Goal: Task Accomplishment & Management: Manage account settings

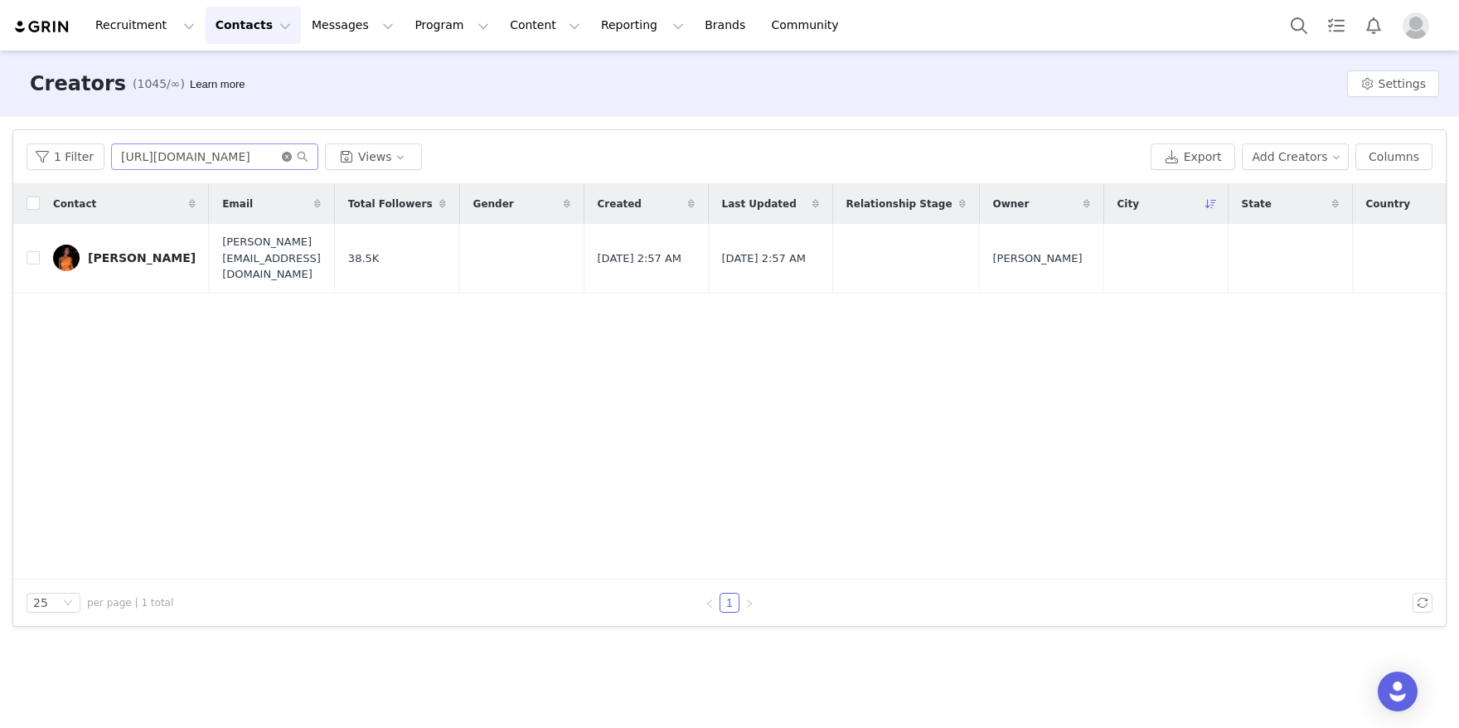
click at [288, 157] on icon "icon: close-circle" at bounding box center [287, 157] width 10 height 10
click at [227, 157] on input "text" at bounding box center [214, 156] width 207 height 27
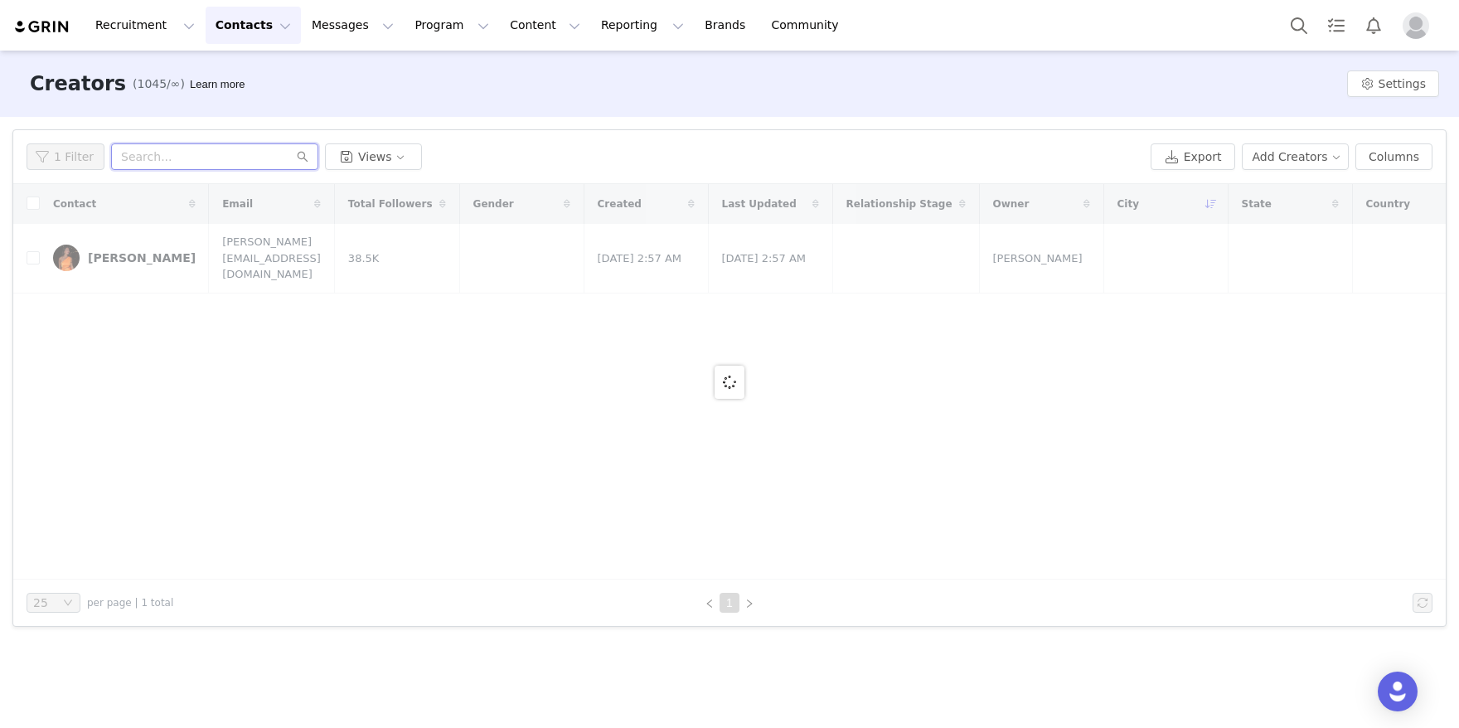
paste input "[URL][DOMAIN_NAME]"
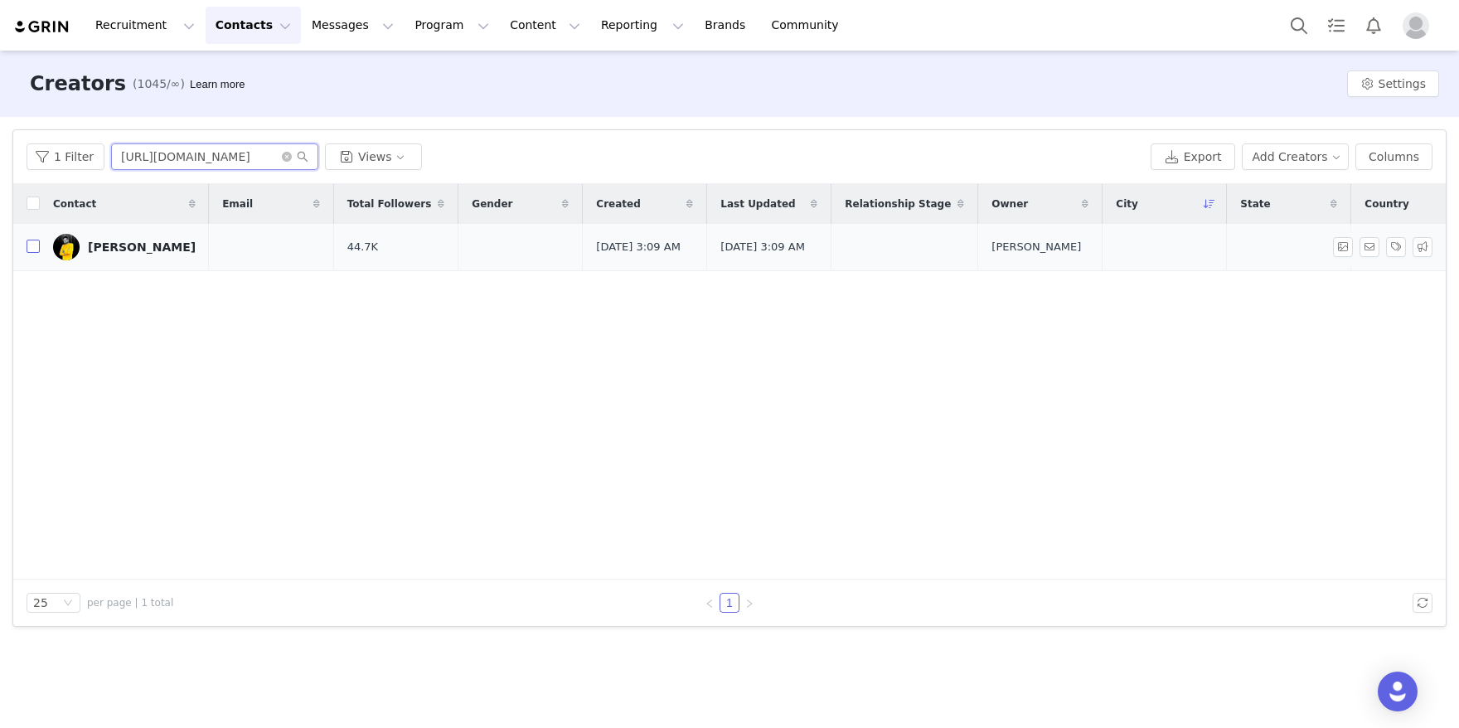
type input "[URL][DOMAIN_NAME]"
click at [34, 252] on input "checkbox" at bounding box center [33, 246] width 13 height 13
checkbox input "true"
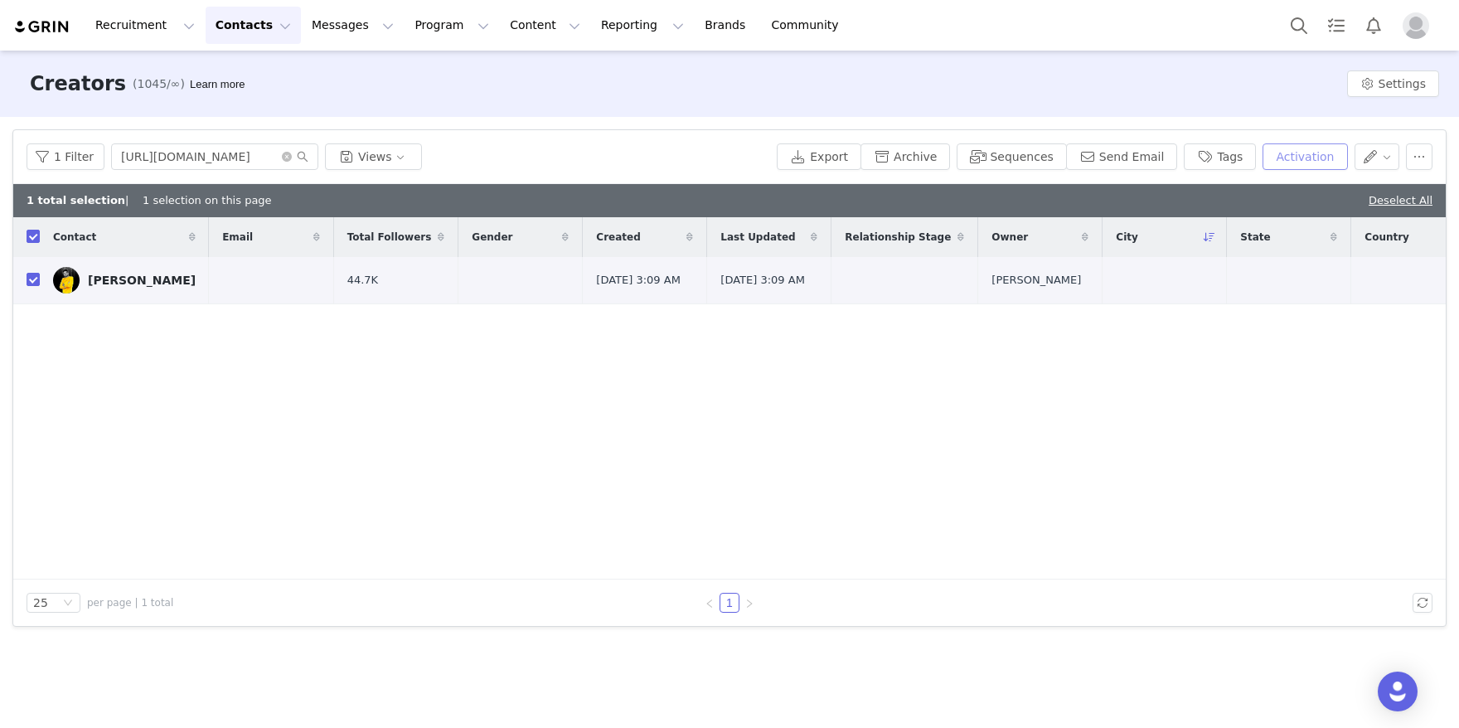
click at [1311, 165] on button "Activation" at bounding box center [1304, 156] width 85 height 27
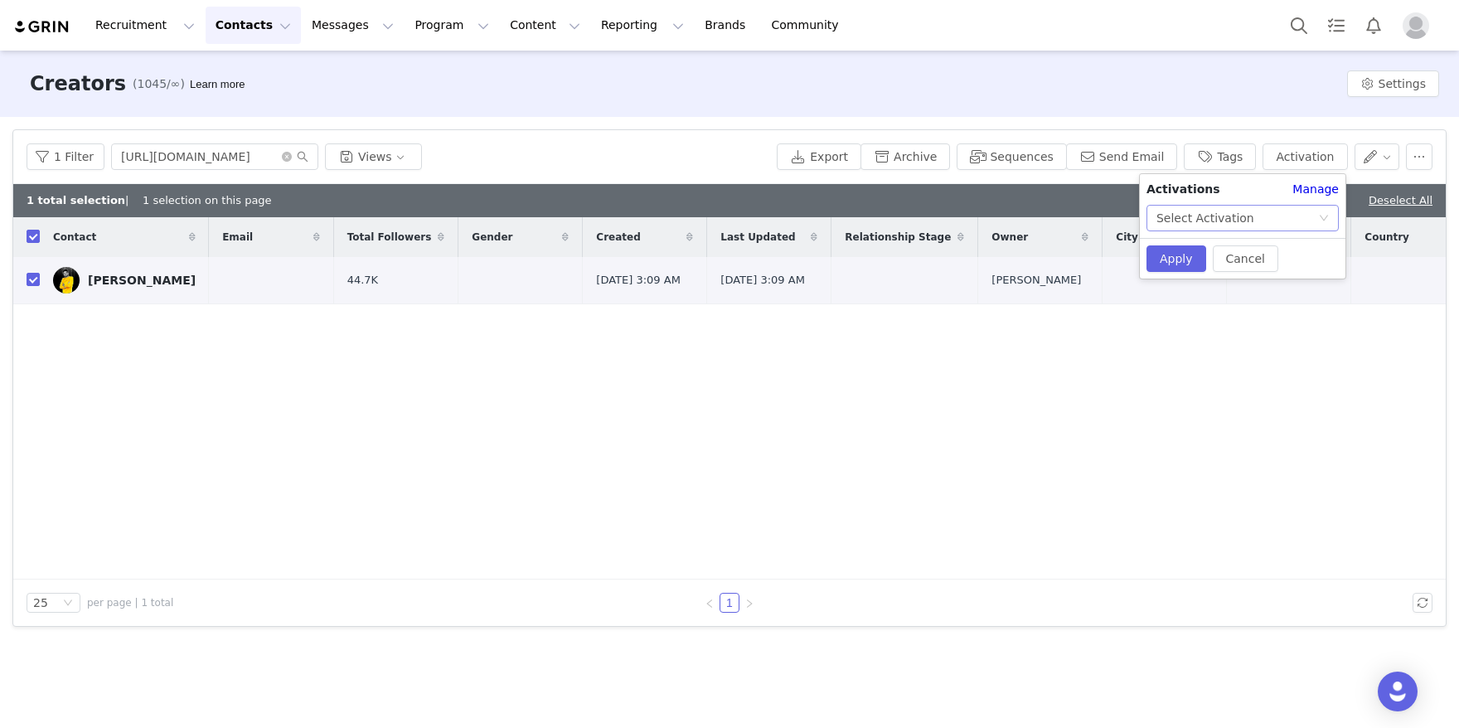
click at [1205, 211] on div "Select Activation" at bounding box center [1205, 218] width 98 height 25
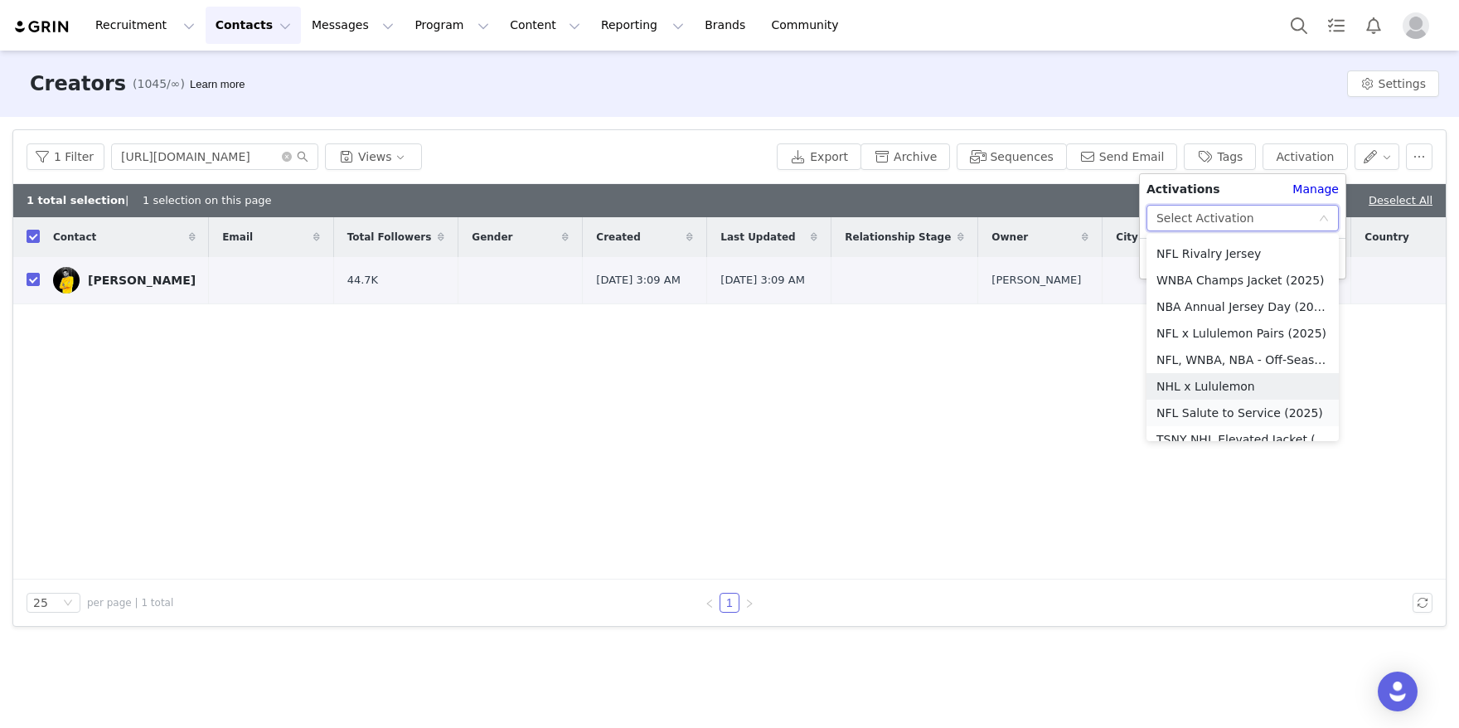
scroll to position [367, 0]
click at [1236, 321] on li "NFL x Lululemon Pairs (2025)" at bounding box center [1242, 334] width 192 height 27
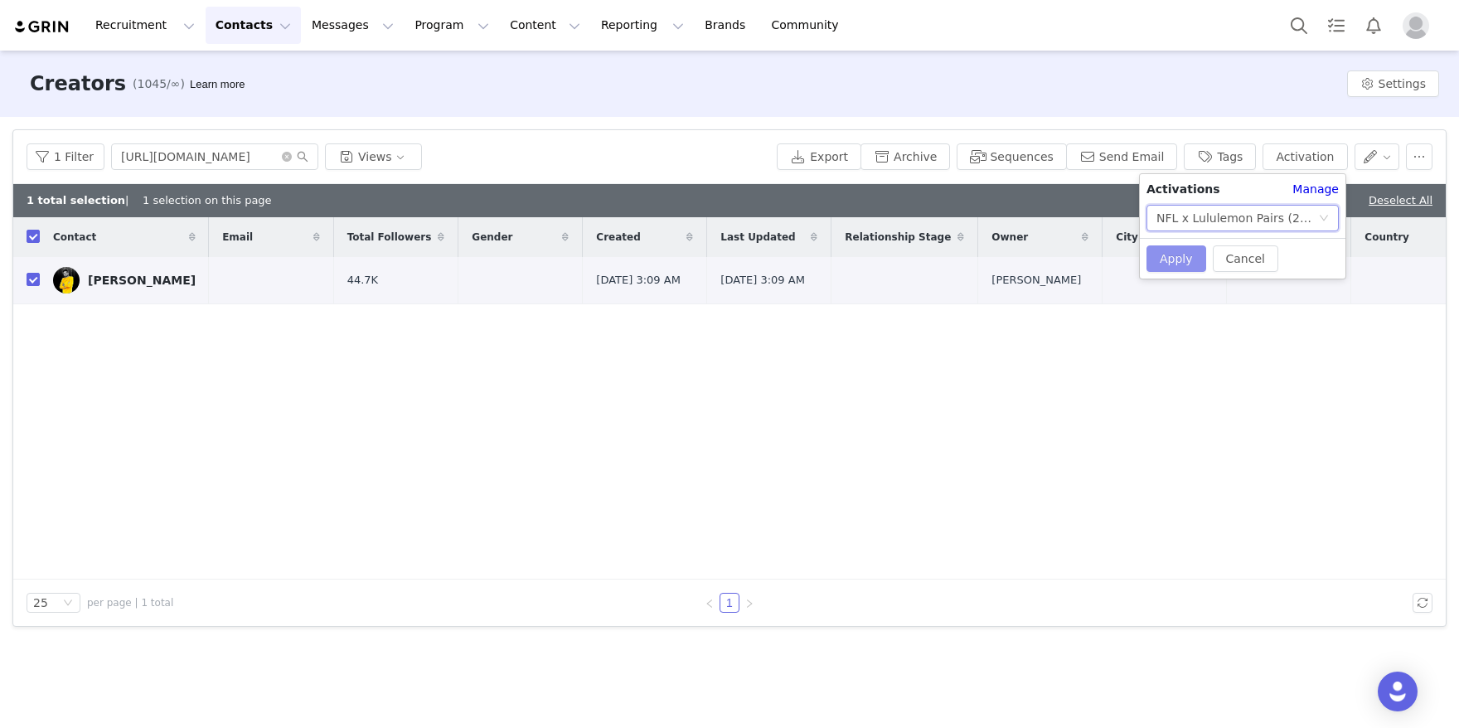
click at [1181, 257] on button "Apply" at bounding box center [1176, 258] width 60 height 27
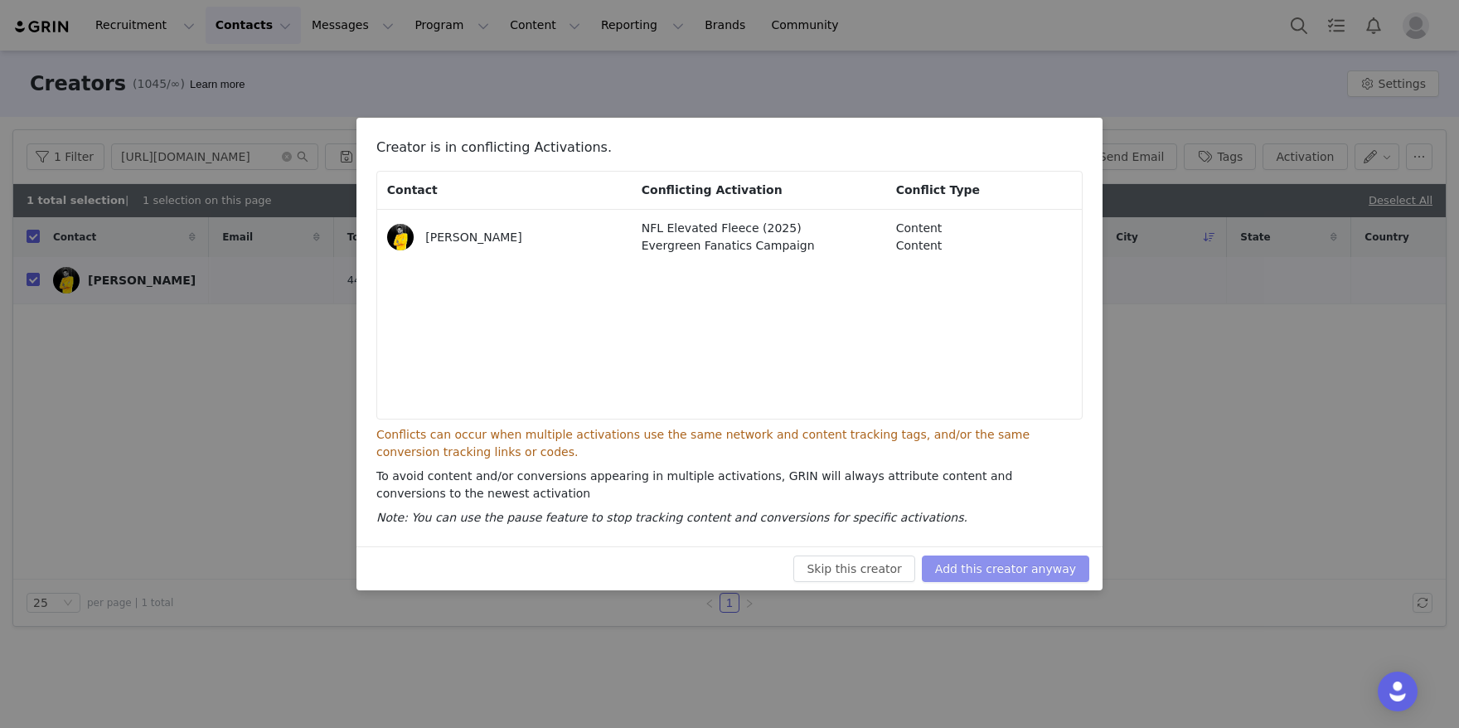
click at [977, 559] on button "Add this creator anyway" at bounding box center [1005, 568] width 167 height 27
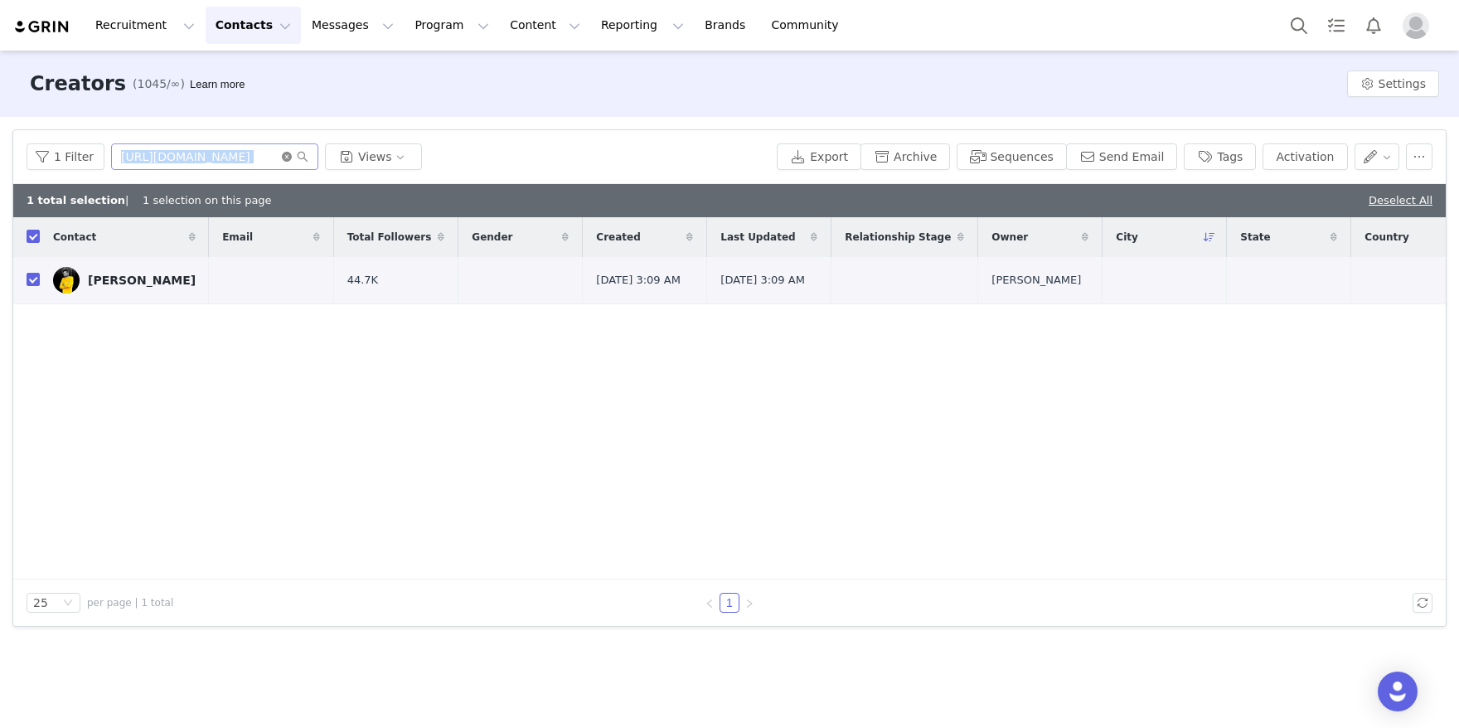
click at [283, 148] on span "[URL][DOMAIN_NAME]" at bounding box center [214, 156] width 207 height 27
click at [284, 152] on icon "icon: close-circle" at bounding box center [287, 157] width 10 height 10
click at [246, 152] on input "text" at bounding box center [214, 156] width 207 height 27
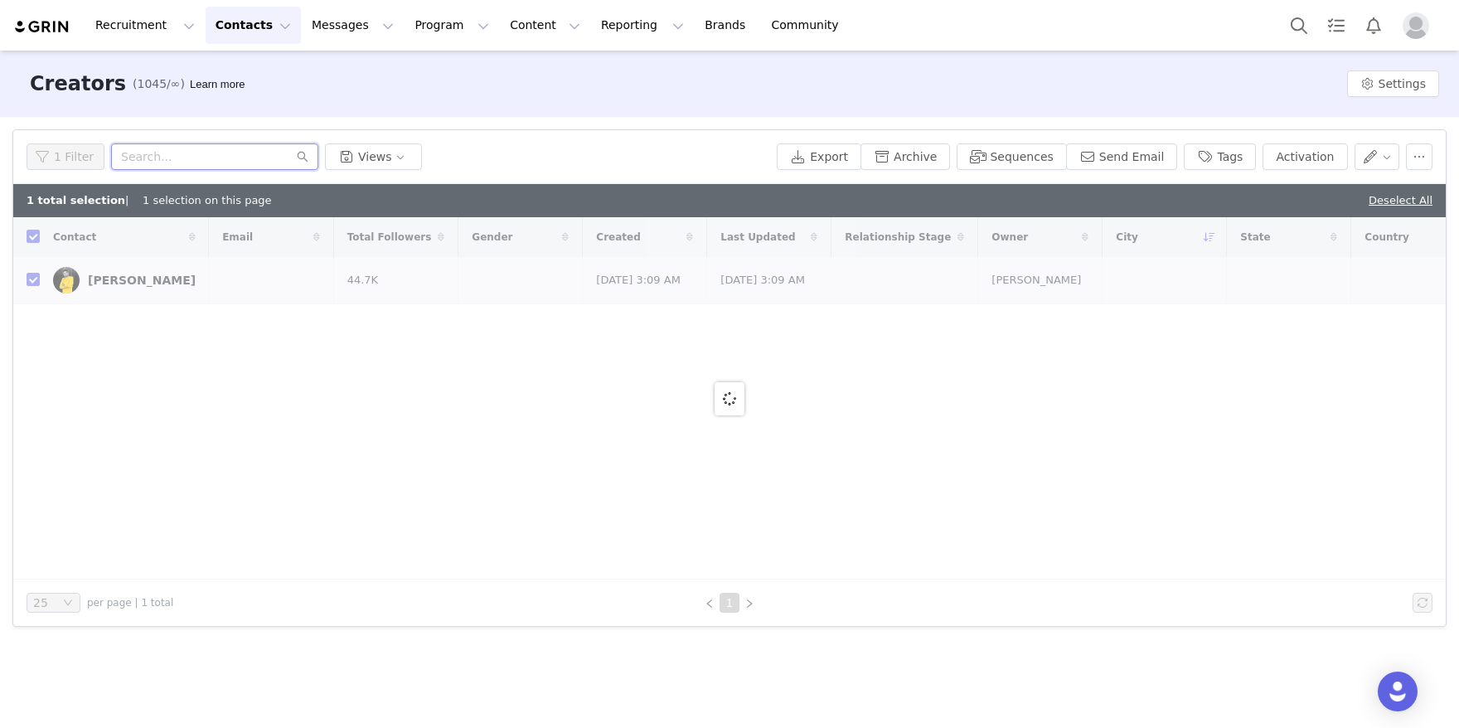
paste input "[URL][DOMAIN_NAME]"
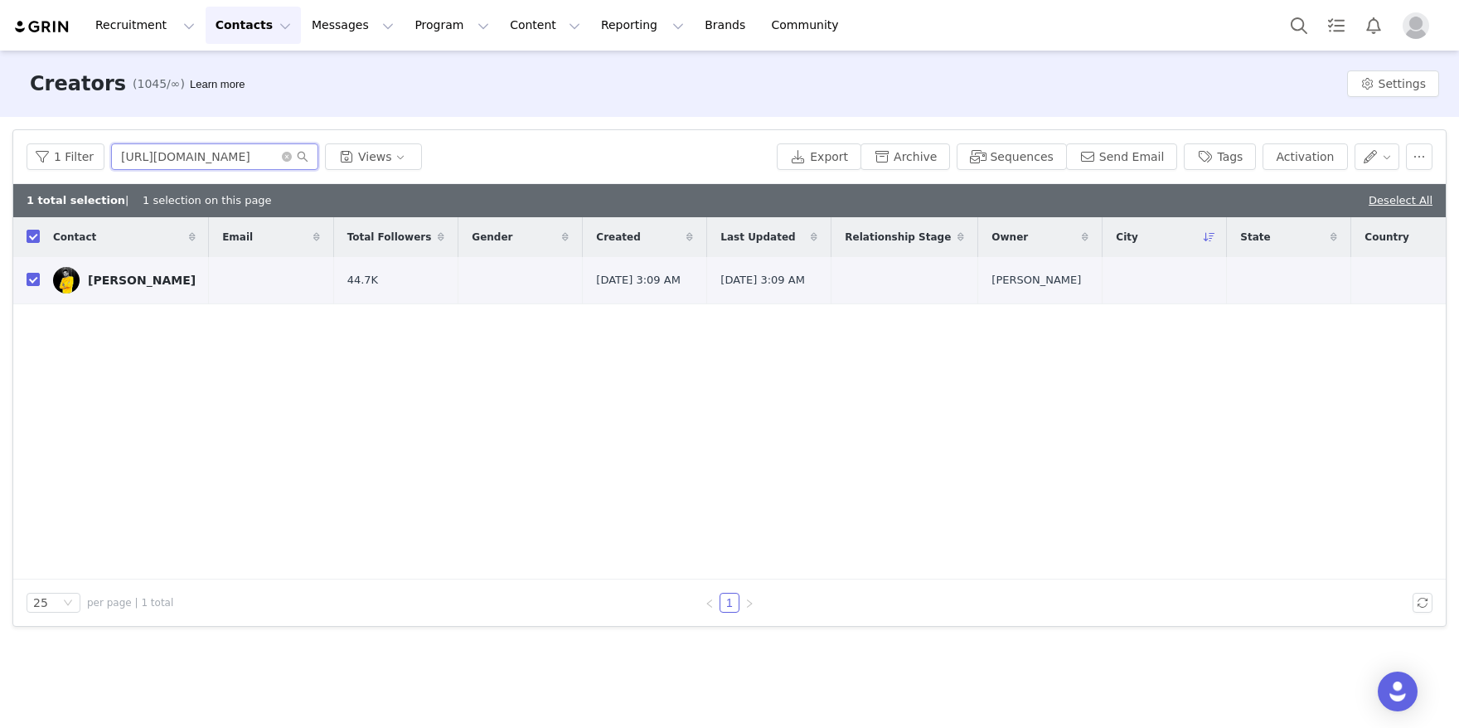
type input "[URL][DOMAIN_NAME]"
checkbox input "false"
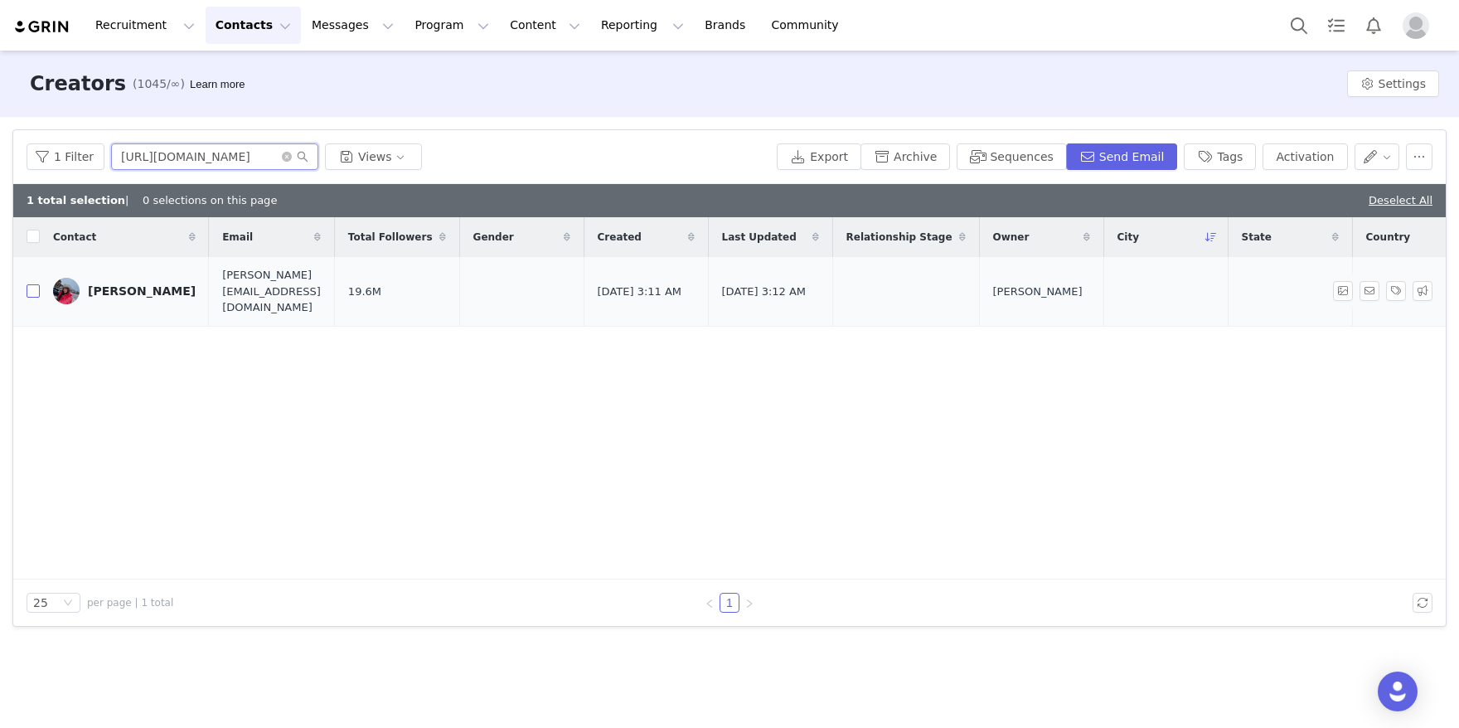
type input "[URL][DOMAIN_NAME]"
click at [31, 284] on input "checkbox" at bounding box center [33, 290] width 13 height 13
checkbox input "true"
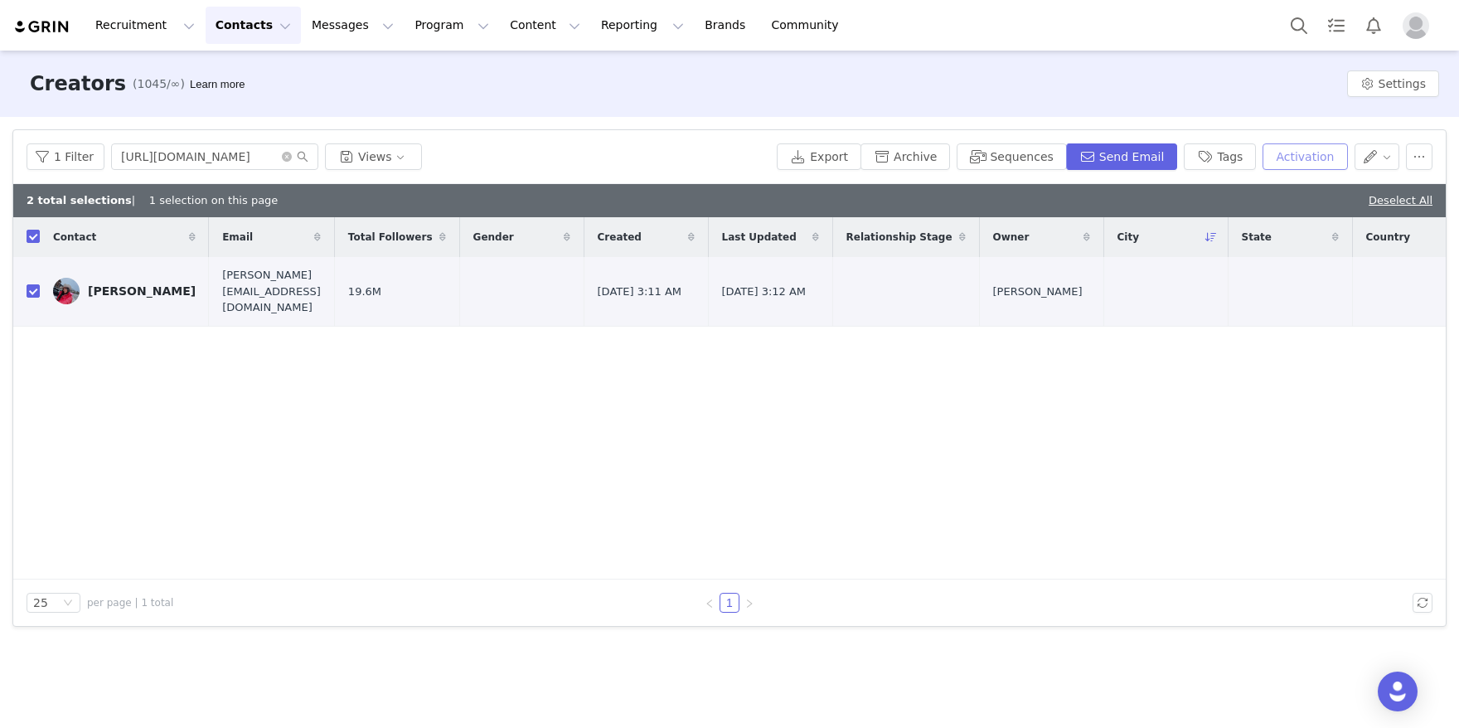
click at [1312, 162] on button "Activation" at bounding box center [1304, 156] width 85 height 27
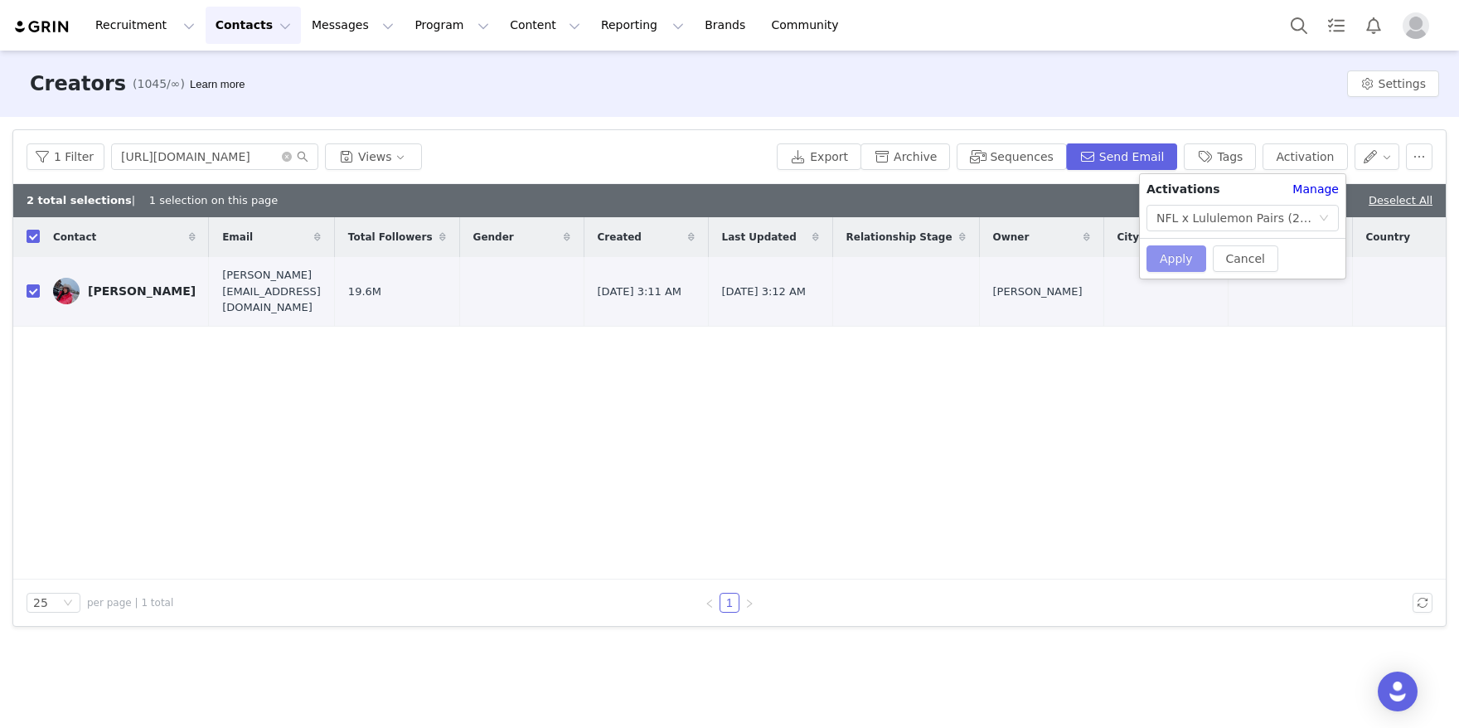
click at [1188, 256] on button "Apply" at bounding box center [1176, 258] width 60 height 27
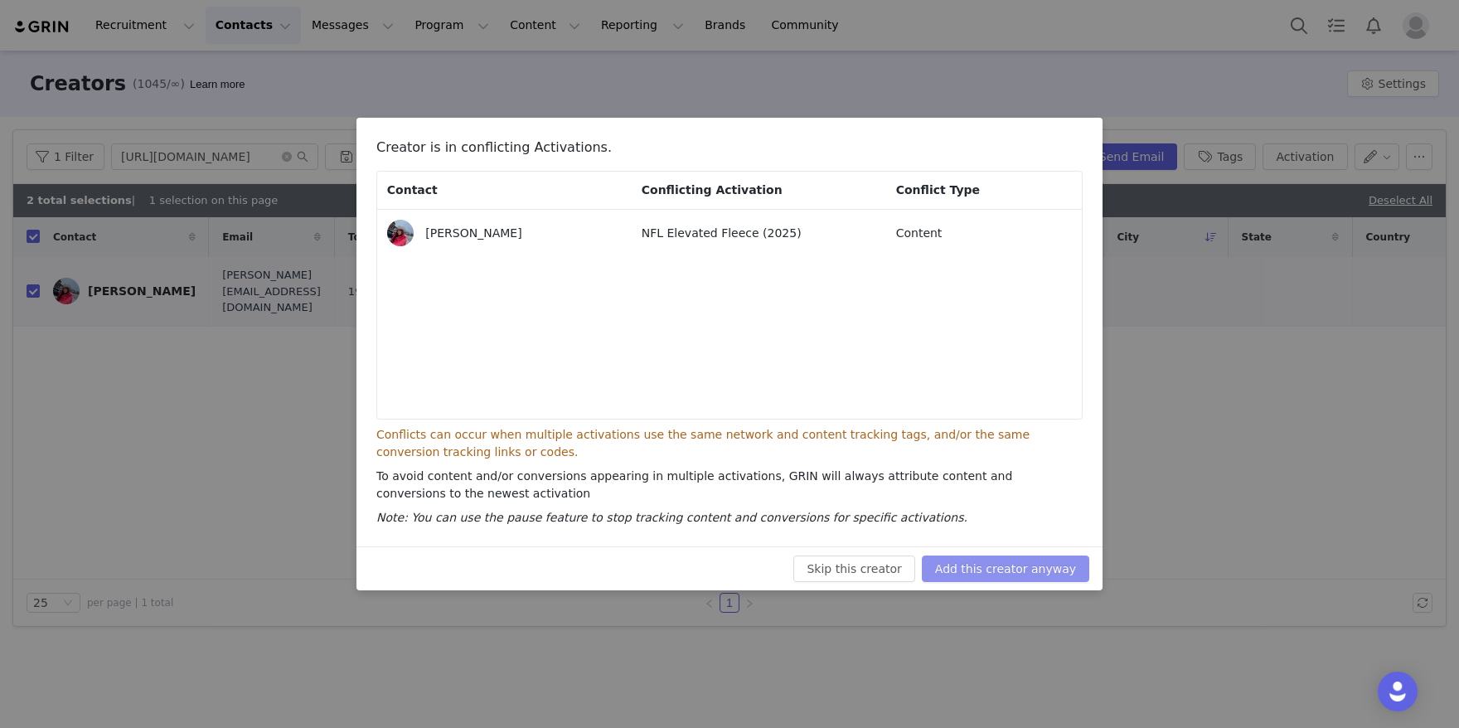
click at [1034, 578] on button "Add this creator anyway" at bounding box center [1005, 568] width 167 height 27
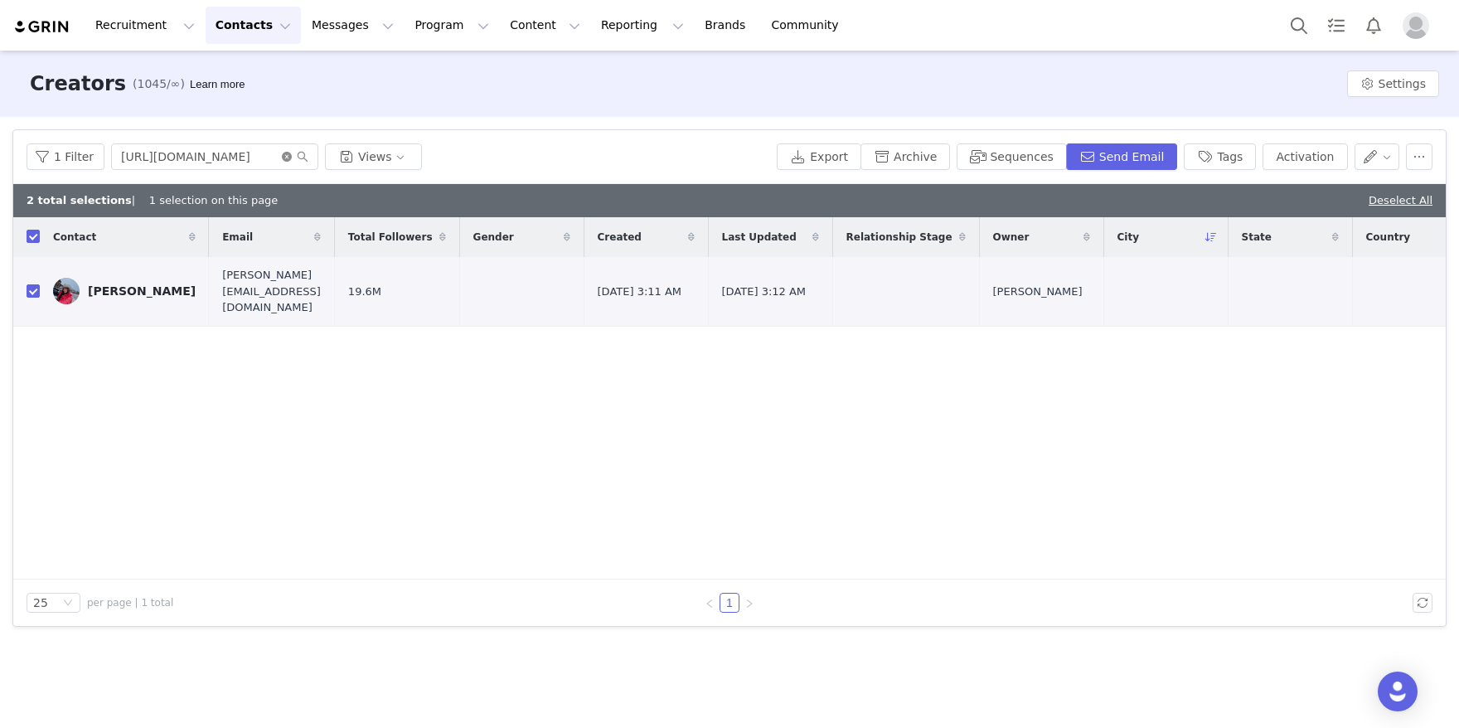
click at [282, 155] on icon "icon: close-circle" at bounding box center [287, 157] width 10 height 10
click at [241, 158] on input "text" at bounding box center [214, 156] width 207 height 27
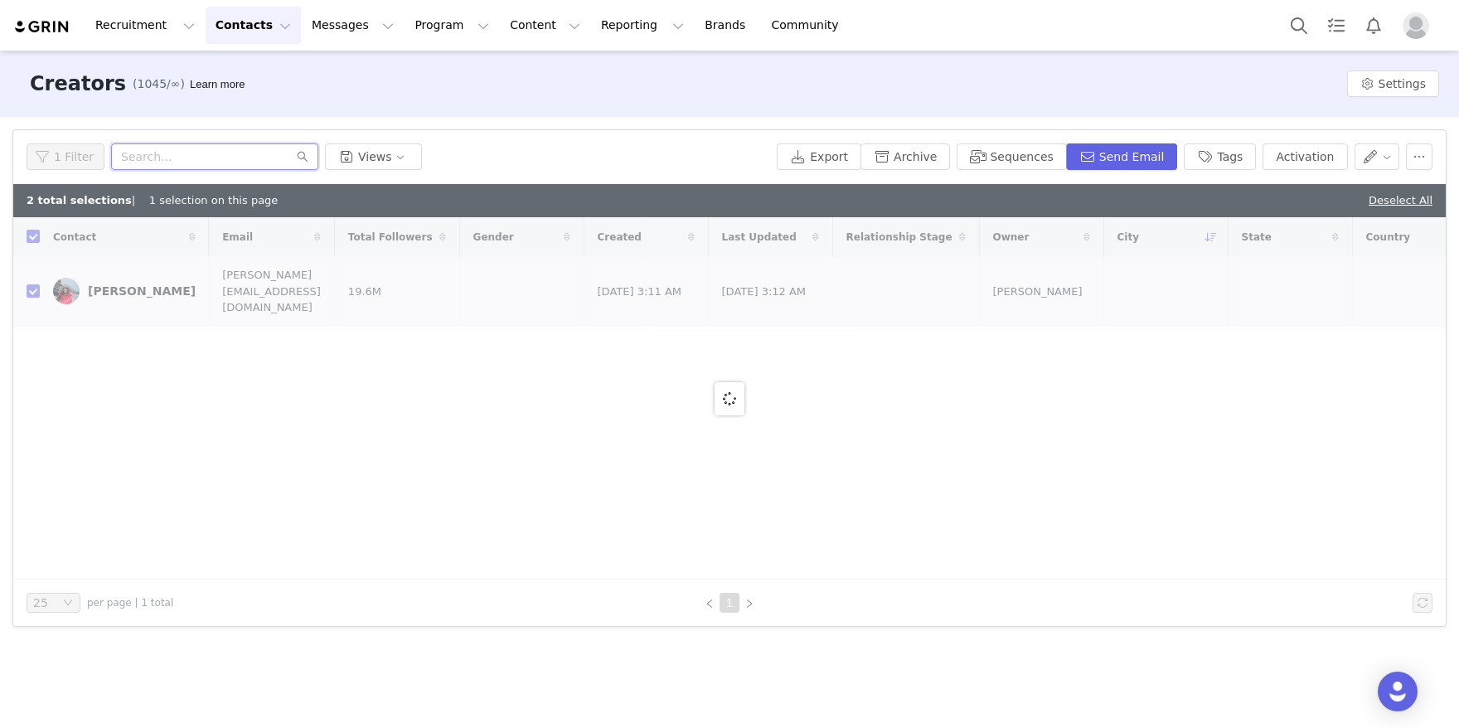
paste input "[URL][DOMAIN_NAME]"
type input "[URL][DOMAIN_NAME]"
checkbox input "false"
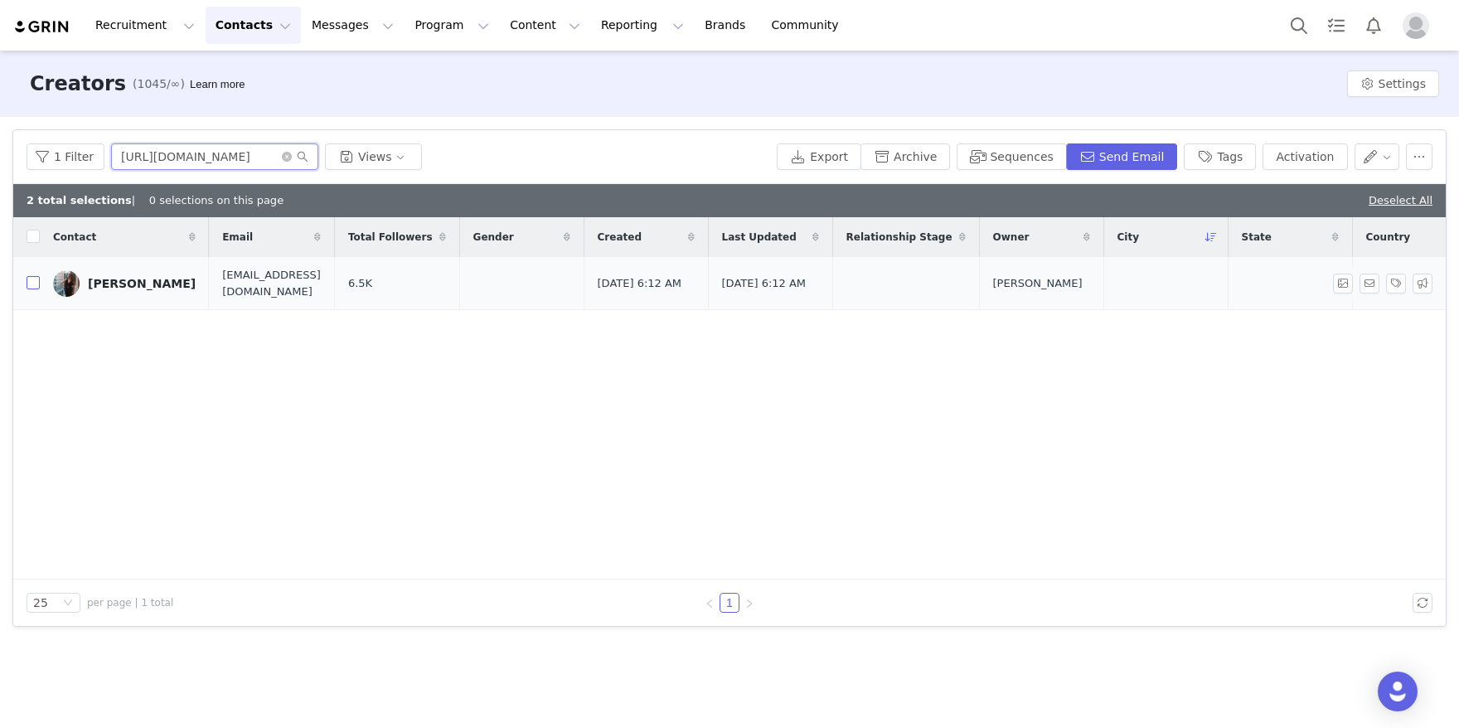
type input "[URL][DOMAIN_NAME]"
click at [32, 284] on input "checkbox" at bounding box center [33, 282] width 13 height 13
checkbox input "true"
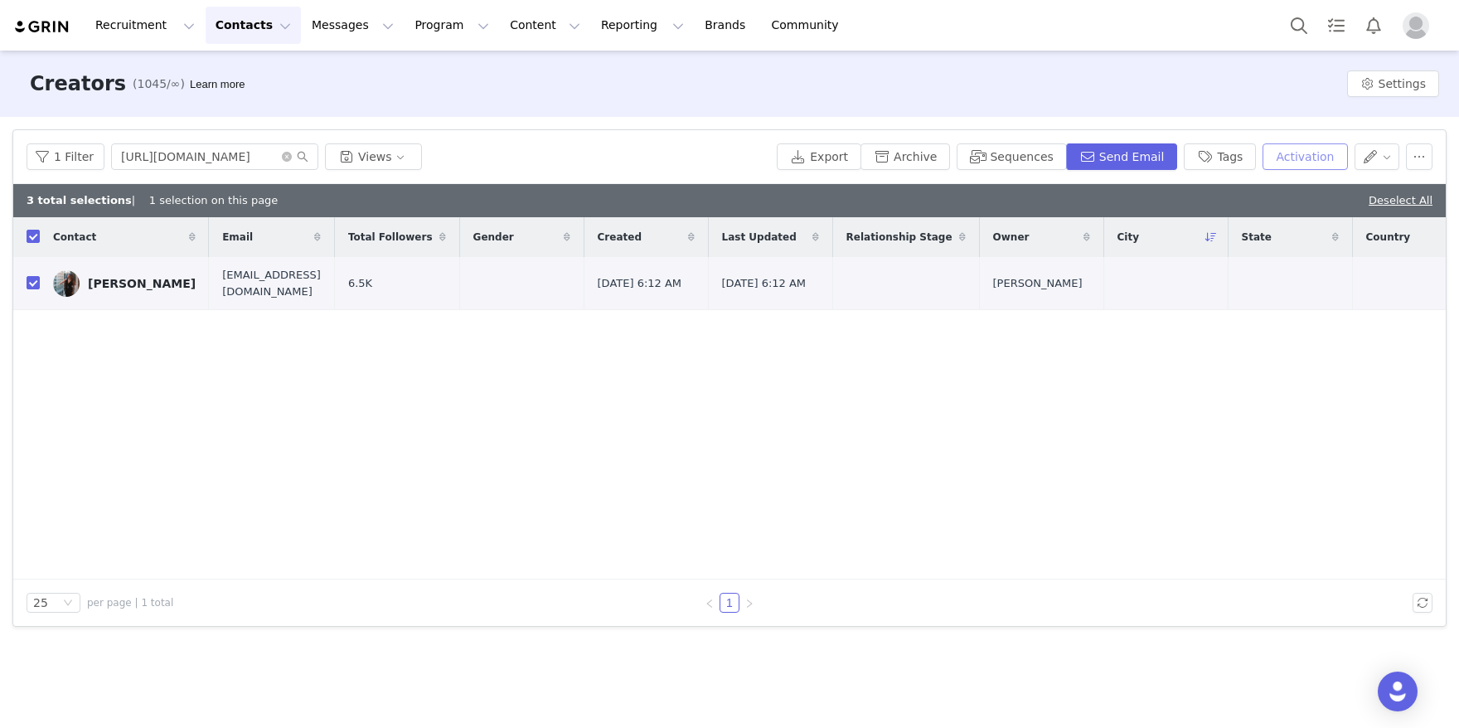
click at [1316, 157] on button "Activation" at bounding box center [1304, 156] width 85 height 27
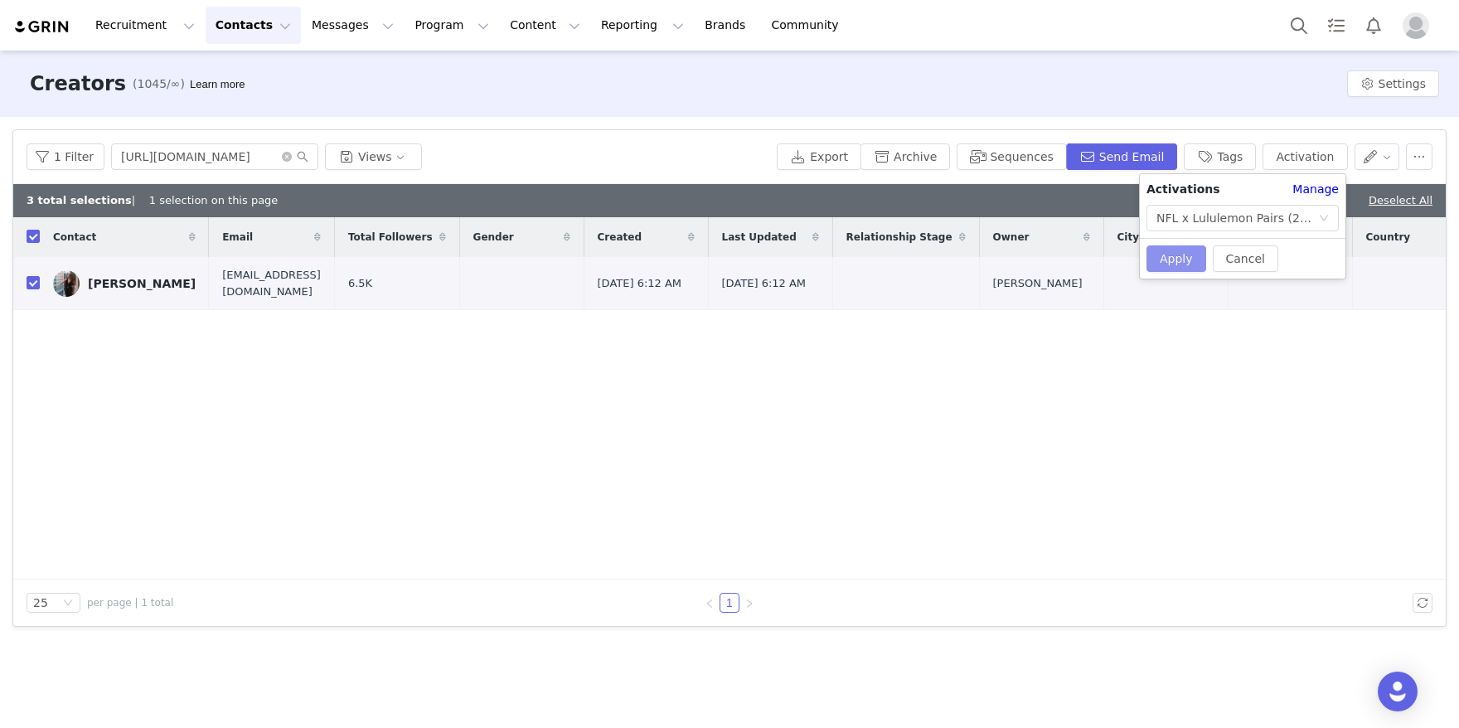
click at [1184, 245] on button "Apply" at bounding box center [1176, 258] width 60 height 27
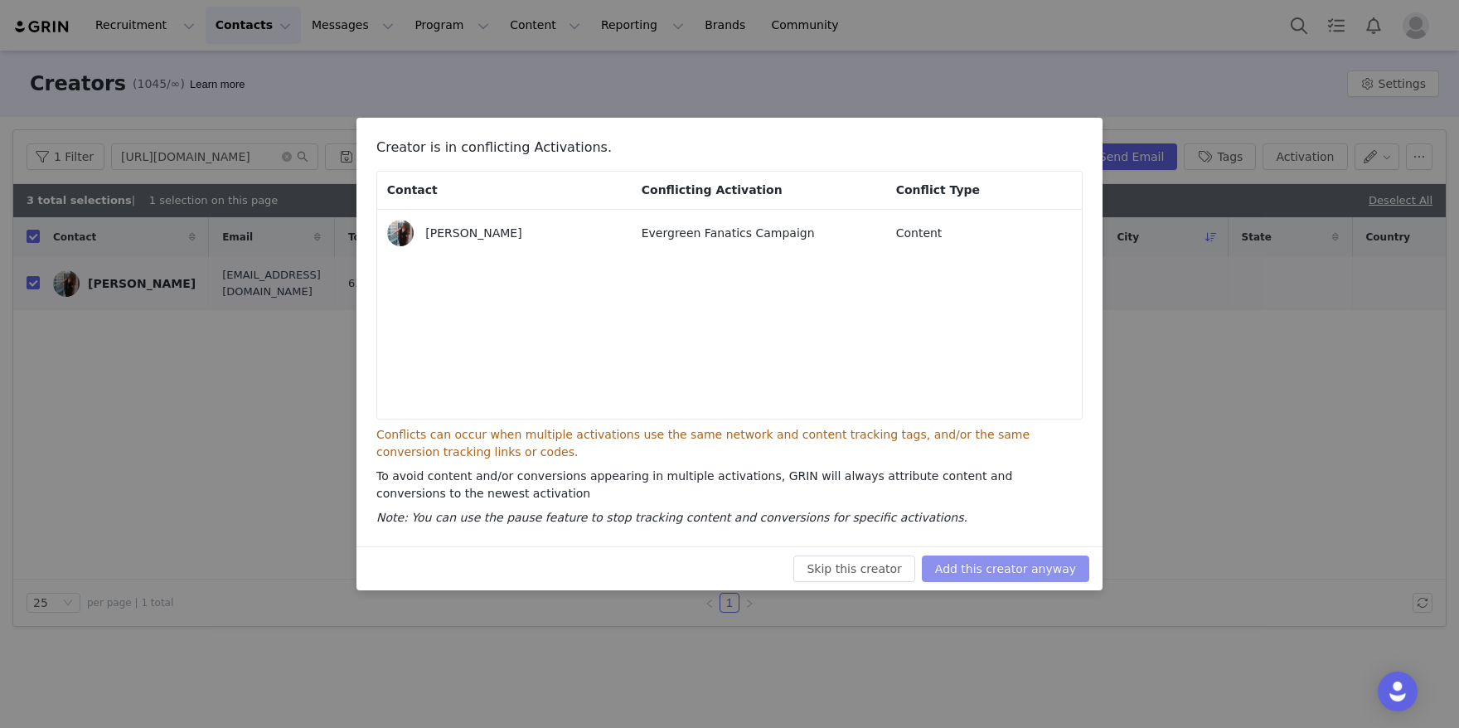
click at [964, 555] on button "Add this creator anyway" at bounding box center [1005, 568] width 167 height 27
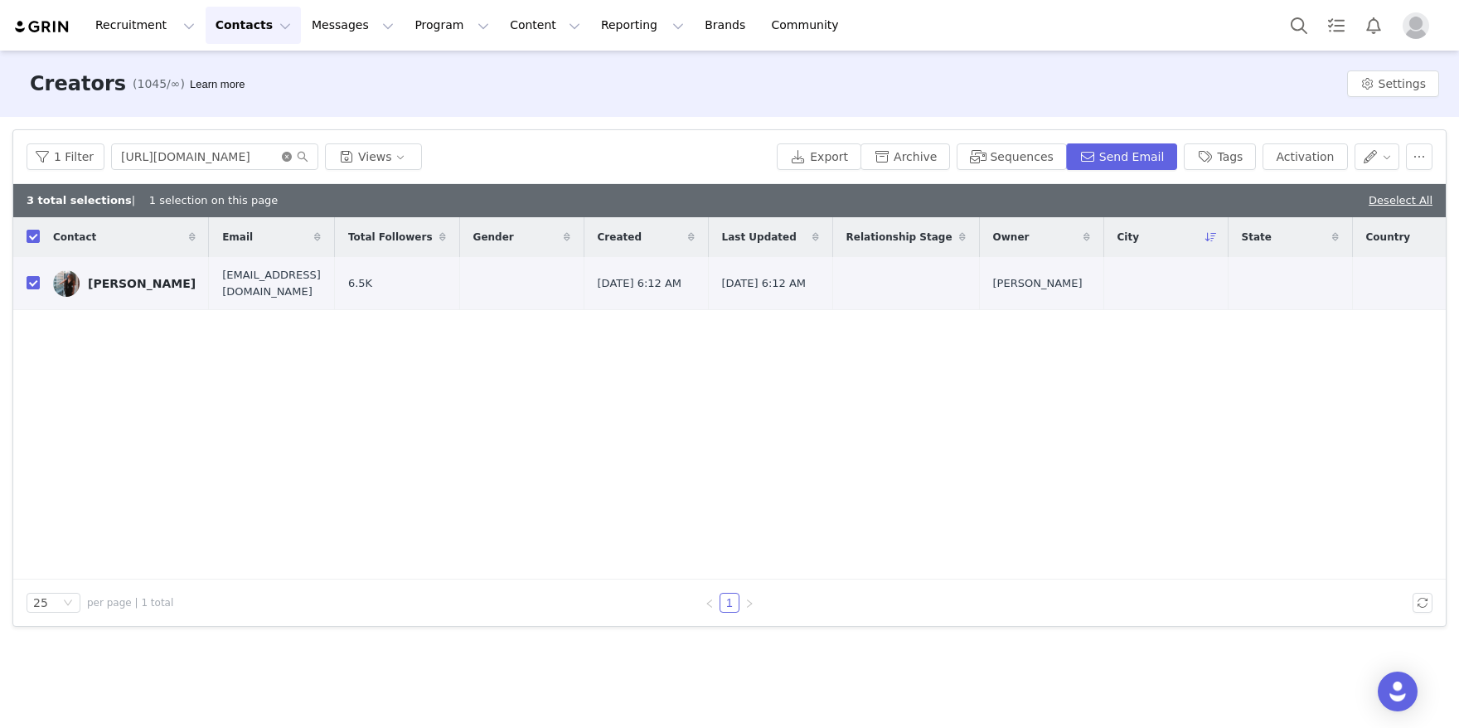
click at [285, 157] on icon "icon: close-circle" at bounding box center [287, 157] width 10 height 10
click at [268, 157] on input "text" at bounding box center [214, 156] width 207 height 27
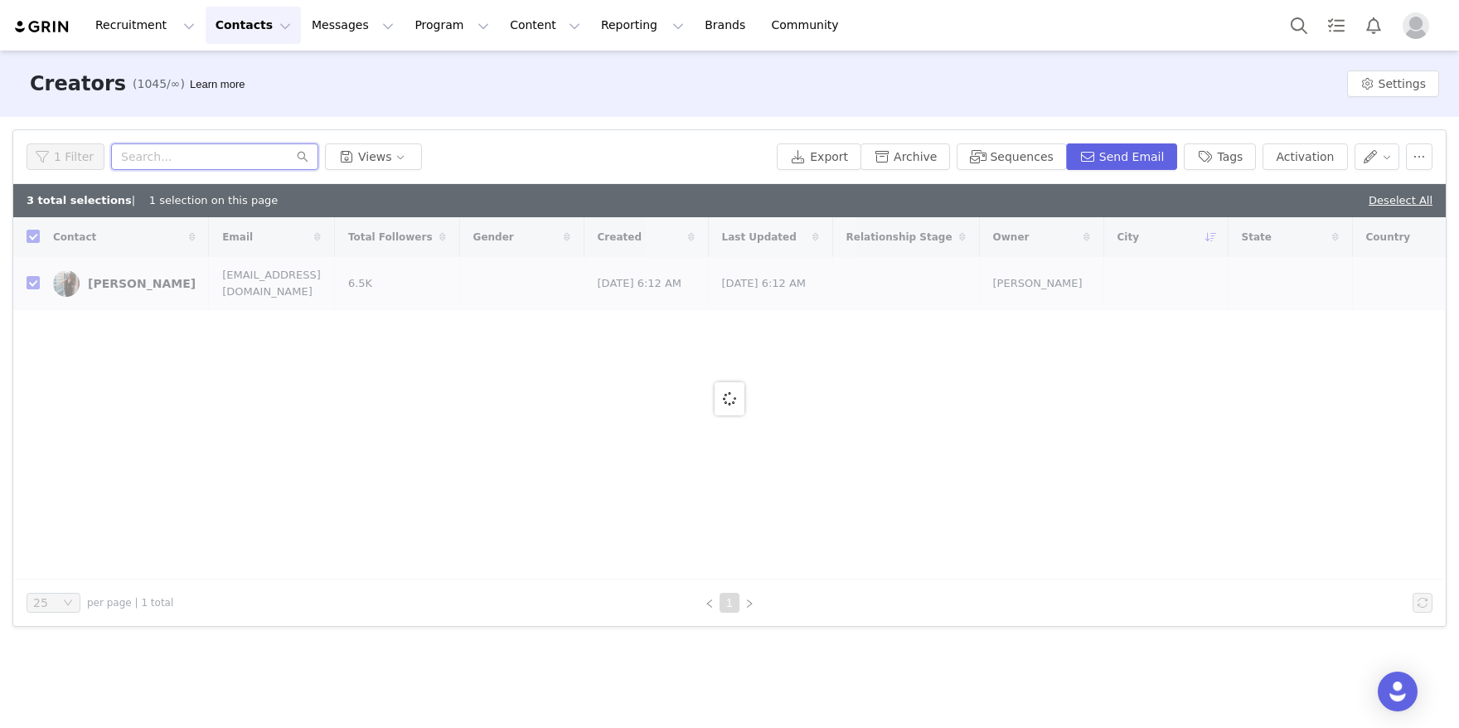
paste input "[URL][DOMAIN_NAME]"
type input "[URL][DOMAIN_NAME]"
checkbox input "false"
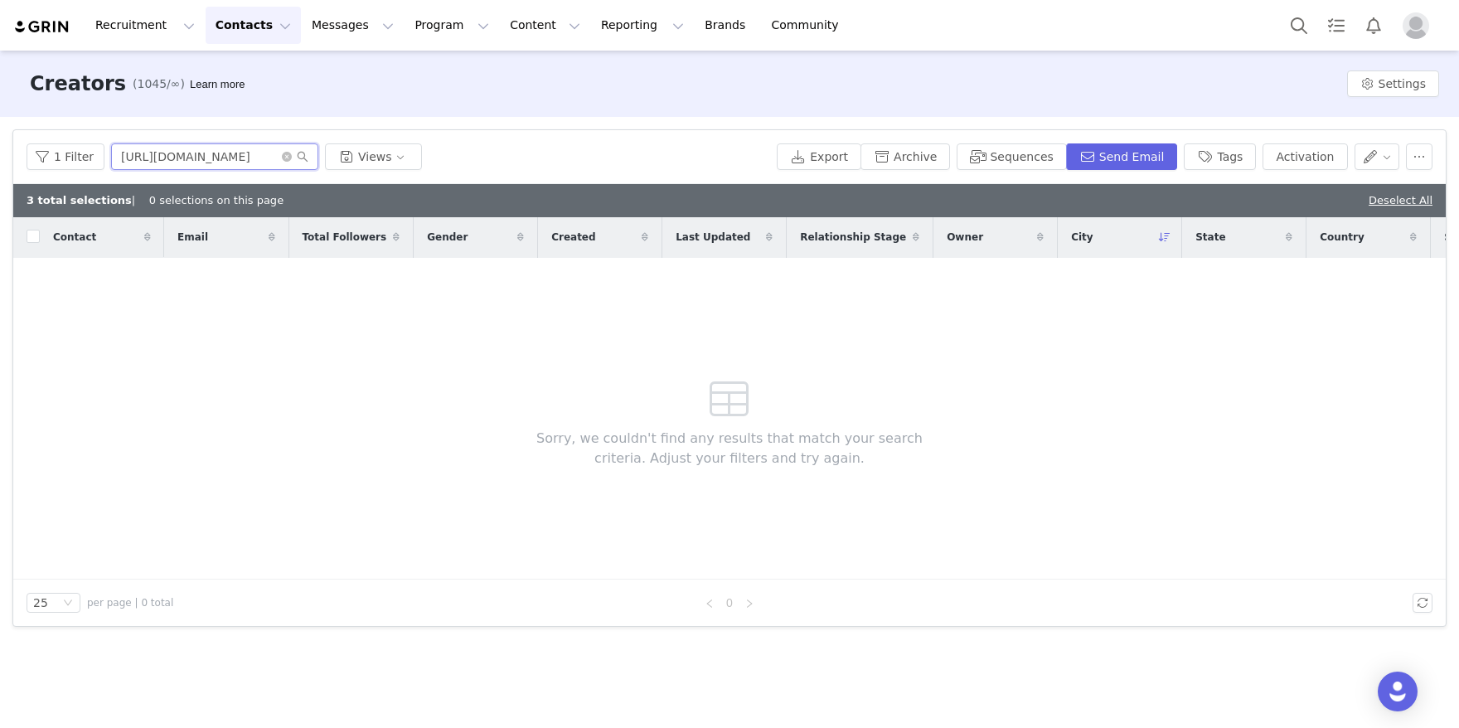
drag, startPoint x: 178, startPoint y: 157, endPoint x: 19, endPoint y: 129, distance: 161.6
click at [19, 130] on div "1 Filter [URL][DOMAIN_NAME] Views Export Archive Sequences Send Email Tags Acti…" at bounding box center [729, 157] width 1432 height 54
click at [225, 162] on input "thompsonfoto12" at bounding box center [214, 156] width 207 height 27
type input "thompsonfoto12"
drag, startPoint x: 227, startPoint y: 156, endPoint x: 82, endPoint y: 152, distance: 145.1
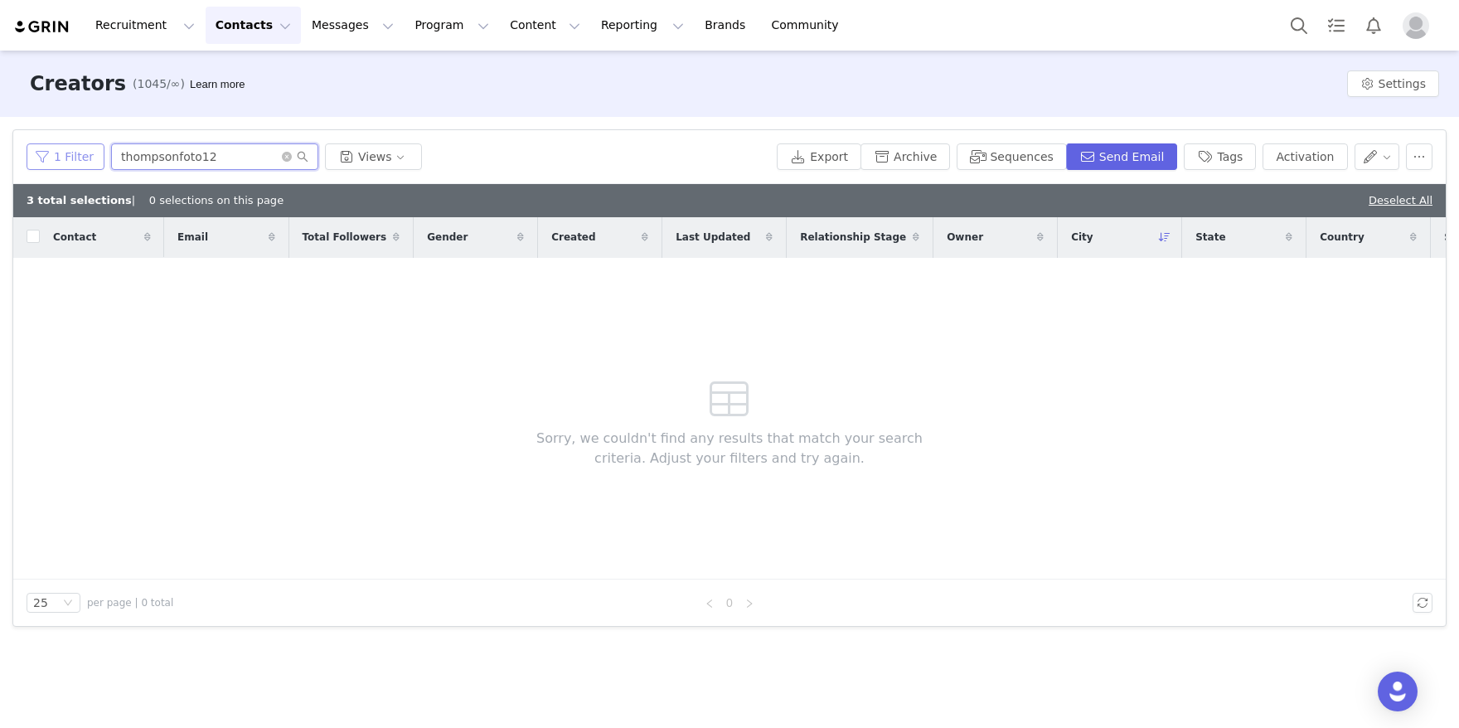
click at [82, 152] on div "1 Filter thompsonfoto12 Views" at bounding box center [398, 156] width 743 height 27
click at [282, 157] on icon "icon: close-circle" at bounding box center [287, 157] width 10 height 10
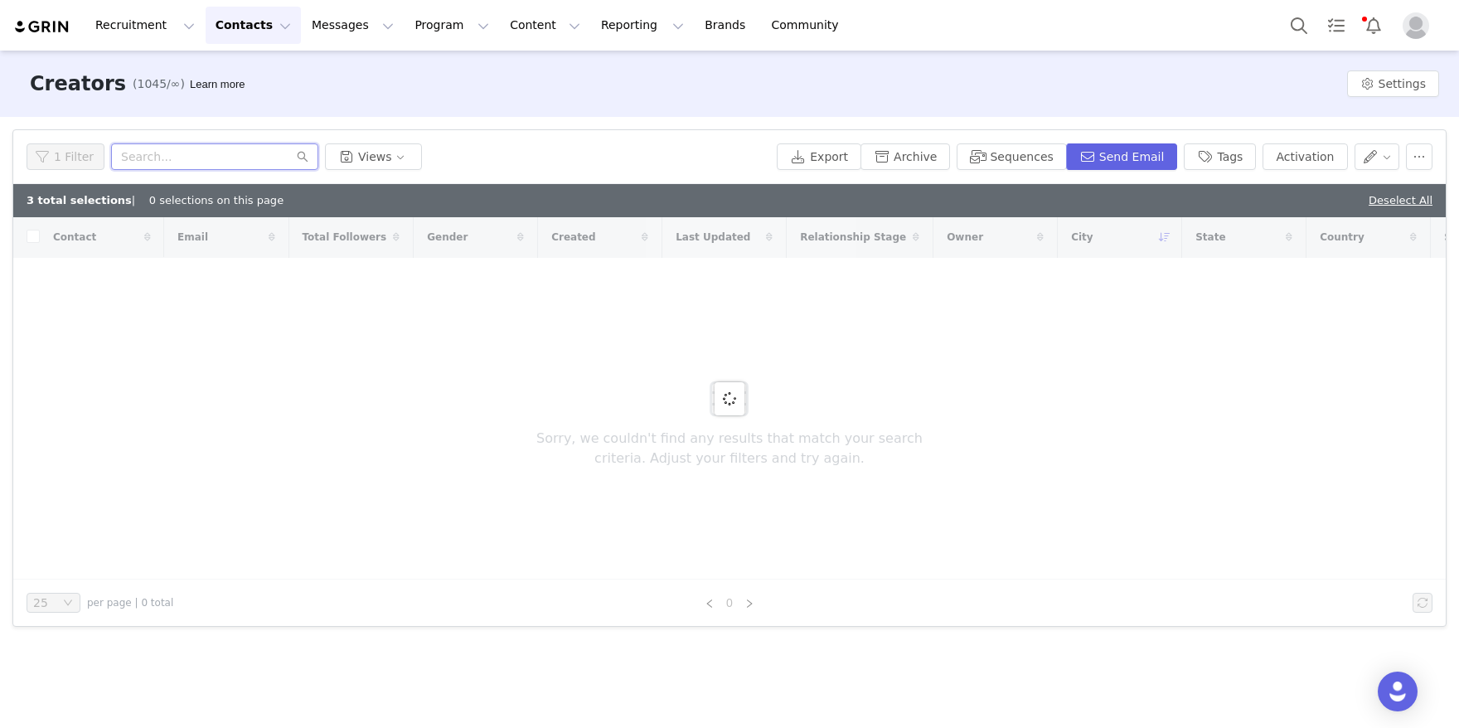
click at [274, 155] on input "text" at bounding box center [214, 156] width 207 height 27
paste input "[URL][DOMAIN_NAME][PERSON_NAME][DOMAIN_NAME]"
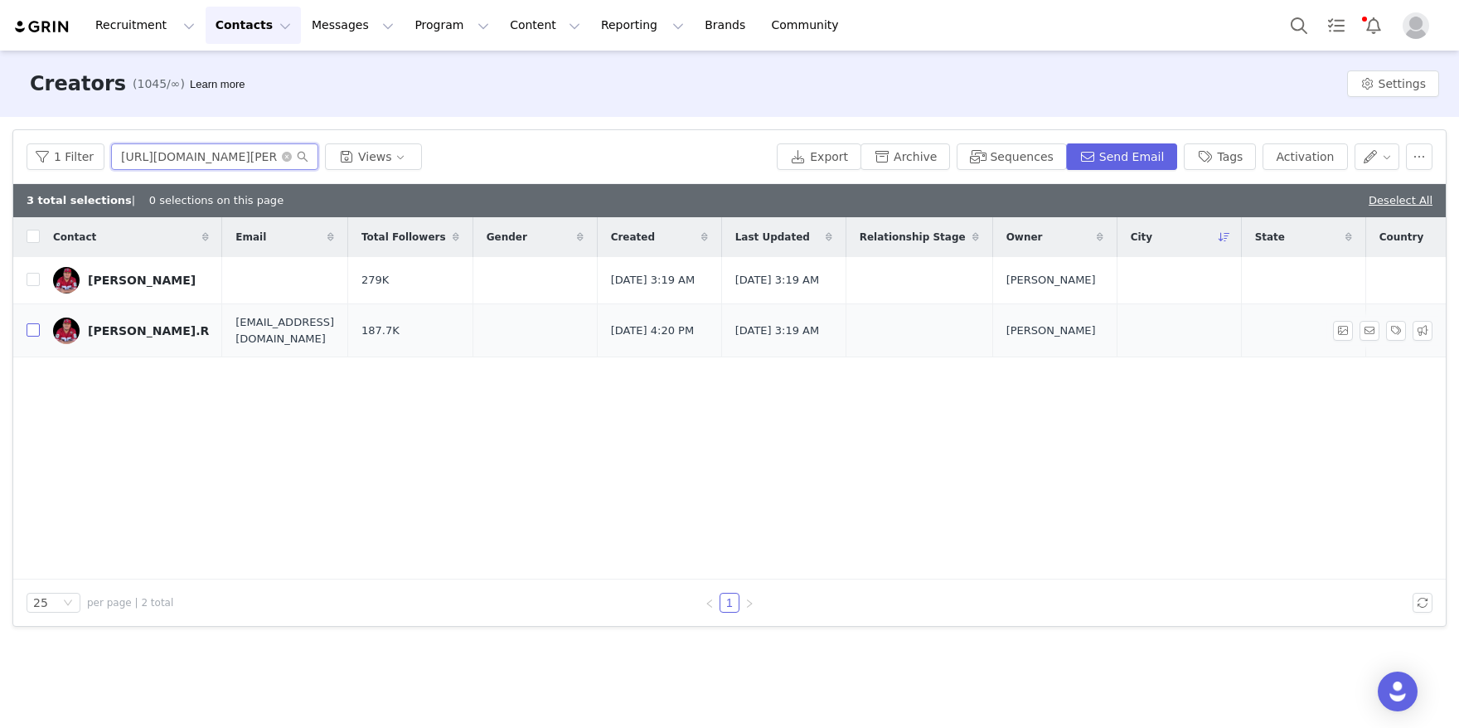
type input "[URL][DOMAIN_NAME][PERSON_NAME][DOMAIN_NAME]"
click at [35, 333] on input "checkbox" at bounding box center [33, 329] width 13 height 13
checkbox input "true"
click at [1295, 152] on button "Activation" at bounding box center [1304, 156] width 85 height 27
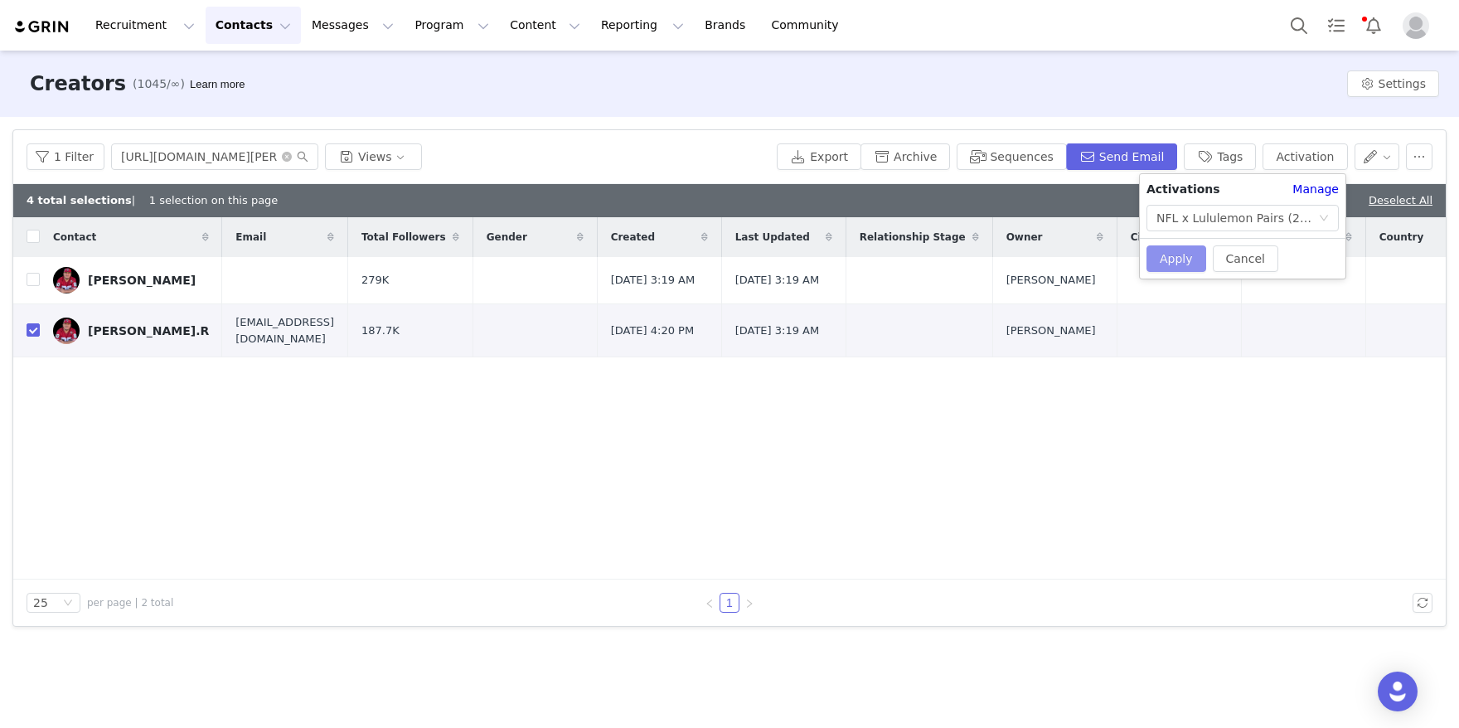
click at [1157, 253] on button "Apply" at bounding box center [1176, 258] width 60 height 27
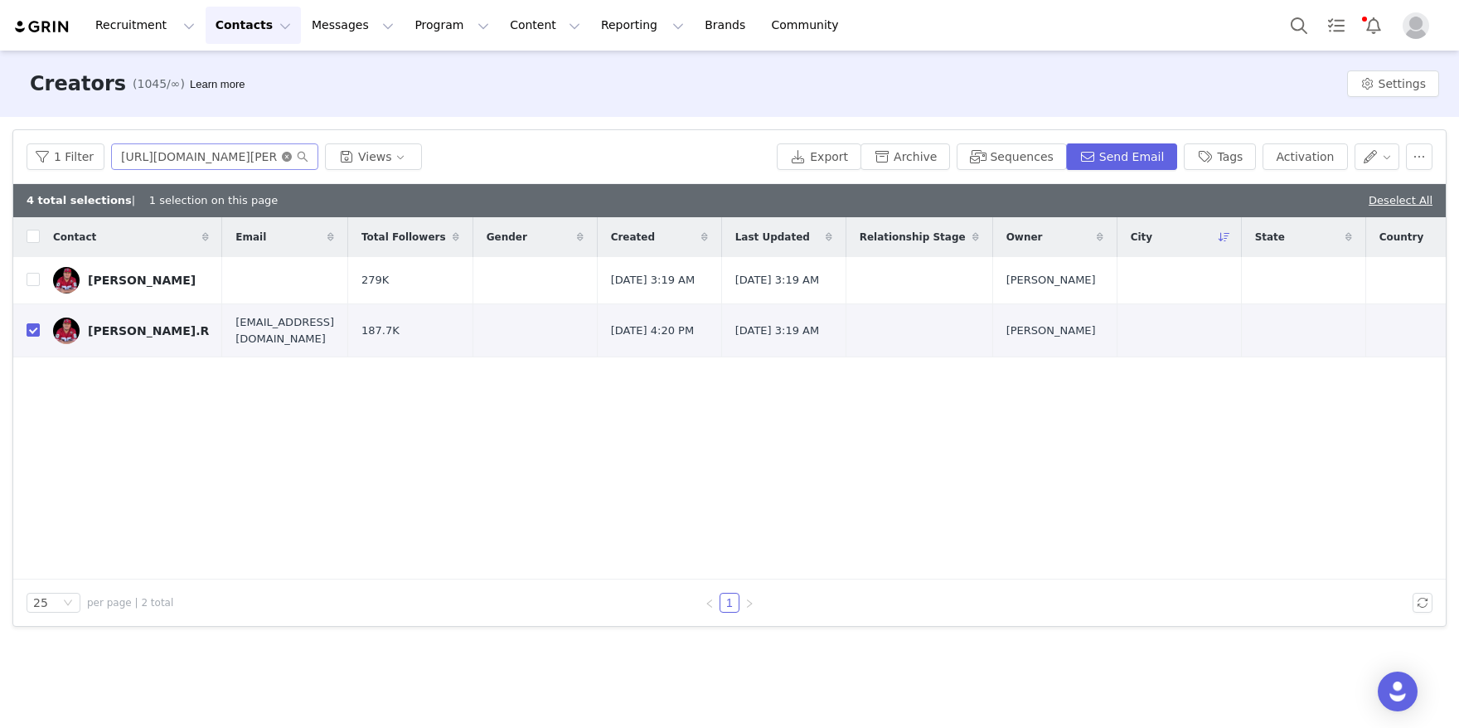
click at [282, 157] on icon "icon: close-circle" at bounding box center [287, 157] width 10 height 10
click at [267, 157] on input "text" at bounding box center [214, 156] width 207 height 27
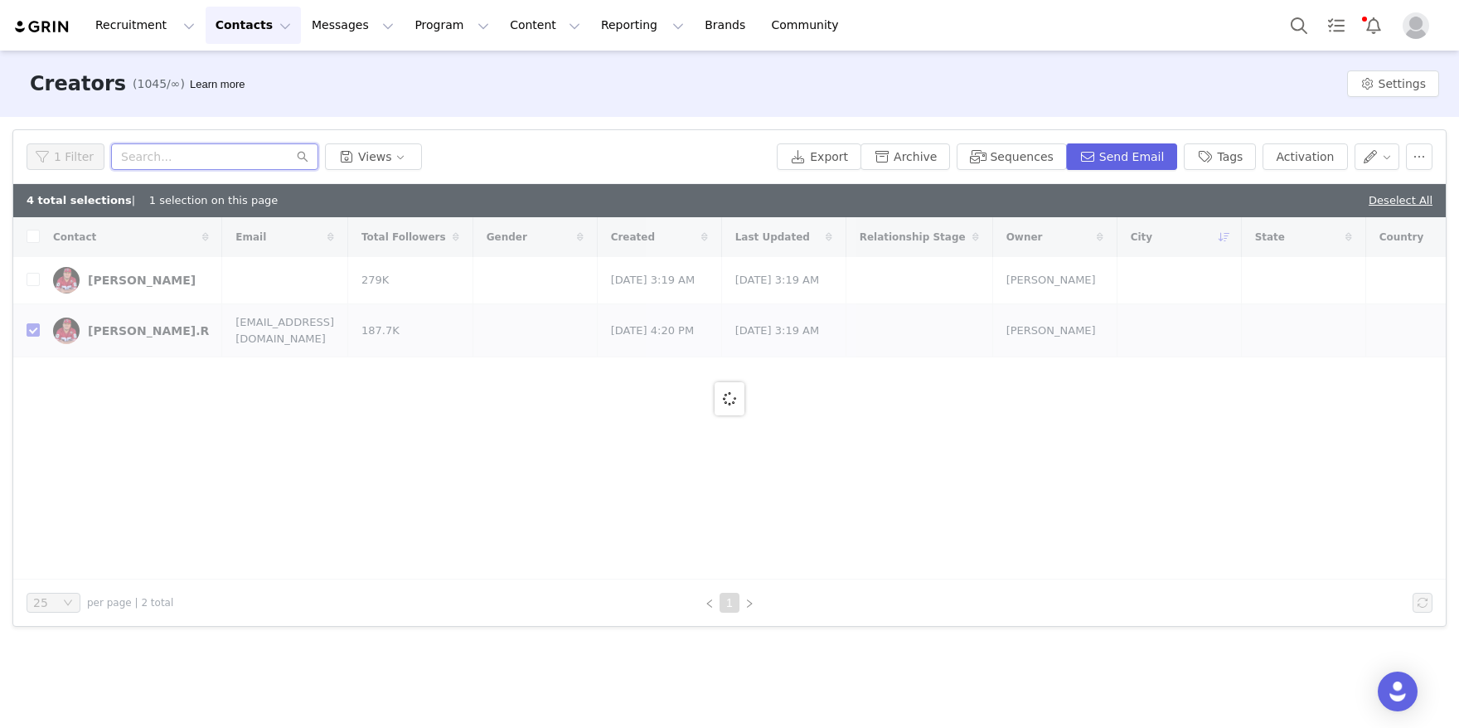
paste input "[URL][DOMAIN_NAME]"
type input "[URL][DOMAIN_NAME]"
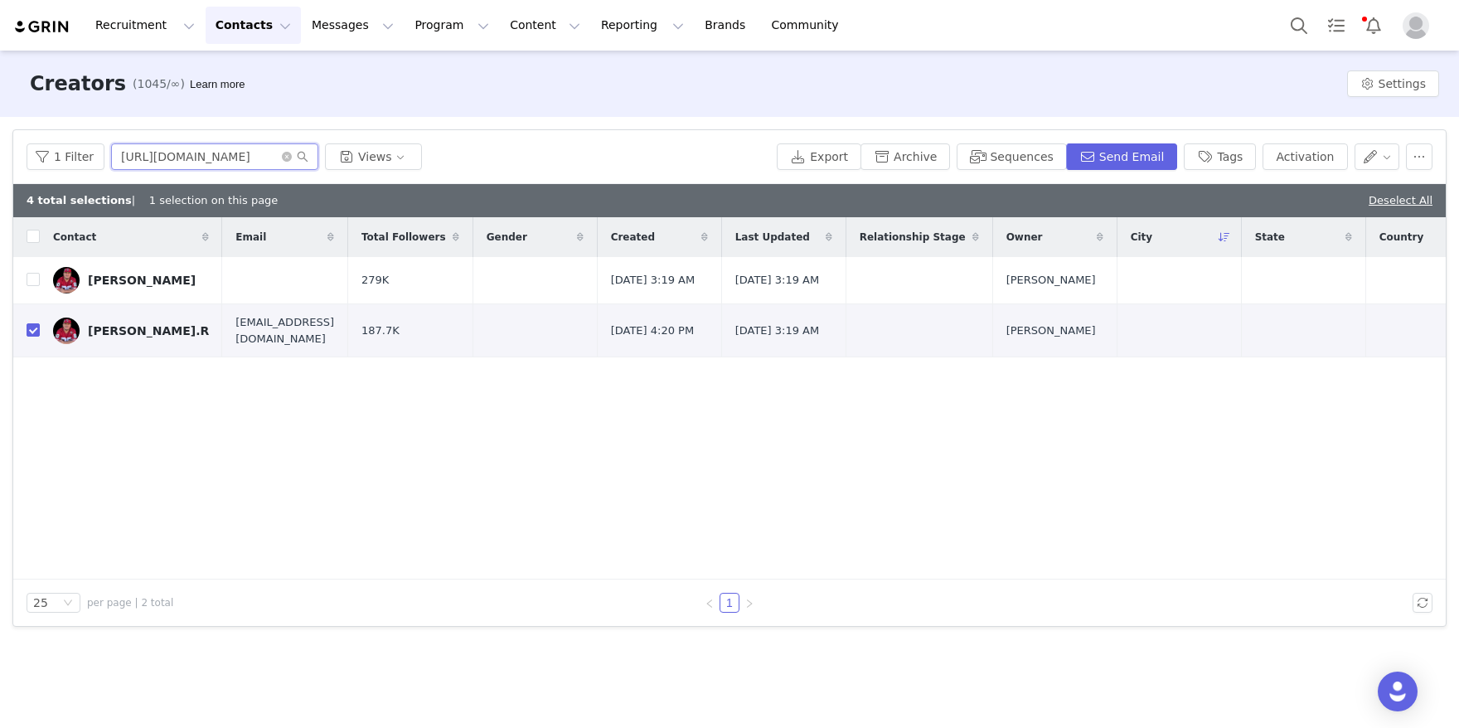
checkbox input "false"
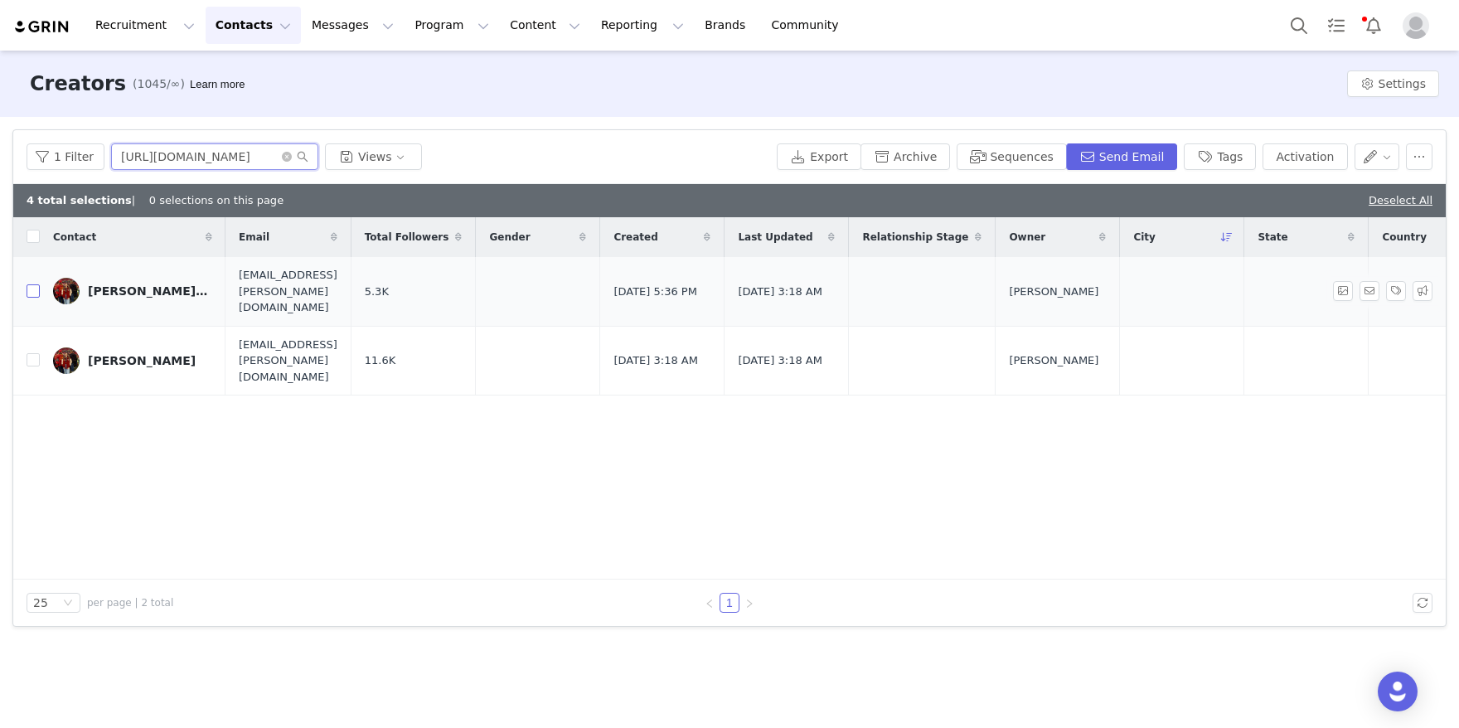
type input "[URL][DOMAIN_NAME]"
click at [31, 284] on input "checkbox" at bounding box center [33, 290] width 13 height 13
checkbox input "true"
click at [1290, 152] on button "Activation" at bounding box center [1304, 156] width 85 height 27
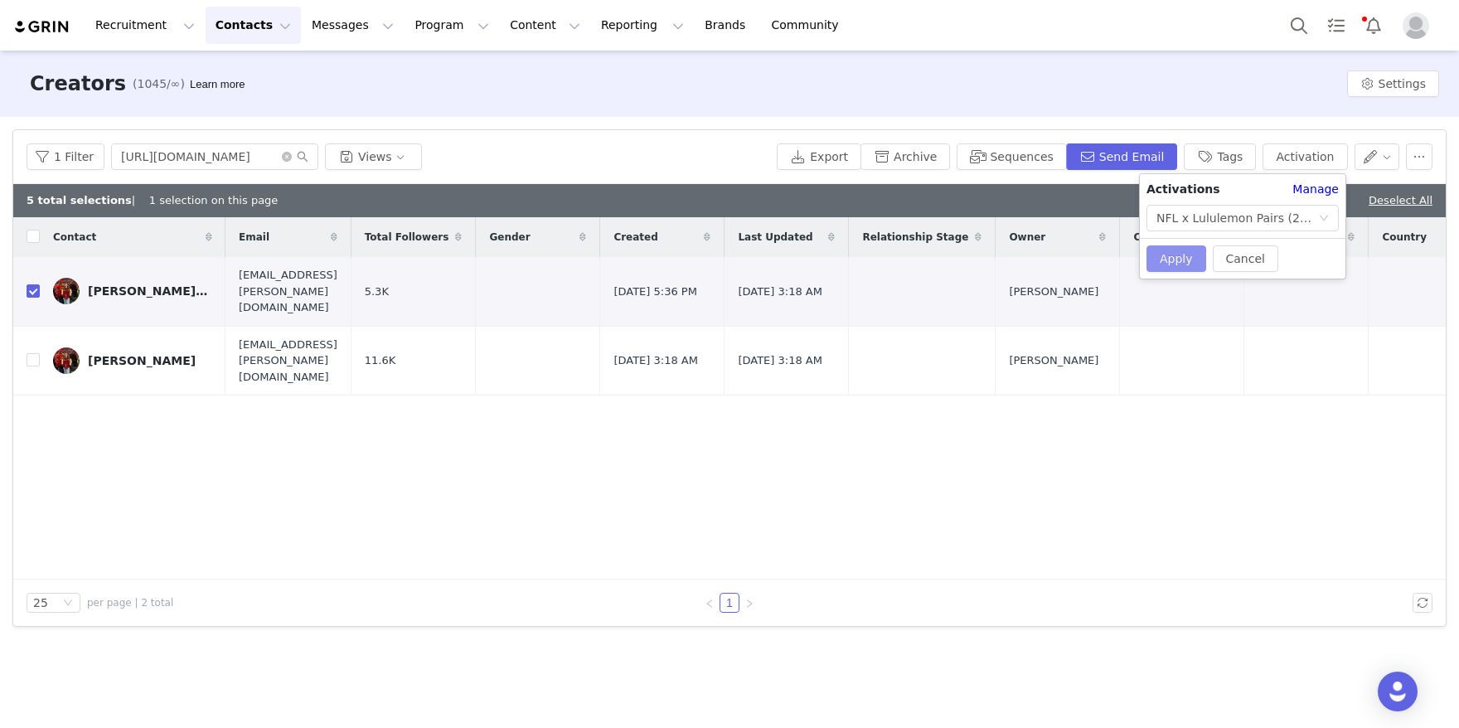
click at [1168, 255] on button "Apply" at bounding box center [1176, 258] width 60 height 27
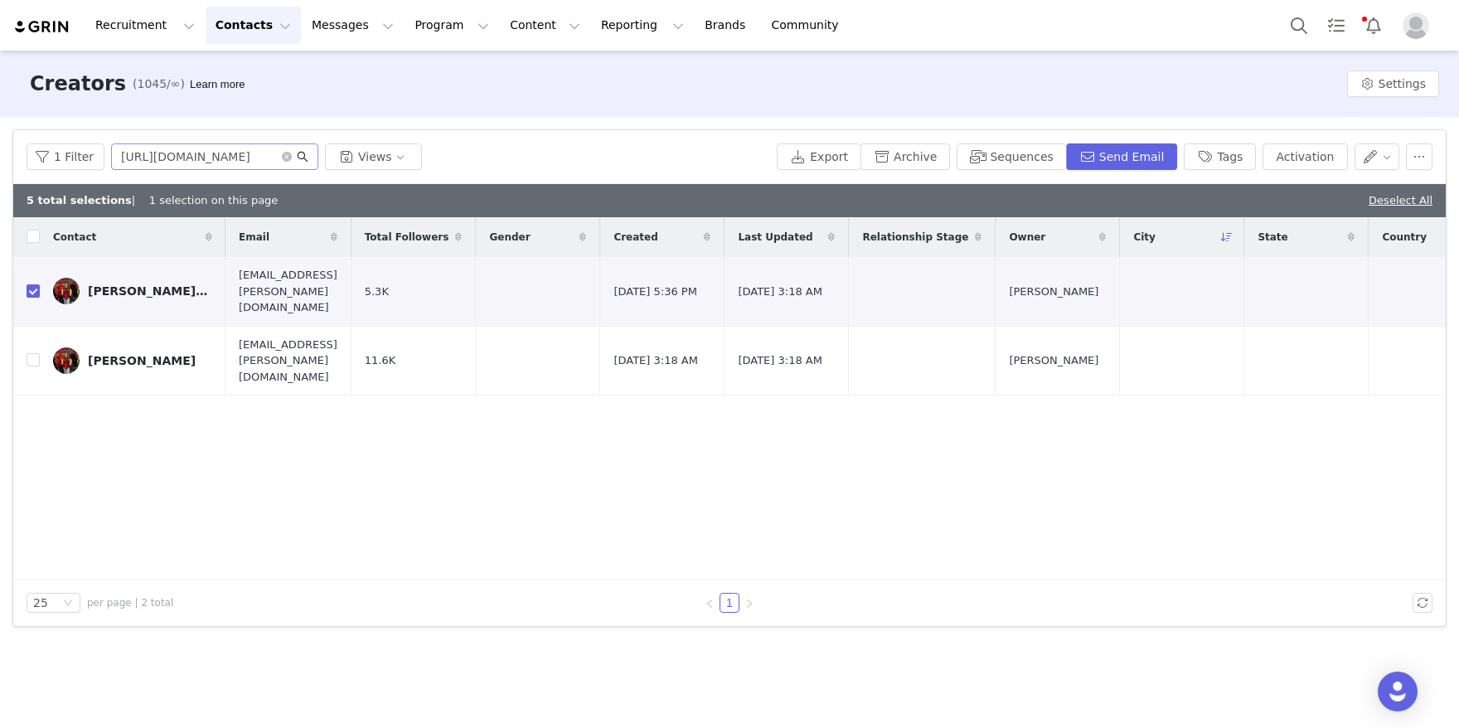
click at [297, 156] on icon "icon: search" at bounding box center [303, 157] width 12 height 12
click at [282, 156] on icon "icon: close-circle" at bounding box center [287, 157] width 10 height 10
click at [271, 156] on input "text" at bounding box center [214, 156] width 207 height 27
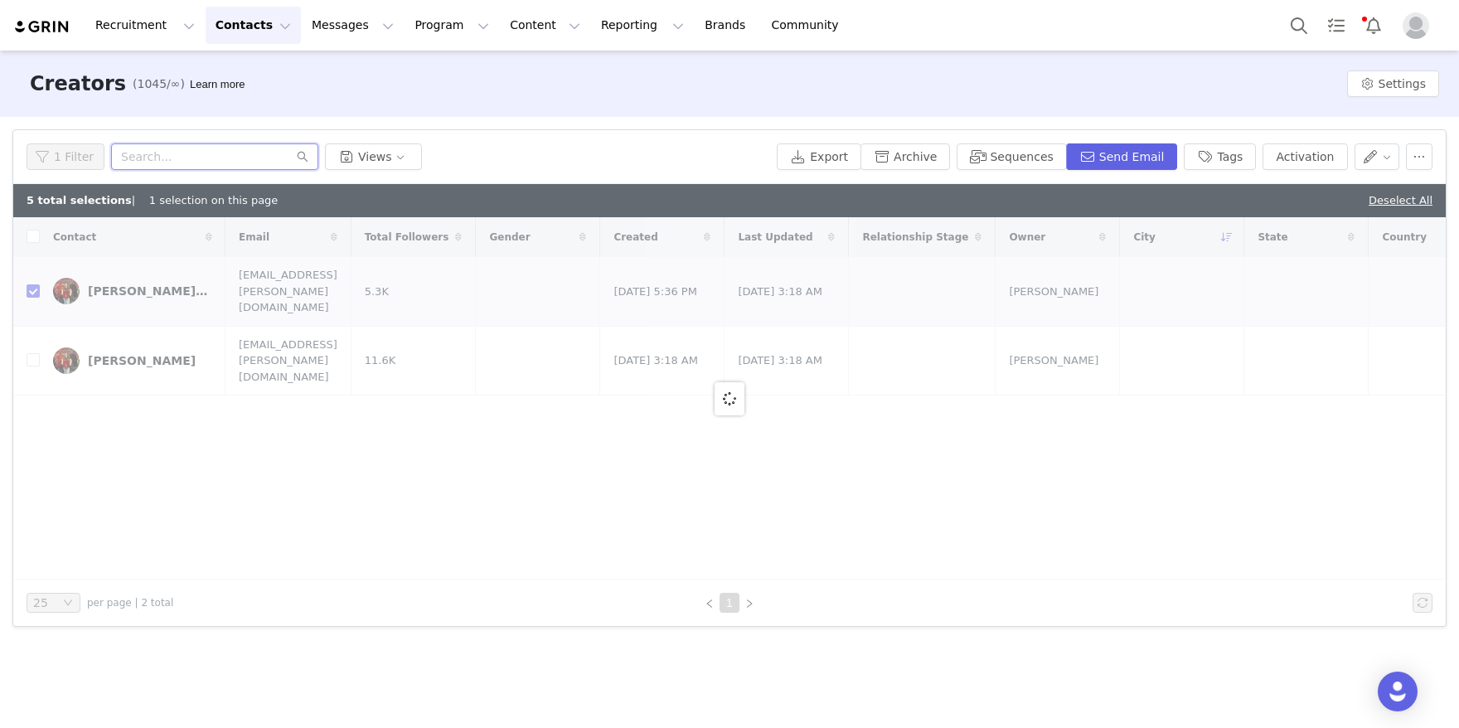
paste input "[URL][DOMAIN_NAME]"
type input "[URL][DOMAIN_NAME]"
checkbox input "false"
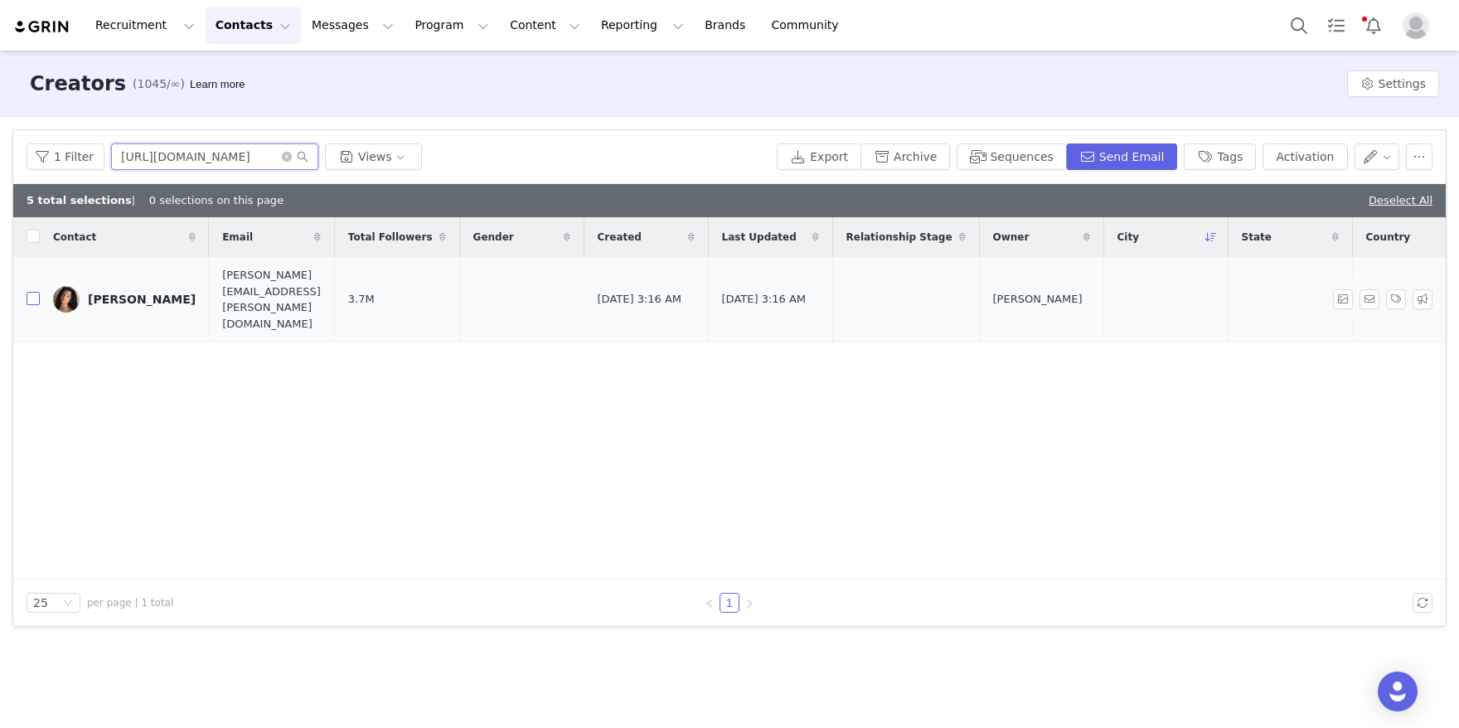
type input "[URL][DOMAIN_NAME]"
click at [37, 292] on input "checkbox" at bounding box center [33, 298] width 13 height 13
checkbox input "true"
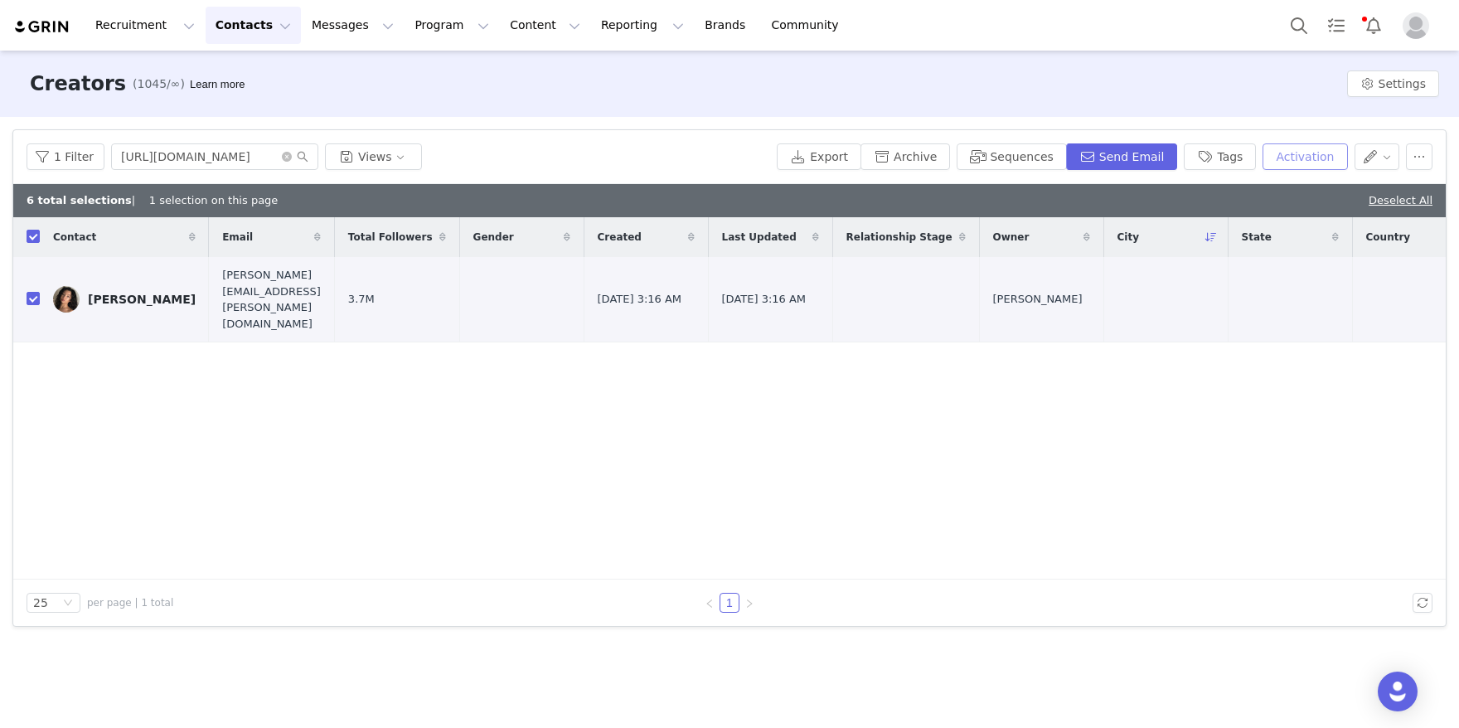
click at [1295, 162] on button "Activation" at bounding box center [1304, 156] width 85 height 27
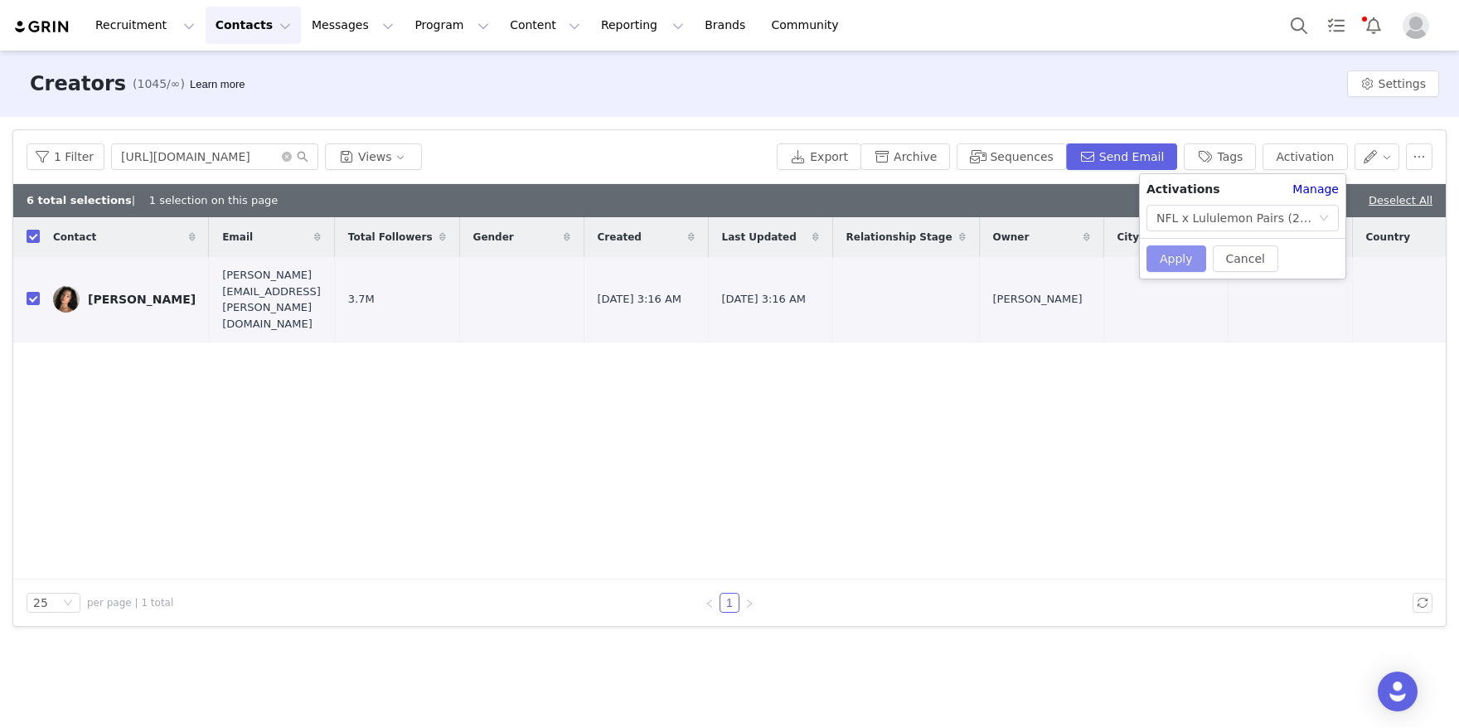
click at [1181, 250] on button "Apply" at bounding box center [1176, 258] width 60 height 27
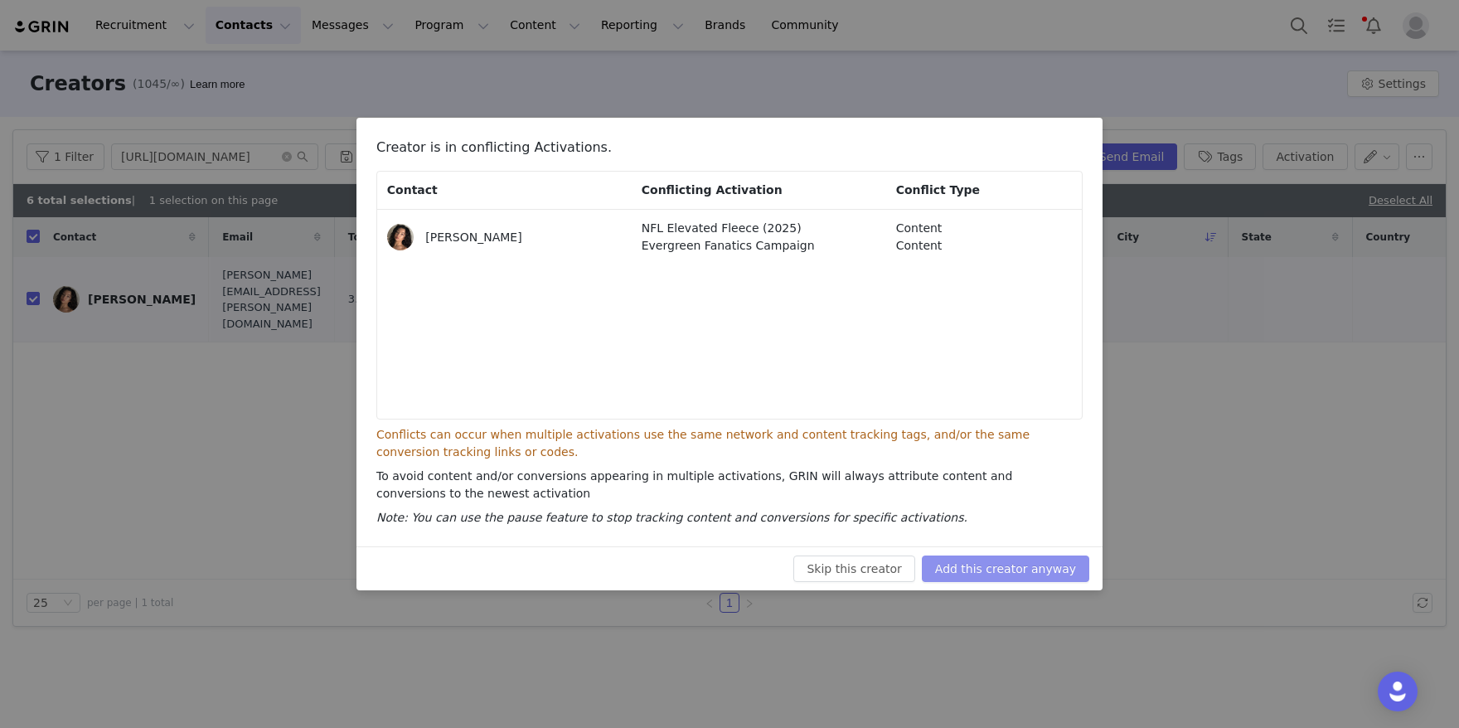
click at [1008, 572] on button "Add this creator anyway" at bounding box center [1005, 568] width 167 height 27
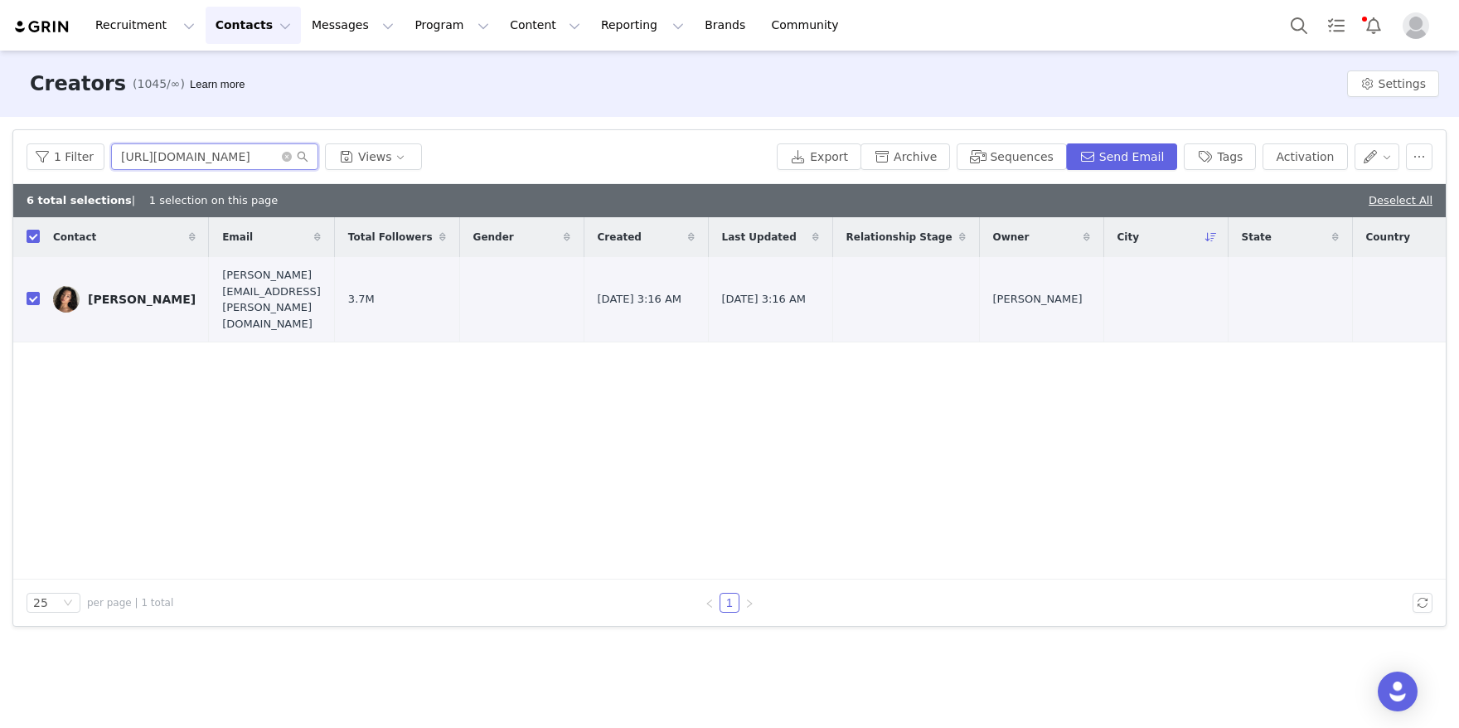
click at [284, 147] on input "[URL][DOMAIN_NAME]" at bounding box center [214, 156] width 207 height 27
click at [284, 155] on icon "icon: close-circle" at bounding box center [287, 157] width 10 height 10
click at [221, 155] on input "text" at bounding box center [214, 156] width 207 height 27
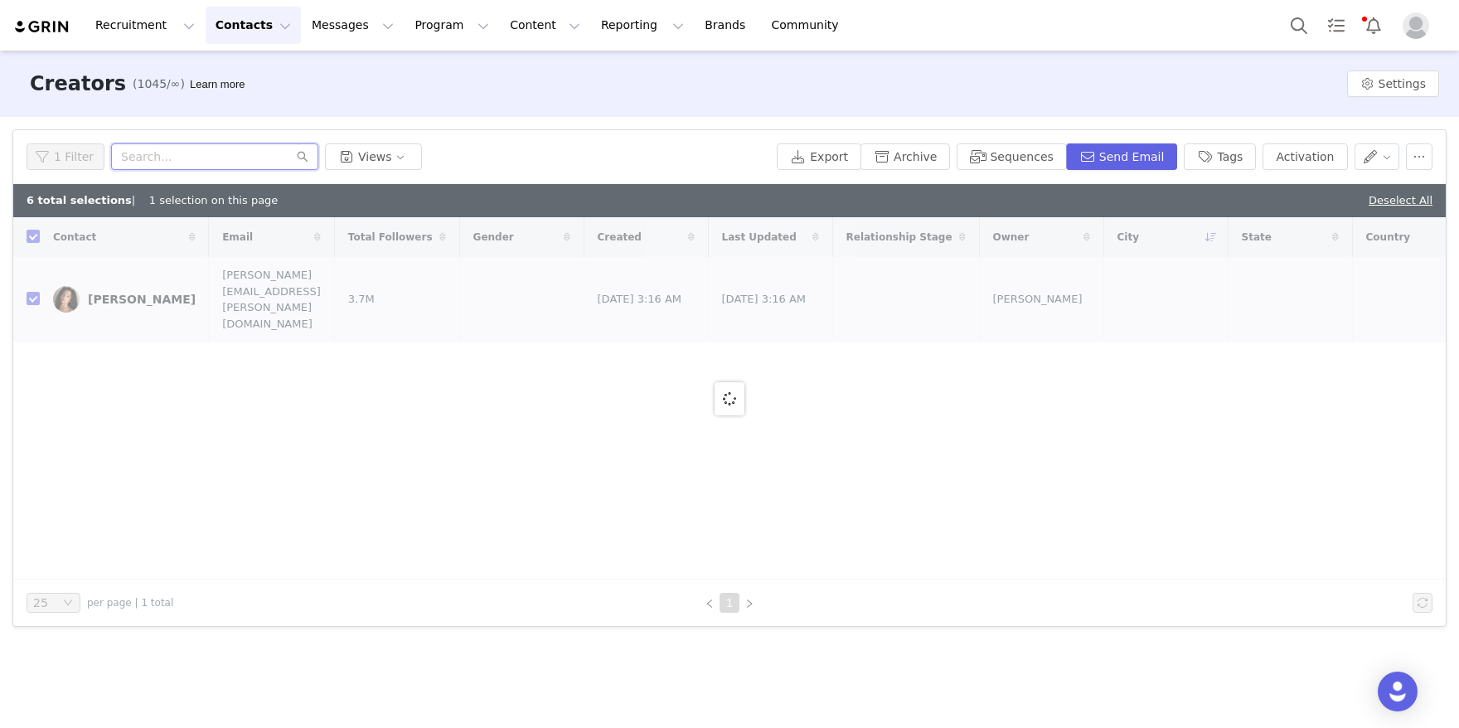
paste input "[URL][DOMAIN_NAME]"
type input "[URL][DOMAIN_NAME]"
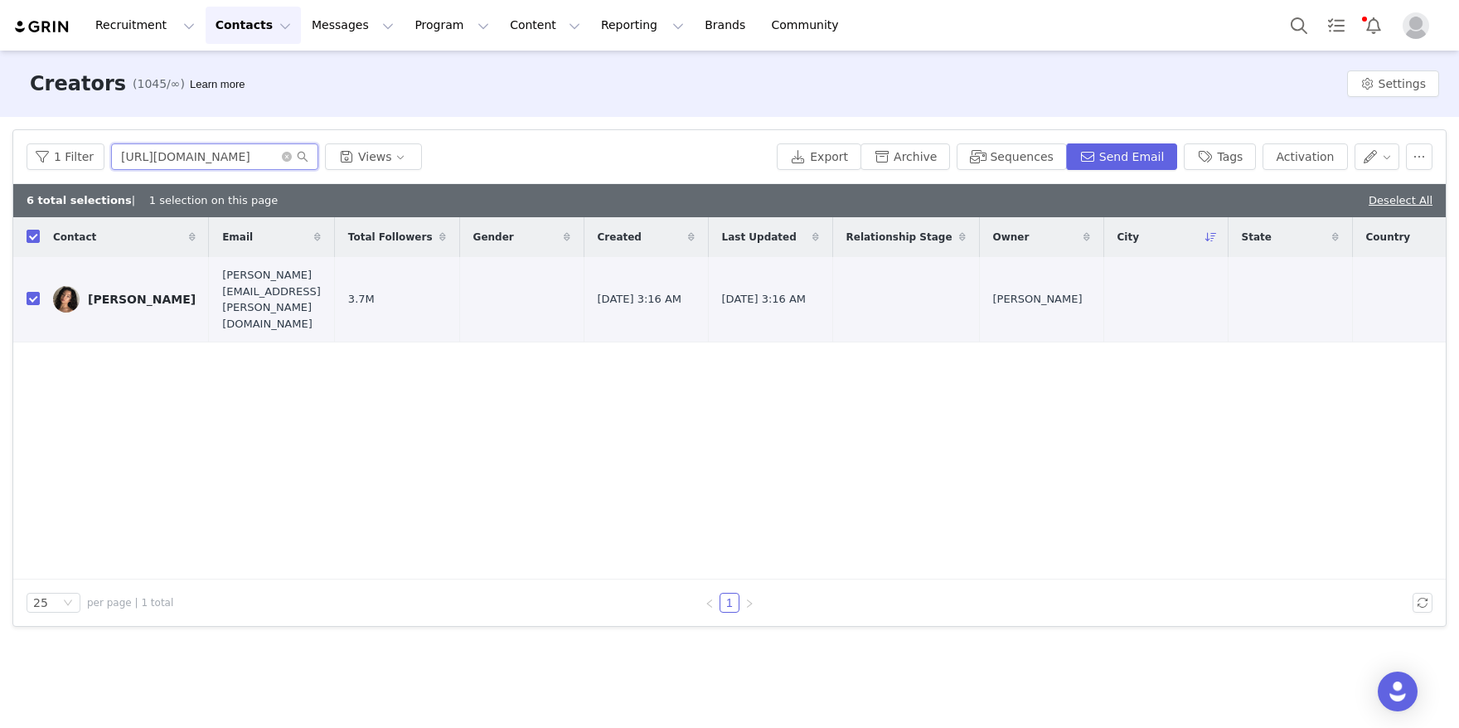
checkbox input "false"
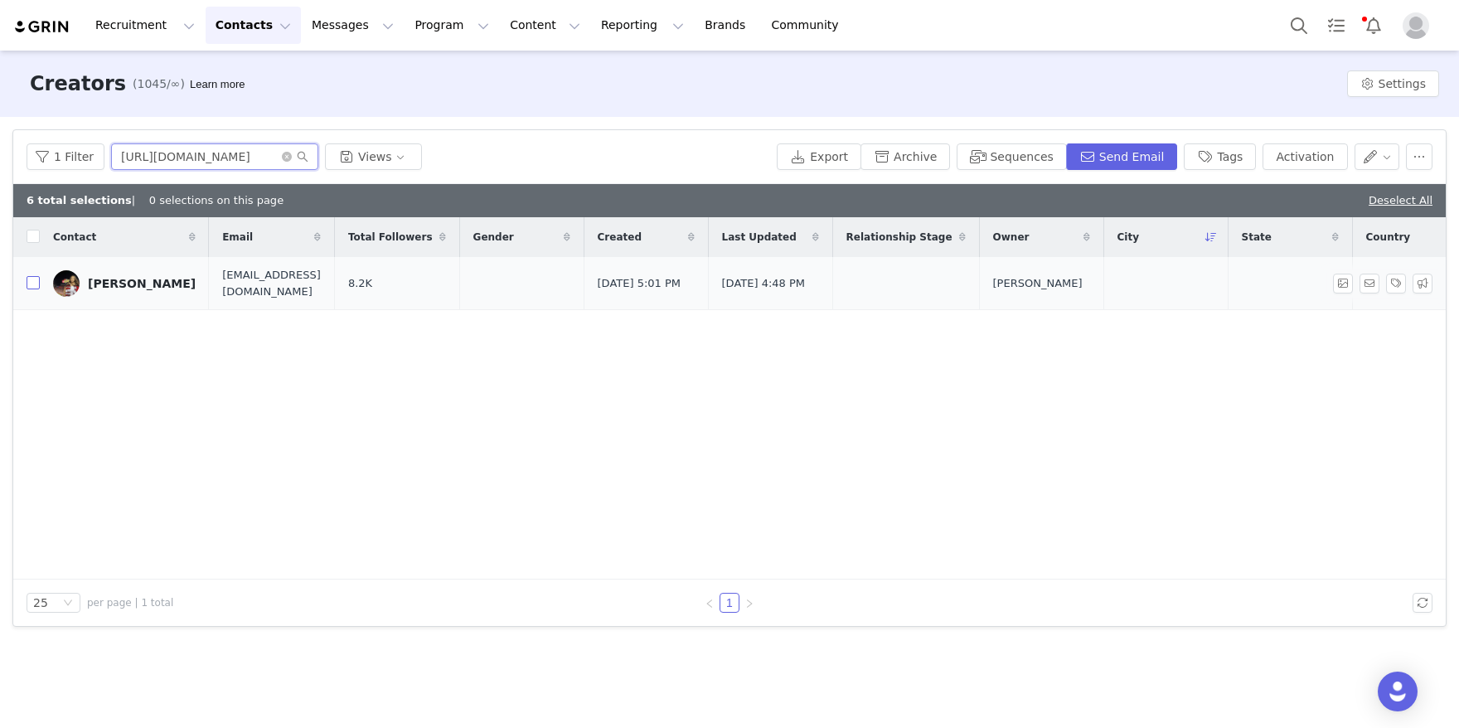
type input "[URL][DOMAIN_NAME]"
click at [32, 285] on input "checkbox" at bounding box center [33, 282] width 13 height 13
checkbox input "true"
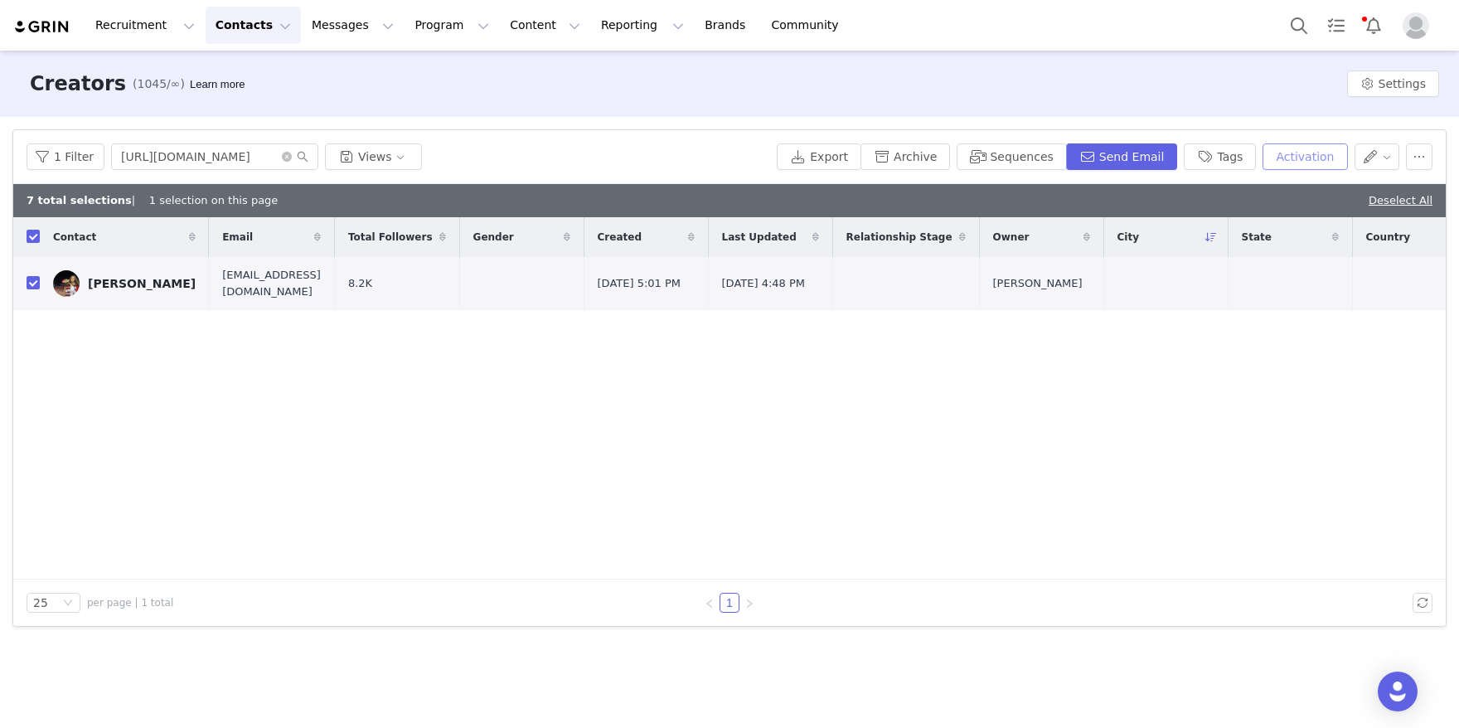
click at [1308, 157] on button "Activation" at bounding box center [1304, 156] width 85 height 27
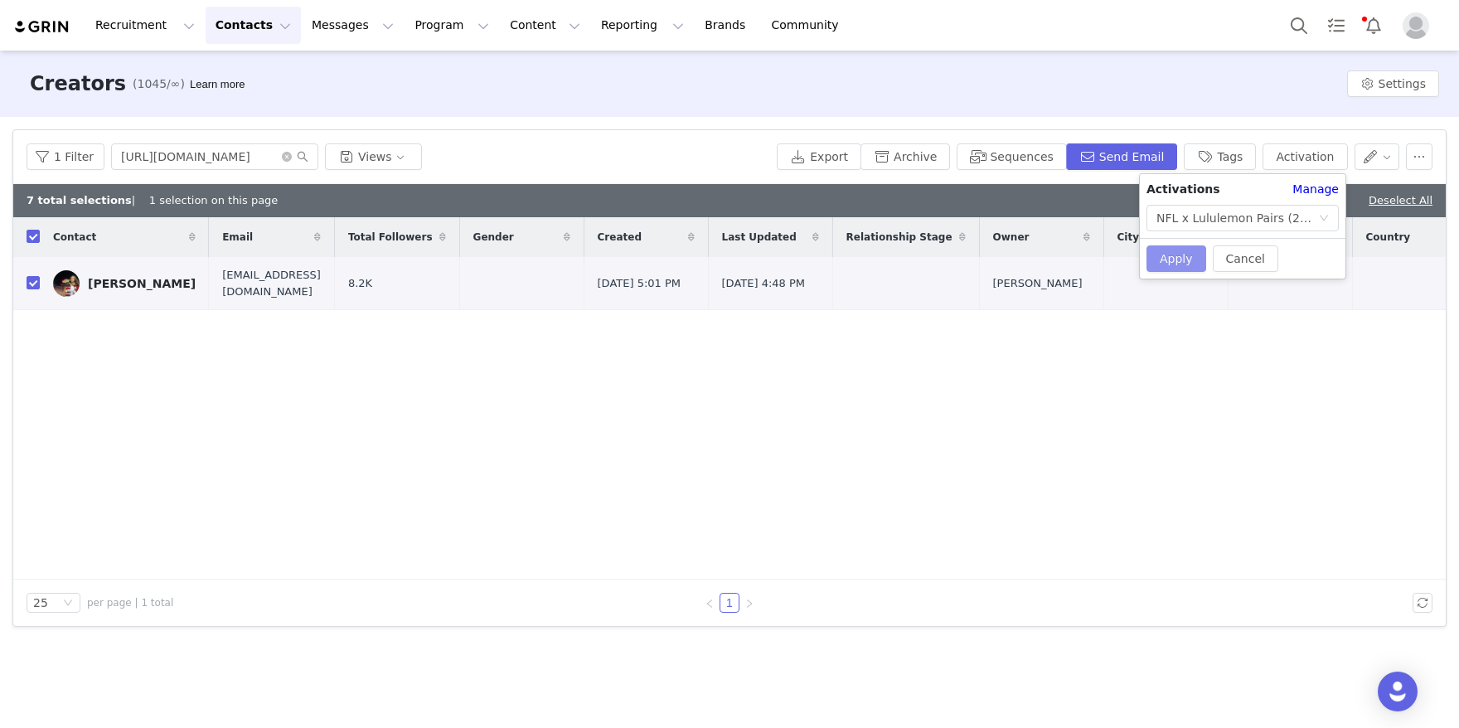
click at [1164, 264] on button "Apply" at bounding box center [1176, 258] width 60 height 27
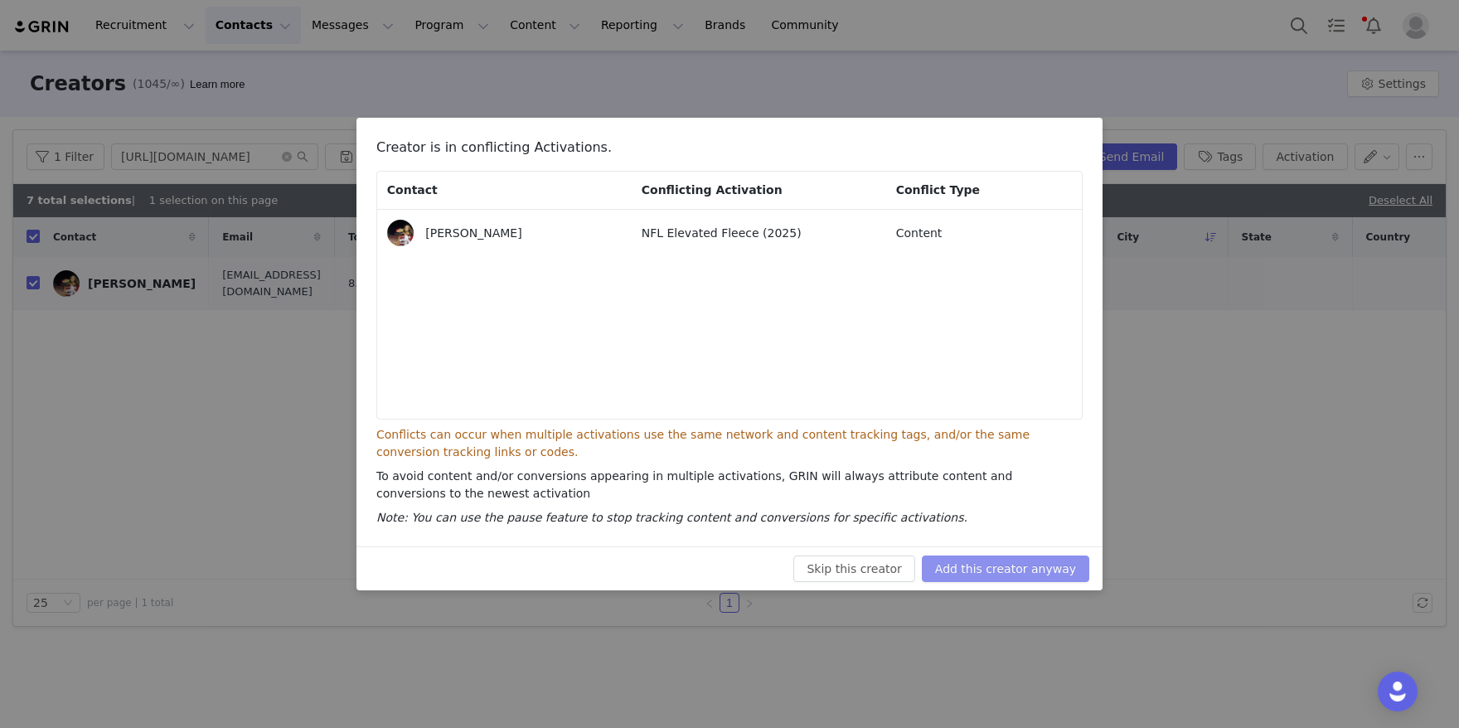
click at [1000, 567] on button "Add this creator anyway" at bounding box center [1005, 568] width 167 height 27
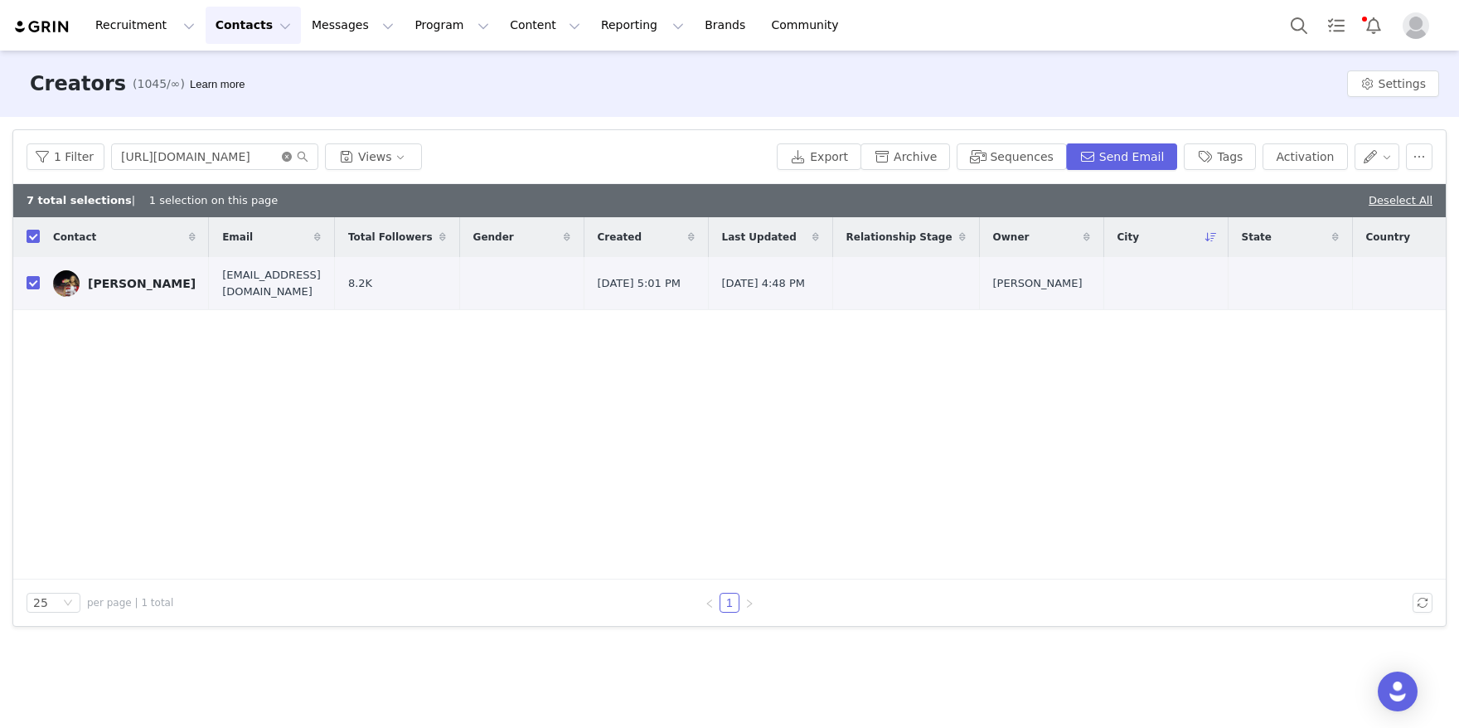
click at [284, 155] on icon "icon: close-circle" at bounding box center [287, 157] width 10 height 10
click at [252, 155] on input "text" at bounding box center [214, 156] width 207 height 27
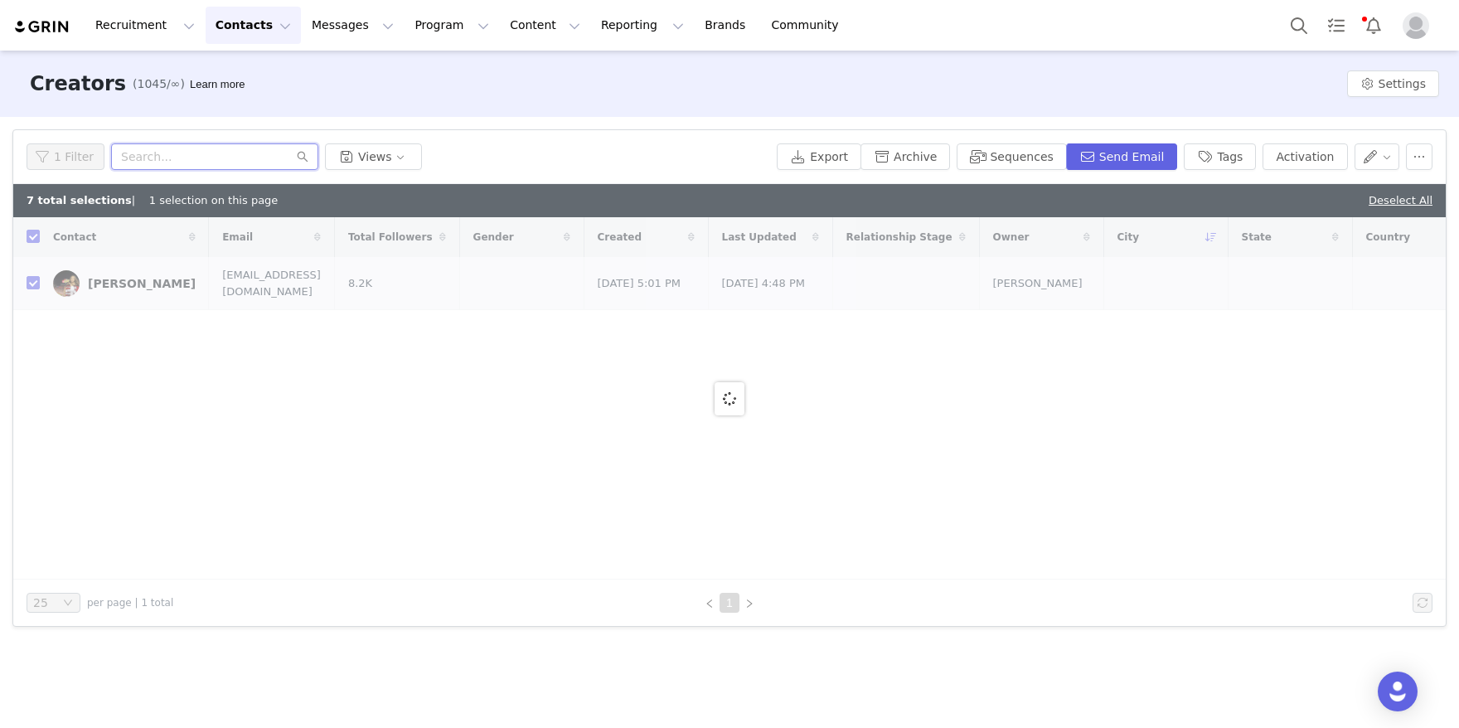
paste input "[URL][DOMAIN_NAME]"
type input "[URL][DOMAIN_NAME]"
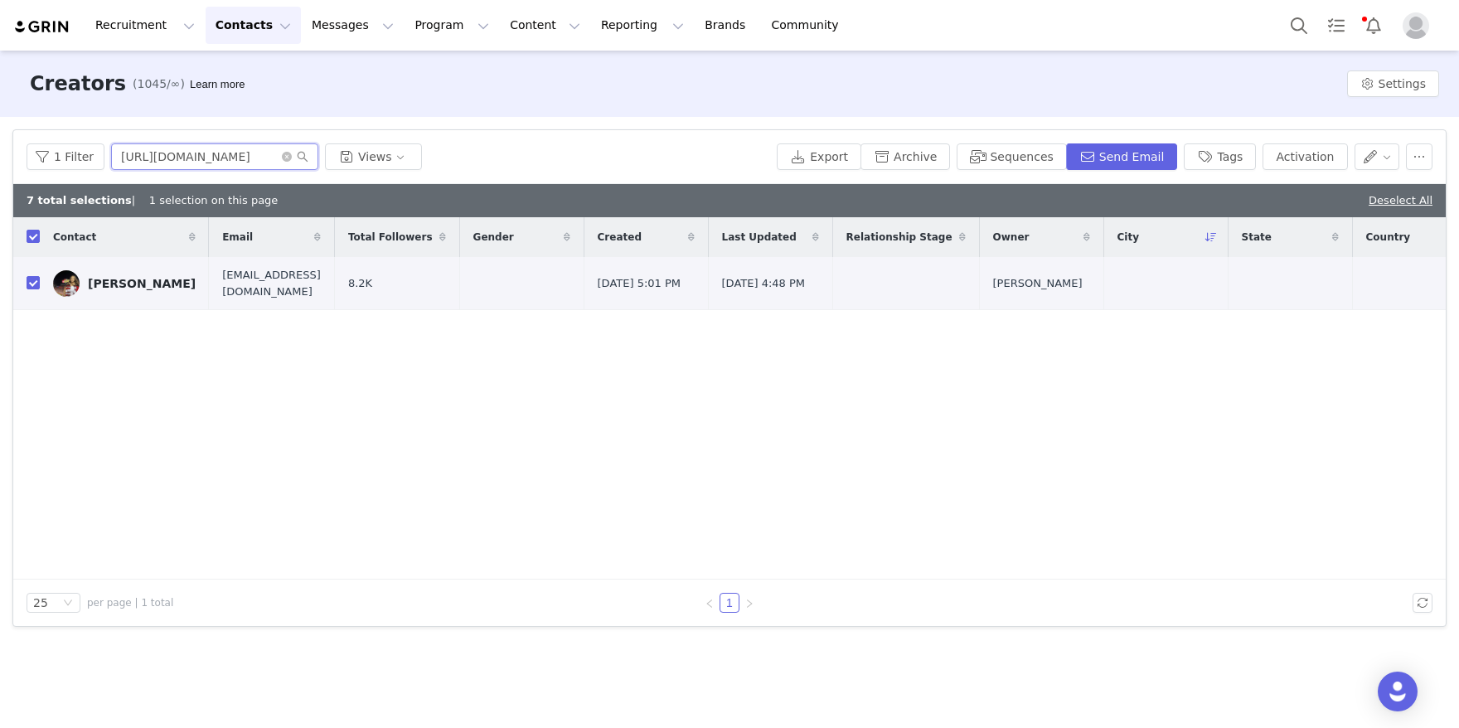
checkbox input "false"
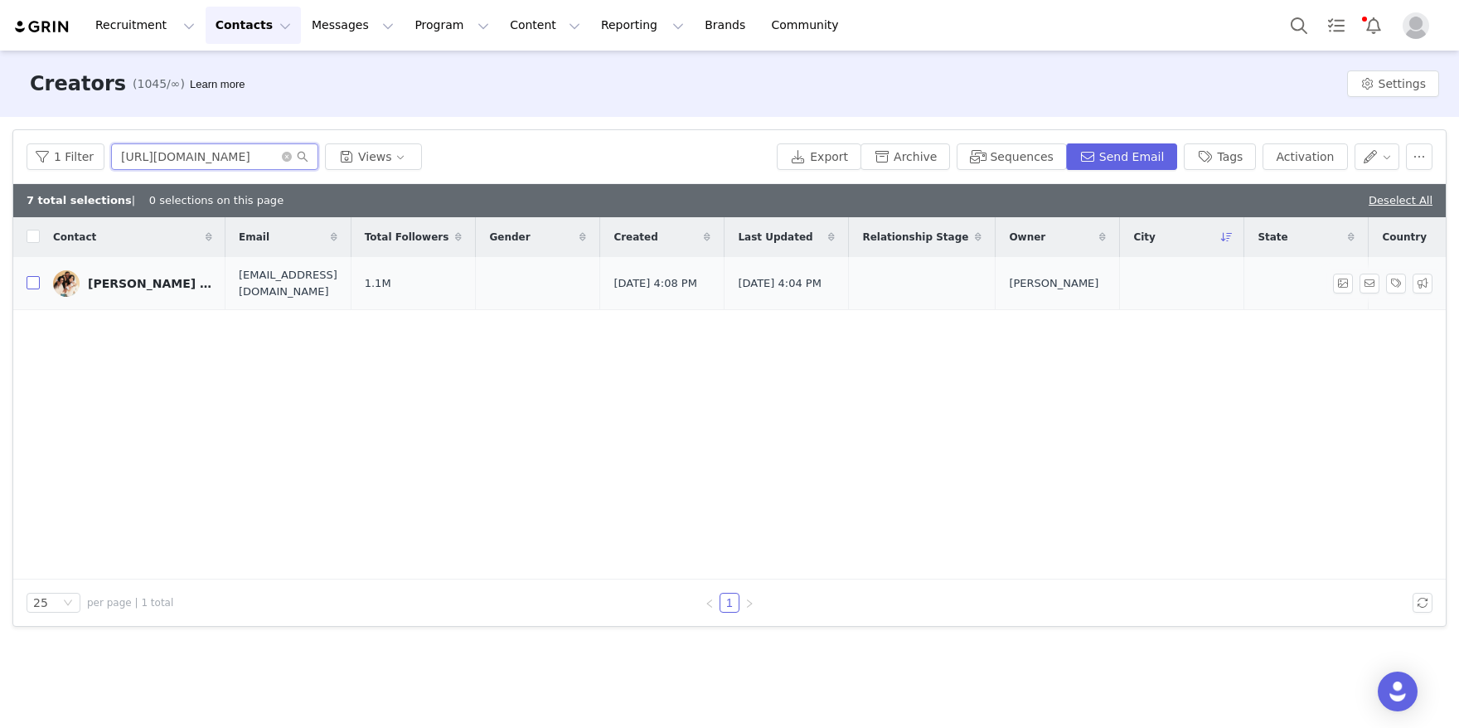
type input "[URL][DOMAIN_NAME]"
click at [29, 280] on input "checkbox" at bounding box center [33, 282] width 13 height 13
checkbox input "true"
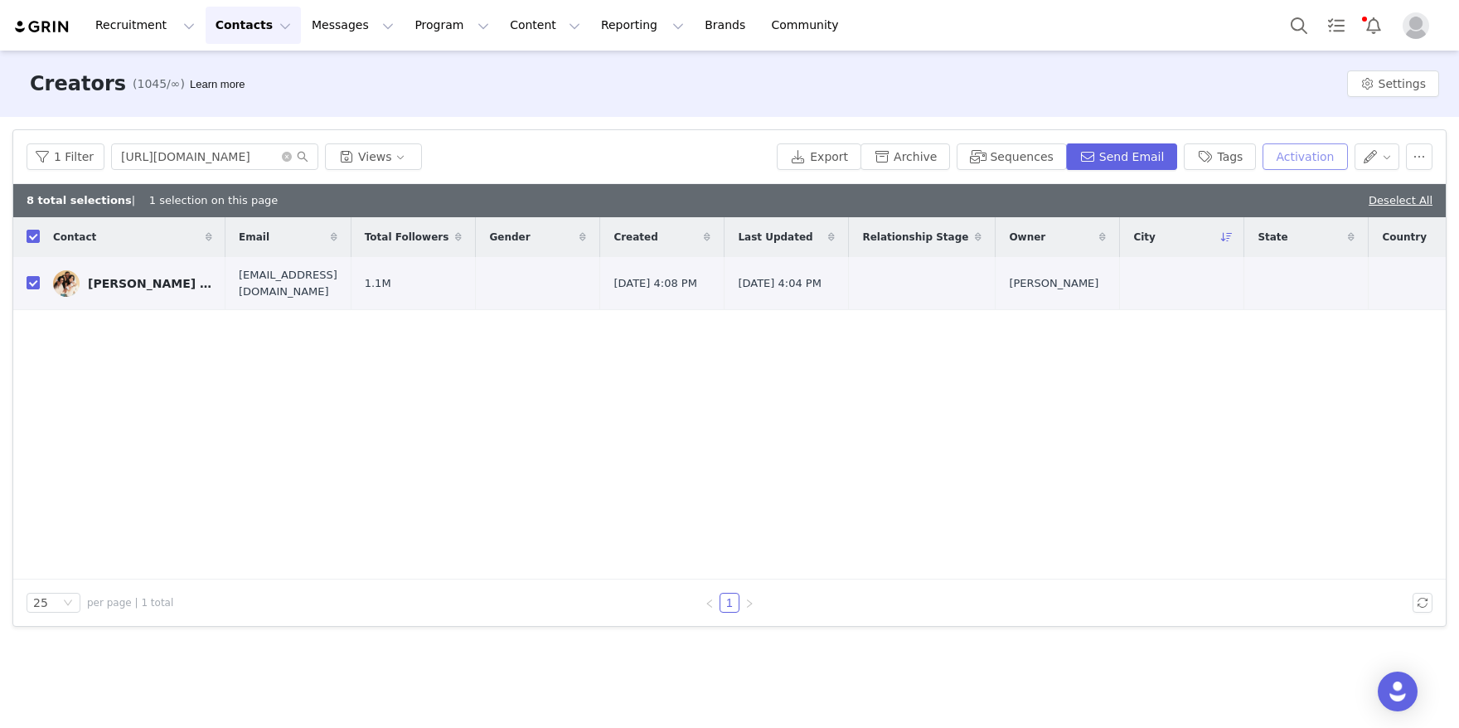
click at [1311, 153] on button "Activation" at bounding box center [1304, 156] width 85 height 27
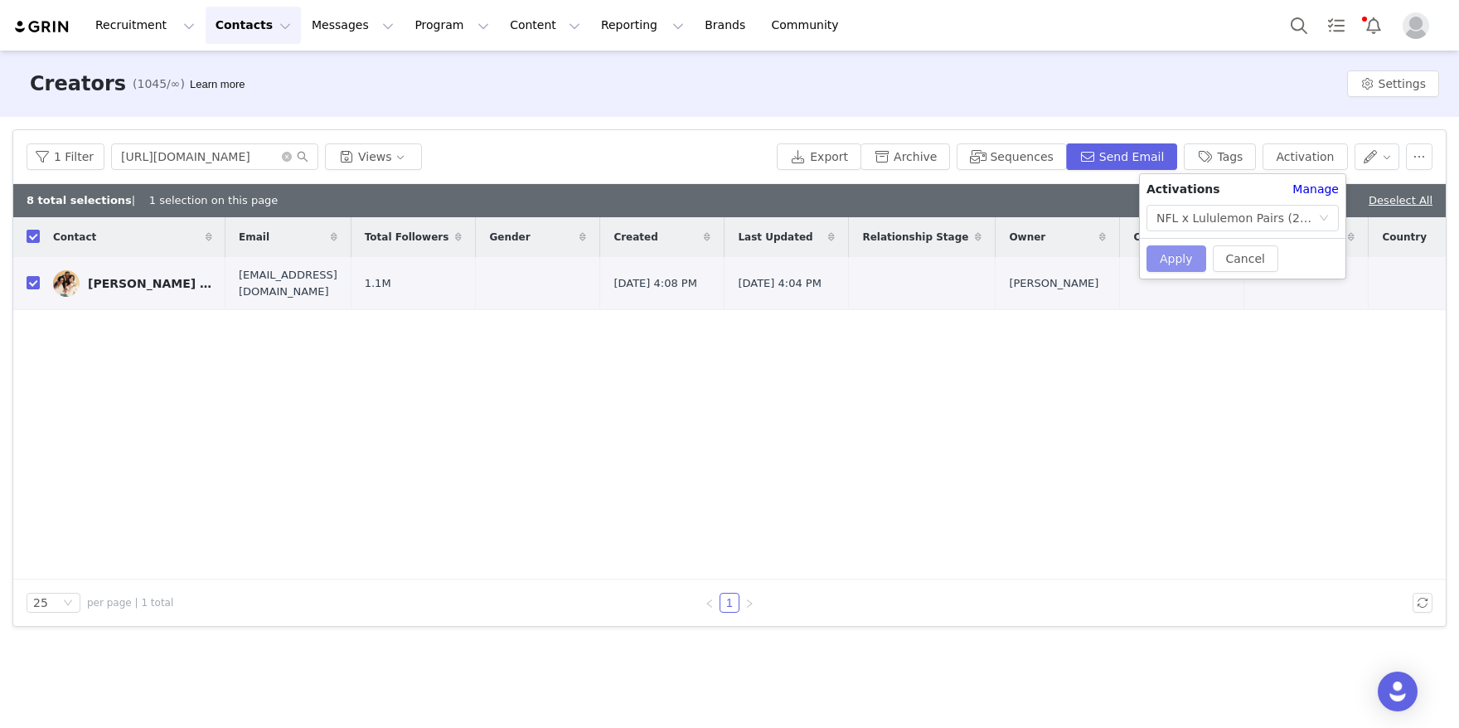
click at [1174, 250] on button "Apply" at bounding box center [1176, 258] width 60 height 27
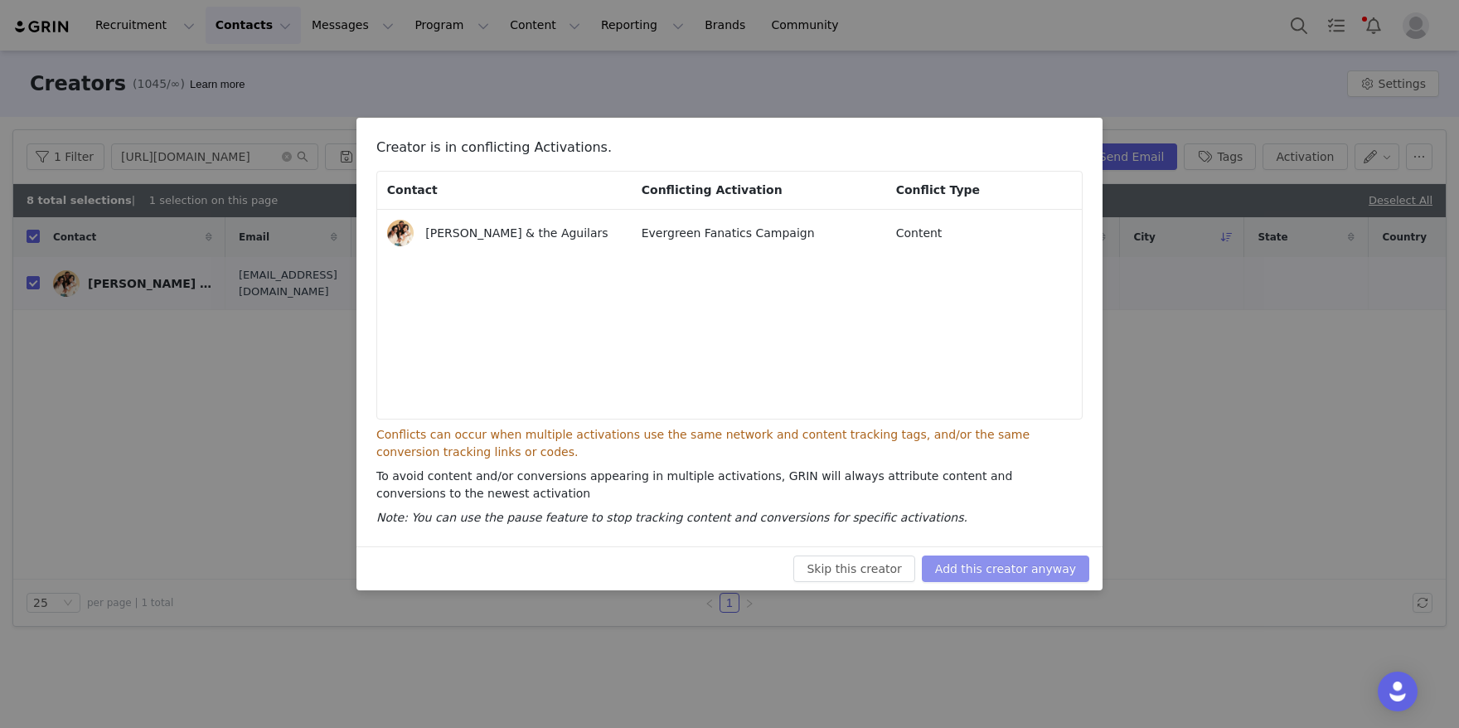
click at [980, 571] on button "Add this creator anyway" at bounding box center [1005, 568] width 167 height 27
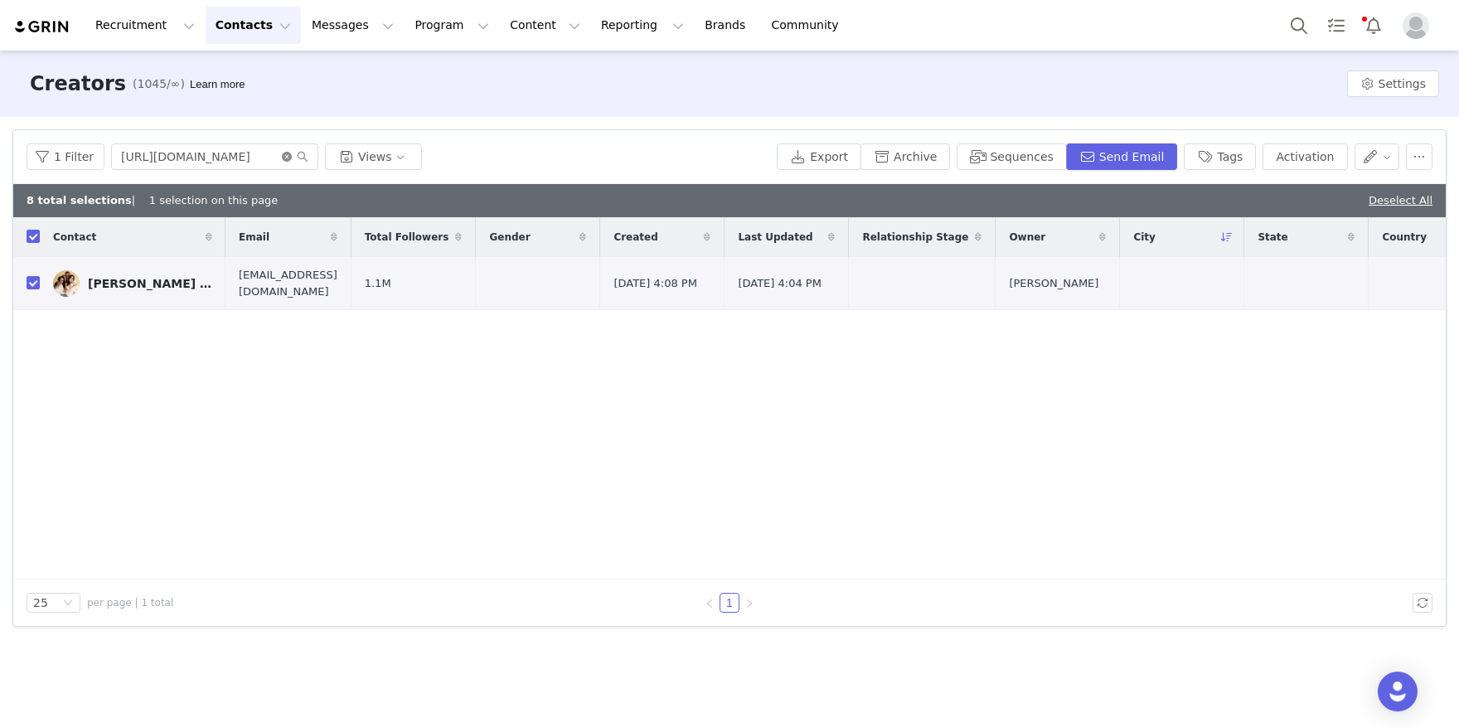
click at [288, 156] on icon "icon: close-circle" at bounding box center [287, 157] width 10 height 10
click at [221, 155] on input "text" at bounding box center [214, 156] width 207 height 27
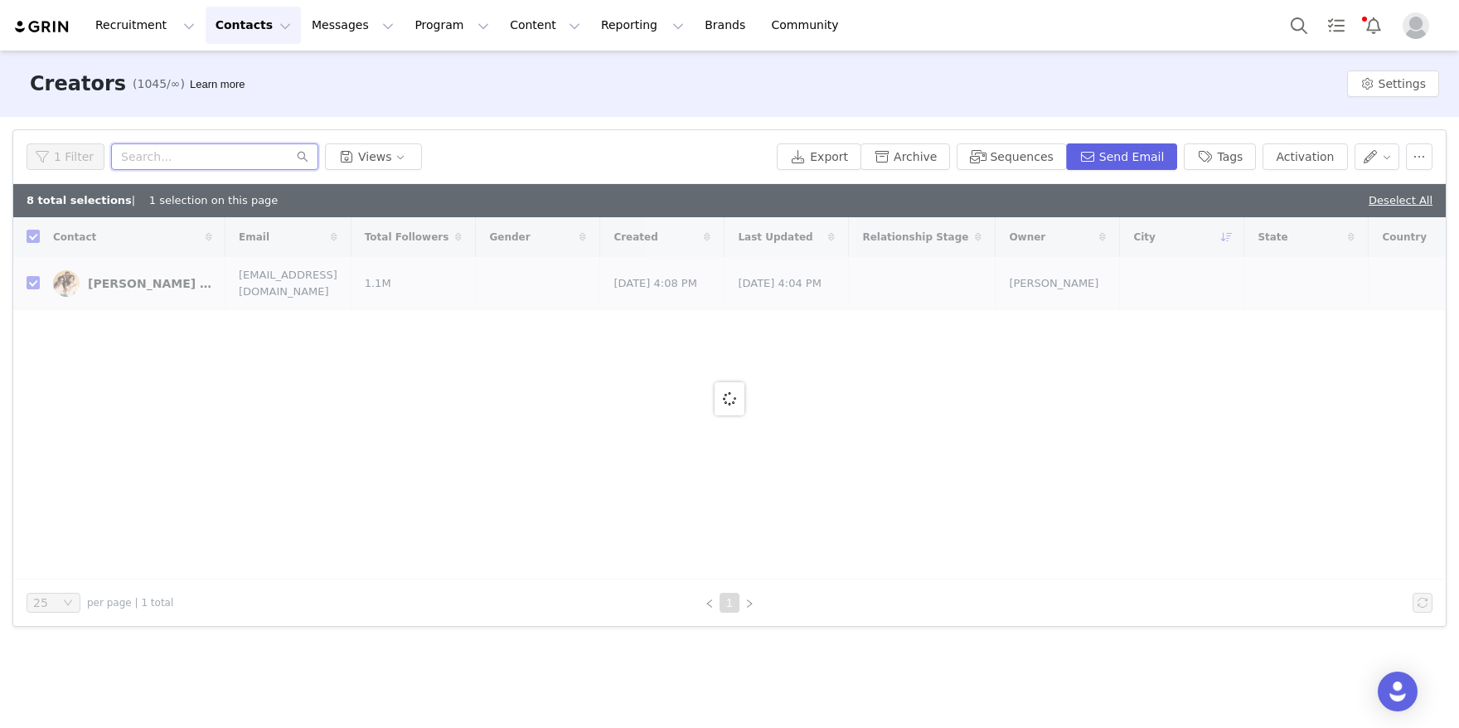
paste input "[URL][DOMAIN_NAME]"
type input "[URL][DOMAIN_NAME]"
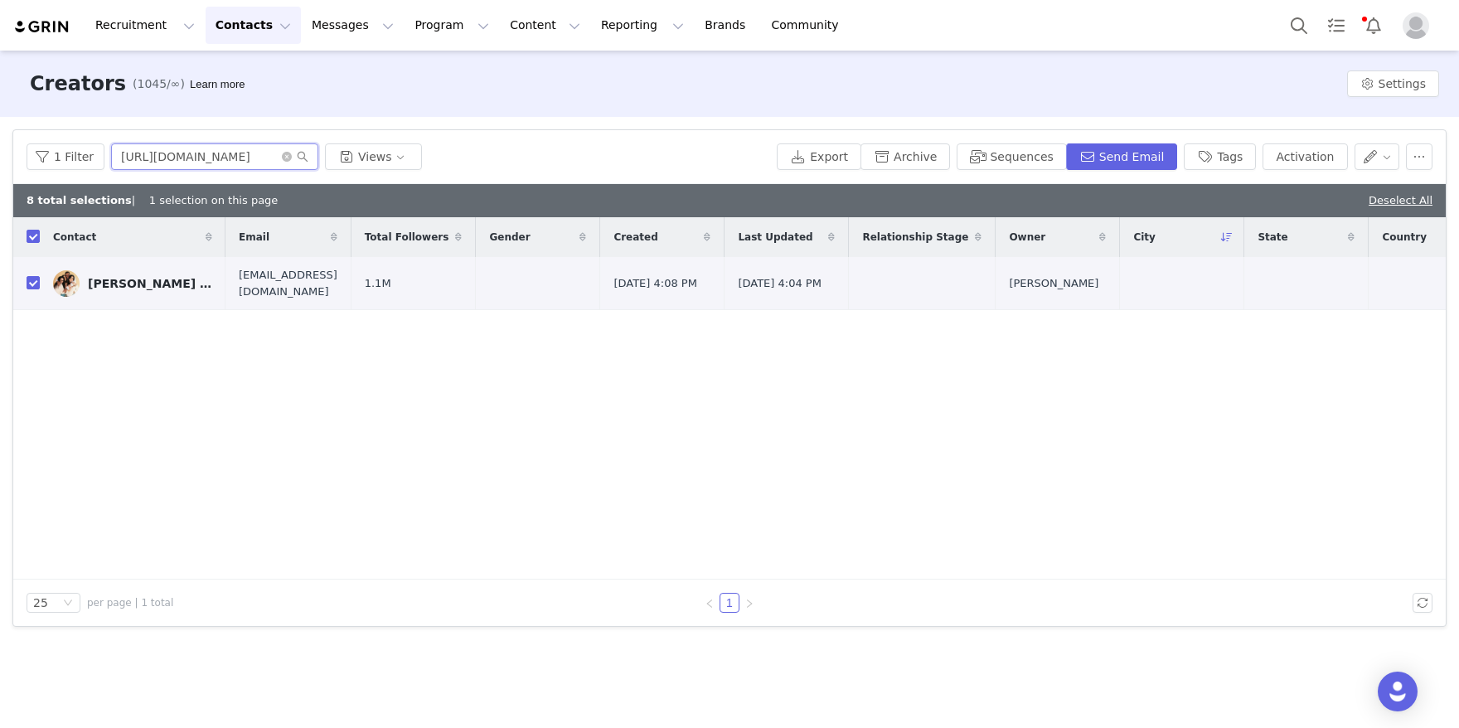
checkbox input "false"
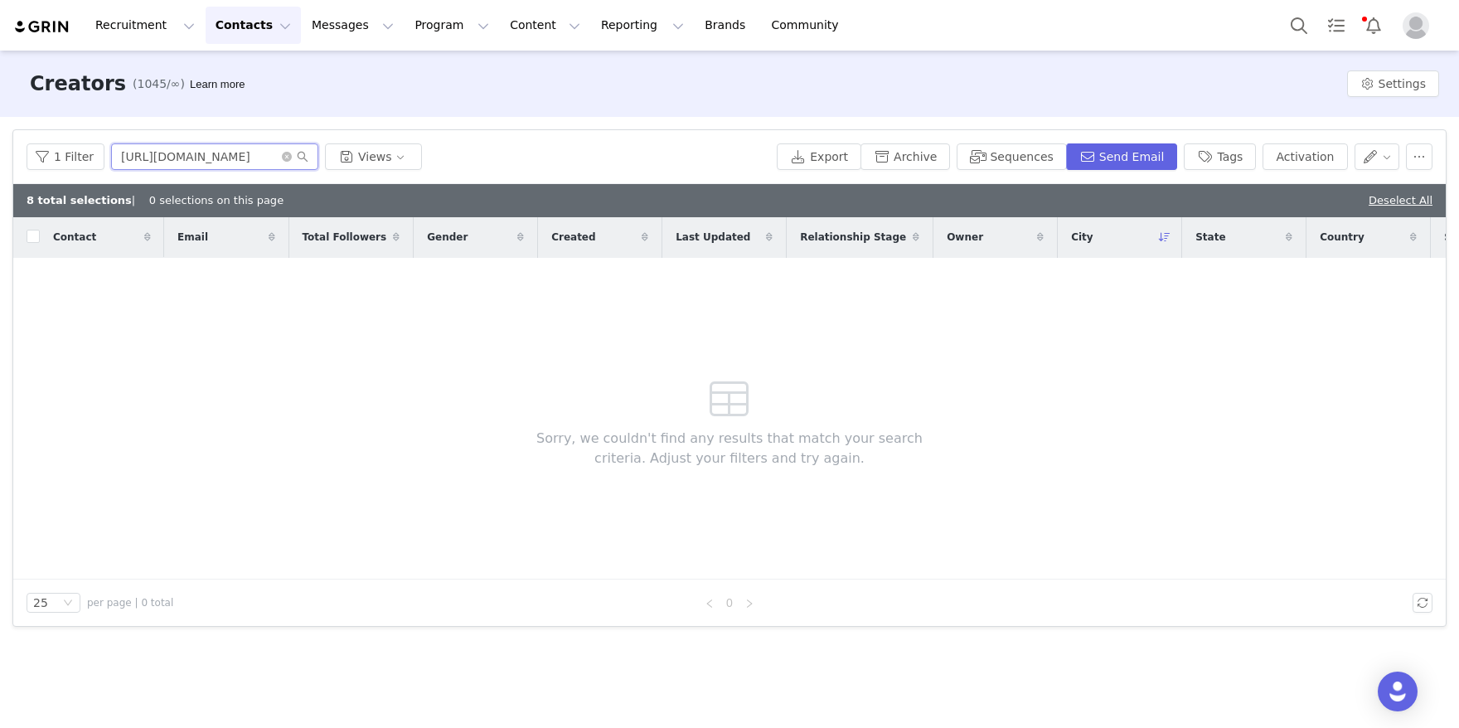
type input "[URL][DOMAIN_NAME]"
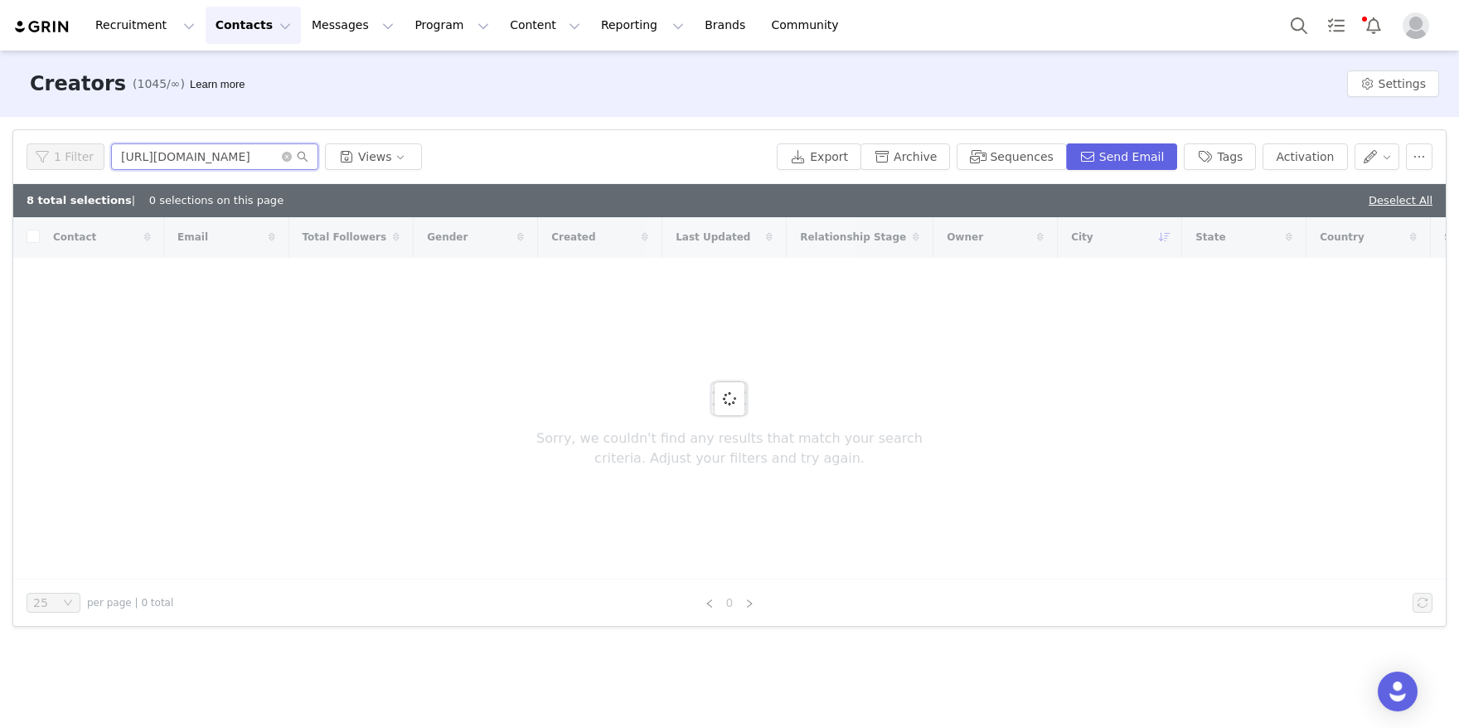
checkbox input "true"
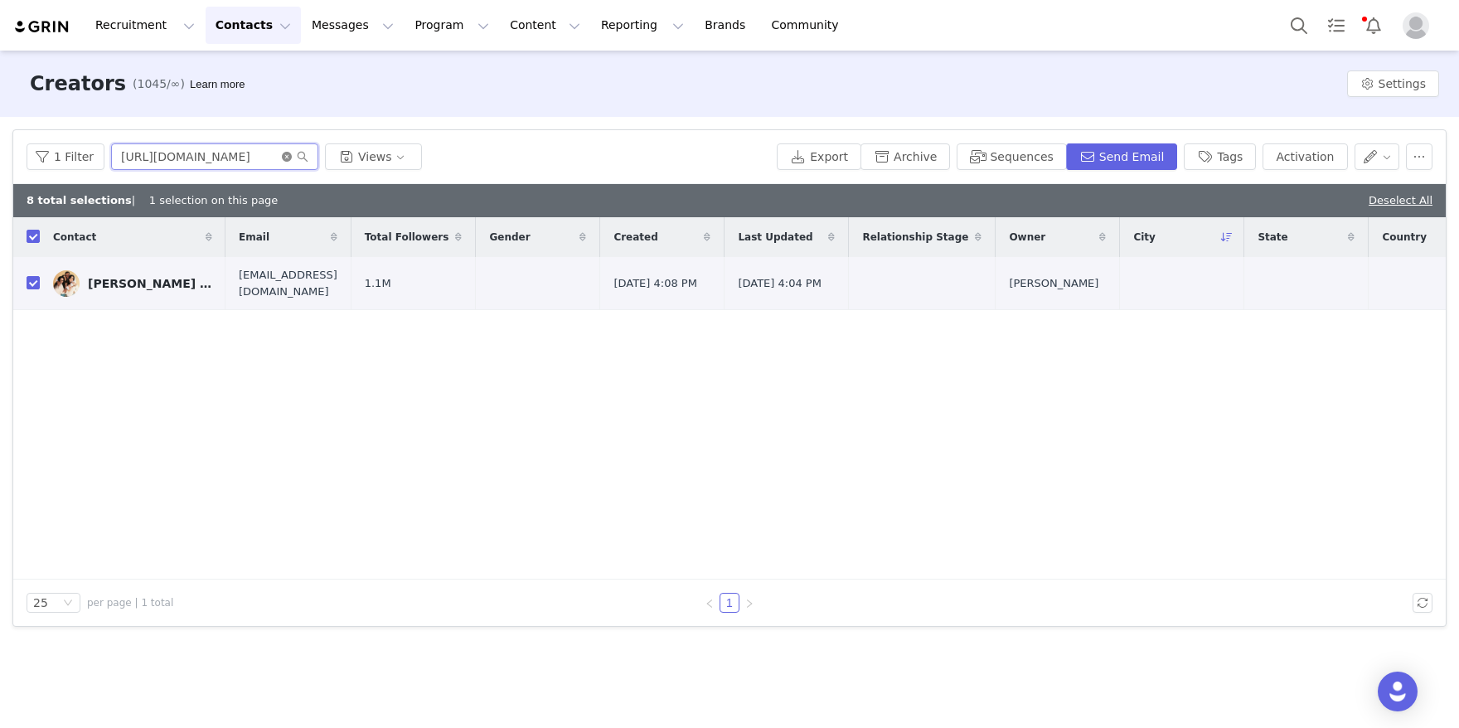
type input "[URL][DOMAIN_NAME]"
click at [284, 152] on icon "icon: close-circle" at bounding box center [287, 157] width 10 height 10
click at [231, 152] on input "text" at bounding box center [214, 156] width 207 height 27
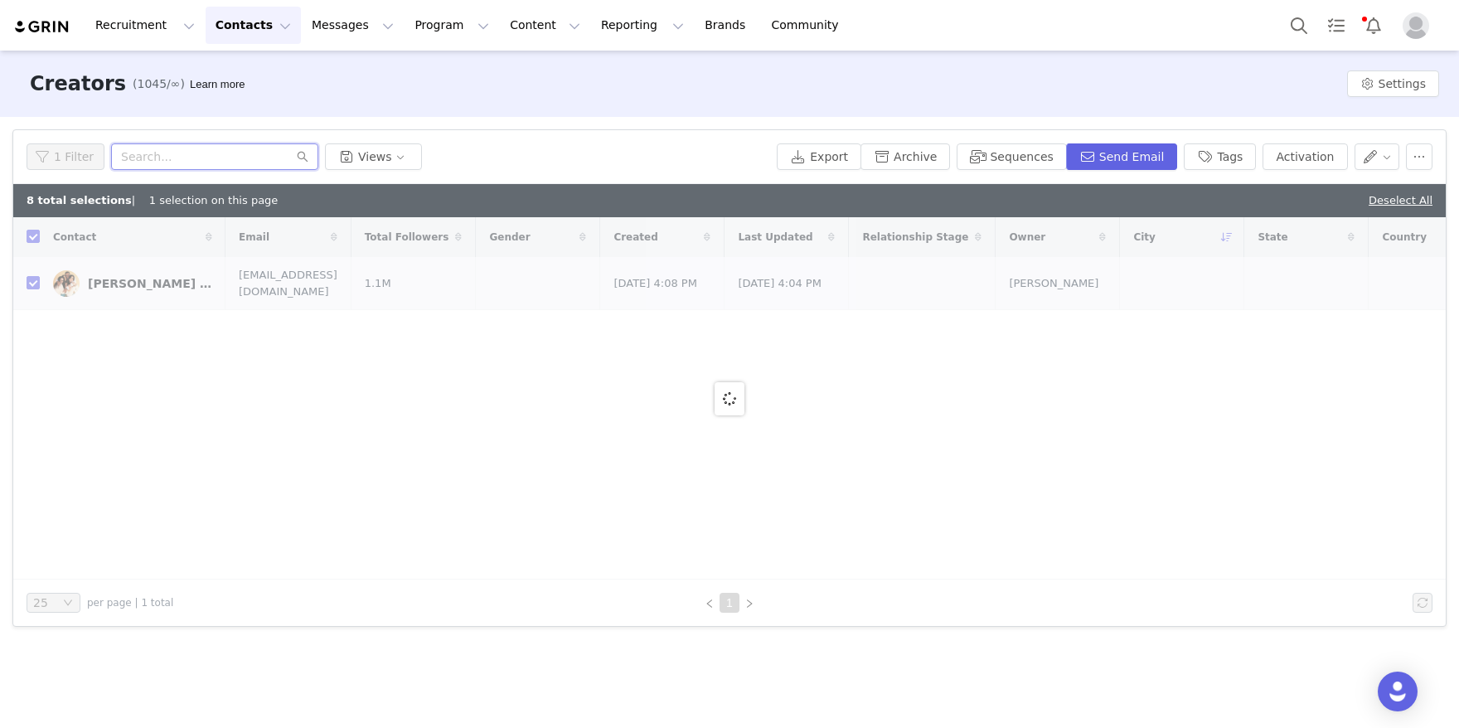
paste input "[URL][DOMAIN_NAME]"
type input "[URL][DOMAIN_NAME]"
checkbox input "false"
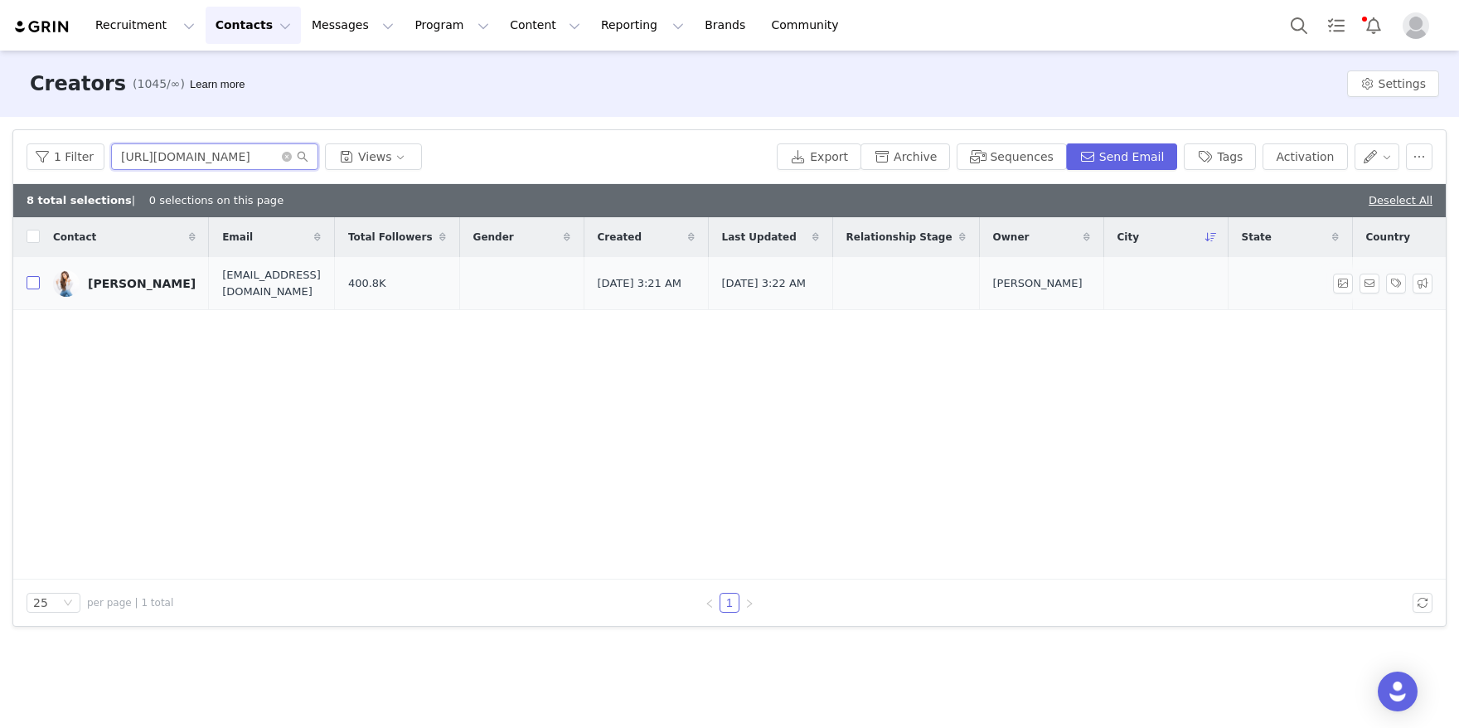
type input "[URL][DOMAIN_NAME]"
click at [27, 279] on input "checkbox" at bounding box center [33, 282] width 13 height 13
checkbox input "true"
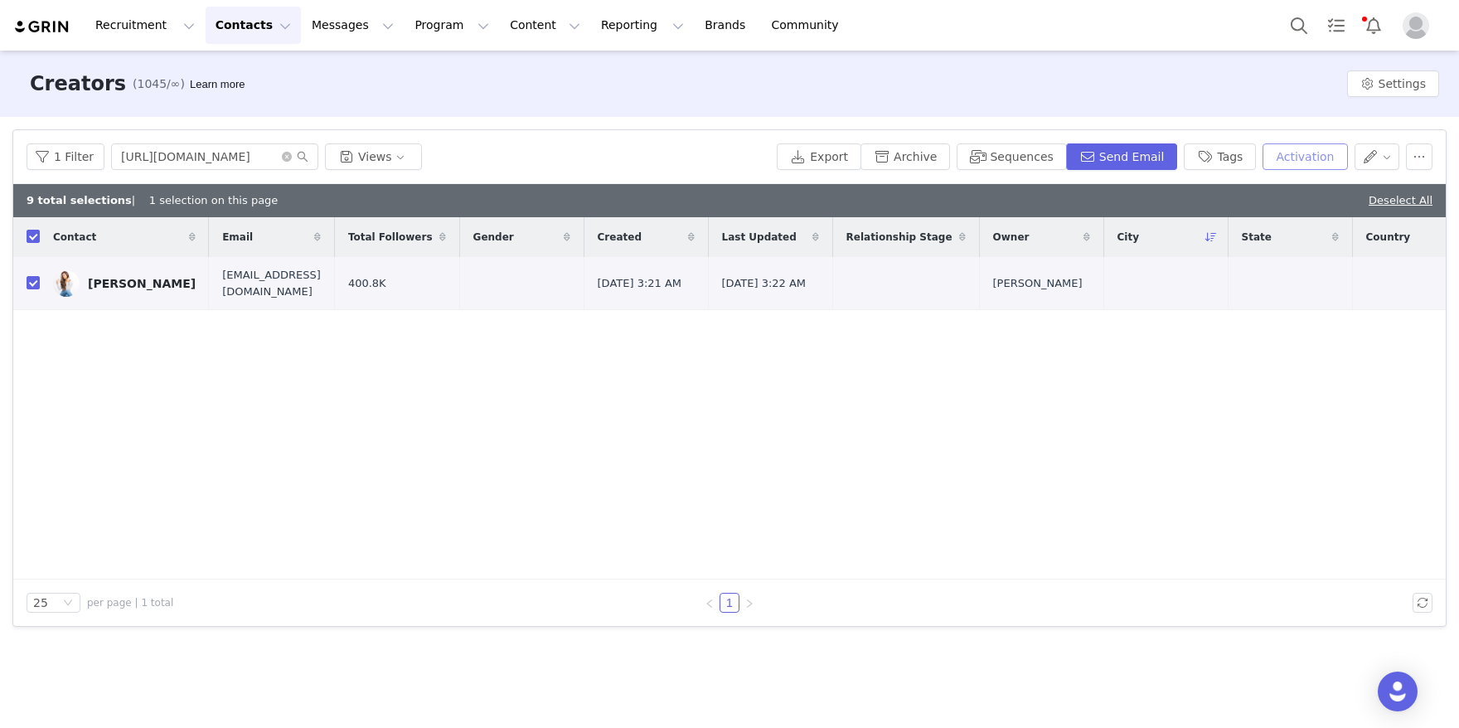
click at [1314, 152] on button "Activation" at bounding box center [1304, 156] width 85 height 27
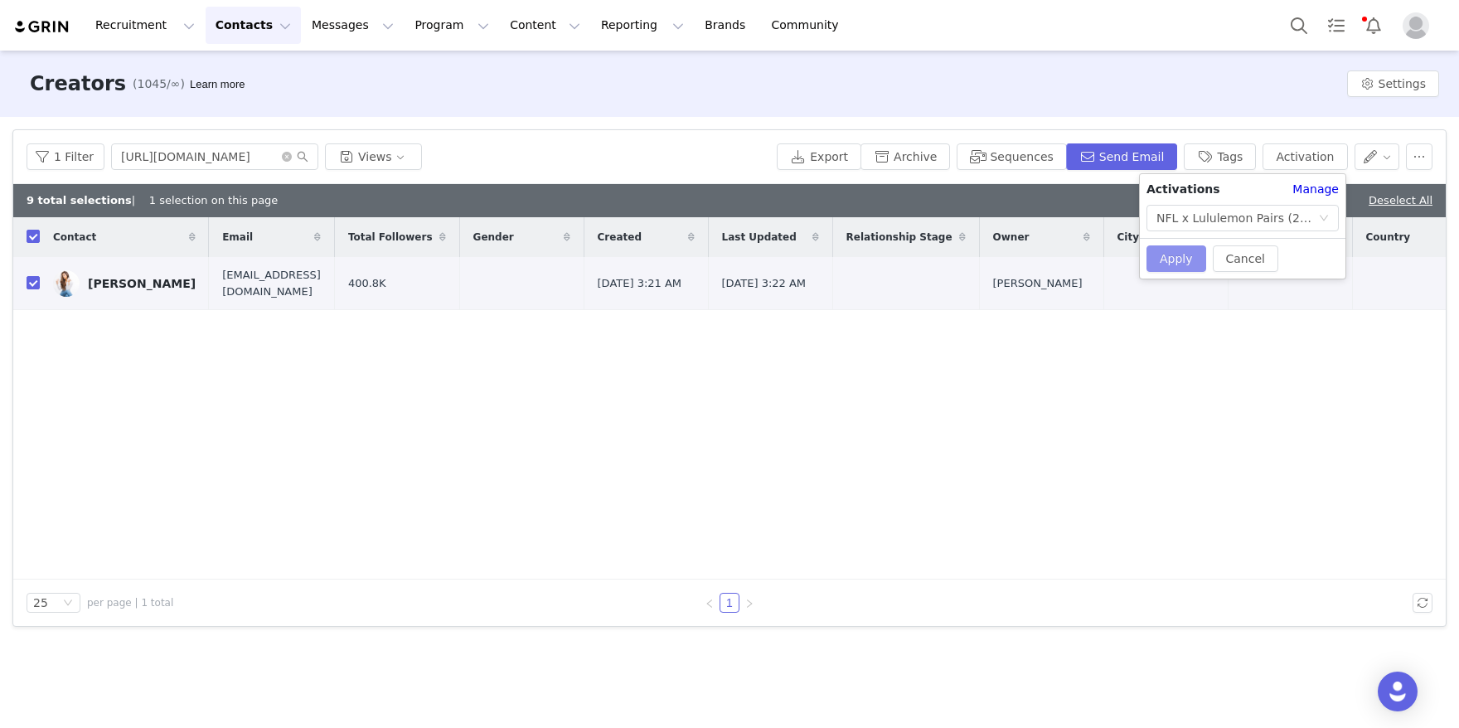
click at [1169, 258] on button "Apply" at bounding box center [1176, 258] width 60 height 27
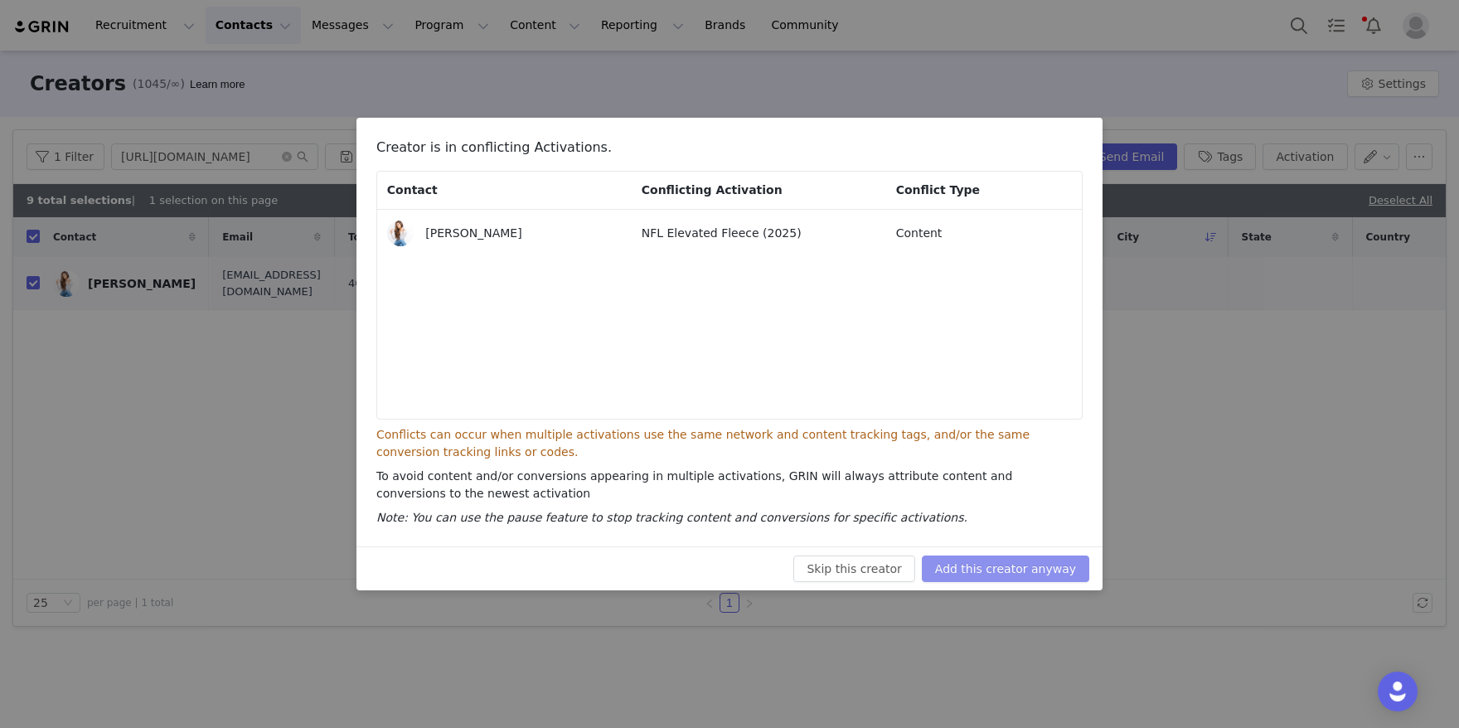
click at [990, 559] on button "Add this creator anyway" at bounding box center [1005, 568] width 167 height 27
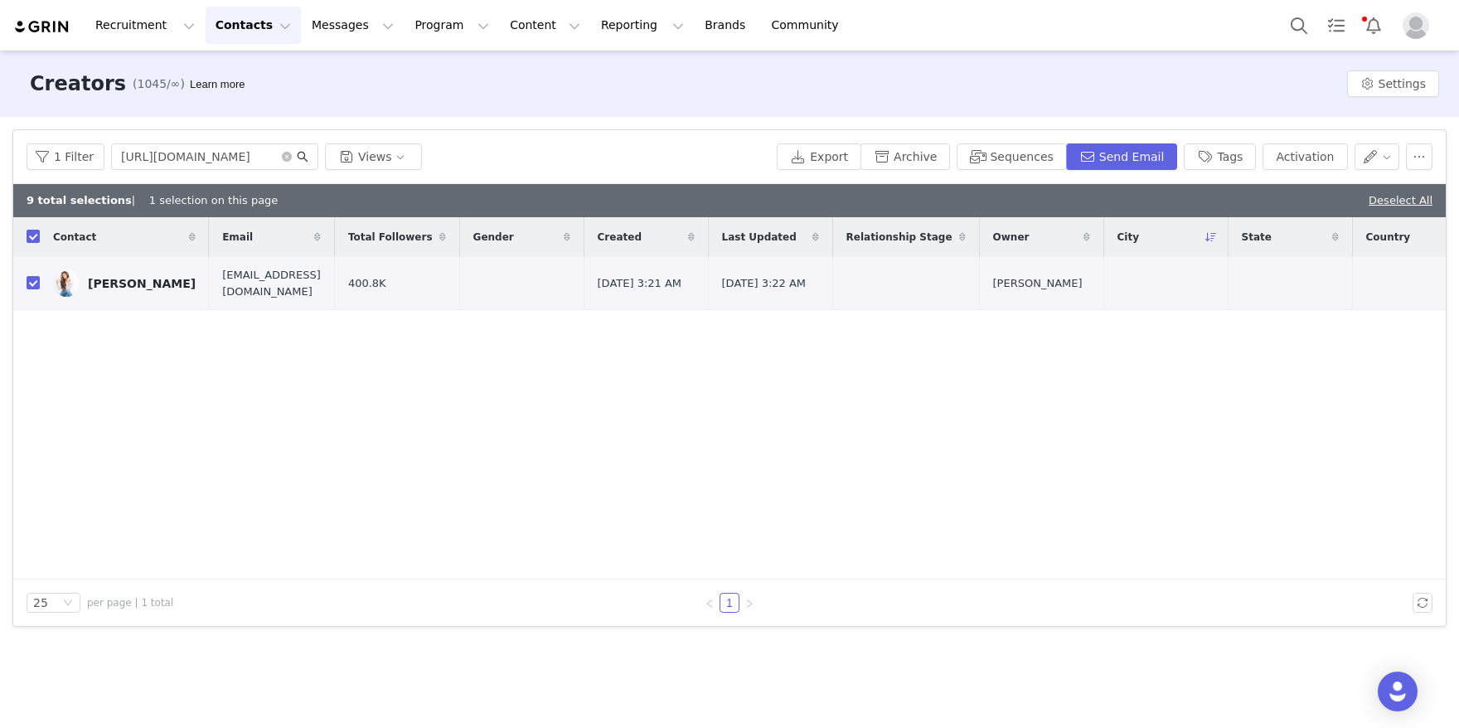
click at [297, 152] on icon "icon: search" at bounding box center [303, 157] width 12 height 12
click at [283, 155] on icon "icon: close-circle" at bounding box center [287, 157] width 10 height 10
click at [274, 155] on input "text" at bounding box center [214, 156] width 207 height 27
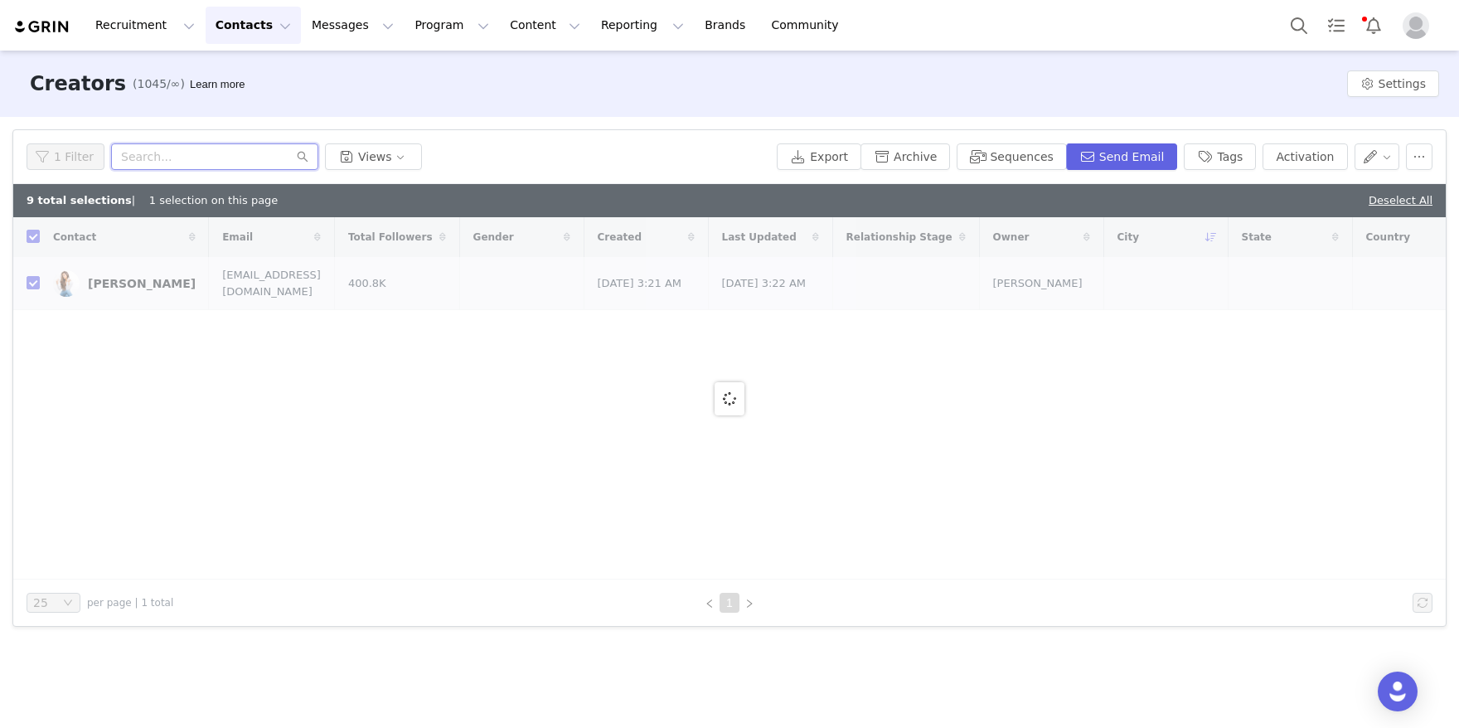
paste input "[URL][DOMAIN_NAME]"
type input "[URL][DOMAIN_NAME]"
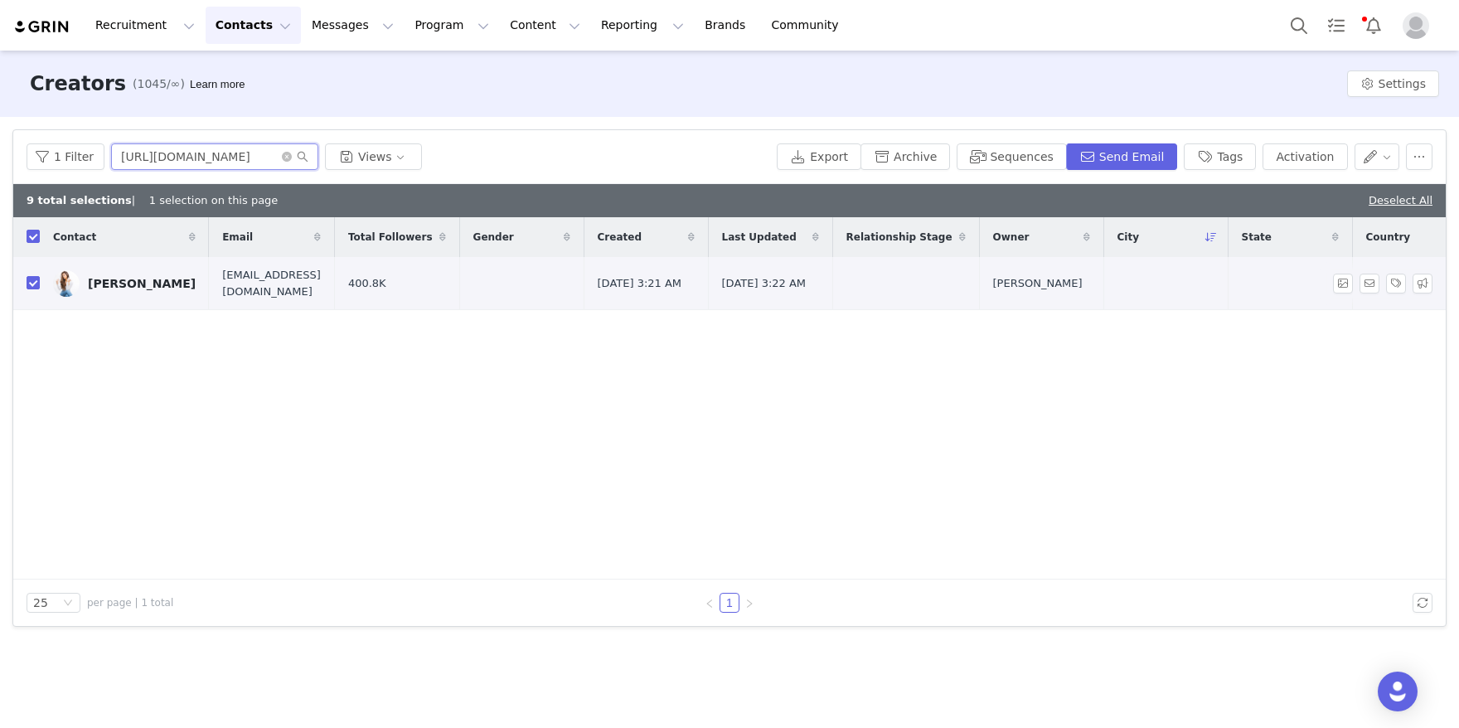
checkbox input "false"
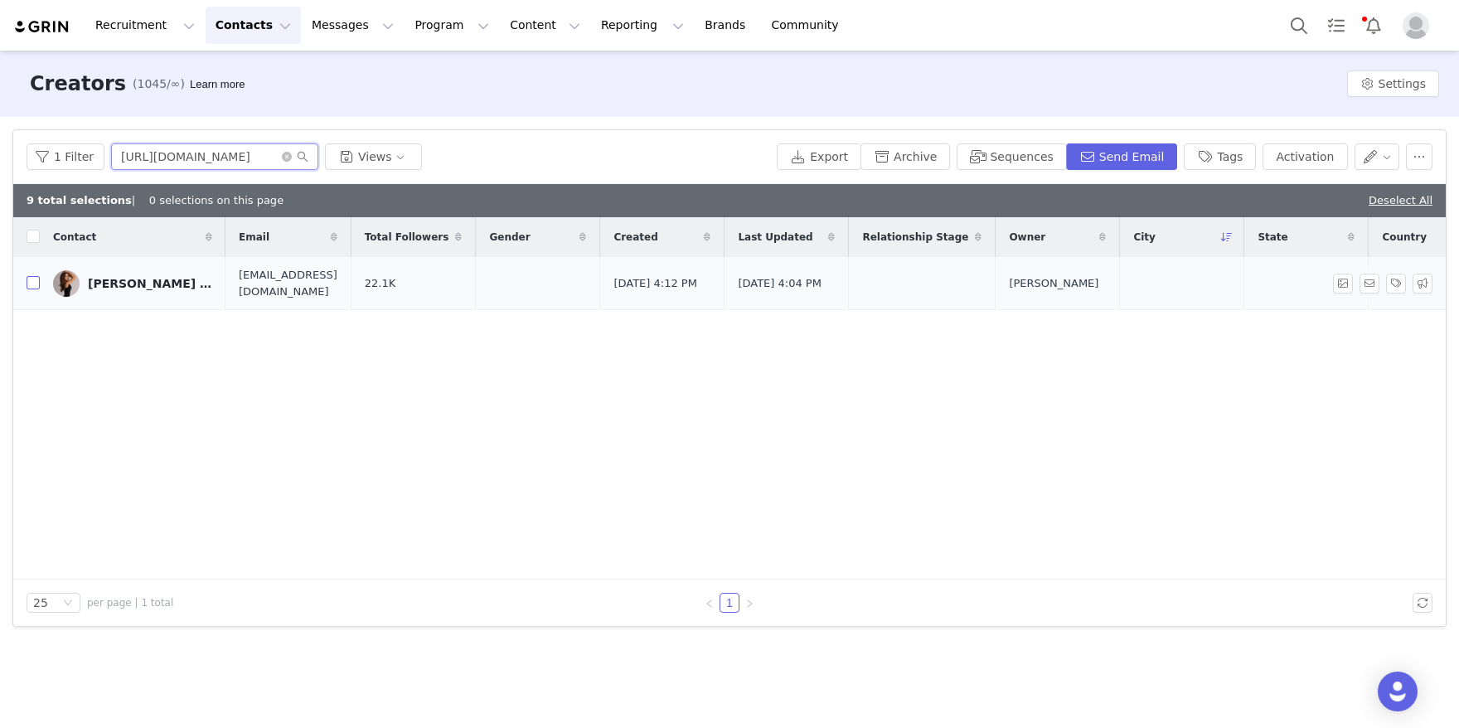
type input "[URL][DOMAIN_NAME]"
click at [31, 288] on input "checkbox" at bounding box center [33, 282] width 13 height 13
checkbox input "true"
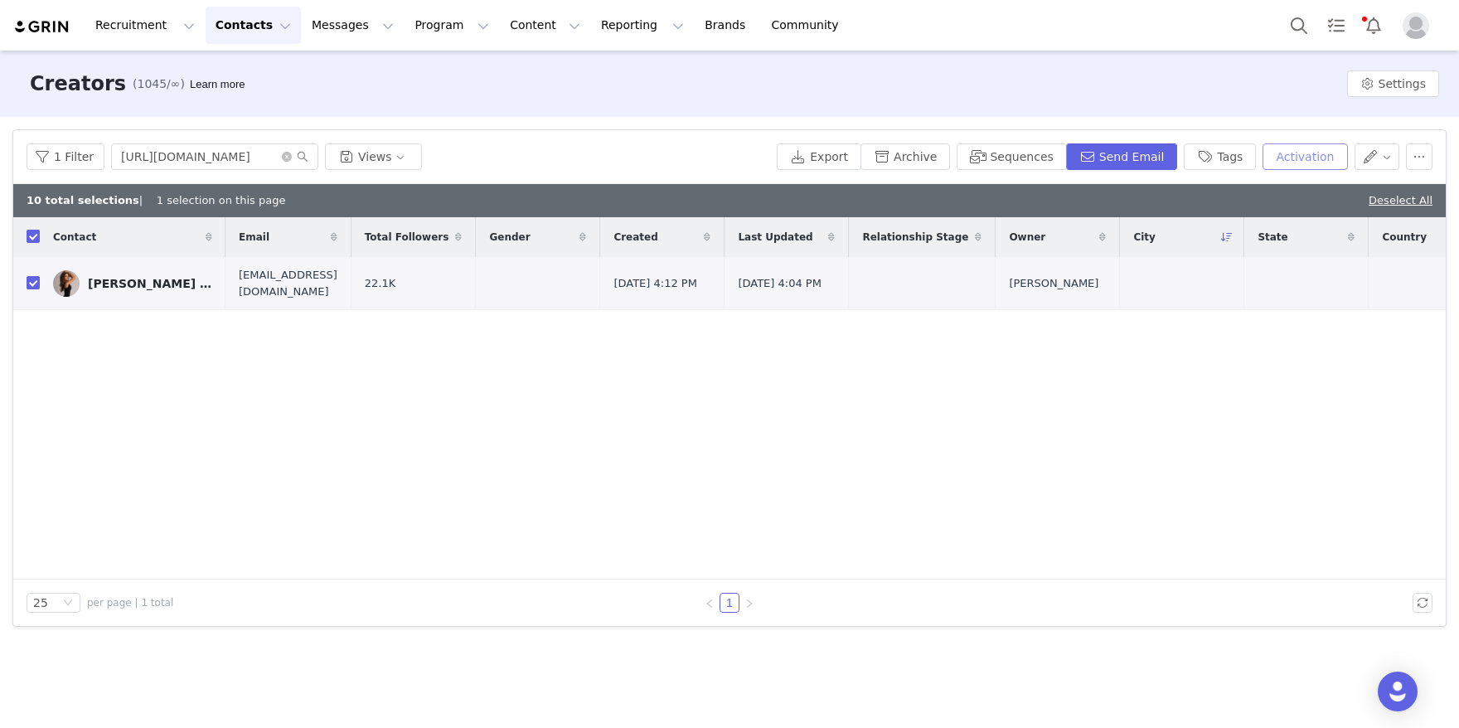
click at [1294, 167] on button "Activation" at bounding box center [1304, 156] width 85 height 27
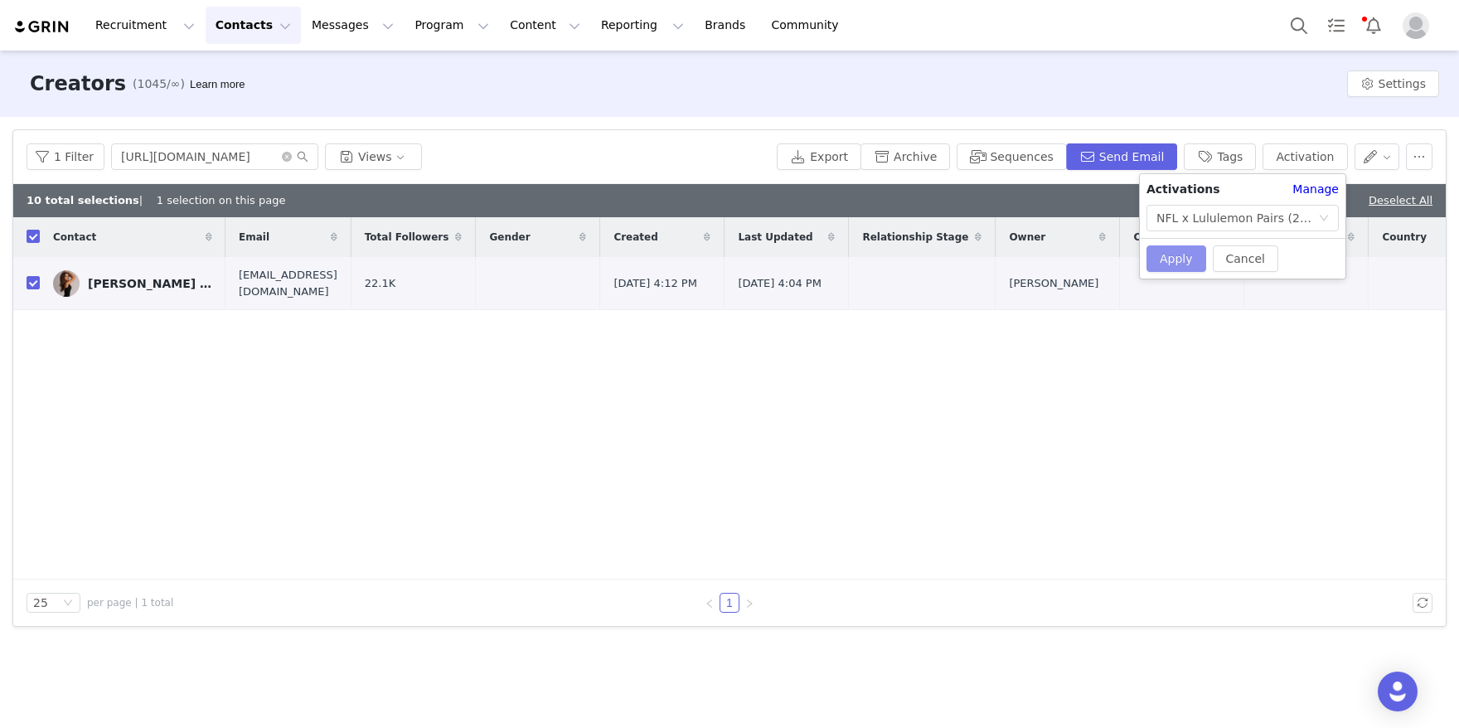
click at [1184, 263] on button "Apply" at bounding box center [1176, 258] width 60 height 27
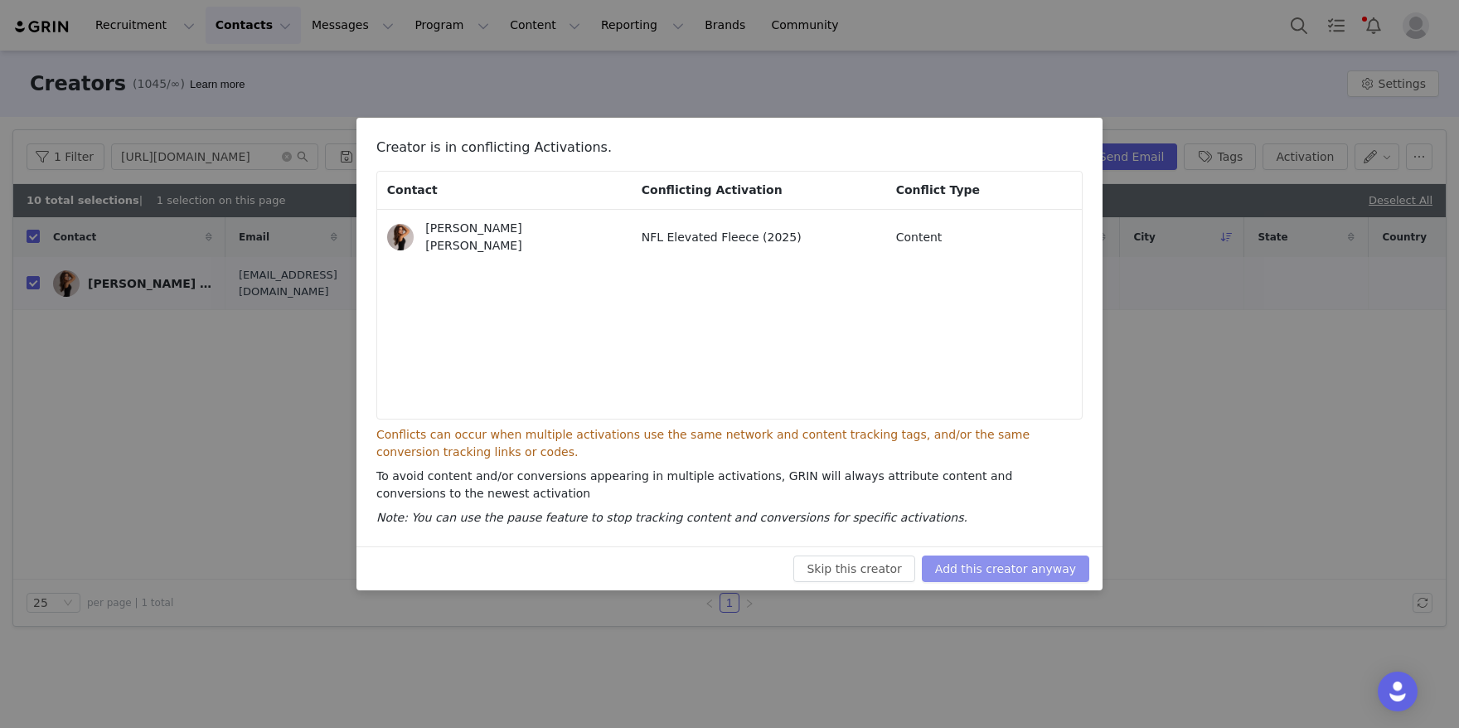
click at [1033, 549] on div "Skip this creator Add this creator anyway" at bounding box center [729, 568] width 746 height 44
click at [1033, 563] on button "Add this creator anyway" at bounding box center [1005, 568] width 167 height 27
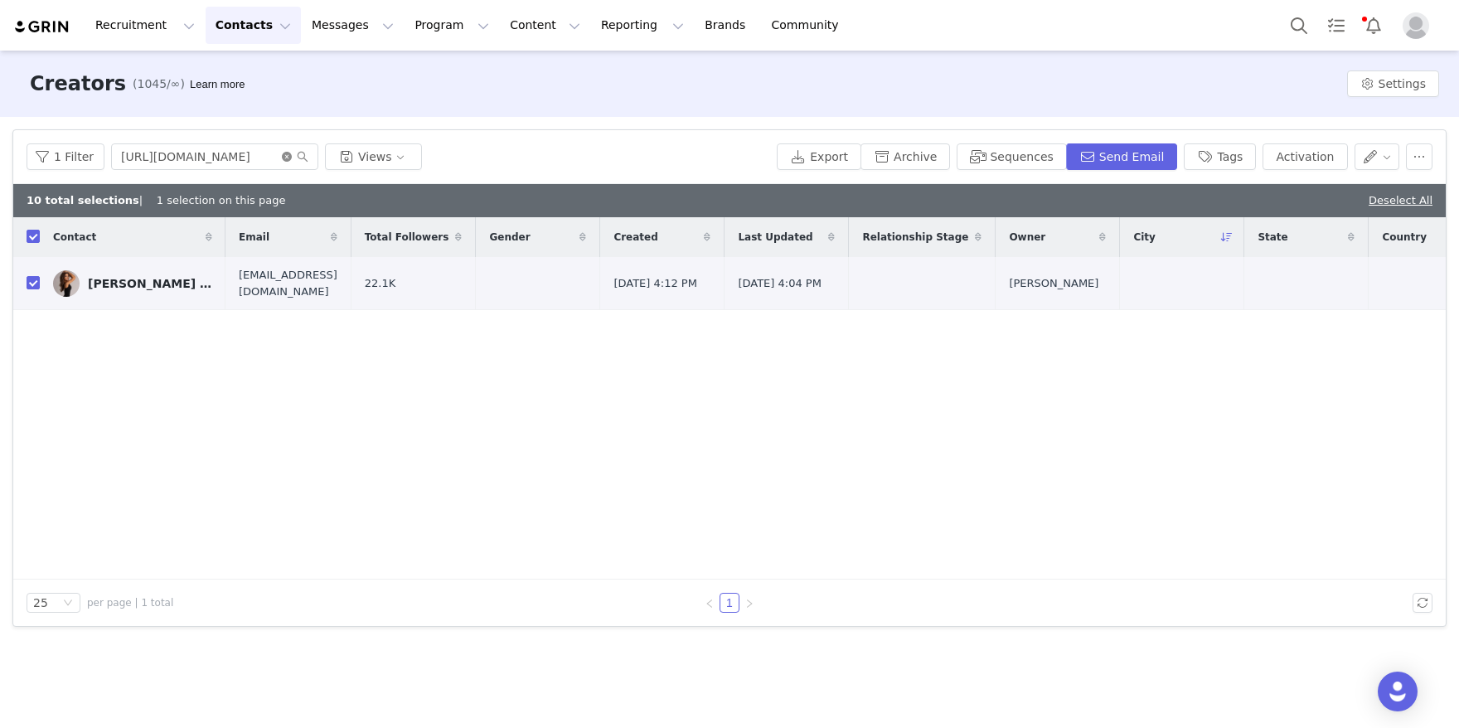
click at [283, 152] on icon "icon: close-circle" at bounding box center [287, 157] width 10 height 10
click at [233, 159] on input "text" at bounding box center [214, 156] width 207 height 27
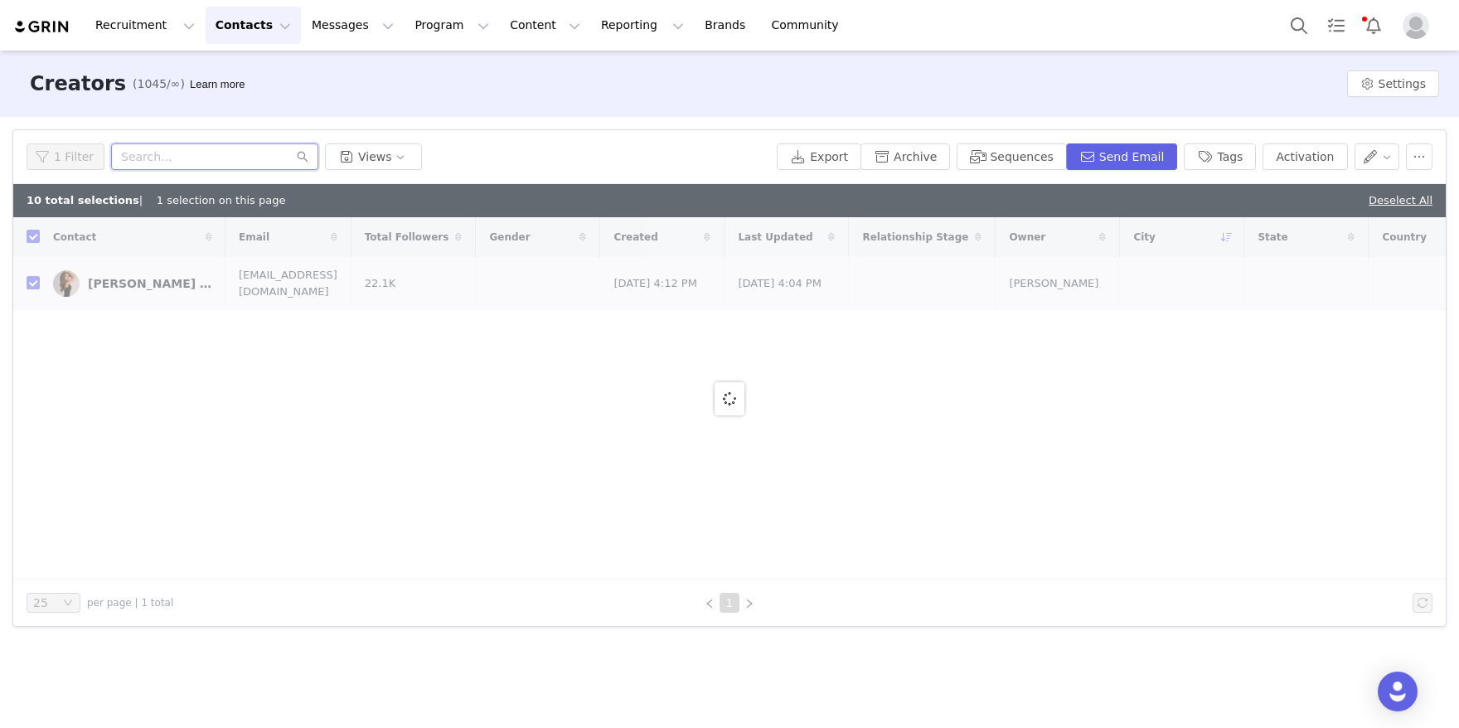
paste input "[URL][DOMAIN_NAME]"
type input "[URL][DOMAIN_NAME]"
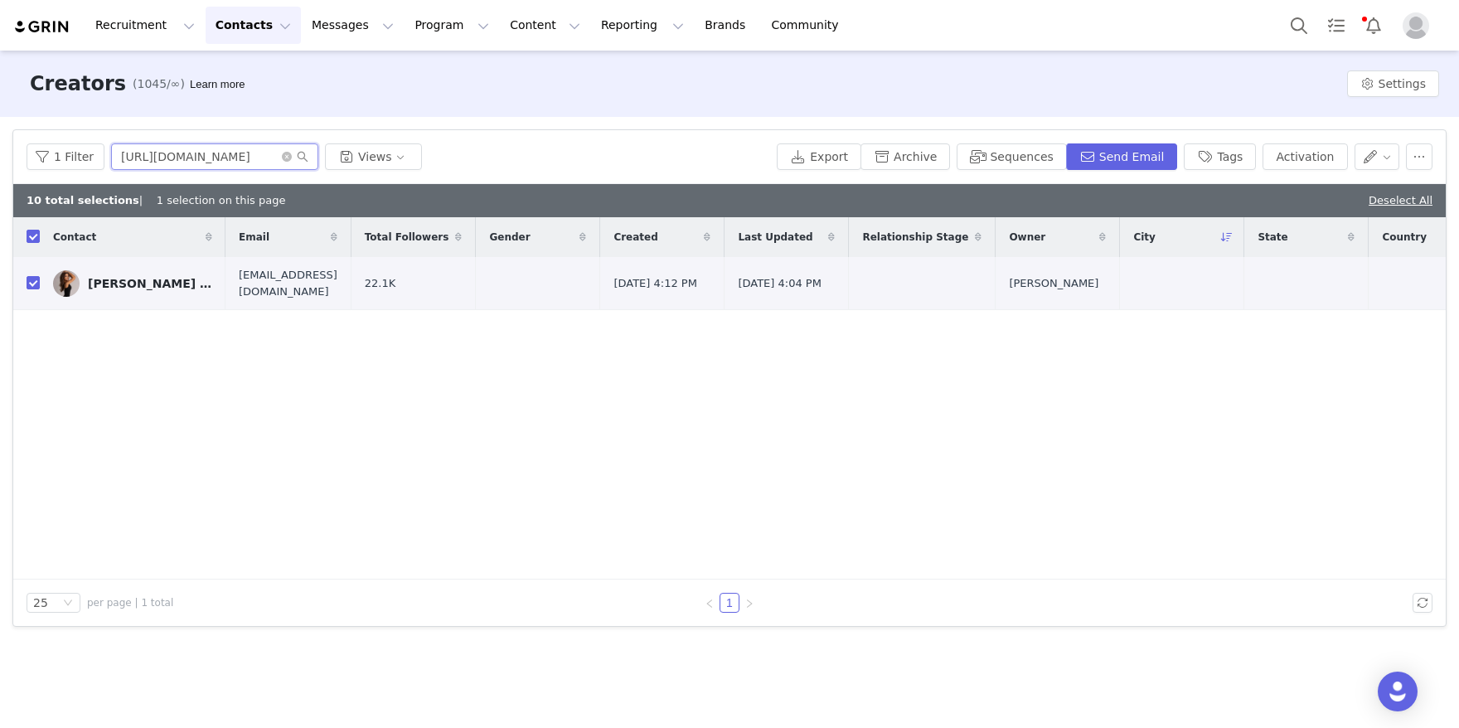
checkbox input "false"
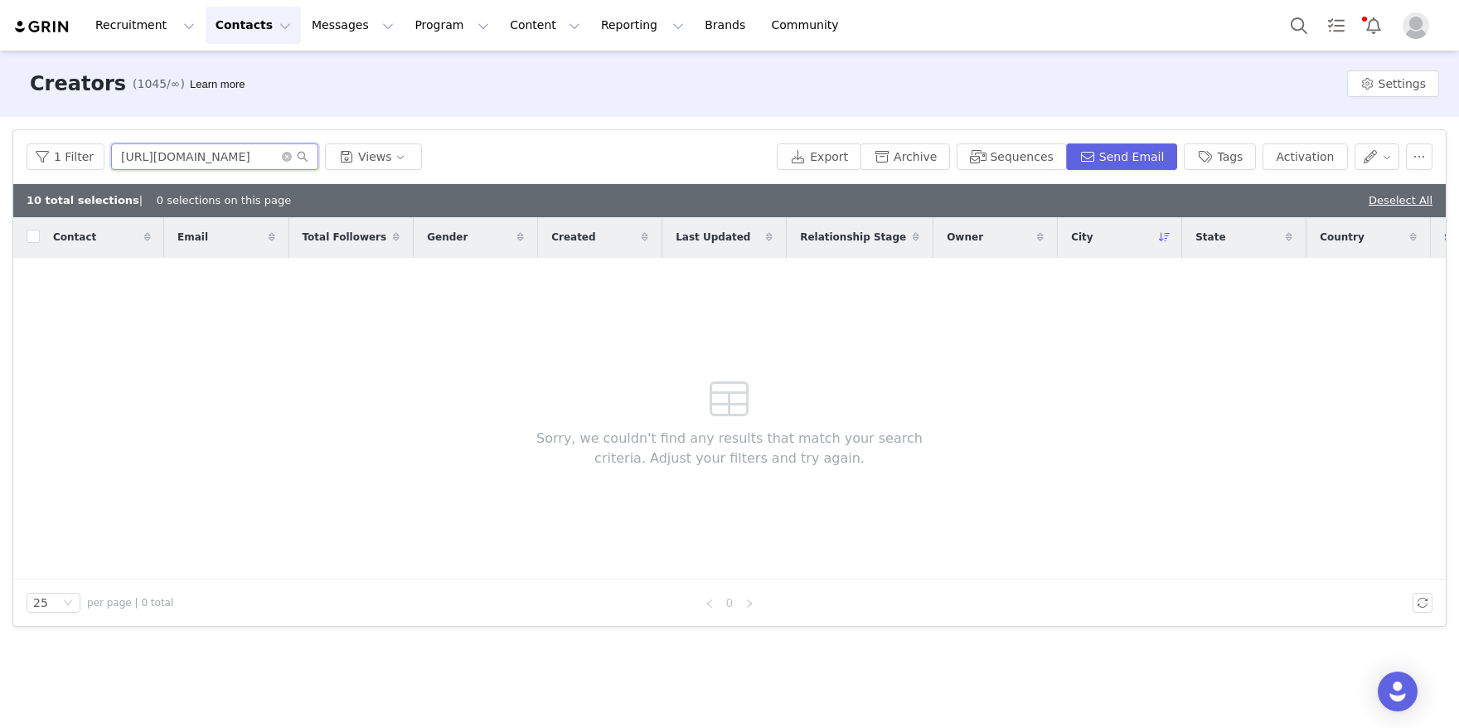
drag, startPoint x: 196, startPoint y: 157, endPoint x: -14, endPoint y: 148, distance: 209.9
click at [0, 148] on html "Recruitment Recruitment Creator Search Curated Lists Landing Pages Web Extensio…" at bounding box center [729, 364] width 1459 height 728
drag, startPoint x: 238, startPoint y: 161, endPoint x: 97, endPoint y: 153, distance: 141.1
click at [97, 153] on div "1 Filter nissa_mariah7 Views" at bounding box center [398, 156] width 743 height 27
click at [201, 152] on input "nissa_mariah7" at bounding box center [214, 156] width 207 height 27
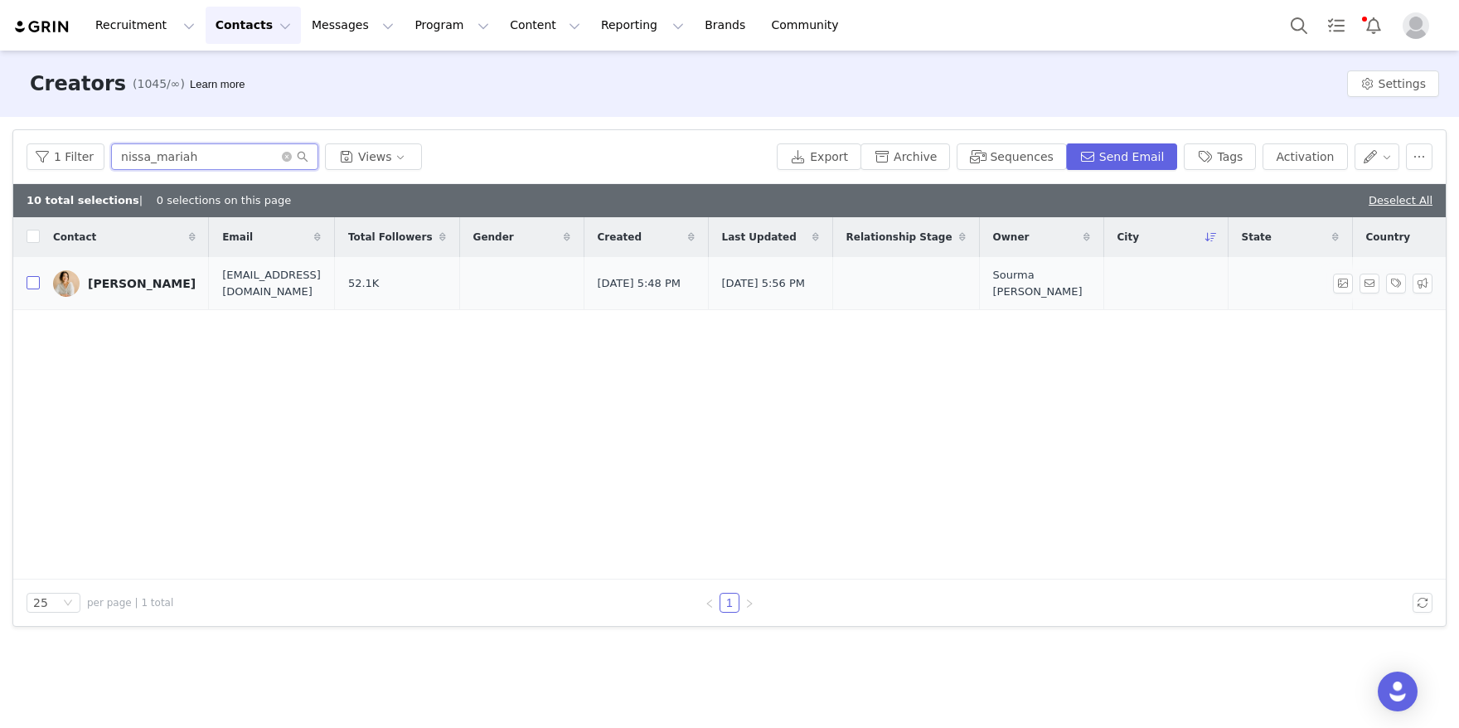
type input "nissa_mariah"
click at [31, 283] on input "checkbox" at bounding box center [33, 282] width 13 height 13
checkbox input "true"
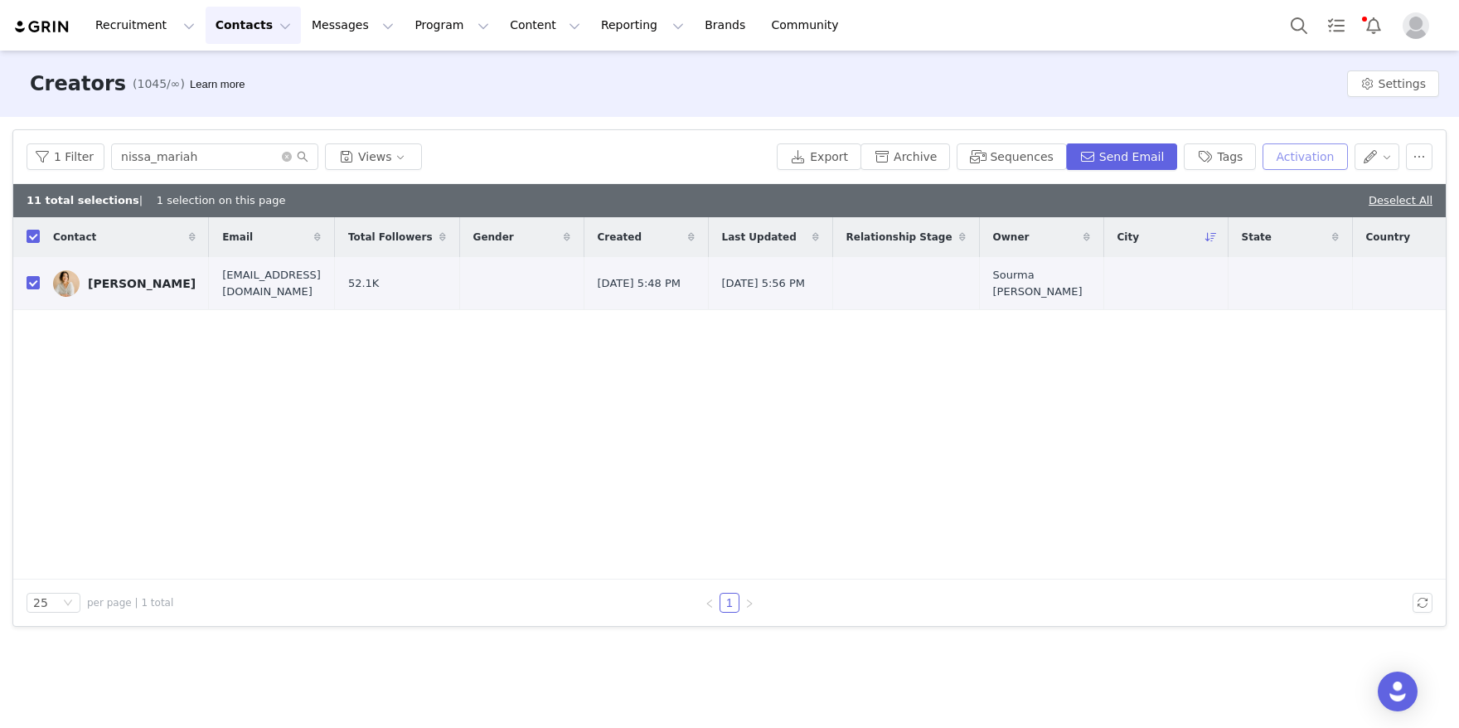
click at [1327, 158] on button "Activation" at bounding box center [1304, 156] width 85 height 27
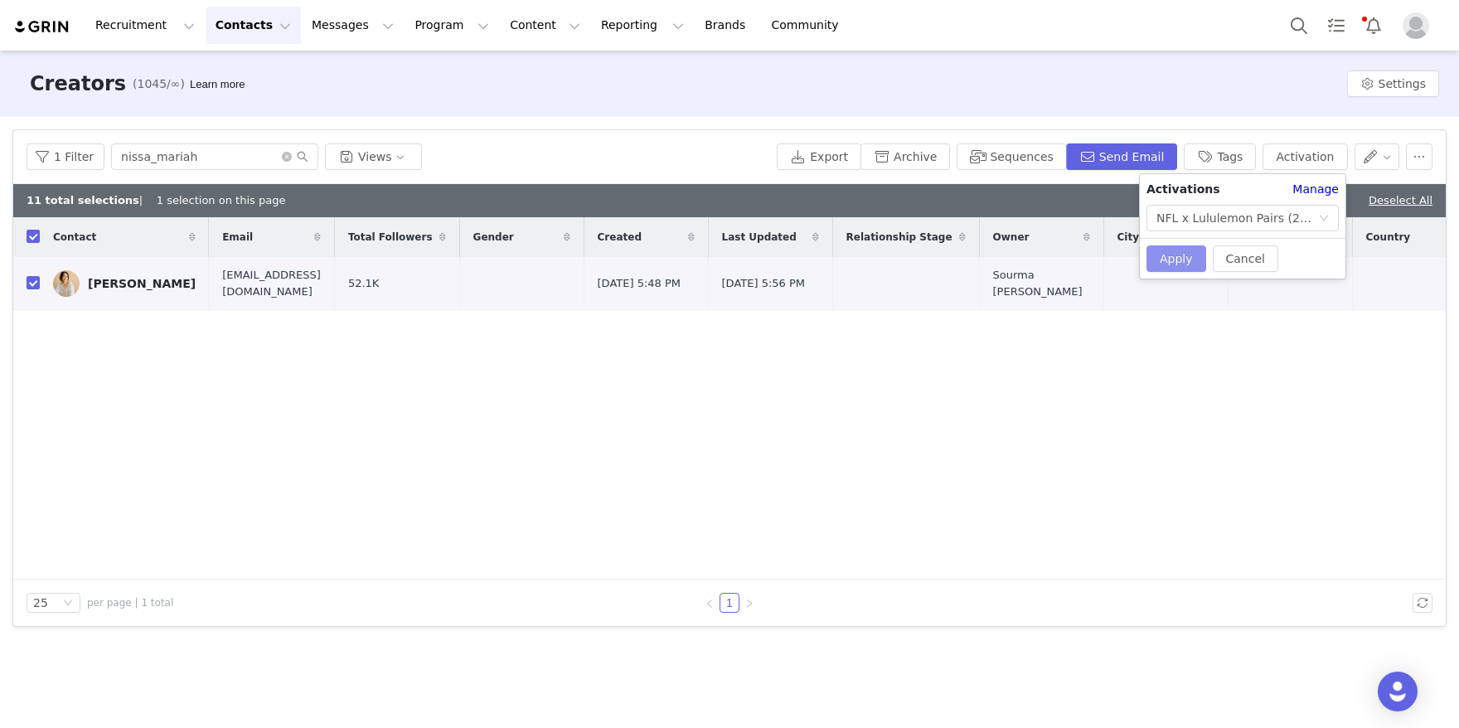
click at [1178, 260] on button "Apply" at bounding box center [1176, 258] width 60 height 27
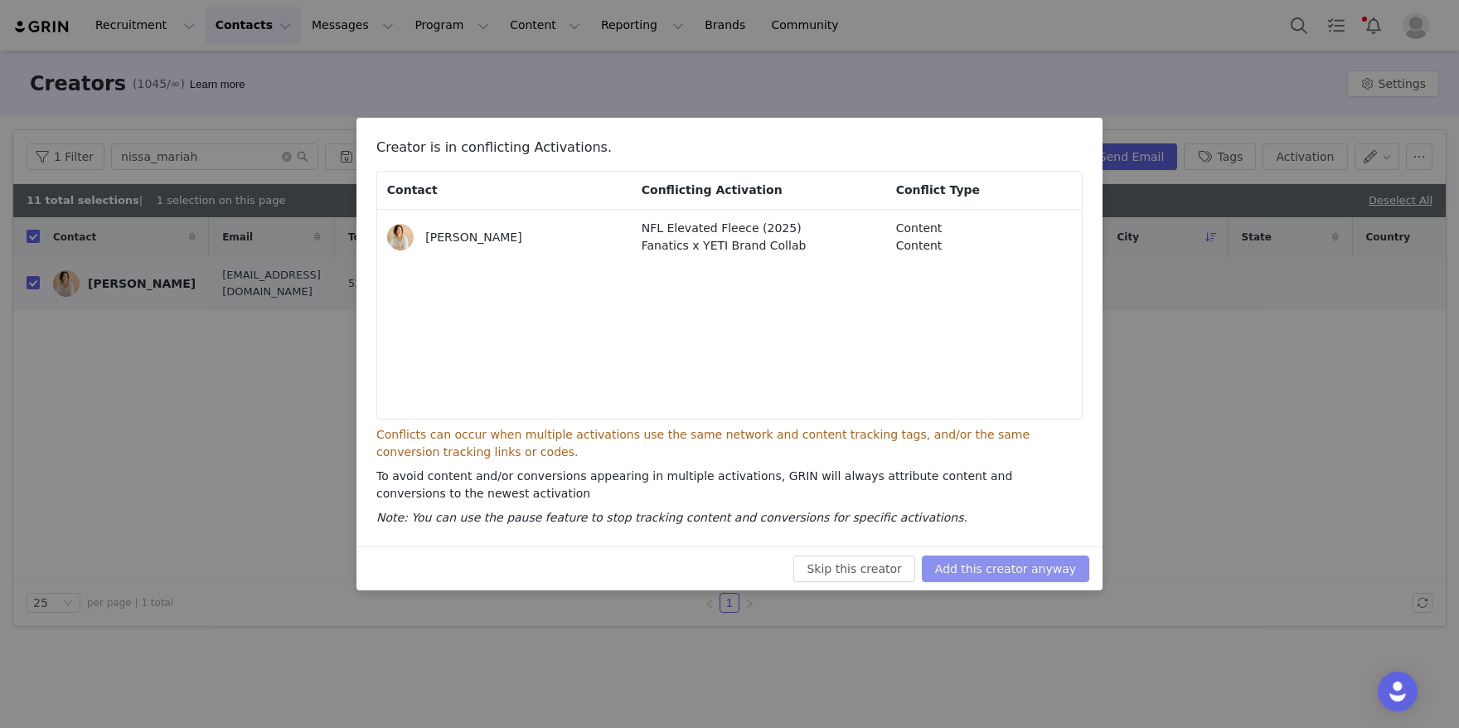
click at [1002, 569] on button "Add this creator anyway" at bounding box center [1005, 568] width 167 height 27
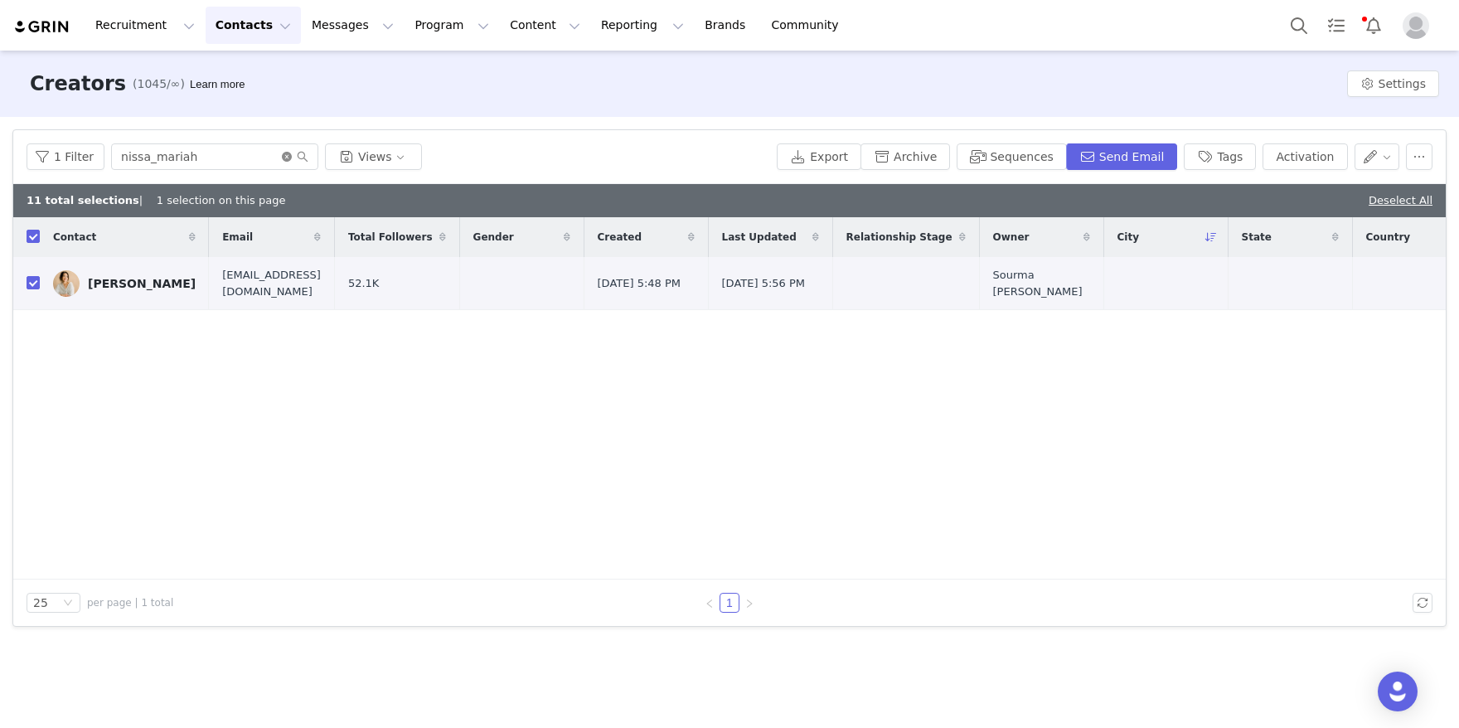
click at [288, 157] on icon "icon: close-circle" at bounding box center [287, 157] width 10 height 10
click at [234, 158] on input "text" at bounding box center [214, 156] width 207 height 27
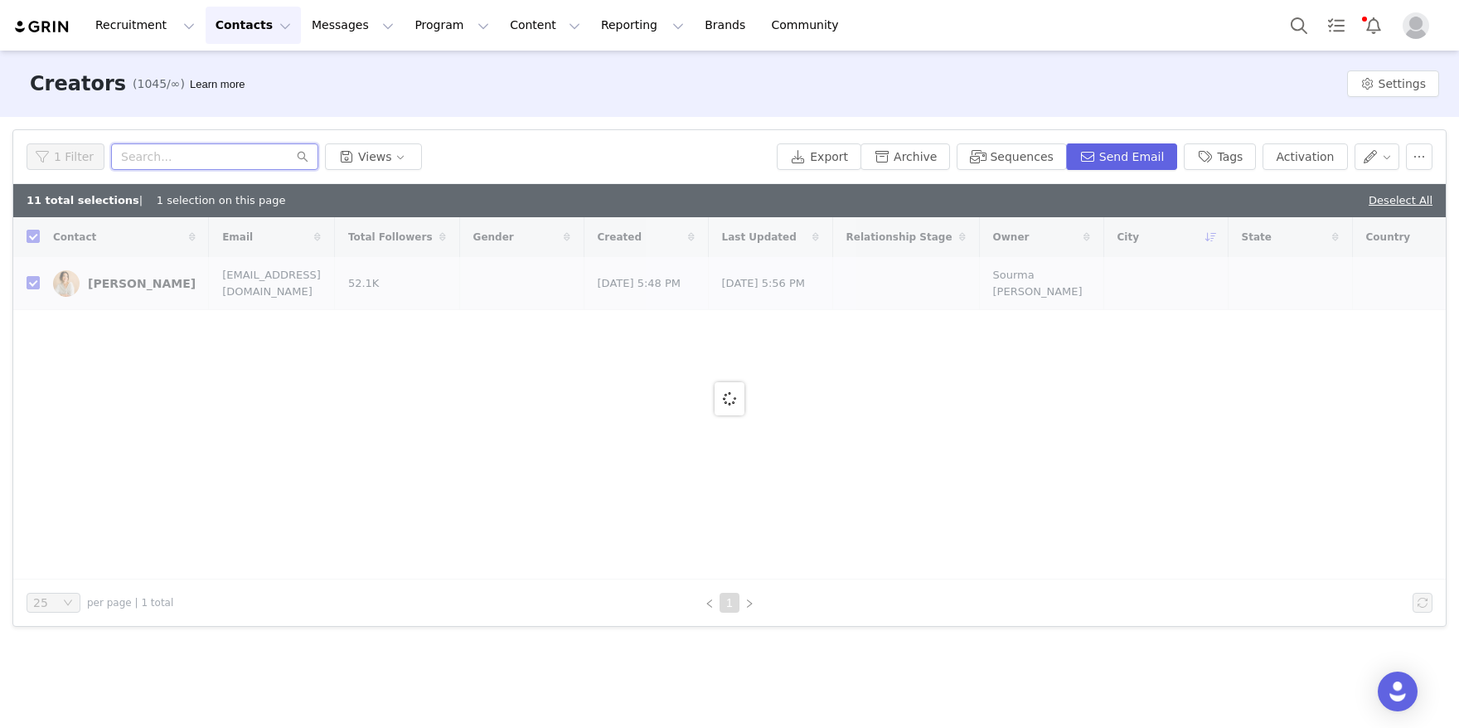
paste input "[URL][DOMAIN_NAME]"
type input "[URL][DOMAIN_NAME]"
checkbox input "false"
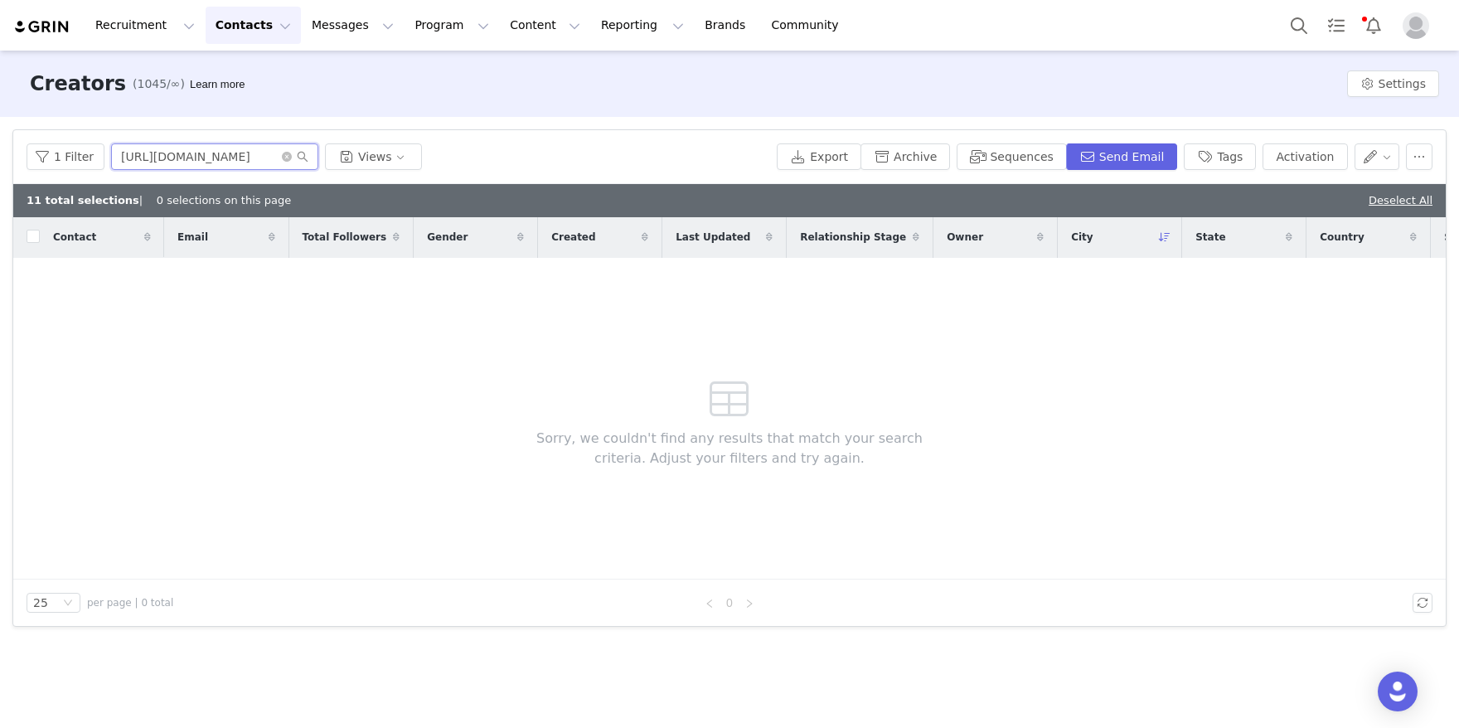
drag, startPoint x: 216, startPoint y: 157, endPoint x: 0, endPoint y: 128, distance: 218.2
click at [0, 128] on div "Filters Filter Logic And Or Archived Select No Owner Select Contact Tag Select …" at bounding box center [729, 378] width 1459 height 522
type input "clairekittle"
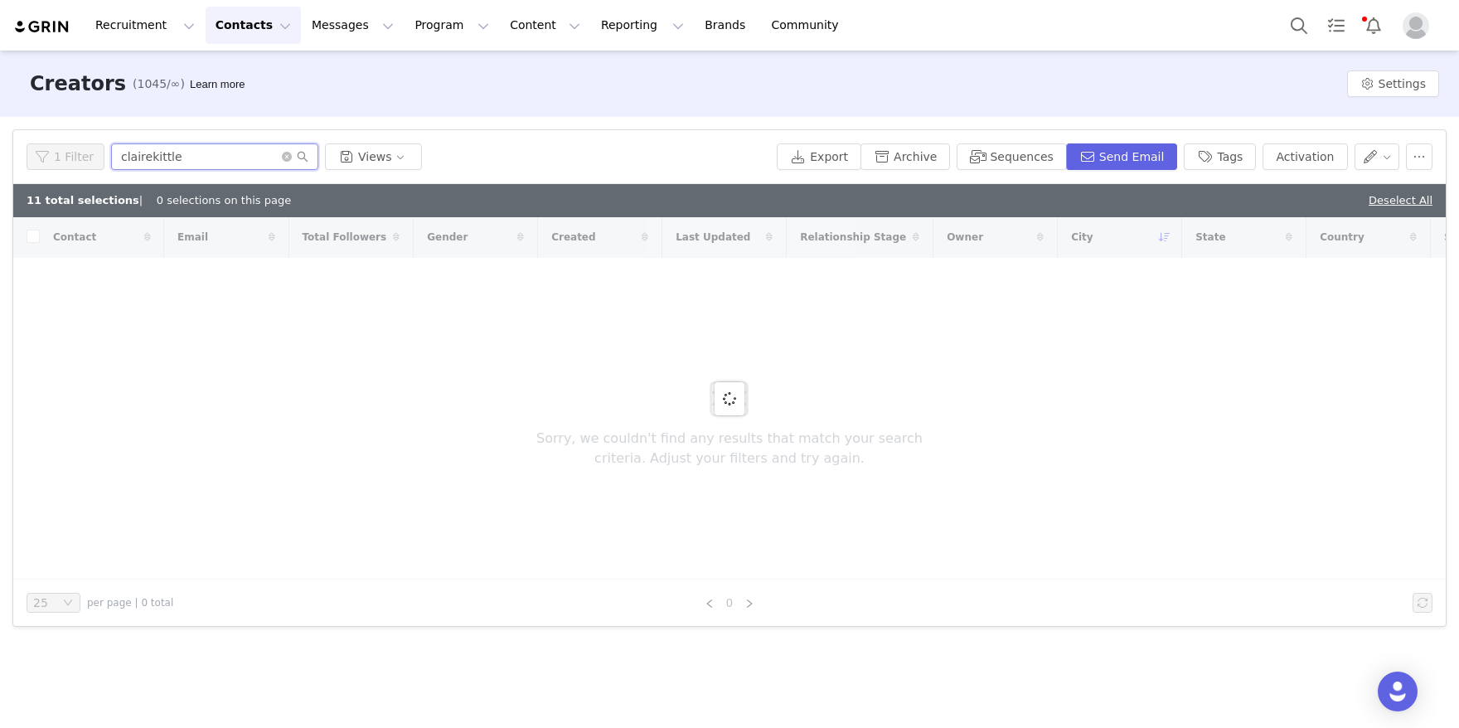
drag, startPoint x: 206, startPoint y: 158, endPoint x: 65, endPoint y: 141, distance: 142.0
click at [65, 141] on div "1 Filter clairekittle Views Export Archive Sequences Send Email Tags Activation" at bounding box center [729, 157] width 1432 height 54
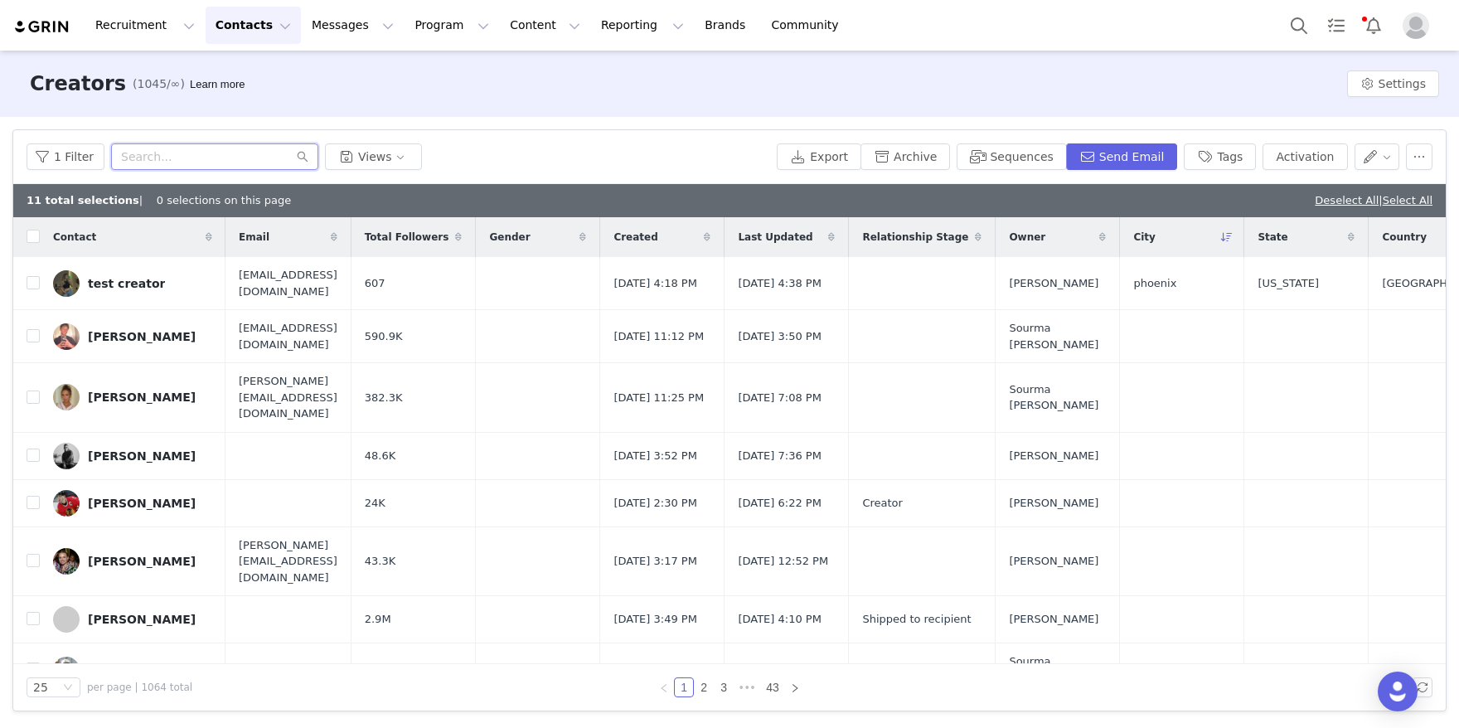
paste input "clairekittle"
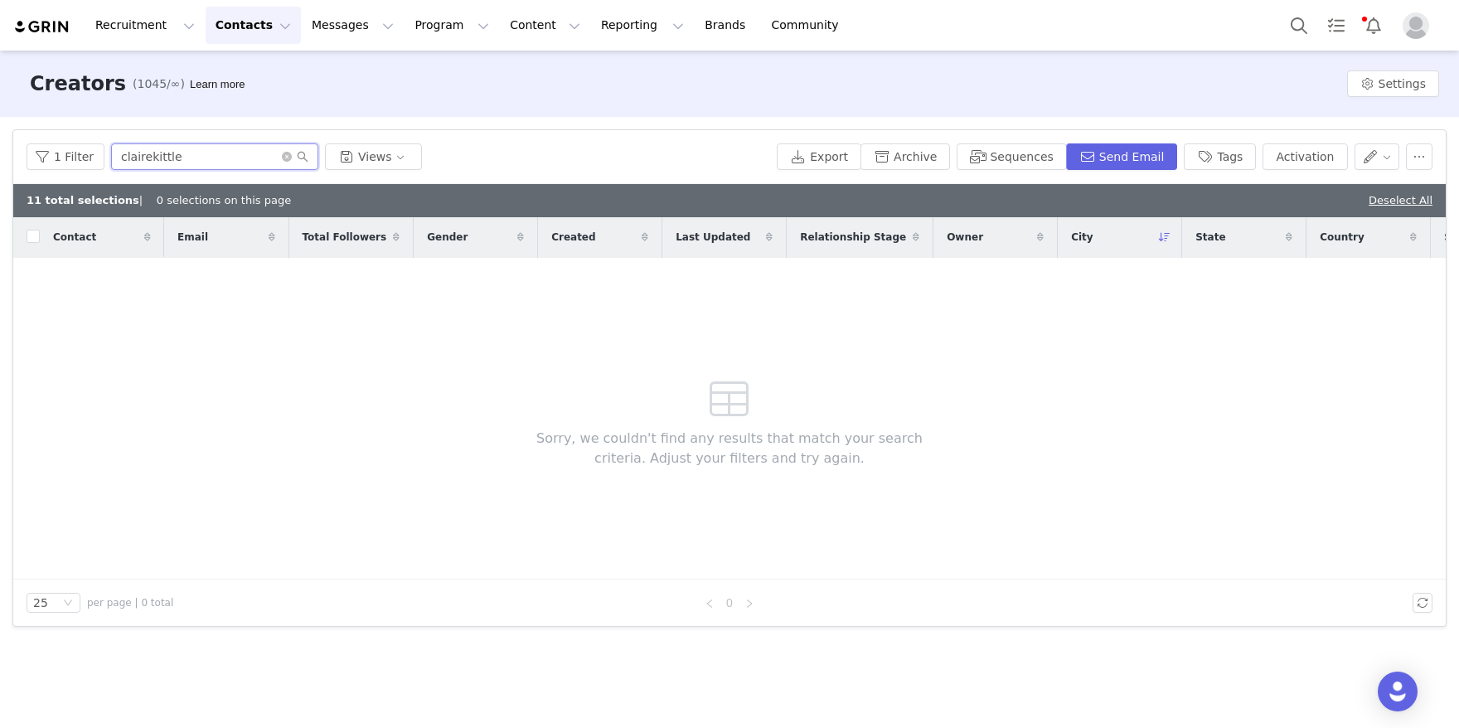
type input "clairekittle"
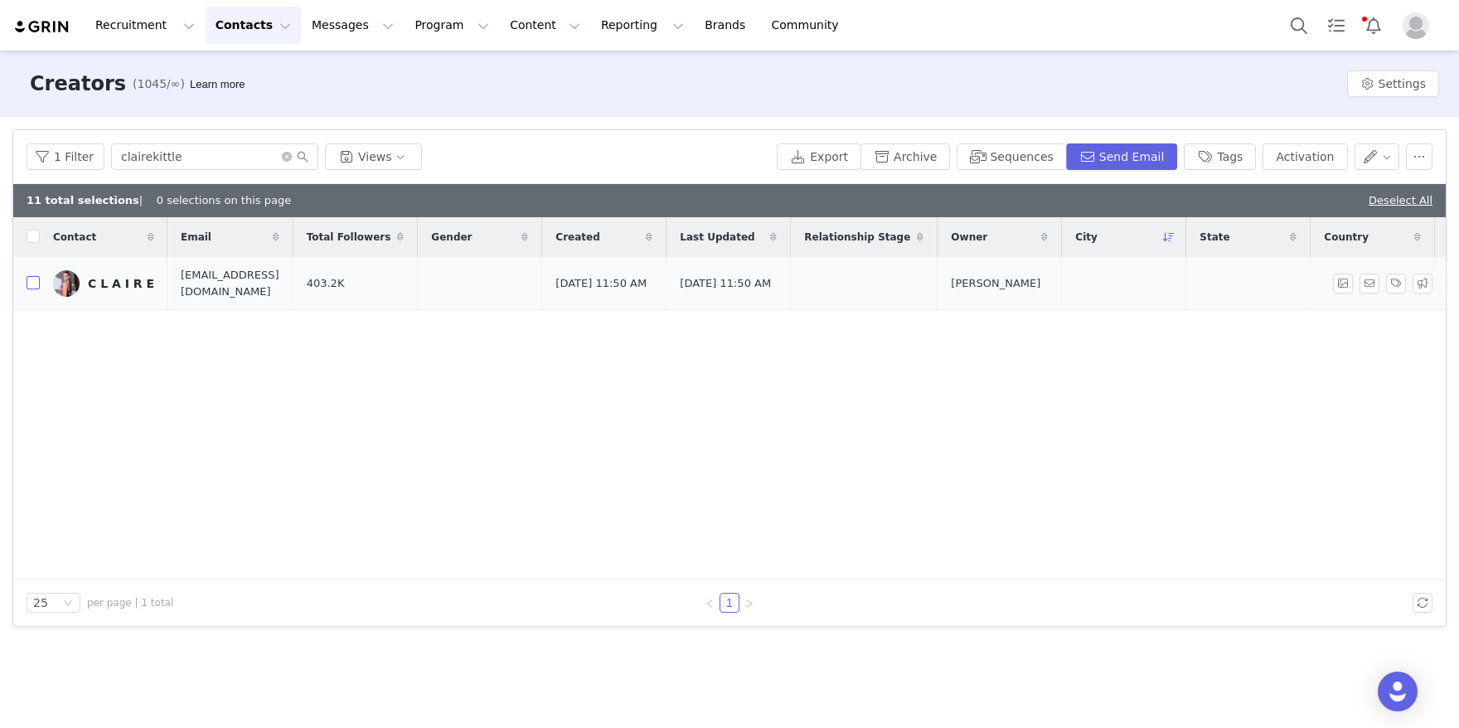
click at [34, 286] on input "checkbox" at bounding box center [33, 282] width 13 height 13
checkbox input "true"
click at [1295, 153] on button "Activation" at bounding box center [1304, 156] width 85 height 27
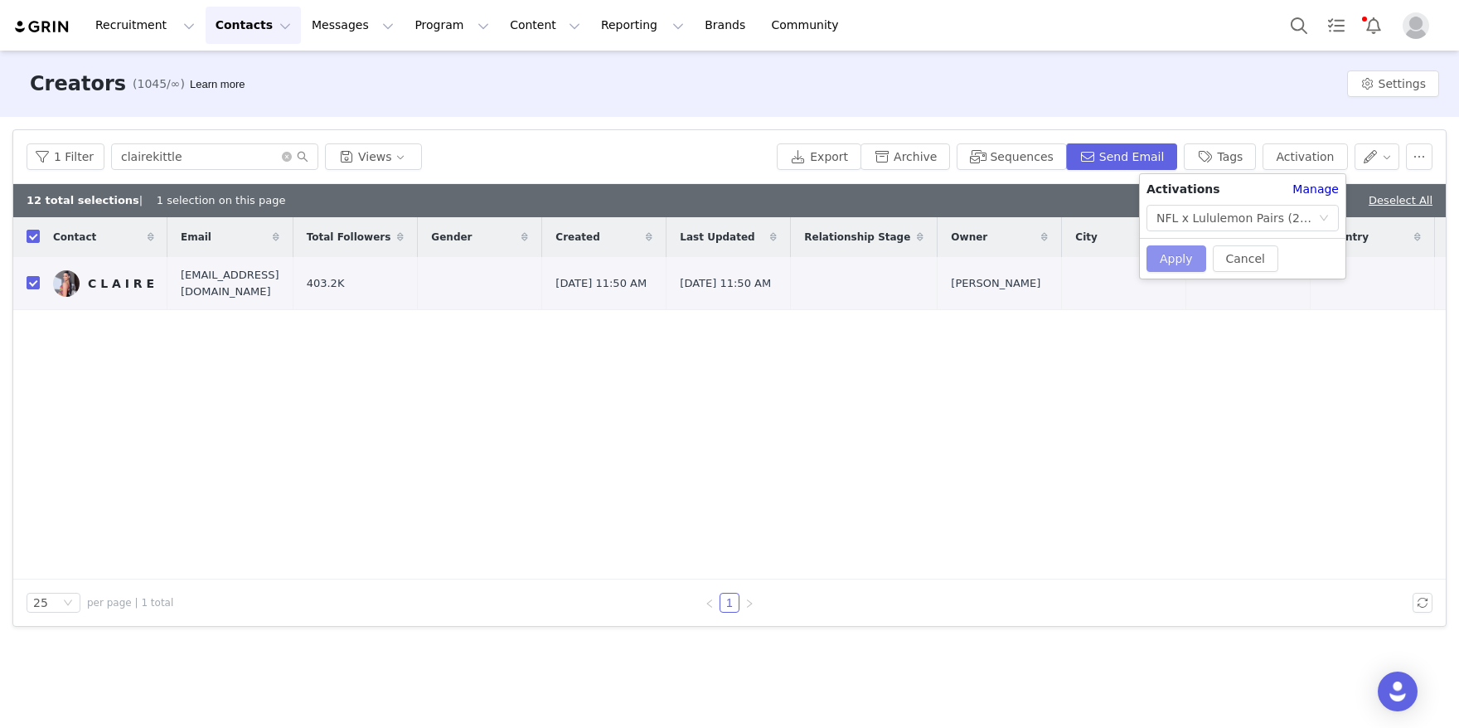
click at [1156, 267] on button "Apply" at bounding box center [1176, 258] width 60 height 27
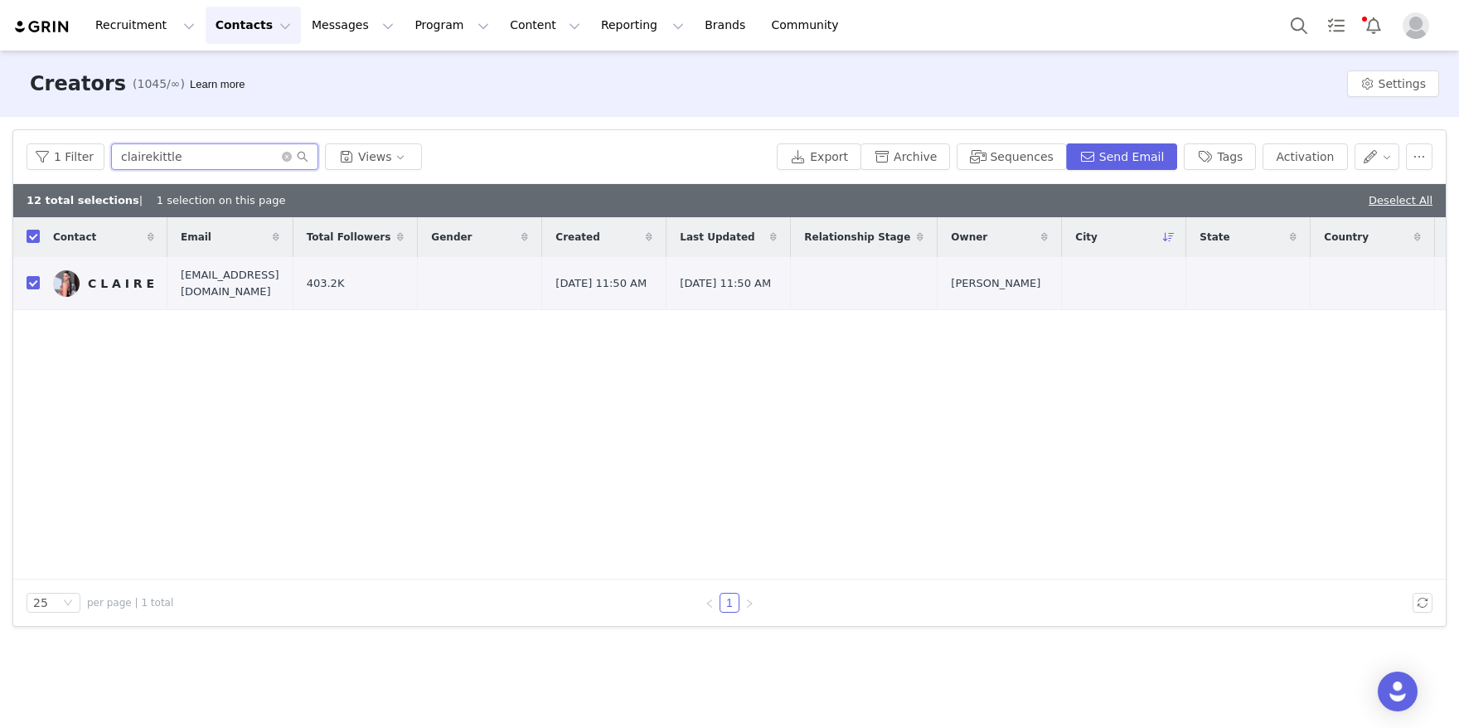
drag, startPoint x: 196, startPoint y: 153, endPoint x: -14, endPoint y: 118, distance: 212.7
click at [0, 118] on html "Recruitment Recruitment Creator Search Curated Lists Landing Pages Web Extensio…" at bounding box center [729, 364] width 1459 height 728
paste input "[URL][DOMAIN_NAME]"
type input "[URL][DOMAIN_NAME]"
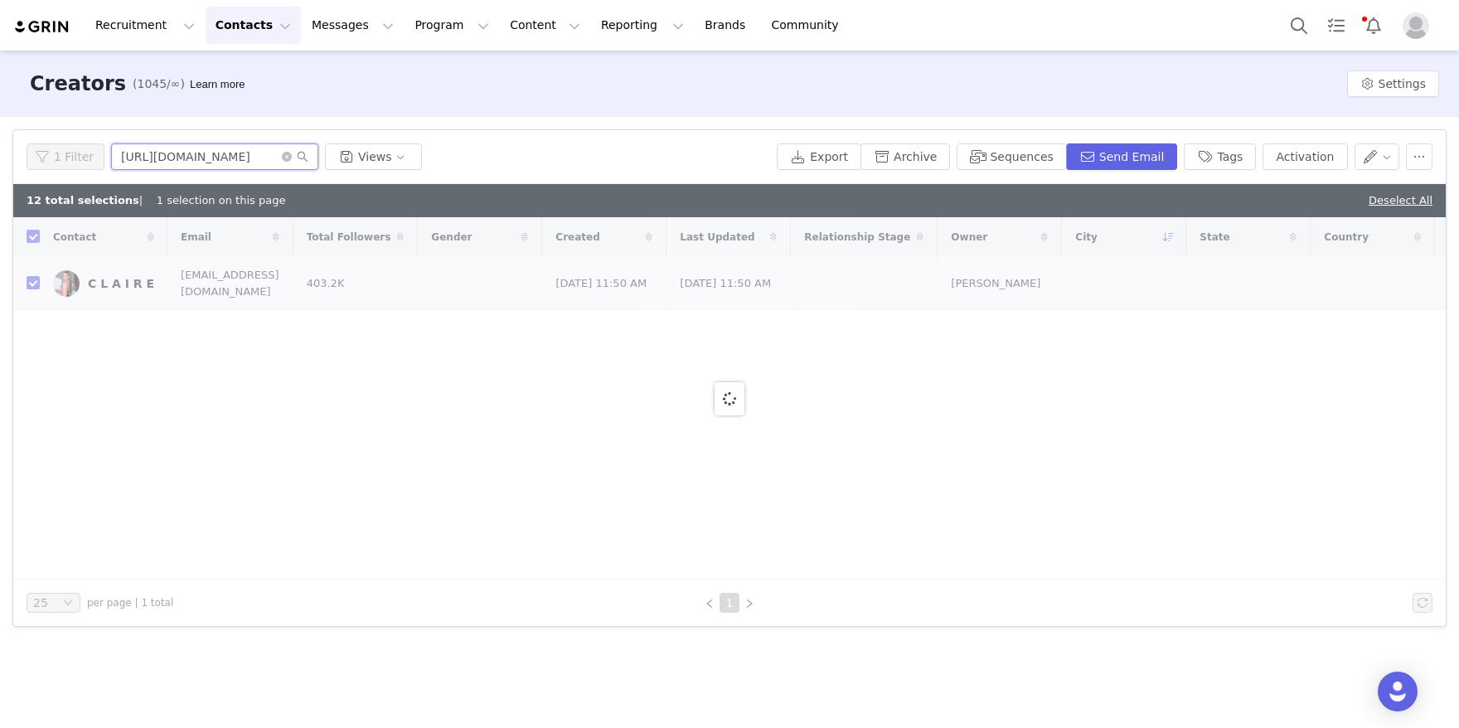
checkbox input "false"
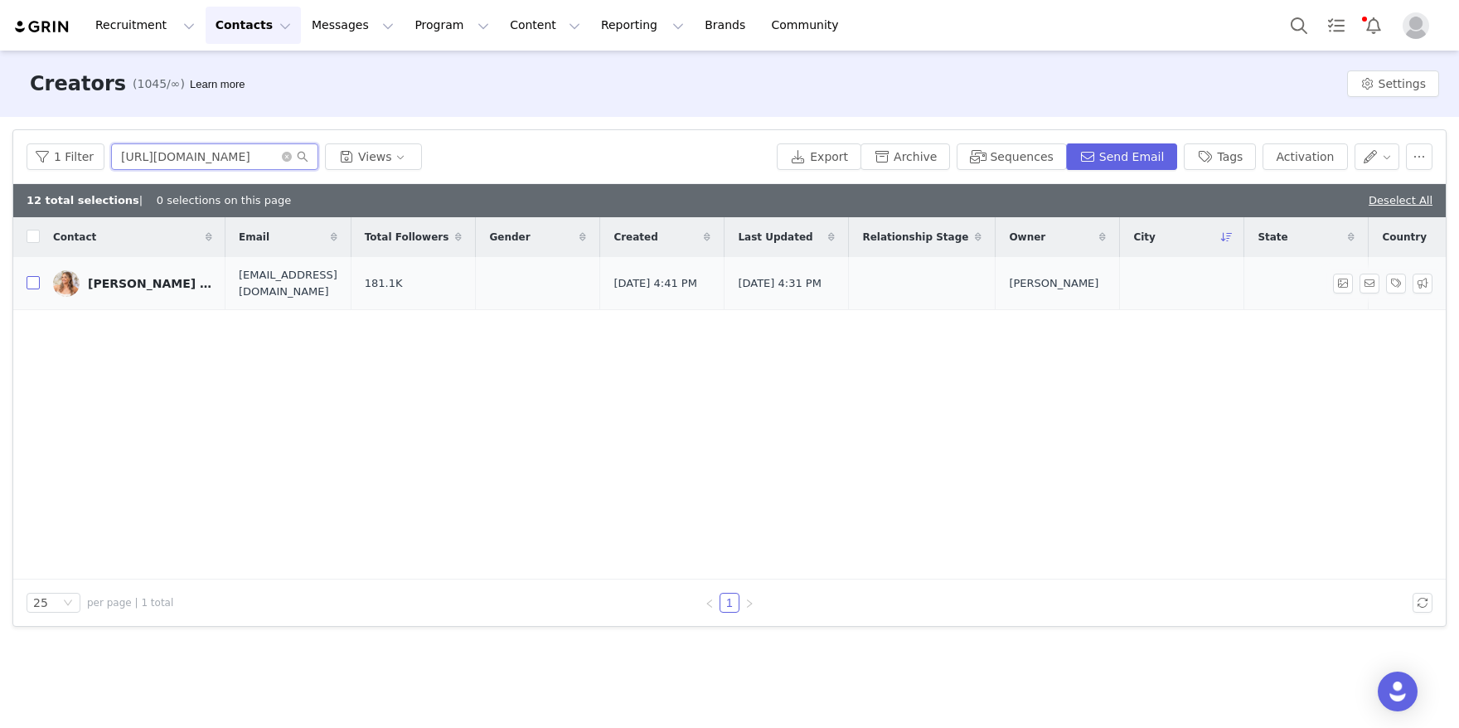
type input "[URL][DOMAIN_NAME]"
click at [30, 288] on input "checkbox" at bounding box center [33, 282] width 13 height 13
checkbox input "true"
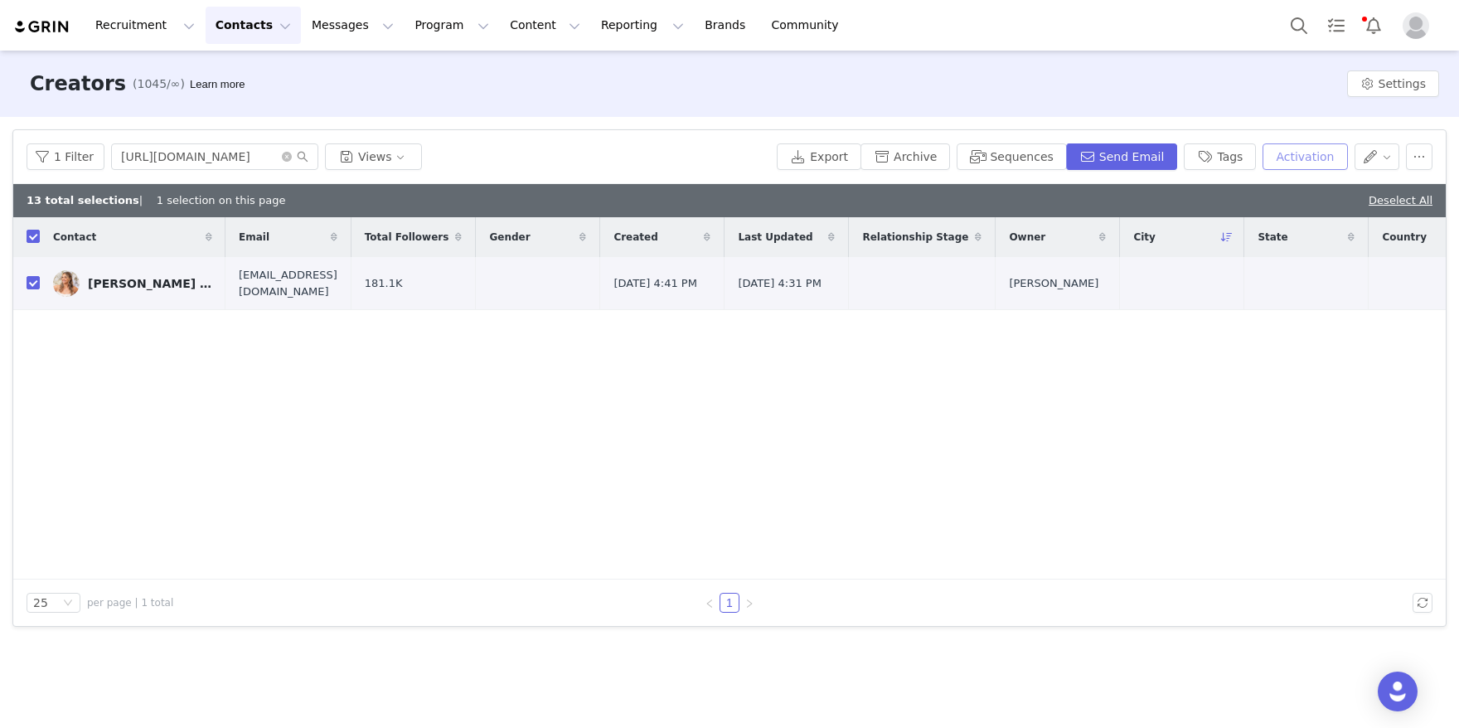
click at [1325, 150] on button "Activation" at bounding box center [1304, 156] width 85 height 27
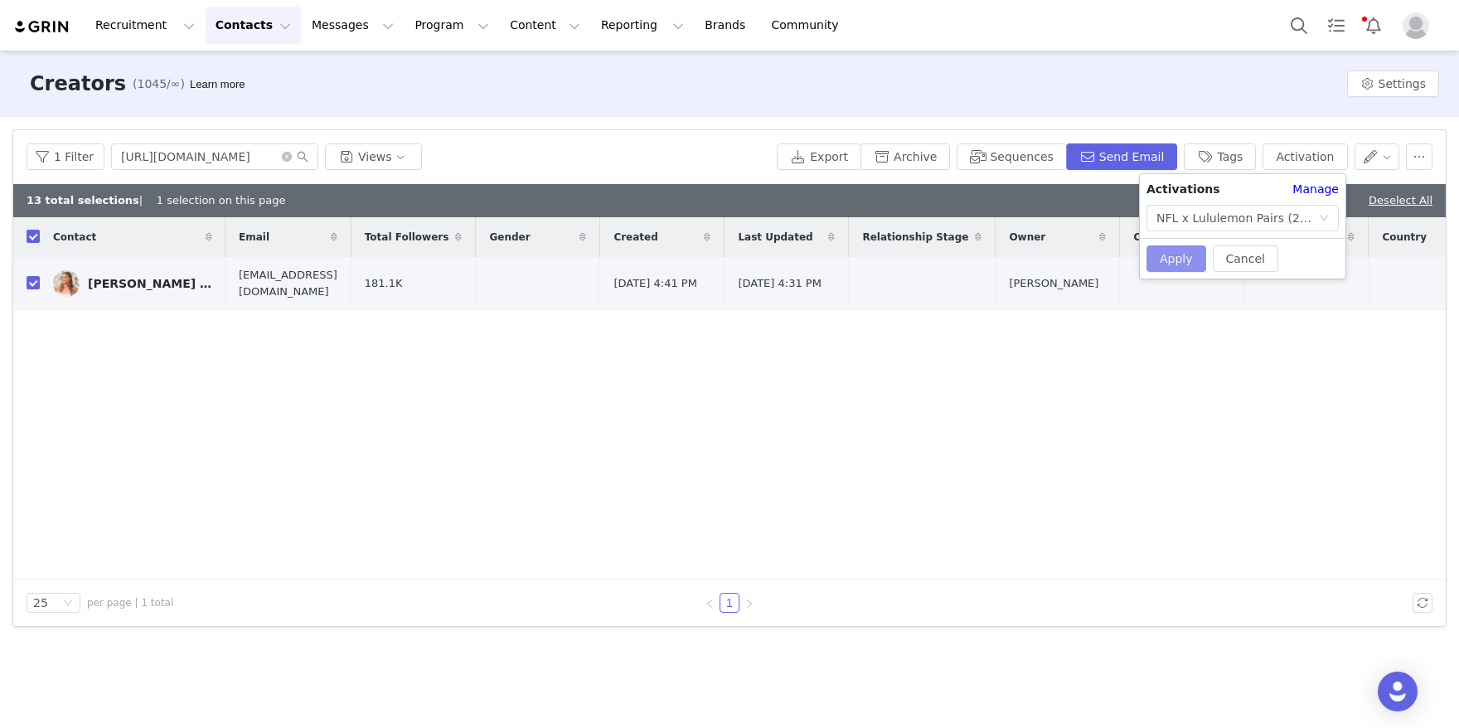
click at [1174, 255] on button "Apply" at bounding box center [1176, 258] width 60 height 27
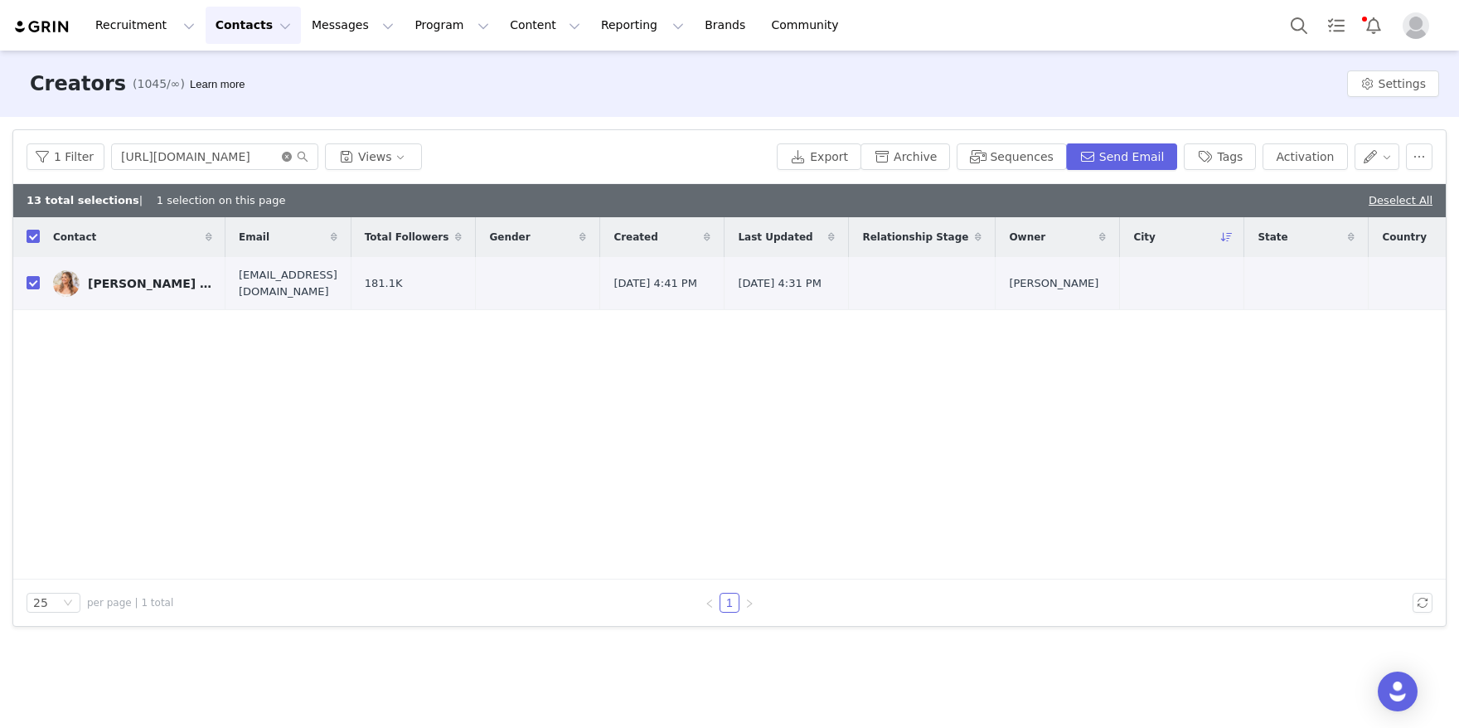
click at [282, 157] on icon "icon: close-circle" at bounding box center [287, 157] width 10 height 10
click at [244, 157] on input "text" at bounding box center [214, 156] width 207 height 27
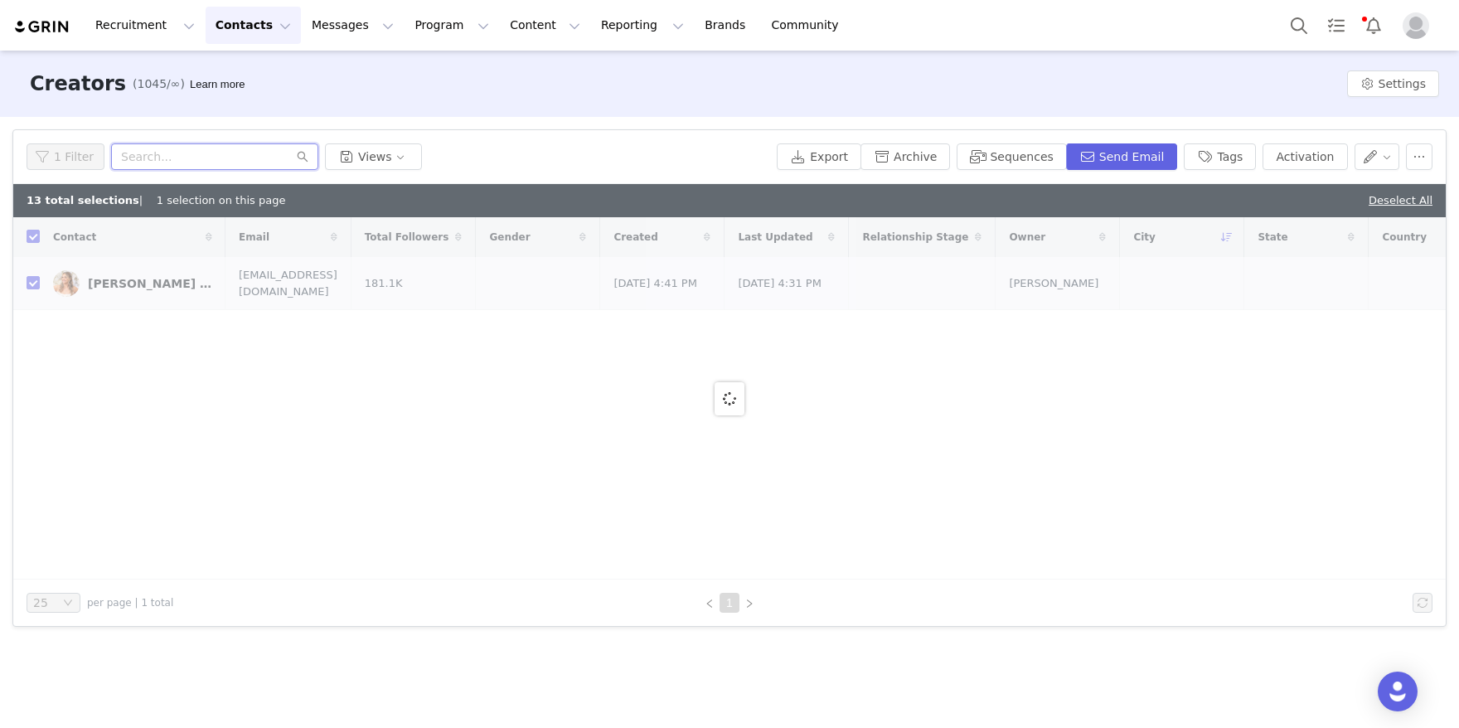
paste input "[URL][DOMAIN_NAME]"
type input "[URL][DOMAIN_NAME]"
checkbox input "false"
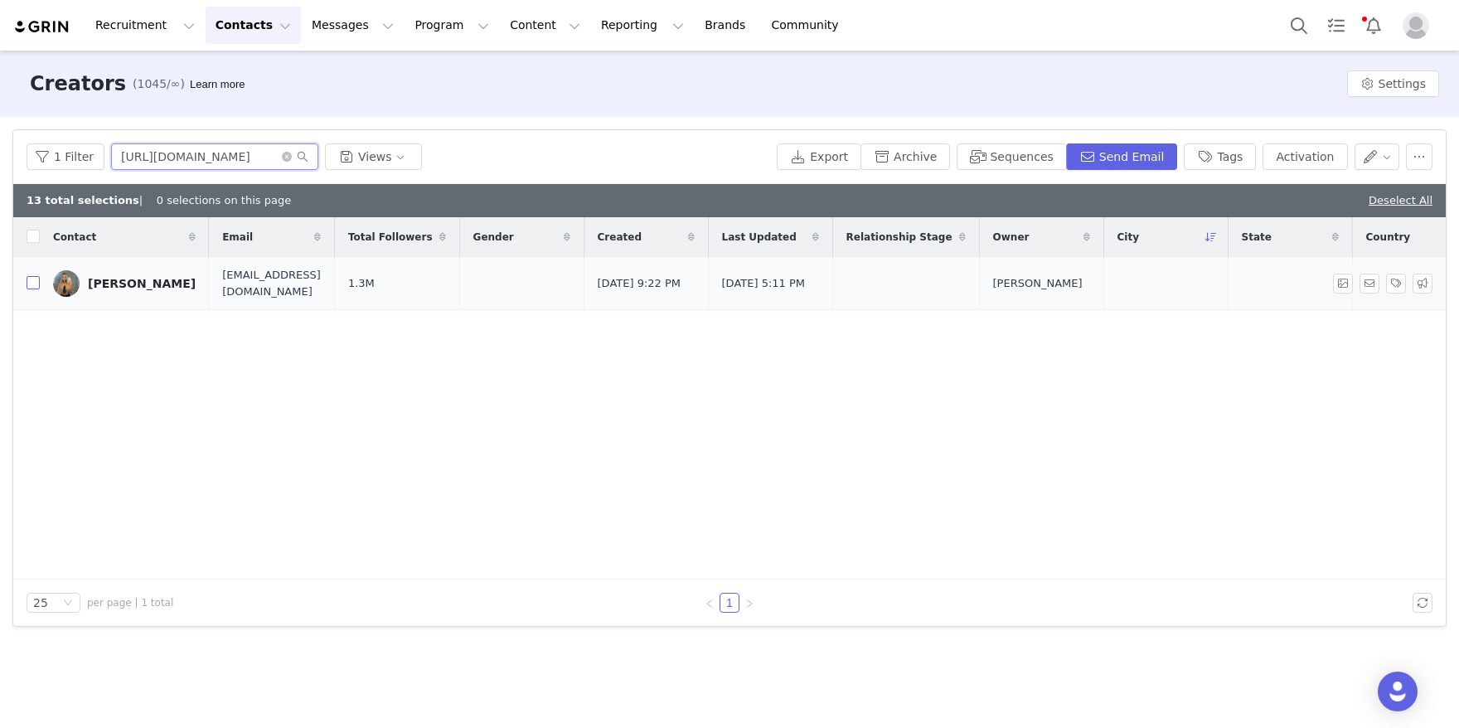
type input "[URL][DOMAIN_NAME]"
click at [34, 278] on input "checkbox" at bounding box center [33, 282] width 13 height 13
checkbox input "true"
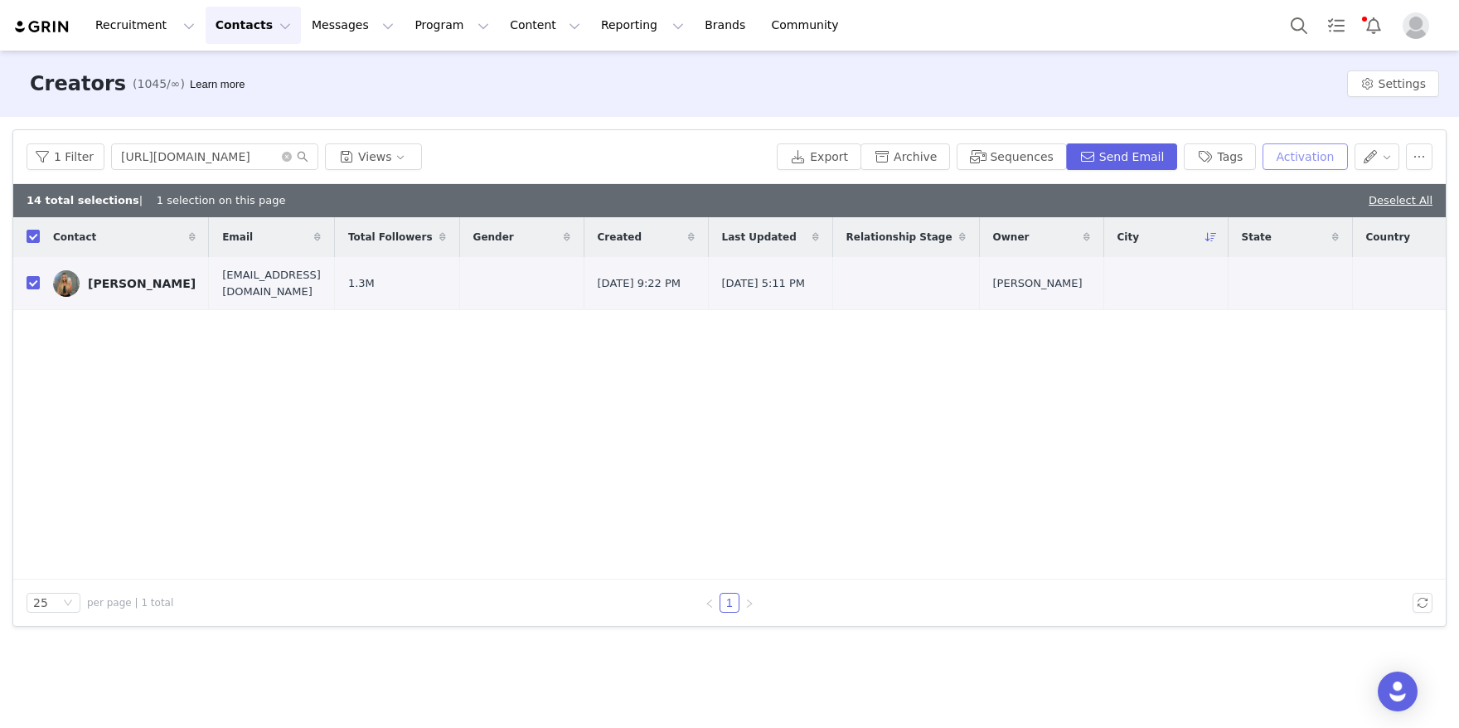
click at [1302, 152] on button "Activation" at bounding box center [1304, 156] width 85 height 27
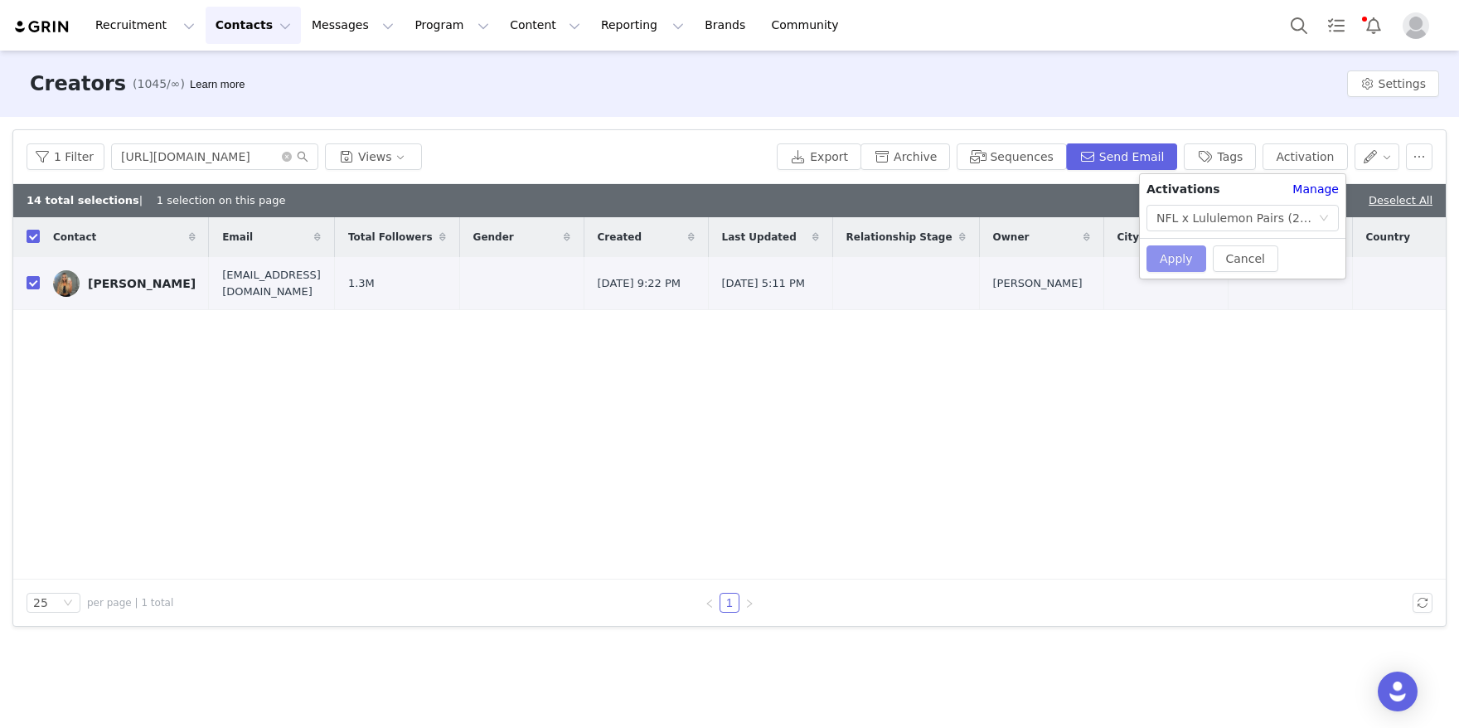
click at [1180, 255] on button "Apply" at bounding box center [1176, 258] width 60 height 27
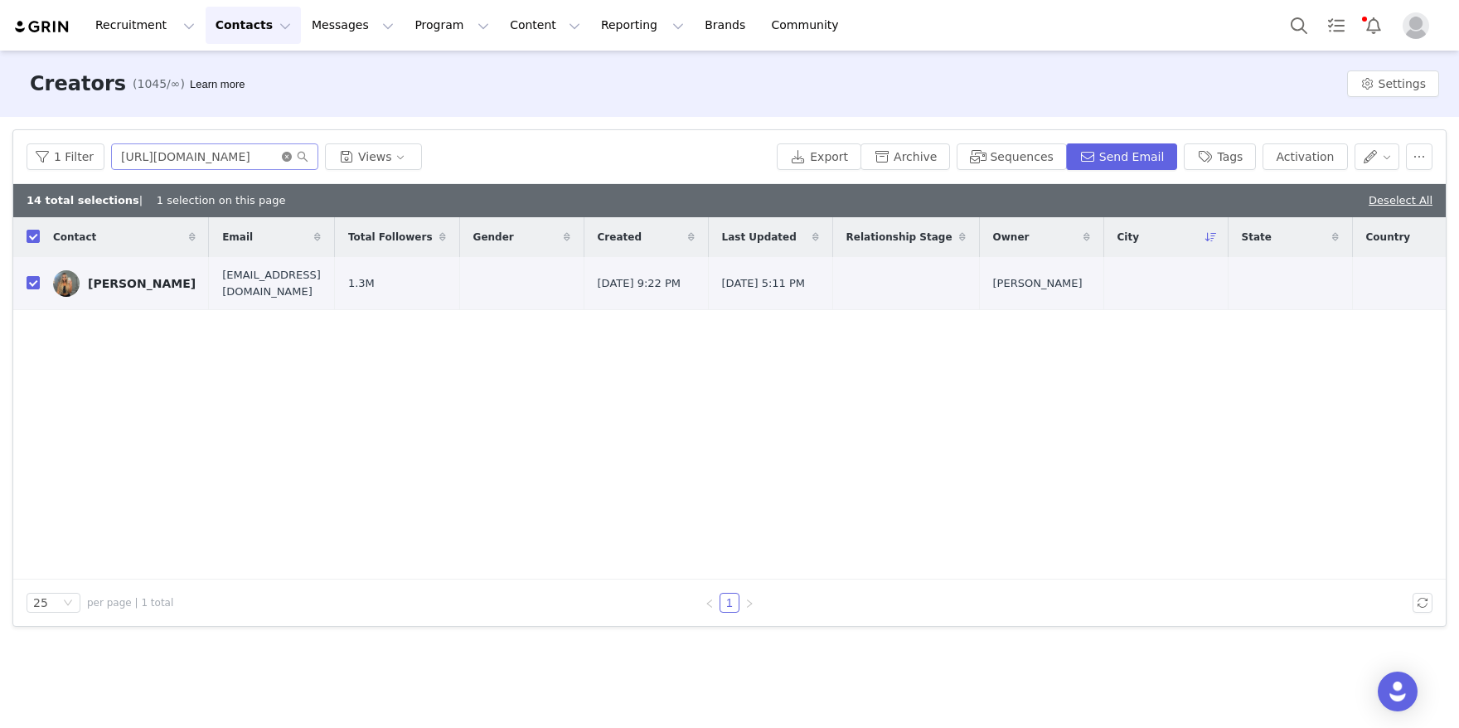
click at [283, 162] on icon "icon: close-circle" at bounding box center [287, 157] width 10 height 10
click at [246, 155] on input "text" at bounding box center [214, 156] width 207 height 27
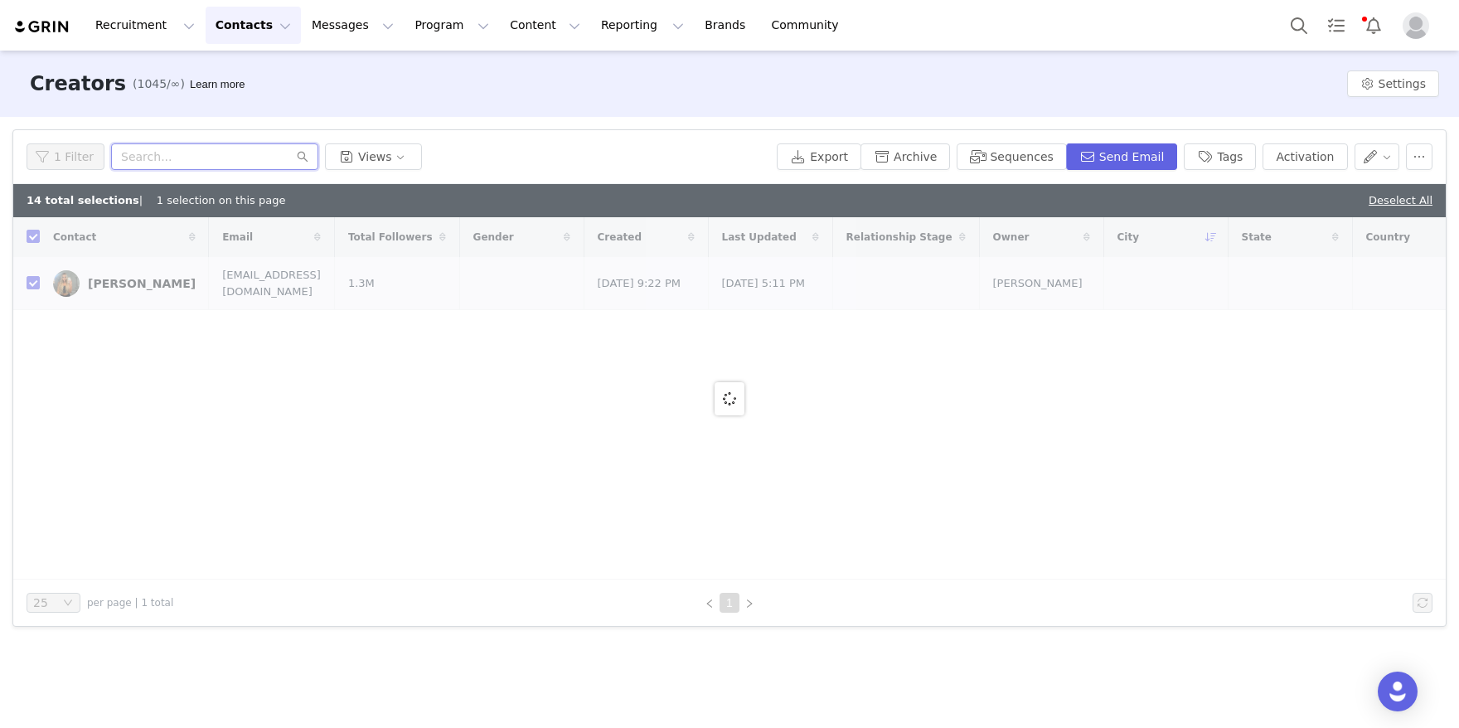
paste input "[URL][DOMAIN_NAME]"
type input "[URL][DOMAIN_NAME]"
checkbox input "false"
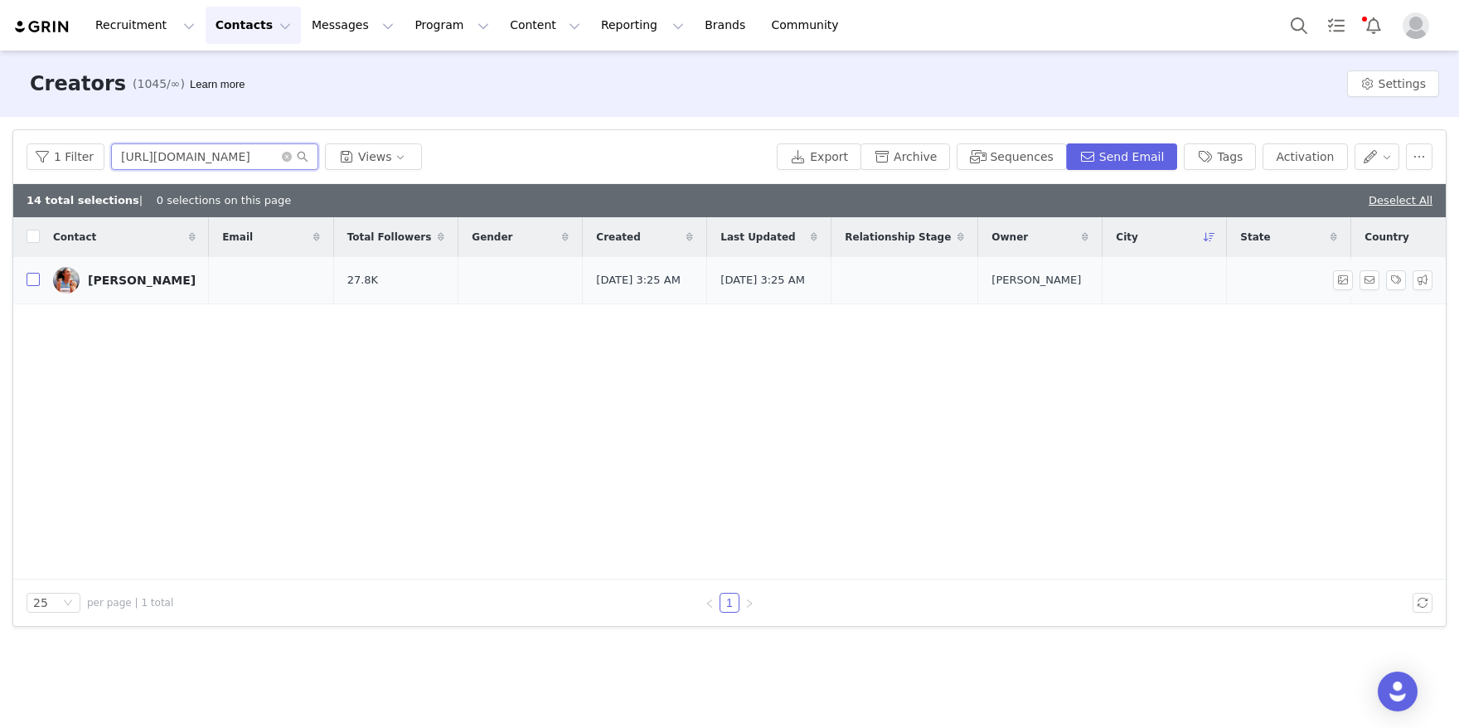
type input "[URL][DOMAIN_NAME]"
click at [30, 286] on input "checkbox" at bounding box center [33, 279] width 13 height 13
checkbox input "true"
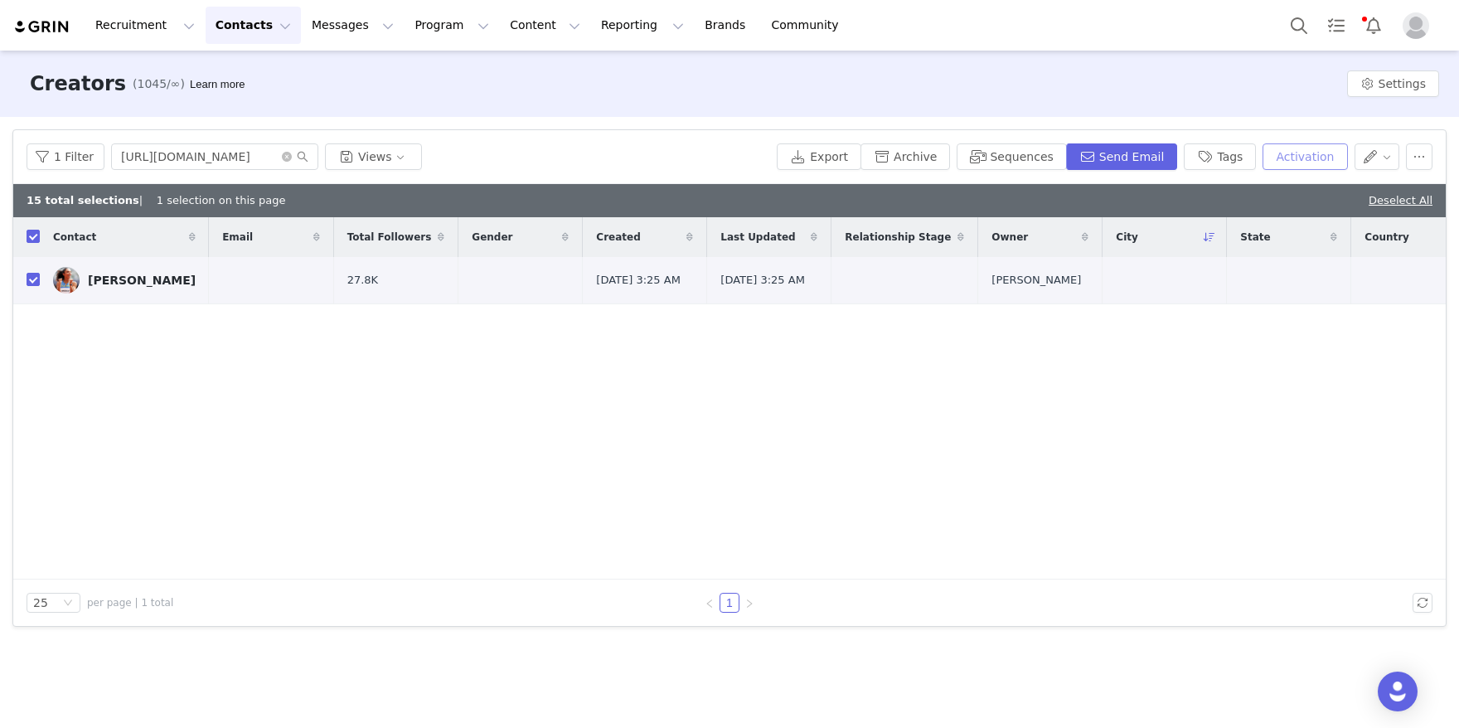
click at [1299, 152] on button "Activation" at bounding box center [1304, 156] width 85 height 27
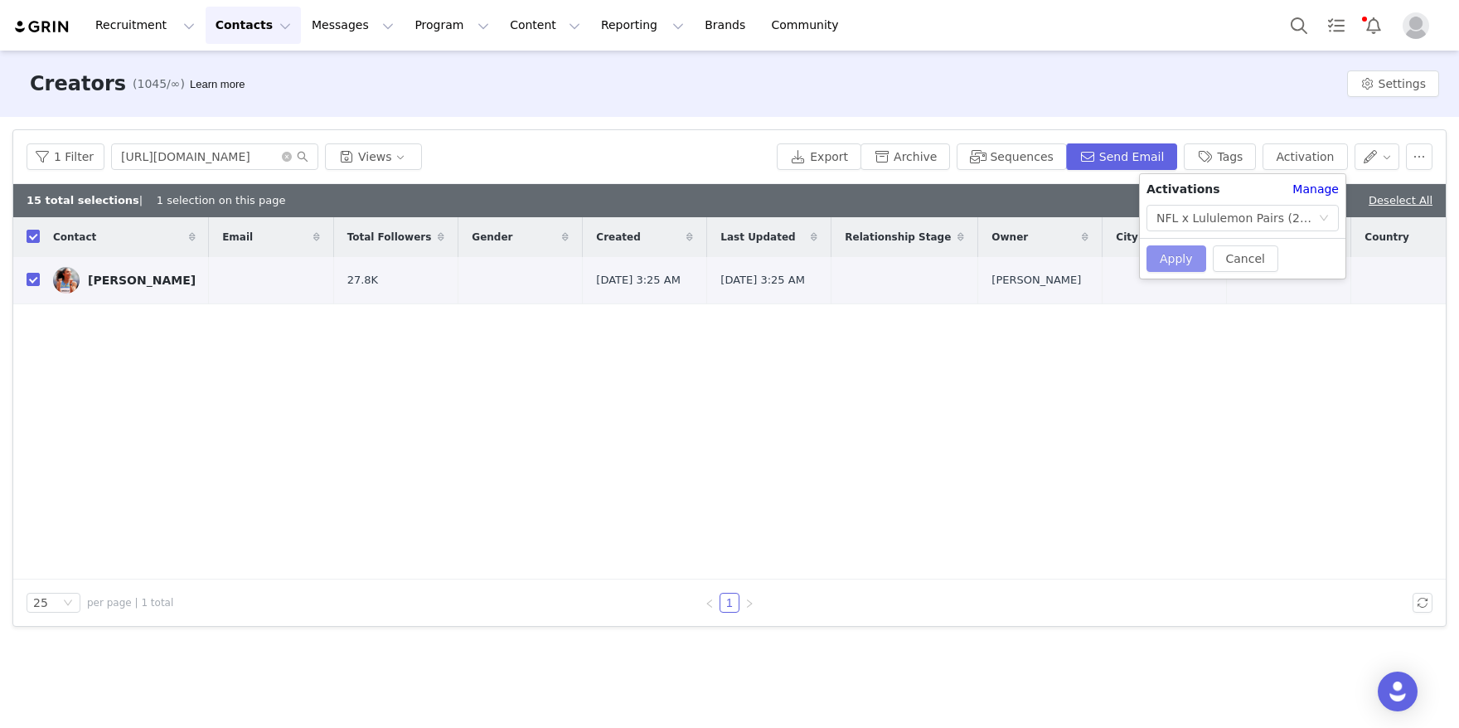
click at [1181, 259] on button "Apply" at bounding box center [1176, 258] width 60 height 27
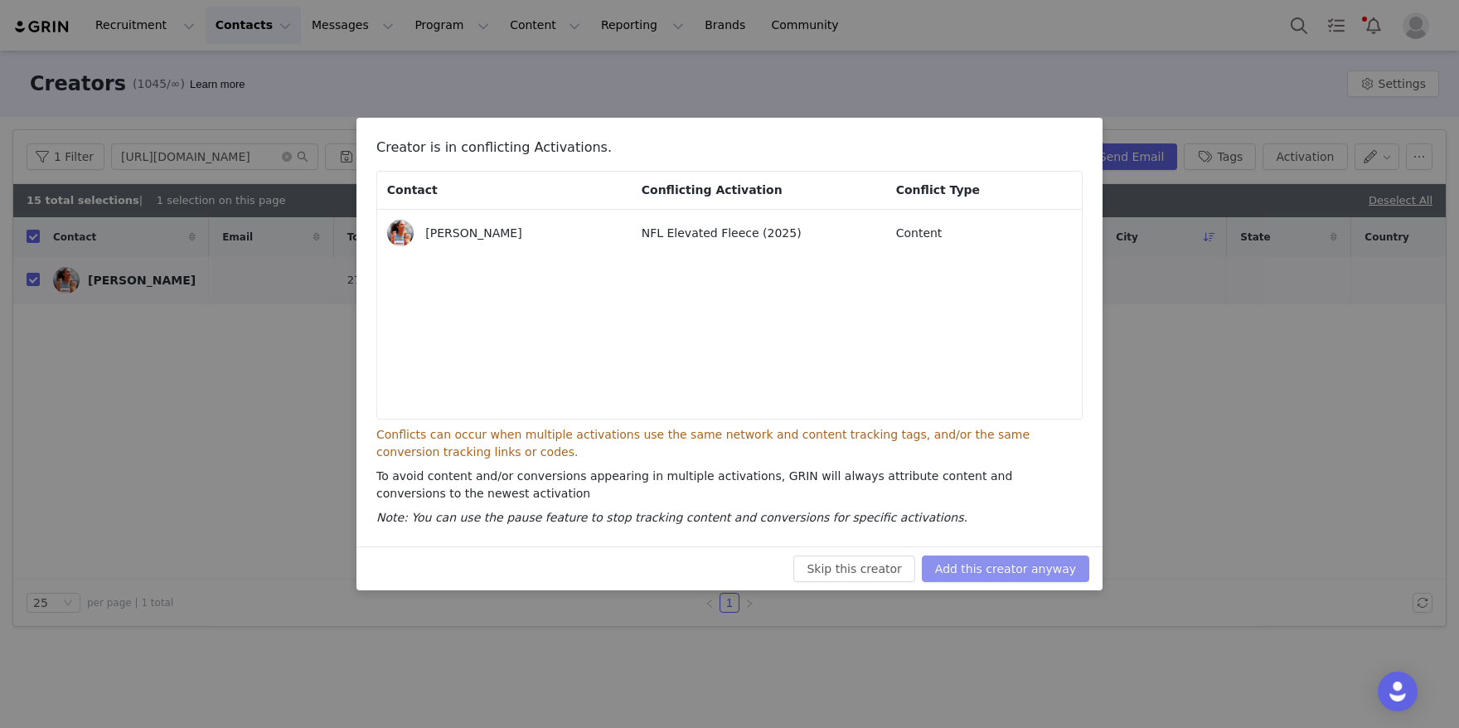
click at [1001, 565] on button "Add this creator anyway" at bounding box center [1005, 568] width 167 height 27
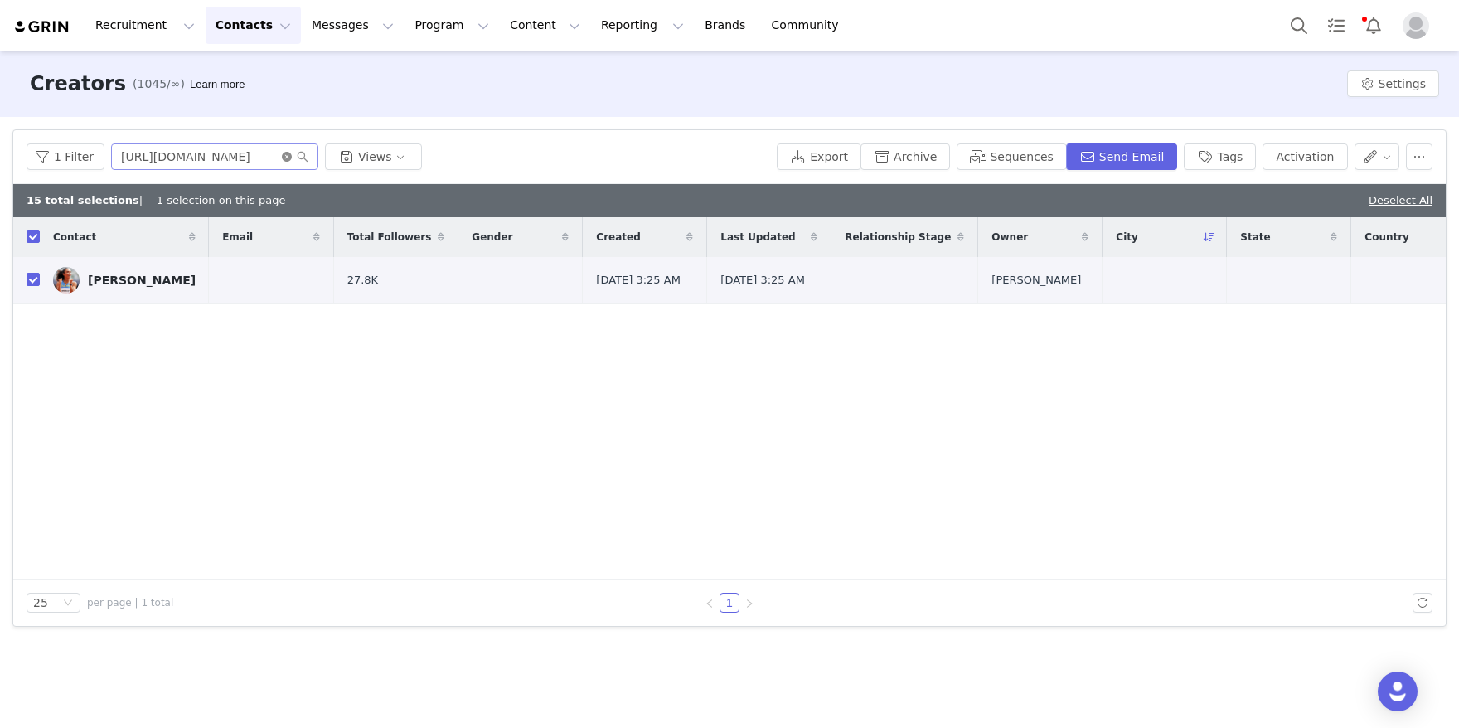
click at [288, 157] on icon "icon: close-circle" at bounding box center [287, 157] width 10 height 10
click at [240, 150] on input "text" at bounding box center [214, 156] width 207 height 27
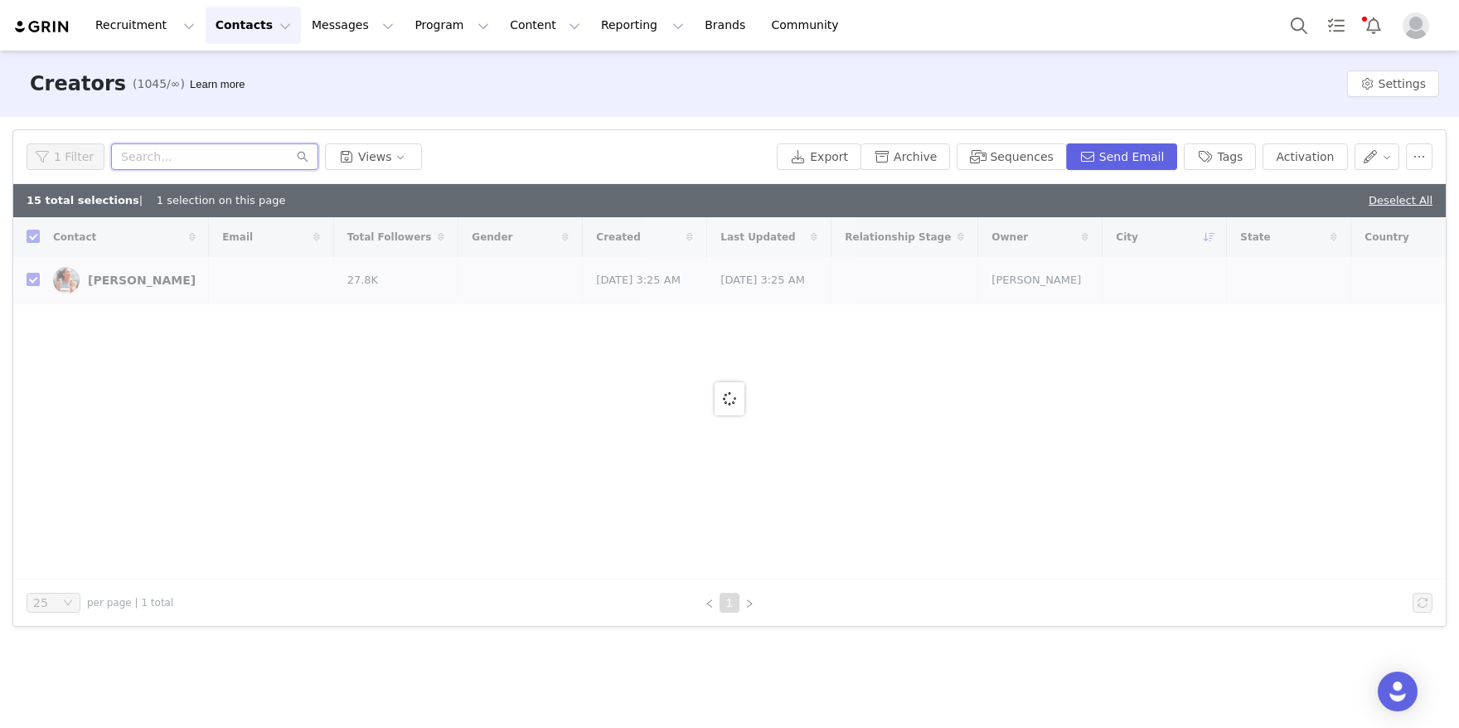
paste input "[PERSON_NAME]"
type input "[PERSON_NAME]"
checkbox input "false"
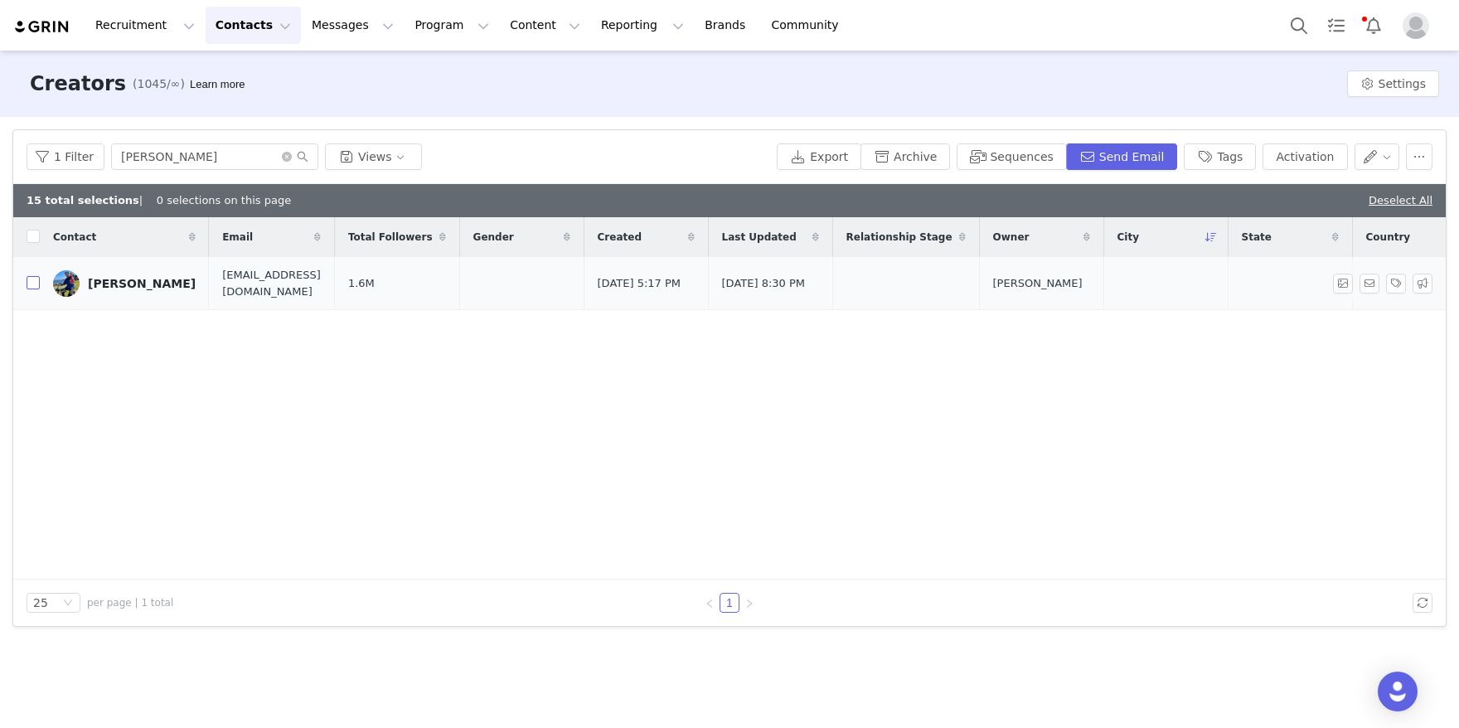
click at [34, 284] on input "checkbox" at bounding box center [33, 282] width 13 height 13
checkbox input "true"
click at [1328, 165] on button "Activation" at bounding box center [1304, 156] width 85 height 27
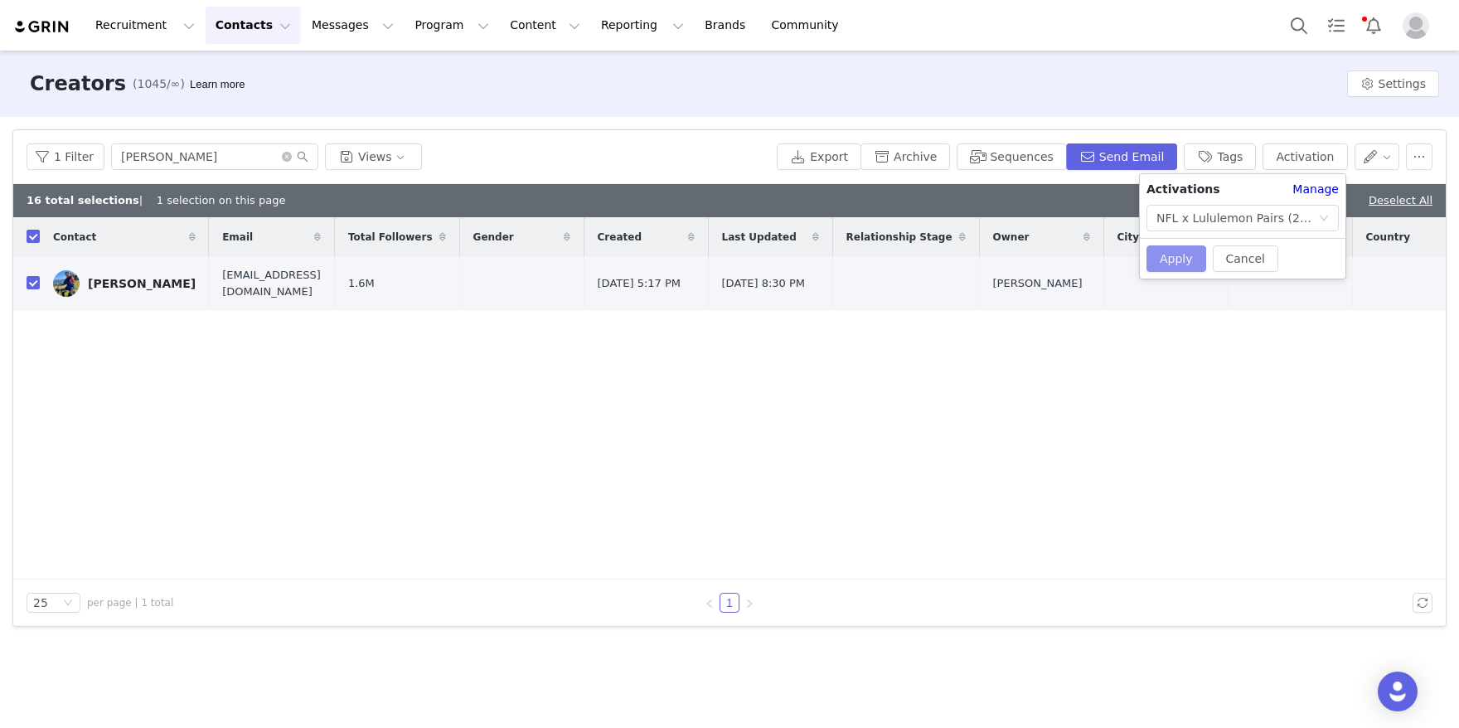
click at [1168, 258] on button "Apply" at bounding box center [1176, 258] width 60 height 27
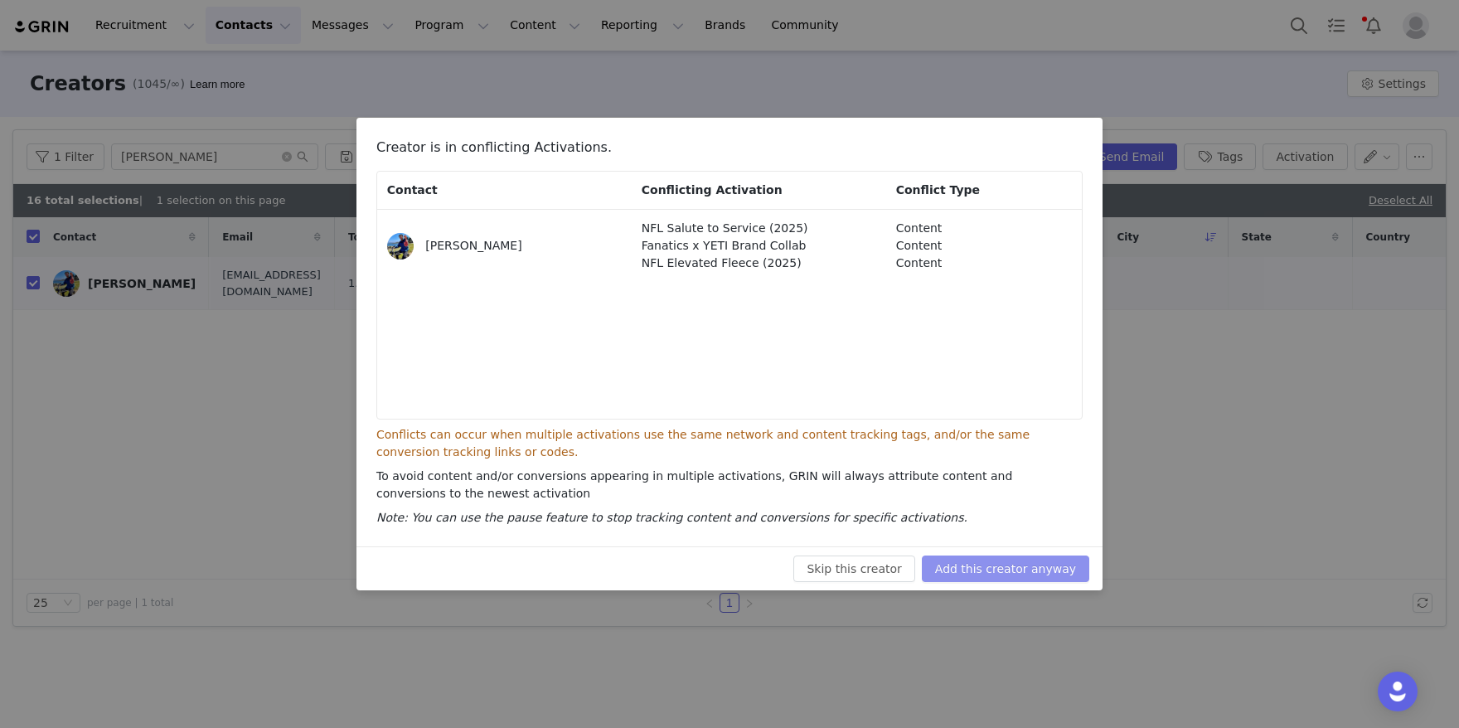
click at [1047, 567] on button "Add this creator anyway" at bounding box center [1005, 568] width 167 height 27
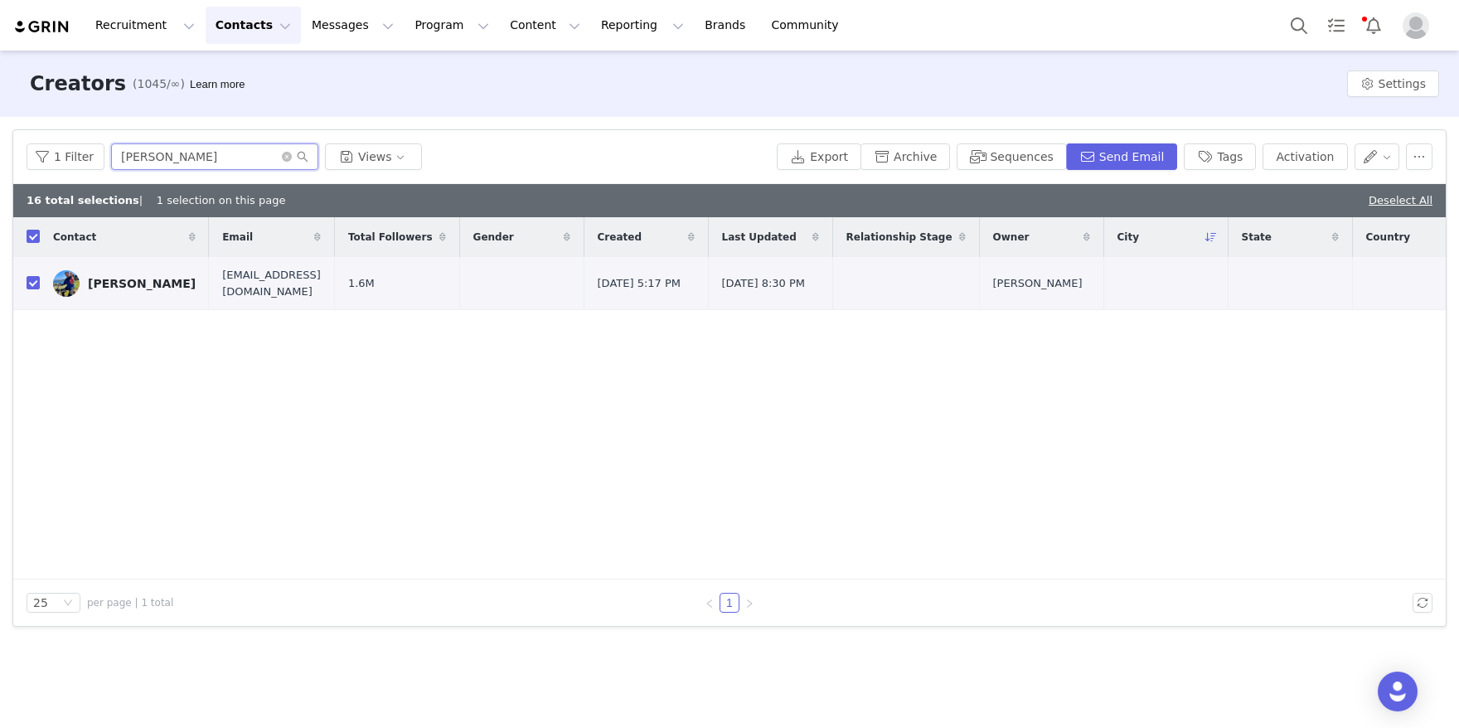
drag, startPoint x: 259, startPoint y: 156, endPoint x: 13, endPoint y: 143, distance: 245.7
click at [13, 143] on div "1 Filter [PERSON_NAME] Views Export Archive Sequences Send Email Tags Activation" at bounding box center [729, 157] width 1432 height 54
paste input "[PERSON_NAME]"
type input "[PERSON_NAME]"
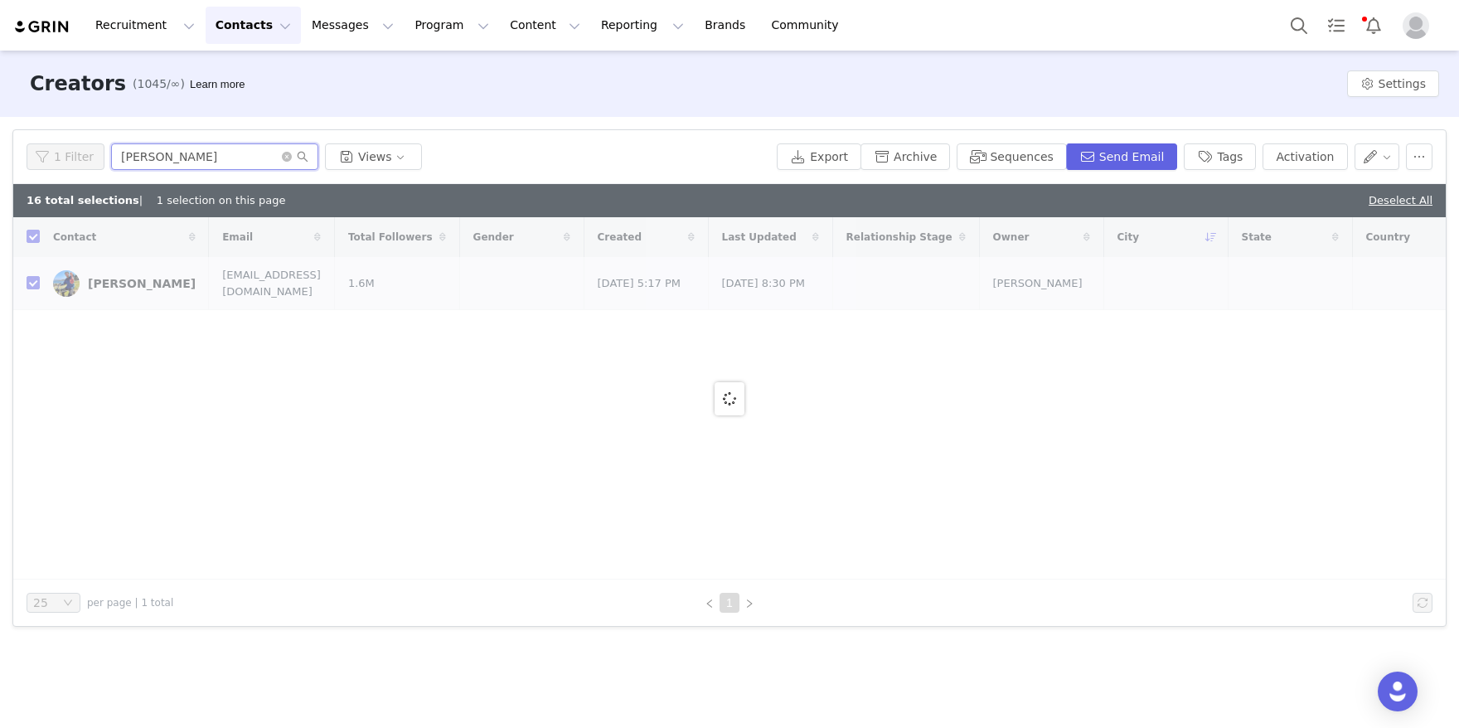
checkbox input "false"
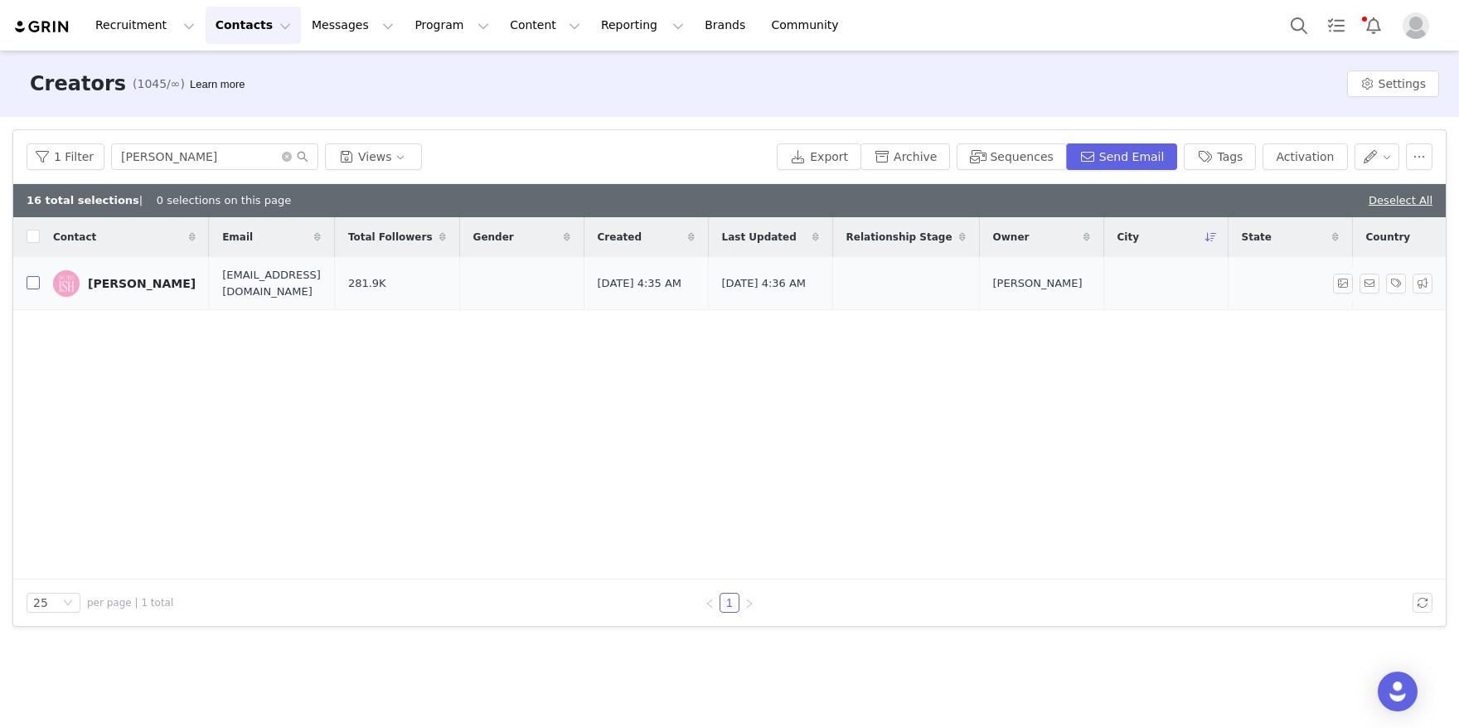
click at [32, 288] on input "checkbox" at bounding box center [33, 282] width 13 height 13
checkbox input "true"
click at [1282, 152] on button "Activation" at bounding box center [1304, 156] width 85 height 27
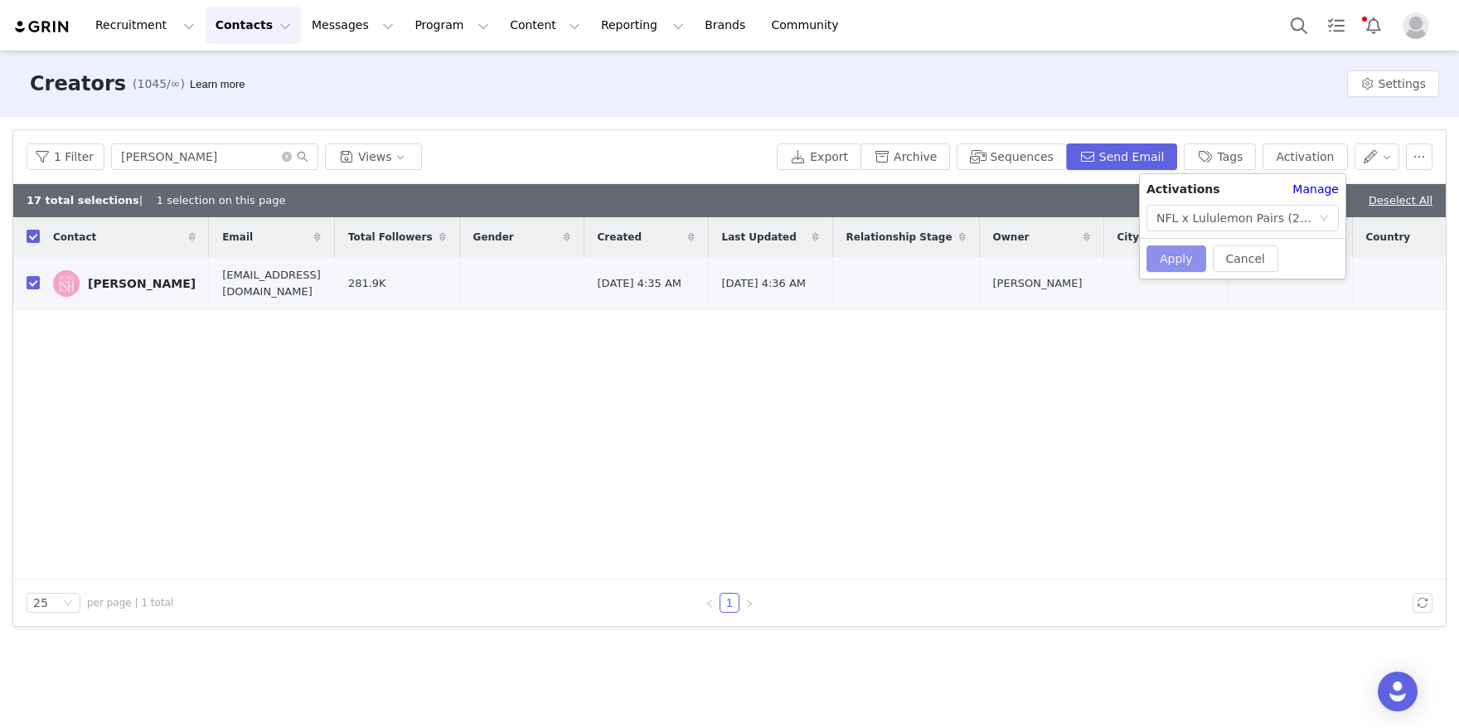
click at [1183, 260] on button "Apply" at bounding box center [1176, 258] width 60 height 27
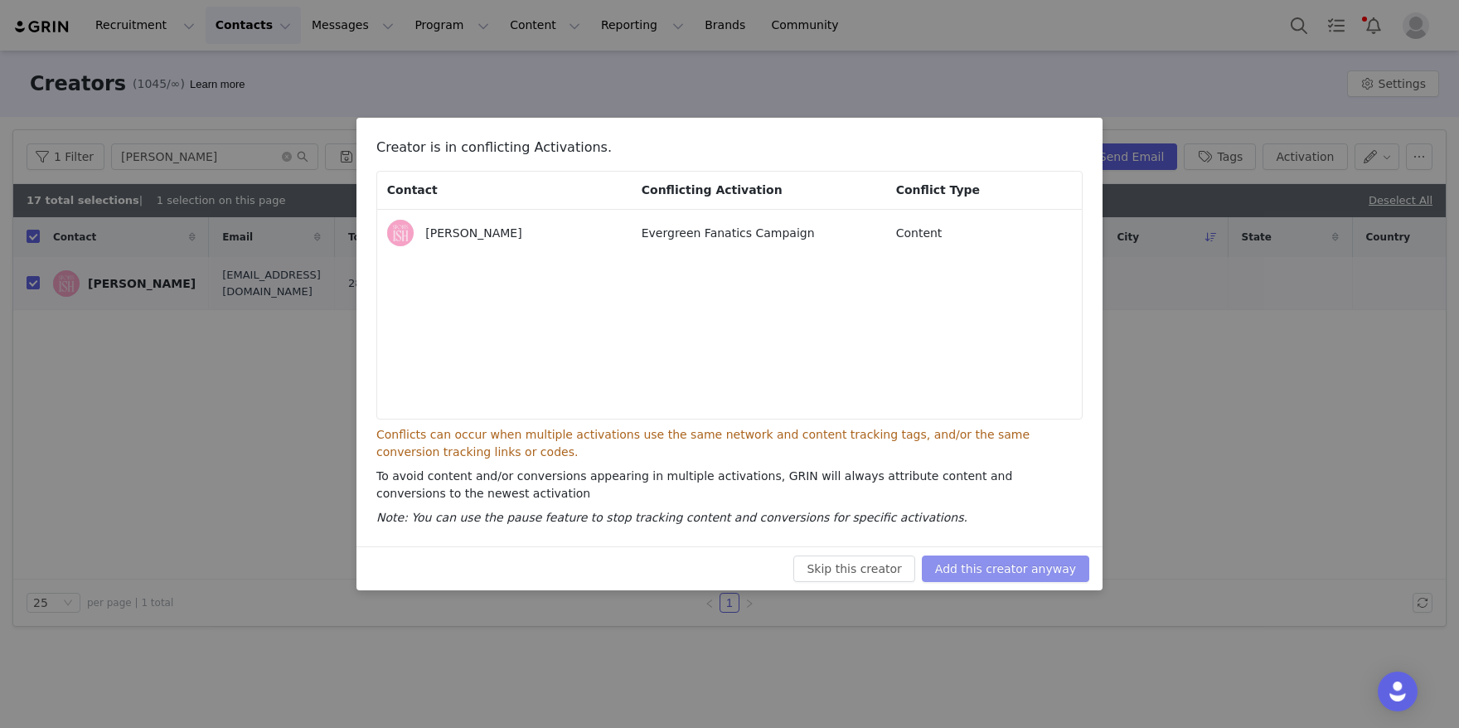
click at [974, 560] on button "Add this creator anyway" at bounding box center [1005, 568] width 167 height 27
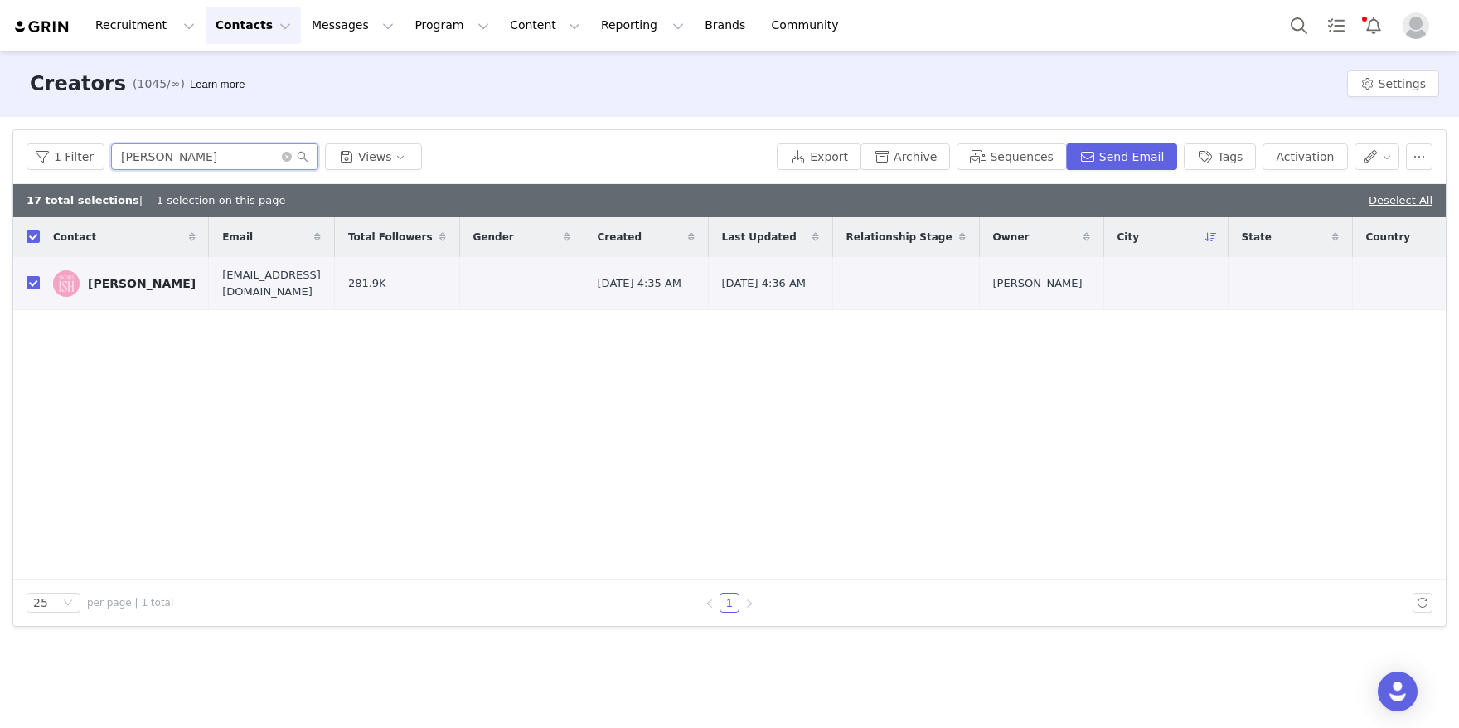
drag, startPoint x: 234, startPoint y: 152, endPoint x: 12, endPoint y: 137, distance: 222.7
click at [34, 138] on div "1 Filter [PERSON_NAME] Views Export Archive Sequences Send Email Tags Activation" at bounding box center [729, 157] width 1432 height 54
paste input "[PERSON_NAME]"
type input "[PERSON_NAME]"
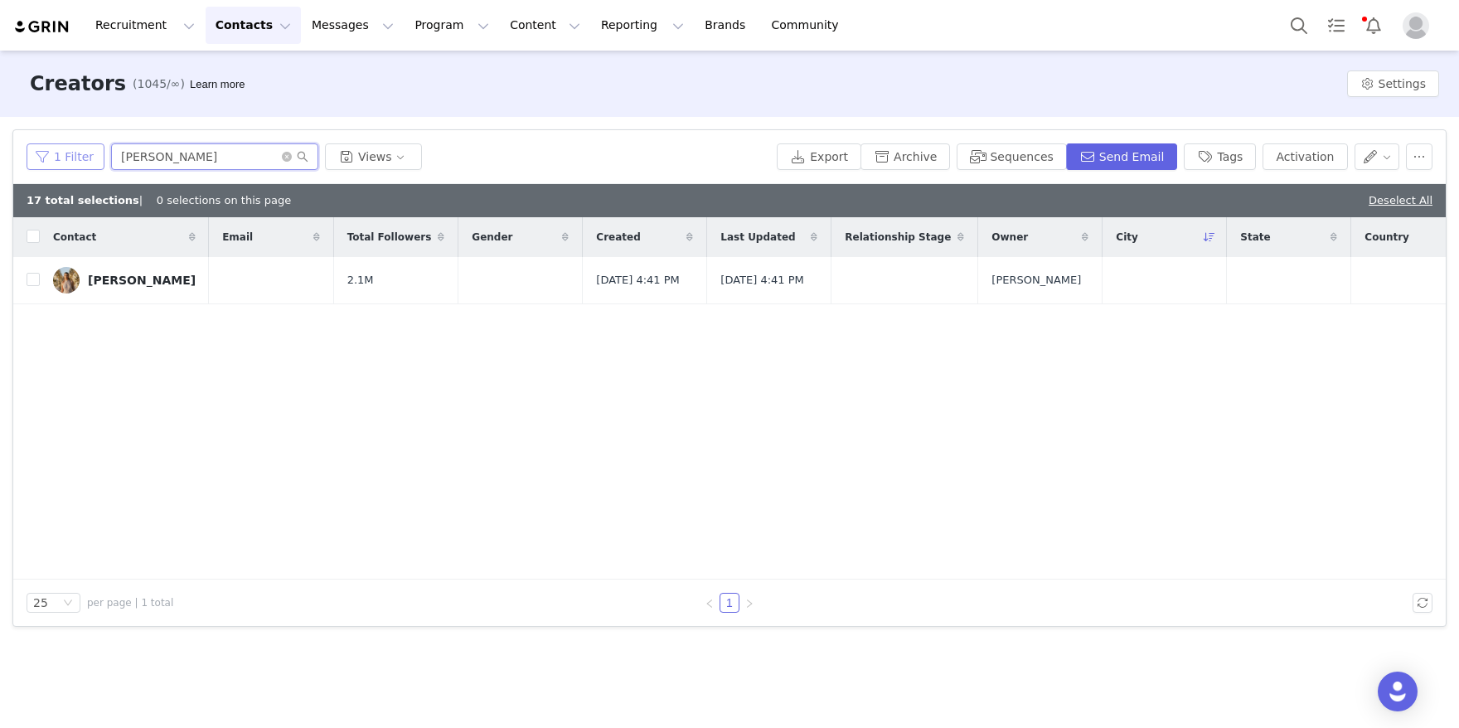
checkbox input "false"
click at [35, 286] on input "checkbox" at bounding box center [33, 279] width 13 height 13
checkbox input "true"
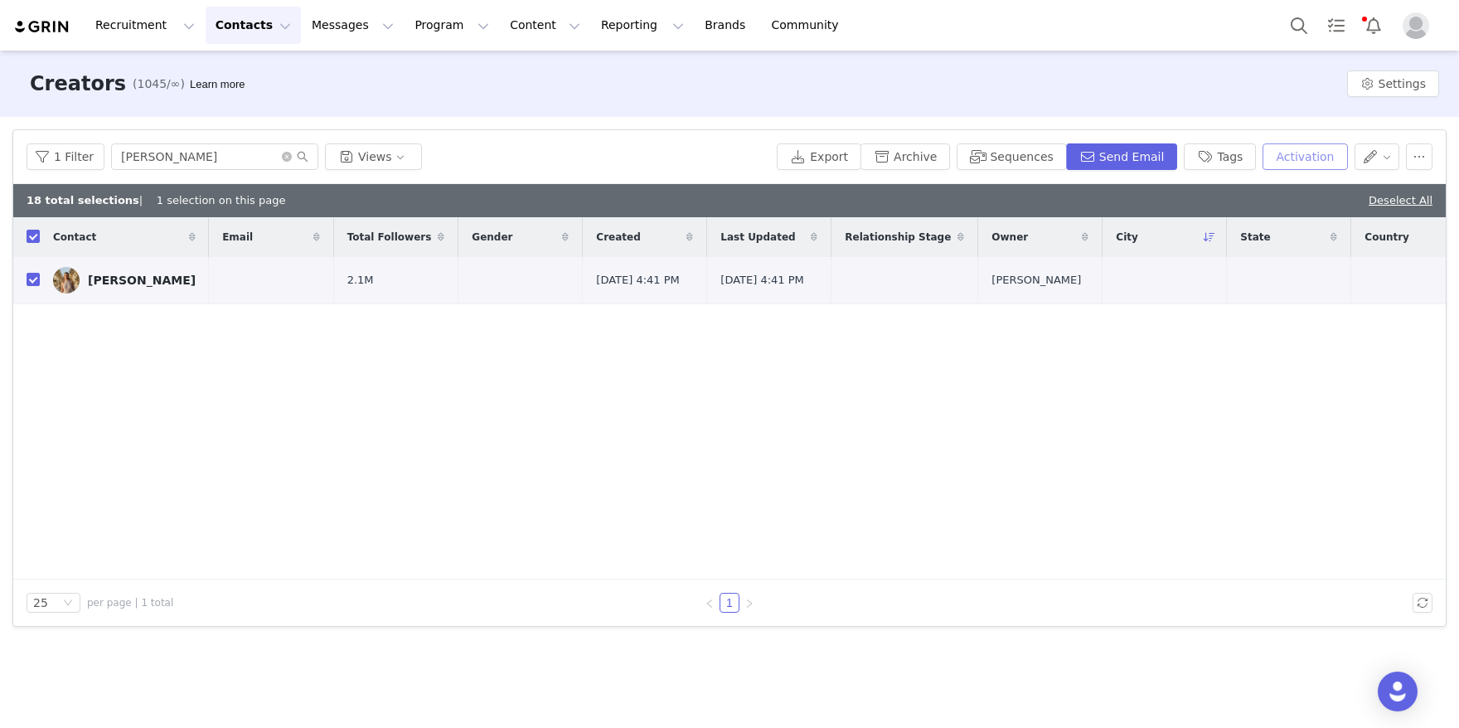
click at [1291, 159] on button "Activation" at bounding box center [1304, 156] width 85 height 27
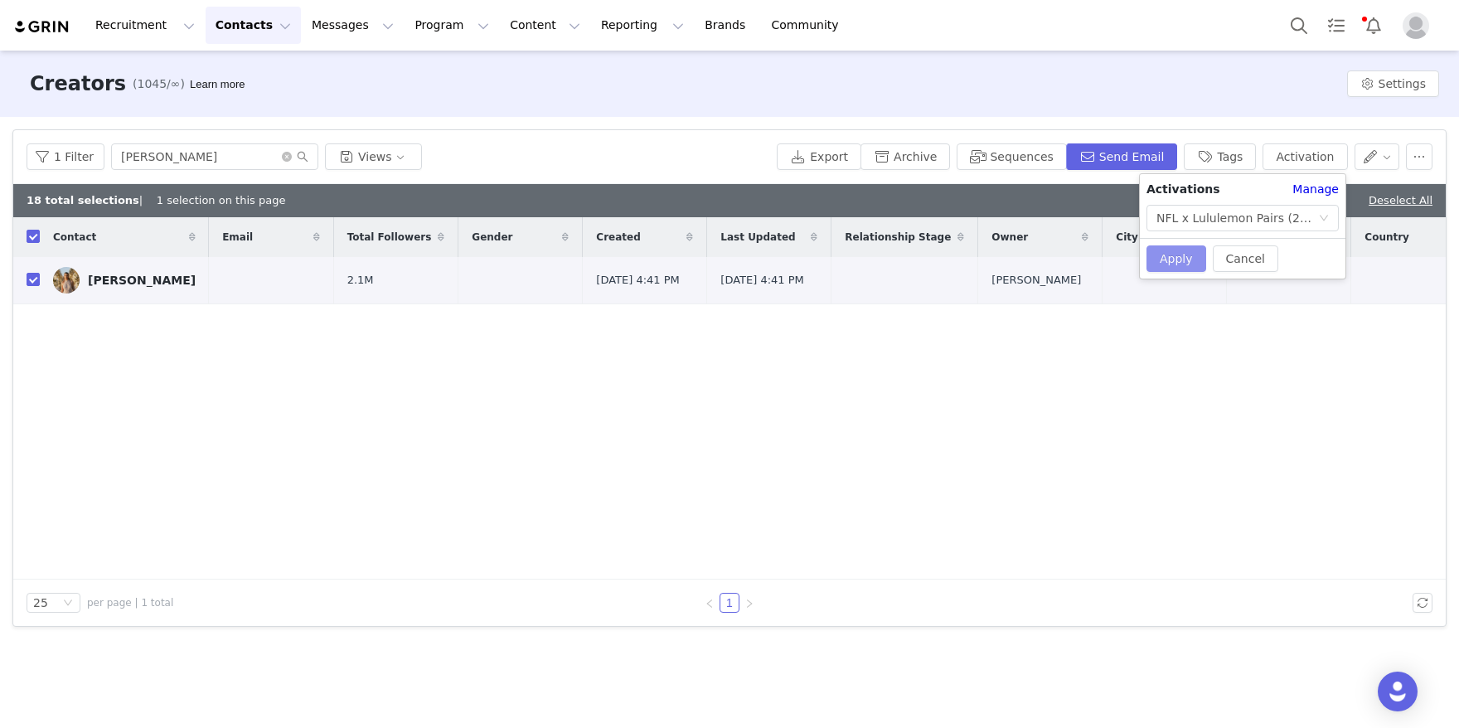
click at [1178, 262] on button "Apply" at bounding box center [1176, 258] width 60 height 27
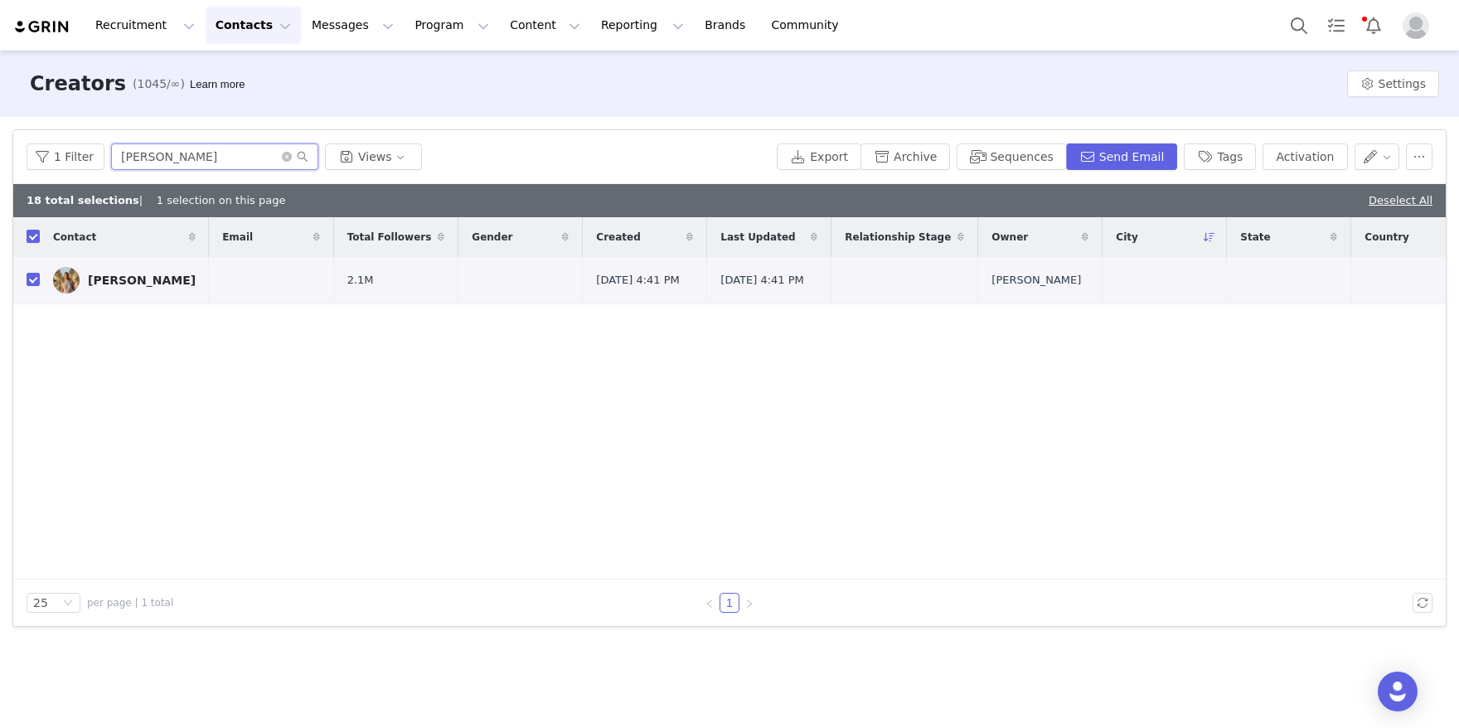
drag, startPoint x: 229, startPoint y: 159, endPoint x: 10, endPoint y: 114, distance: 223.5
click at [10, 114] on div "Creators (1045/∞) Learn more Settings Filters Filter Logic And Or Archived Sele…" at bounding box center [729, 388] width 1459 height 675
paste input "Ailish Forfar"
type input "Ailish Forfar"
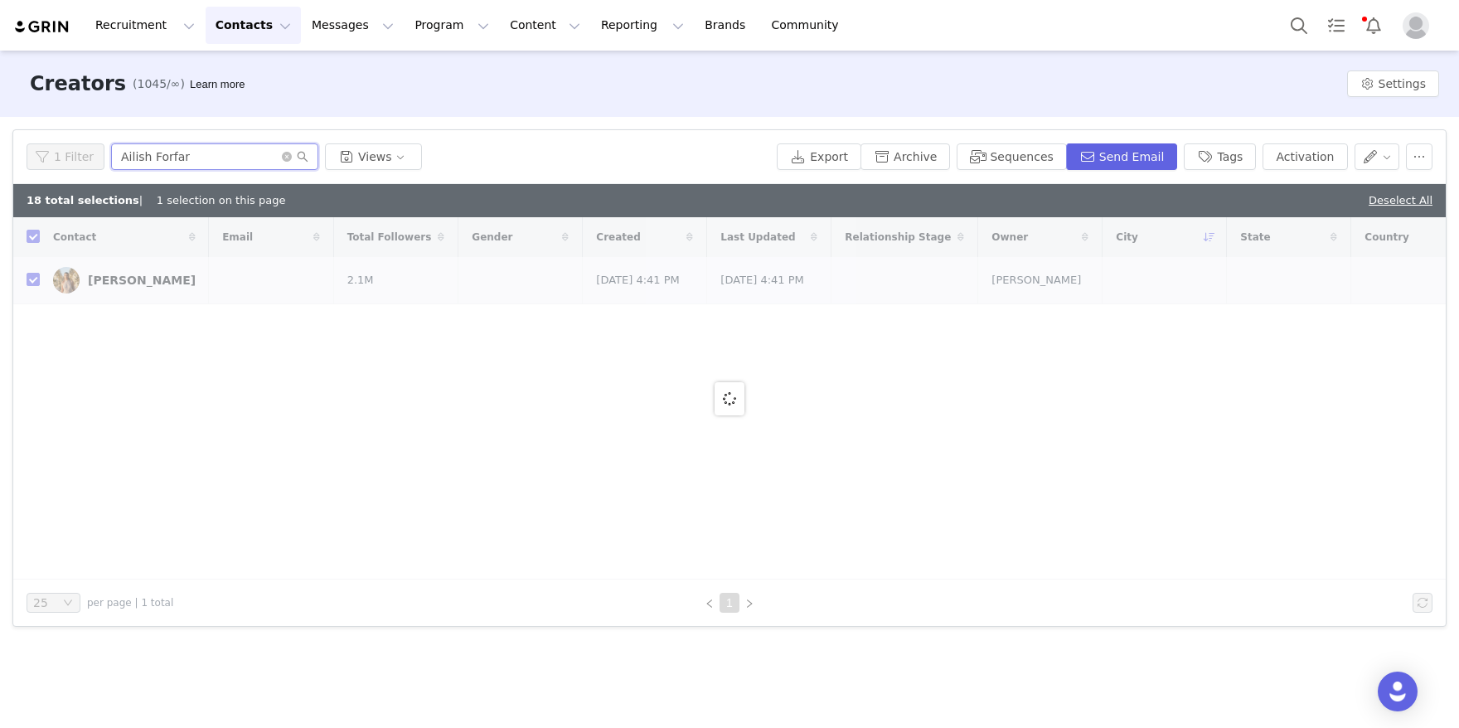
checkbox input "false"
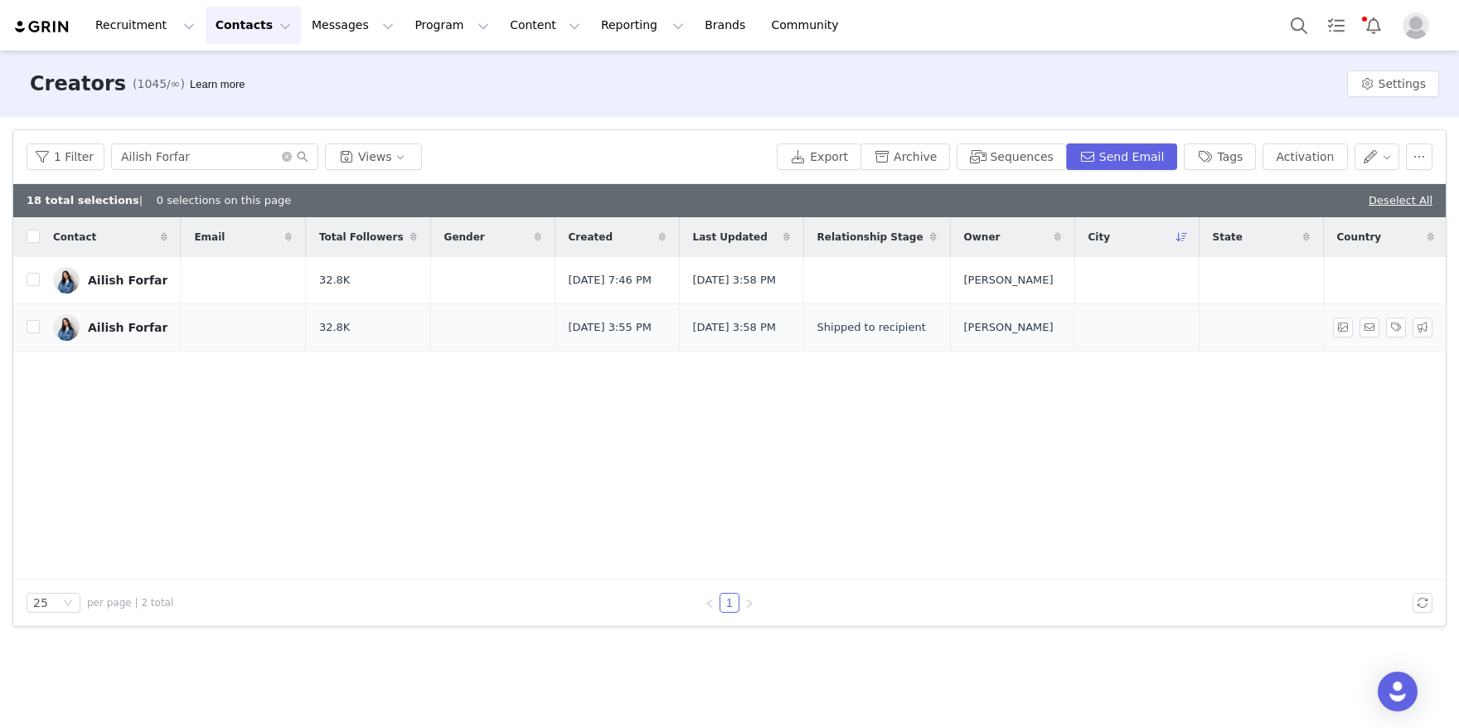
click at [23, 351] on td at bounding box center [26, 327] width 27 height 47
click at [36, 333] on input "checkbox" at bounding box center [33, 326] width 13 height 13
checkbox input "true"
click at [1319, 151] on button "Activation" at bounding box center [1304, 156] width 85 height 27
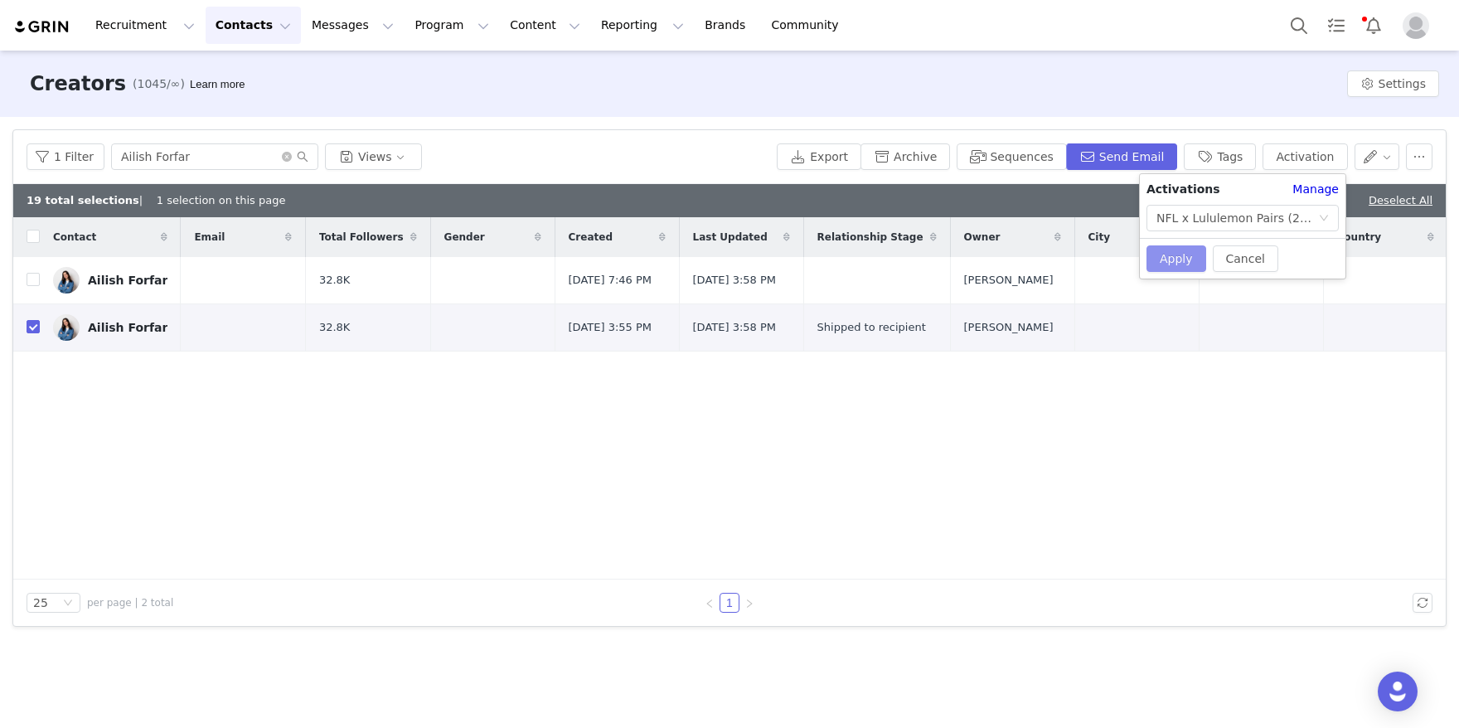
click at [1188, 253] on button "Apply" at bounding box center [1176, 258] width 60 height 27
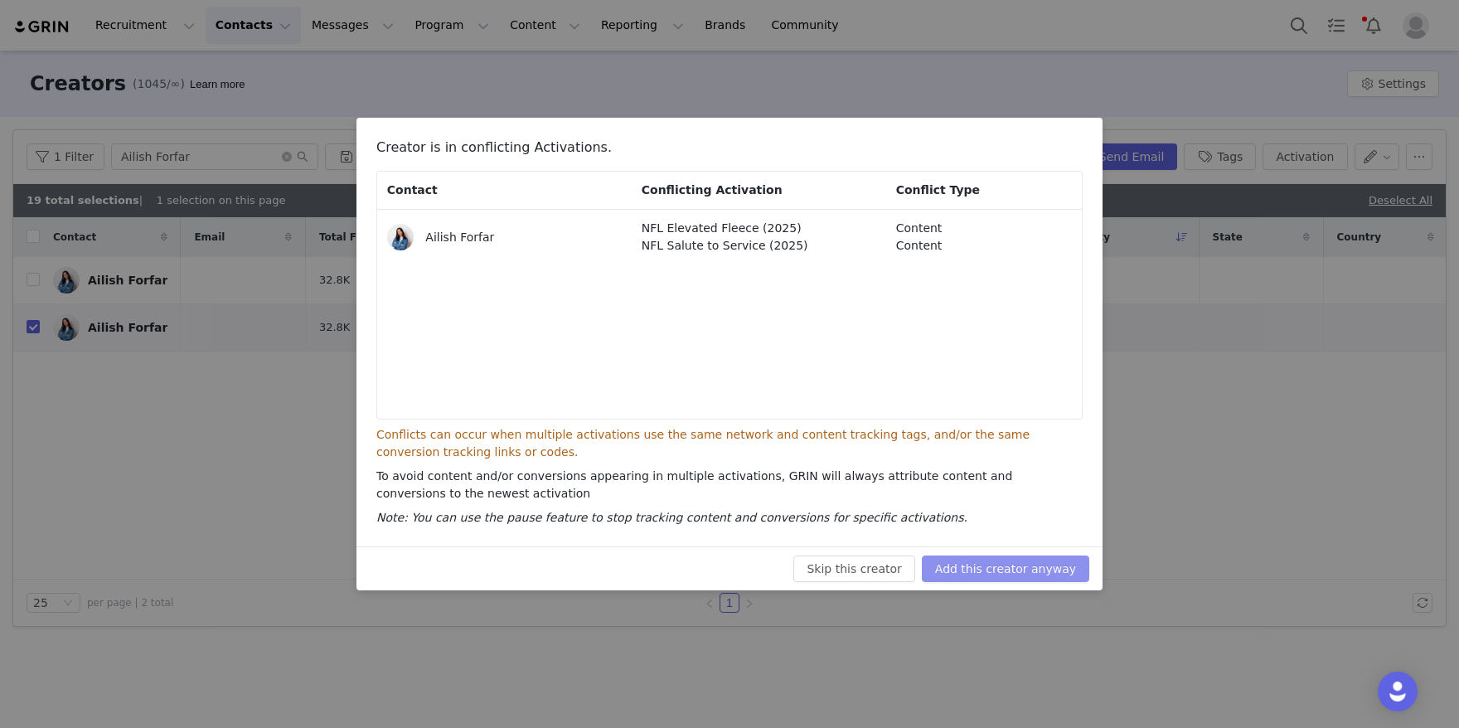
click at [1027, 559] on button "Add this creator anyway" at bounding box center [1005, 568] width 167 height 27
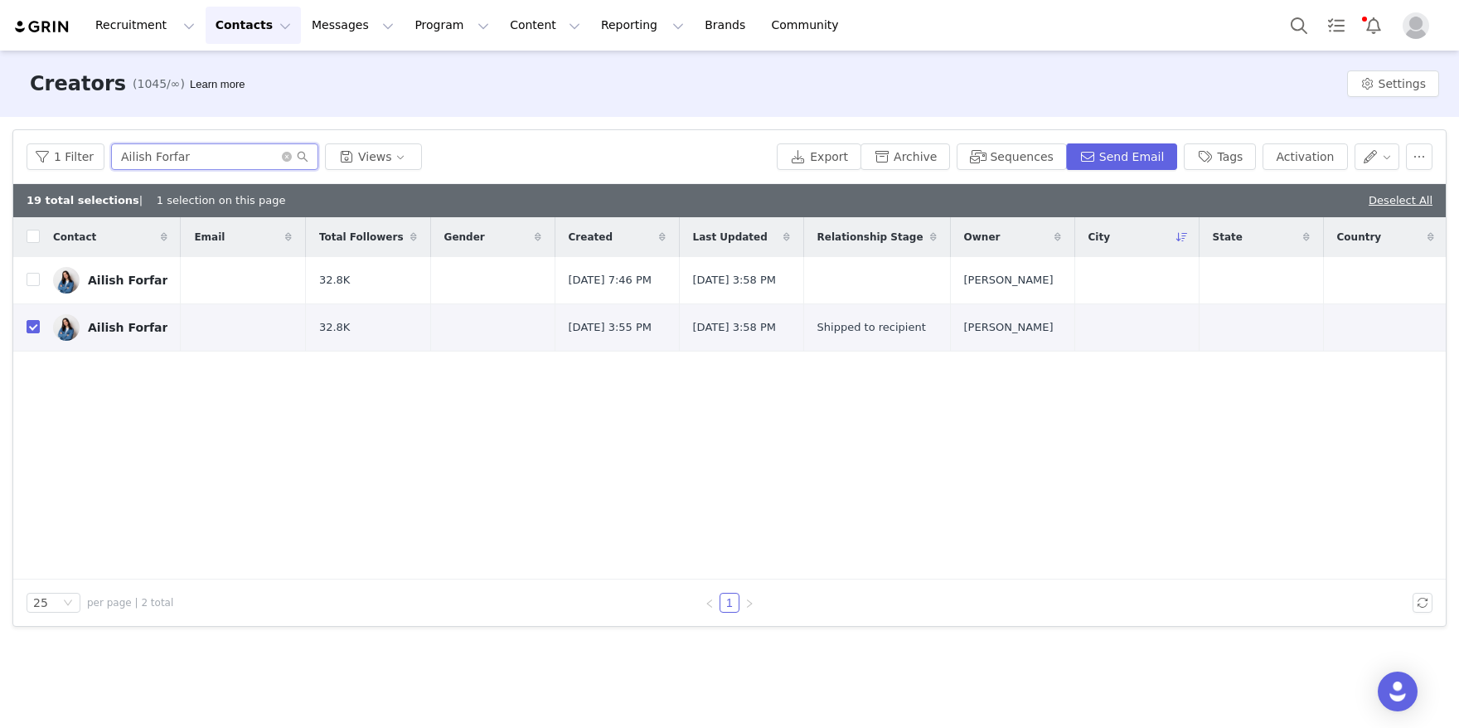
drag, startPoint x: 235, startPoint y: 164, endPoint x: 56, endPoint y: 128, distance: 183.5
click at [80, 135] on div "1 Filter Ailish Forfar Views Export Archive Sequences Send Email Tags Activation" at bounding box center [729, 157] width 1432 height 54
paste input "[PERSON_NAME]"
type input "[PERSON_NAME]"
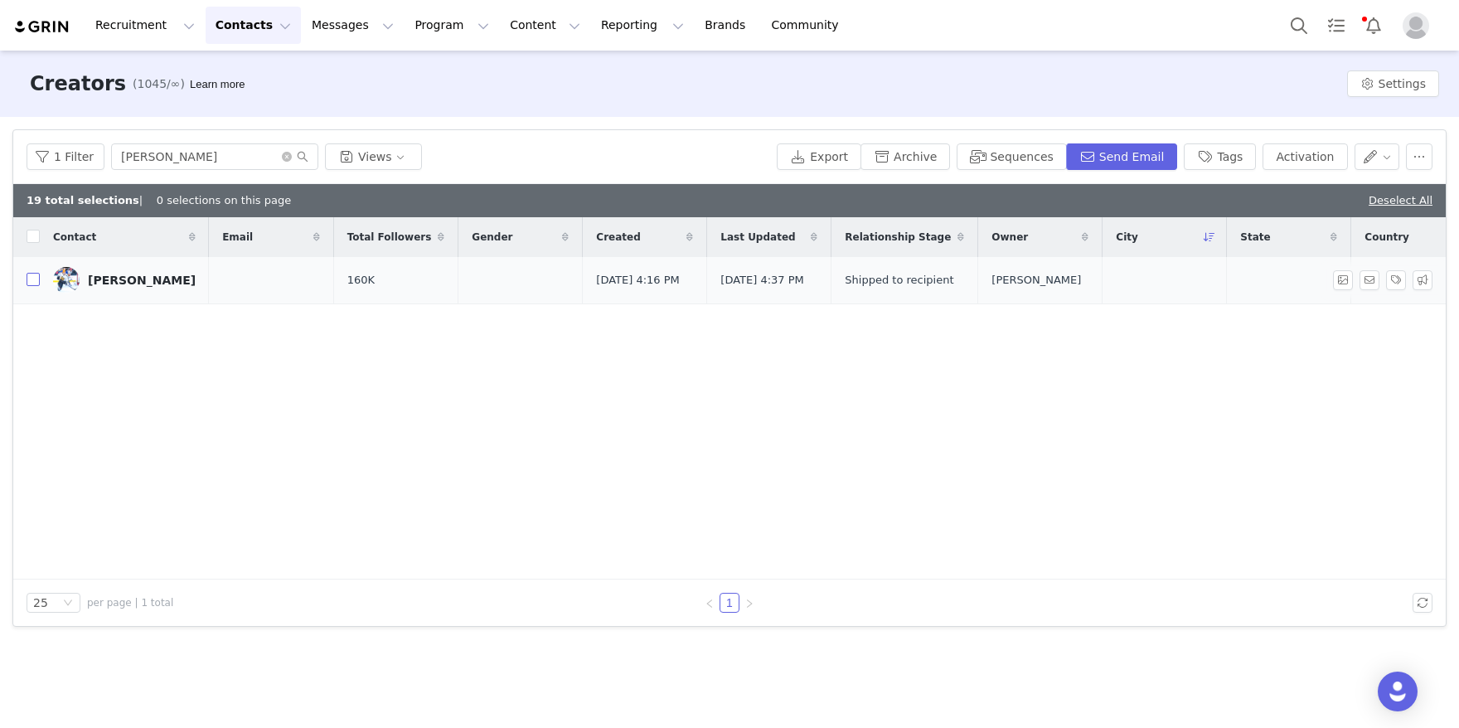
click at [31, 283] on input "checkbox" at bounding box center [33, 279] width 13 height 13
checkbox input "true"
click at [1300, 148] on button "Activation" at bounding box center [1304, 156] width 85 height 27
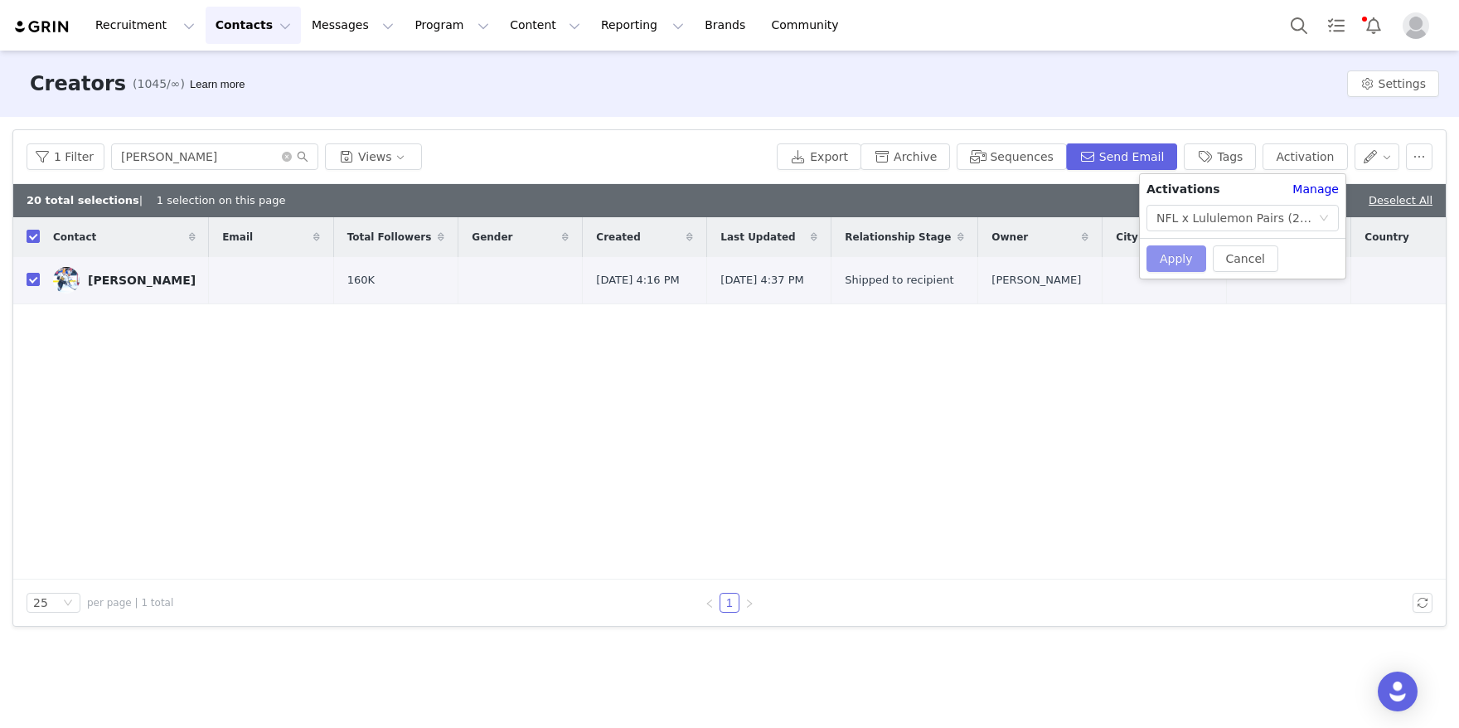
click at [1174, 250] on button "Apply" at bounding box center [1176, 258] width 60 height 27
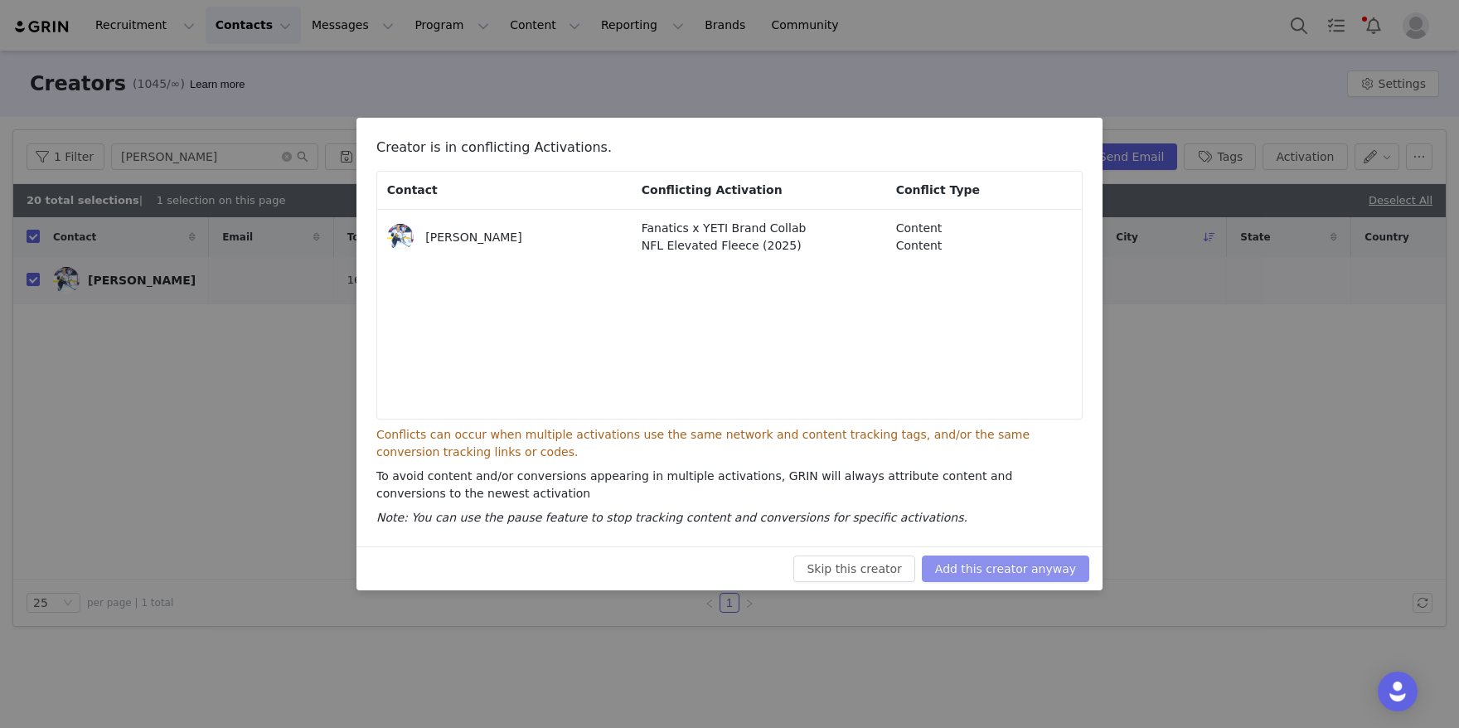
click at [970, 571] on button "Add this creator anyway" at bounding box center [1005, 568] width 167 height 27
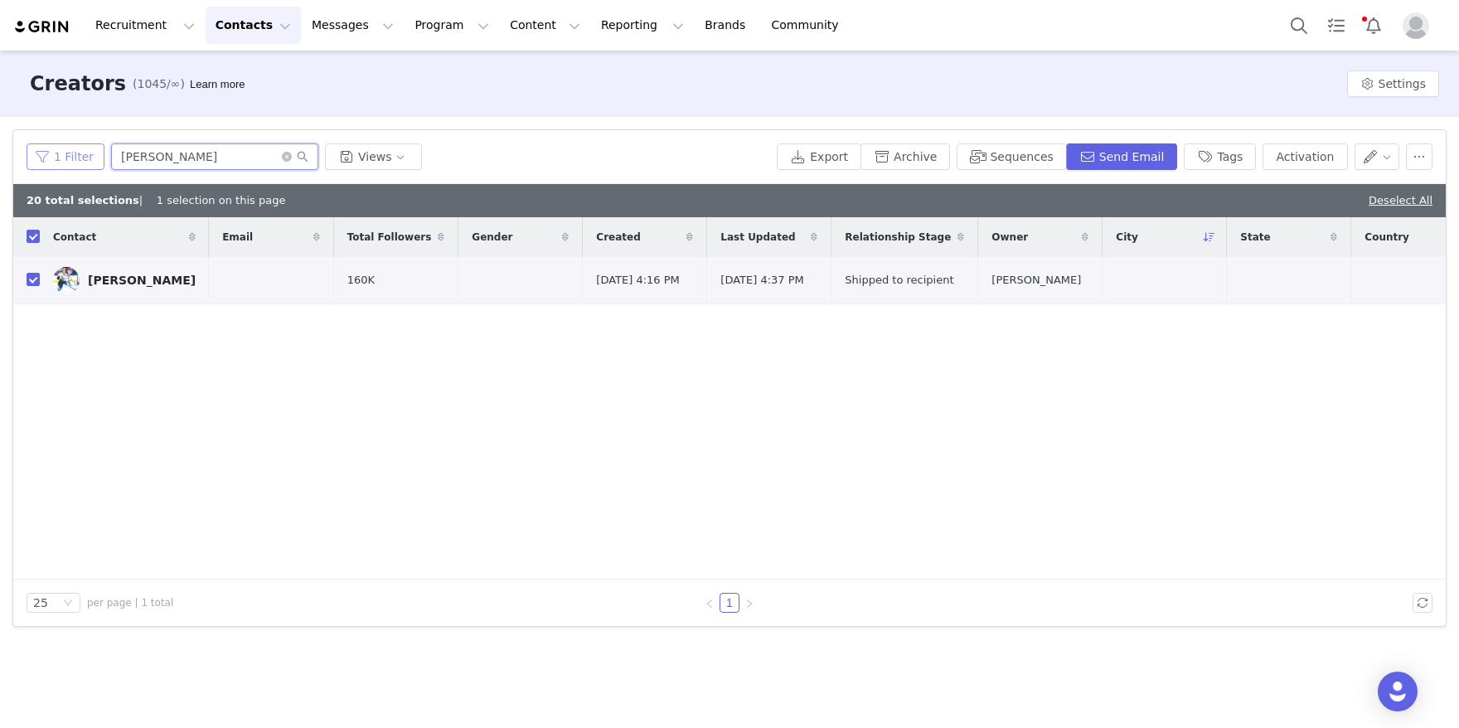
drag, startPoint x: 236, startPoint y: 162, endPoint x: 58, endPoint y: 159, distance: 178.2
click at [58, 159] on div "1 Filter [PERSON_NAME] Views" at bounding box center [398, 156] width 743 height 27
paste input "[PERSON_NAME]"
type input "[PERSON_NAME]"
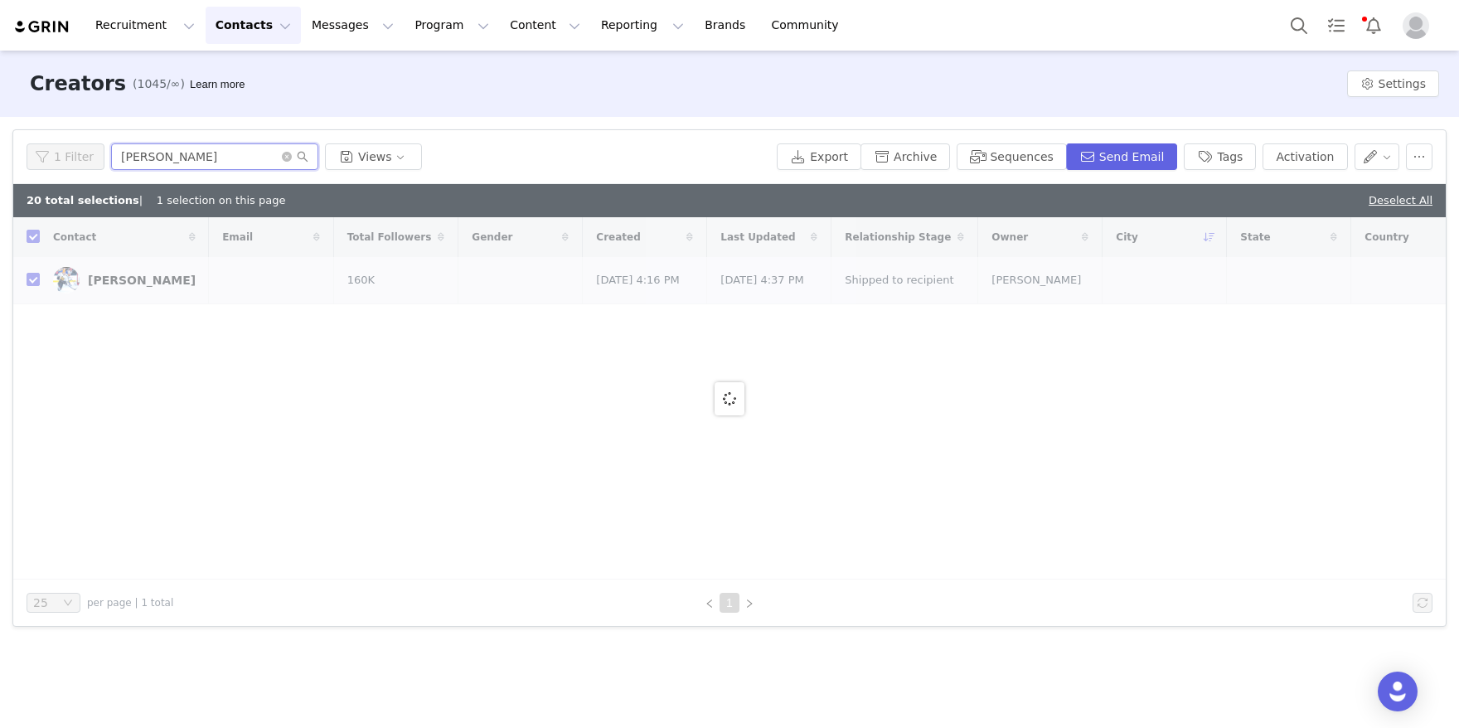
checkbox input "false"
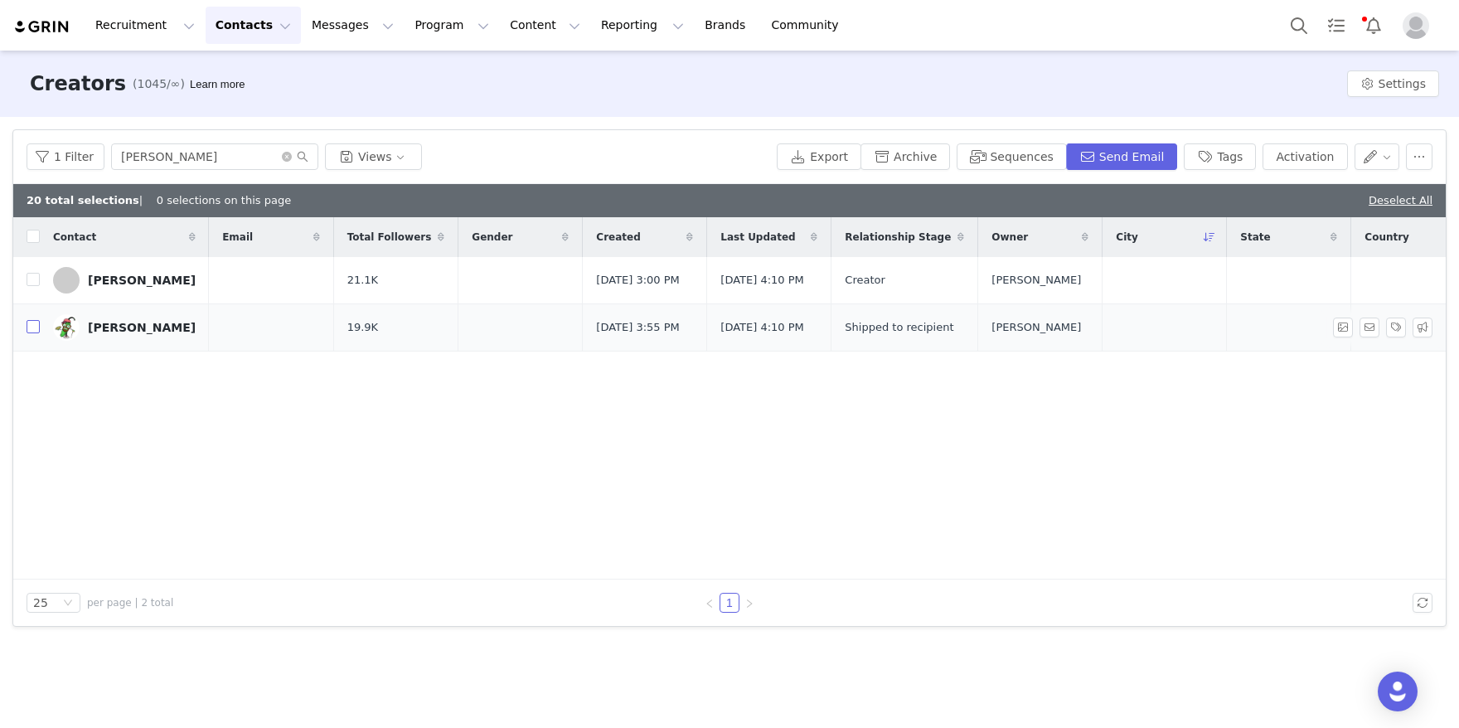
click at [34, 330] on input "checkbox" at bounding box center [33, 326] width 13 height 13
checkbox input "true"
click at [1295, 150] on button "Activation" at bounding box center [1304, 156] width 85 height 27
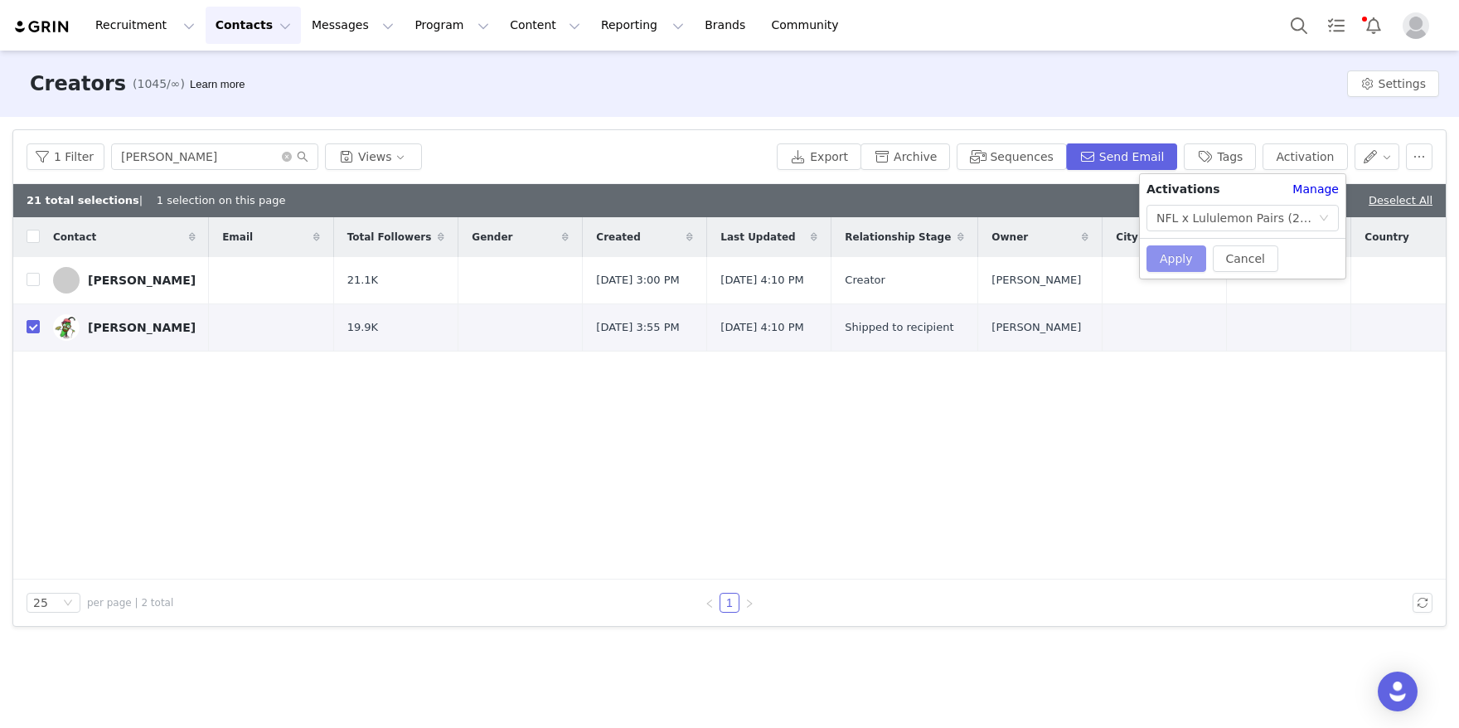
click at [1169, 254] on button "Apply" at bounding box center [1176, 258] width 60 height 27
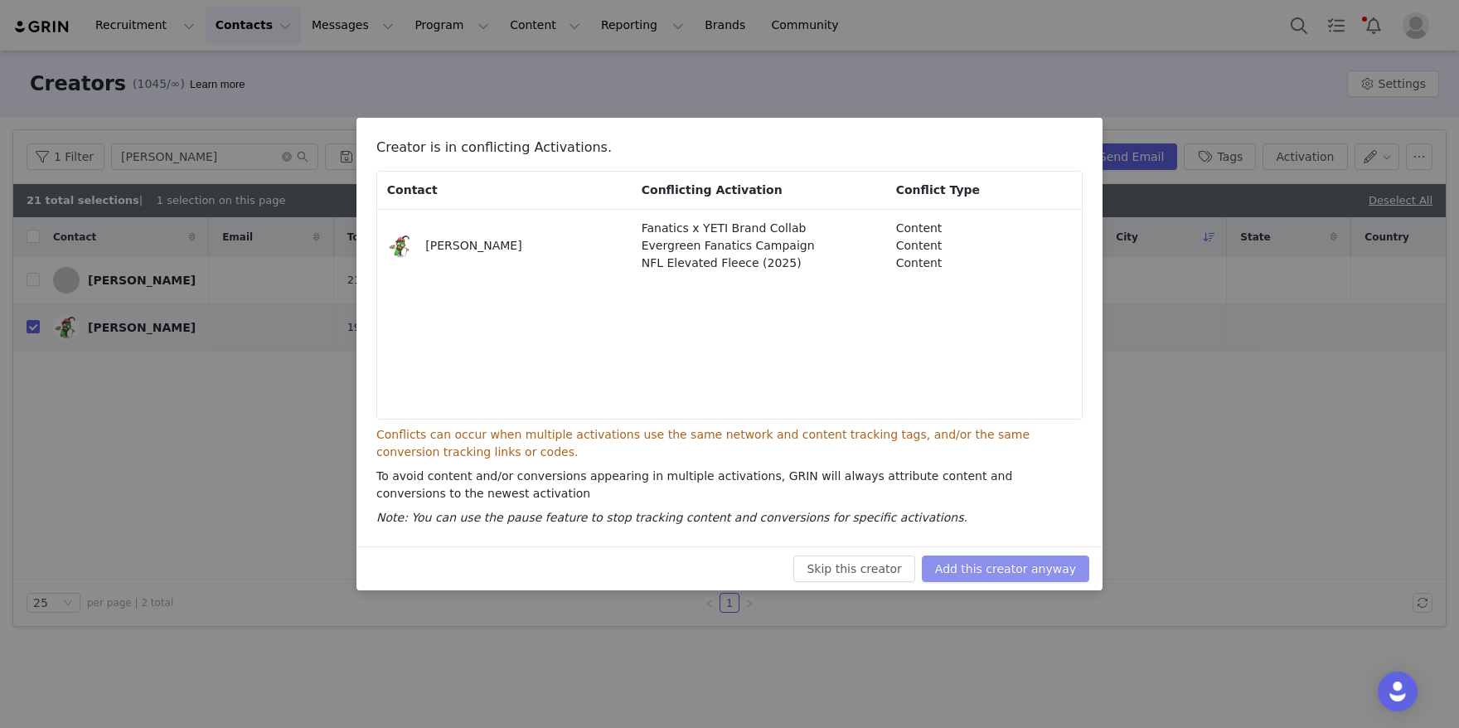
click at [999, 560] on button "Add this creator anyway" at bounding box center [1005, 568] width 167 height 27
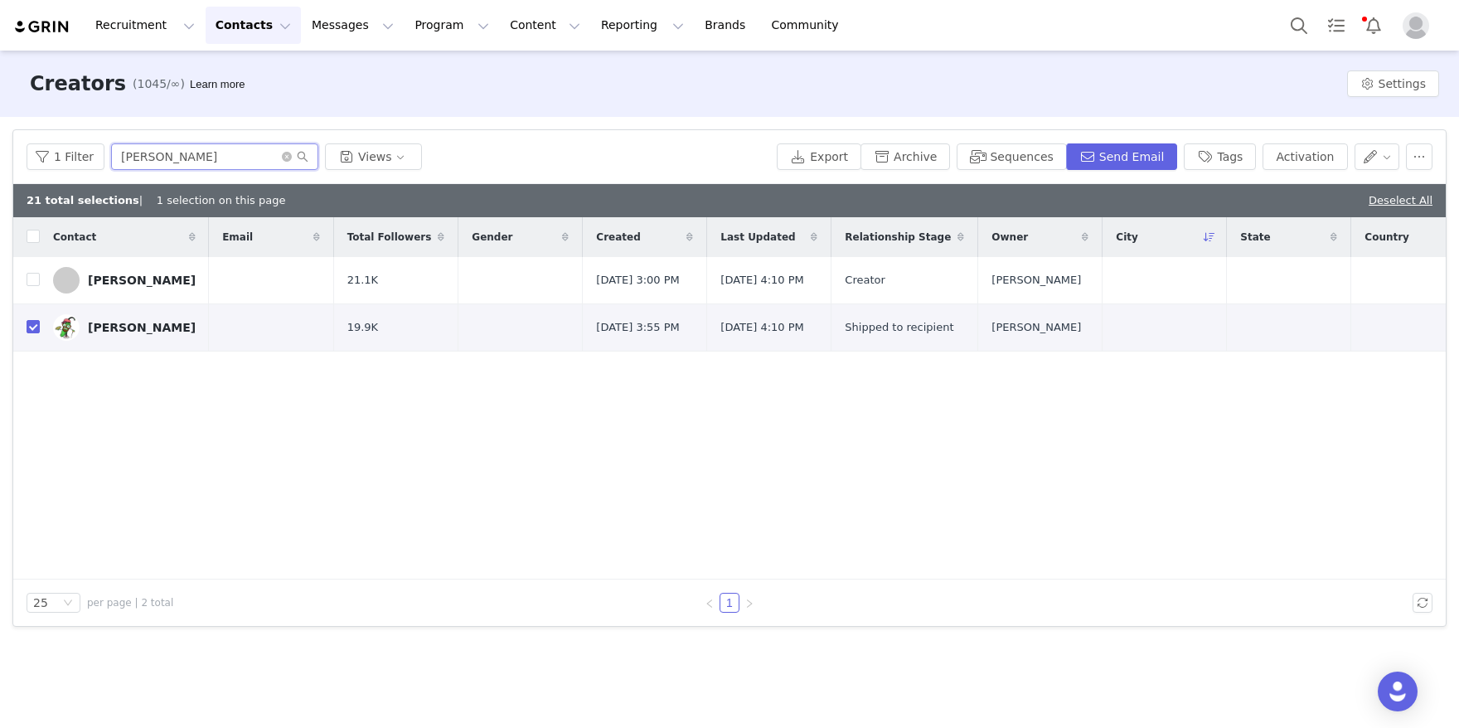
drag, startPoint x: 159, startPoint y: 140, endPoint x: 78, endPoint y: 140, distance: 81.2
click at [78, 140] on div "1 Filter [PERSON_NAME] Views Export Archive Sequences Send Email Tags Activation" at bounding box center [729, 157] width 1432 height 54
paste input "rad Engelbarts"
type input "[PERSON_NAME]"
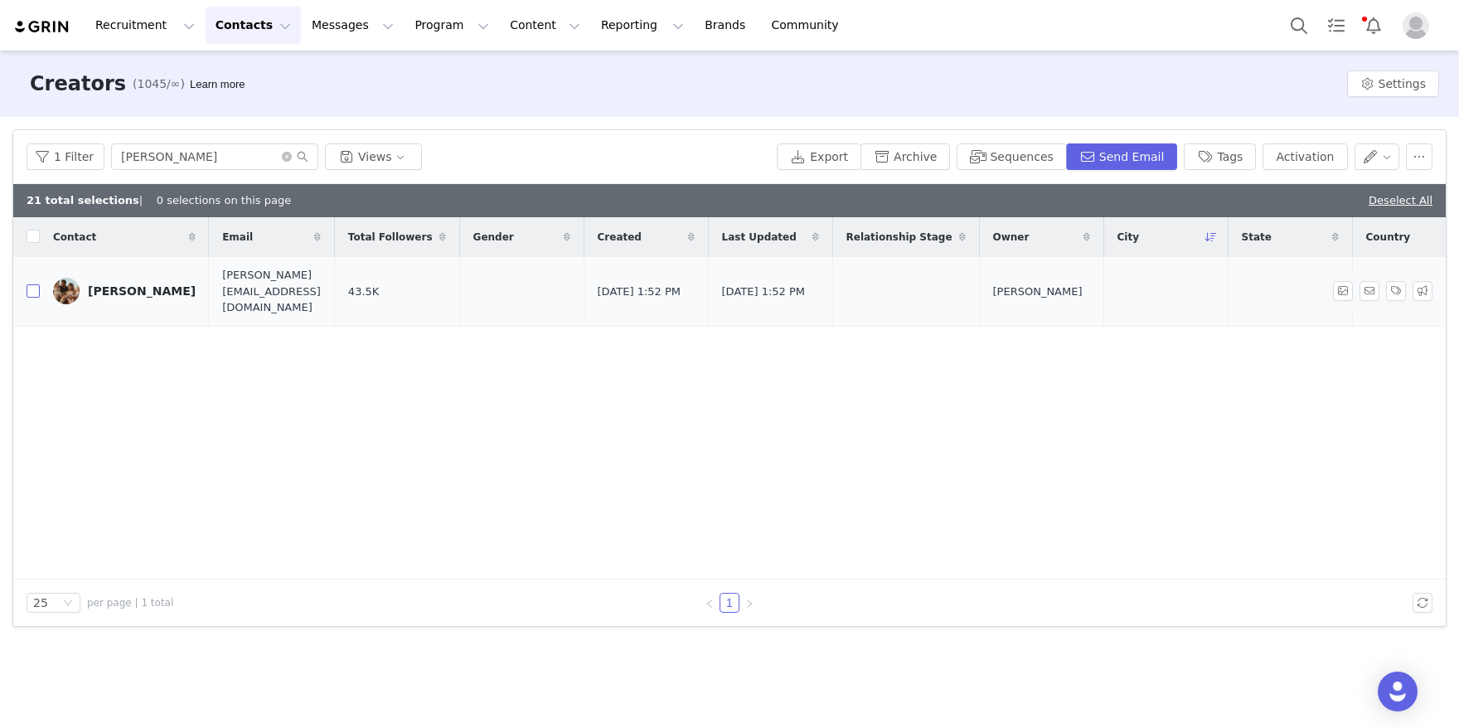
click at [31, 284] on input "checkbox" at bounding box center [33, 290] width 13 height 13
checkbox input "true"
click at [1310, 155] on button "Activation" at bounding box center [1304, 156] width 85 height 27
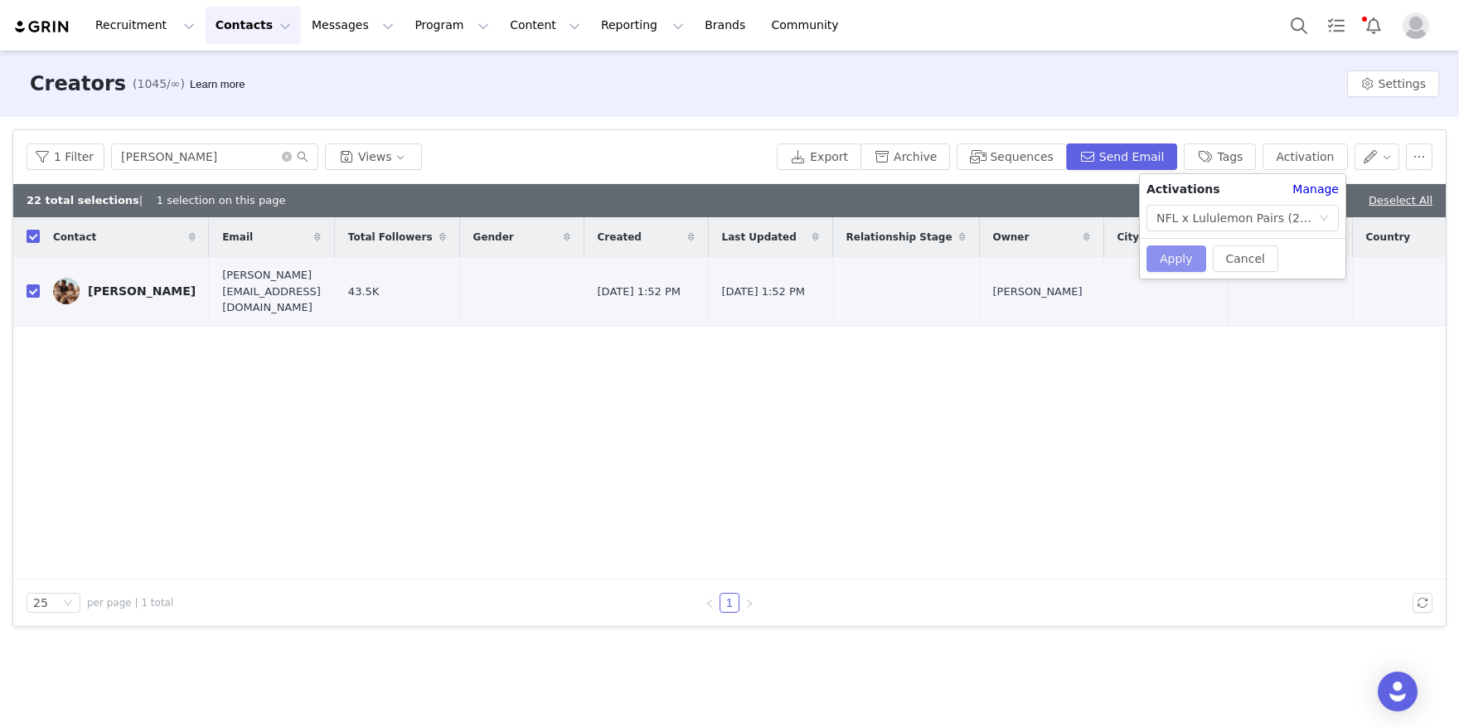
click at [1180, 252] on button "Apply" at bounding box center [1176, 258] width 60 height 27
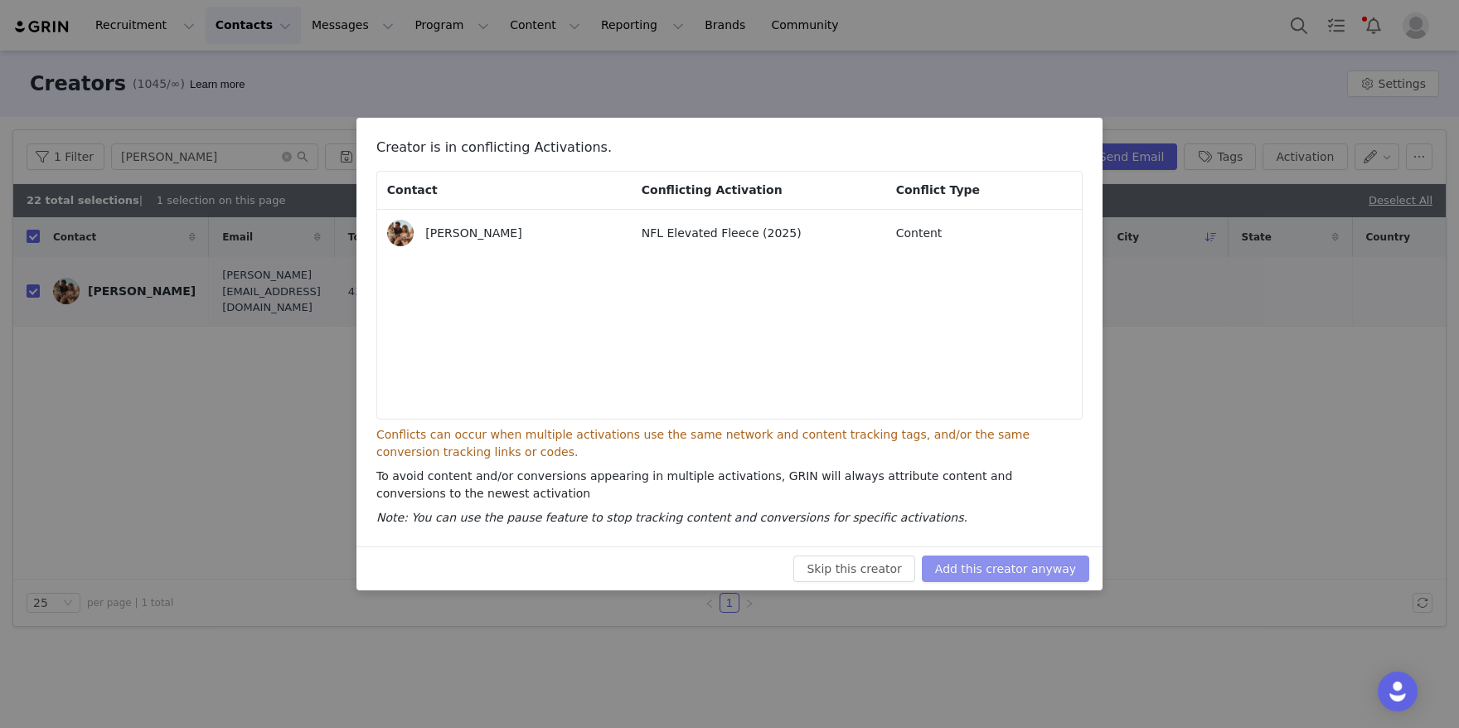
click at [975, 576] on button "Add this creator anyway" at bounding box center [1005, 568] width 167 height 27
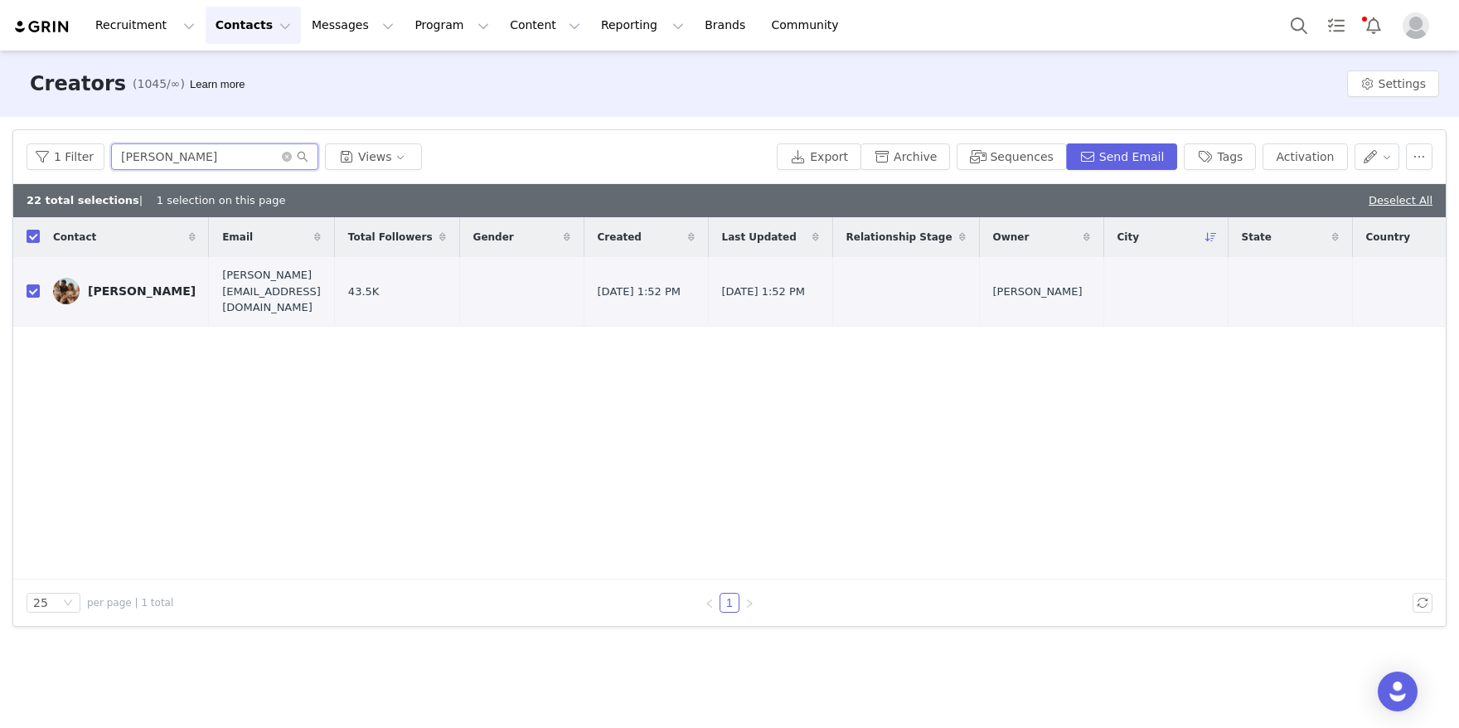
drag, startPoint x: 197, startPoint y: 155, endPoint x: 36, endPoint y: 129, distance: 162.8
click at [36, 130] on div "1 Filter [PERSON_NAME] Views Export Archive Sequences Send Email Tags Activation" at bounding box center [729, 157] width 1432 height 54
paste input "[PERSON_NAME]"
type input "[PERSON_NAME]"
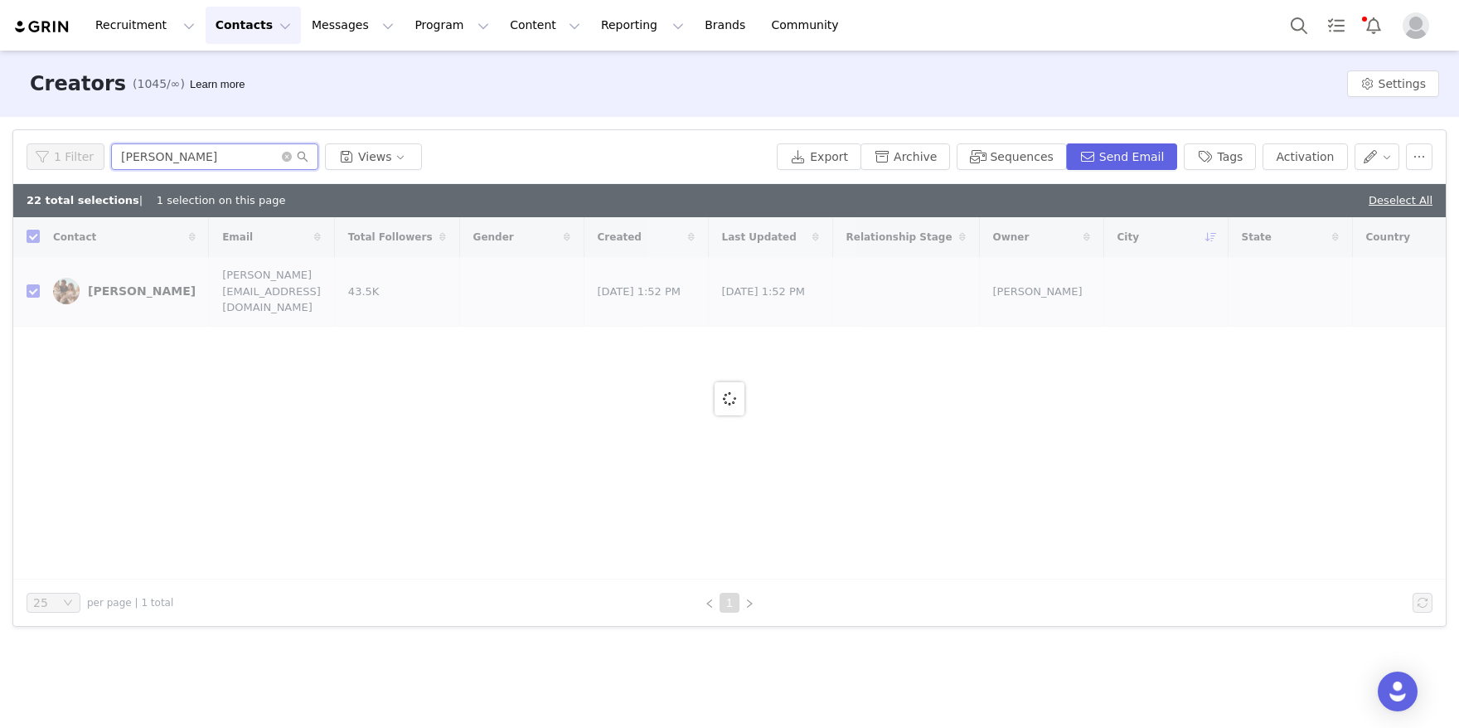
checkbox input "false"
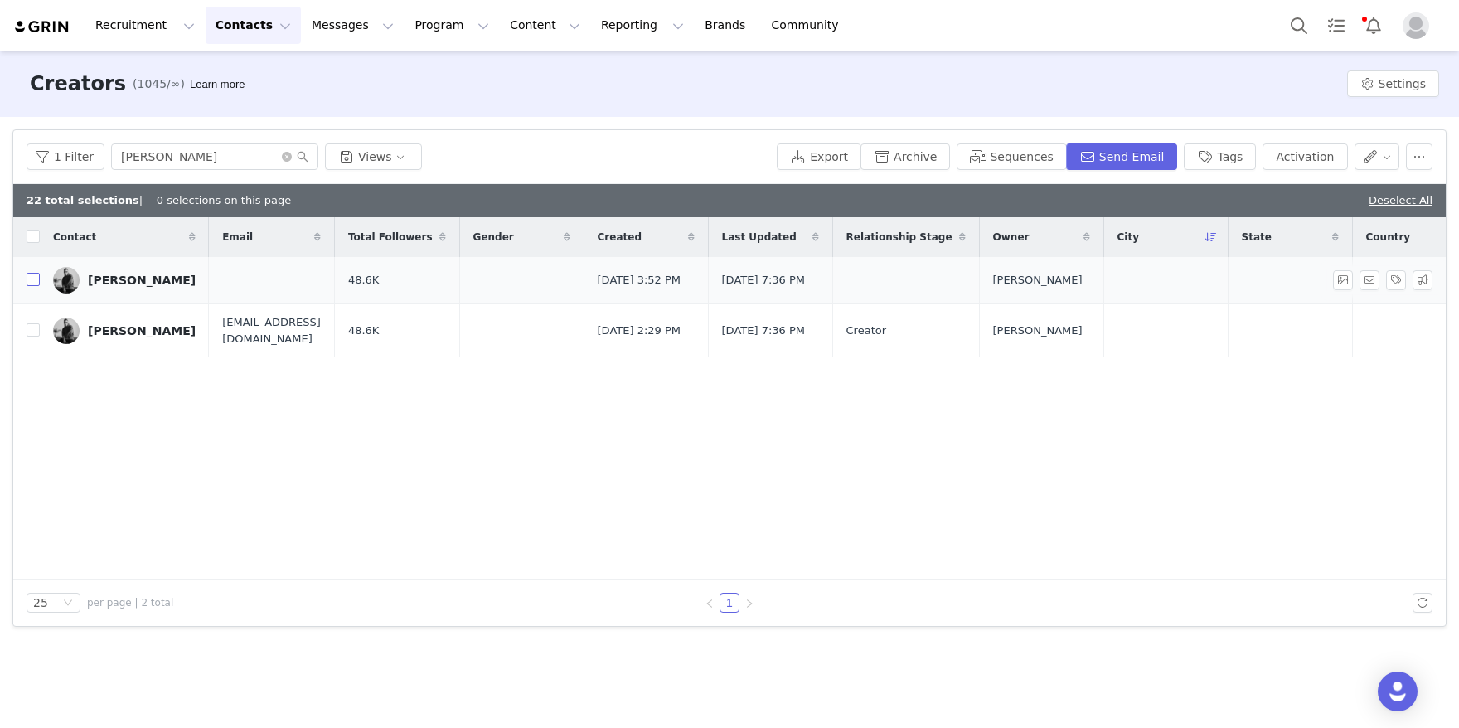
click at [34, 285] on input "checkbox" at bounding box center [33, 279] width 13 height 13
checkbox input "true"
click at [1318, 162] on button "Activation" at bounding box center [1304, 156] width 85 height 27
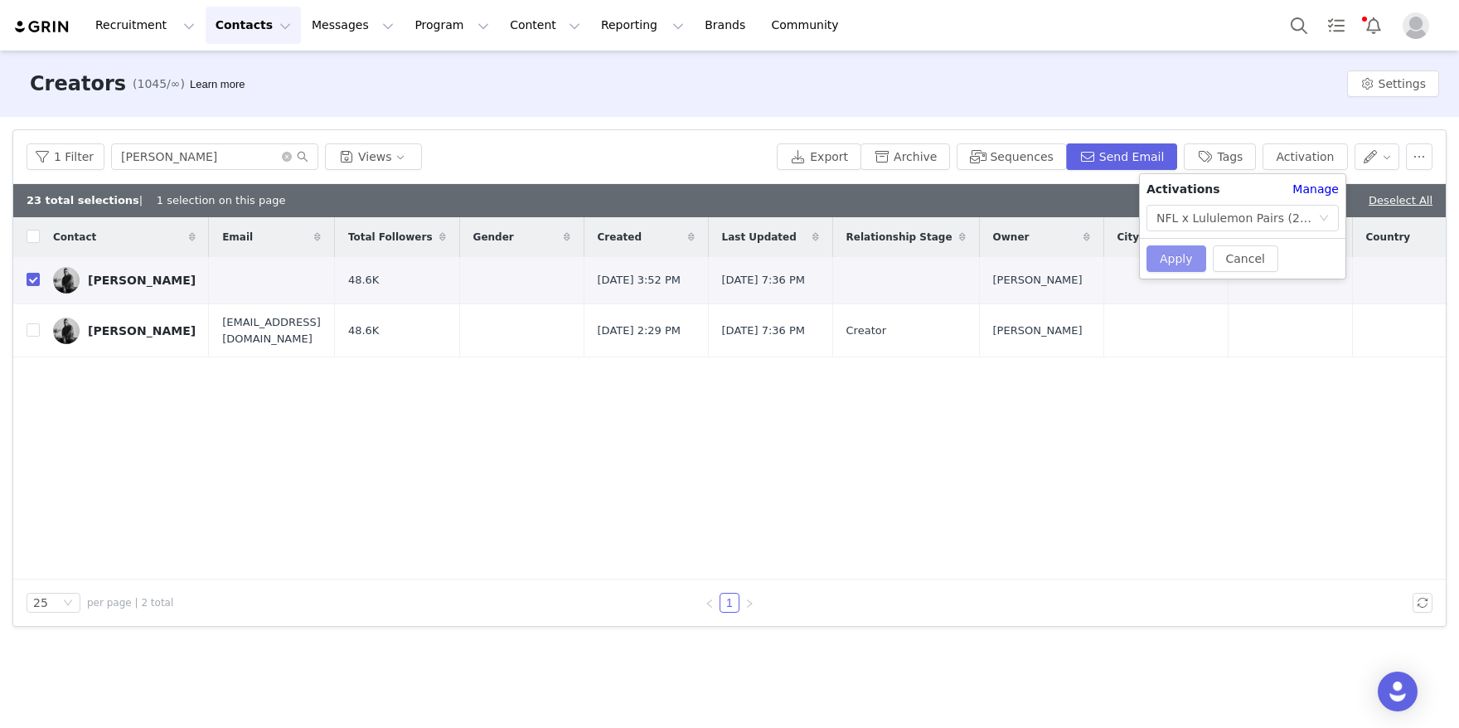
click at [1170, 258] on button "Apply" at bounding box center [1176, 258] width 60 height 27
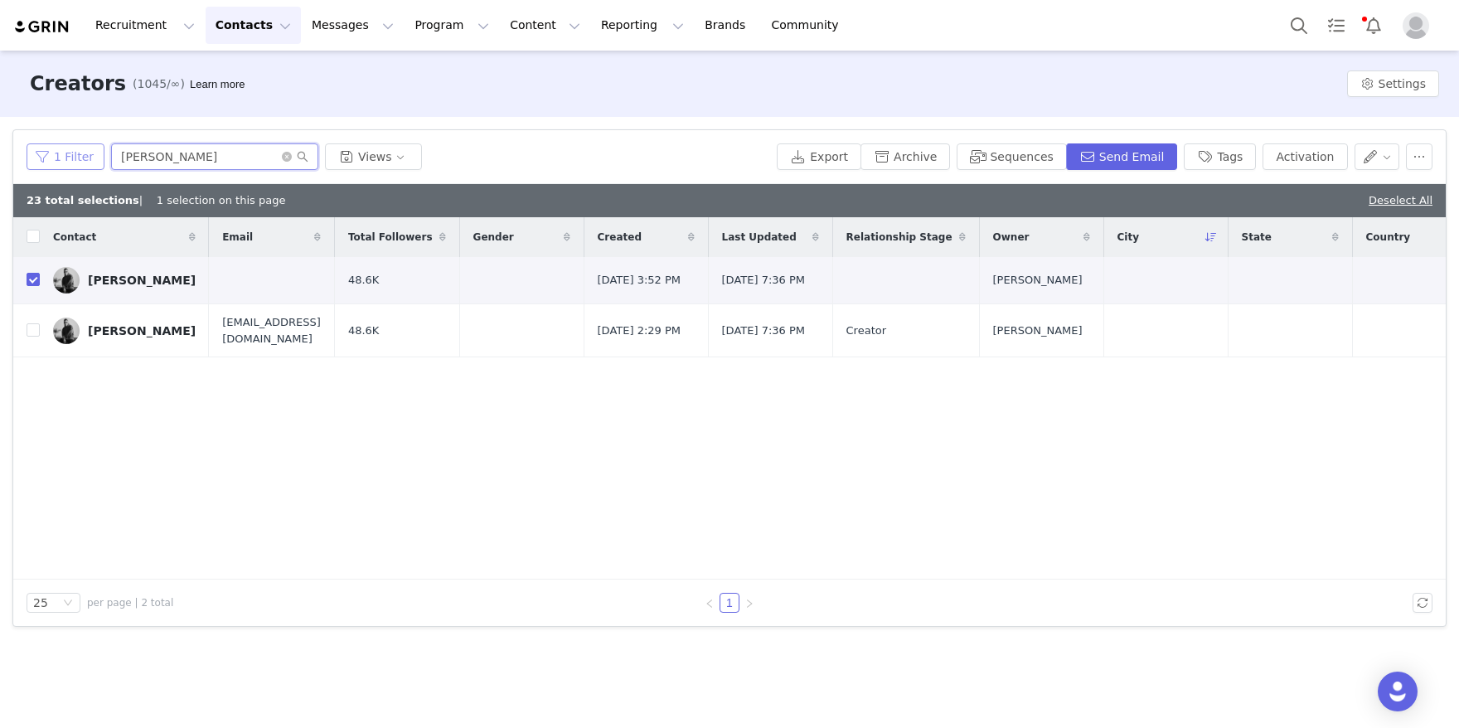
drag, startPoint x: 230, startPoint y: 161, endPoint x: 53, endPoint y: 144, distance: 177.3
click at [75, 144] on div "1 Filter [PERSON_NAME] Views" at bounding box center [398, 156] width 743 height 27
paste input "[PERSON_NAME]"
type input "[PERSON_NAME]"
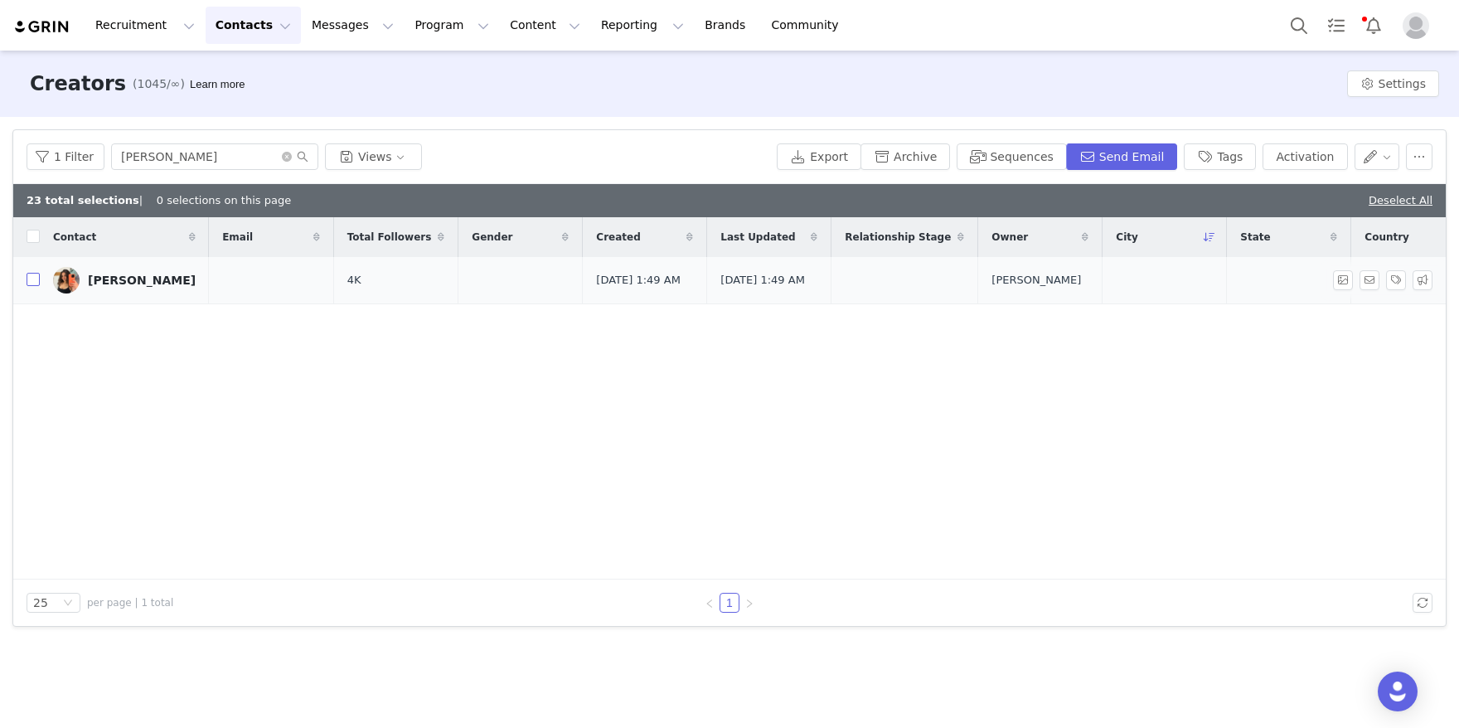
click at [32, 283] on input "checkbox" at bounding box center [33, 279] width 13 height 13
checkbox input "true"
click at [1333, 146] on button "Activation" at bounding box center [1304, 156] width 85 height 27
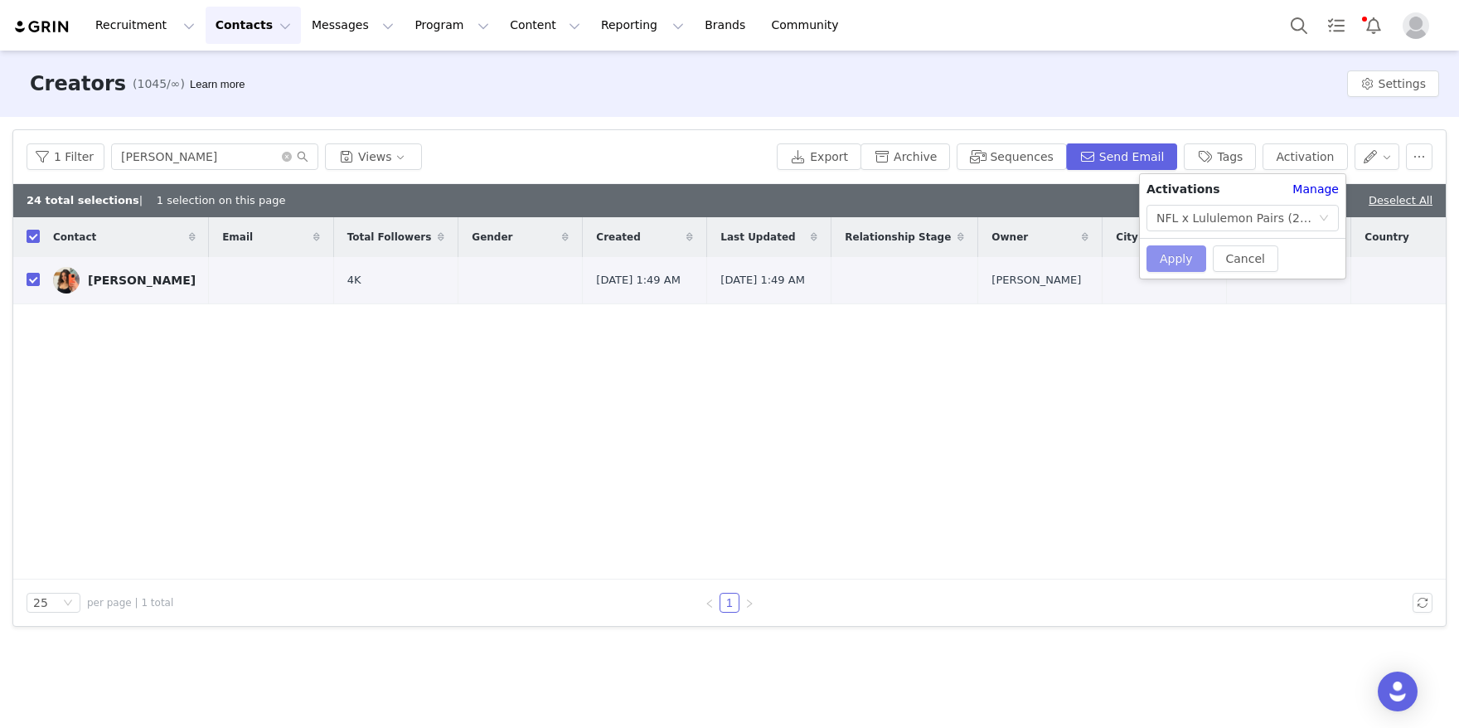
click at [1174, 260] on button "Apply" at bounding box center [1176, 258] width 60 height 27
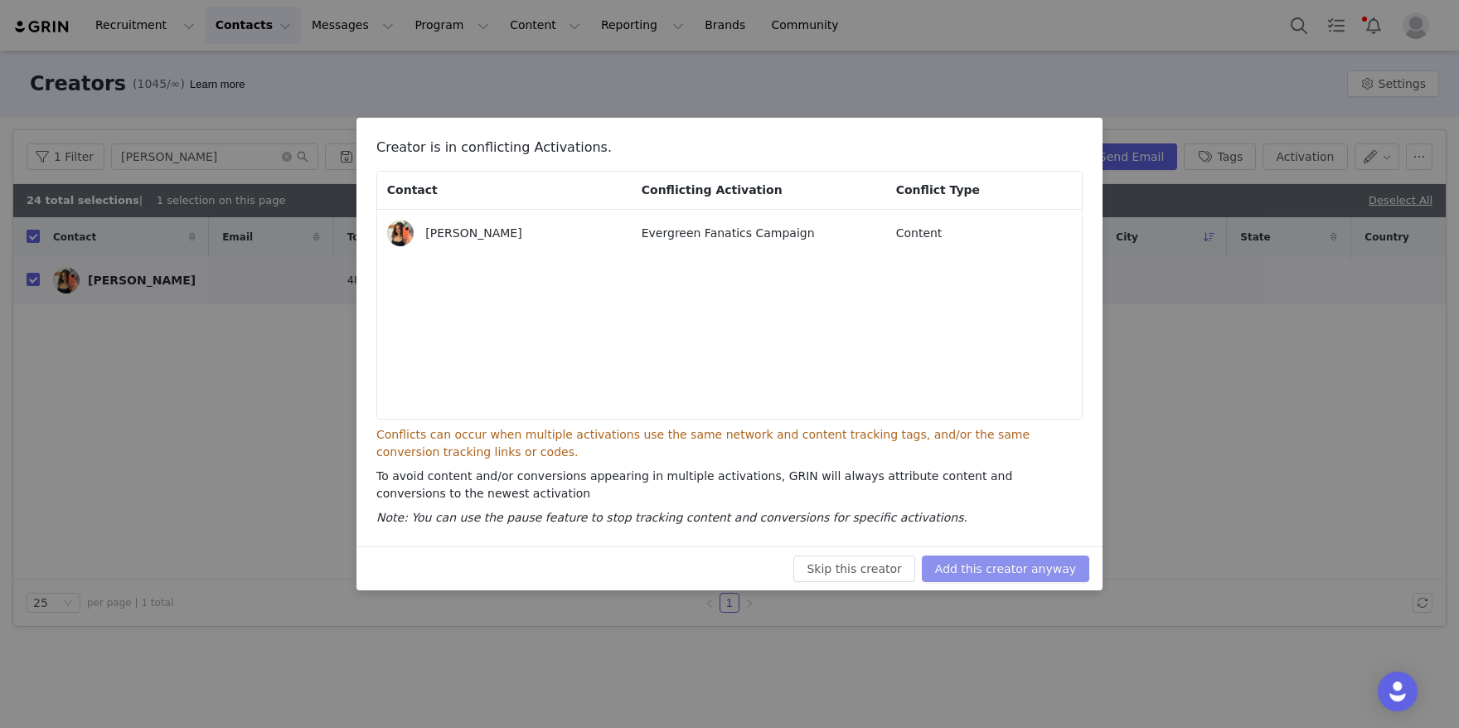
click at [975, 555] on button "Add this creator anyway" at bounding box center [1005, 568] width 167 height 27
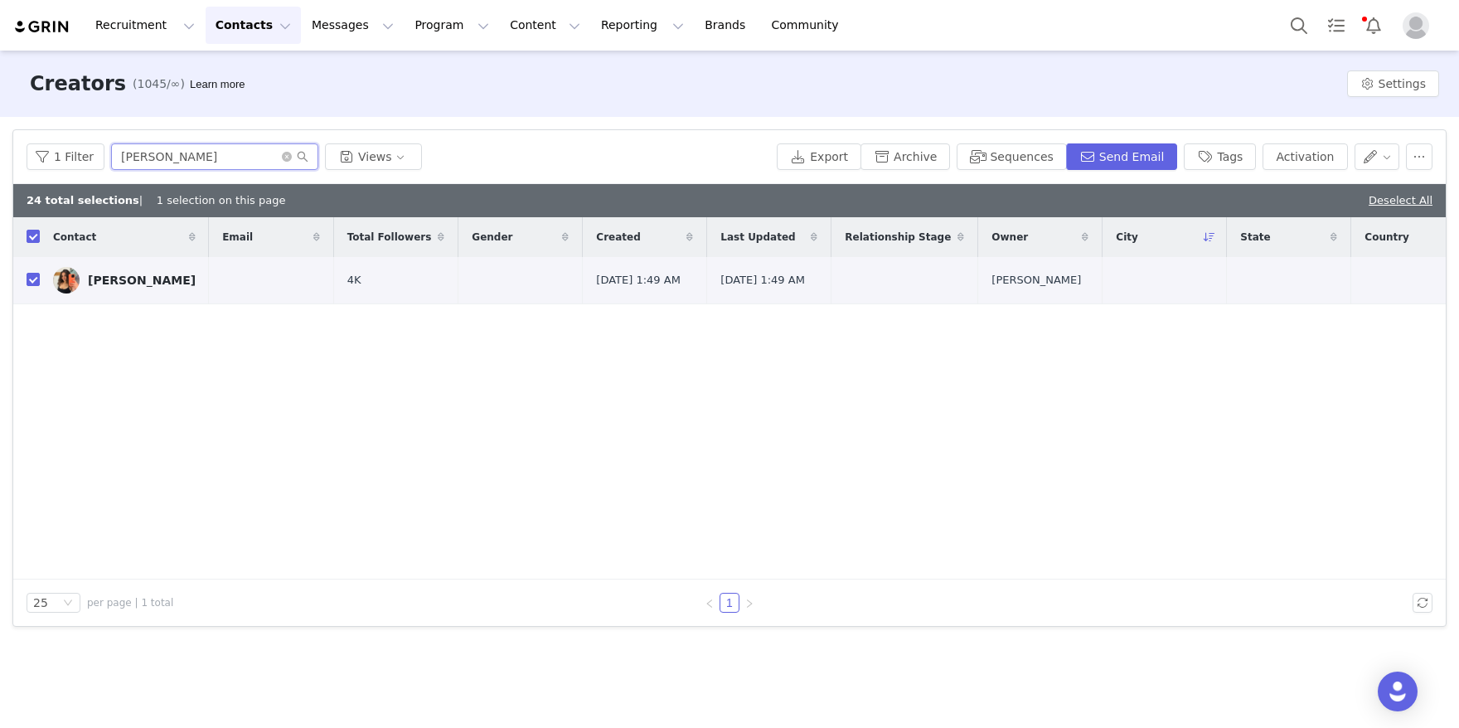
drag, startPoint x: 240, startPoint y: 157, endPoint x: 15, endPoint y: 140, distance: 226.0
click at [15, 140] on div "1 Filter [PERSON_NAME] Views Export Archive Sequences Send Email Tags Activation" at bounding box center [729, 157] width 1432 height 54
paste input "[PERSON_NAME]"
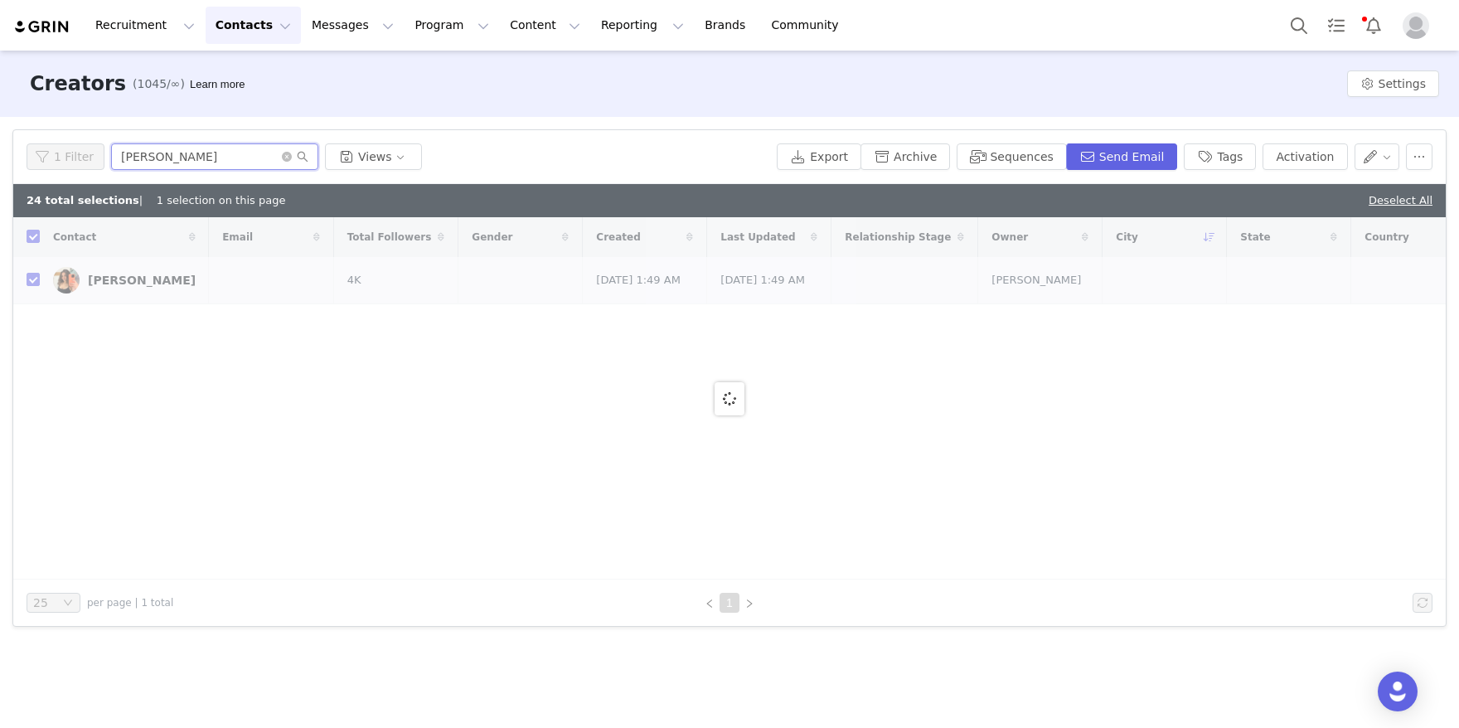
type input "[PERSON_NAME]"
checkbox input "false"
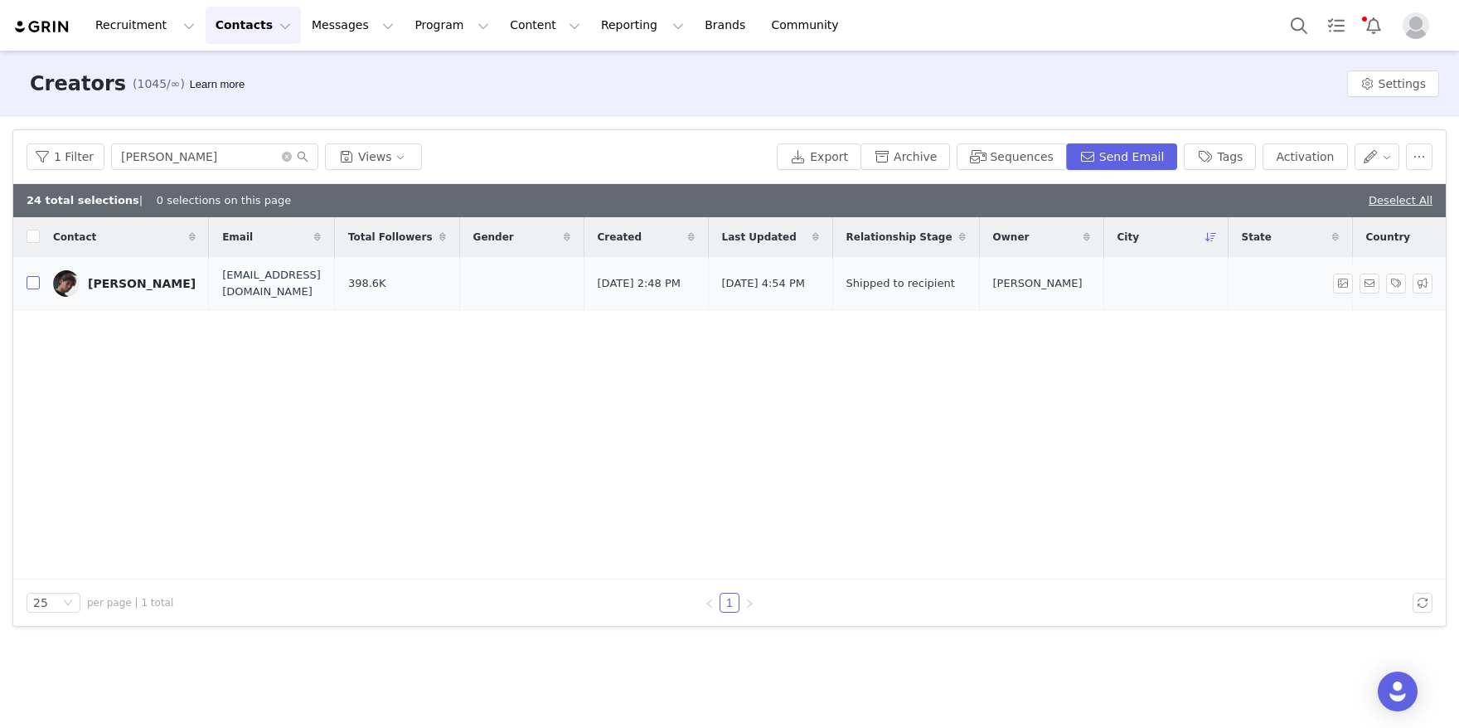
click at [32, 285] on input "checkbox" at bounding box center [33, 282] width 13 height 13
checkbox input "true"
click at [1316, 145] on button "Activation" at bounding box center [1304, 156] width 85 height 27
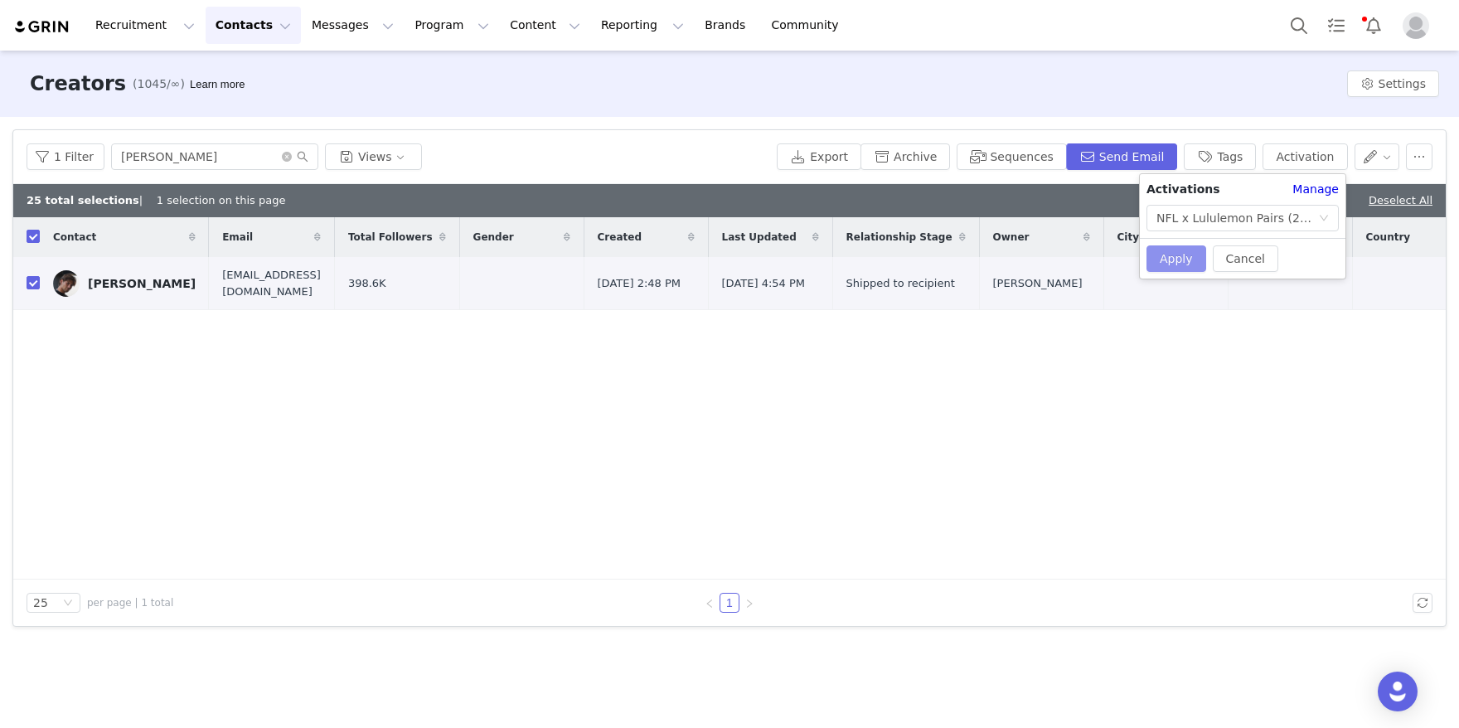
click at [1180, 264] on button "Apply" at bounding box center [1176, 258] width 60 height 27
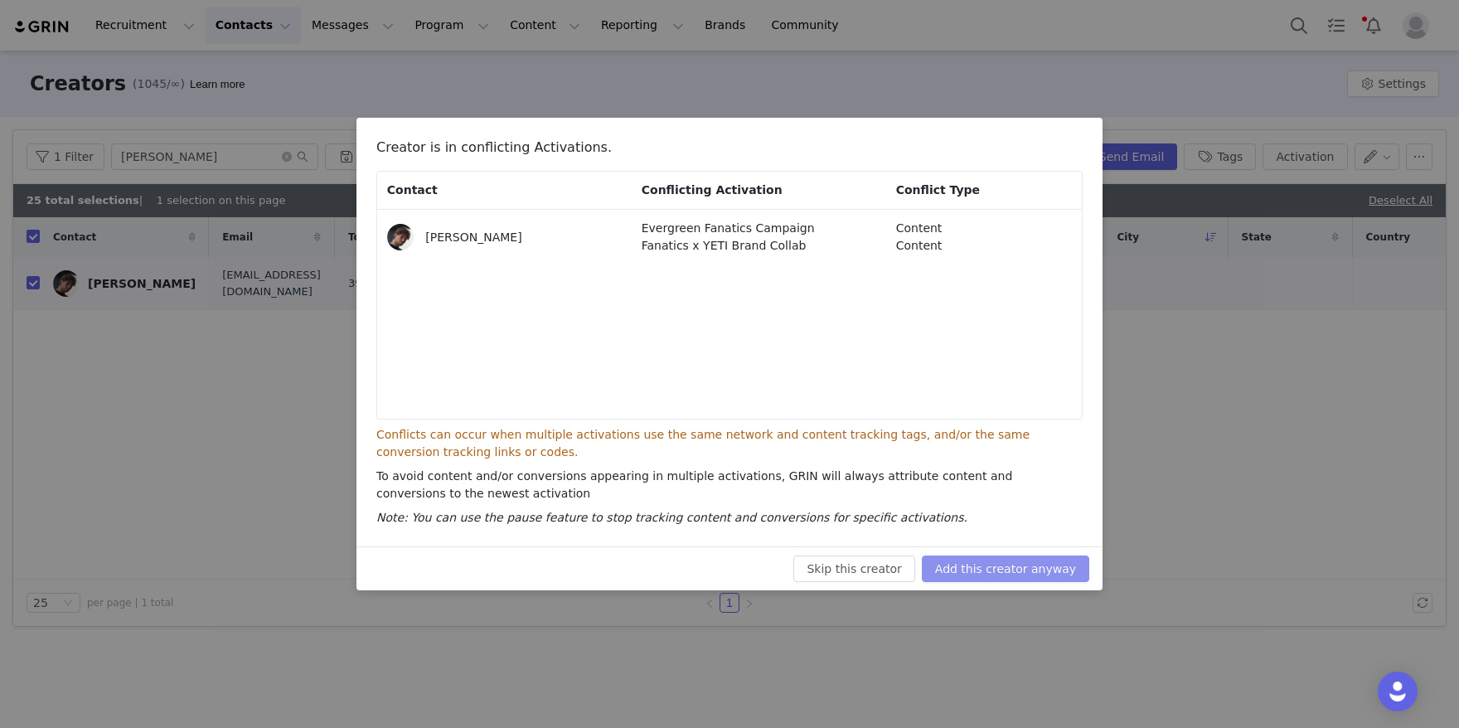
click at [1070, 562] on button "Add this creator anyway" at bounding box center [1005, 568] width 167 height 27
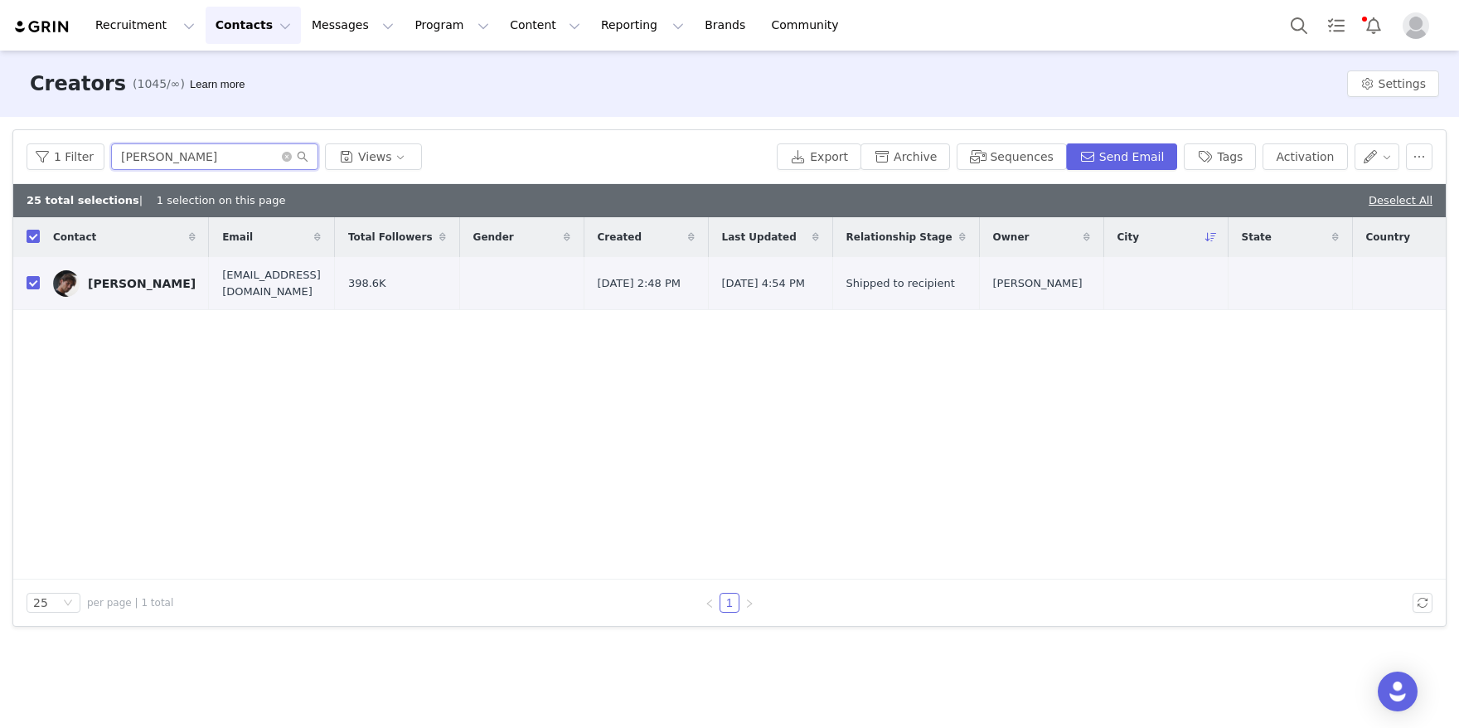
drag, startPoint x: 248, startPoint y: 157, endPoint x: 58, endPoint y: 128, distance: 191.9
click at [107, 131] on div "1 Filter [PERSON_NAME] Views Export Archive Sequences Send Email Tags Activation" at bounding box center [729, 157] width 1432 height 54
paste input "[PERSON_NAME]"
type input "[PERSON_NAME]"
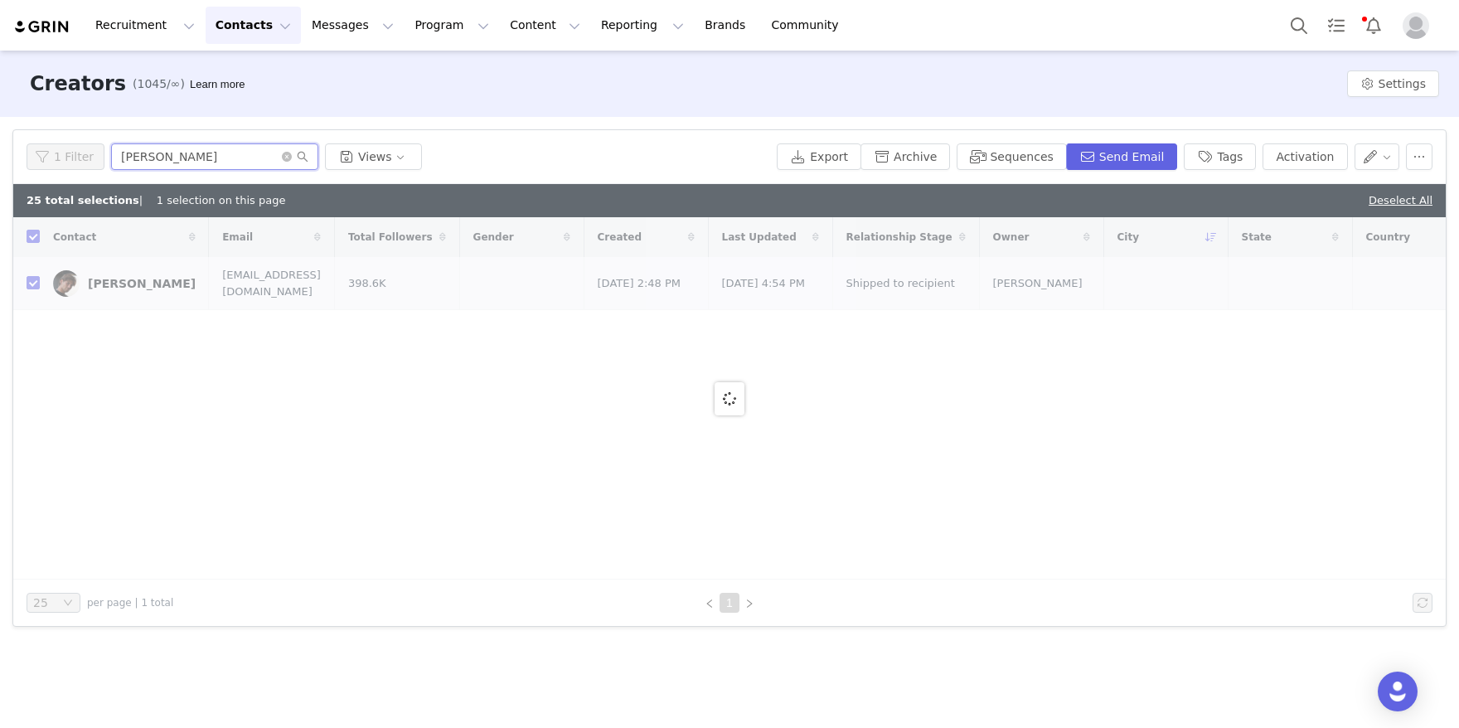
checkbox input "false"
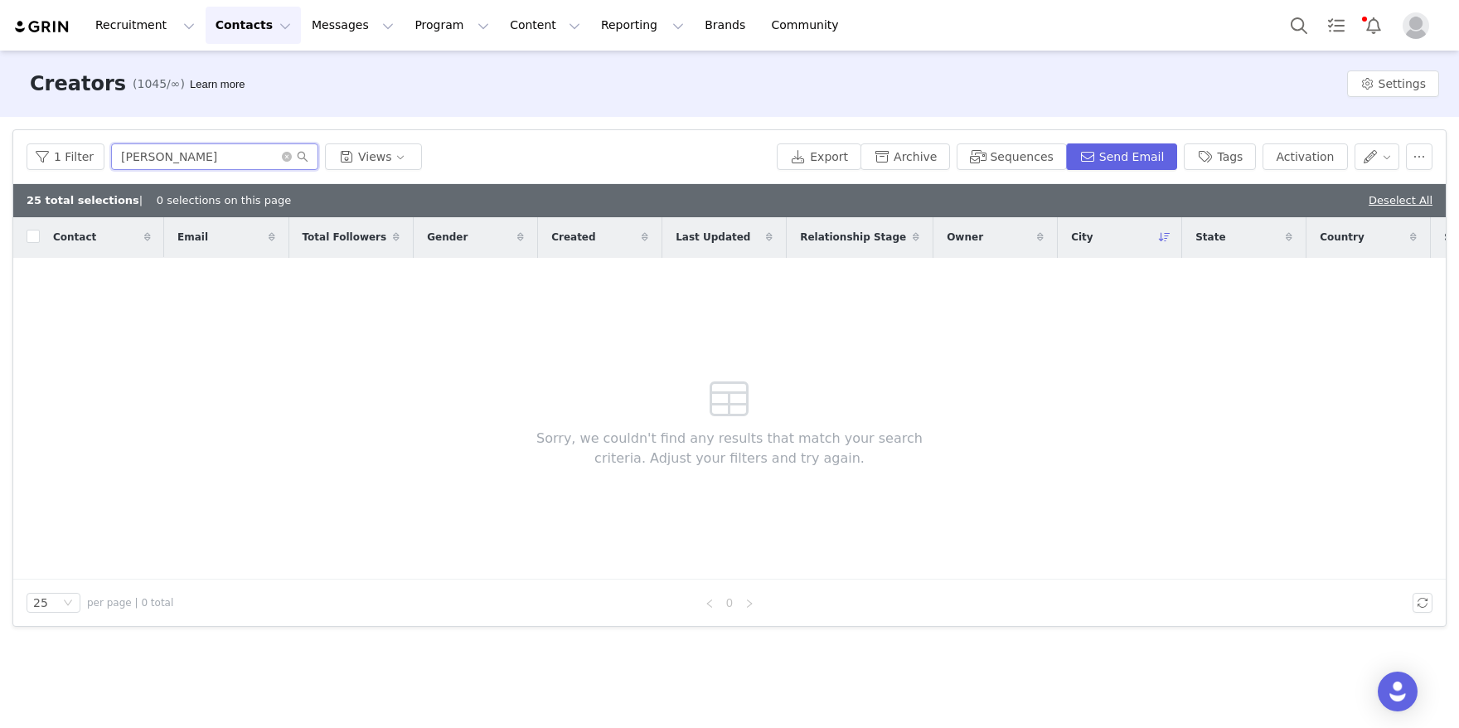
drag, startPoint x: 220, startPoint y: 161, endPoint x: 65, endPoint y: 128, distance: 157.7
click at [106, 137] on div "1 Filter [PERSON_NAME] Views Export Archive Sequences Send Email Tags Activation" at bounding box center [729, 157] width 1432 height 54
paste input "[PERSON_NAME]"
type input "[PERSON_NAME]"
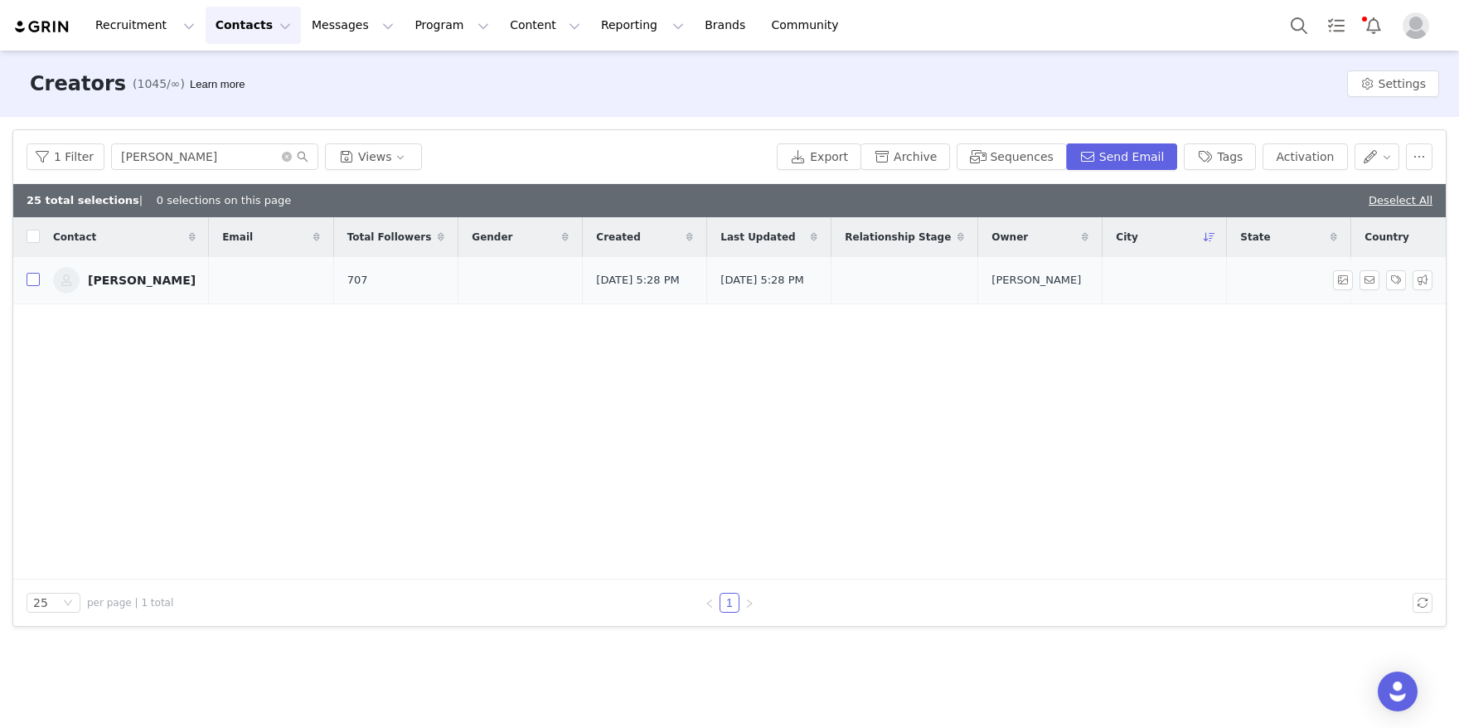
click at [36, 285] on input "checkbox" at bounding box center [33, 279] width 13 height 13
checkbox input "true"
click at [1292, 159] on button "Activation" at bounding box center [1304, 156] width 85 height 27
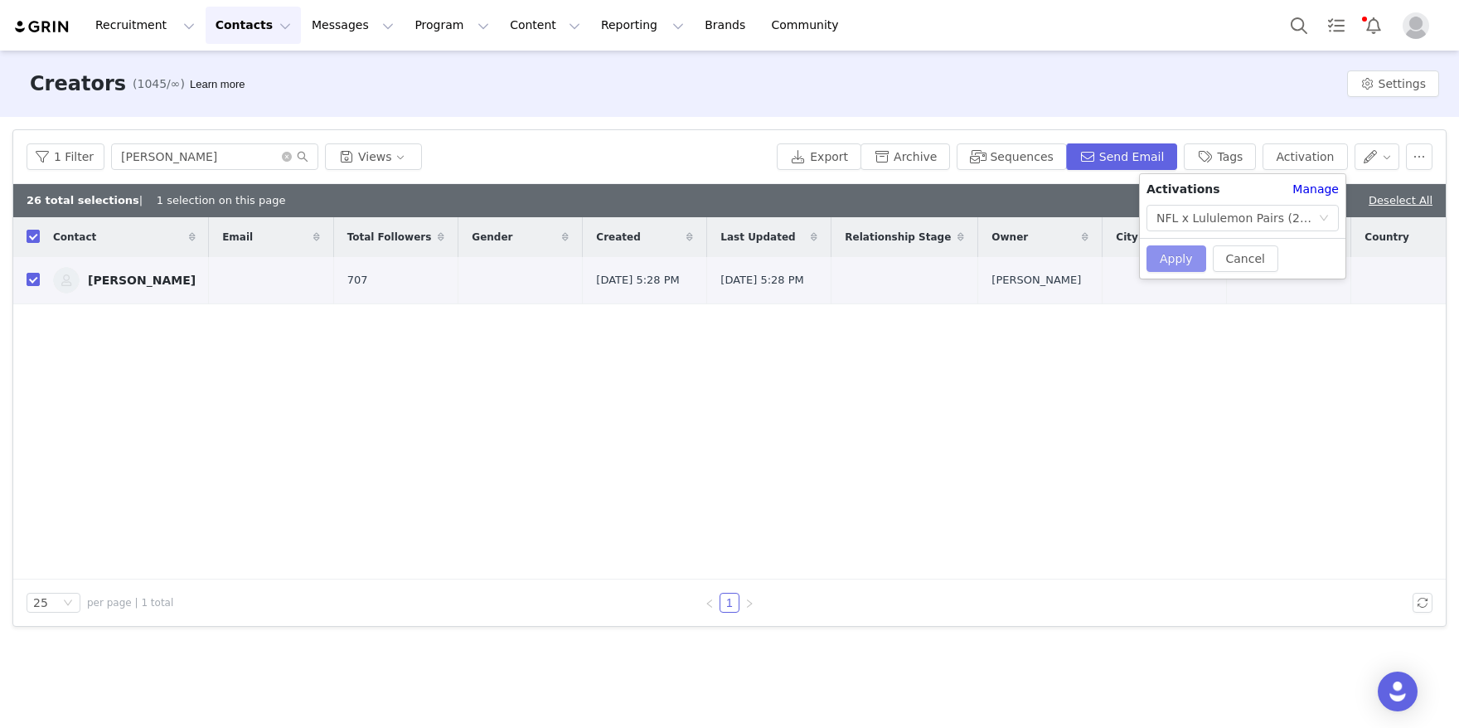
click at [1190, 251] on button "Apply" at bounding box center [1176, 258] width 60 height 27
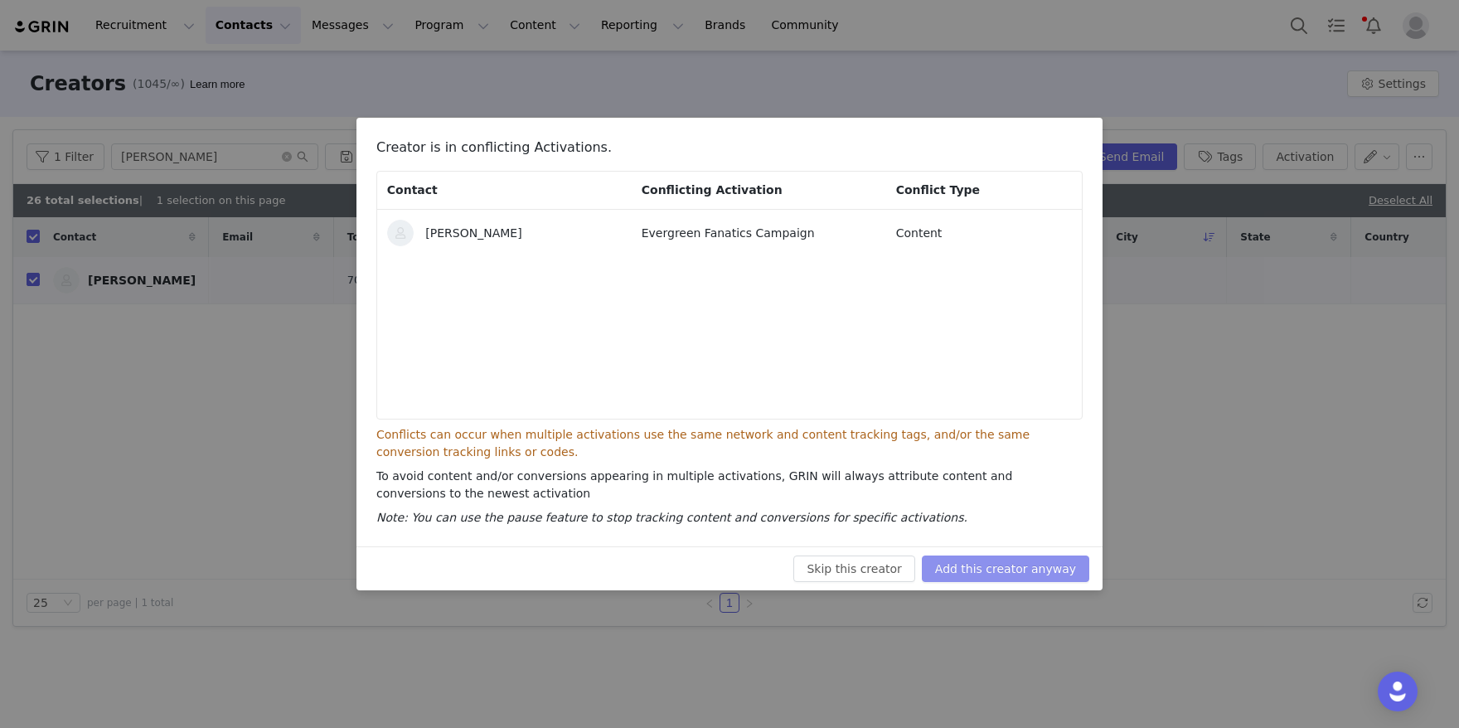
click at [1010, 573] on button "Add this creator anyway" at bounding box center [1005, 568] width 167 height 27
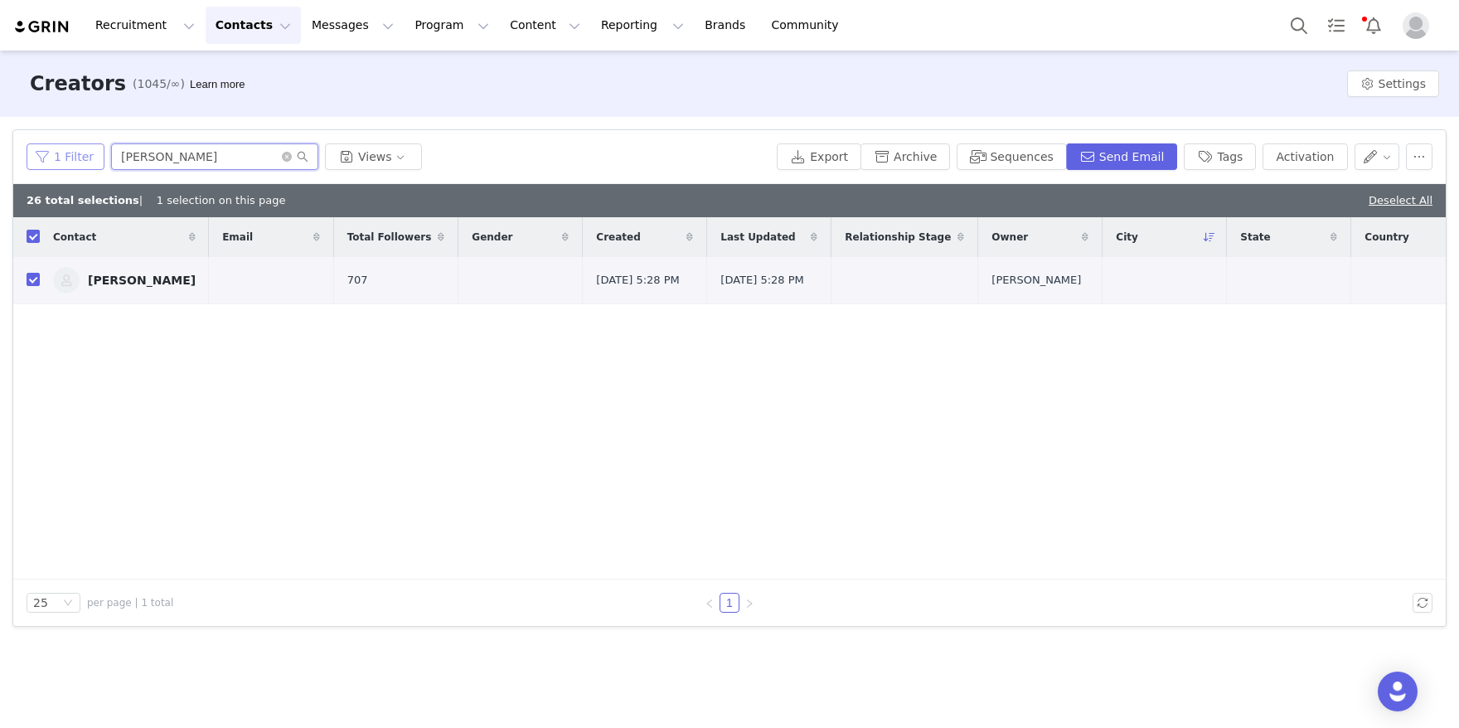
drag, startPoint x: 263, startPoint y: 153, endPoint x: 34, endPoint y: 155, distance: 228.7
click at [40, 157] on div "1 Filter [PERSON_NAME] Views" at bounding box center [398, 156] width 743 height 27
paste input "[PERSON_NAME]"
type input "[PERSON_NAME]"
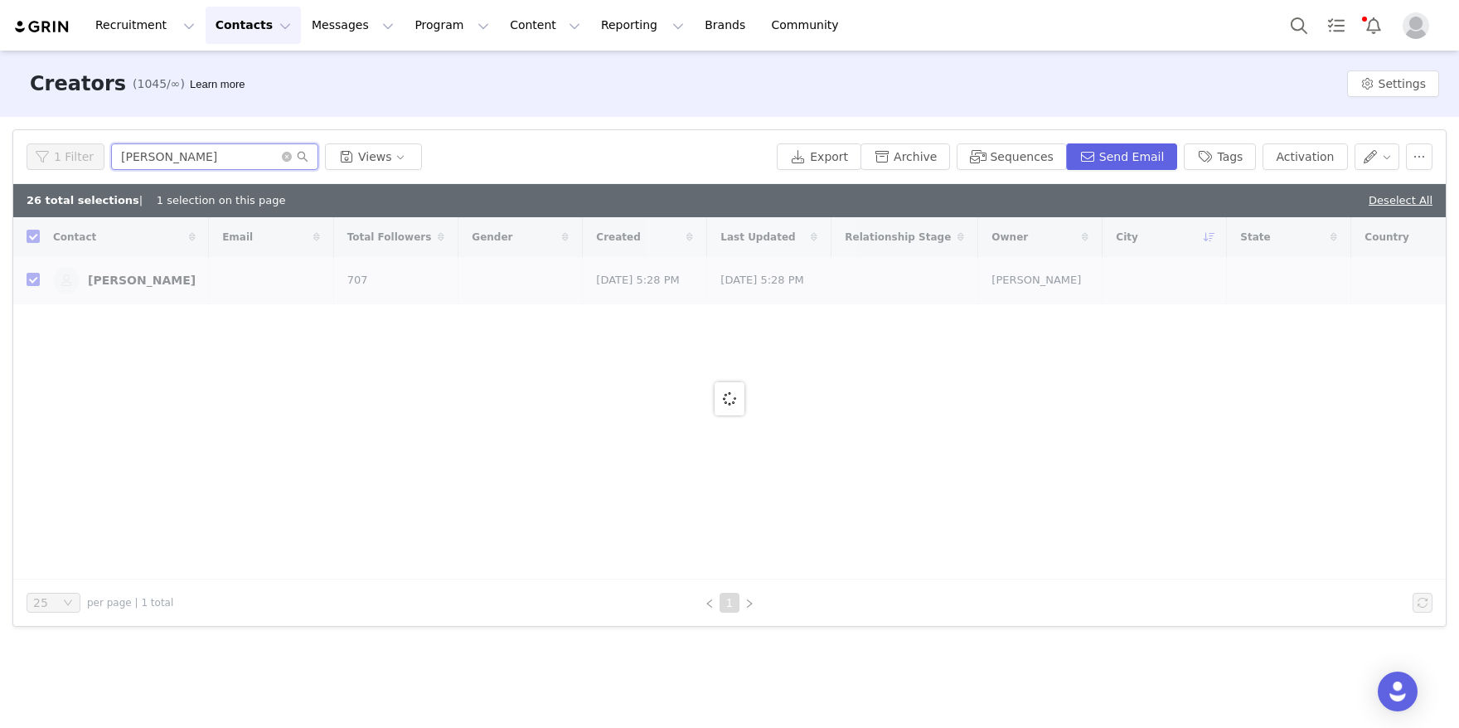
checkbox input "false"
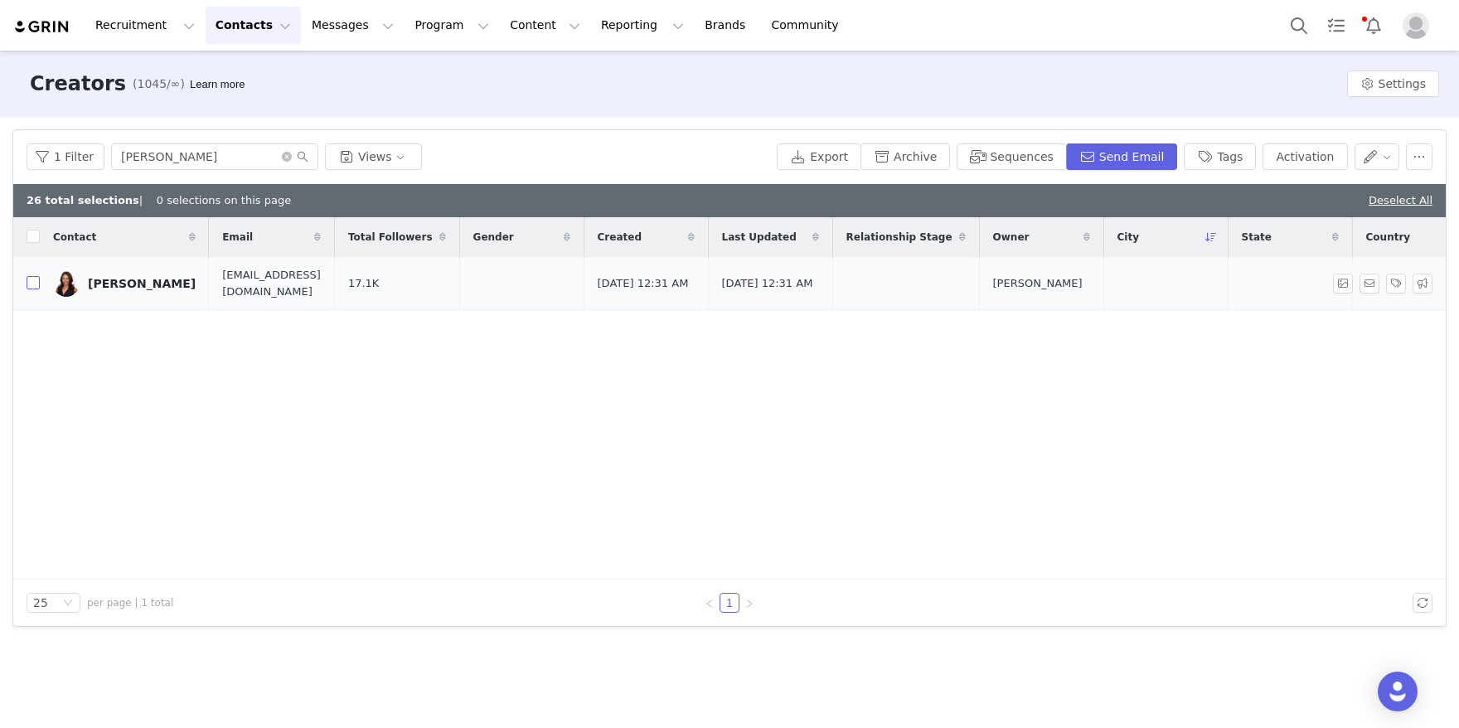
click at [31, 280] on input "checkbox" at bounding box center [33, 282] width 13 height 13
checkbox input "true"
click at [1312, 164] on button "Activation" at bounding box center [1304, 156] width 85 height 27
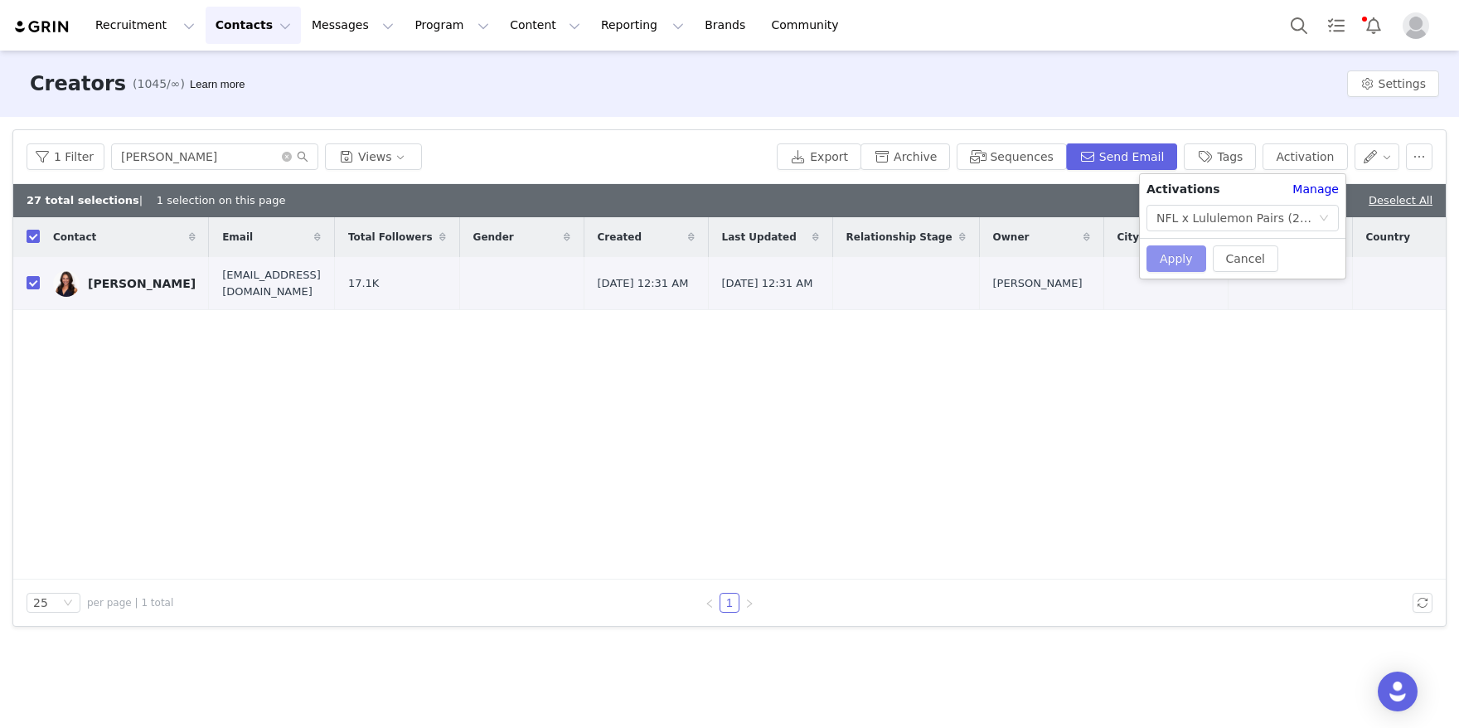
click at [1169, 263] on button "Apply" at bounding box center [1176, 258] width 60 height 27
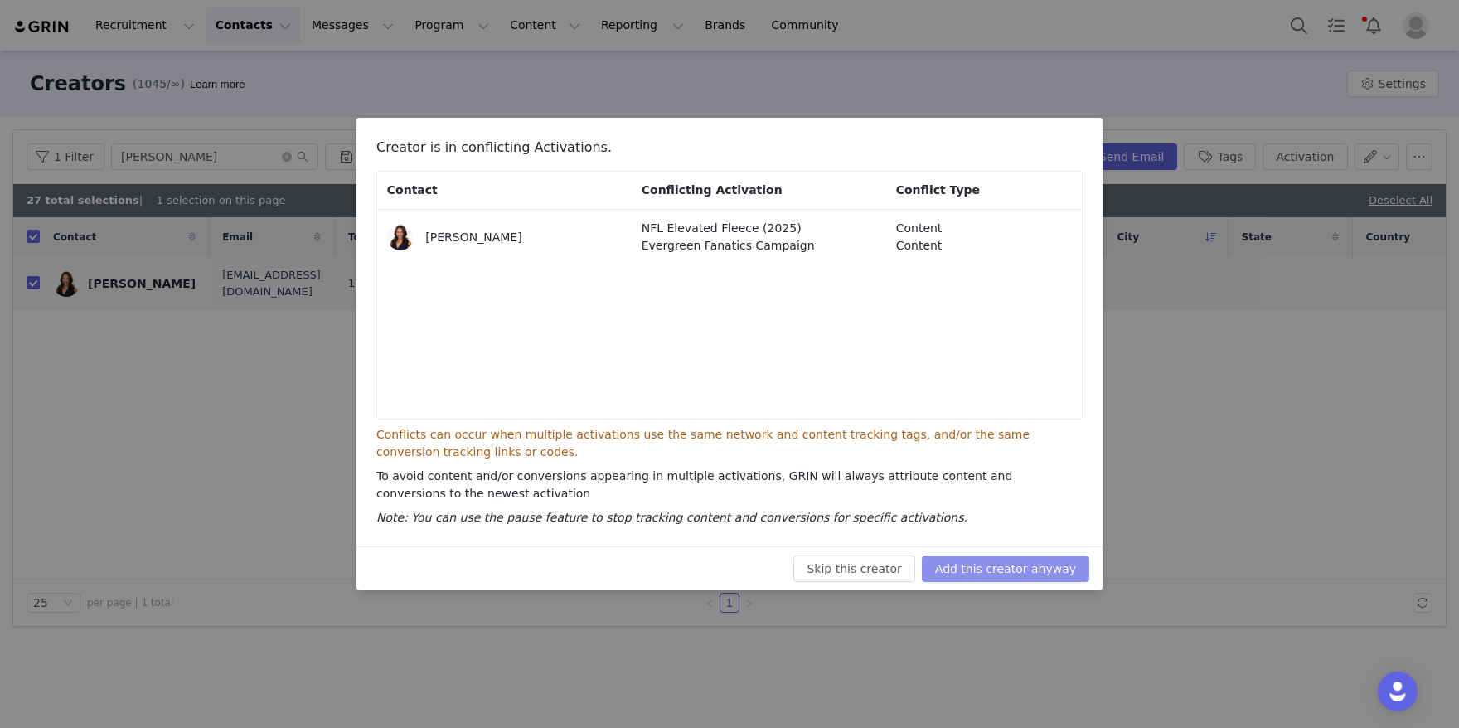
click at [1045, 565] on button "Add this creator anyway" at bounding box center [1005, 568] width 167 height 27
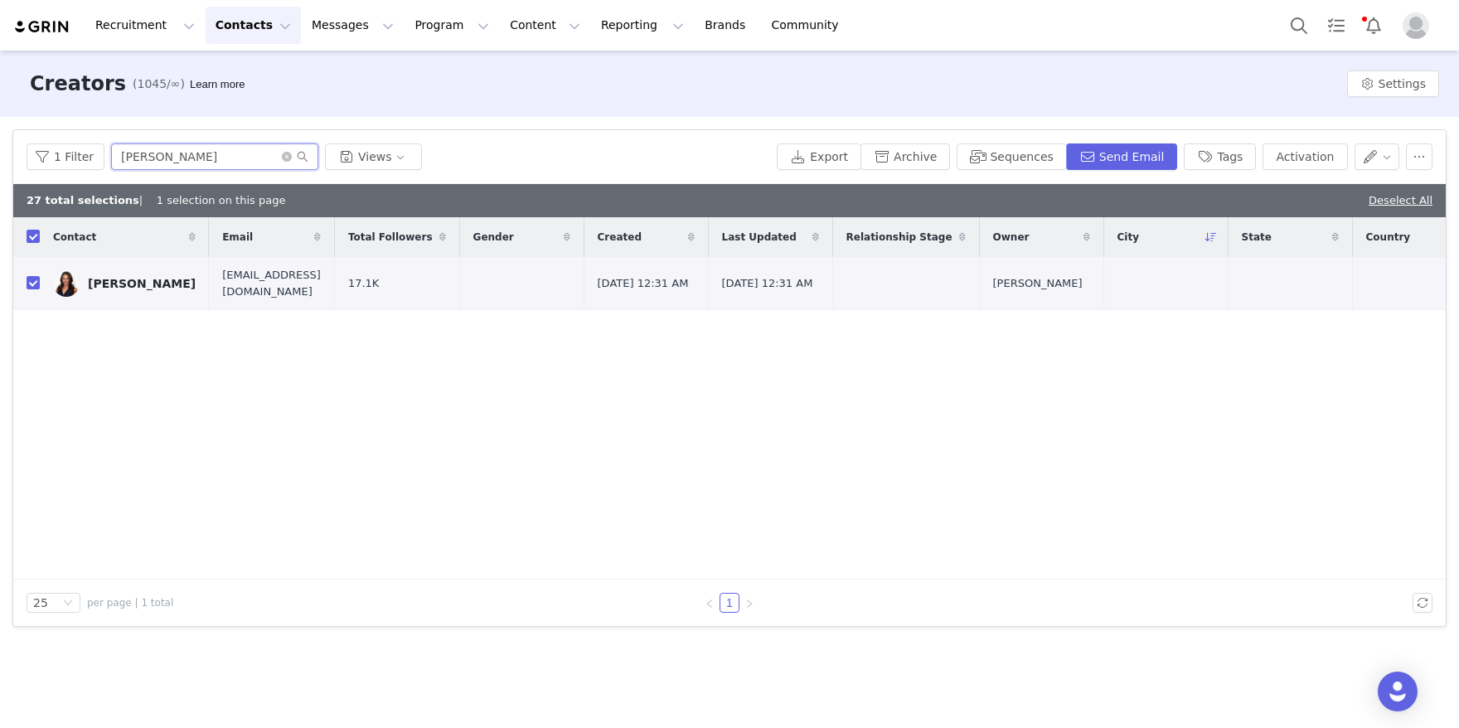
drag, startPoint x: 250, startPoint y: 151, endPoint x: 46, endPoint y: 137, distance: 205.2
click at [56, 139] on div "1 Filter [PERSON_NAME] Views Export Archive Sequences Send Email Tags Activation" at bounding box center [729, 157] width 1432 height 54
paste input "[PERSON_NAME]"
type input "[PERSON_NAME]"
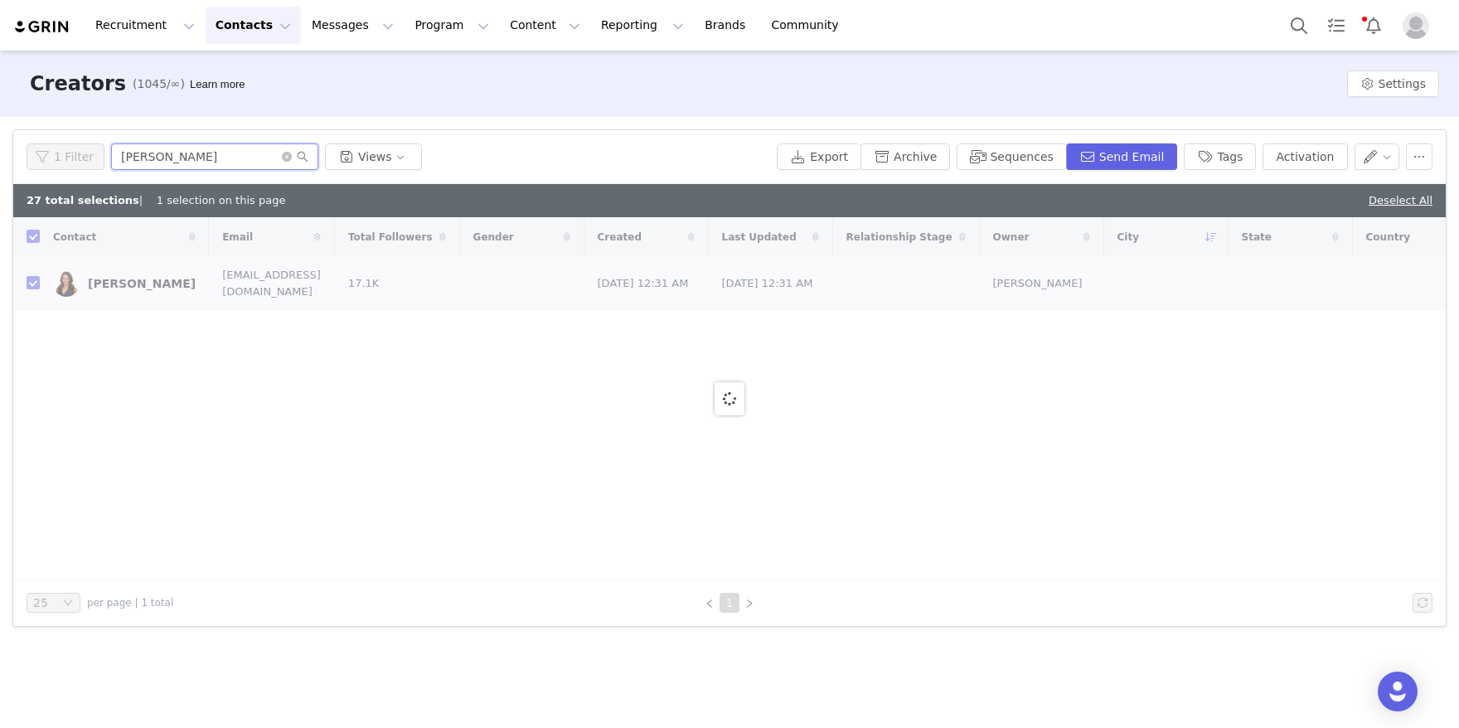
checkbox input "false"
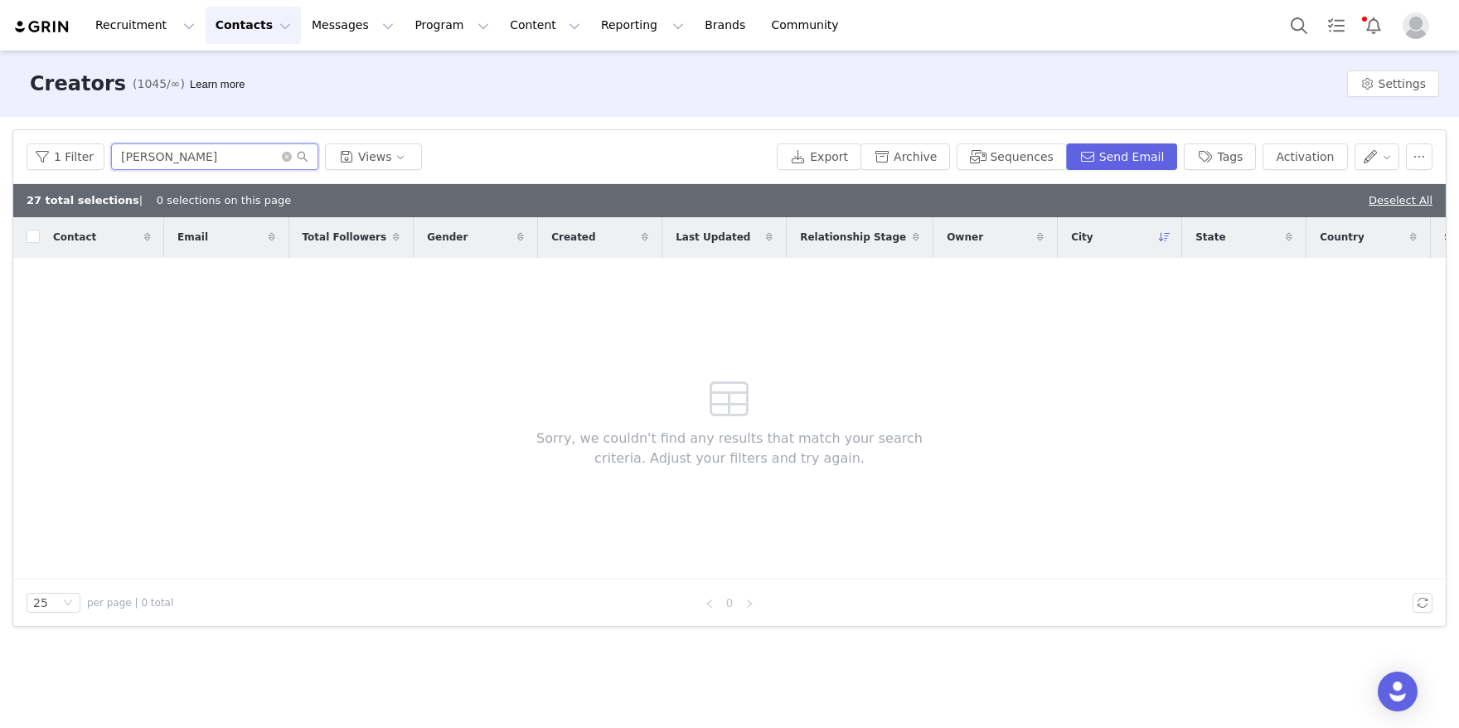
drag, startPoint x: 213, startPoint y: 159, endPoint x: 8, endPoint y: 105, distance: 211.7
click at [8, 105] on div "Creators (1045/∞) Learn more Settings Filters Filter Logic And Or Archived Sele…" at bounding box center [729, 388] width 1459 height 675
paste input "[PERSON_NAME]"
drag, startPoint x: 241, startPoint y: 162, endPoint x: 15, endPoint y: 107, distance: 233.0
click at [18, 107] on div "Creators (1045/∞) Learn more Settings Filters Filter Logic And Or Archived Sele…" at bounding box center [729, 388] width 1459 height 675
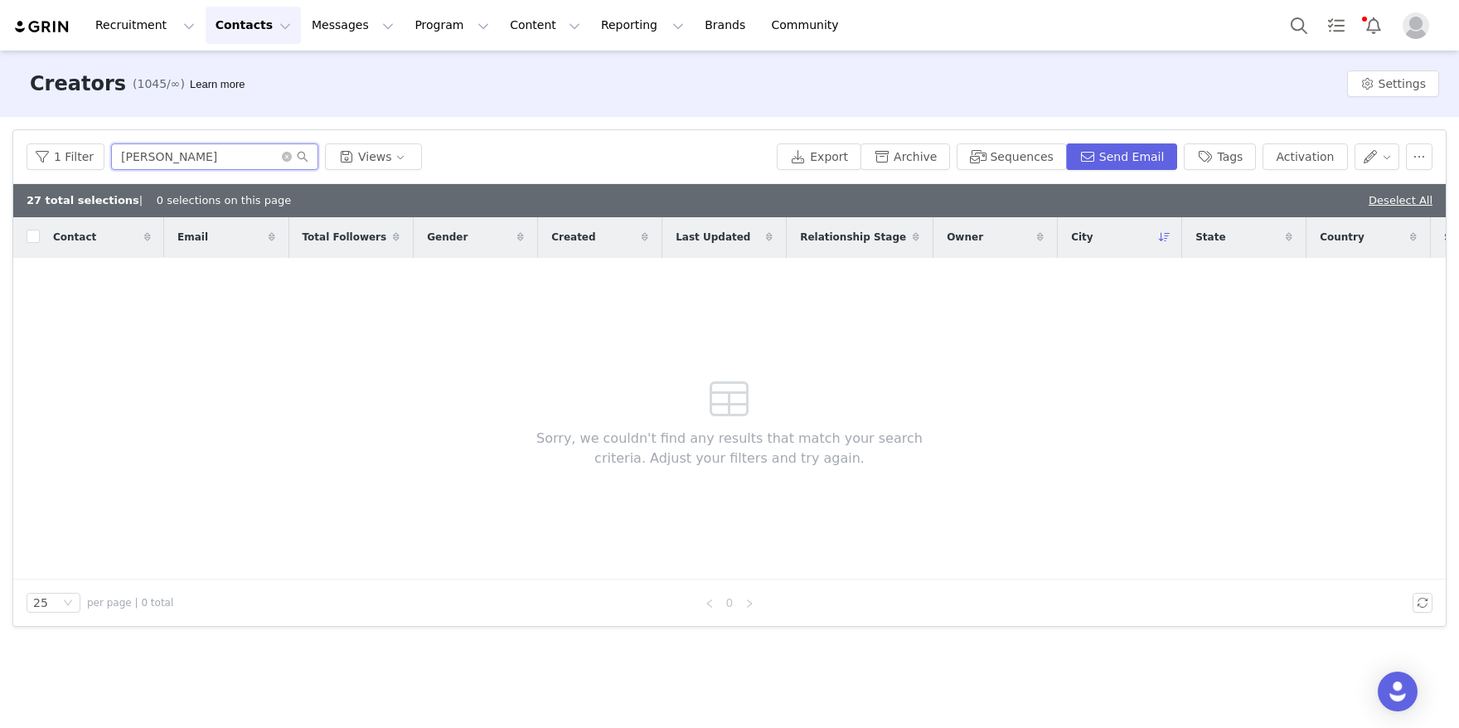
paste input "[PERSON_NAME]"
type input "[PERSON_NAME] [PERSON_NAME]"
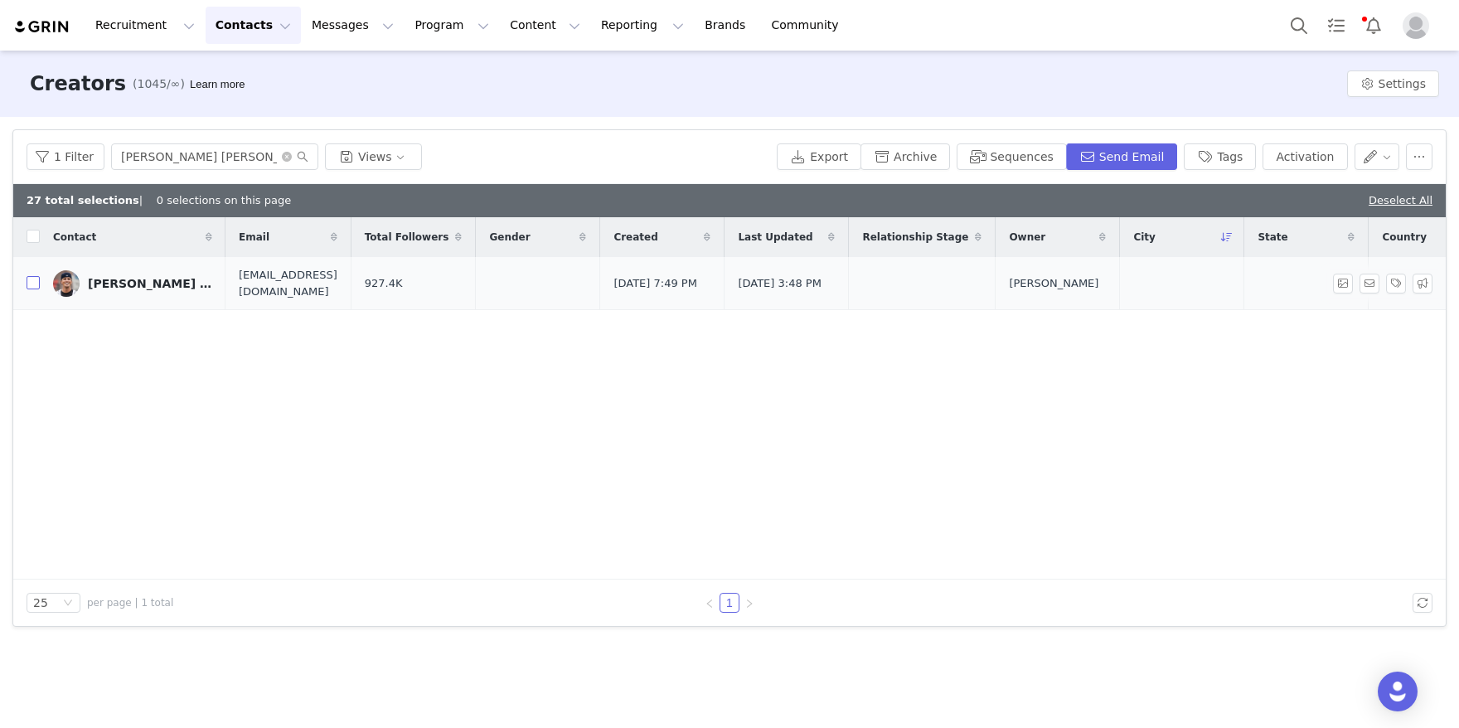
click at [31, 283] on input "checkbox" at bounding box center [33, 282] width 13 height 13
checkbox input "true"
click at [1285, 152] on button "Activation" at bounding box center [1304, 156] width 85 height 27
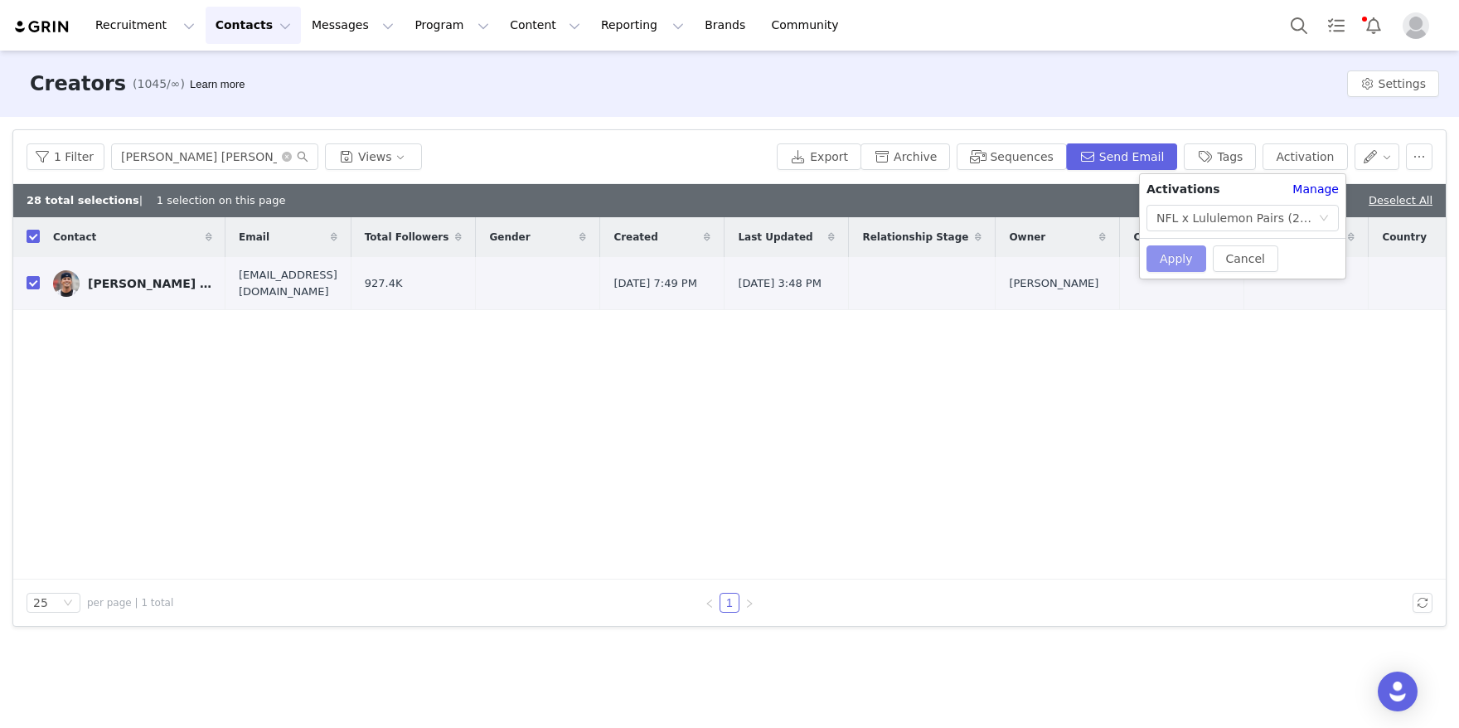
click at [1168, 247] on button "Apply" at bounding box center [1176, 258] width 60 height 27
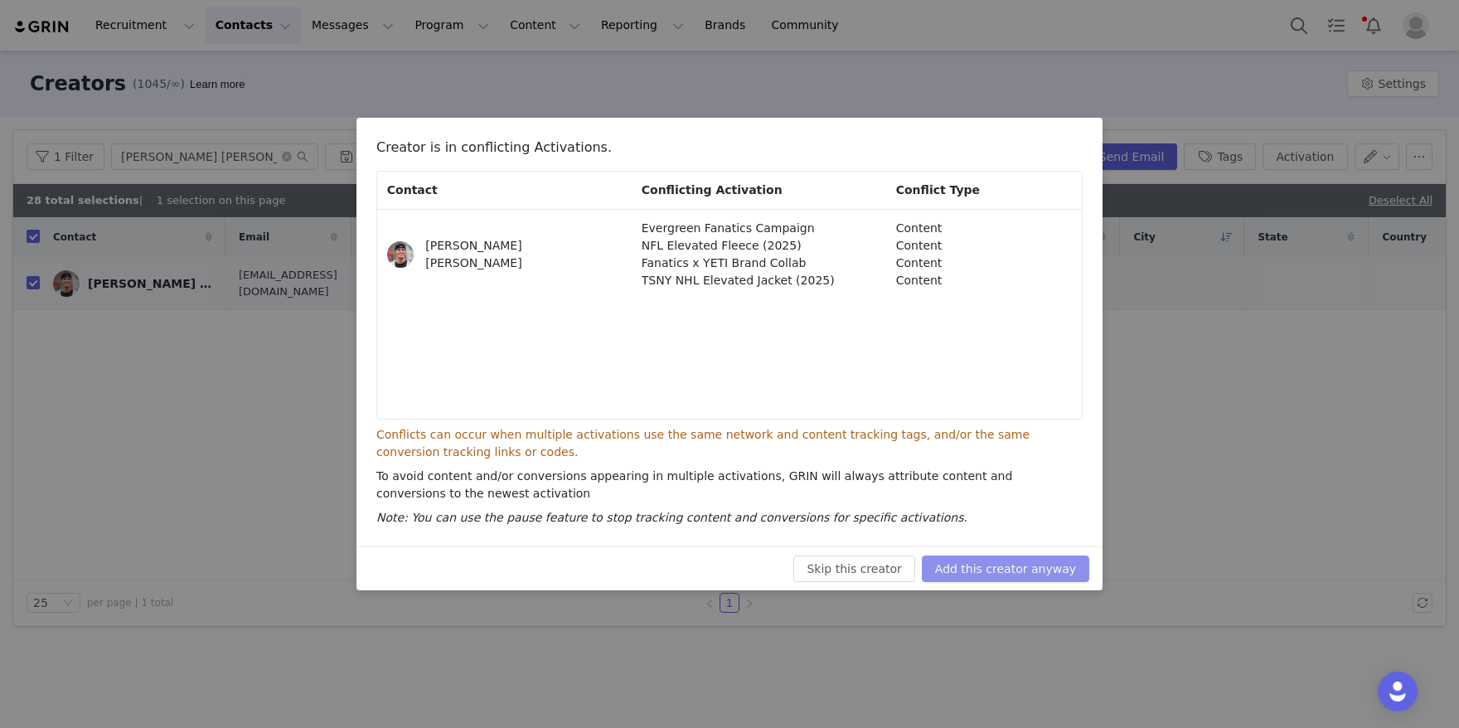
click at [995, 559] on button "Add this creator anyway" at bounding box center [1005, 568] width 167 height 27
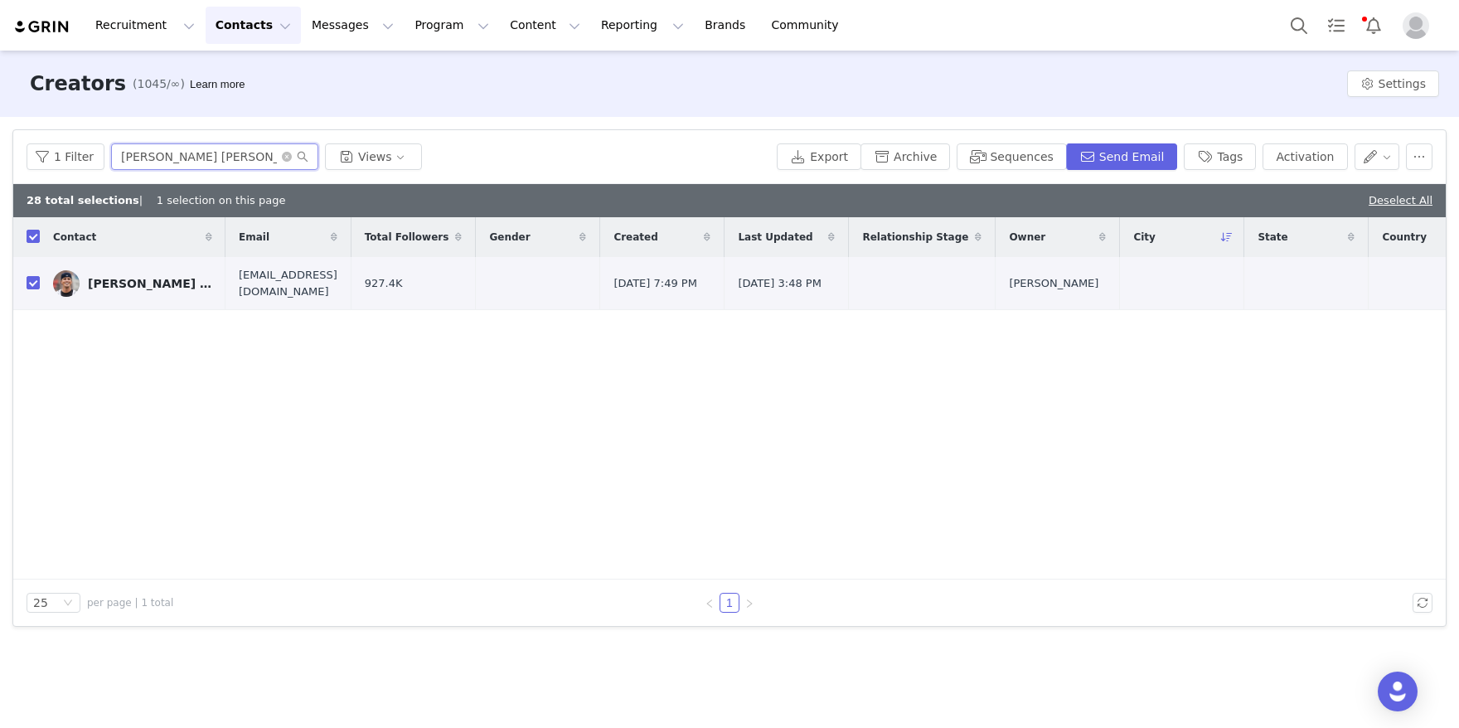
drag, startPoint x: 225, startPoint y: 157, endPoint x: 109, endPoint y: 136, distance: 117.2
click at [134, 136] on div "1 Filter [PERSON_NAME] [PERSON_NAME] Views Export Archive Sequences Send Email …" at bounding box center [729, 157] width 1432 height 54
paste input "[PERSON_NAME]"
type input "[PERSON_NAME]"
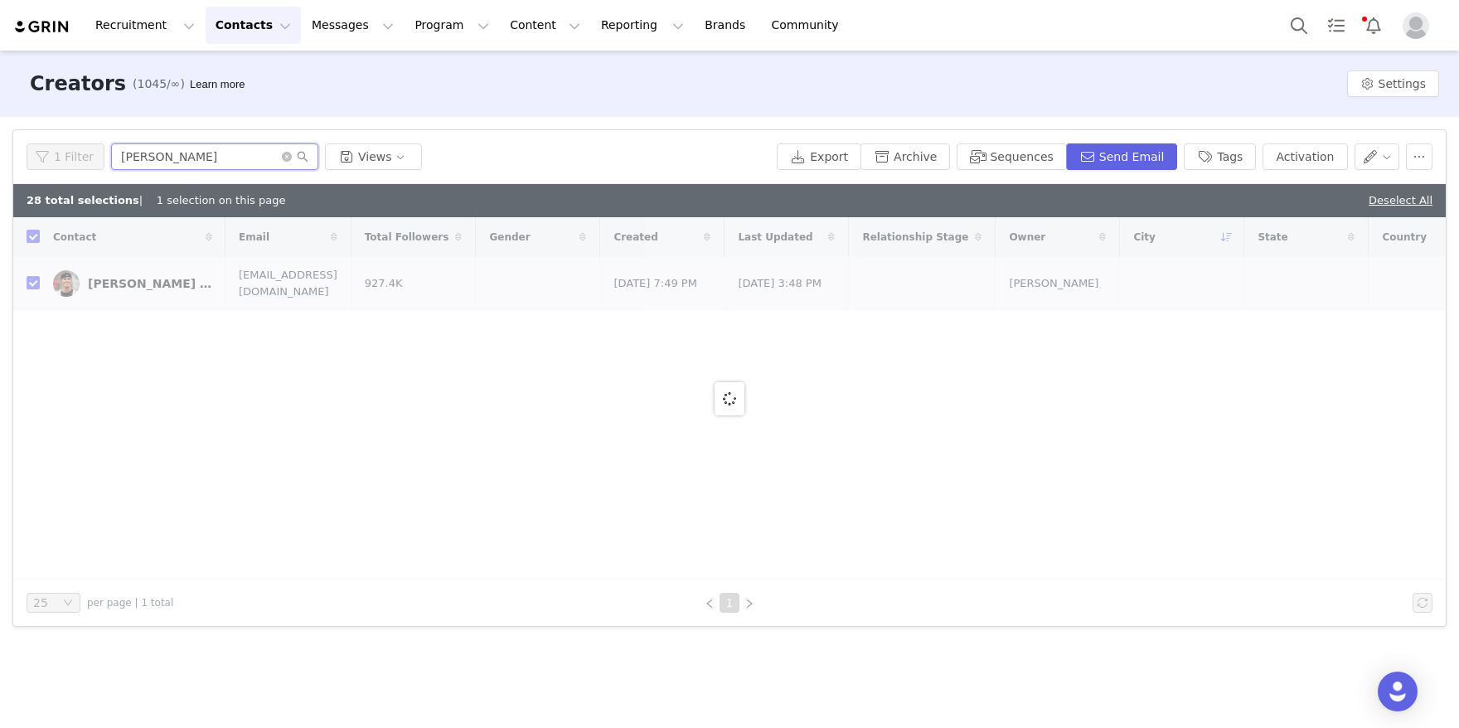
checkbox input "false"
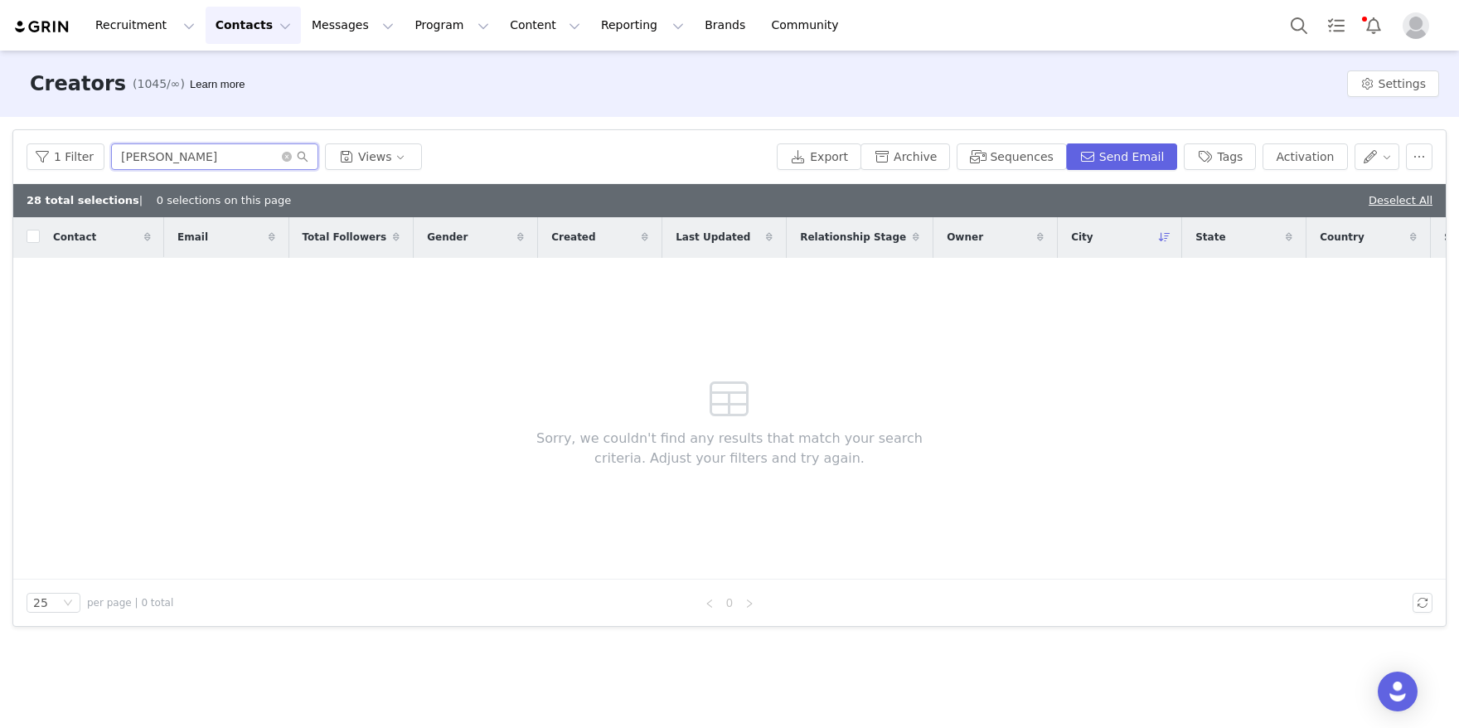
drag, startPoint x: 250, startPoint y: 158, endPoint x: 31, endPoint y: 113, distance: 224.3
click at [31, 113] on div "Creators (1045/∞) Learn more Settings Filters Filter Logic And Or Archived Sele…" at bounding box center [729, 388] width 1459 height 675
paste input "[PERSON_NAME]"
drag, startPoint x: 239, startPoint y: 155, endPoint x: 62, endPoint y: 90, distance: 188.3
click at [62, 90] on div "Creators (1045/∞) Learn more Settings Filters Filter Logic And Or Archived Sele…" at bounding box center [729, 388] width 1459 height 675
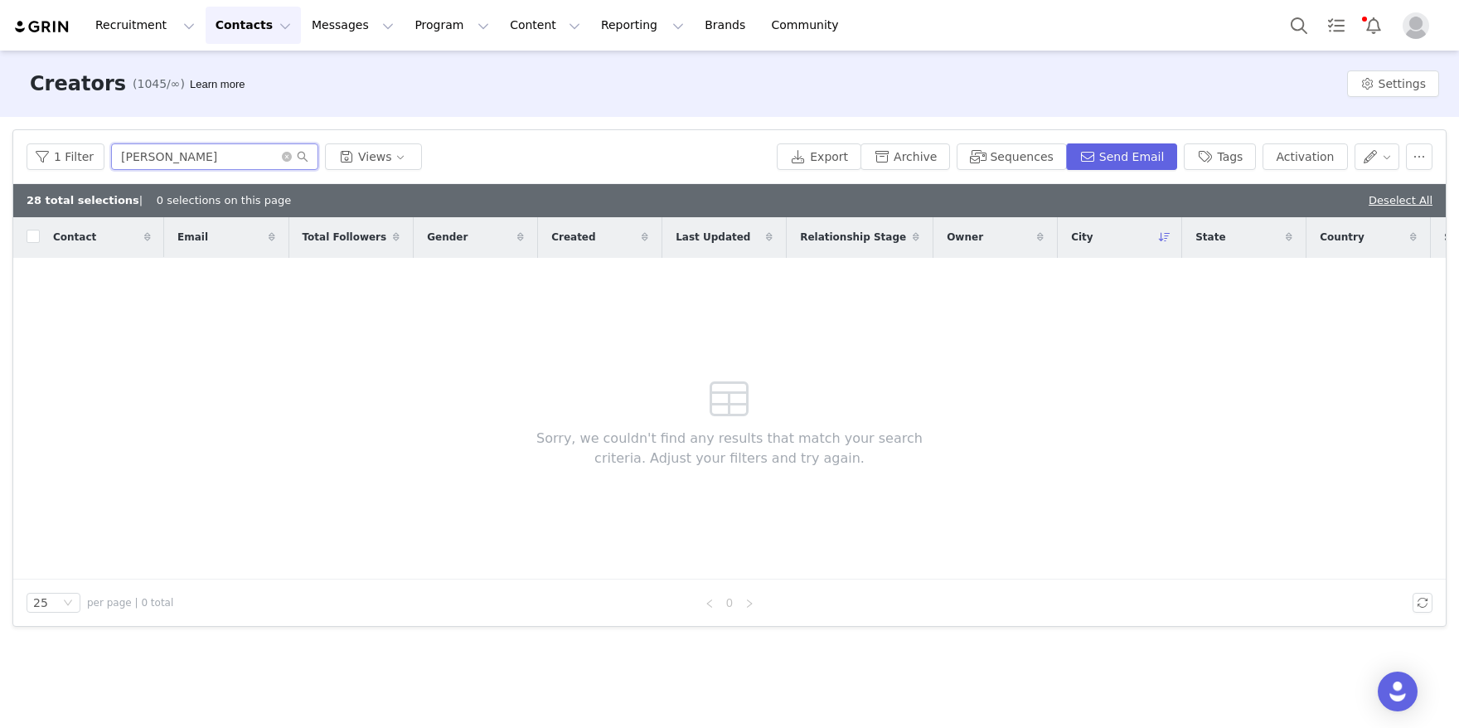
paste input "[PERSON_NAME]"
type input "[PERSON_NAME]"
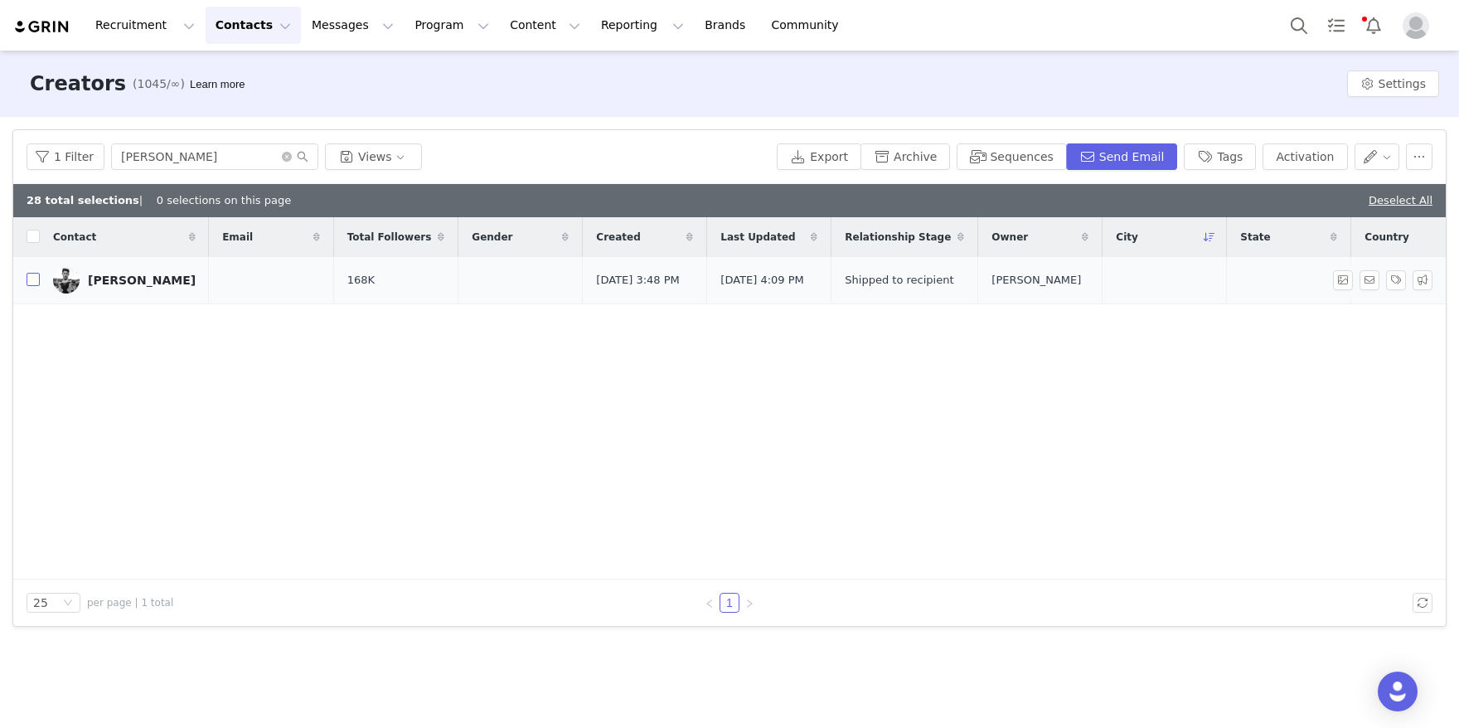
click at [28, 284] on input "checkbox" at bounding box center [33, 279] width 13 height 13
checkbox input "true"
click at [1334, 155] on button "Activation" at bounding box center [1304, 156] width 85 height 27
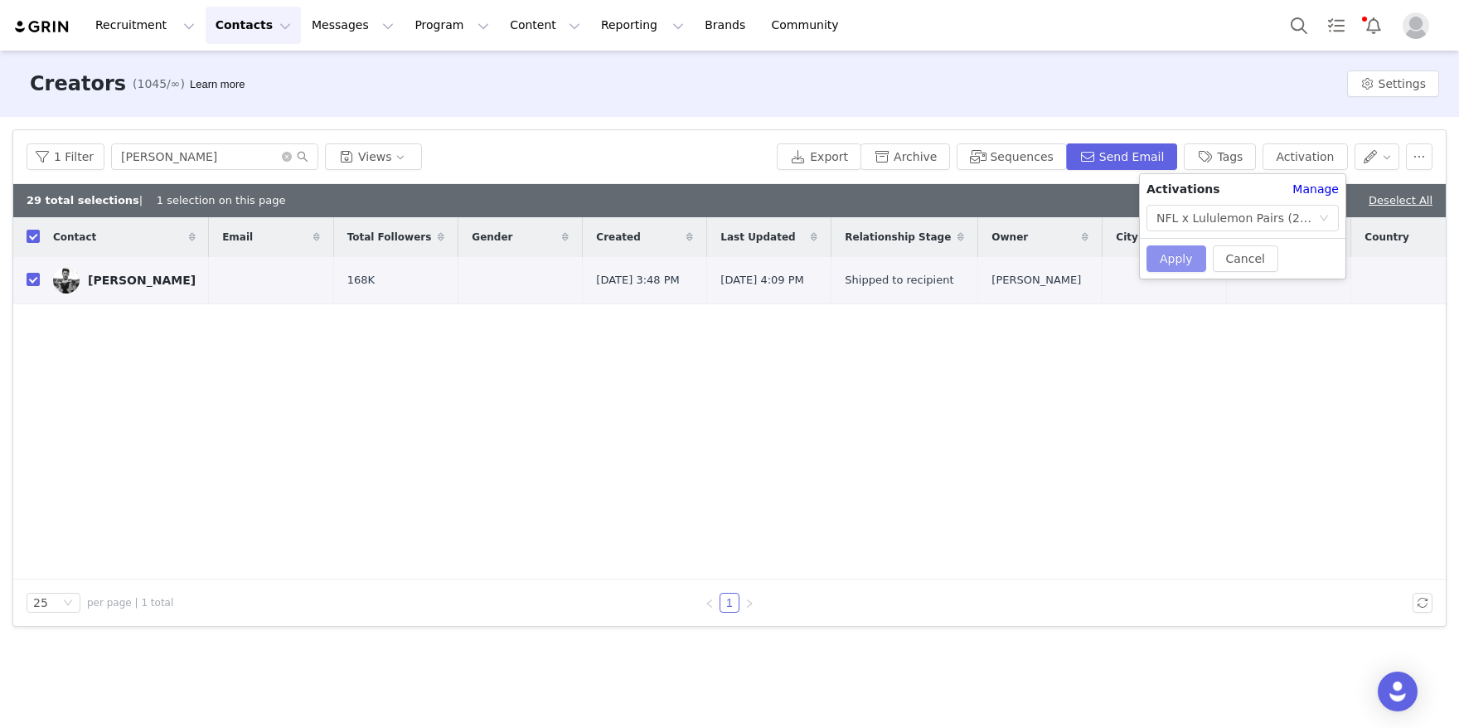
click at [1174, 252] on button "Apply" at bounding box center [1176, 258] width 60 height 27
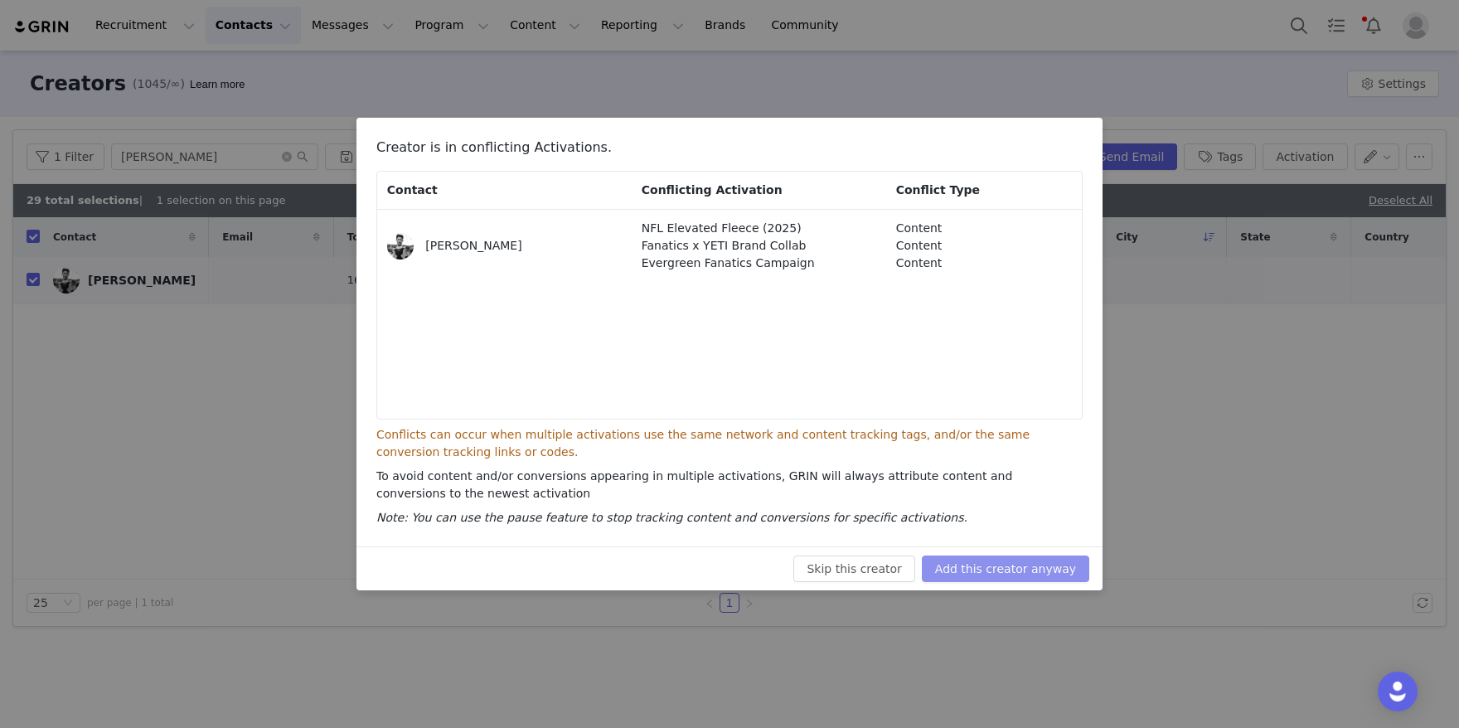
click at [987, 559] on button "Add this creator anyway" at bounding box center [1005, 568] width 167 height 27
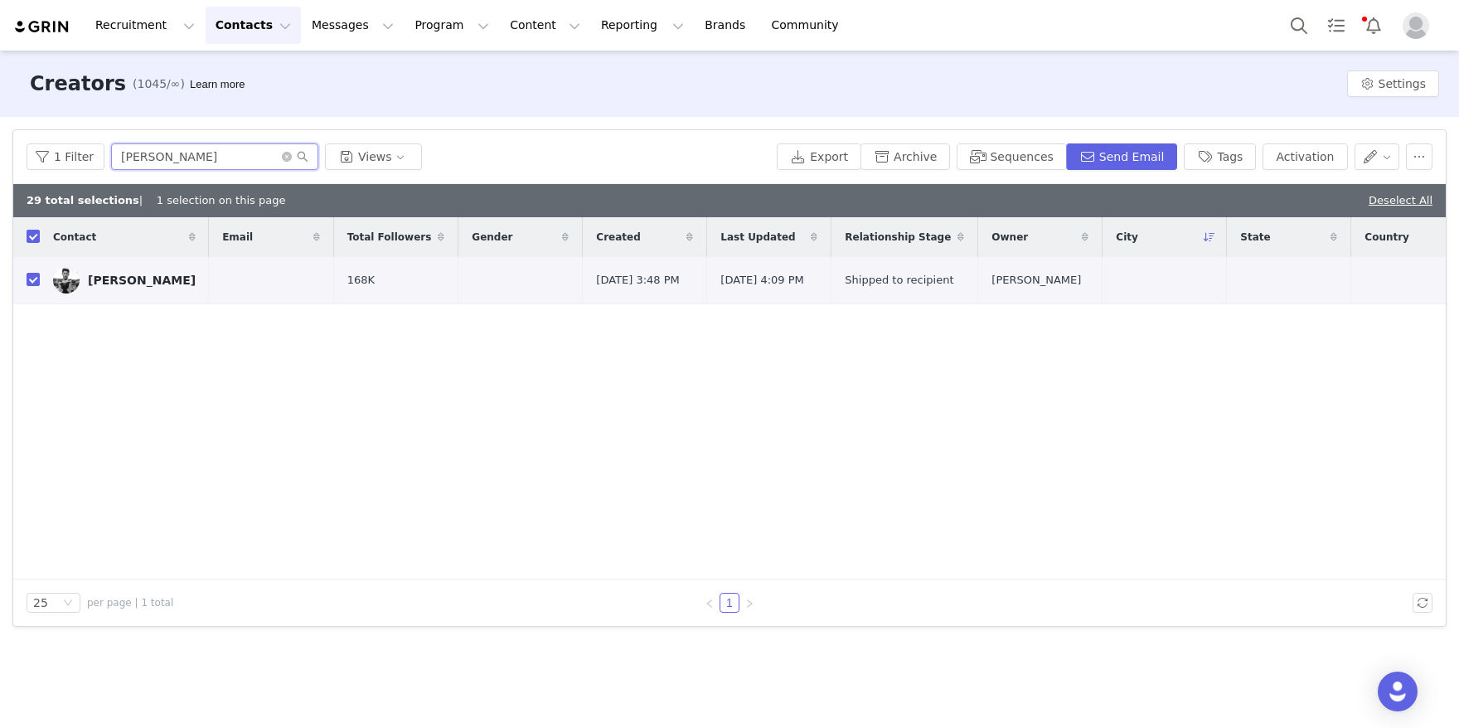
drag, startPoint x: 257, startPoint y: 155, endPoint x: 94, endPoint y: 106, distance: 169.6
click at [94, 106] on div "Creators (1045/∞) Learn more Settings Filters Filter Logic And Or Archived Sele…" at bounding box center [729, 388] width 1459 height 675
paste input "[PERSON_NAME]"
type input "[PERSON_NAME]"
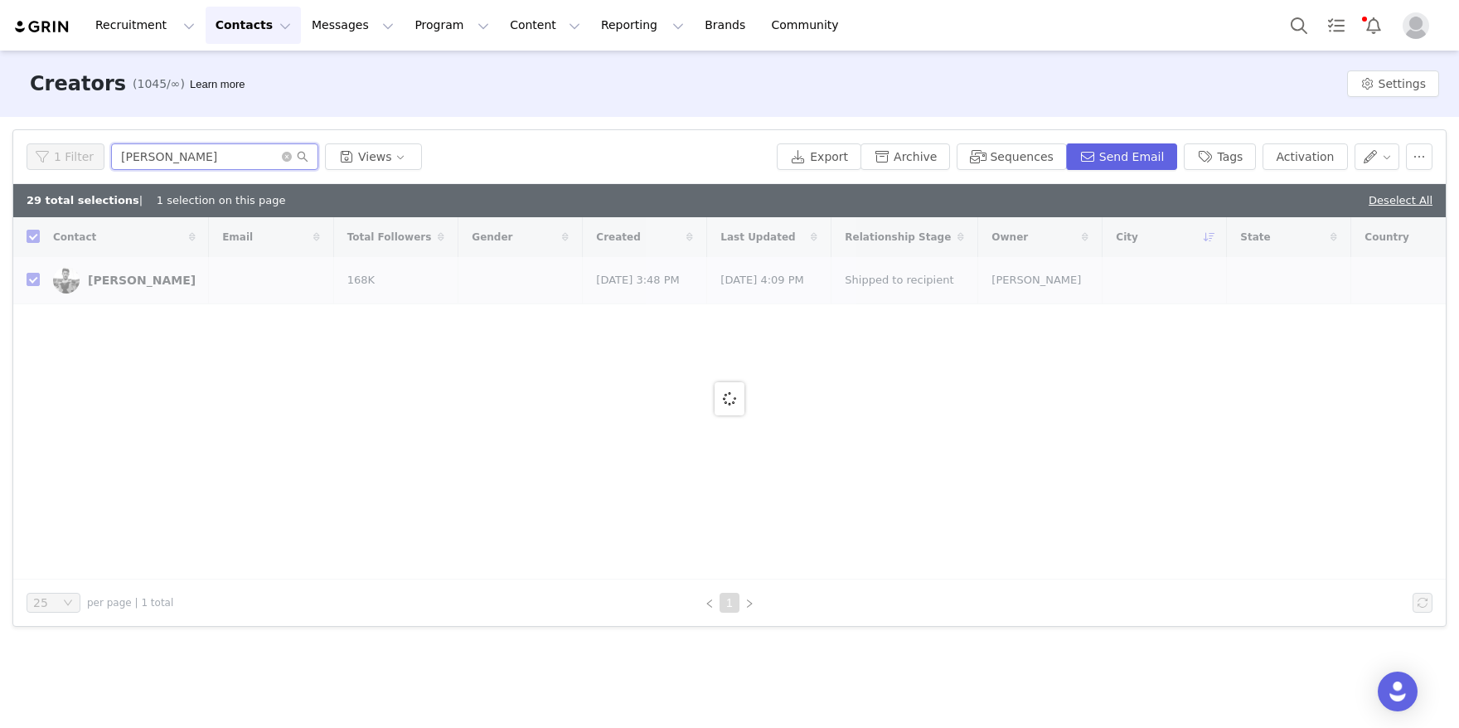
checkbox input "false"
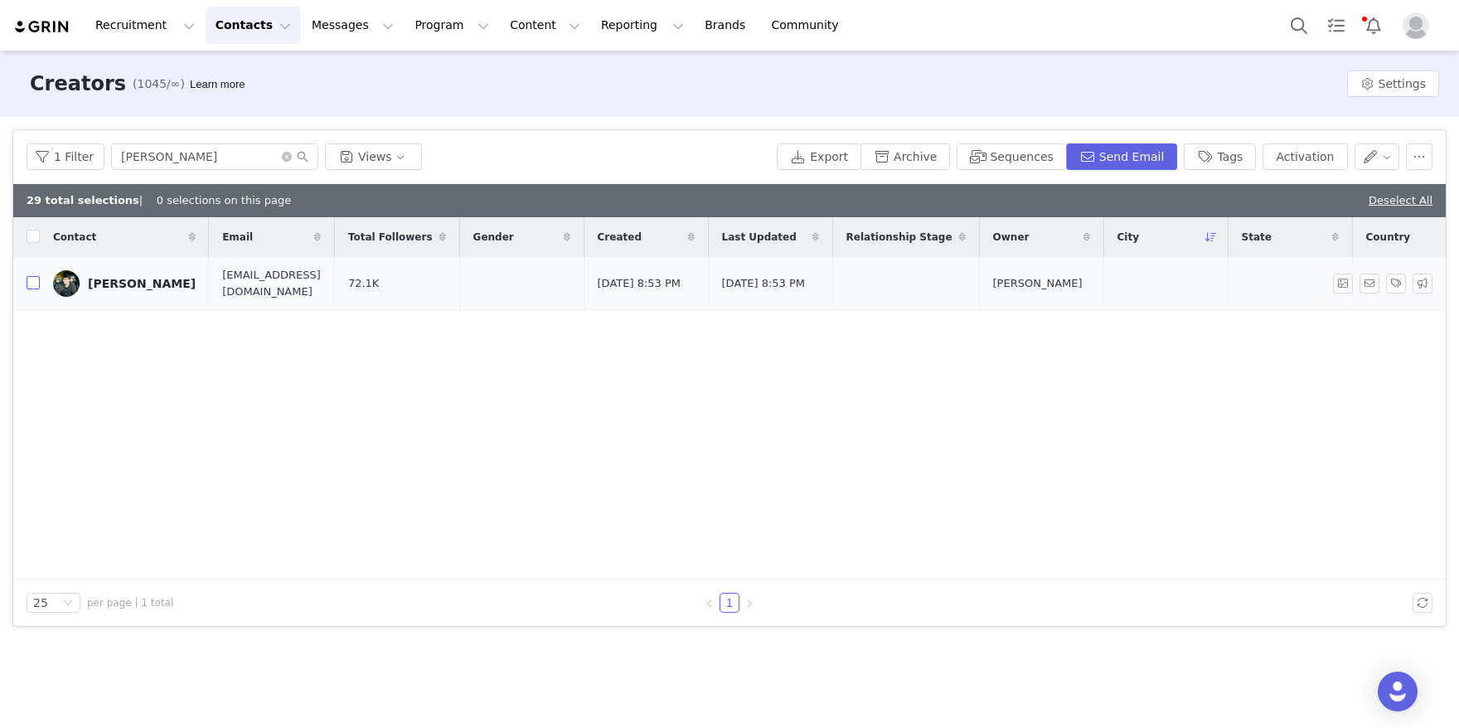
click at [28, 288] on input "checkbox" at bounding box center [33, 282] width 13 height 13
checkbox input "true"
click at [1316, 151] on button "Activation" at bounding box center [1304, 156] width 85 height 27
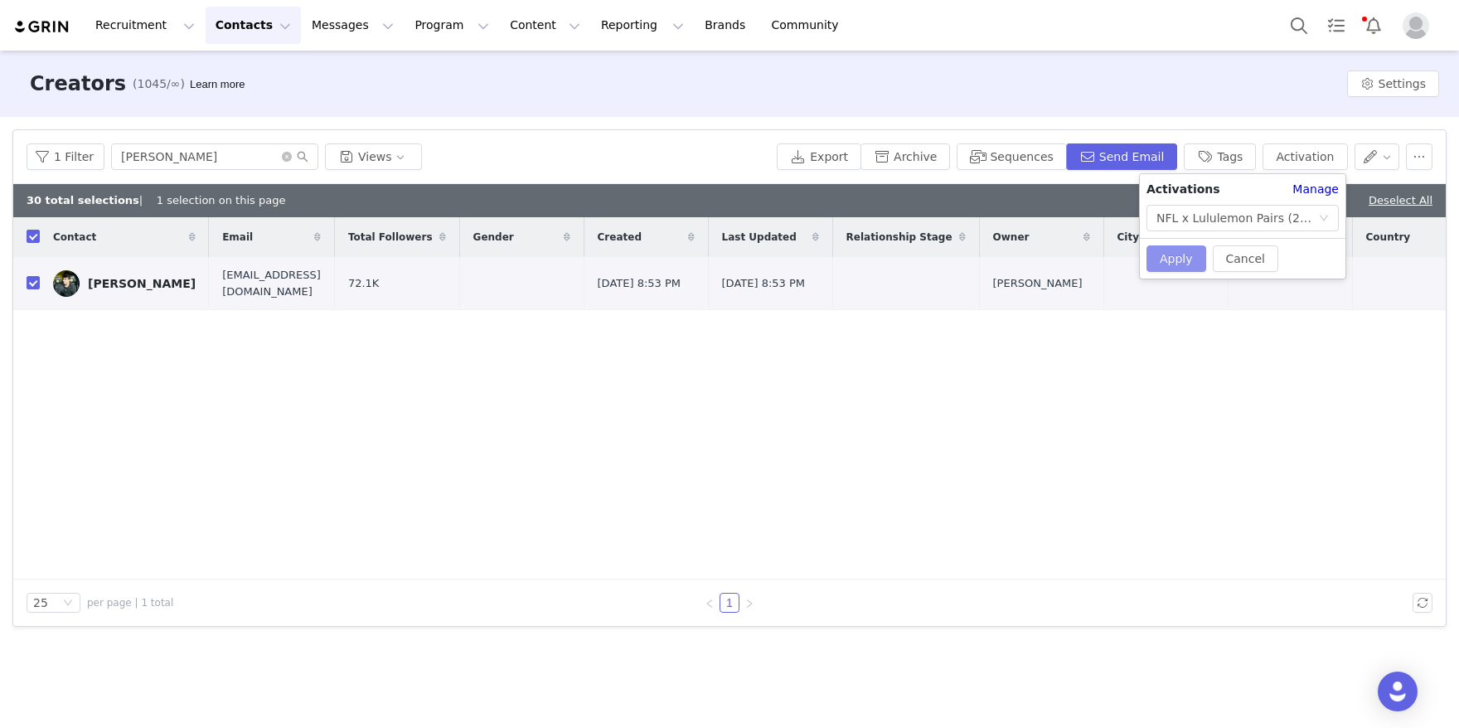
click at [1162, 254] on button "Apply" at bounding box center [1176, 258] width 60 height 27
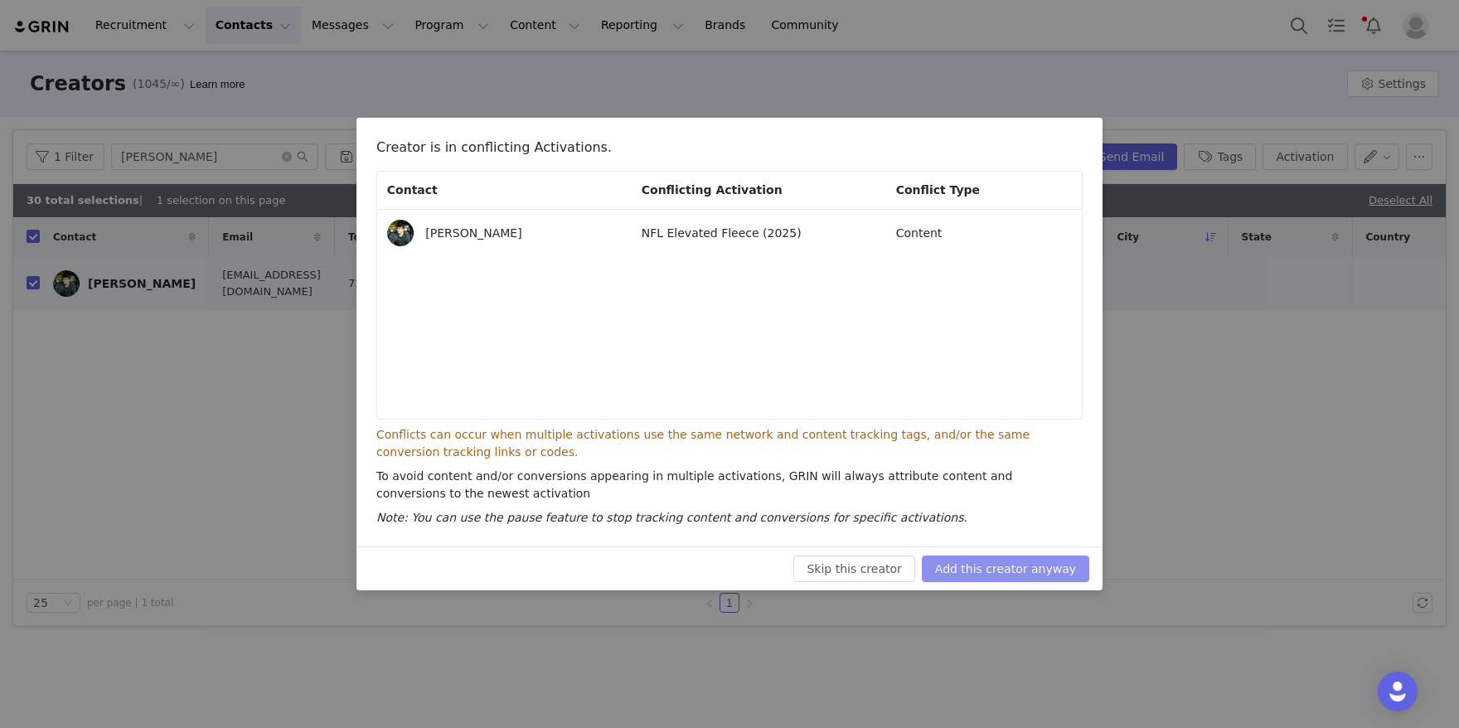
click at [997, 555] on button "Add this creator anyway" at bounding box center [1005, 568] width 167 height 27
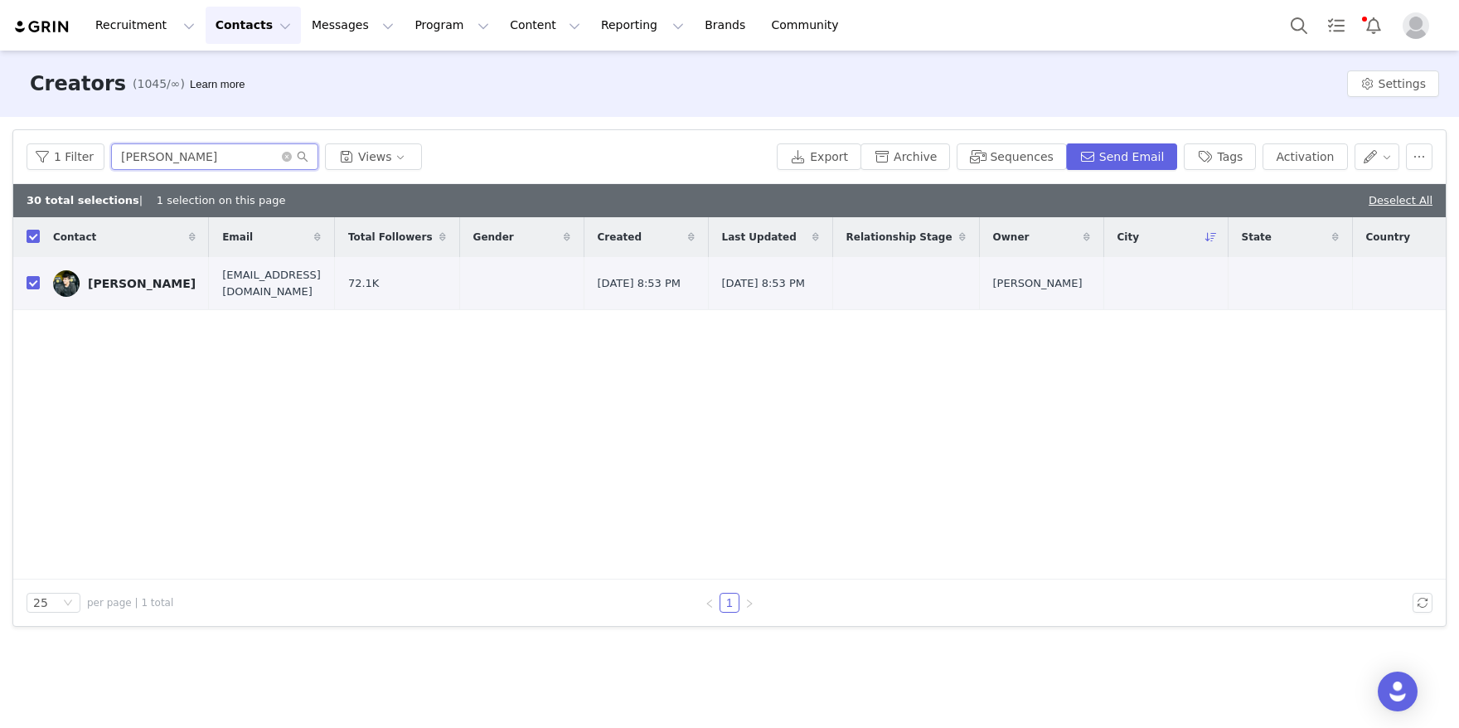
drag, startPoint x: 236, startPoint y: 161, endPoint x: 52, endPoint y: 76, distance: 202.5
click at [52, 76] on div "Creators (1045/∞) Learn more Settings Filters Filter Logic And Or Archived Sele…" at bounding box center [729, 388] width 1459 height 675
paste input "Dejalana [PERSON_NAME]"
type input "Dejalana [PERSON_NAME]"
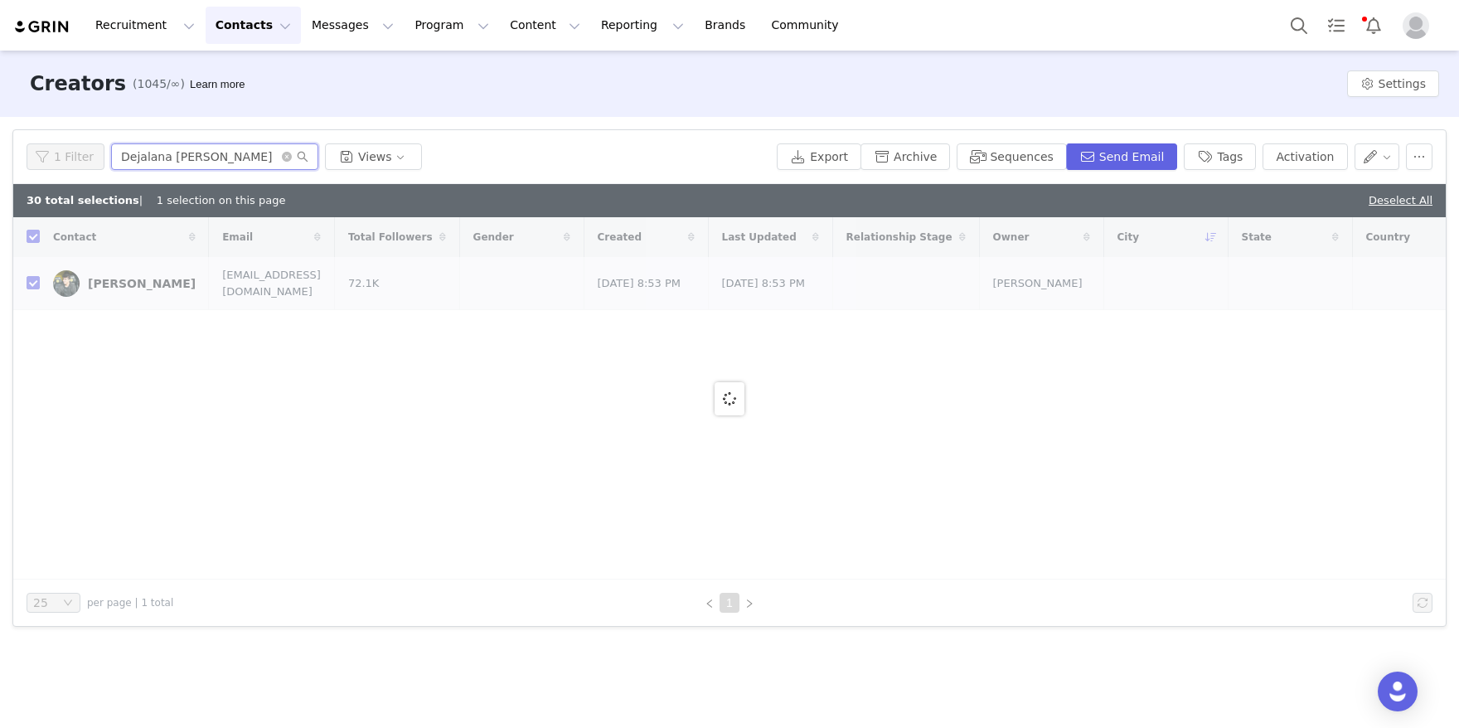
checkbox input "false"
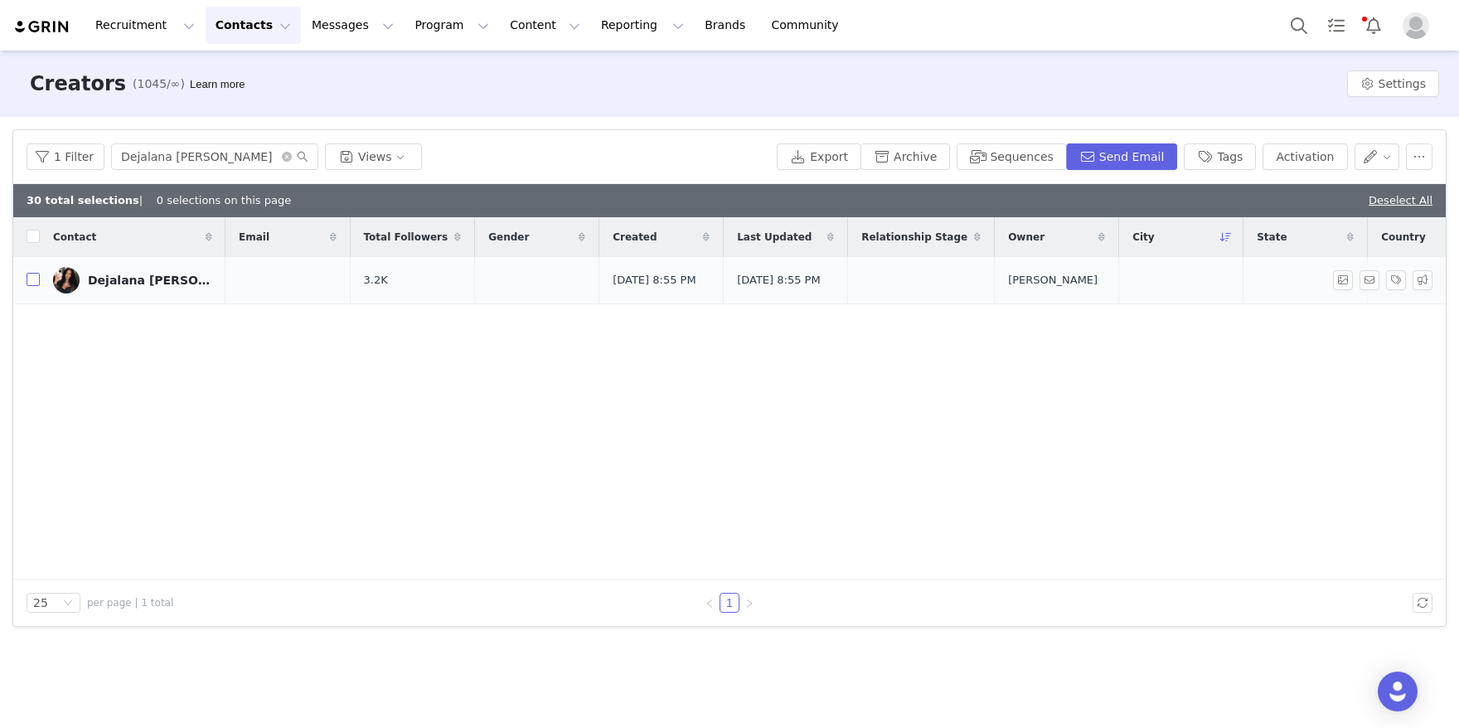
click at [36, 283] on input "checkbox" at bounding box center [33, 279] width 13 height 13
checkbox input "true"
click at [1280, 159] on button "Activation" at bounding box center [1304, 156] width 85 height 27
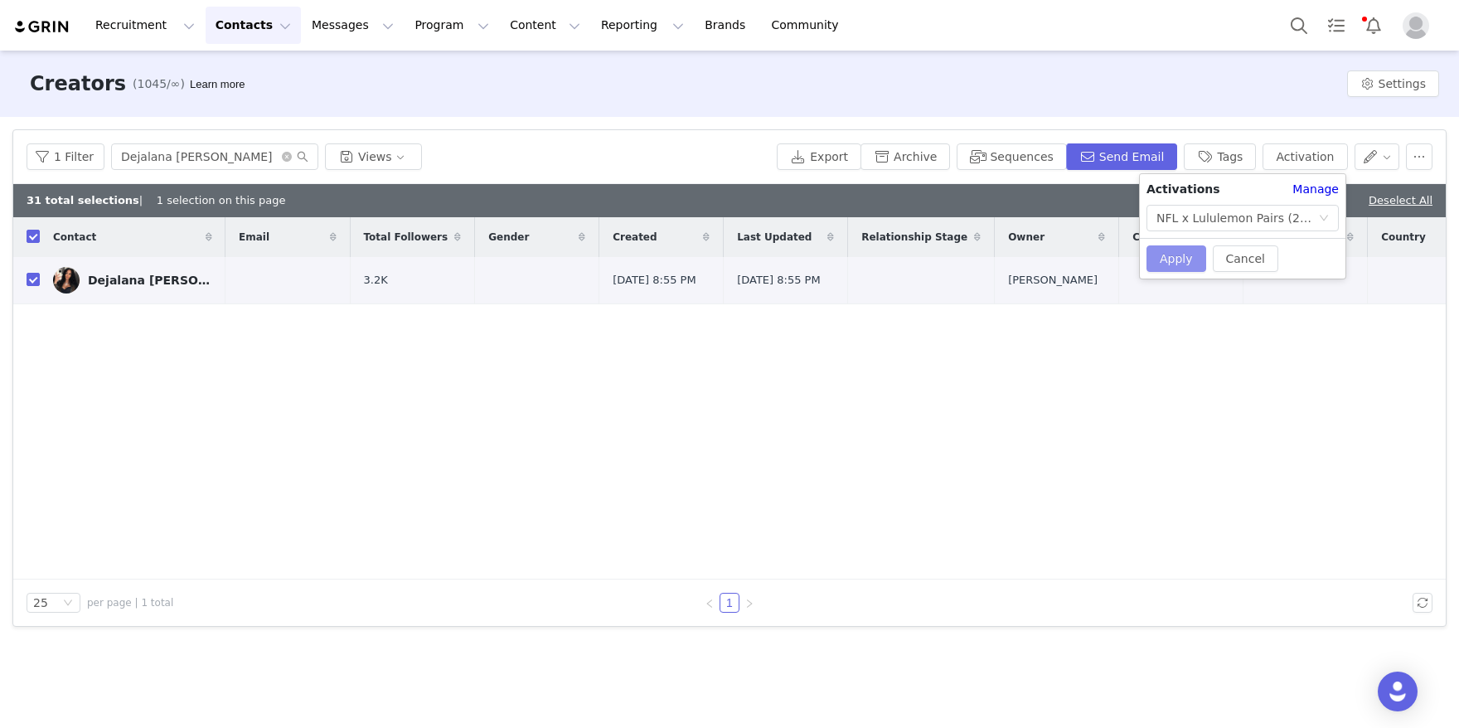
click at [1188, 266] on button "Apply" at bounding box center [1176, 258] width 60 height 27
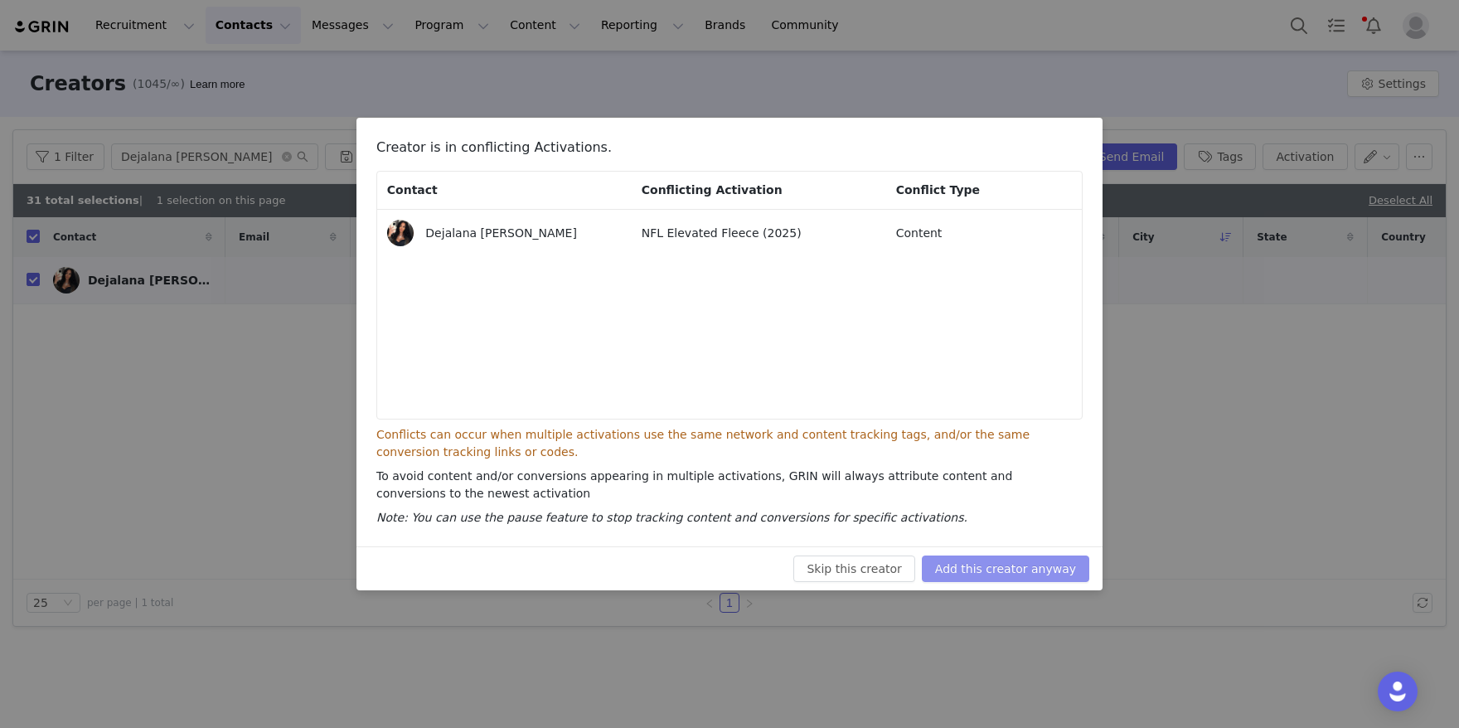
click at [990, 560] on button "Add this creator anyway" at bounding box center [1005, 568] width 167 height 27
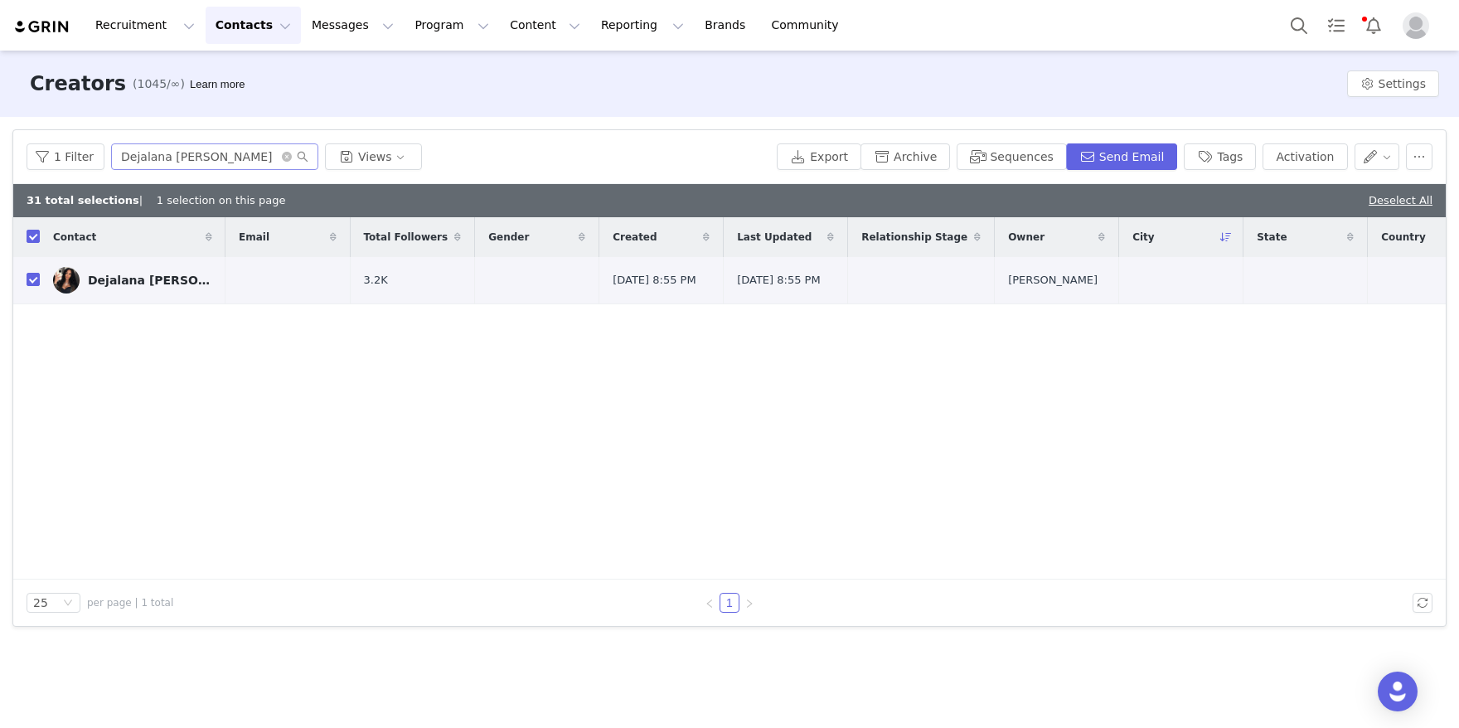
drag, startPoint x: 234, startPoint y: 174, endPoint x: 238, endPoint y: 167, distance: 8.5
click at [234, 172] on div "1 Filter Dejalana [PERSON_NAME] Views Export Archive Sequences Send Email Tags …" at bounding box center [729, 157] width 1432 height 54
drag, startPoint x: 240, startPoint y: 162, endPoint x: 45, endPoint y: 123, distance: 199.4
click at [45, 123] on div "Filters Filter Logic And Or Archived Select No Owner Select Contact Tag Select …" at bounding box center [729, 378] width 1459 height 522
paste input "[PERSON_NAME]"
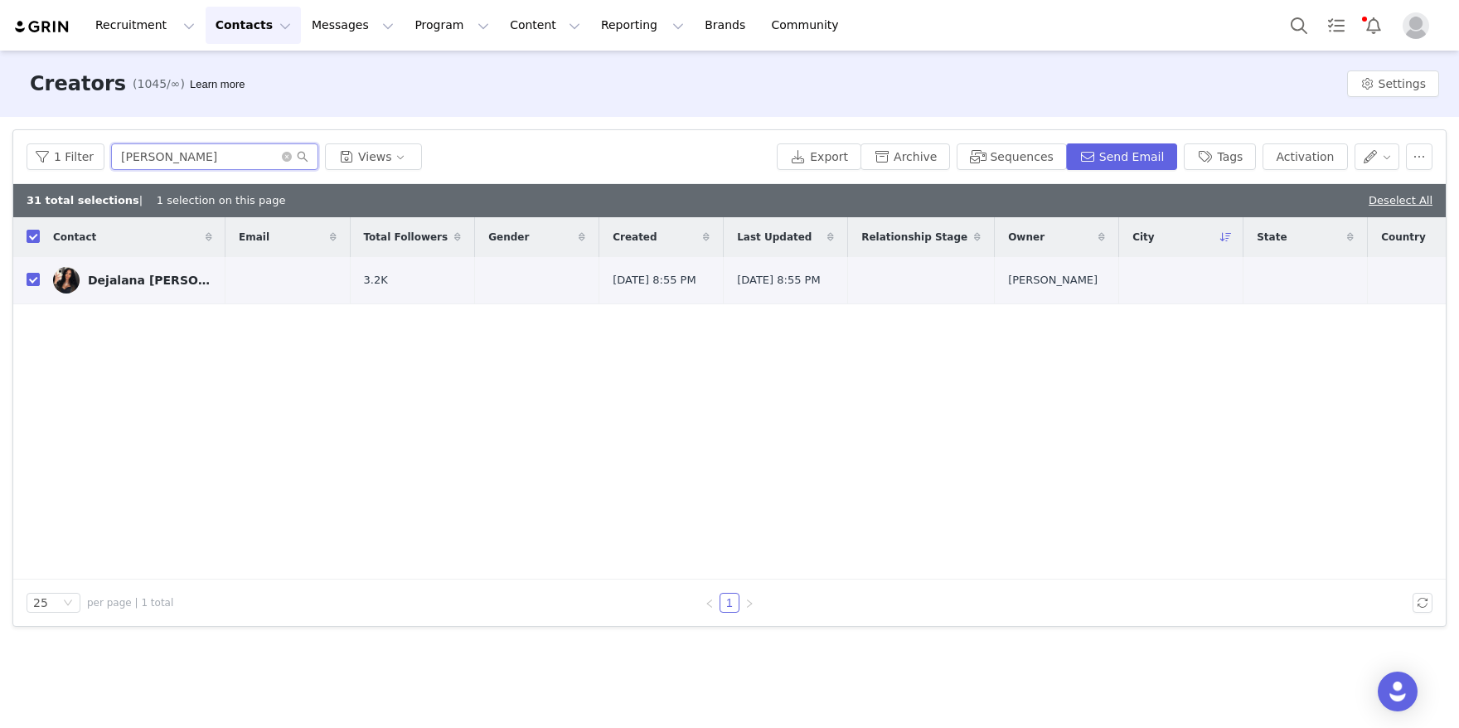
type input "[PERSON_NAME]"
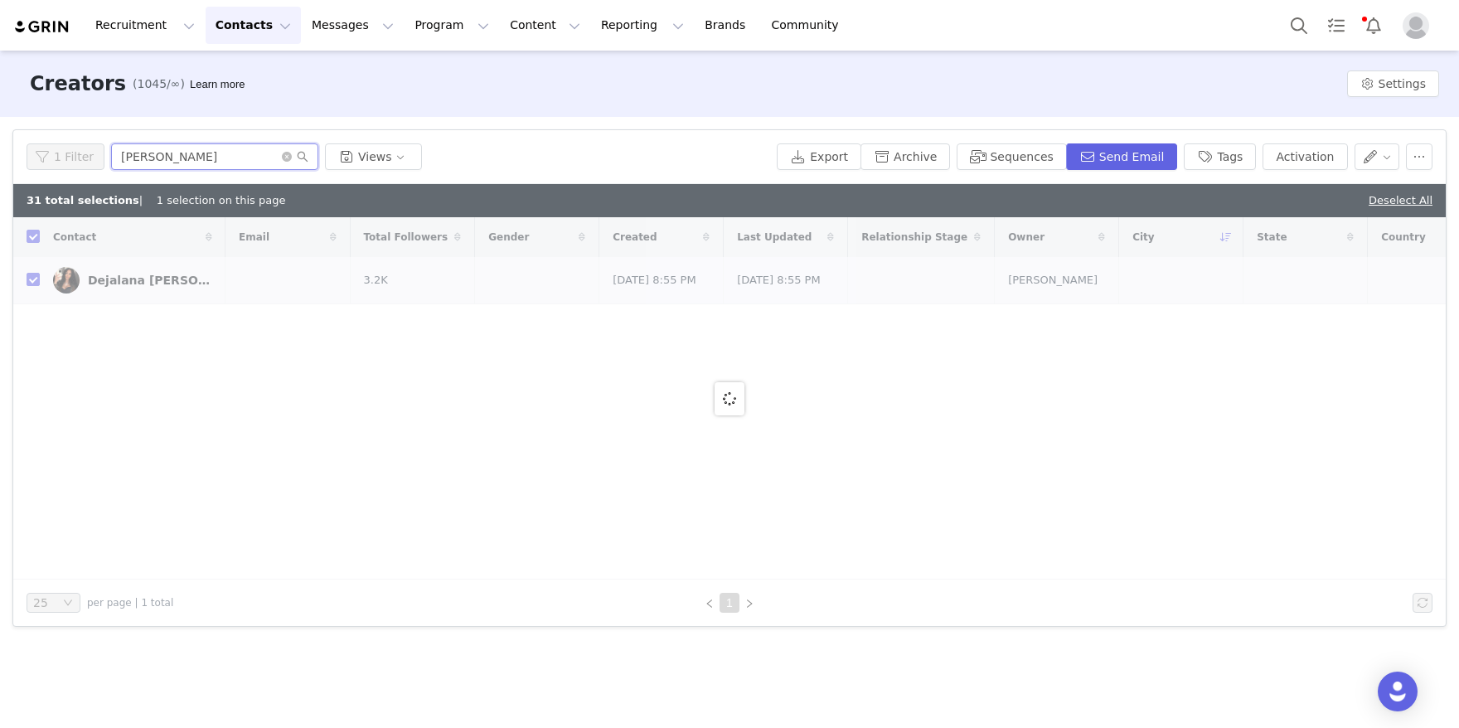
checkbox input "false"
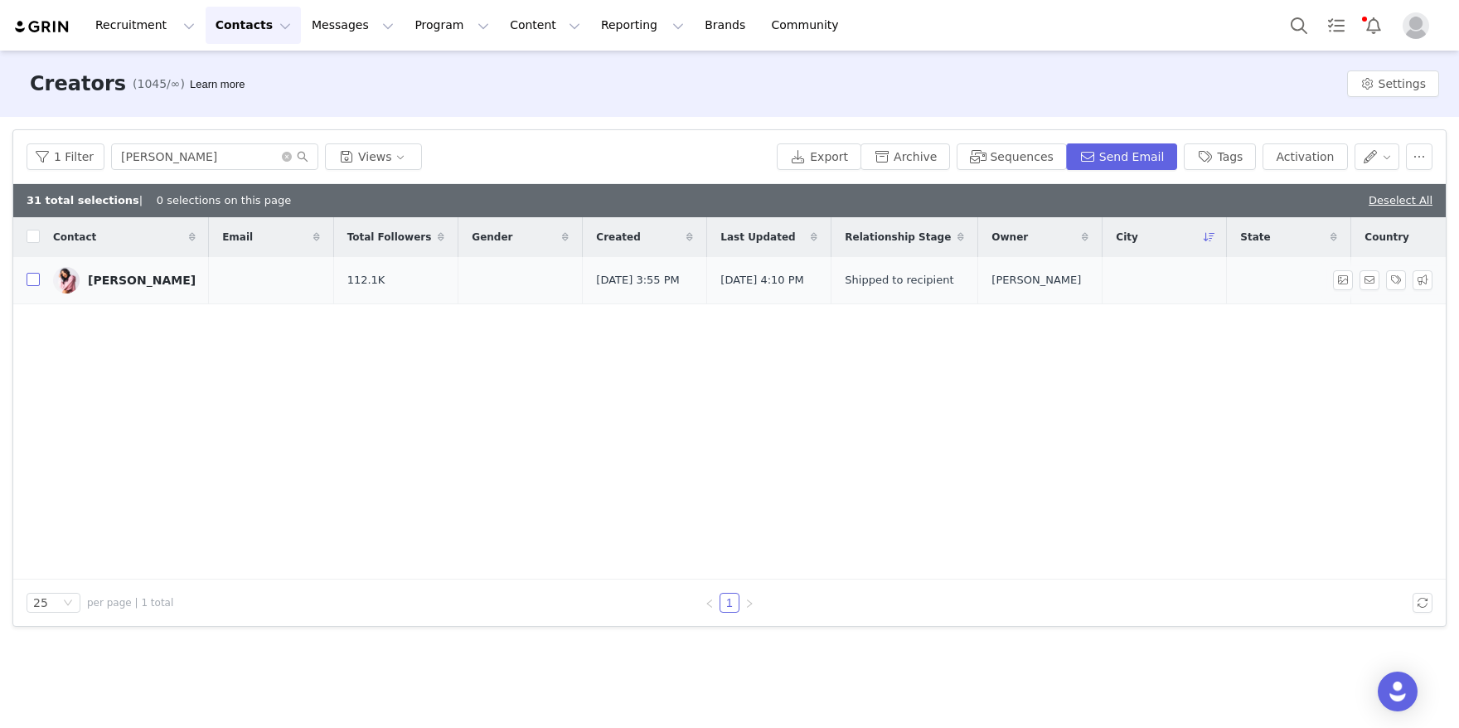
click at [37, 283] on input "checkbox" at bounding box center [33, 279] width 13 height 13
checkbox input "true"
click at [1334, 147] on button "Activation" at bounding box center [1304, 156] width 85 height 27
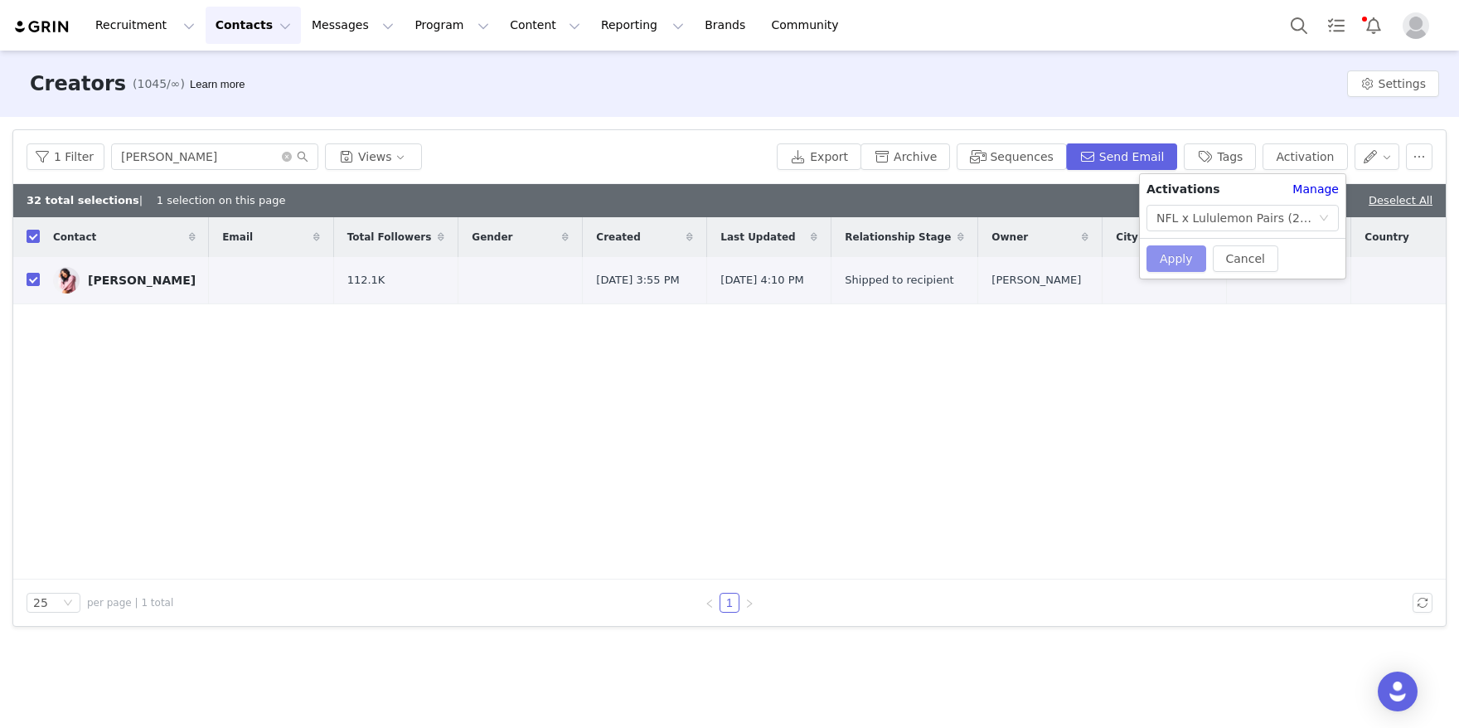
click at [1167, 260] on button "Apply" at bounding box center [1176, 258] width 60 height 27
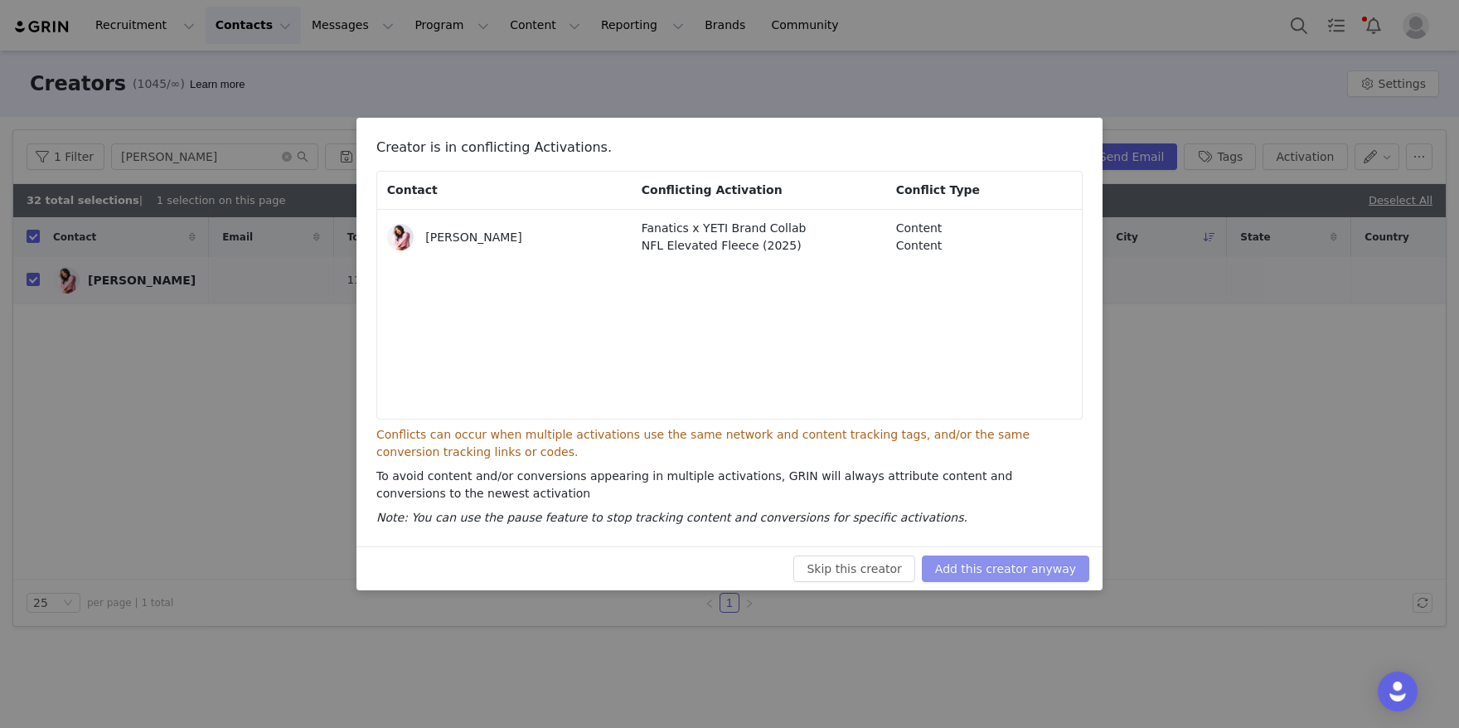
click at [990, 562] on button "Add this creator anyway" at bounding box center [1005, 568] width 167 height 27
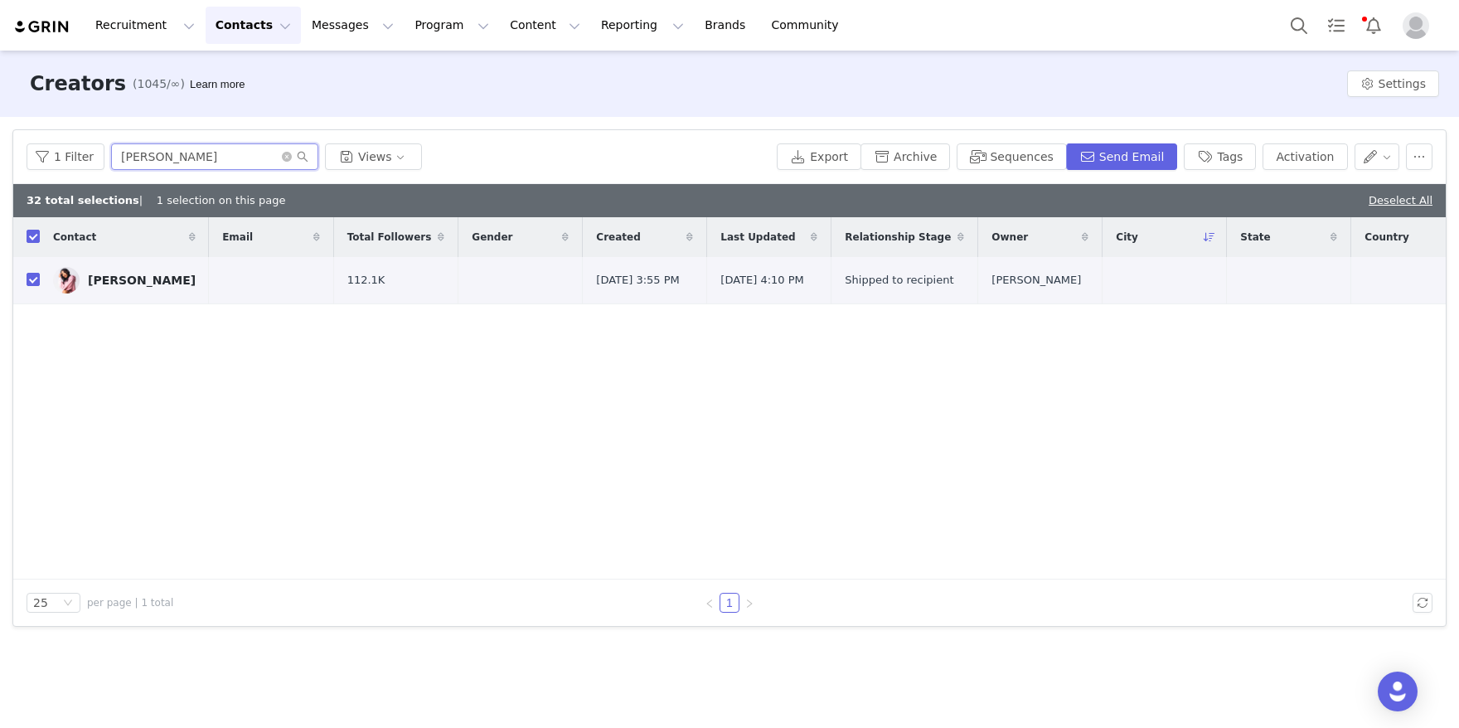
drag, startPoint x: 195, startPoint y: 157, endPoint x: 39, endPoint y: 133, distance: 157.6
click at [39, 133] on div "1 Filter [PERSON_NAME] Views Export Archive Sequences Send Email Tags Activation" at bounding box center [729, 157] width 1432 height 54
paste input "[PERSON_NAME]"
type input "[PERSON_NAME]"
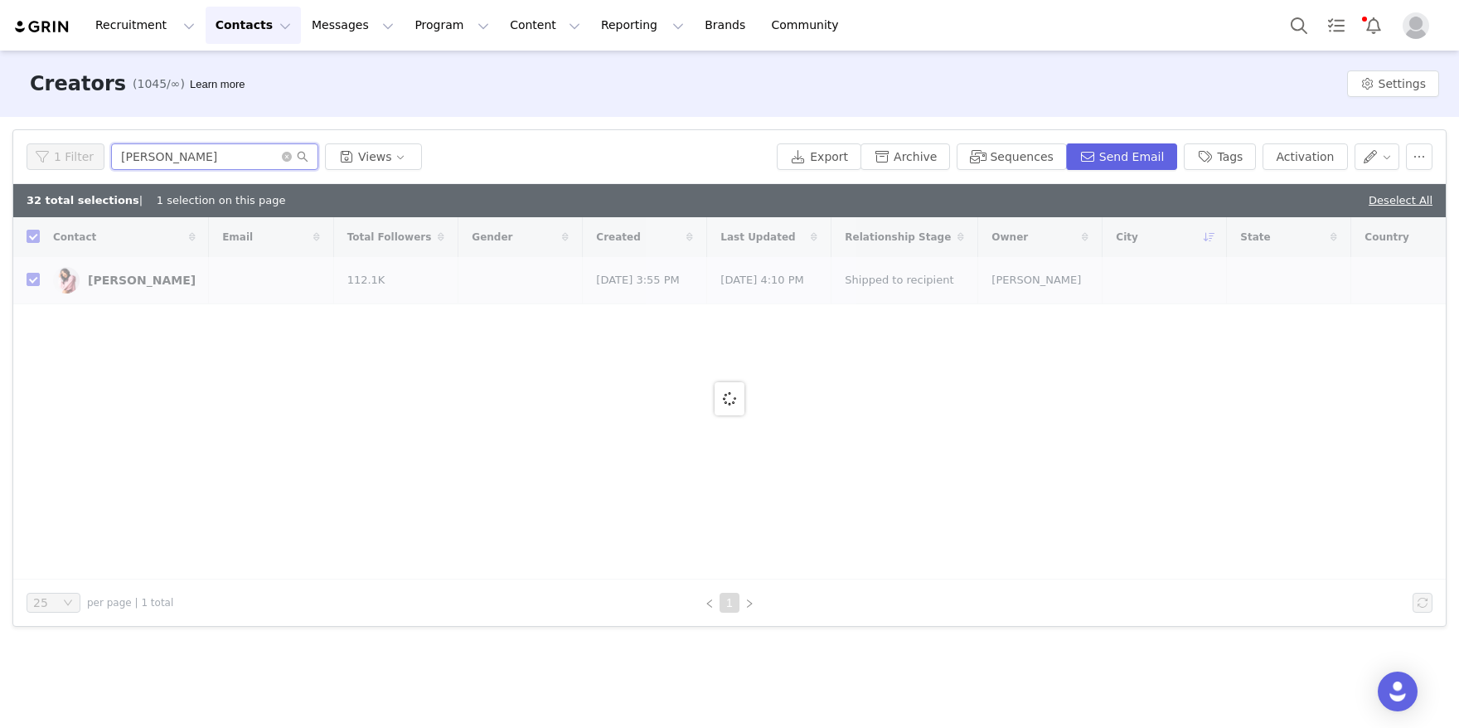
checkbox input "false"
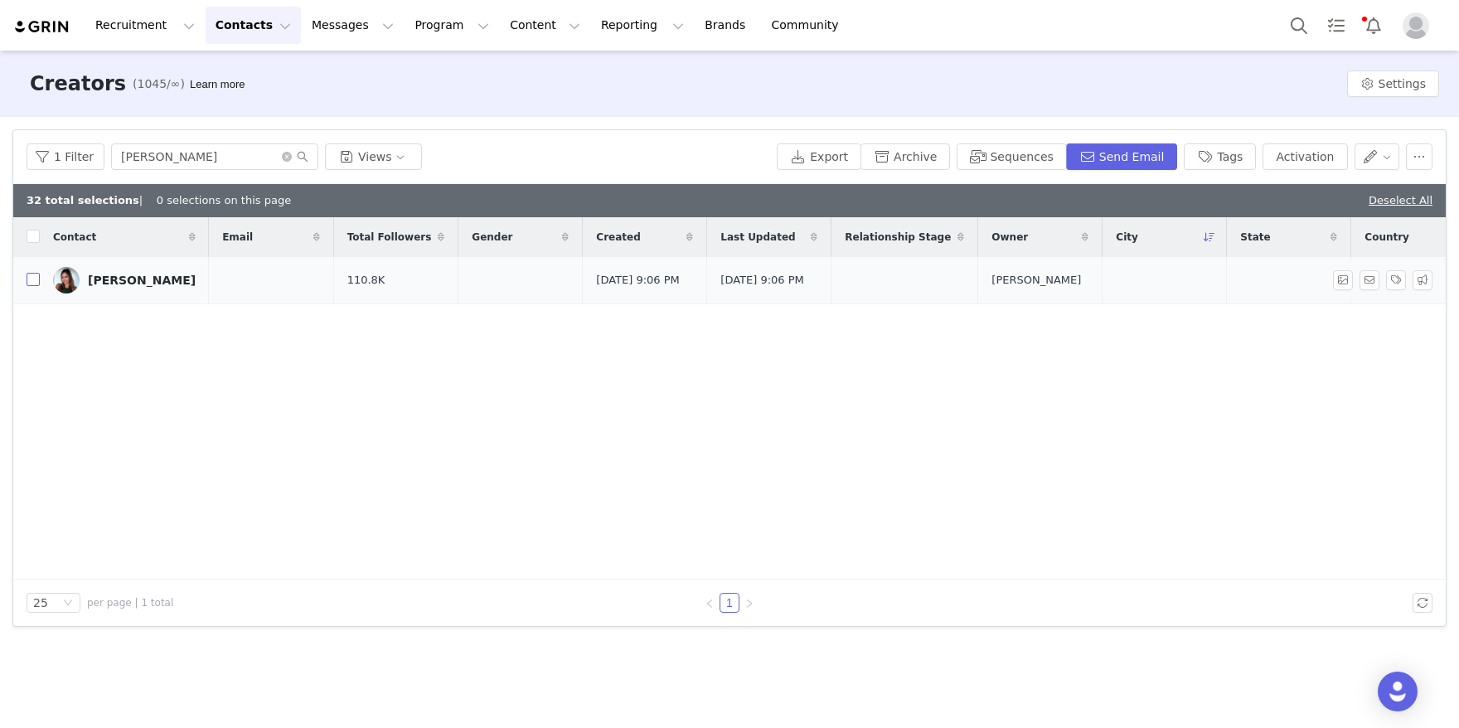
click at [29, 286] on input "checkbox" at bounding box center [33, 279] width 13 height 13
checkbox input "true"
click at [1312, 148] on button "Activation" at bounding box center [1304, 156] width 85 height 27
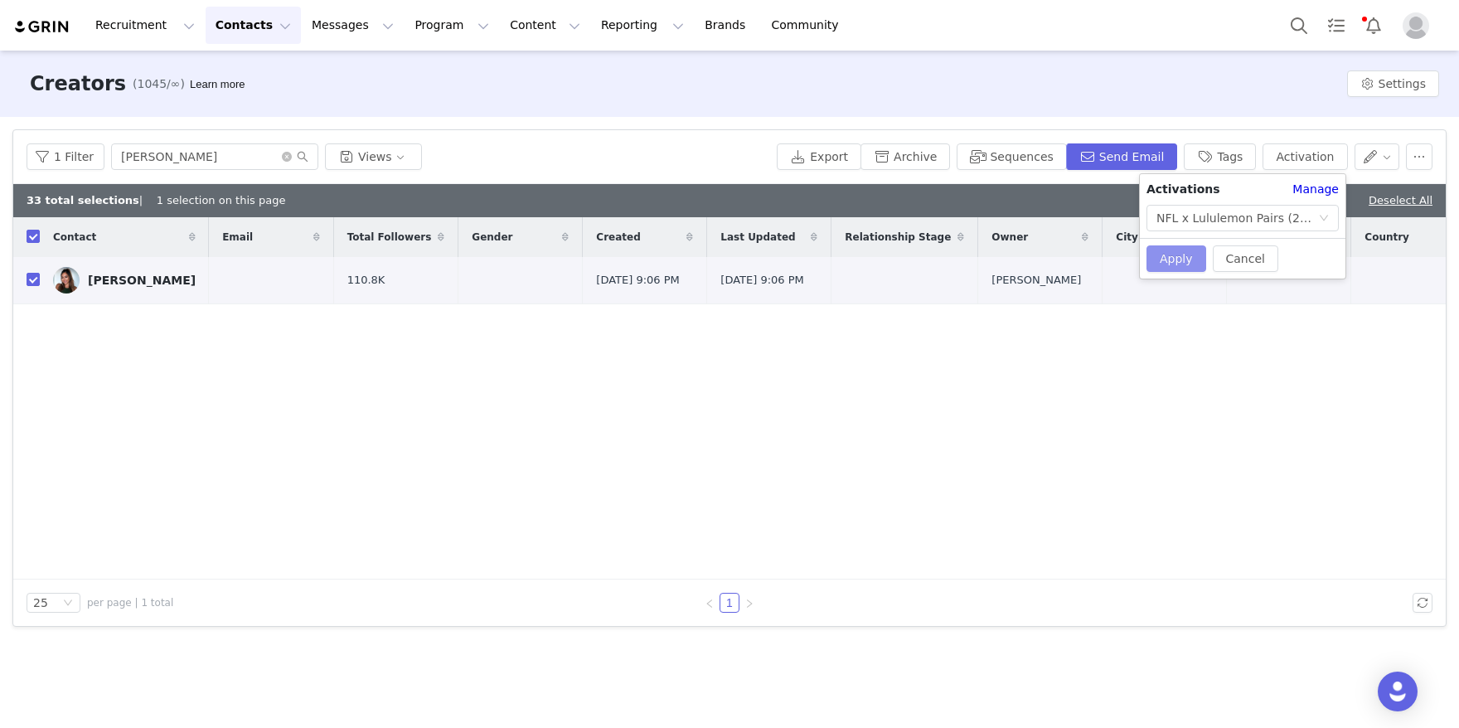
click at [1166, 258] on button "Apply" at bounding box center [1176, 258] width 60 height 27
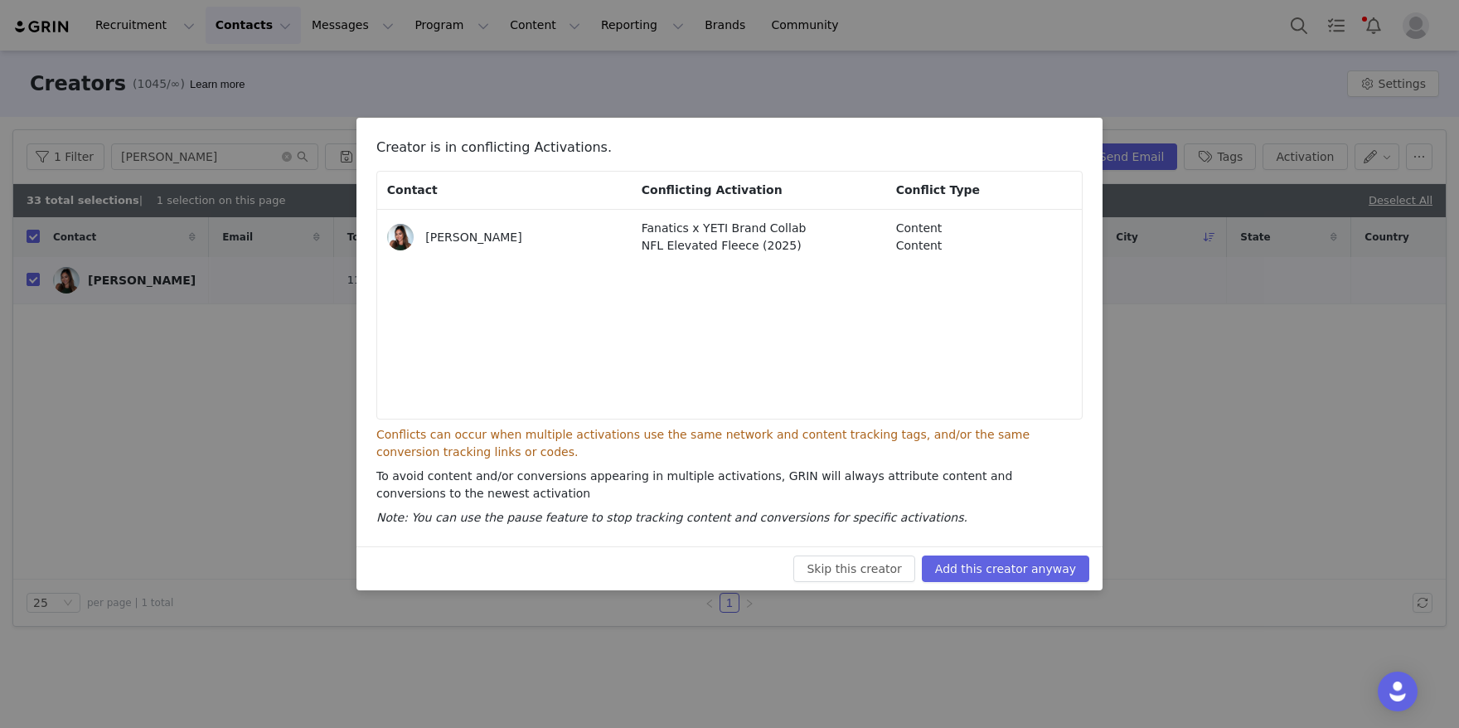
click at [985, 583] on div "Skip this creator Add this creator anyway" at bounding box center [729, 568] width 746 height 44
click at [1004, 566] on button "Add this creator anyway" at bounding box center [1005, 568] width 167 height 27
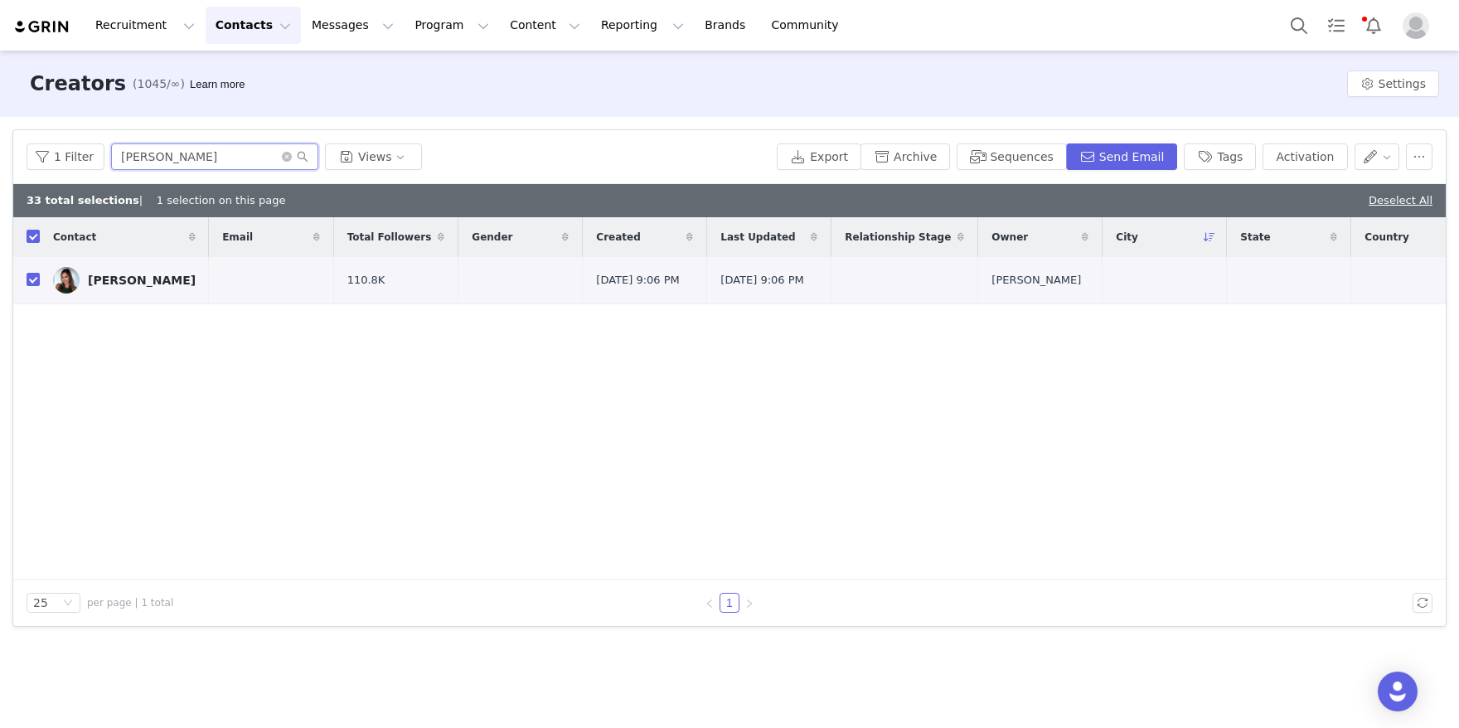
drag, startPoint x: 235, startPoint y: 167, endPoint x: 25, endPoint y: 102, distance: 219.7
click at [25, 102] on div "Creators (1045/∞) Learn more Settings Filters Filter Logic And Or Archived Sele…" at bounding box center [729, 388] width 1459 height 675
paste input "[PERSON_NAME]"
type input "[PERSON_NAME]"
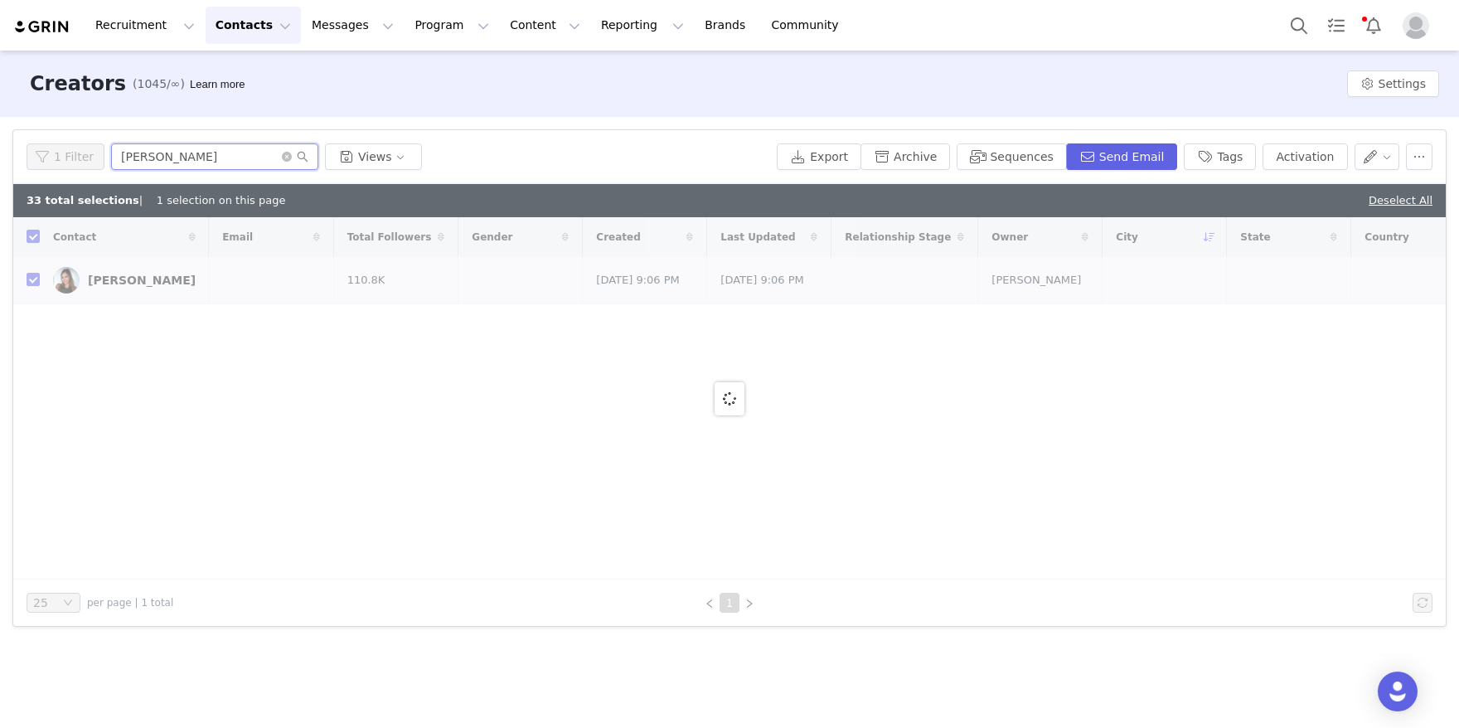
checkbox input "false"
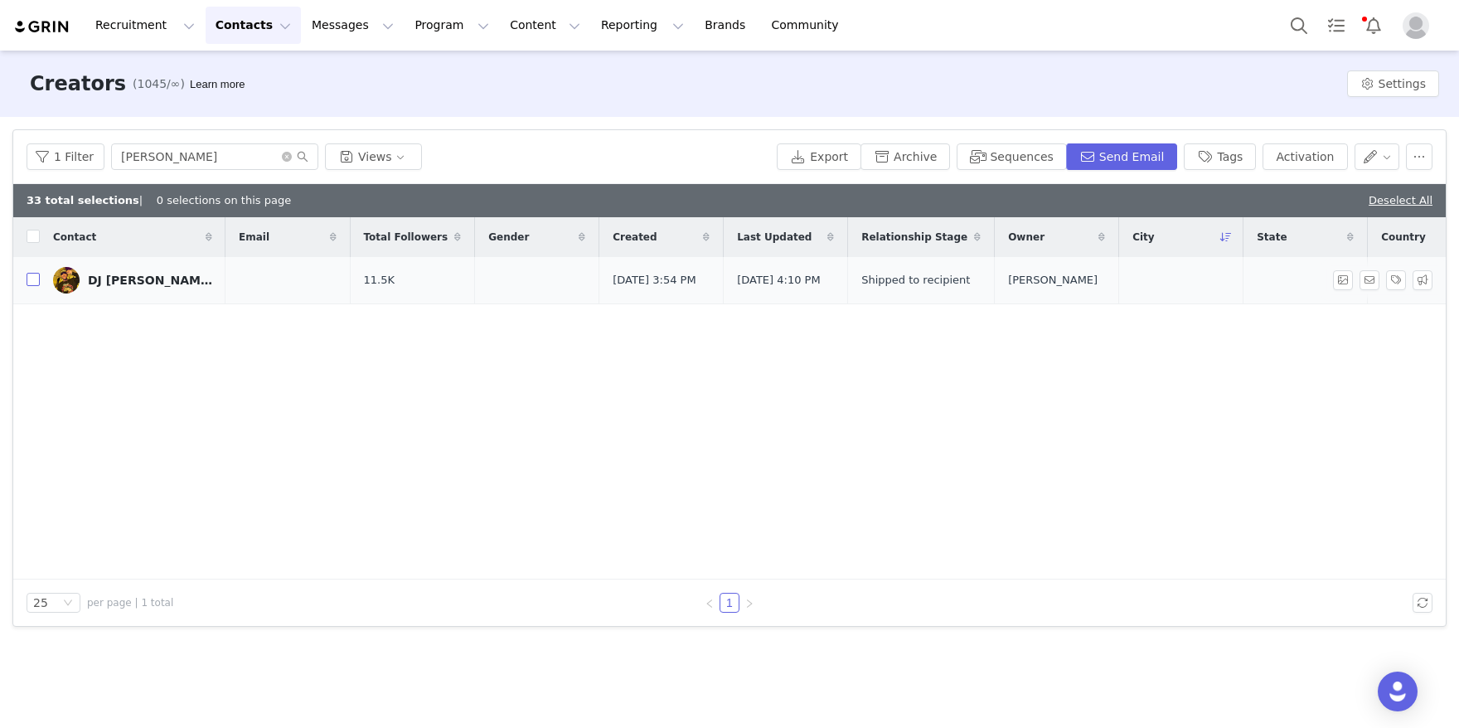
click at [31, 283] on input "checkbox" at bounding box center [33, 279] width 13 height 13
checkbox input "true"
click at [1336, 152] on button "Activation" at bounding box center [1304, 156] width 85 height 27
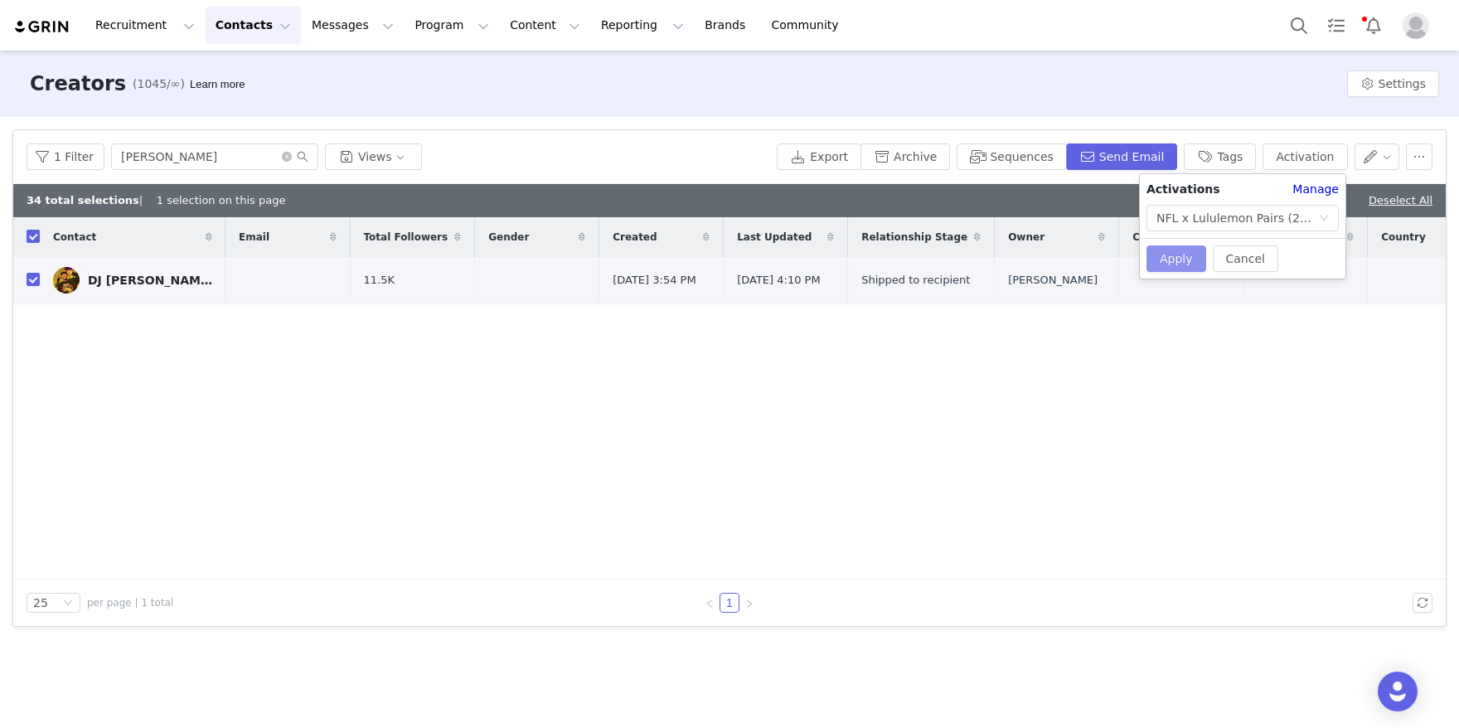
click at [1159, 259] on button "Apply" at bounding box center [1176, 258] width 60 height 27
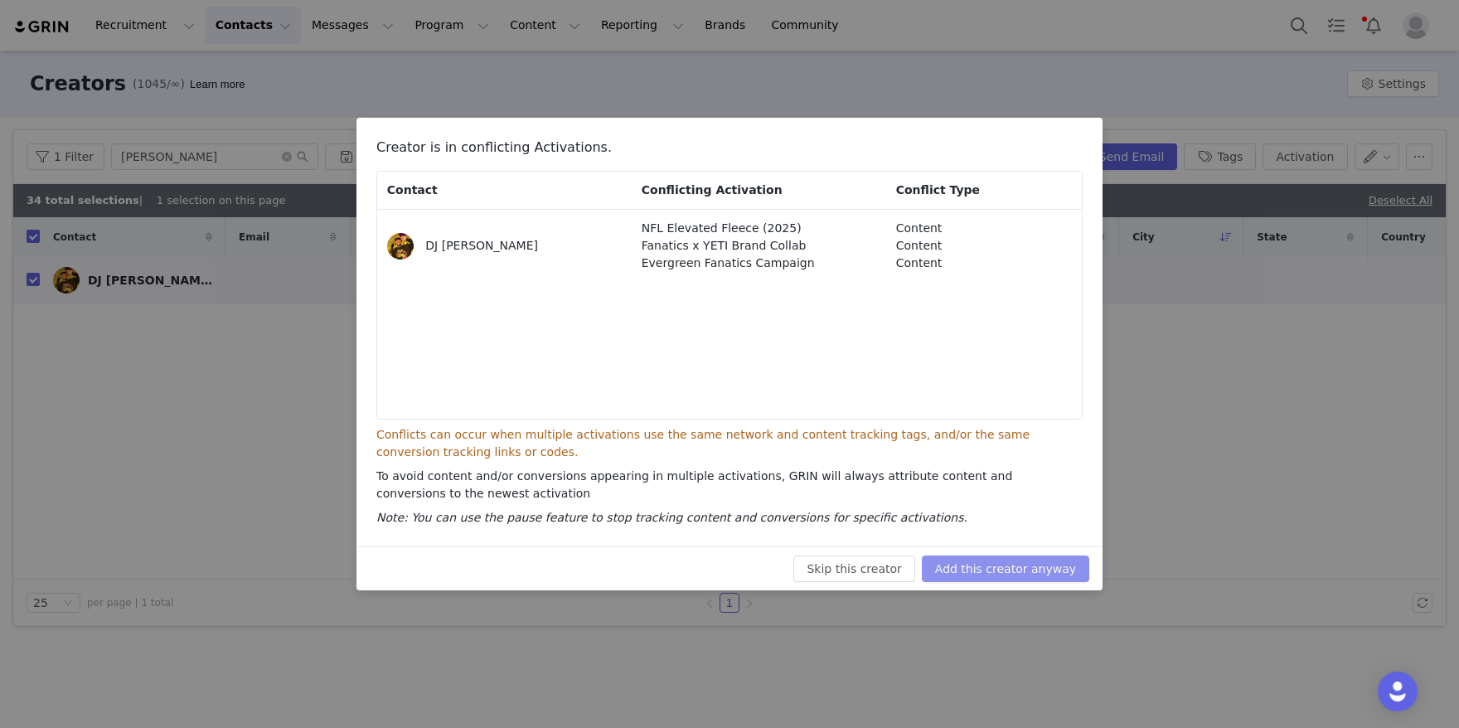
click at [1003, 555] on button "Add this creator anyway" at bounding box center [1005, 568] width 167 height 27
click at [1003, 556] on div "Skip this creator Add this creator anyway" at bounding box center [729, 568] width 719 height 27
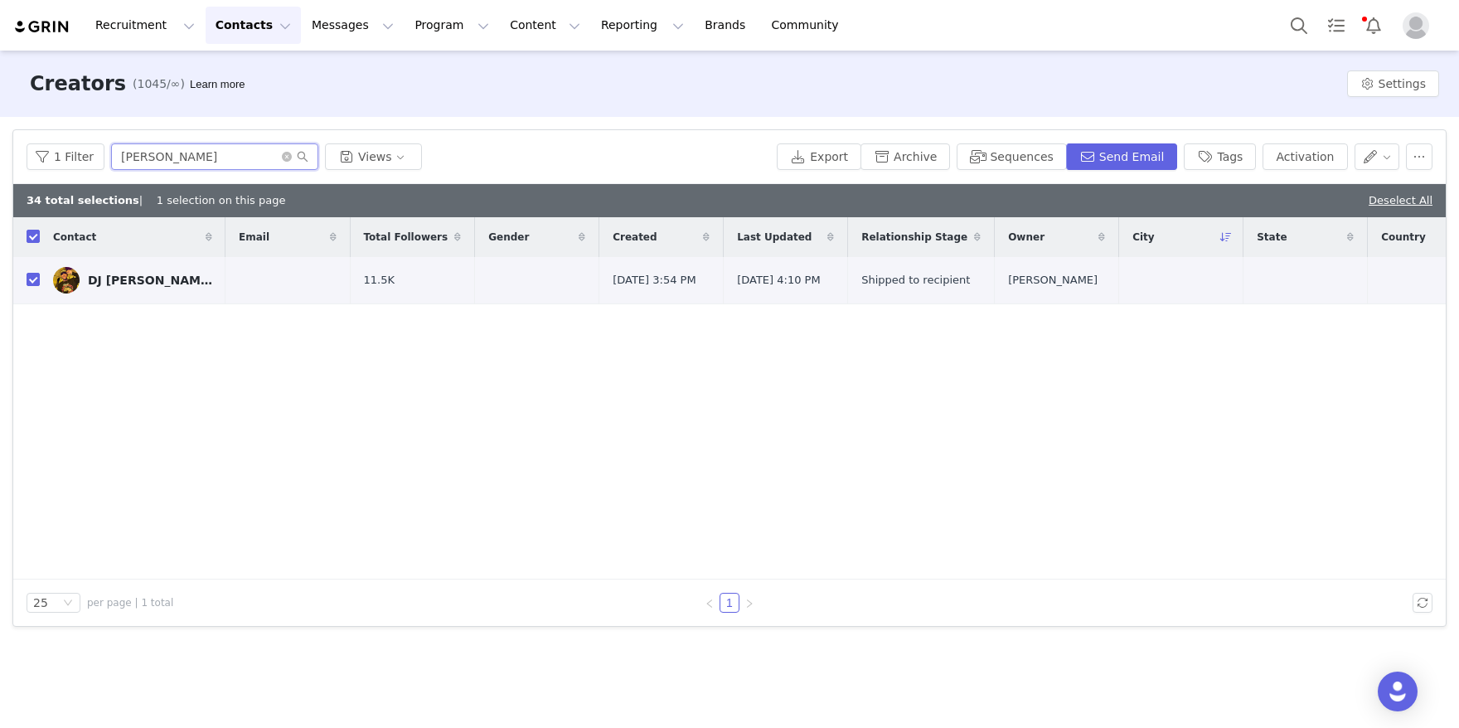
drag, startPoint x: 207, startPoint y: 162, endPoint x: 115, endPoint y: 128, distance: 98.1
click at [115, 128] on div "Filters Filter Logic And Or Archived Select No Owner Select Contact Tag Select …" at bounding box center [729, 378] width 1459 height 522
paste input "[PERSON_NAME]"
type input "[PERSON_NAME]"
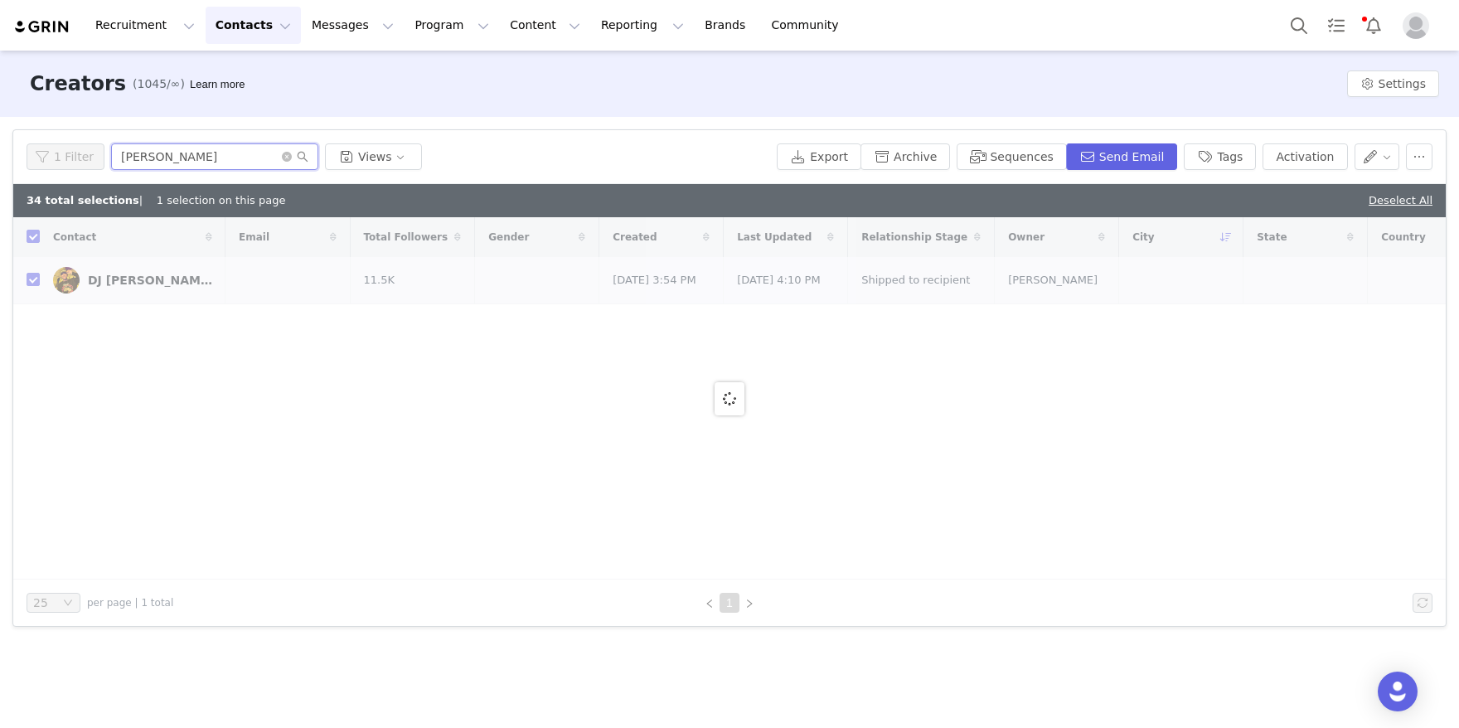
checkbox input "false"
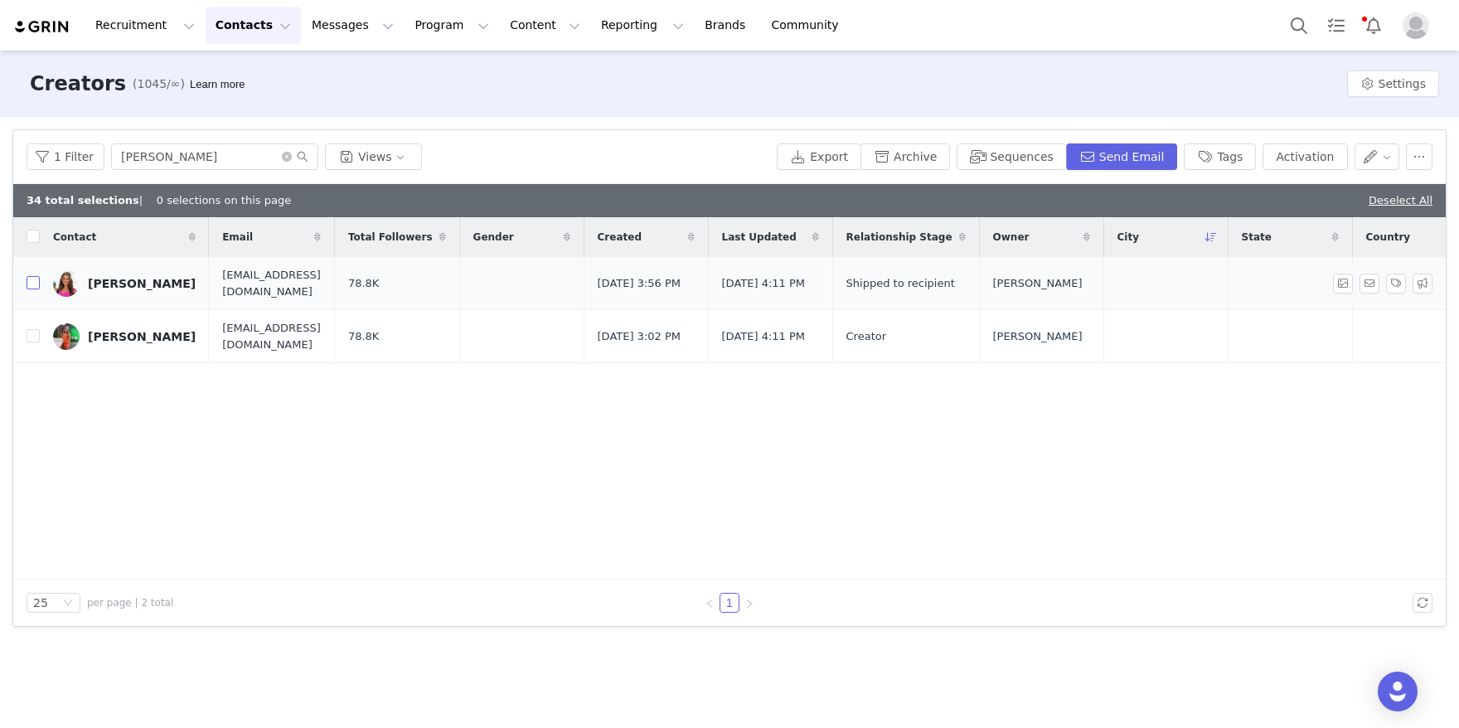
click at [35, 285] on input "checkbox" at bounding box center [33, 282] width 13 height 13
checkbox input "true"
click at [1291, 146] on button "Activation" at bounding box center [1304, 156] width 85 height 27
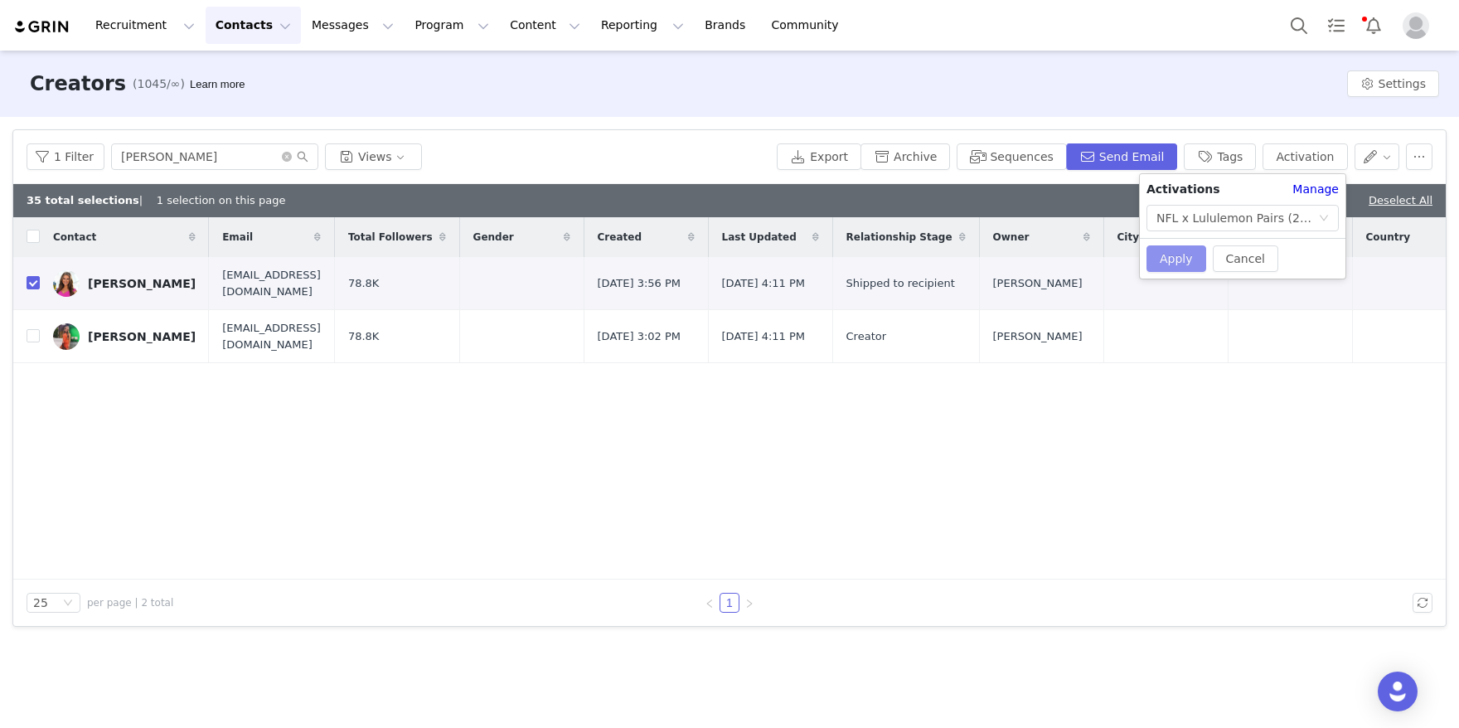
click at [1176, 245] on button "Apply" at bounding box center [1176, 258] width 60 height 27
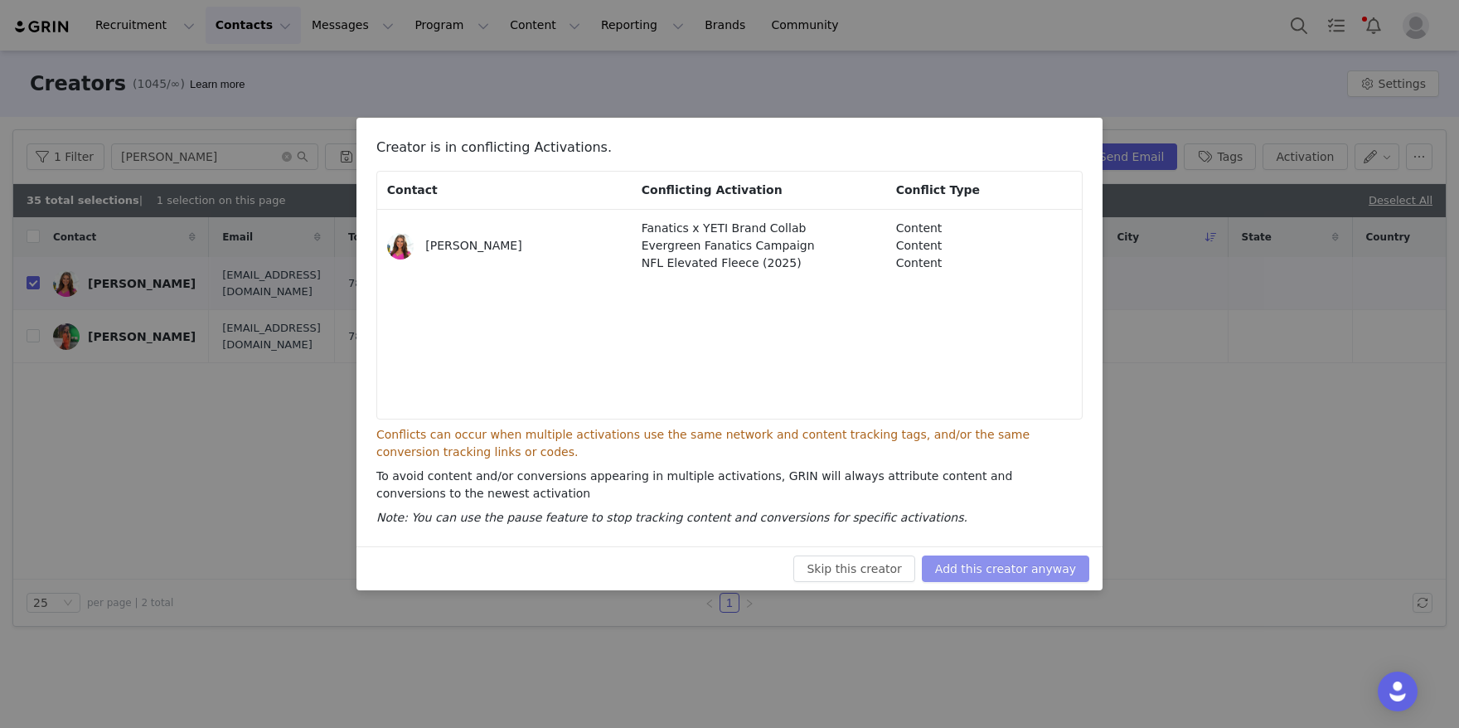
click at [1000, 570] on button "Add this creator anyway" at bounding box center [1005, 568] width 167 height 27
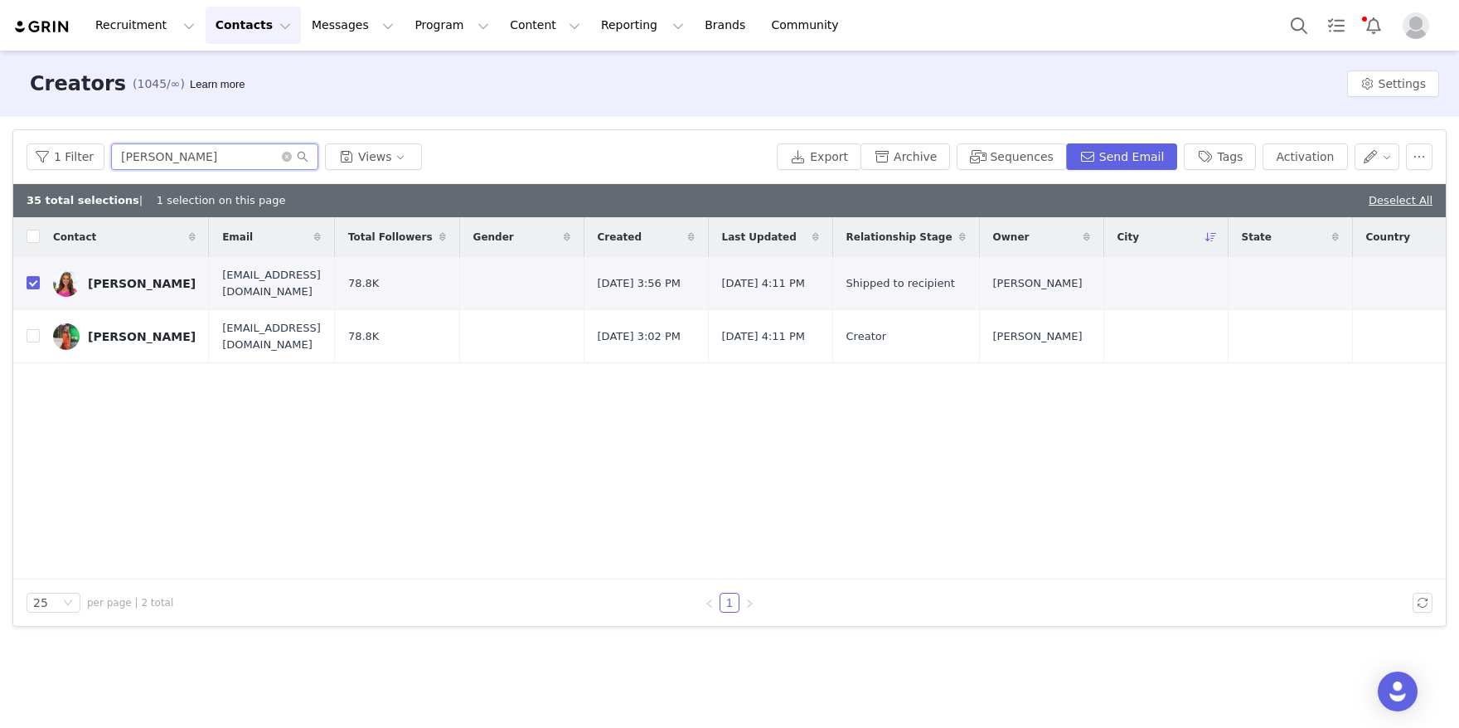
drag, startPoint x: 230, startPoint y: 163, endPoint x: 126, endPoint y: 119, distance: 113.6
click at [126, 119] on div "Filters Filter Logic And Or Archived Select No Owner Select Contact Tag Select …" at bounding box center [729, 378] width 1459 height 522
paste input "[PERSON_NAME]"
type input "[PERSON_NAME]"
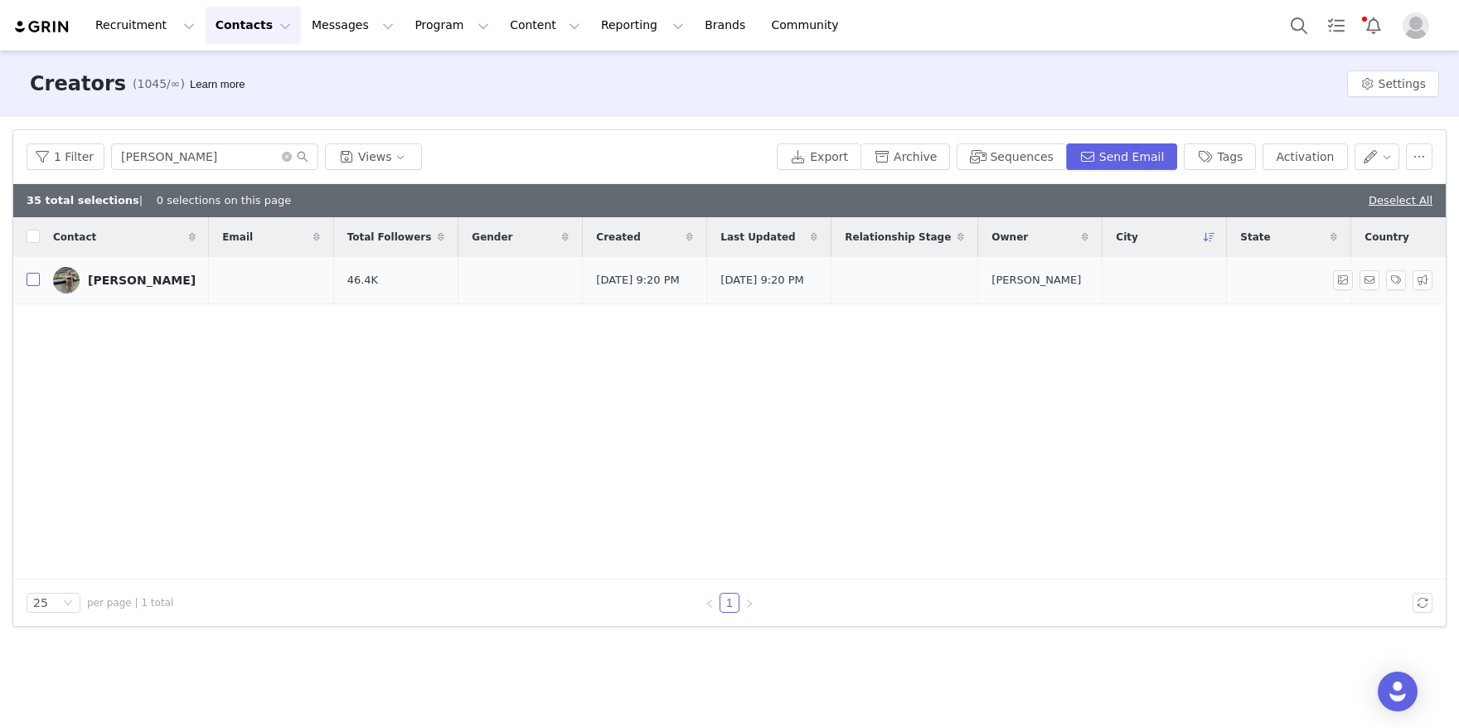
click at [35, 281] on input "checkbox" at bounding box center [33, 279] width 13 height 13
checkbox input "true"
click at [1297, 151] on button "Activation" at bounding box center [1304, 156] width 85 height 27
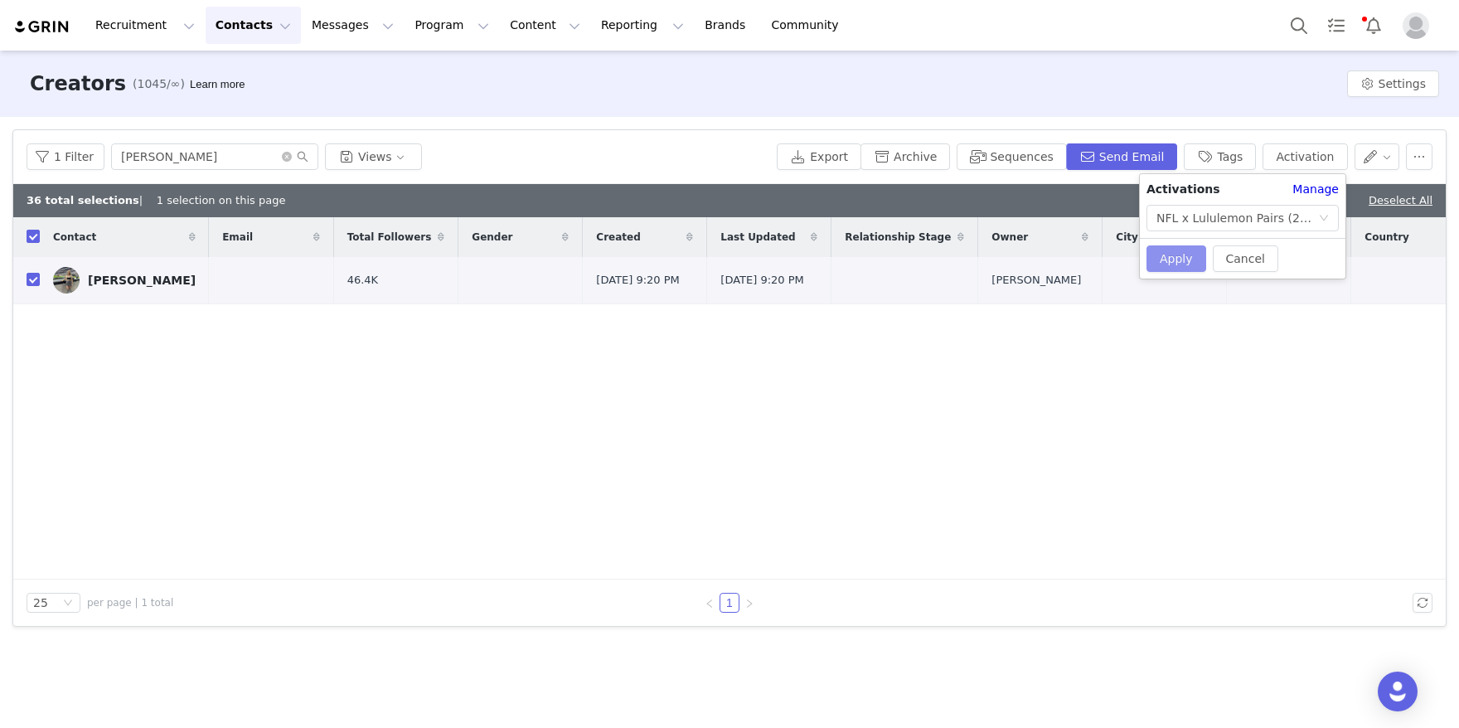
click at [1192, 254] on button "Apply" at bounding box center [1176, 258] width 60 height 27
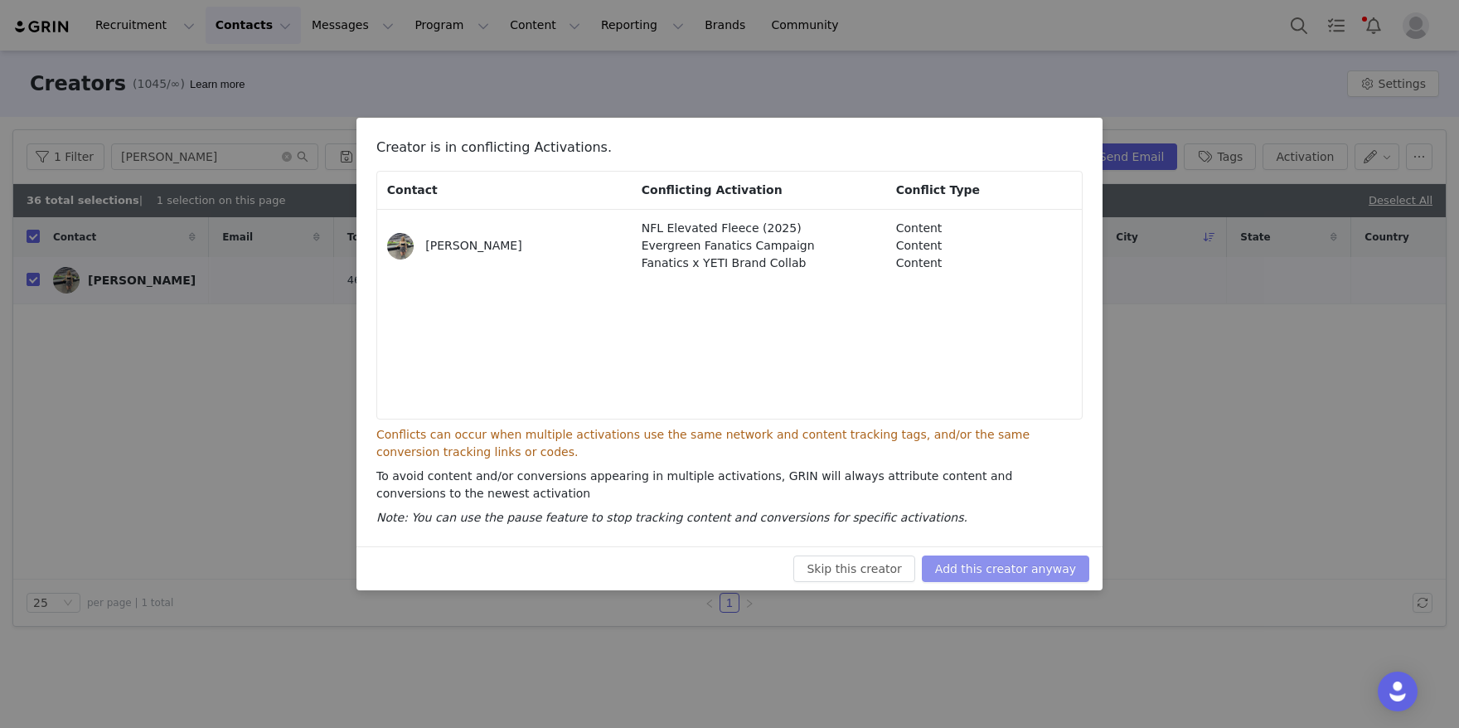
click at [1009, 571] on button "Add this creator anyway" at bounding box center [1005, 568] width 167 height 27
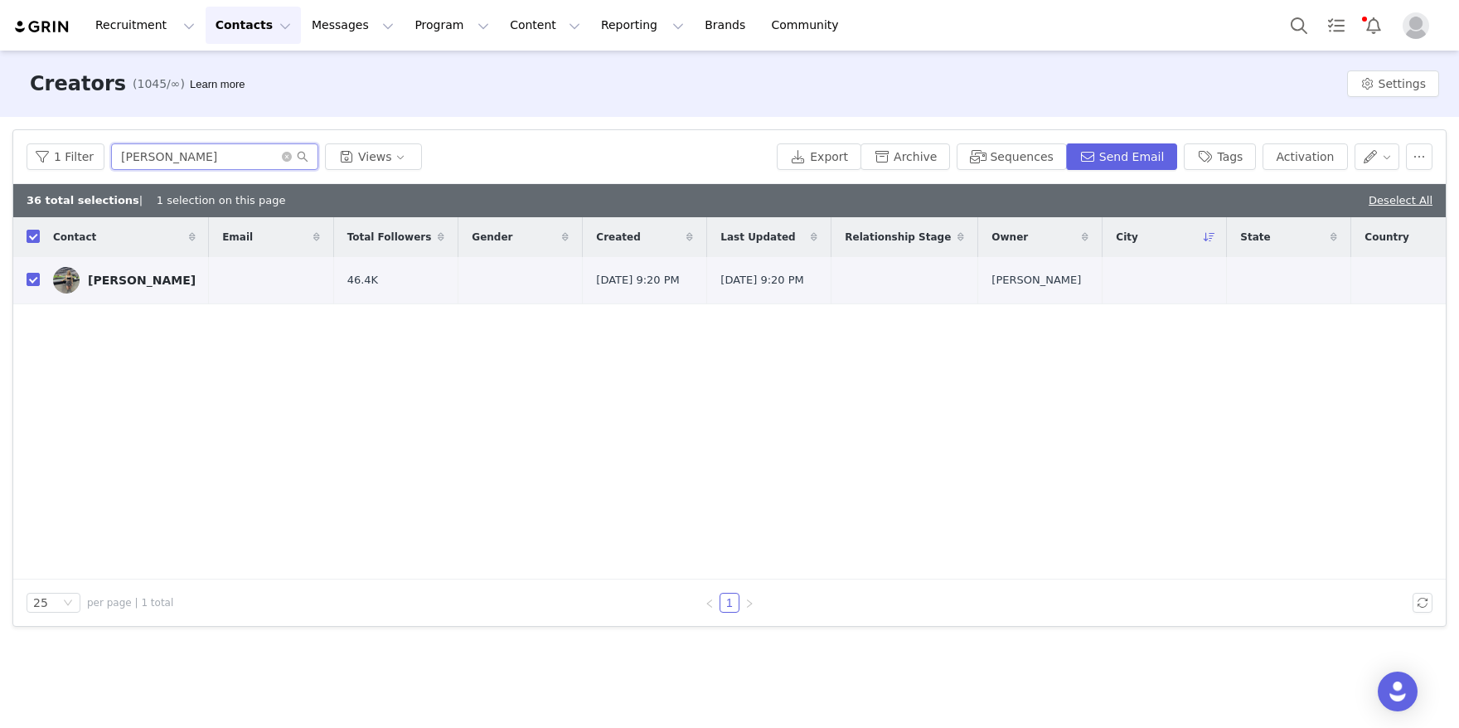
drag, startPoint x: 205, startPoint y: 158, endPoint x: 30, endPoint y: 98, distance: 185.0
click at [42, 108] on div "Creators (1045/∞) Learn more Settings Filters Filter Logic And Or Archived Sele…" at bounding box center [729, 388] width 1459 height 675
paste input "[PERSON_NAME]"
type input "[PERSON_NAME]"
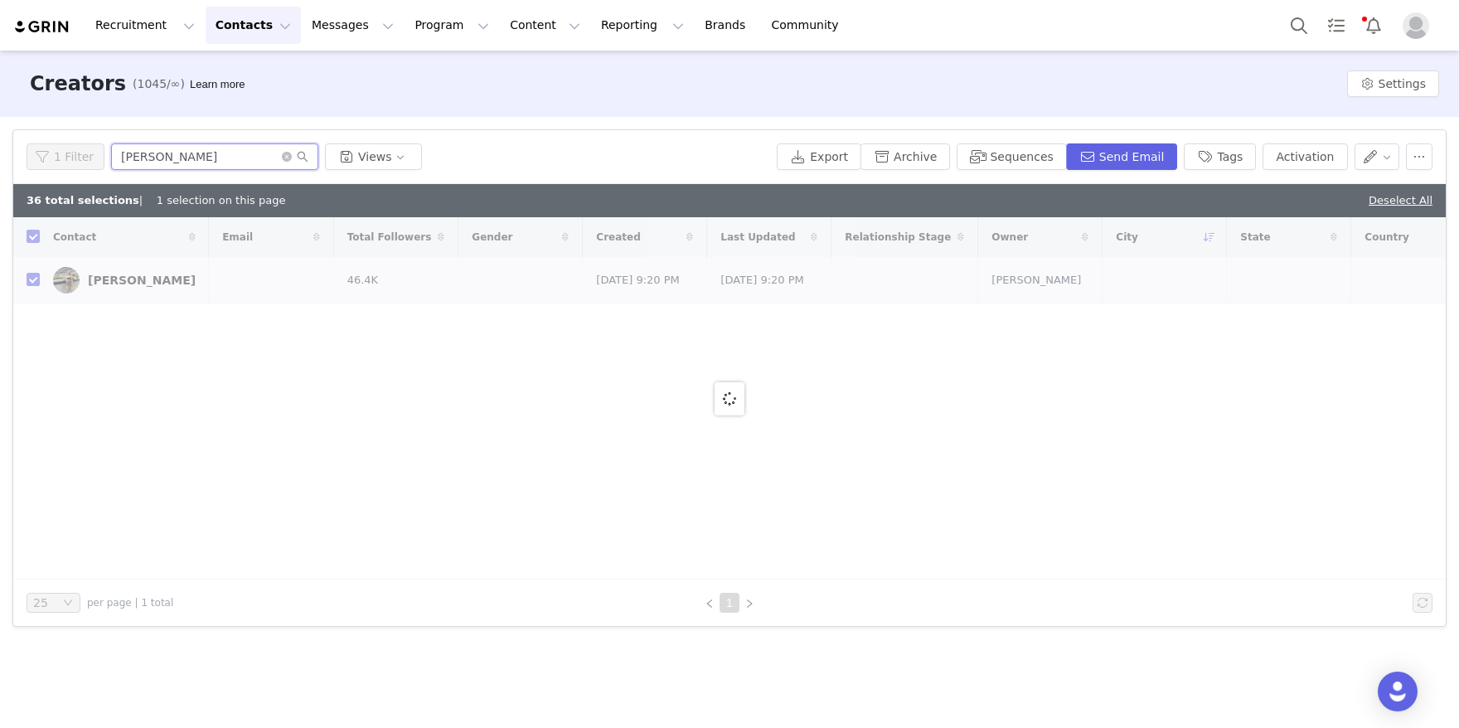
checkbox input "false"
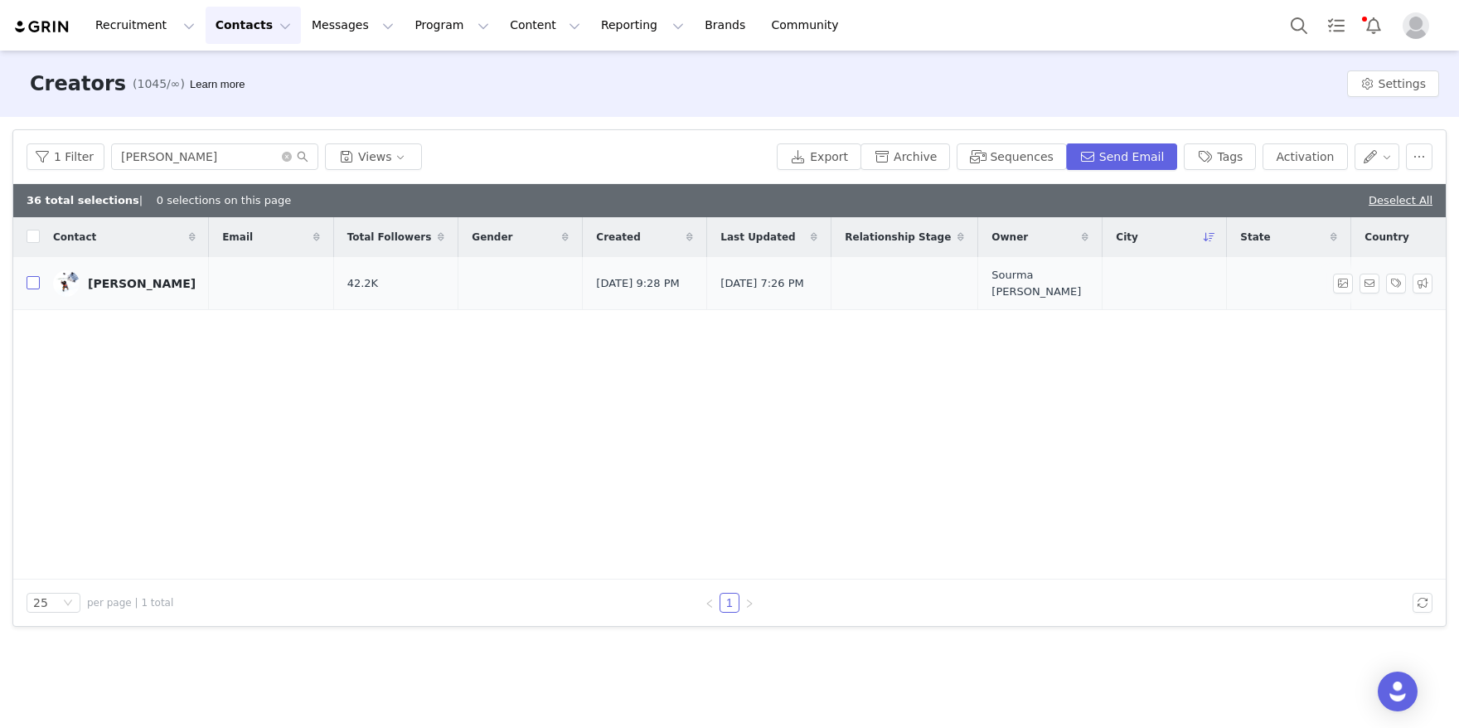
click at [29, 285] on input "checkbox" at bounding box center [33, 282] width 13 height 13
checkbox input "true"
click at [1286, 159] on button "Activation" at bounding box center [1304, 156] width 85 height 27
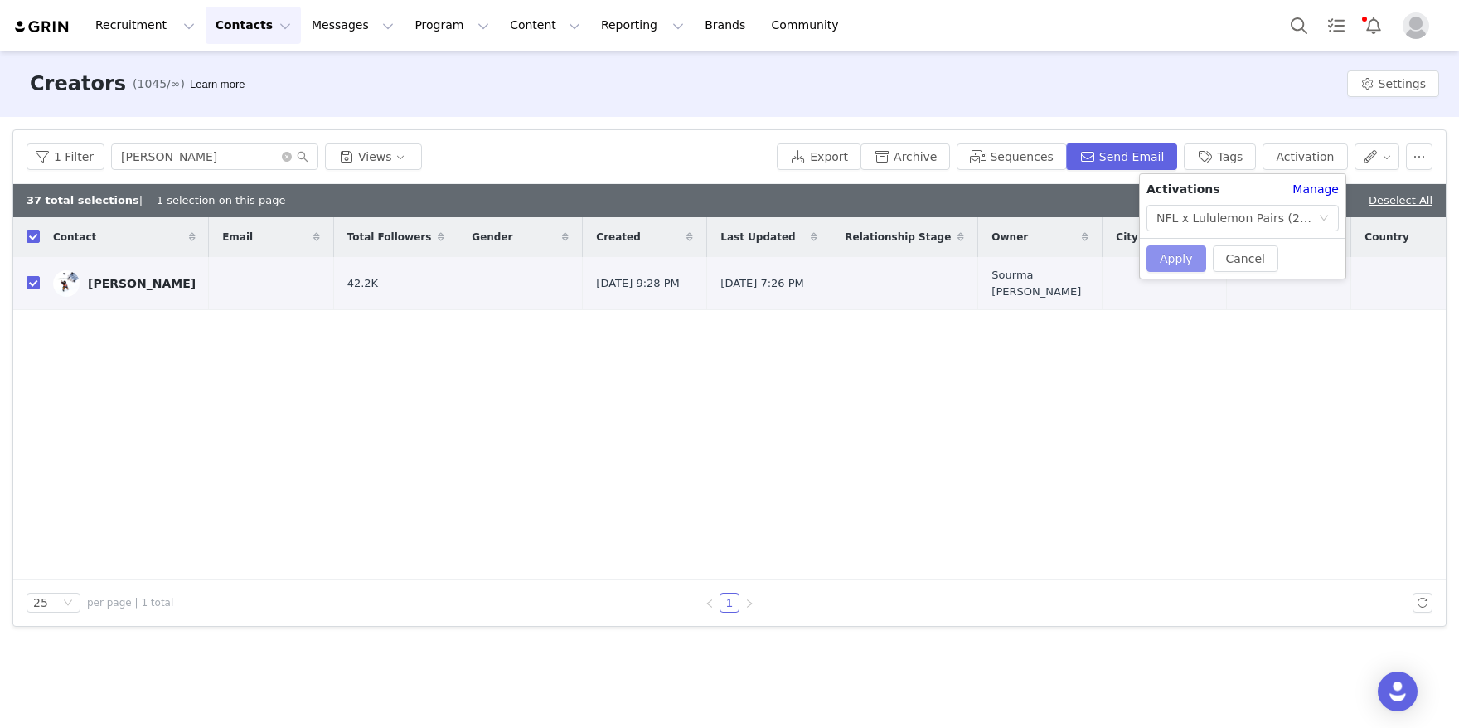
click at [1181, 252] on button "Apply" at bounding box center [1176, 258] width 60 height 27
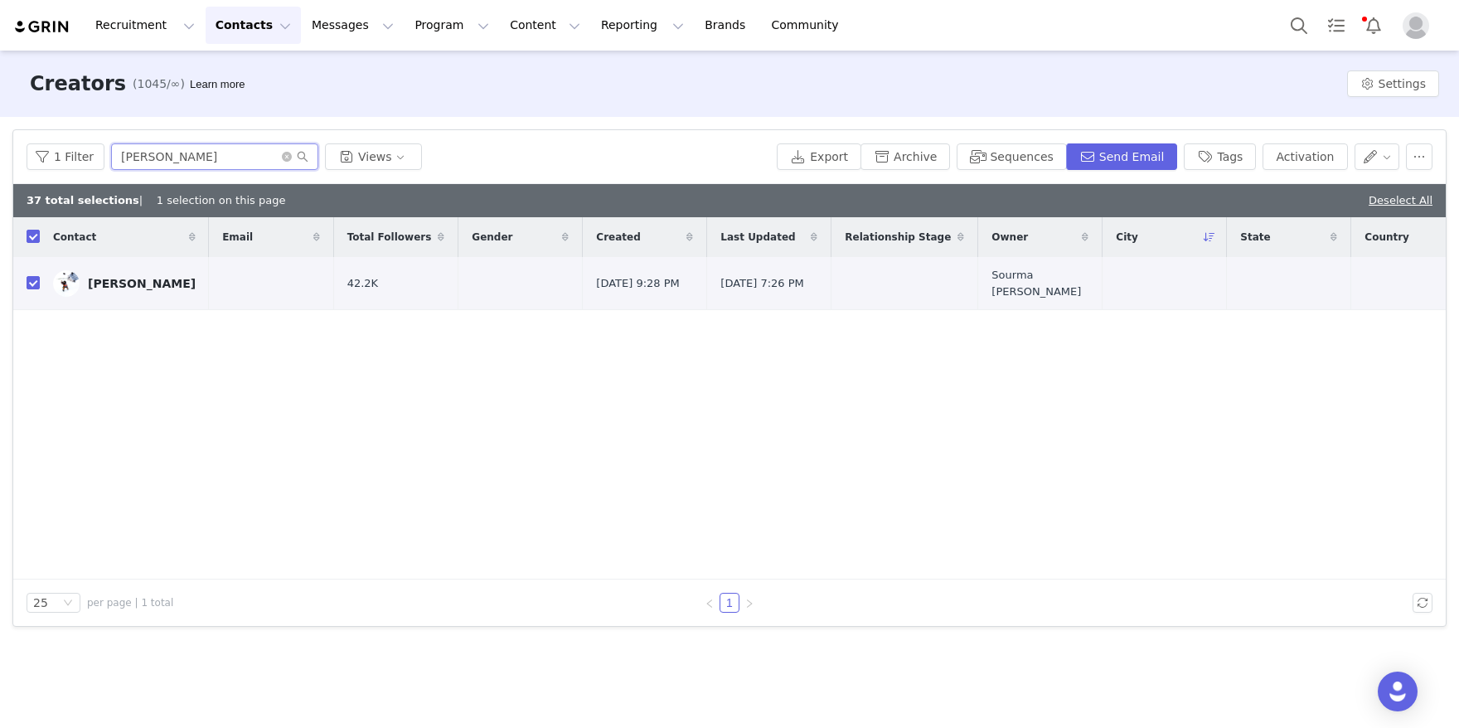
drag, startPoint x: 223, startPoint y: 152, endPoint x: 67, endPoint y: 119, distance: 159.3
click at [95, 129] on article "Filters Filter Logic And Or Archived Select No Owner Select Contact Tag Select …" at bounding box center [729, 377] width 1434 height 497
paste input "[PERSON_NAME]"
type input "[PERSON_NAME]"
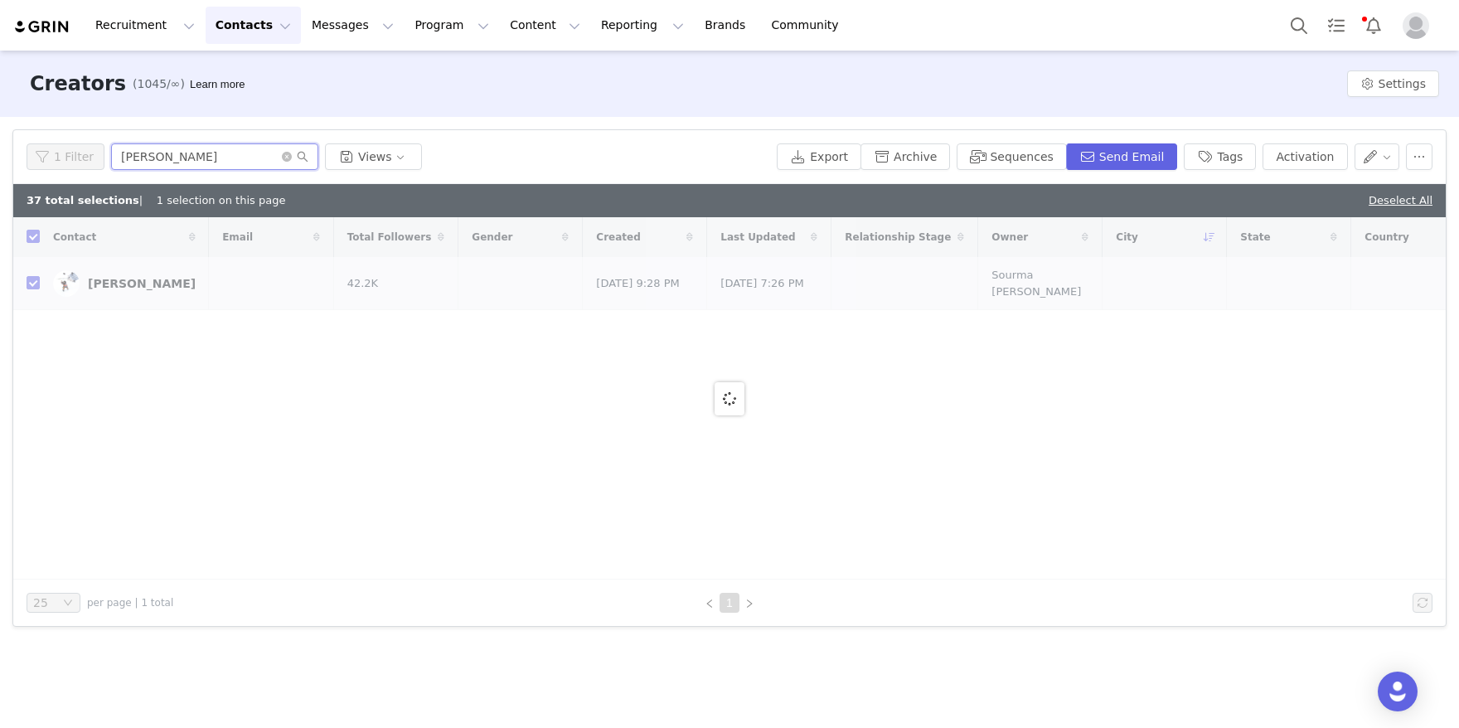
checkbox input "false"
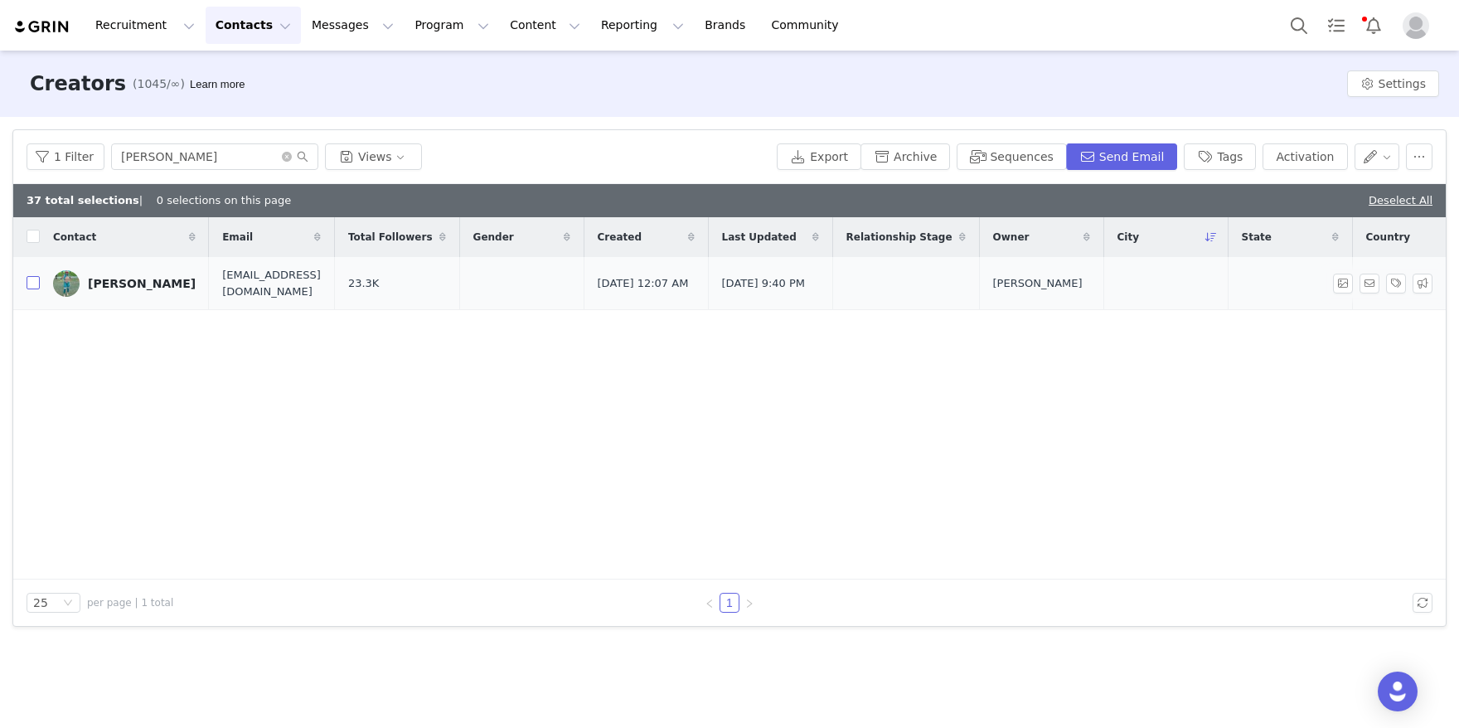
click at [35, 285] on input "checkbox" at bounding box center [33, 282] width 13 height 13
checkbox input "true"
click at [1299, 148] on button "Activation" at bounding box center [1304, 156] width 85 height 27
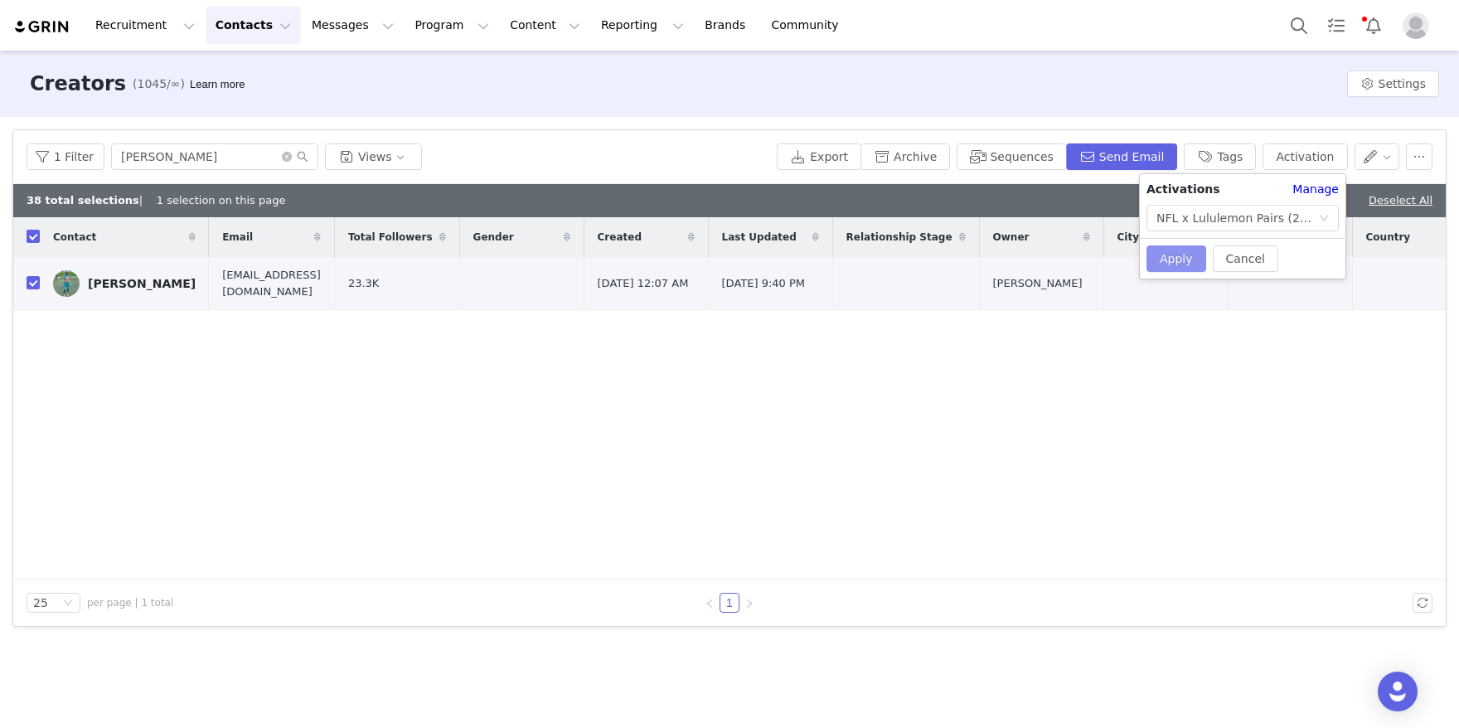
click at [1178, 247] on button "Apply" at bounding box center [1176, 258] width 60 height 27
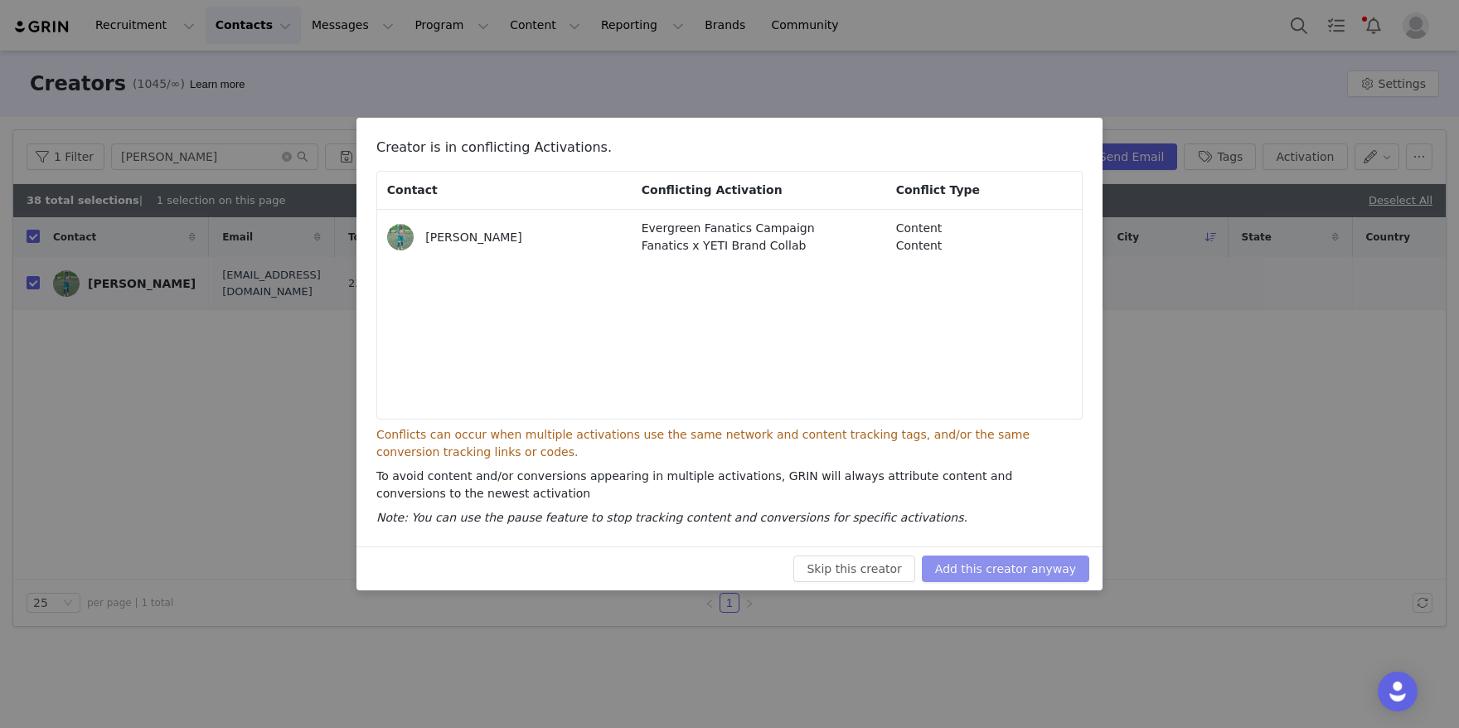
click at [1000, 570] on button "Add this creator anyway" at bounding box center [1005, 568] width 167 height 27
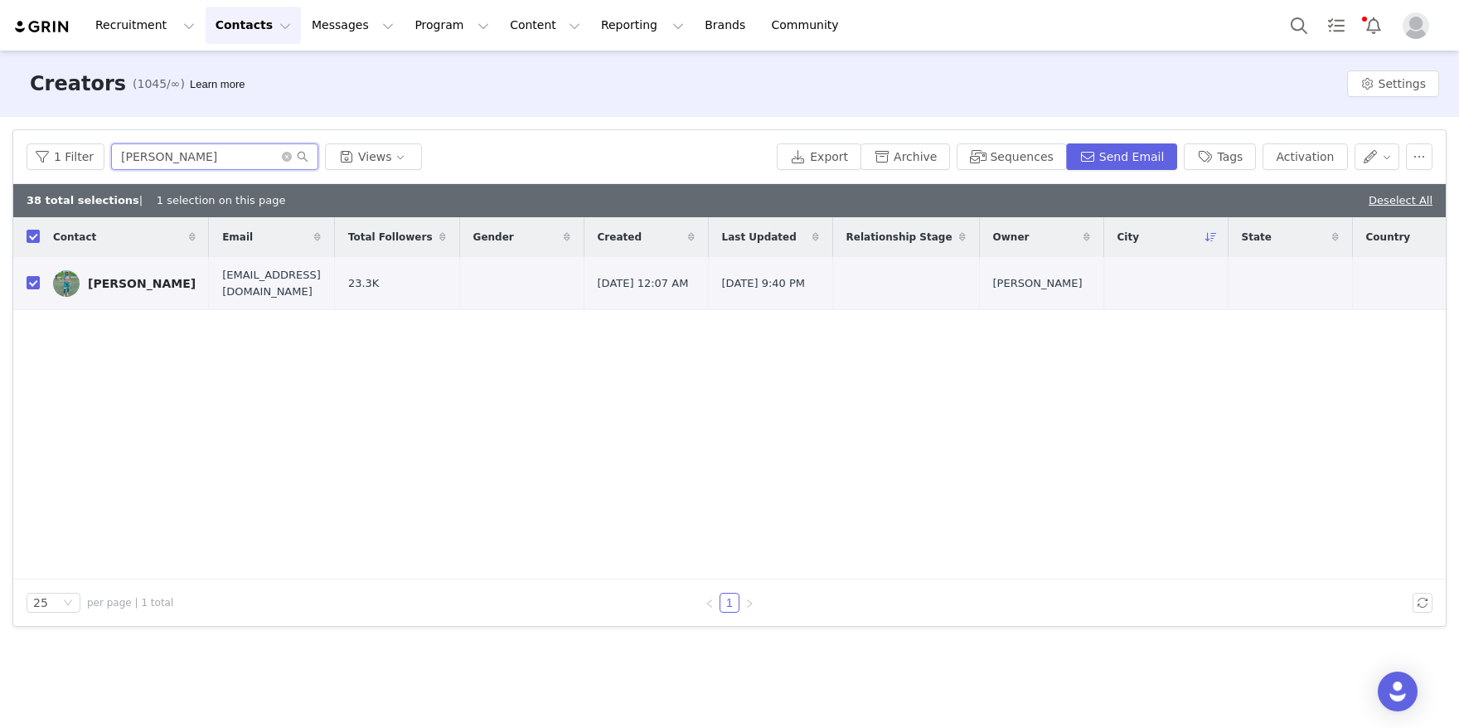
drag, startPoint x: 230, startPoint y: 155, endPoint x: 119, endPoint y: 129, distance: 114.0
click at [119, 130] on div "1 Filter [PERSON_NAME] Views Export Archive Sequences Send Email Tags Activation" at bounding box center [729, 157] width 1432 height 54
paste input "[PERSON_NAME]"
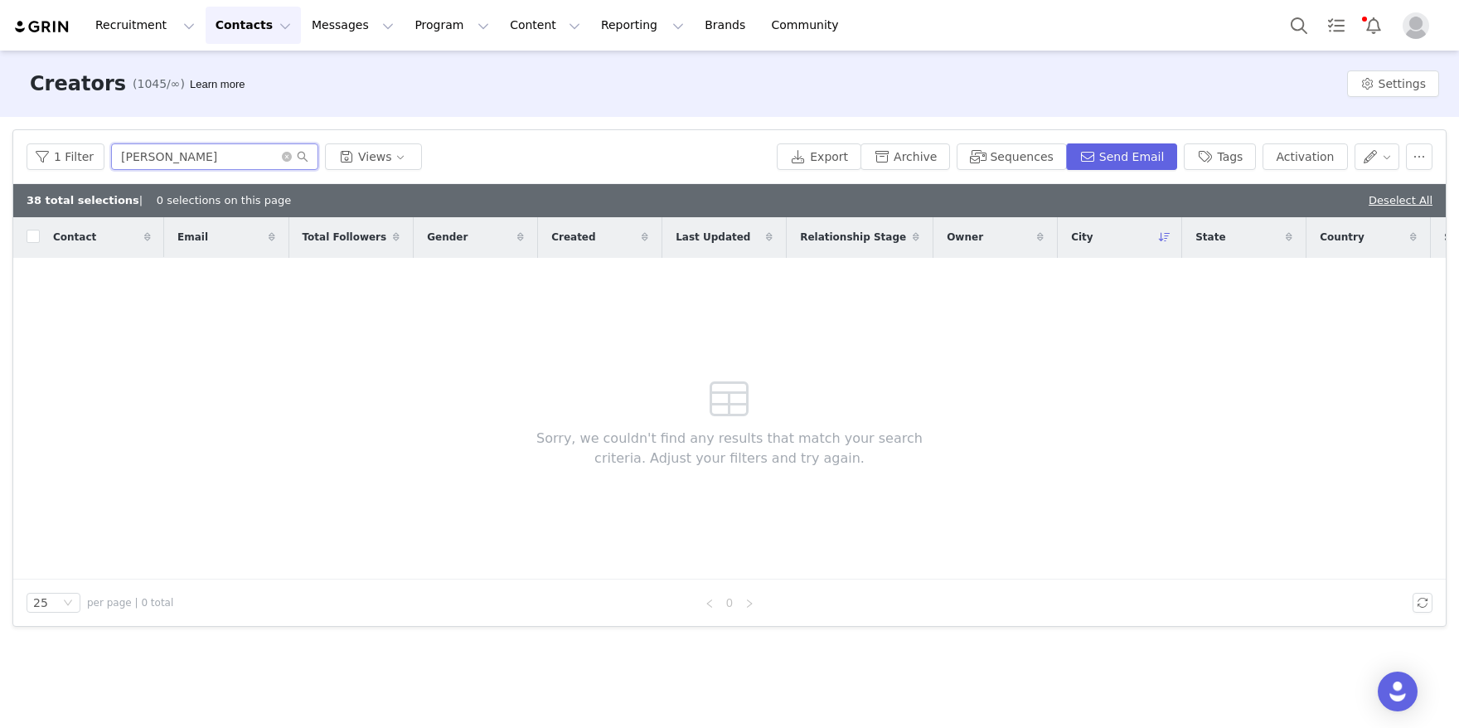
drag, startPoint x: 266, startPoint y: 163, endPoint x: 93, endPoint y: 103, distance: 183.5
click at [93, 103] on div "Creators (1045/∞) Learn more Settings Filters Filter Logic And Or Archived Sele…" at bounding box center [729, 388] width 1459 height 675
paste input "[PERSON_NAME]"
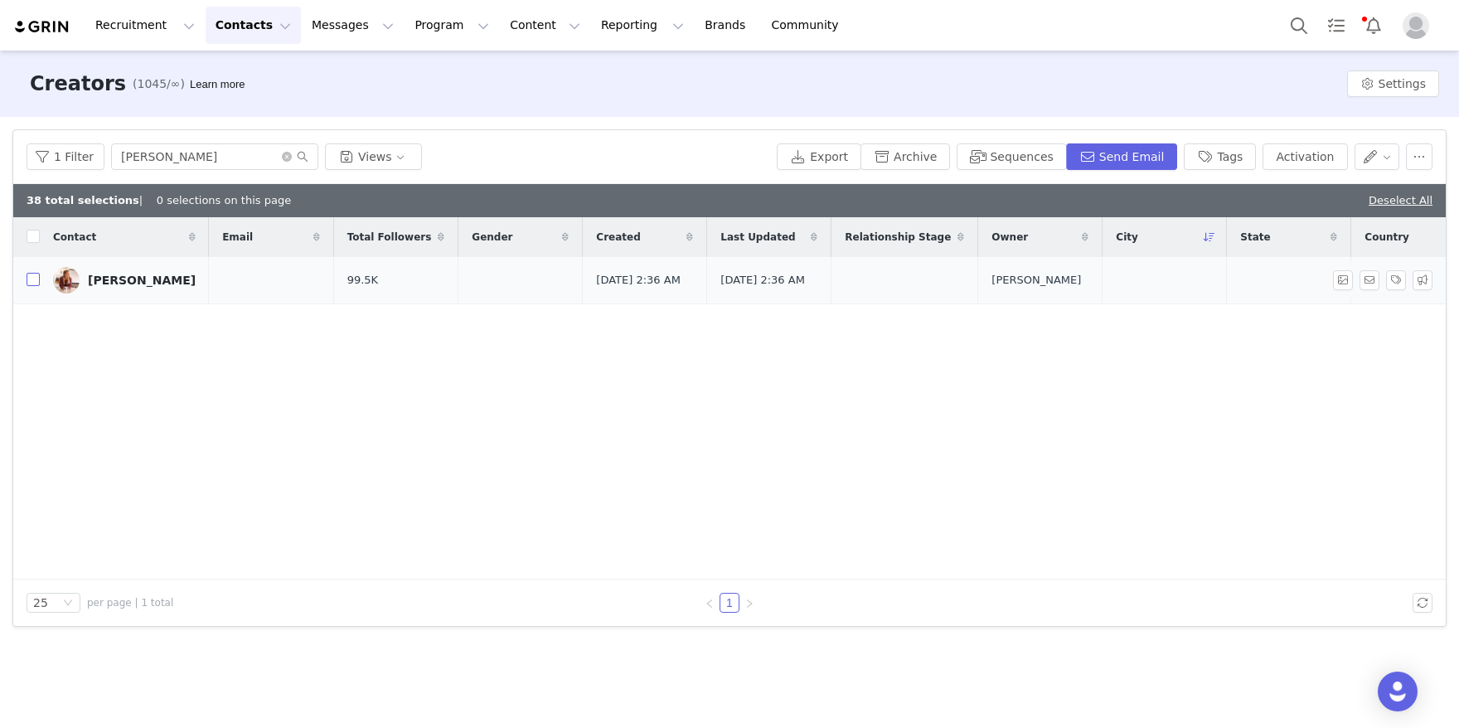
click at [27, 284] on input "checkbox" at bounding box center [33, 279] width 13 height 13
click at [1328, 164] on button "Activation" at bounding box center [1304, 156] width 85 height 27
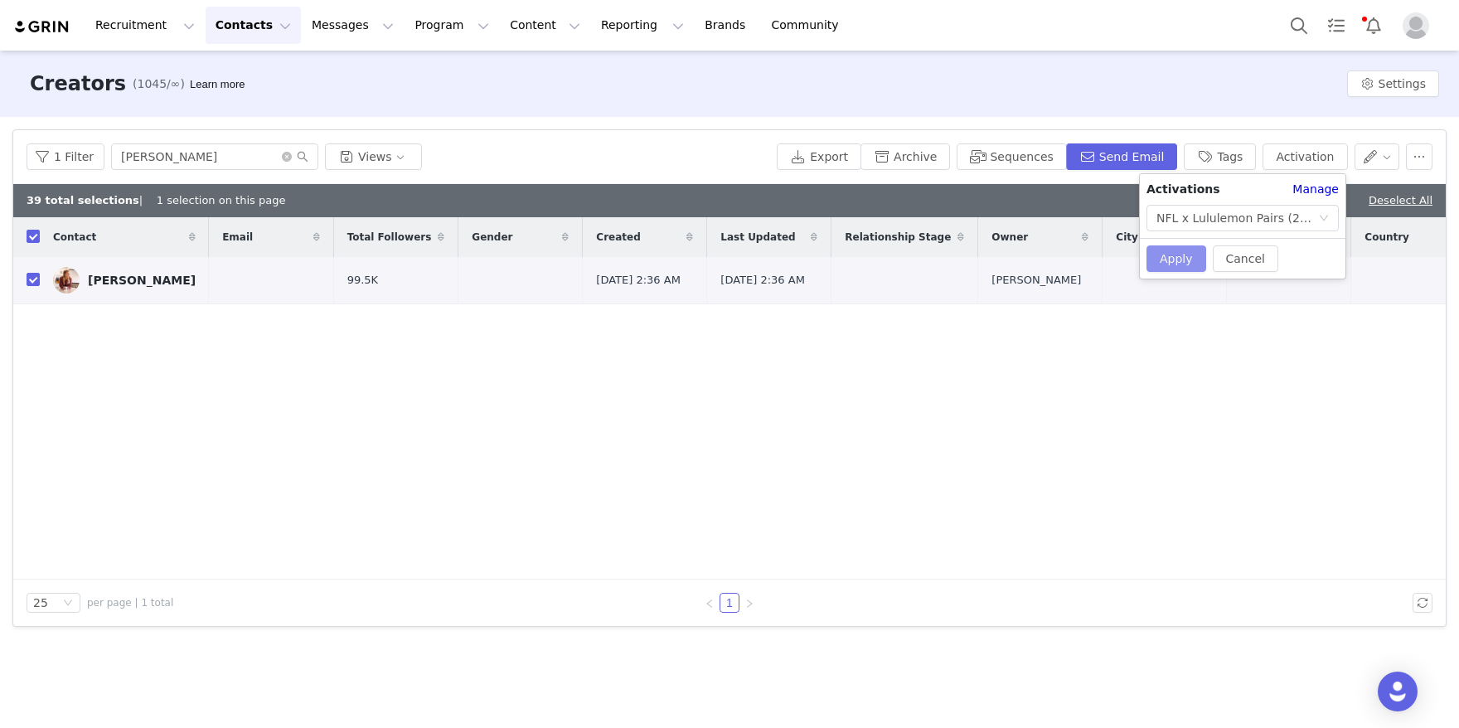
click at [1187, 264] on button "Apply" at bounding box center [1176, 258] width 60 height 27
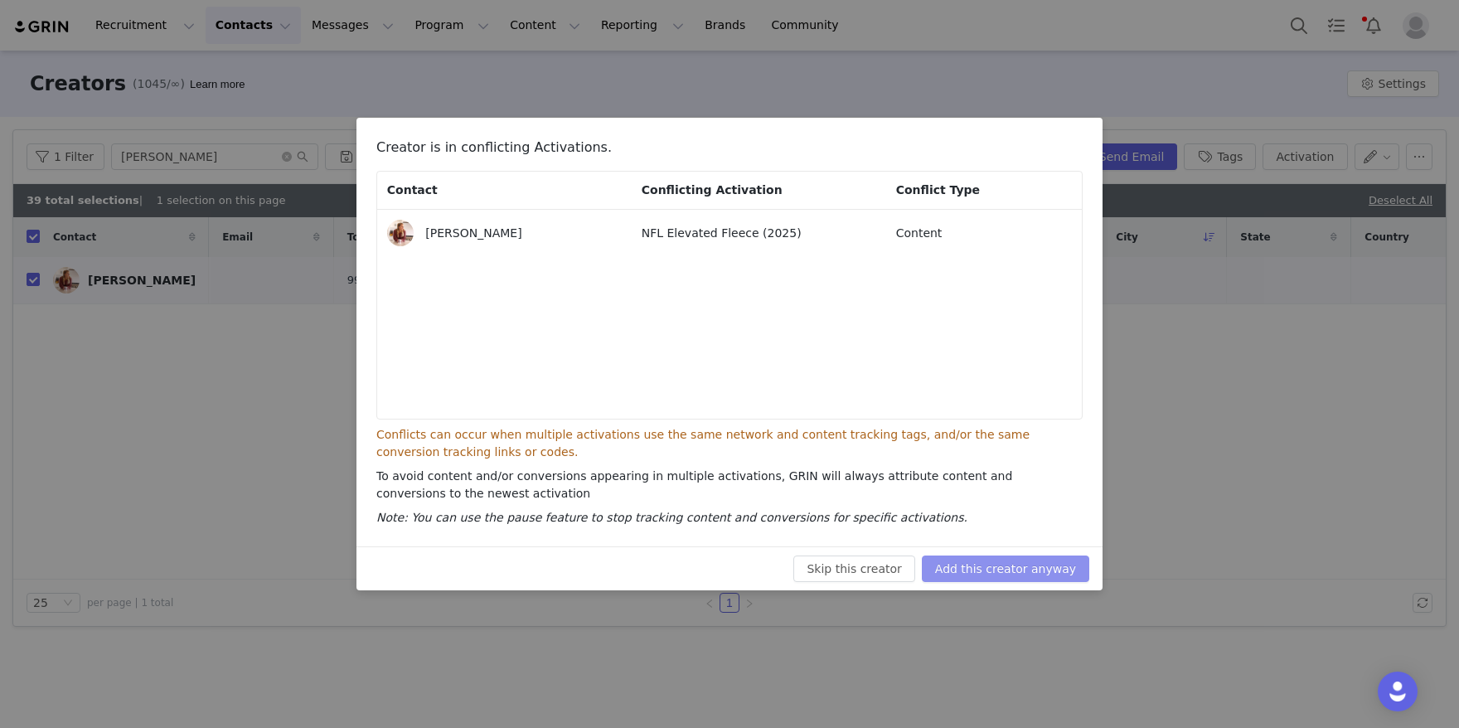
click at [975, 573] on button "Add this creator anyway" at bounding box center [1005, 568] width 167 height 27
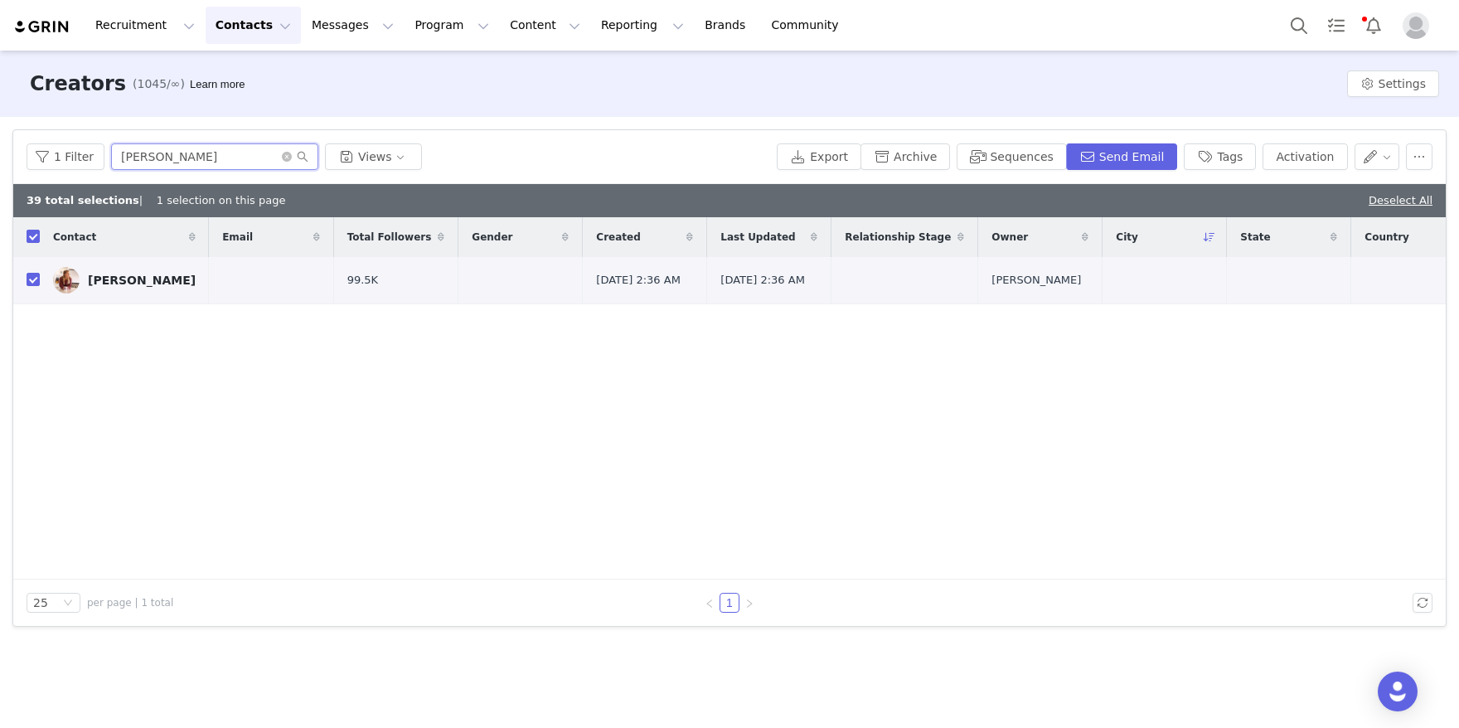
drag, startPoint x: 228, startPoint y: 157, endPoint x: 23, endPoint y: 114, distance: 209.0
click at [23, 114] on div "Creators (1045/∞) Learn more Settings Filters Filter Logic And Or Archived Sele…" at bounding box center [729, 388] width 1459 height 675
paste input "[PERSON_NAME]"
click at [30, 281] on input "checkbox" at bounding box center [33, 282] width 13 height 13
click at [1297, 159] on button "Activation" at bounding box center [1304, 156] width 85 height 27
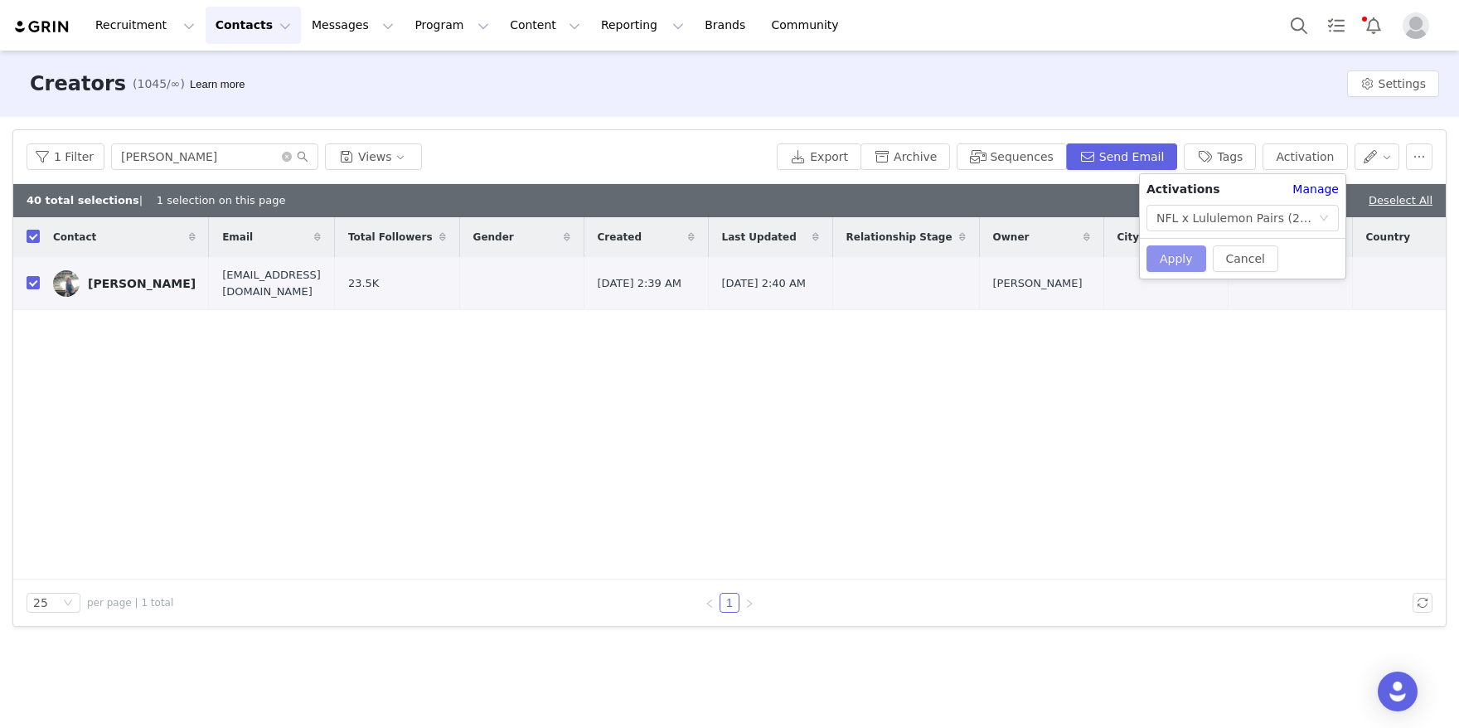
click at [1163, 260] on button "Apply" at bounding box center [1176, 258] width 60 height 27
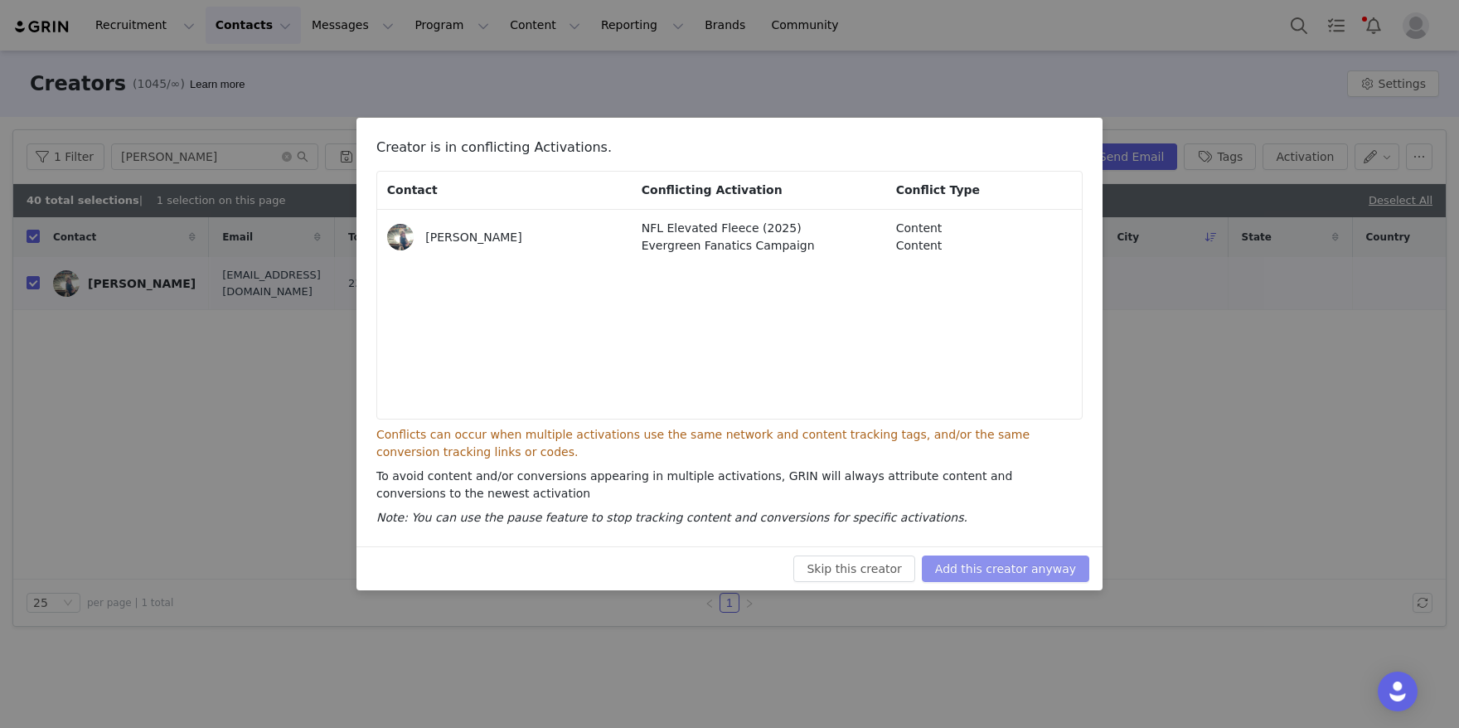
click at [979, 569] on button "Add this creator anyway" at bounding box center [1005, 568] width 167 height 27
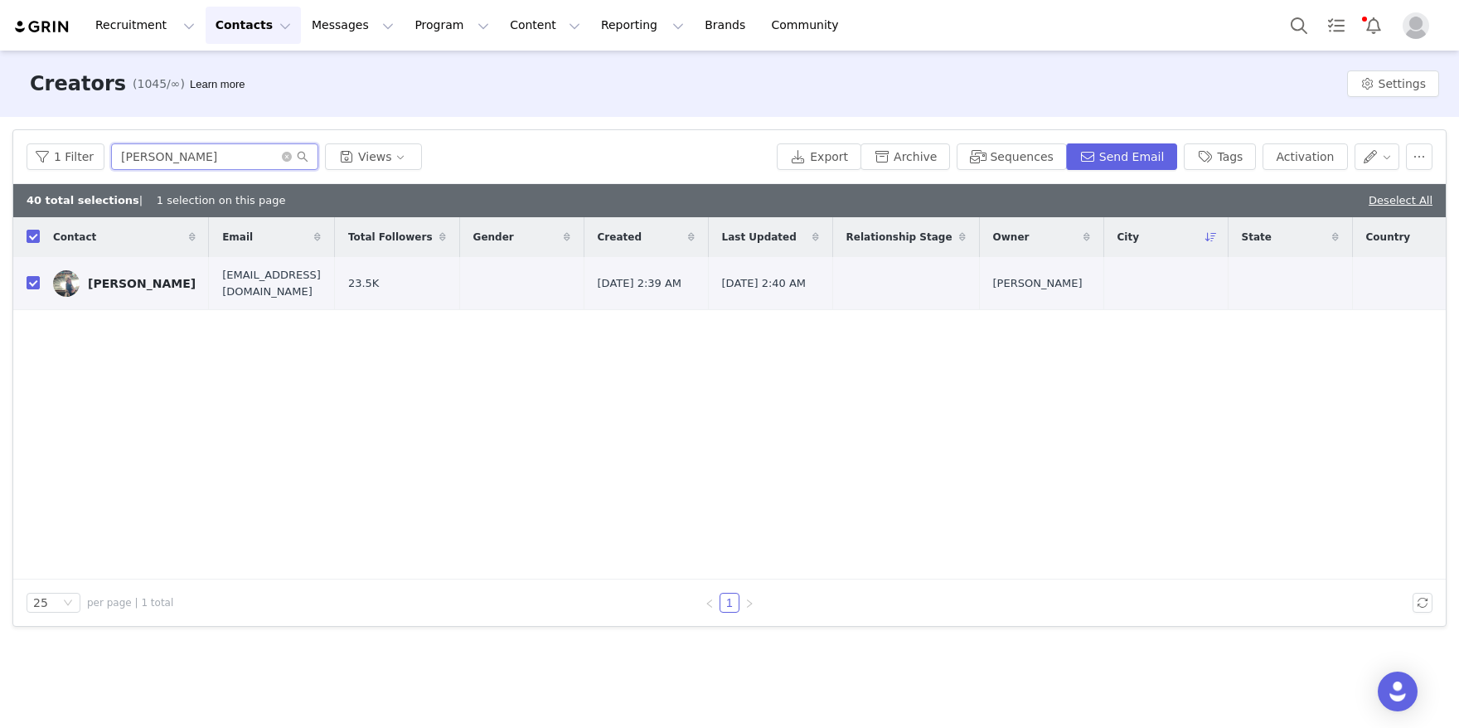
drag, startPoint x: 212, startPoint y: 152, endPoint x: 115, endPoint y: 111, distance: 105.1
click at [115, 111] on div "Creators (1045/∞) Learn more Settings Filters Filter Logic And Or Archived Sele…" at bounding box center [729, 388] width 1459 height 675
paste input "[PERSON_NAME] Postal"
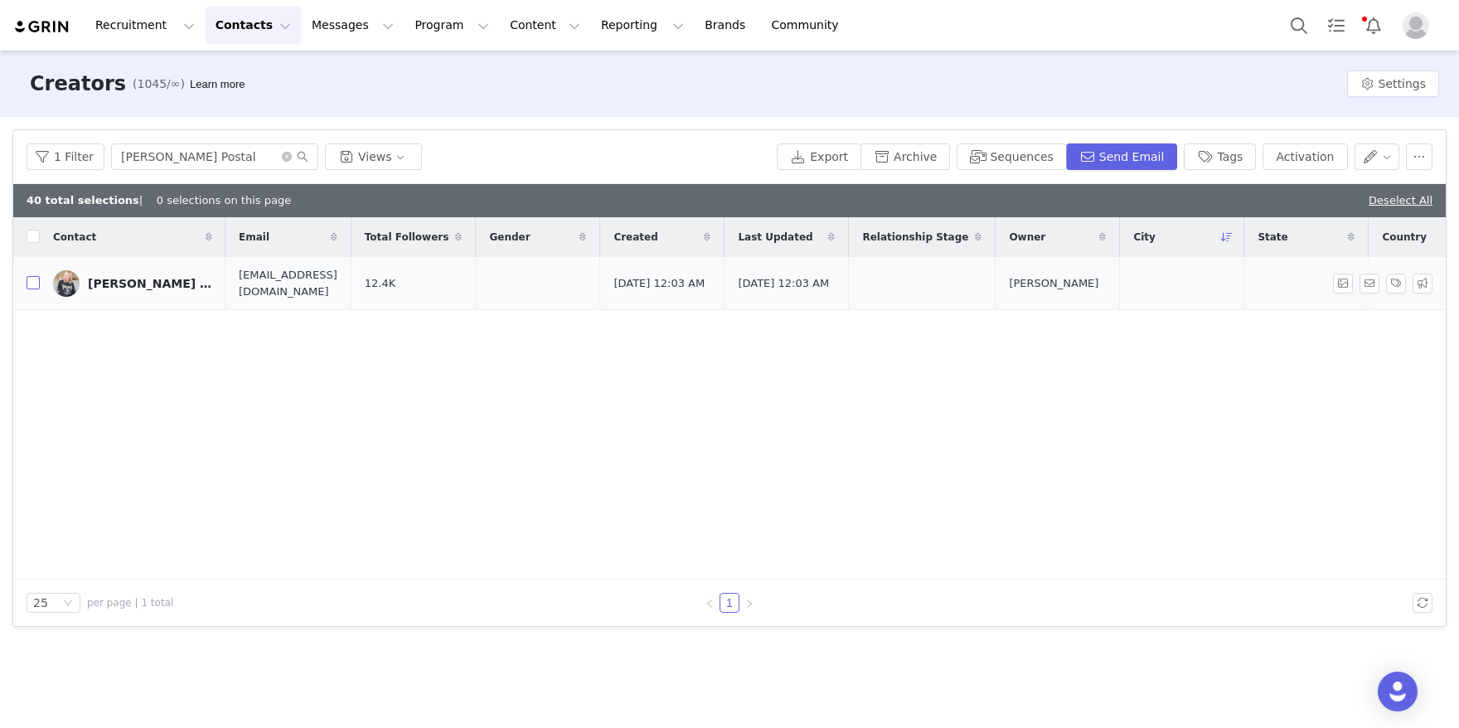
click at [34, 281] on input "checkbox" at bounding box center [33, 282] width 13 height 13
click at [1324, 148] on button "Activation" at bounding box center [1304, 156] width 85 height 27
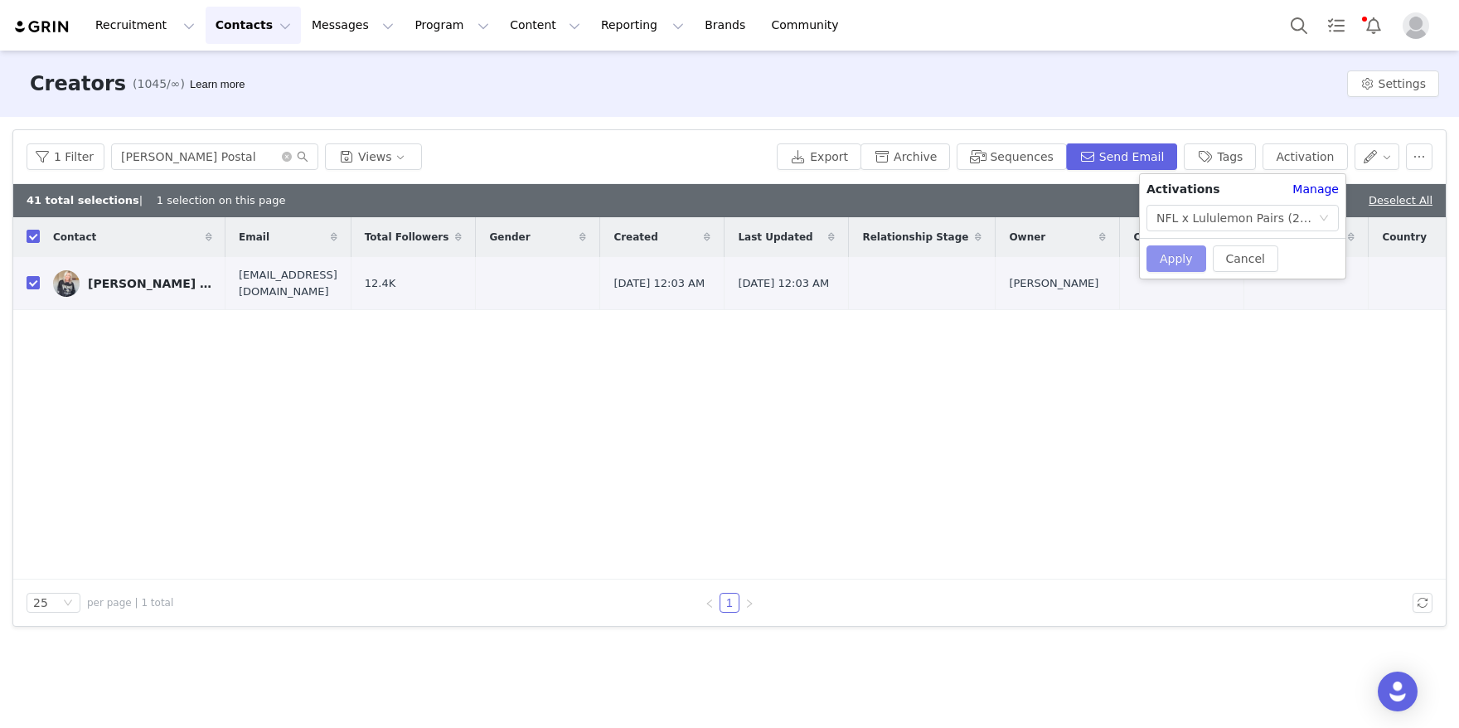
click at [1186, 254] on button "Apply" at bounding box center [1176, 258] width 60 height 27
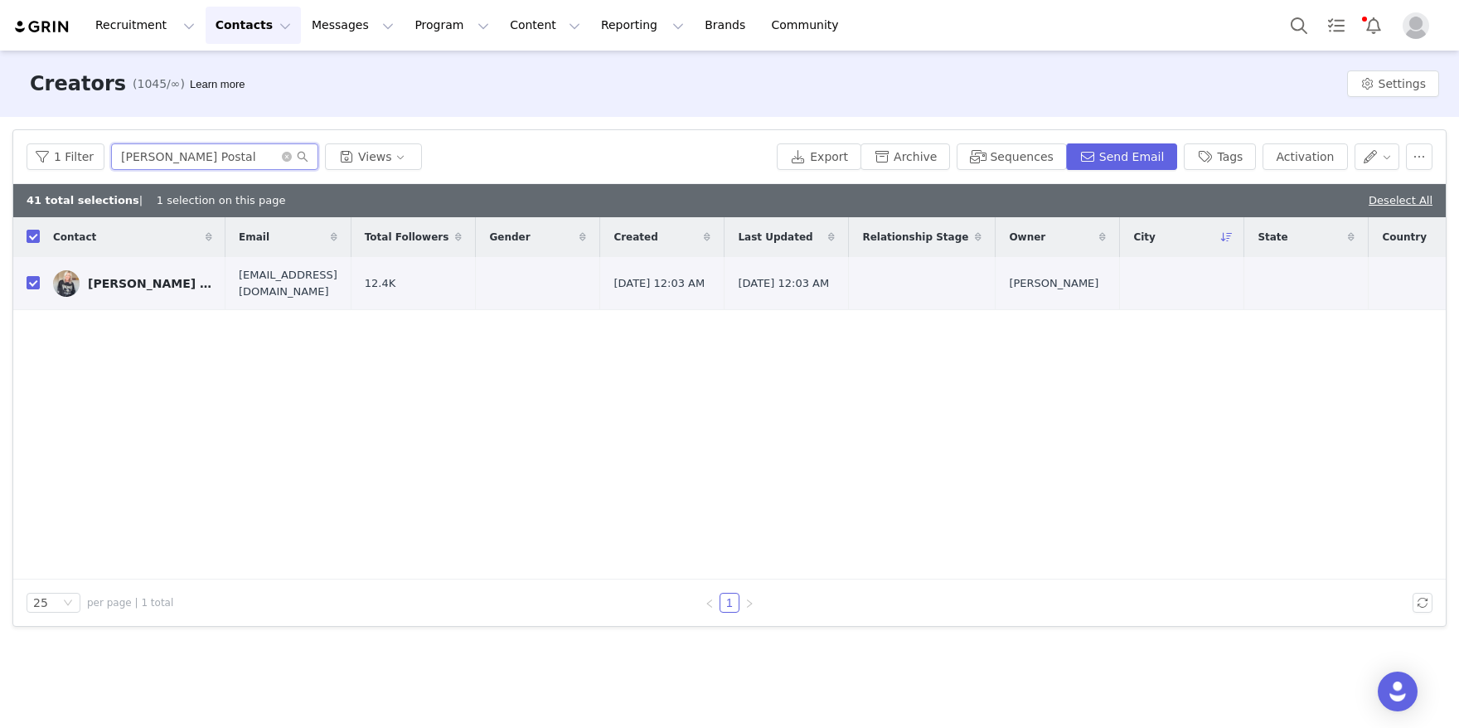
drag, startPoint x: 247, startPoint y: 161, endPoint x: 4, endPoint y: 130, distance: 244.8
click at [4, 130] on div "Filters Filter Logic And Or Archived Select No Owner Select Contact Tag Select …" at bounding box center [729, 378] width 1459 height 522
paste input "[PERSON_NAME]"
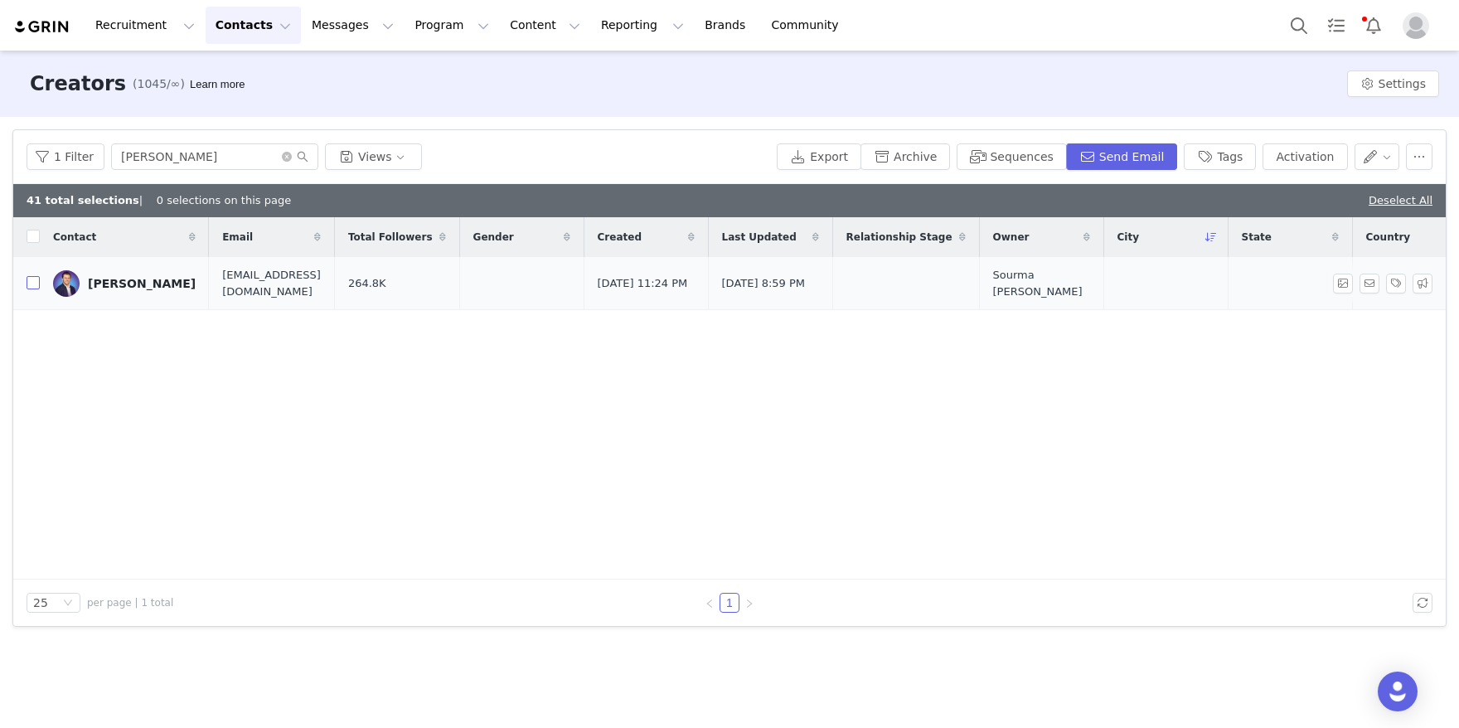
click at [35, 284] on input "checkbox" at bounding box center [33, 282] width 13 height 13
click at [1313, 148] on button "Activation" at bounding box center [1304, 156] width 85 height 27
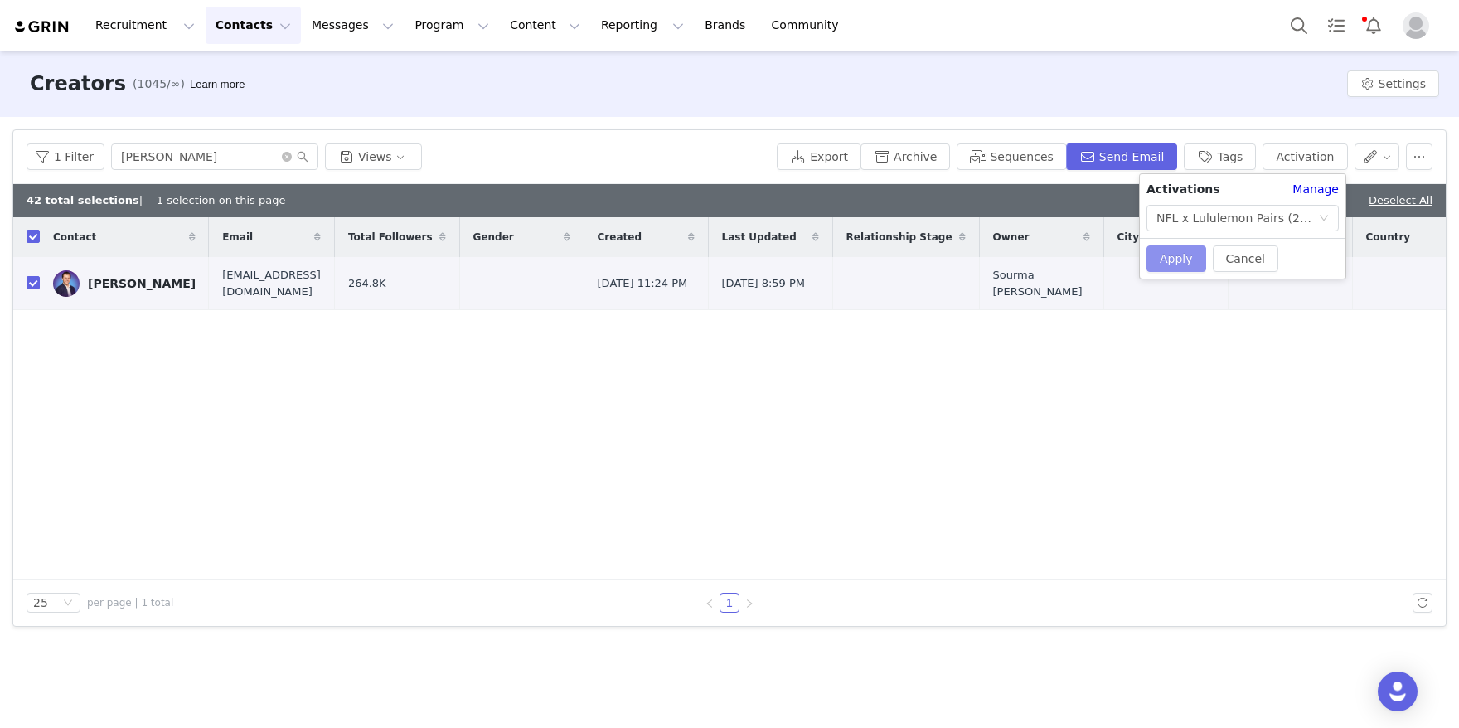
click at [1174, 261] on button "Apply" at bounding box center [1176, 258] width 60 height 27
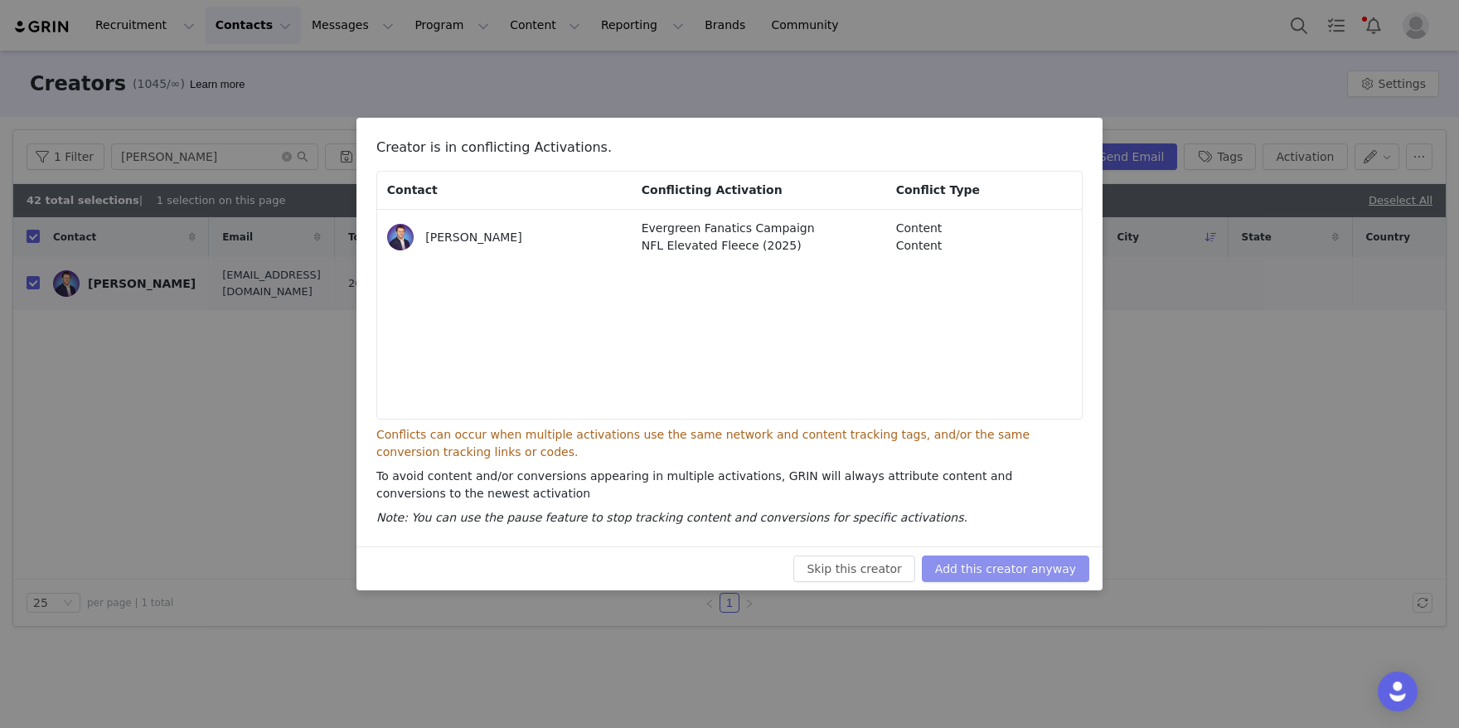
click at [1009, 573] on button "Add this creator anyway" at bounding box center [1005, 568] width 167 height 27
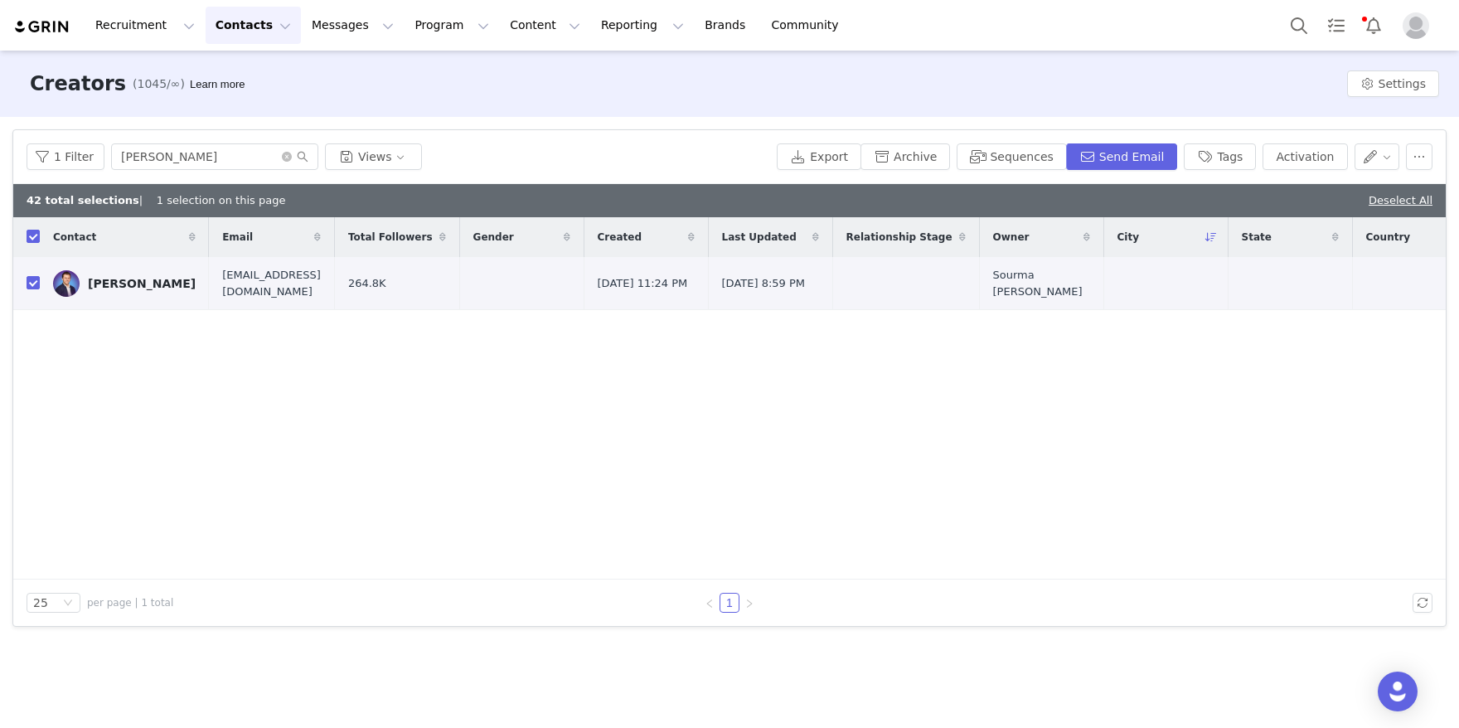
click at [249, 170] on div "1 Filter [PERSON_NAME] Views Export Archive Sequences Send Email Tags Activation" at bounding box center [729, 157] width 1432 height 54
drag, startPoint x: 264, startPoint y: 156, endPoint x: 89, endPoint y: 115, distance: 179.5
click at [89, 115] on div "Creators (1045/∞) Learn more Settings Filters Filter Logic And Or Archived Sele…" at bounding box center [729, 388] width 1459 height 675
paste input "[PERSON_NAME]"
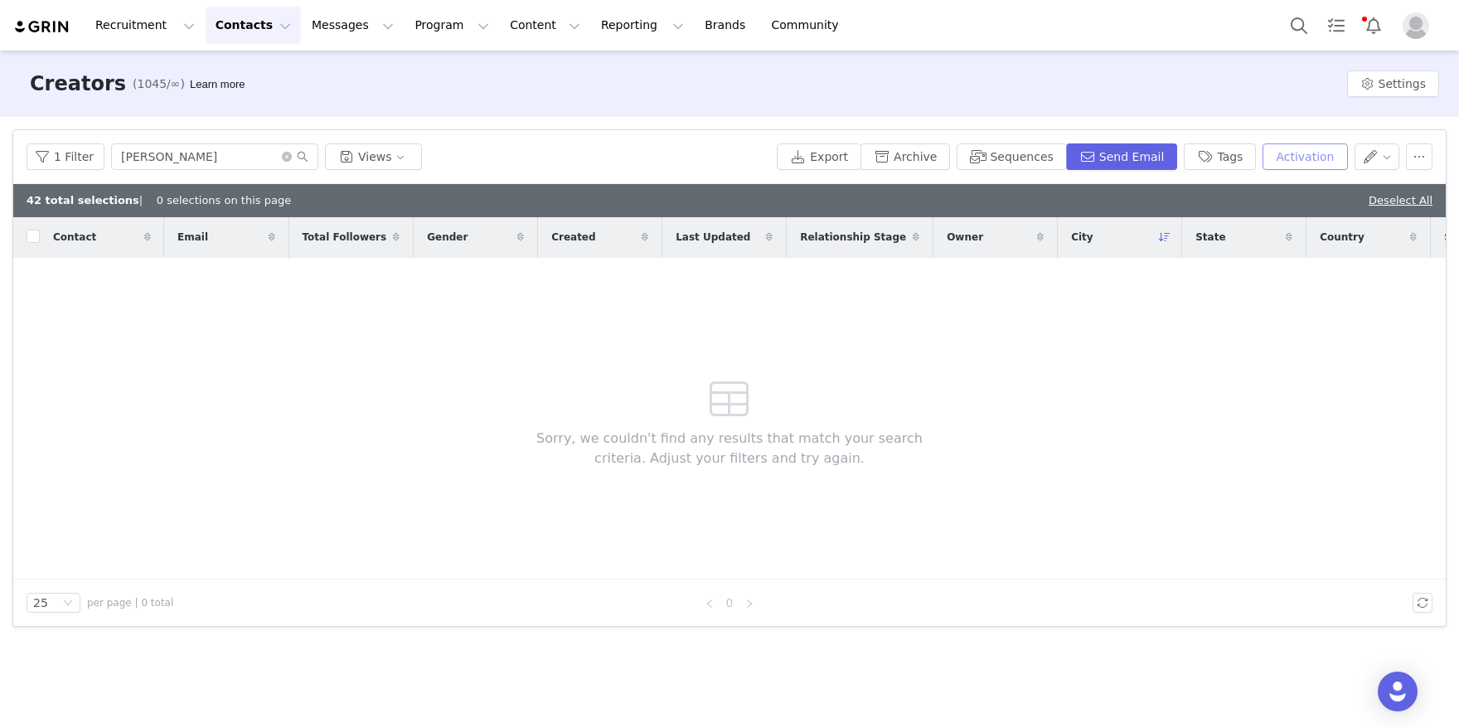
click at [1283, 146] on button "Activation" at bounding box center [1304, 156] width 85 height 27
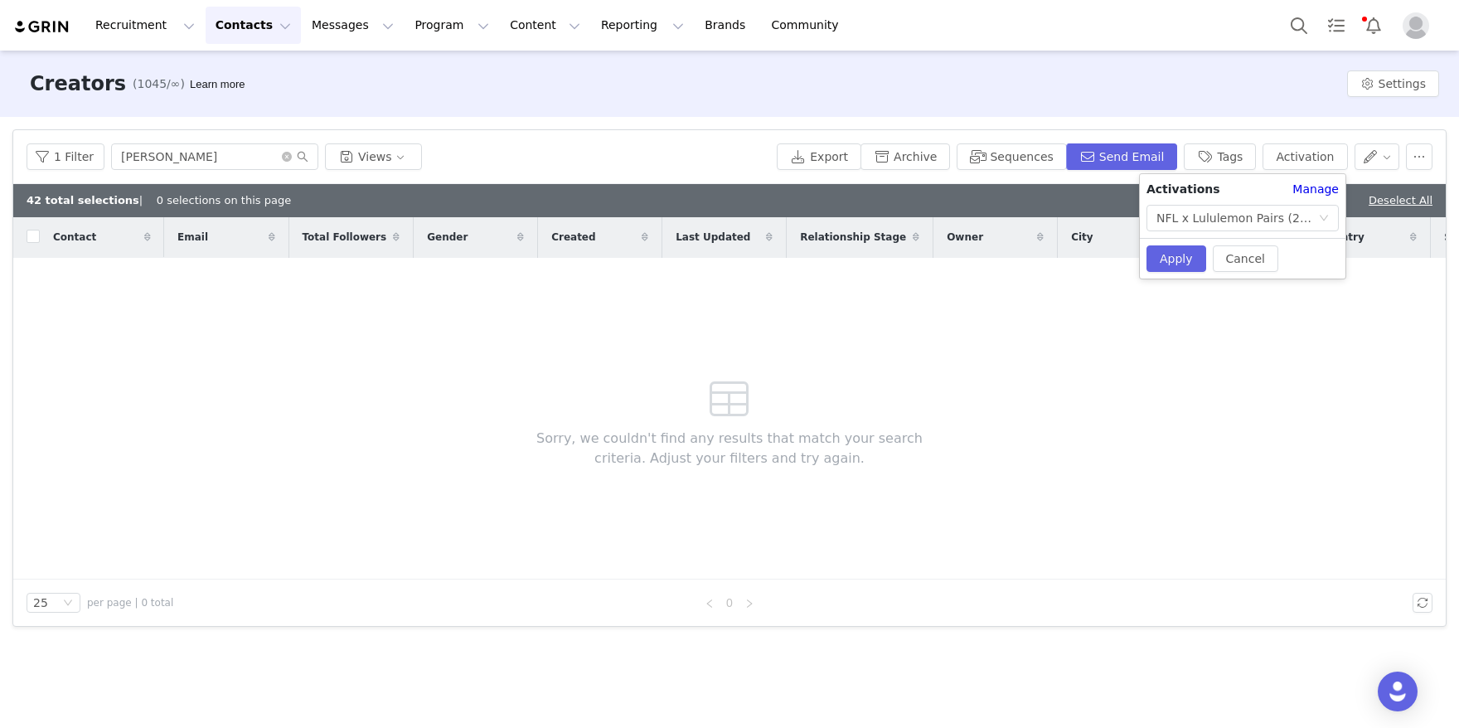
click at [1124, 97] on div "Creators (1045/∞) Learn more Settings" at bounding box center [729, 84] width 1459 height 66
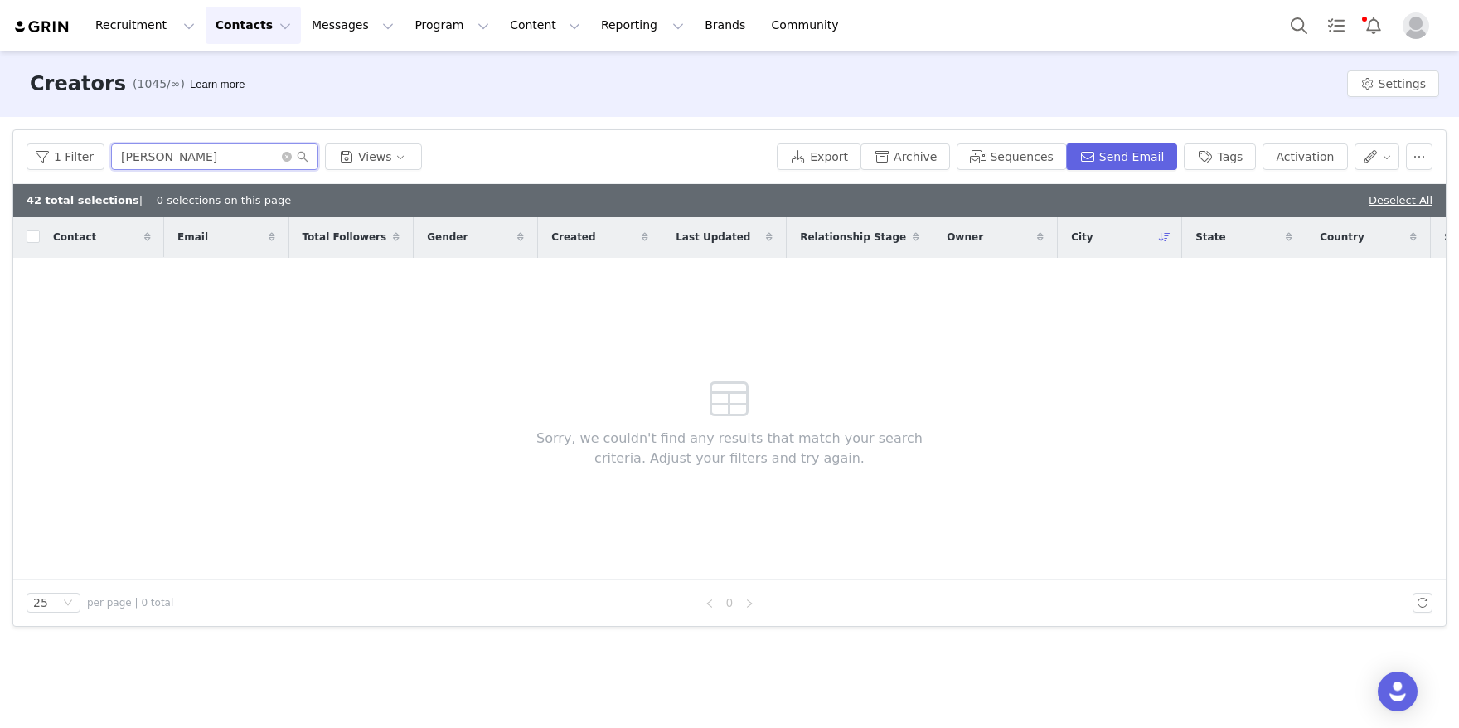
drag, startPoint x: 248, startPoint y: 162, endPoint x: 70, endPoint y: 112, distance: 185.0
click at [100, 118] on div "Filters Filter Logic And Or Archived Select No Owner Select Contact Tag Select …" at bounding box center [729, 378] width 1459 height 522
paste input "[PERSON_NAME]"
drag, startPoint x: 259, startPoint y: 159, endPoint x: 39, endPoint y: 90, distance: 230.4
click at [45, 93] on div "Creators (1045/∞) Learn more Settings Filters Filter Logic And Or Archived Sele…" at bounding box center [729, 388] width 1459 height 675
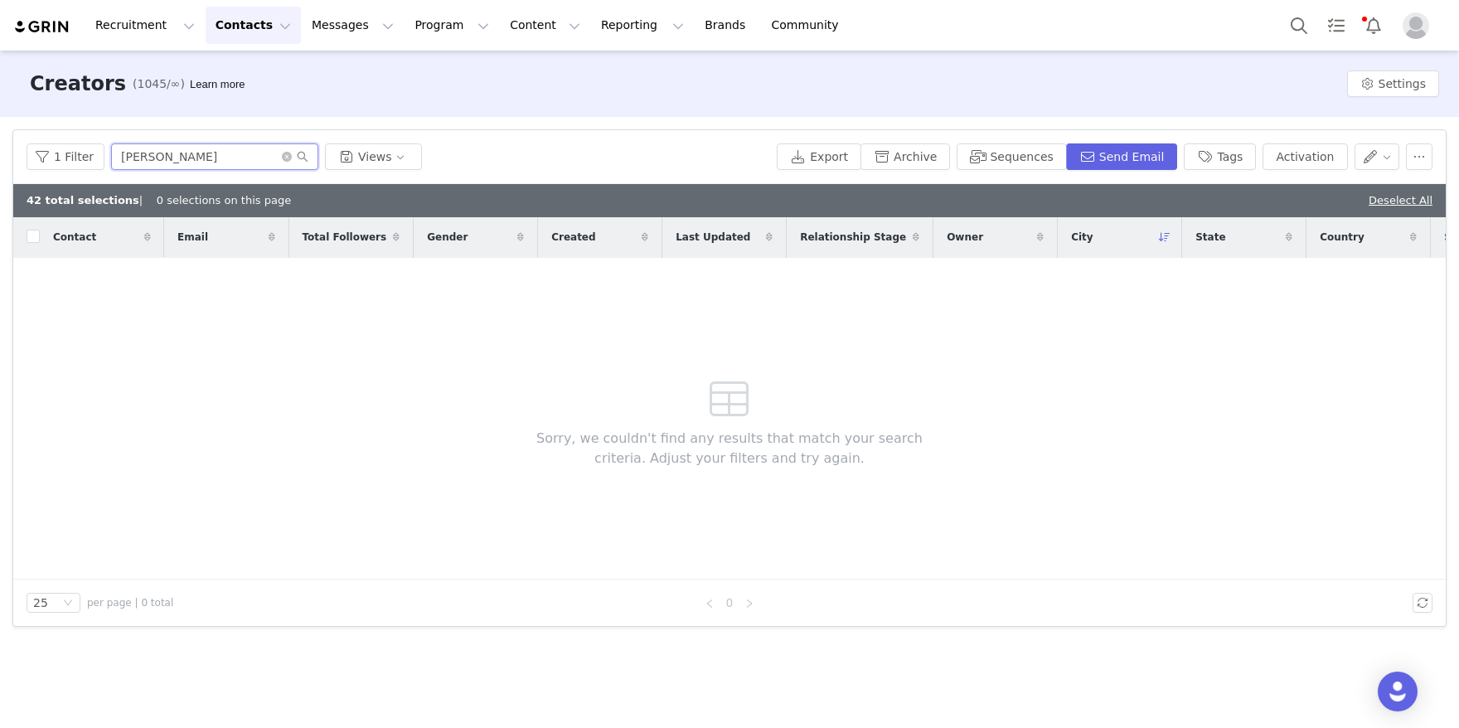
paste input "[PERSON_NAME]"
drag, startPoint x: 241, startPoint y: 156, endPoint x: 75, endPoint y: 124, distance: 168.7
click at [75, 124] on div "Filters Filter Logic And Or Archived Select No Owner Select Contact Tag Select …" at bounding box center [729, 378] width 1459 height 522
paste input "[PERSON_NAME]"
drag, startPoint x: 256, startPoint y: 155, endPoint x: 62, endPoint y: 101, distance: 201.3
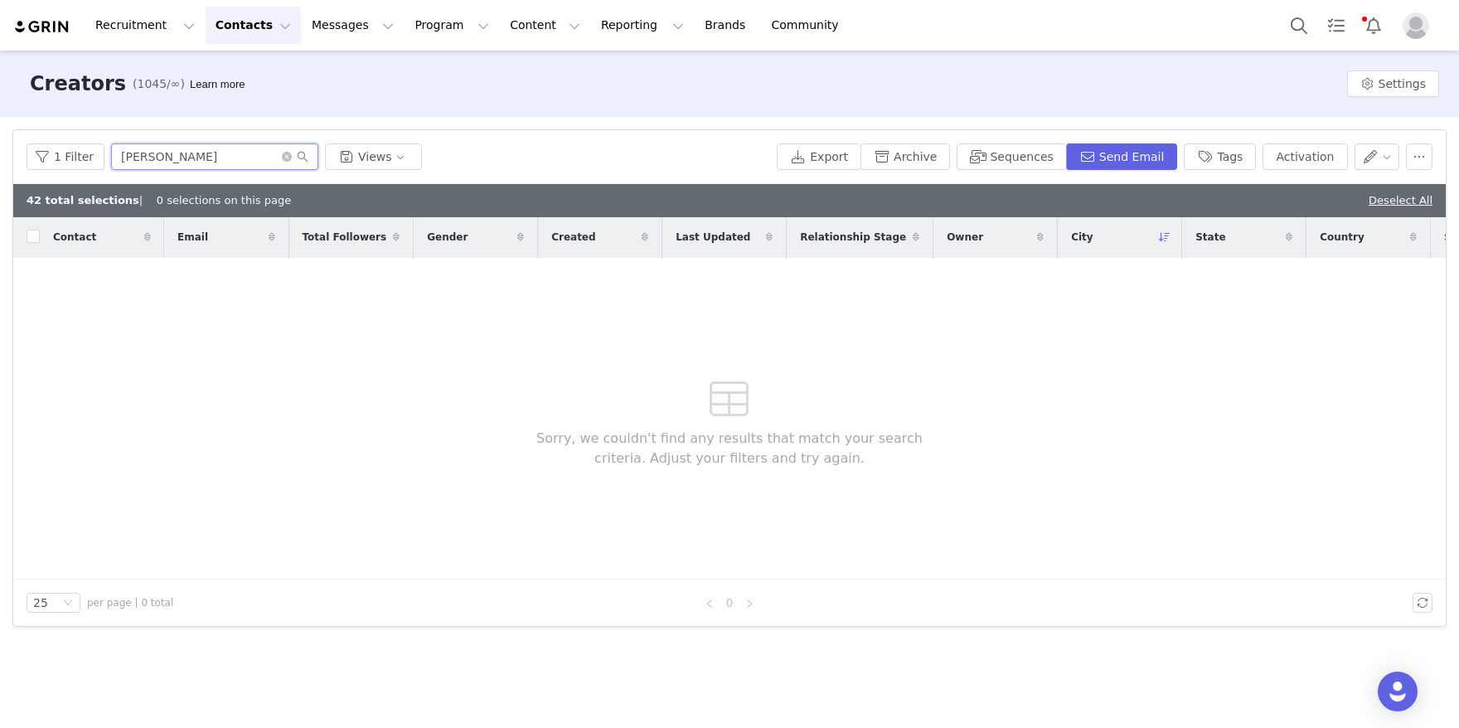
click at [62, 101] on div "Creators (1045/∞) Learn more Settings Filters Filter Logic And Or Archived Sele…" at bounding box center [729, 388] width 1459 height 675
paste input "[PERSON_NAME]"
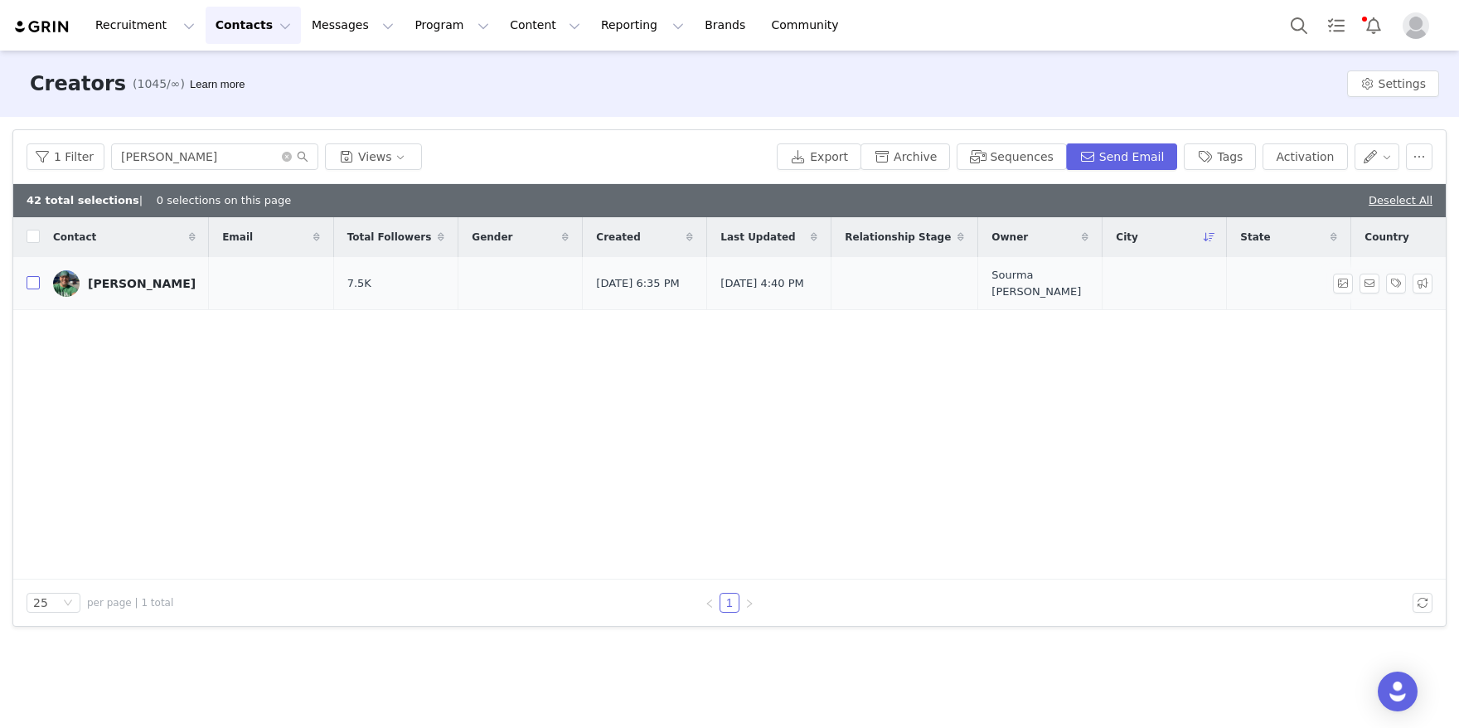
click at [30, 284] on input "checkbox" at bounding box center [33, 282] width 13 height 13
click at [1295, 155] on button "Activation" at bounding box center [1304, 156] width 85 height 27
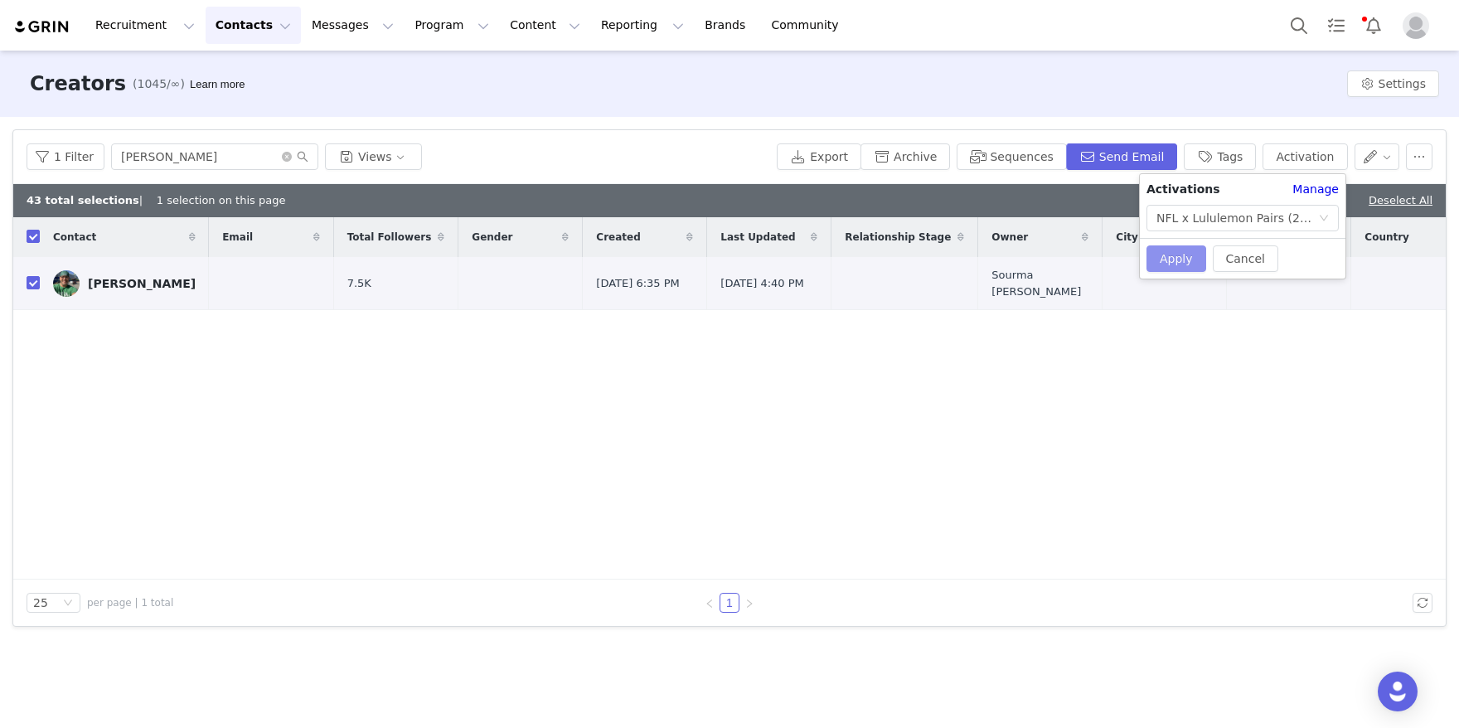
click at [1161, 262] on button "Apply" at bounding box center [1176, 258] width 60 height 27
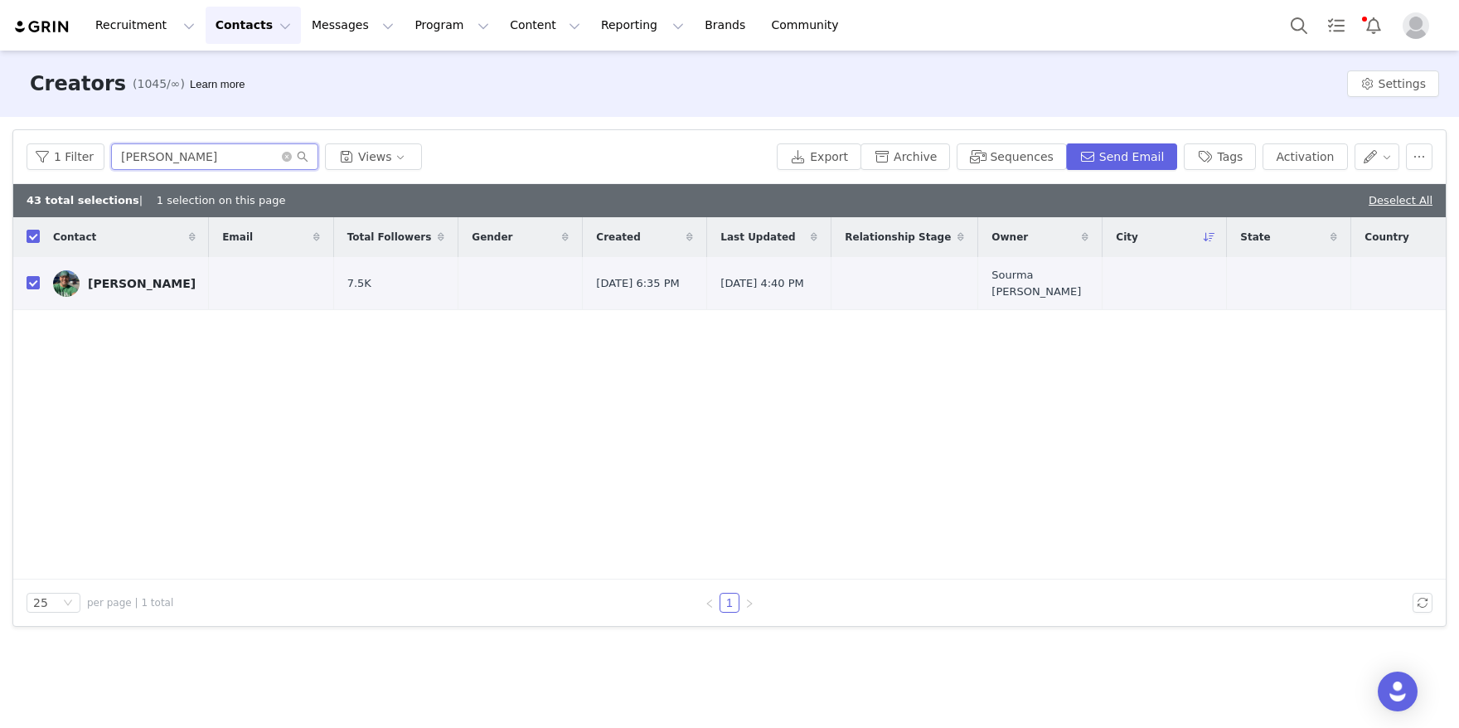
drag, startPoint x: 238, startPoint y: 164, endPoint x: 85, endPoint y: 96, distance: 166.9
click at [85, 96] on div "Creators (1045/∞) Learn more Settings Filters Filter Logic And Or Archived Sele…" at bounding box center [729, 388] width 1459 height 675
paste input "[PERSON_NAME]"
click at [29, 279] on input "checkbox" at bounding box center [33, 282] width 13 height 13
click at [1310, 167] on button "Activation" at bounding box center [1304, 156] width 85 height 27
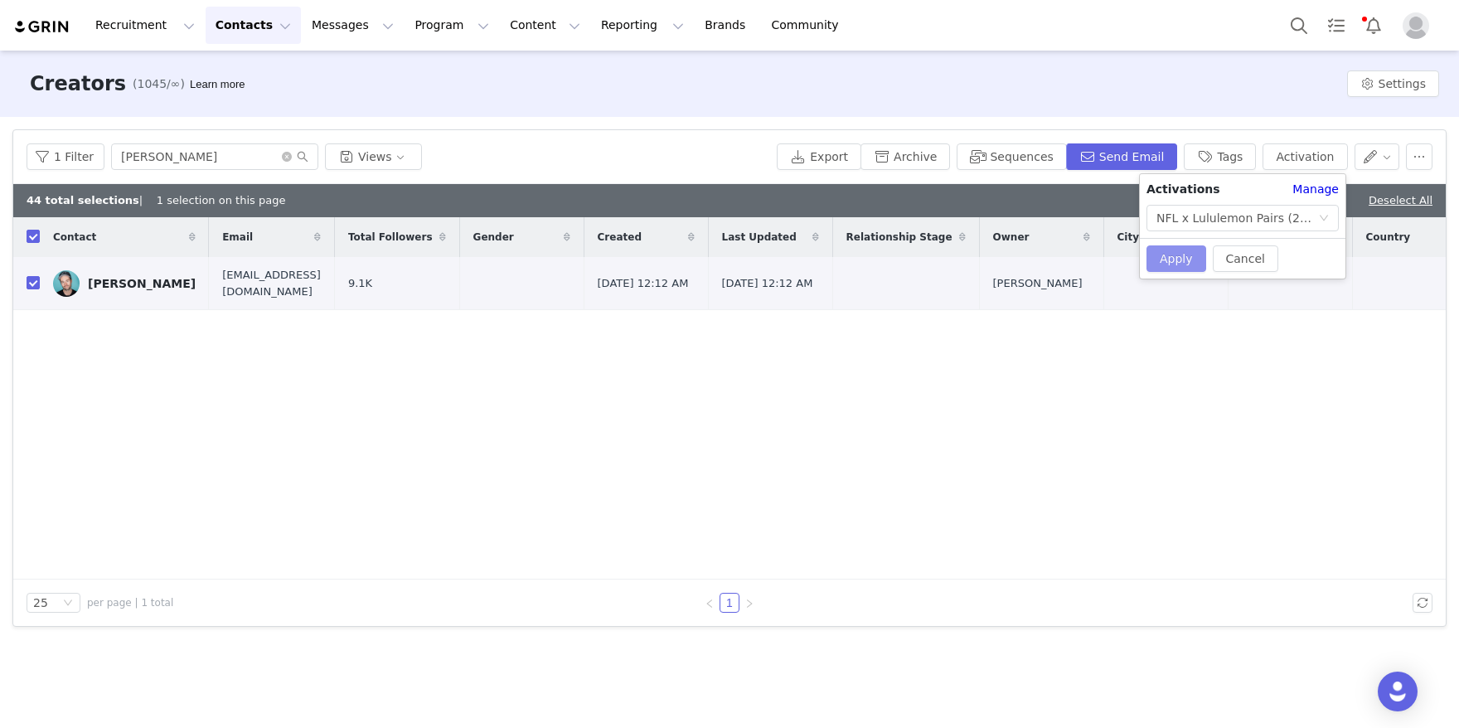
click at [1186, 247] on button "Apply" at bounding box center [1176, 258] width 60 height 27
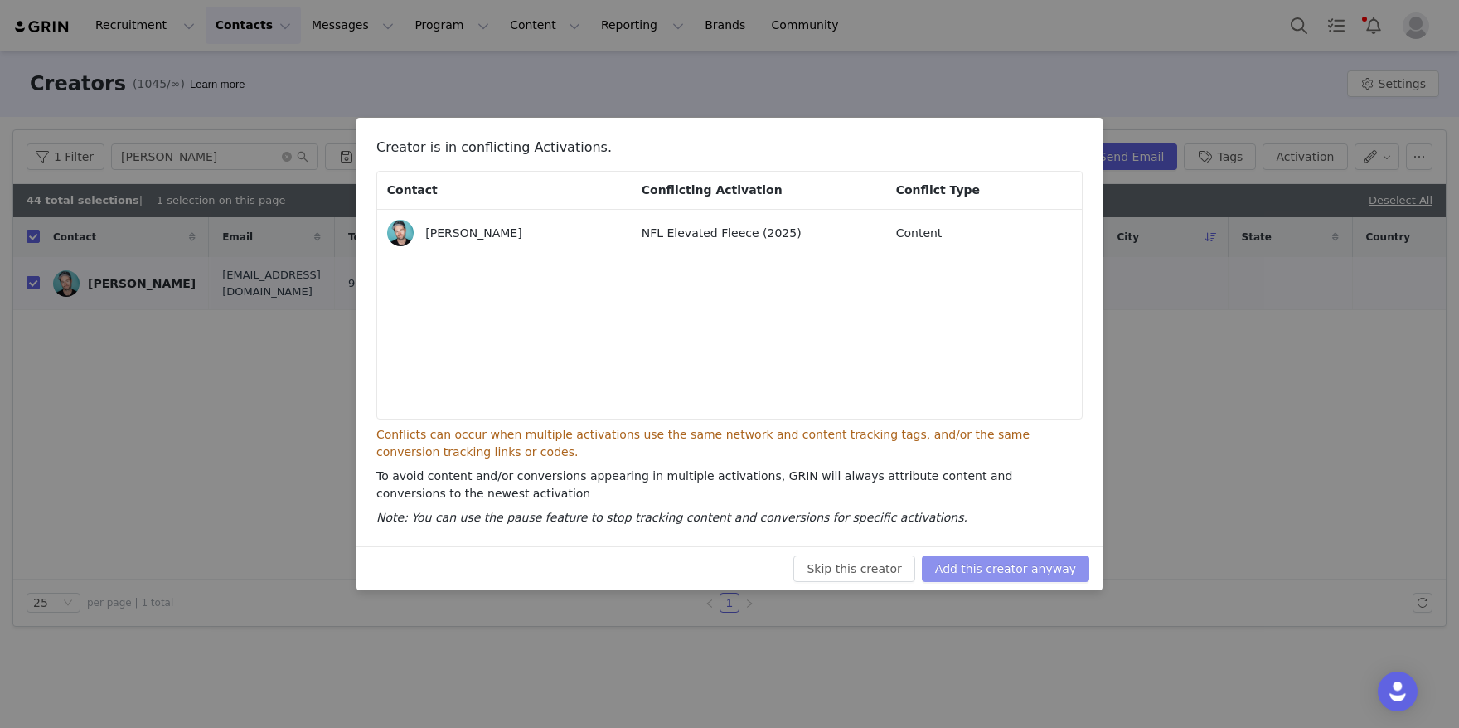
click at [1047, 553] on div "Skip this creator Add this creator anyway" at bounding box center [729, 568] width 746 height 44
click at [1047, 557] on button "Add this creator anyway" at bounding box center [1005, 568] width 167 height 27
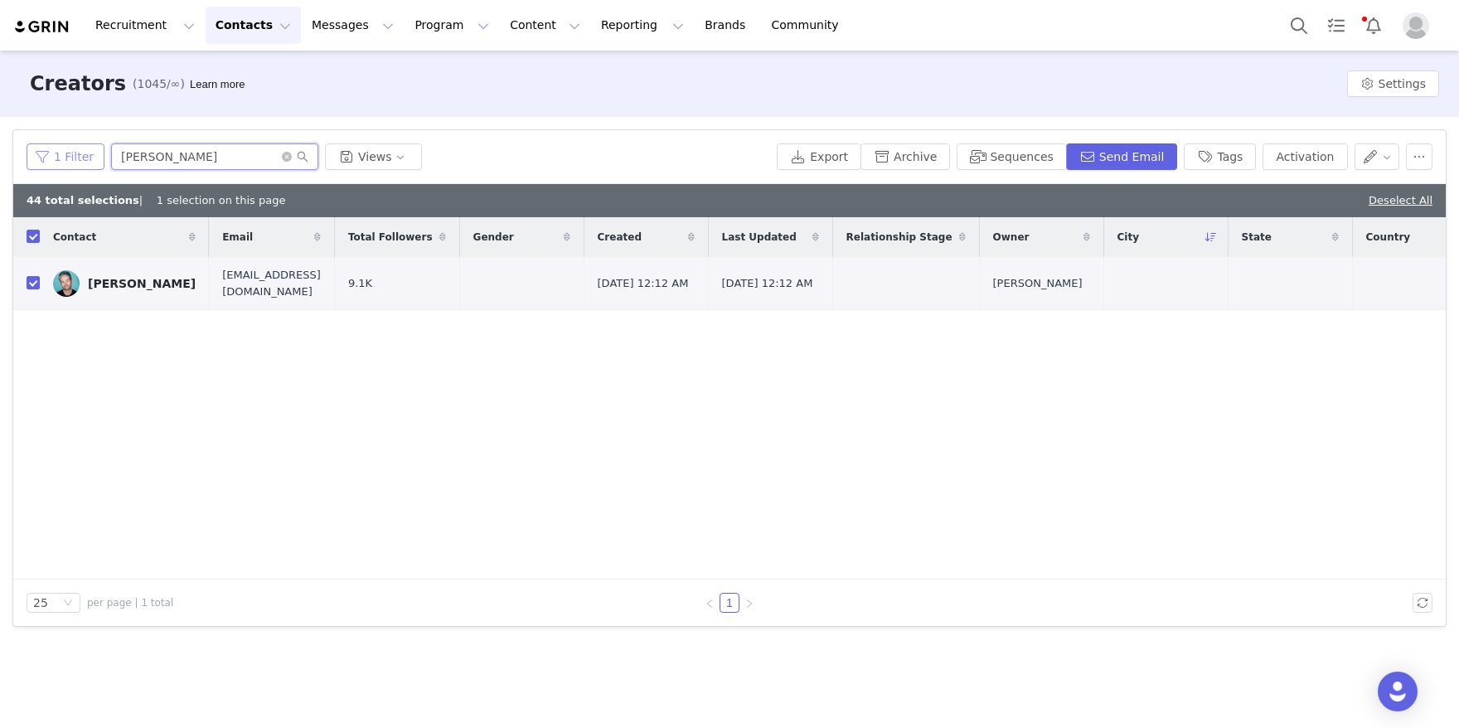
drag, startPoint x: 194, startPoint y: 152, endPoint x: 91, endPoint y: 148, distance: 102.8
click at [91, 148] on div "1 Filter [PERSON_NAME] Views" at bounding box center [398, 156] width 743 height 27
paste input "[PERSON_NAME]"
click at [31, 285] on input "checkbox" at bounding box center [33, 282] width 13 height 13
click at [1304, 157] on button "Activation" at bounding box center [1304, 156] width 85 height 27
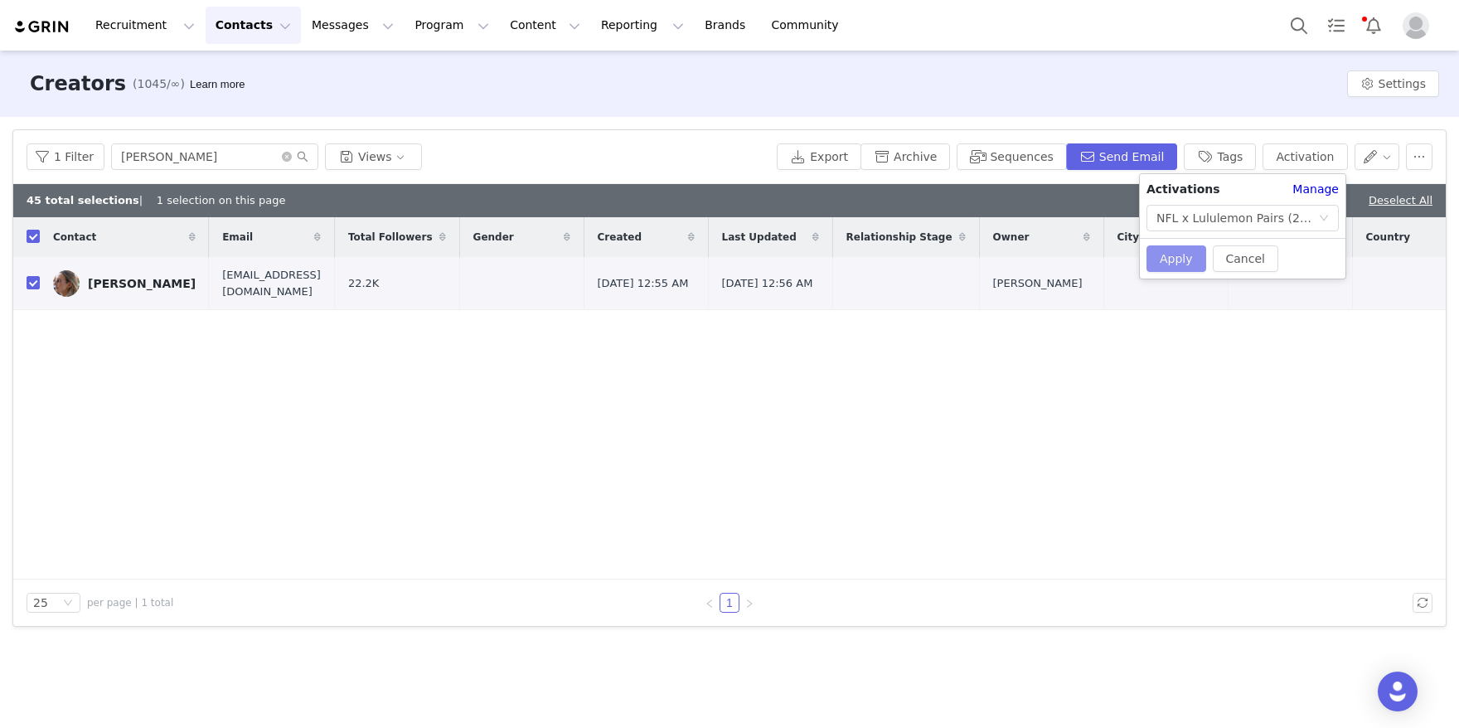
click at [1172, 254] on button "Apply" at bounding box center [1176, 258] width 60 height 27
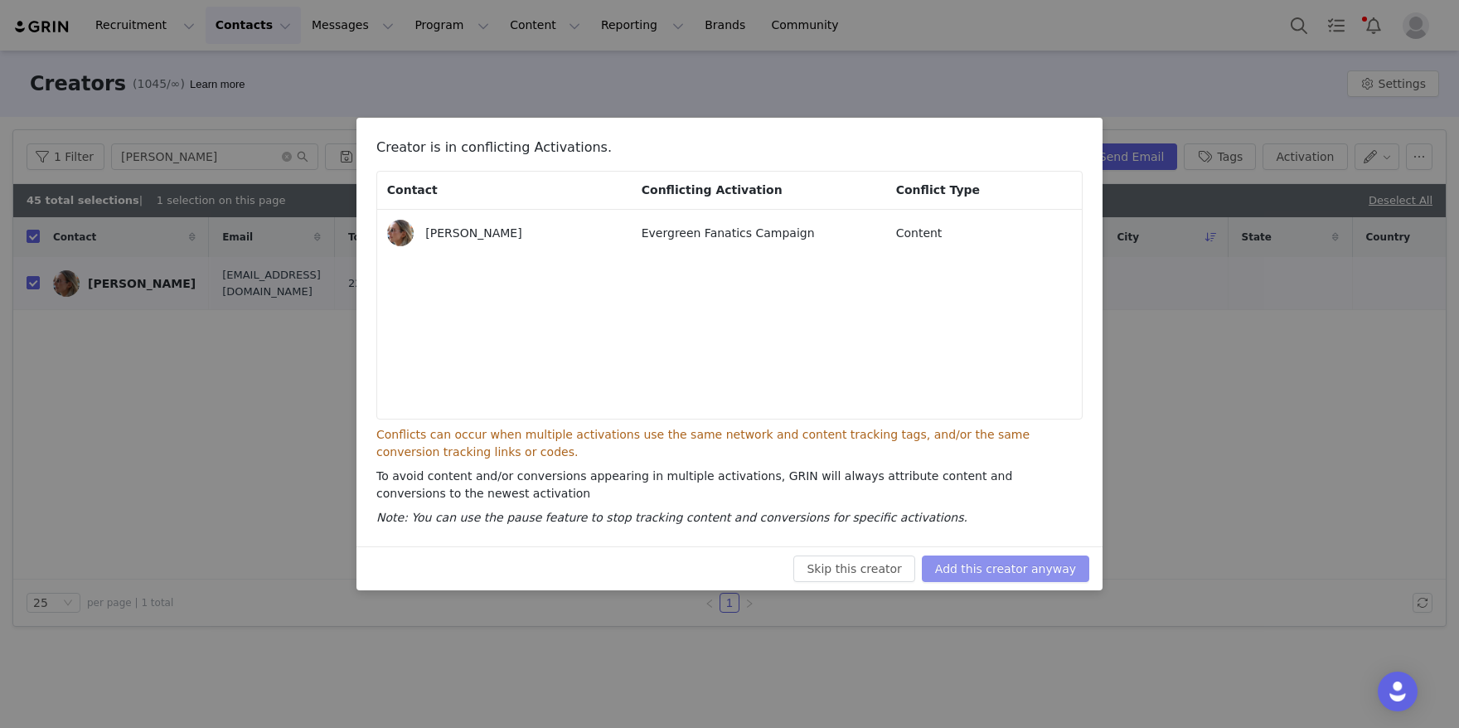
click at [1001, 564] on button "Add this creator anyway" at bounding box center [1005, 568] width 167 height 27
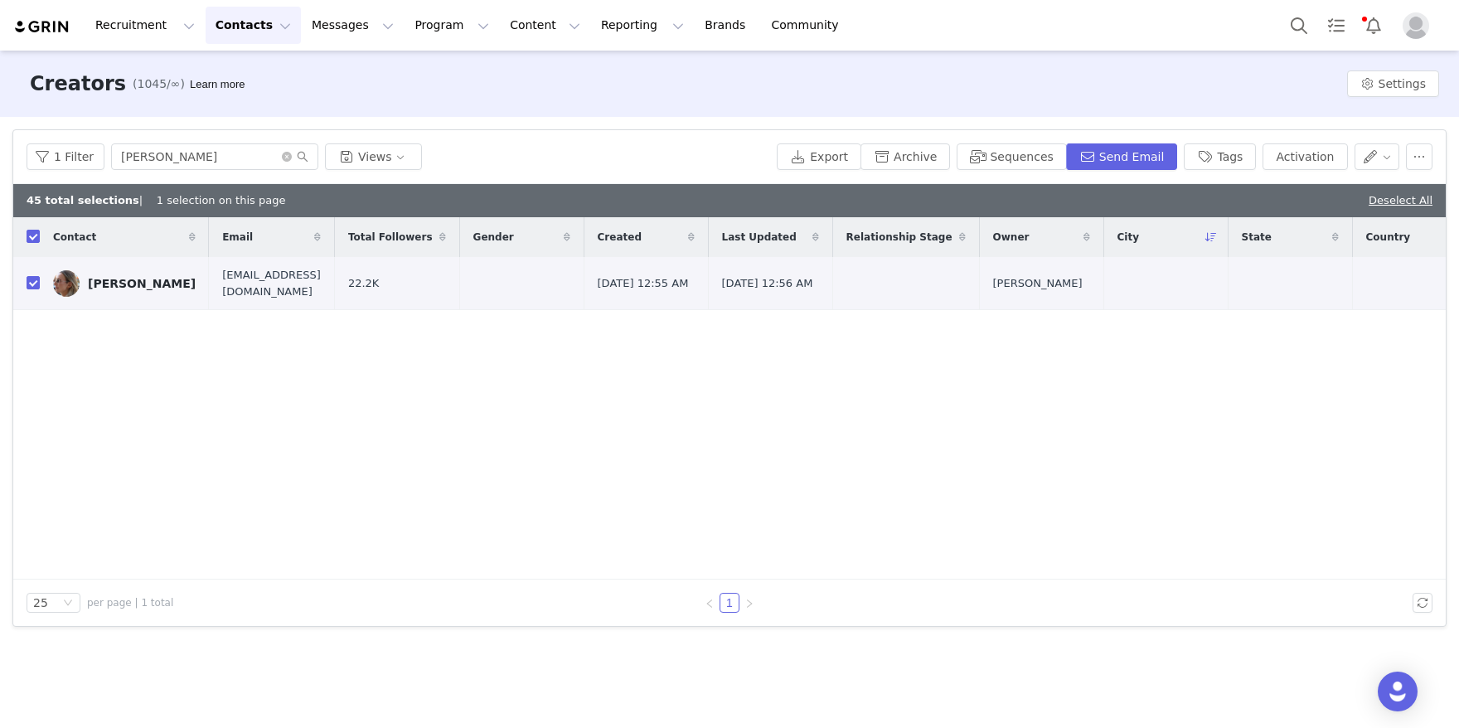
click at [222, 173] on div "1 Filter [PERSON_NAME] Views Export Archive Sequences Send Email Tags Activation" at bounding box center [729, 157] width 1432 height 54
drag, startPoint x: 216, startPoint y: 167, endPoint x: 113, endPoint y: 135, distance: 108.5
click at [119, 137] on div "1 Filter [PERSON_NAME] Views Export Archive Sequences Send Email Tags Activation" at bounding box center [729, 157] width 1432 height 54
paste input "[PERSON_NAME]"
click at [32, 283] on input "checkbox" at bounding box center [33, 282] width 13 height 13
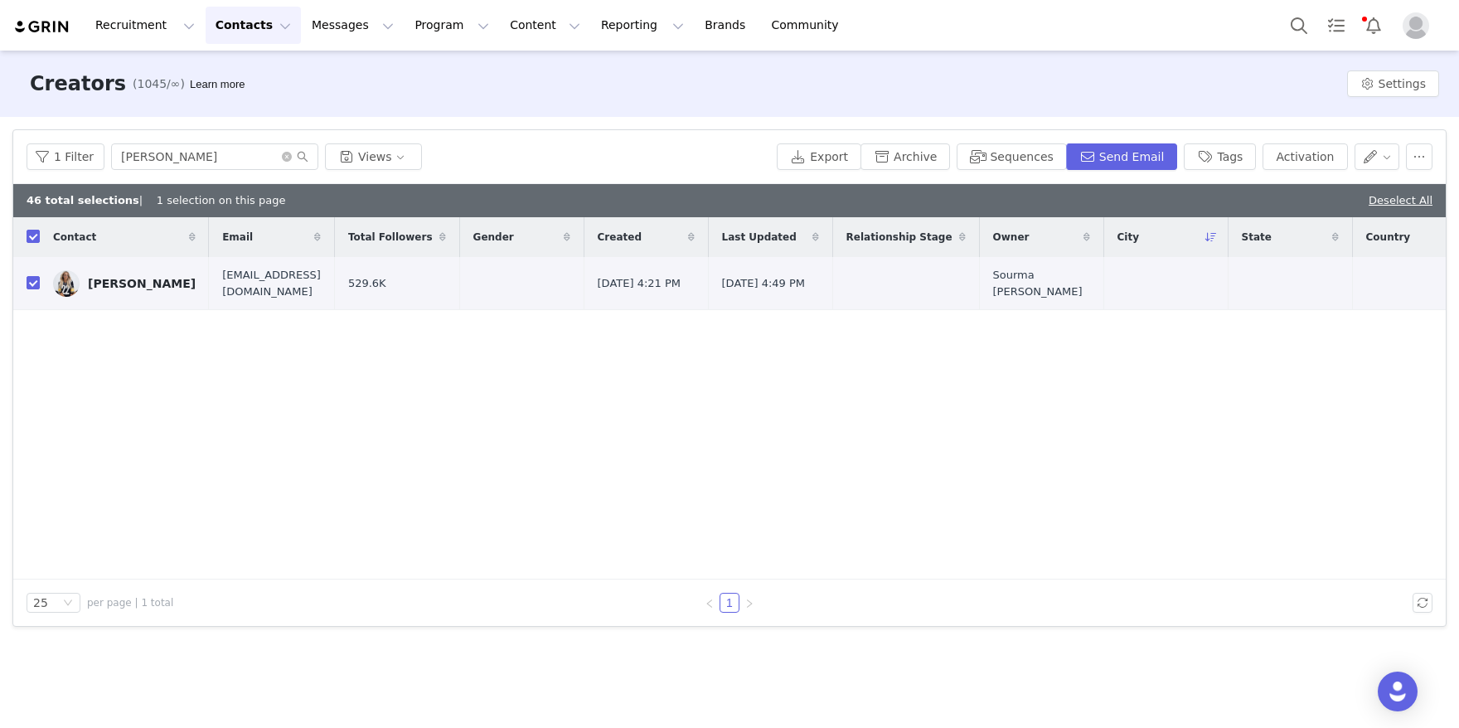
click at [1308, 170] on div "1 Filter [PERSON_NAME] Views Export Archive Sequences Send Email Tags Activation" at bounding box center [729, 157] width 1432 height 54
click at [1315, 158] on button "Activation" at bounding box center [1304, 156] width 85 height 27
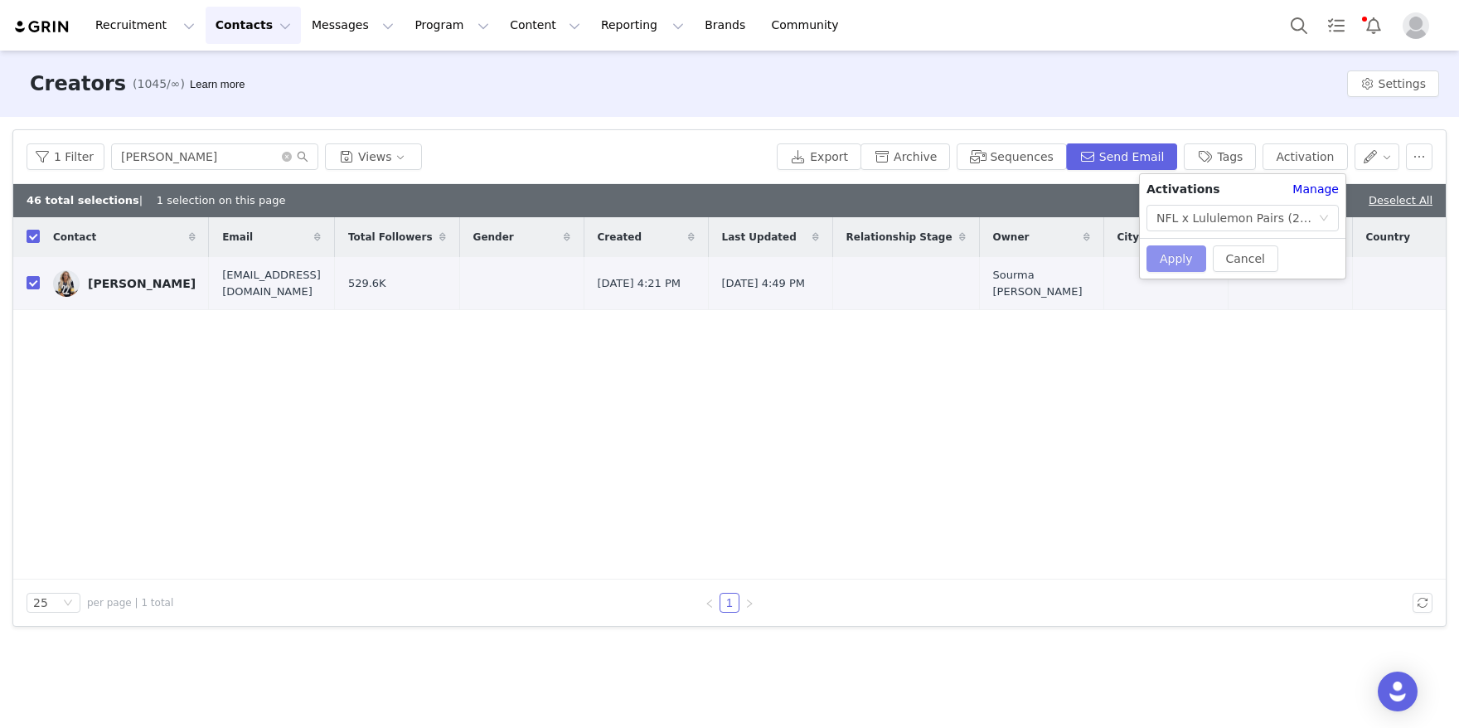
click at [1175, 260] on button "Apply" at bounding box center [1176, 258] width 60 height 27
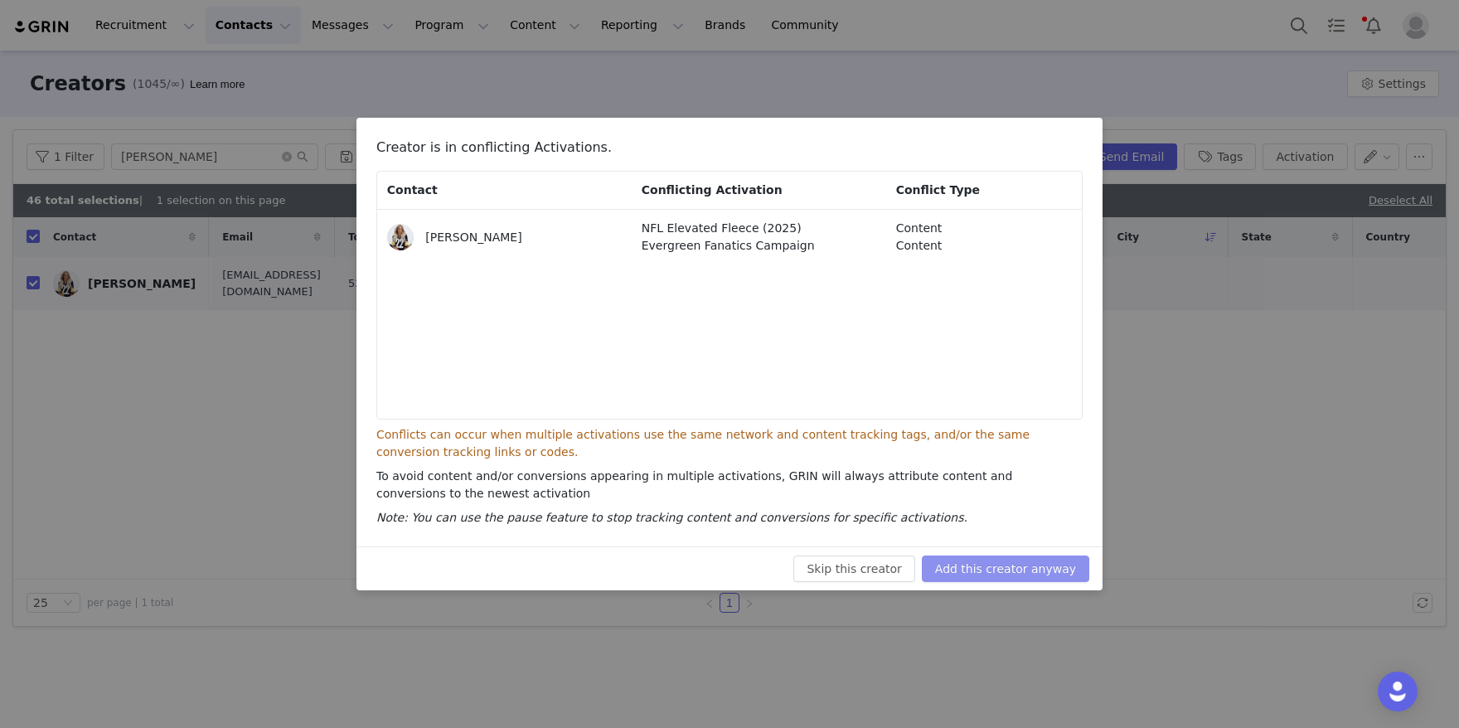
click at [1025, 571] on button "Add this creator anyway" at bounding box center [1005, 568] width 167 height 27
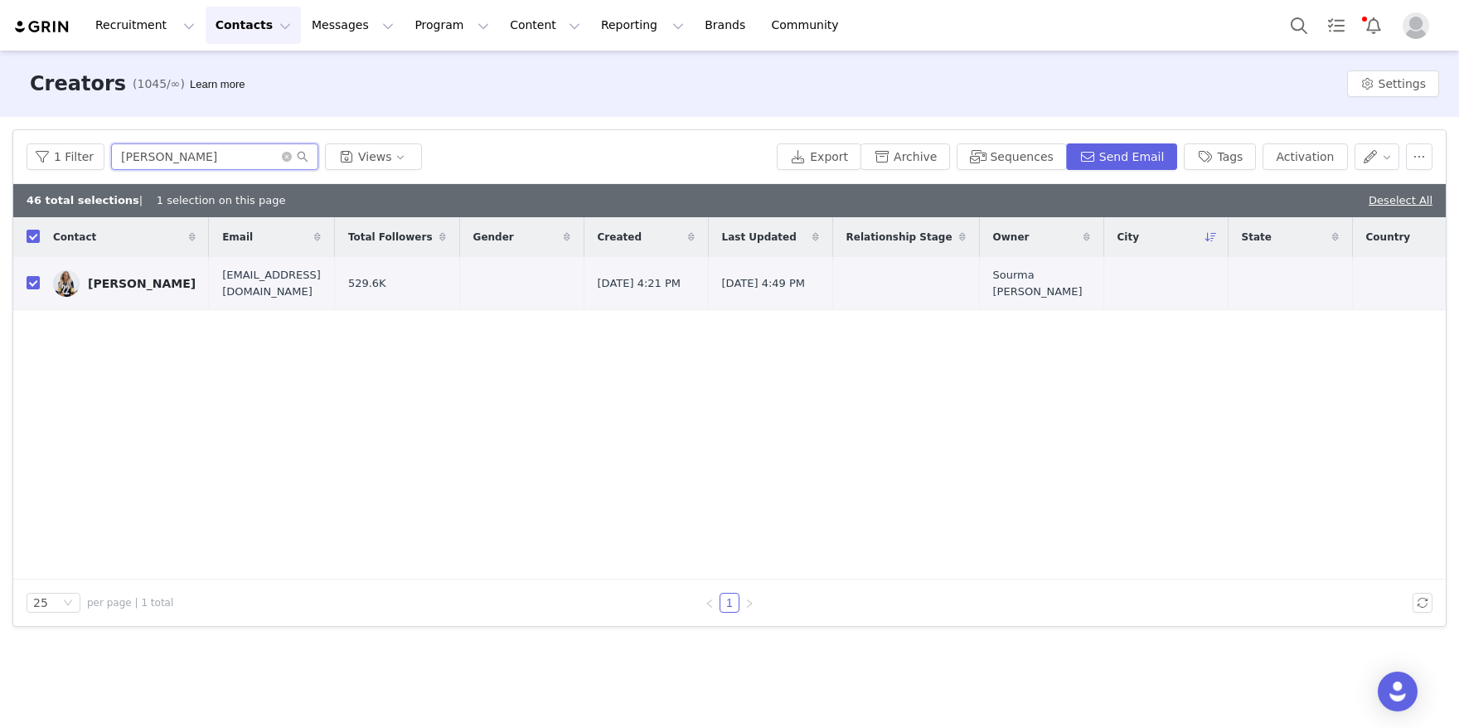
drag, startPoint x: 255, startPoint y: 158, endPoint x: 51, endPoint y: 128, distance: 206.9
click at [51, 129] on article "Filters Filter Logic And Or Archived Select No Owner Select Contact Tag Select …" at bounding box center [729, 377] width 1434 height 497
paste input "[PERSON_NAME] [PERSON_NAME]"
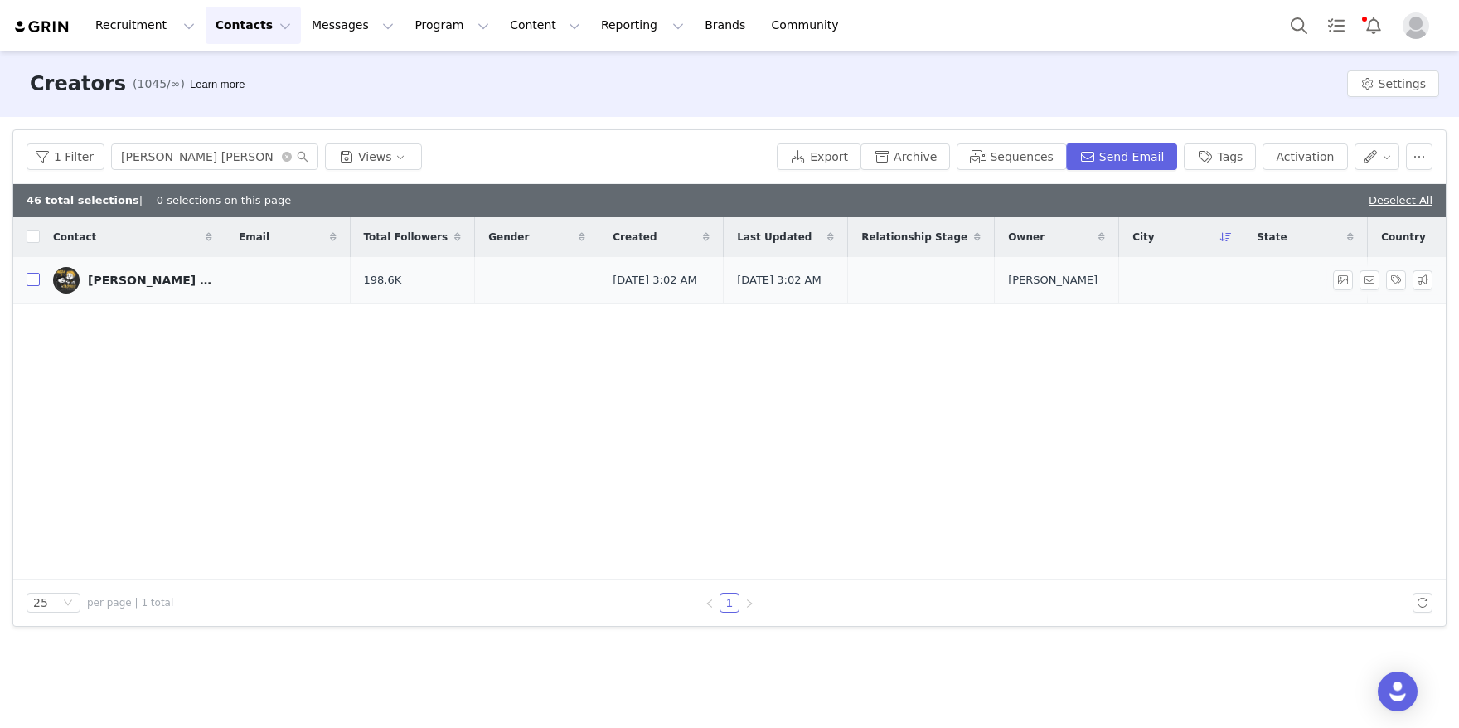
click at [28, 275] on input "checkbox" at bounding box center [33, 279] width 13 height 13
click at [1317, 157] on button "Activation" at bounding box center [1304, 156] width 85 height 27
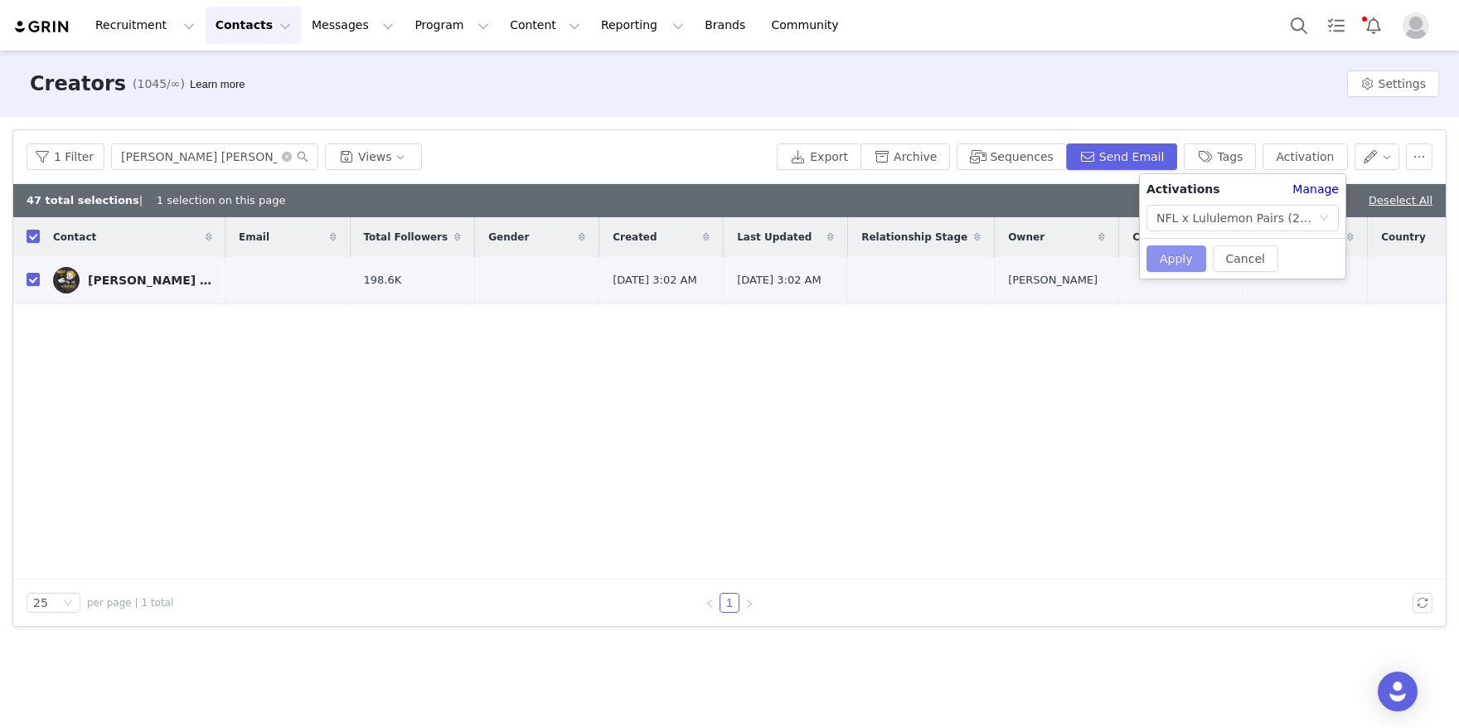
click at [1166, 256] on button "Apply" at bounding box center [1176, 258] width 60 height 27
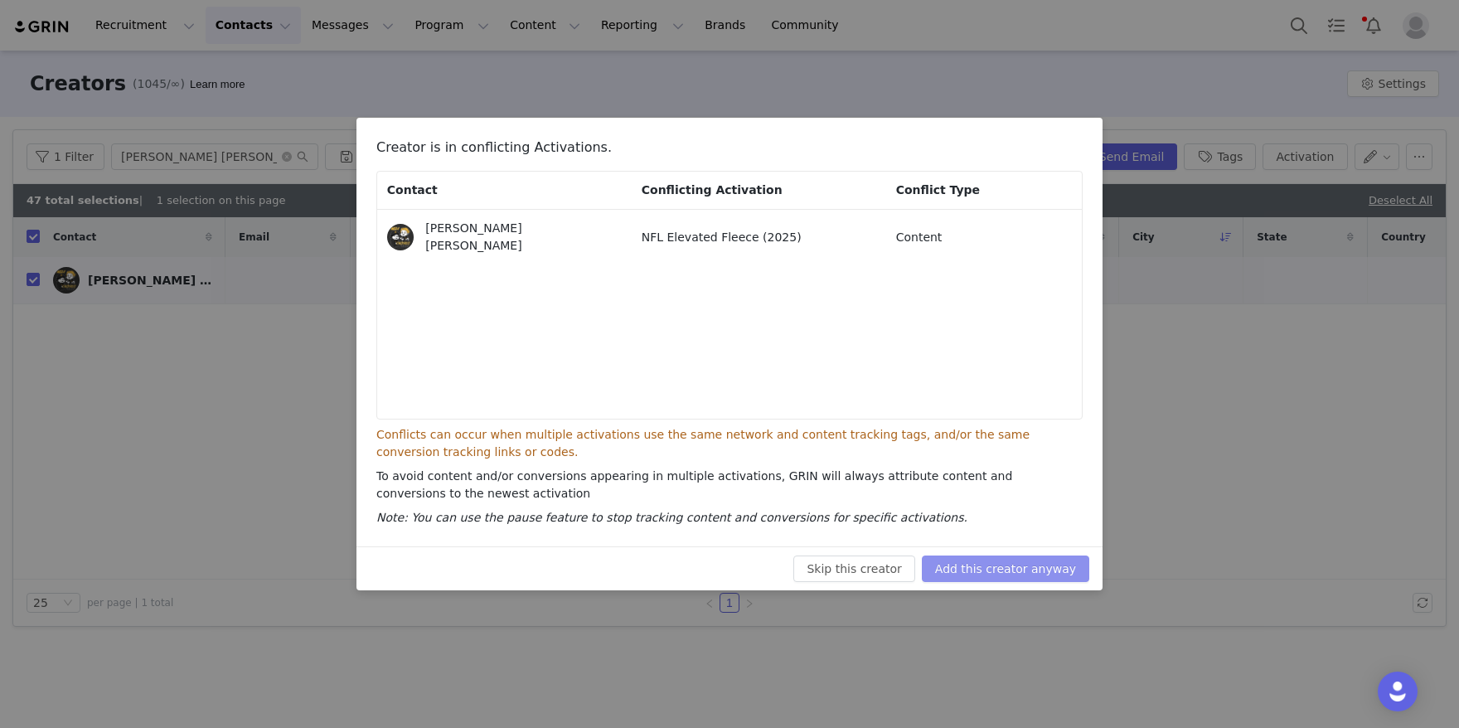
click at [1008, 564] on button "Add this creator anyway" at bounding box center [1005, 568] width 167 height 27
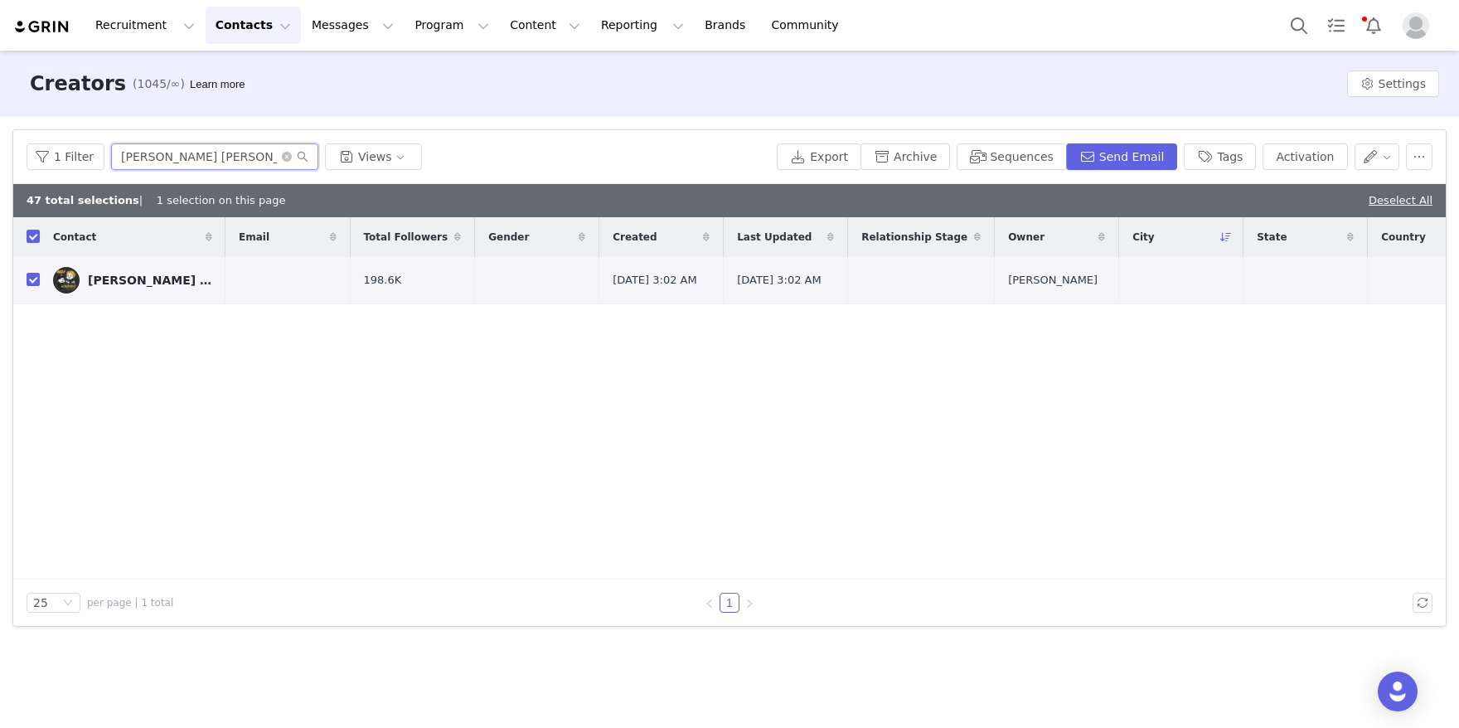
drag, startPoint x: 264, startPoint y: 159, endPoint x: 80, endPoint y: 142, distance: 185.6
click at [81, 145] on div "1 Filter [PERSON_NAME] [PERSON_NAME] Views" at bounding box center [398, 156] width 743 height 27
paste input "[PERSON_NAME]"
click at [1286, 162] on button "Activation" at bounding box center [1304, 156] width 85 height 27
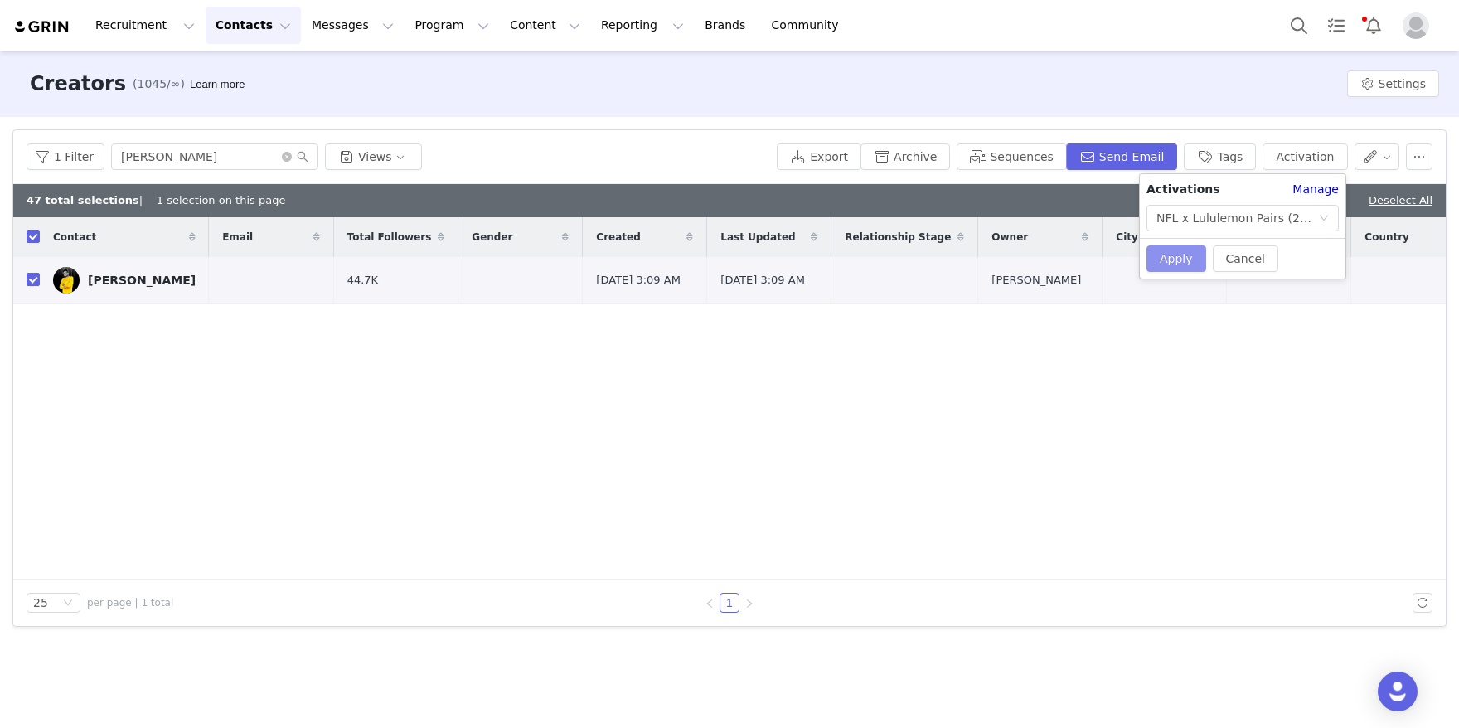
click at [1172, 258] on button "Apply" at bounding box center [1176, 258] width 60 height 27
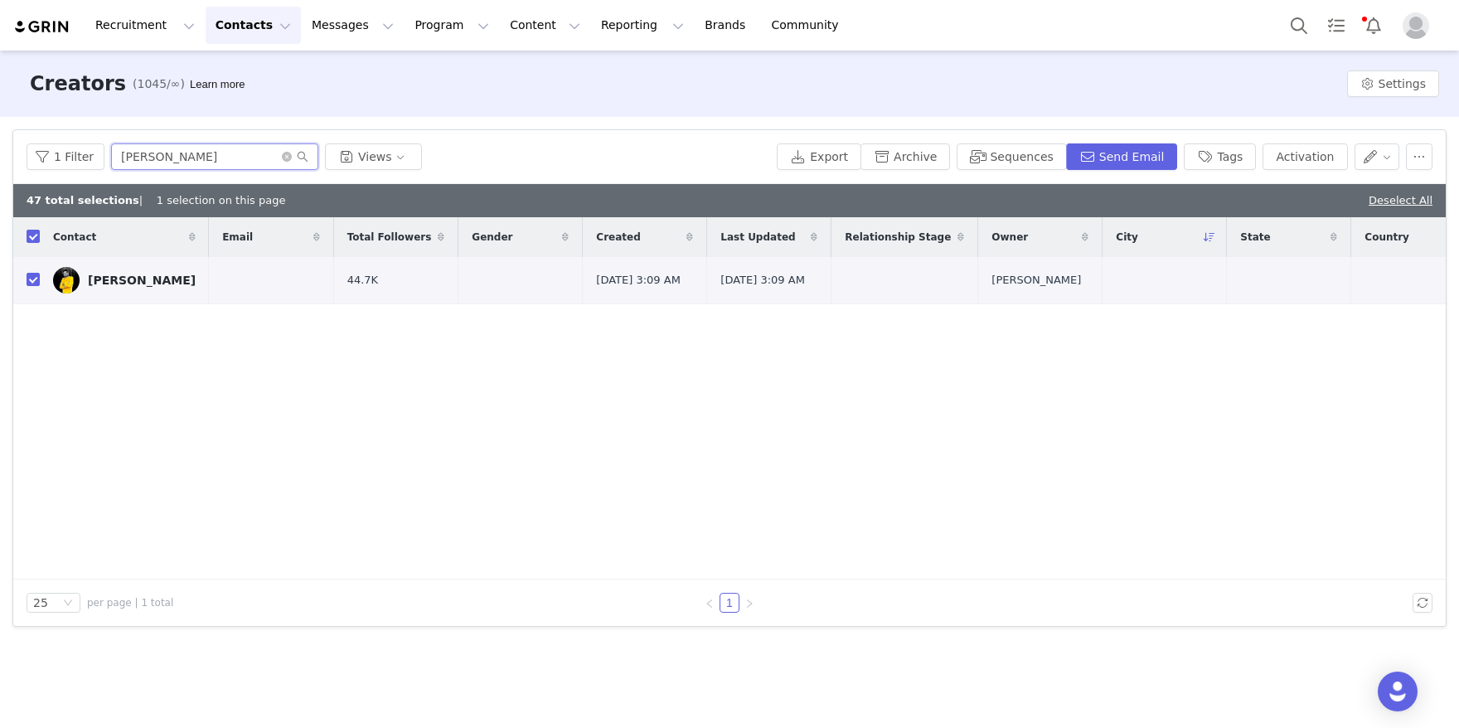
drag, startPoint x: 221, startPoint y: 161, endPoint x: 113, endPoint y: 137, distance: 111.2
click at [113, 137] on div "1 Filter [PERSON_NAME] Views Export Archive Sequences Send Email Tags Activation" at bounding box center [729, 157] width 1432 height 54
paste input "[PERSON_NAME]"
click at [32, 284] on input "checkbox" at bounding box center [33, 279] width 13 height 13
click at [1296, 161] on button "Activation" at bounding box center [1304, 156] width 85 height 27
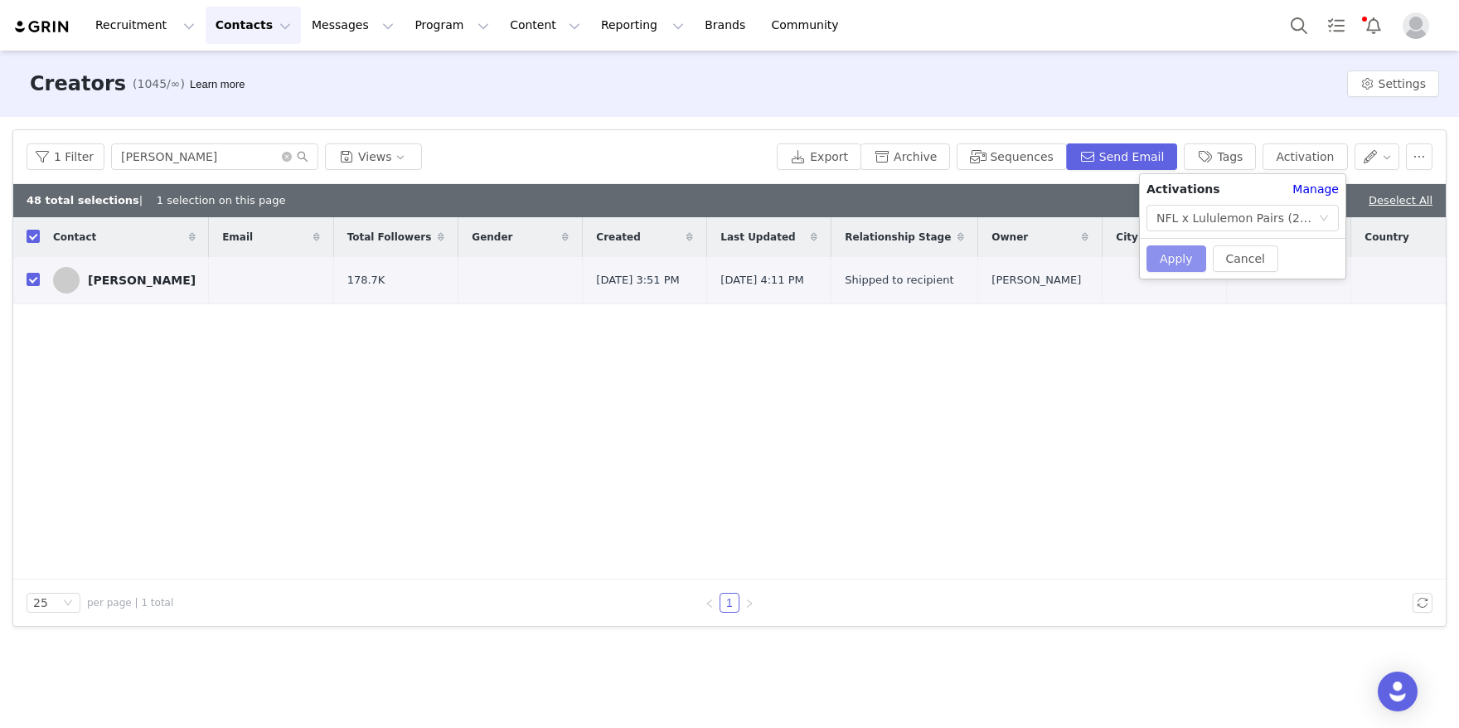
click at [1172, 252] on button "Apply" at bounding box center [1176, 258] width 60 height 27
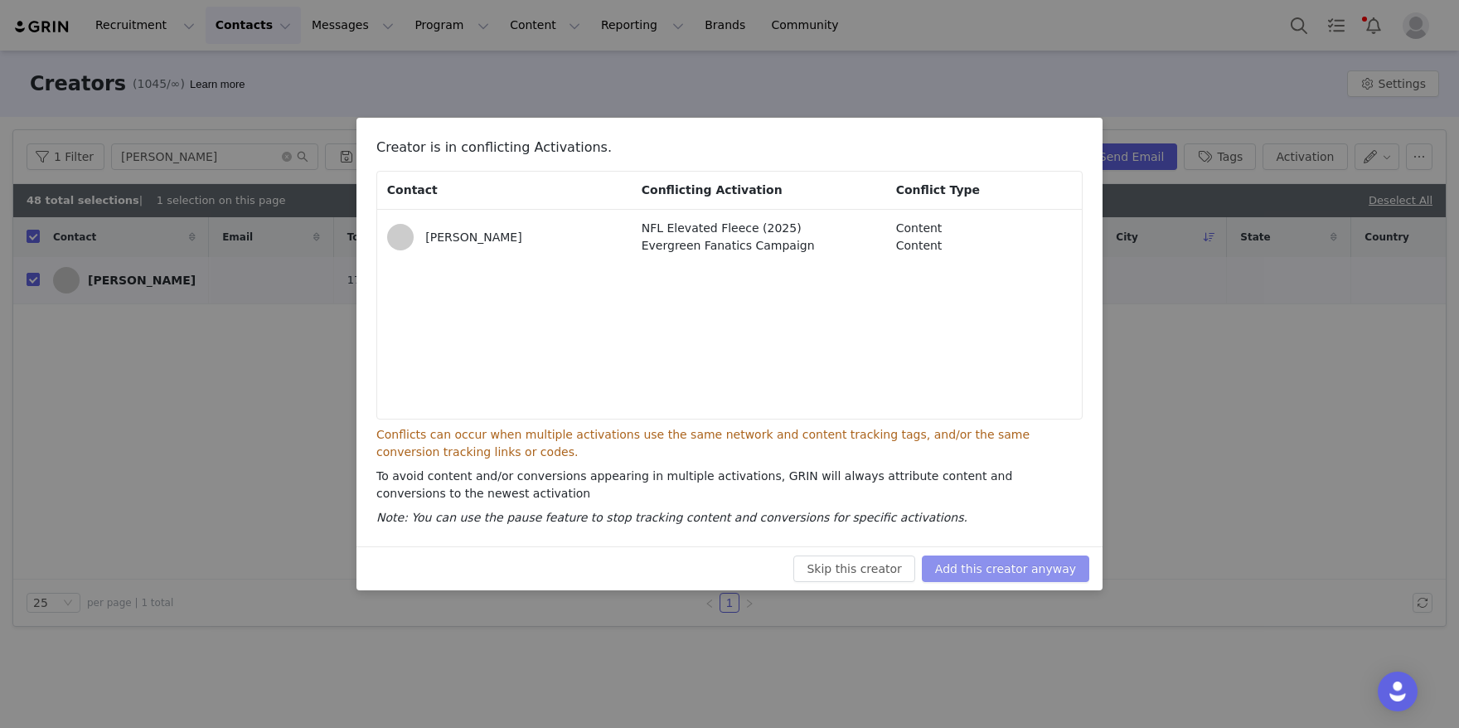
click at [1069, 557] on button "Add this creator anyway" at bounding box center [1005, 568] width 167 height 27
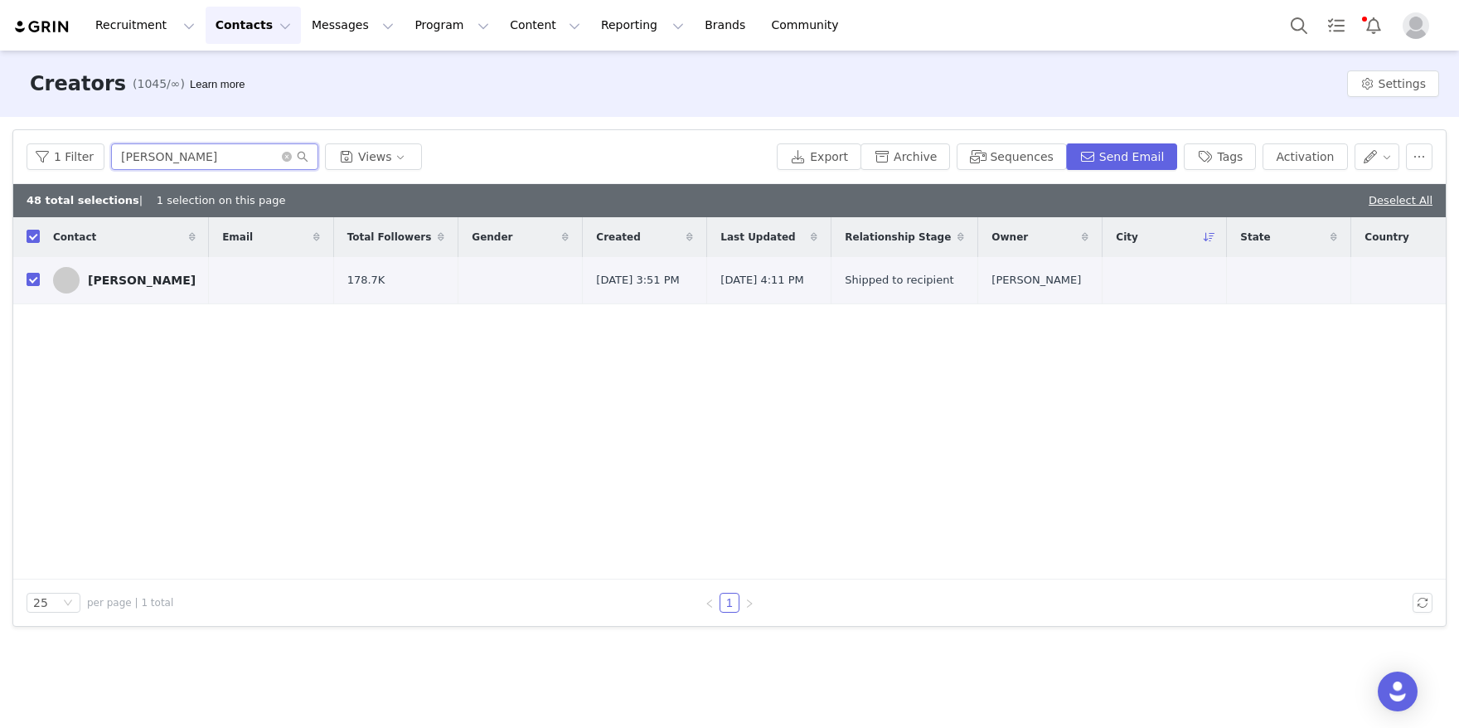
drag, startPoint x: 234, startPoint y: 163, endPoint x: 65, endPoint y: 107, distance: 177.4
click at [65, 107] on div "Creators (1045/∞) Learn more Settings Filters Filter Logic And Or Archived Sele…" at bounding box center [729, 388] width 1459 height 675
paste input "[PERSON_NAME]"
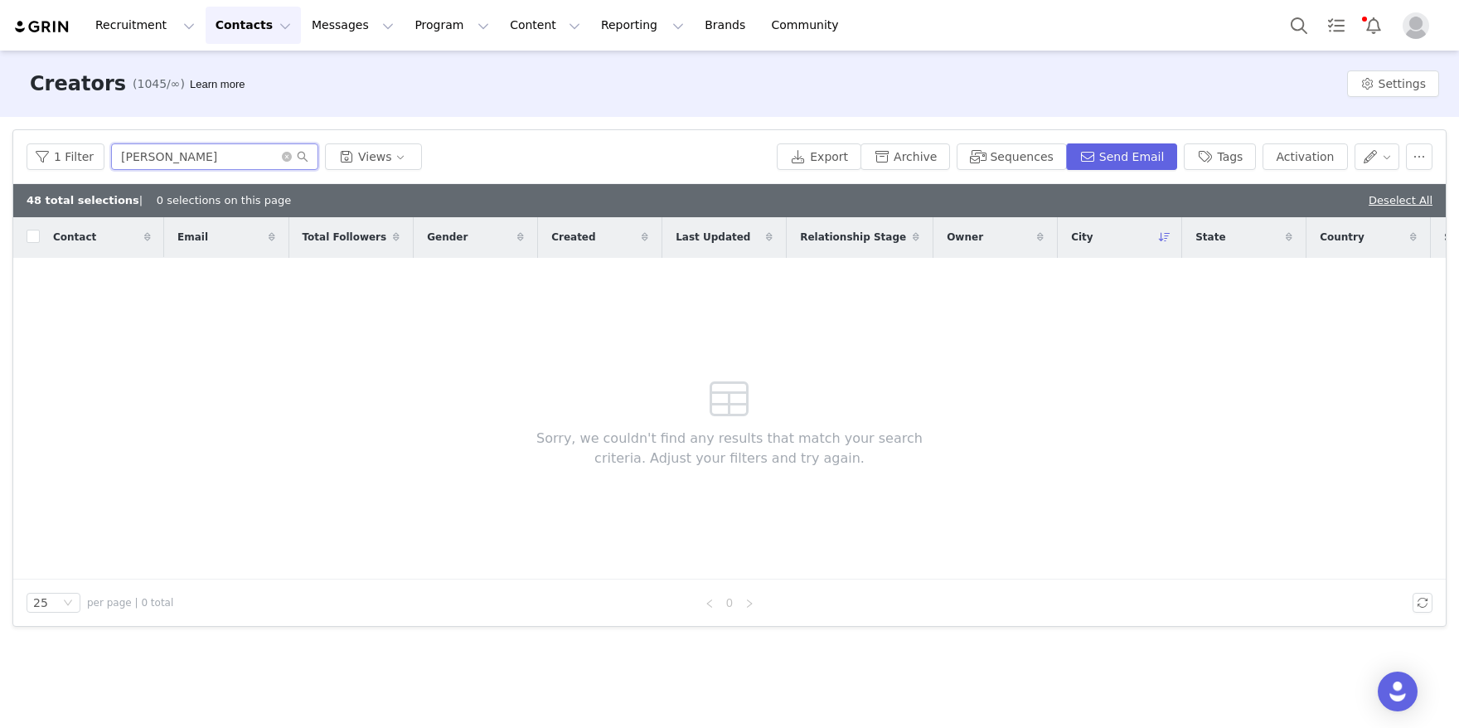
drag, startPoint x: 216, startPoint y: 153, endPoint x: -14, endPoint y: 114, distance: 233.7
click at [0, 114] on html "Recruitment Recruitment Creator Search Curated Lists Landing Pages Web Extensio…" at bounding box center [729, 364] width 1459 height 728
paste input "[PERSON_NAME]"
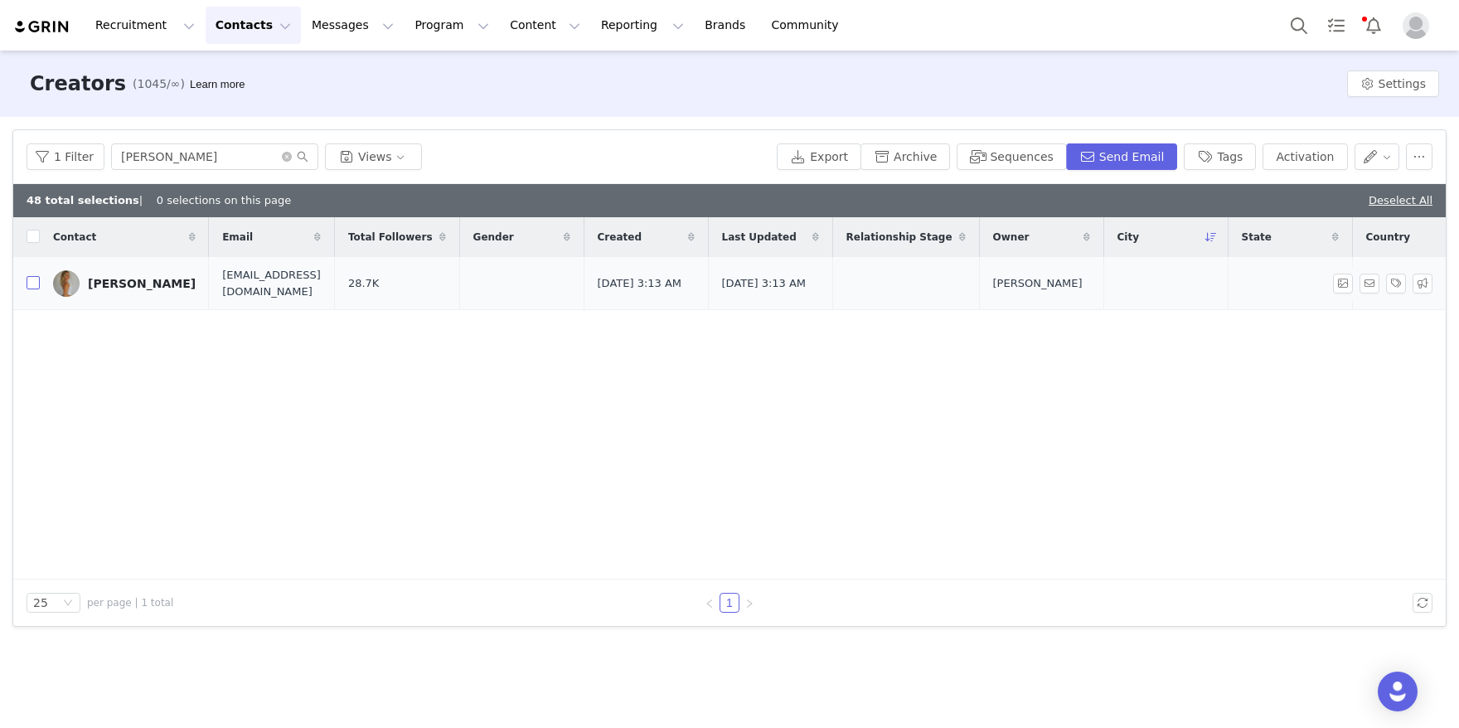
click at [32, 281] on input "checkbox" at bounding box center [33, 282] width 13 height 13
click at [1295, 153] on button "Activation" at bounding box center [1304, 156] width 85 height 27
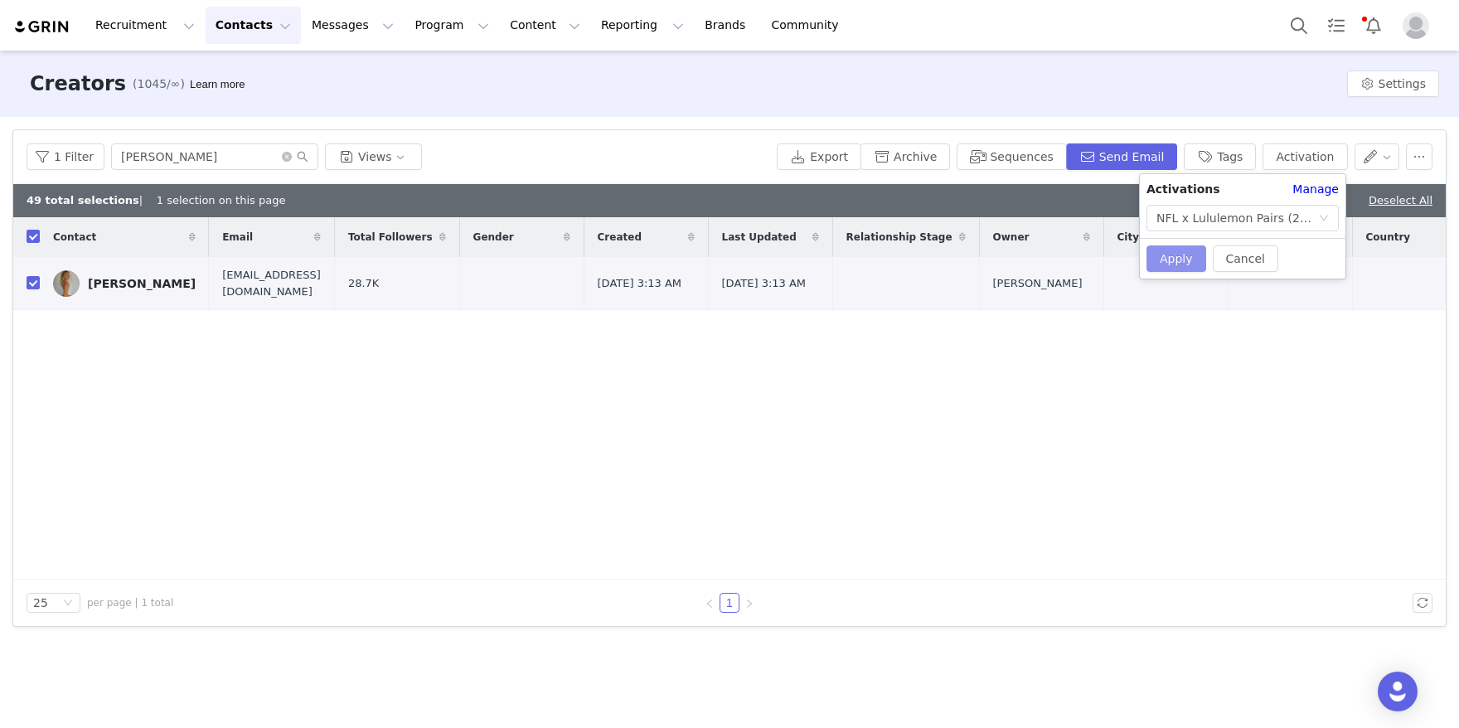
click at [1159, 257] on button "Apply" at bounding box center [1176, 258] width 60 height 27
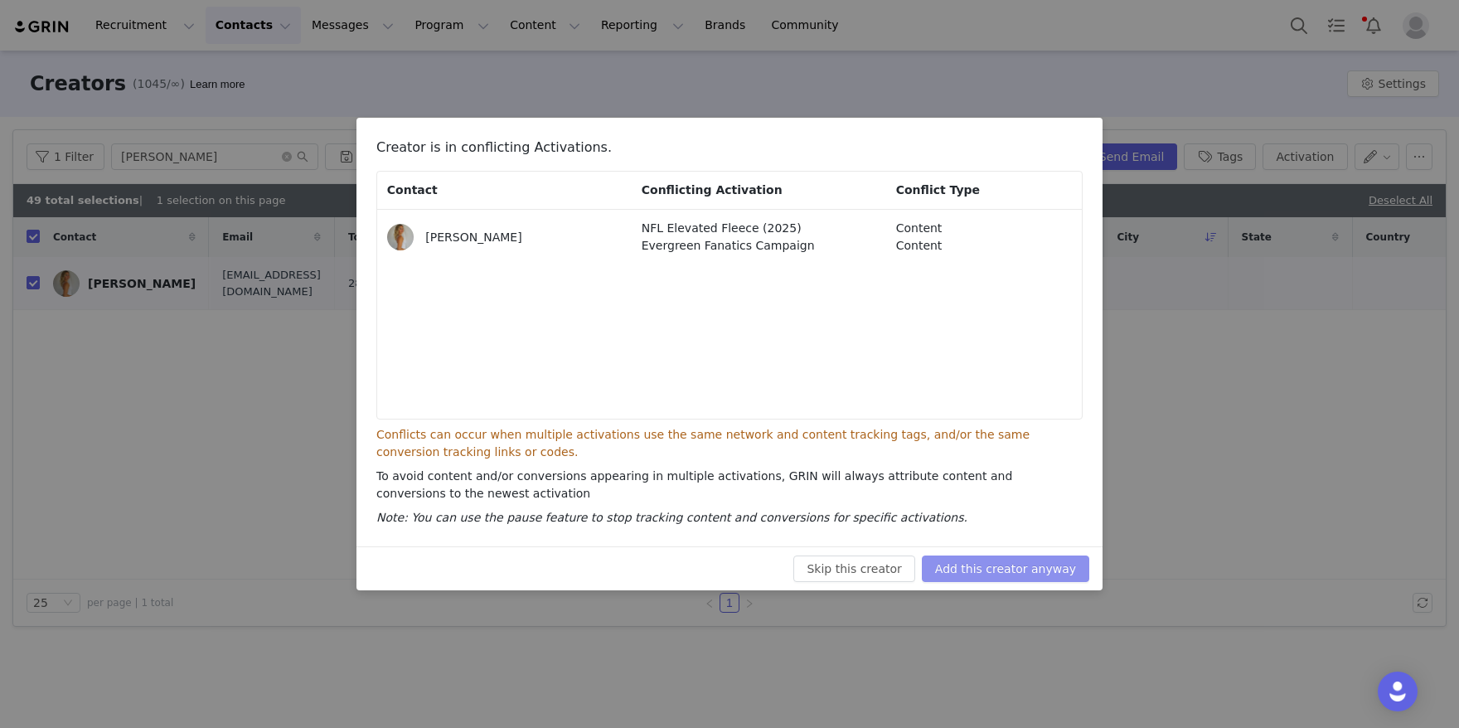
click at [990, 564] on button "Add this creator anyway" at bounding box center [1005, 568] width 167 height 27
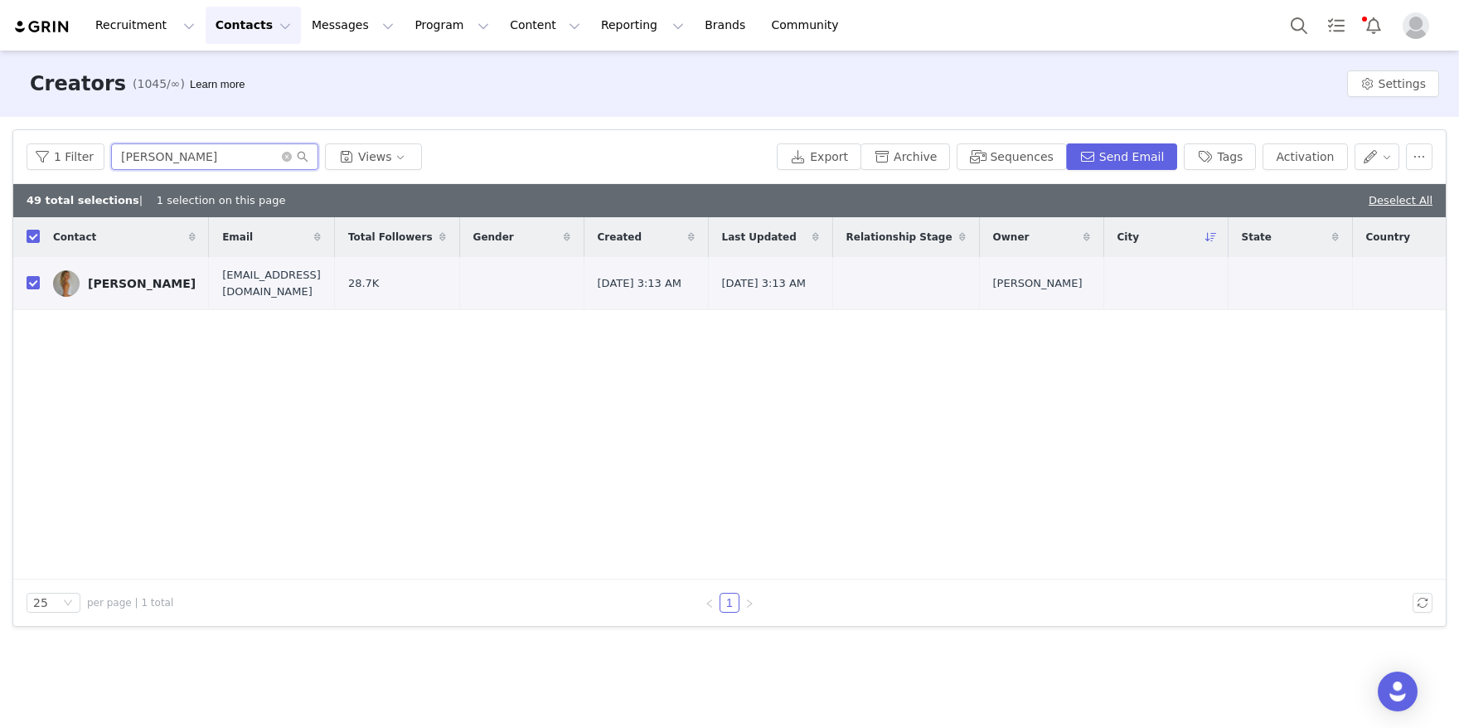
drag, startPoint x: 258, startPoint y: 161, endPoint x: 84, endPoint y: 125, distance: 177.6
click at [84, 125] on div "Filters Filter Logic And Or Archived Select No Owner Select Contact Tag Select …" at bounding box center [729, 378] width 1459 height 522
paste input "[PERSON_NAME]"
click at [30, 284] on input "checkbox" at bounding box center [33, 282] width 13 height 13
click at [1290, 165] on button "Activation" at bounding box center [1304, 156] width 85 height 27
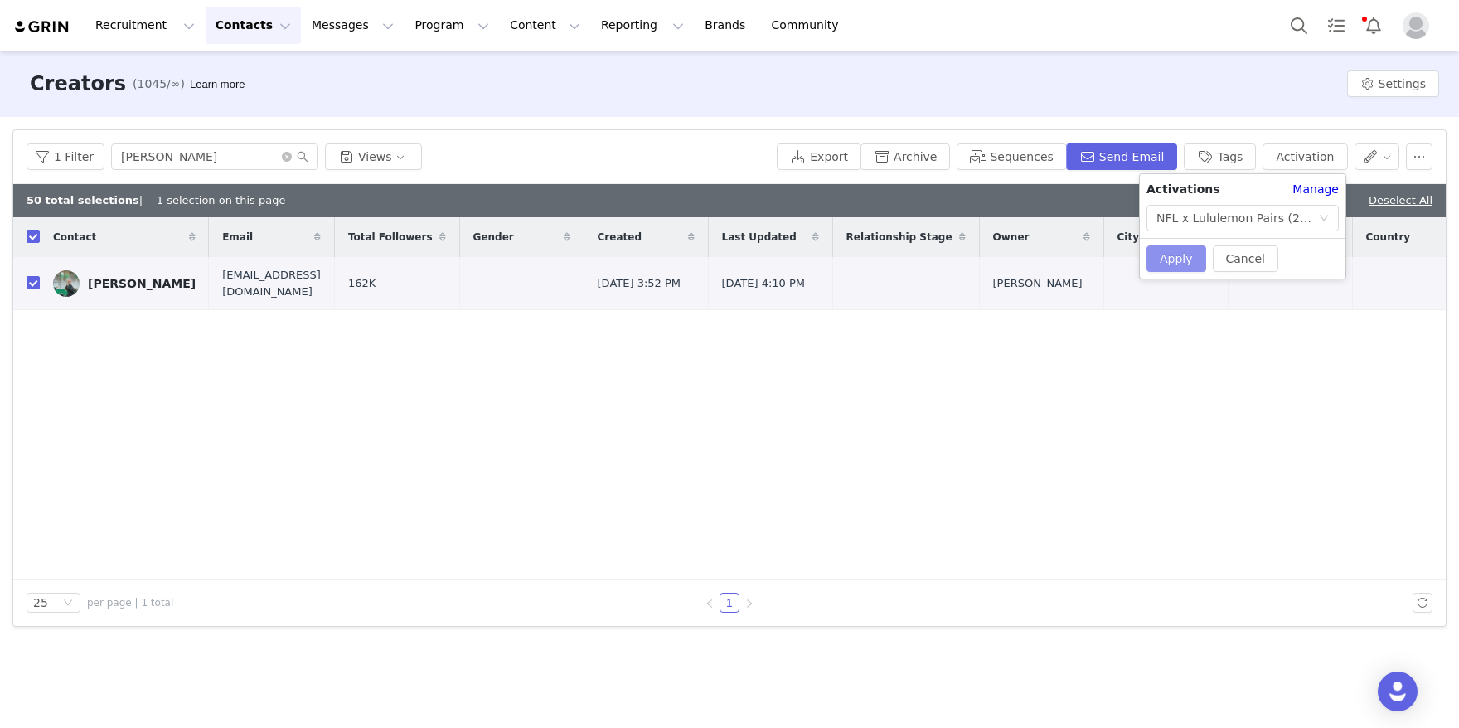
click at [1181, 257] on button "Apply" at bounding box center [1176, 258] width 60 height 27
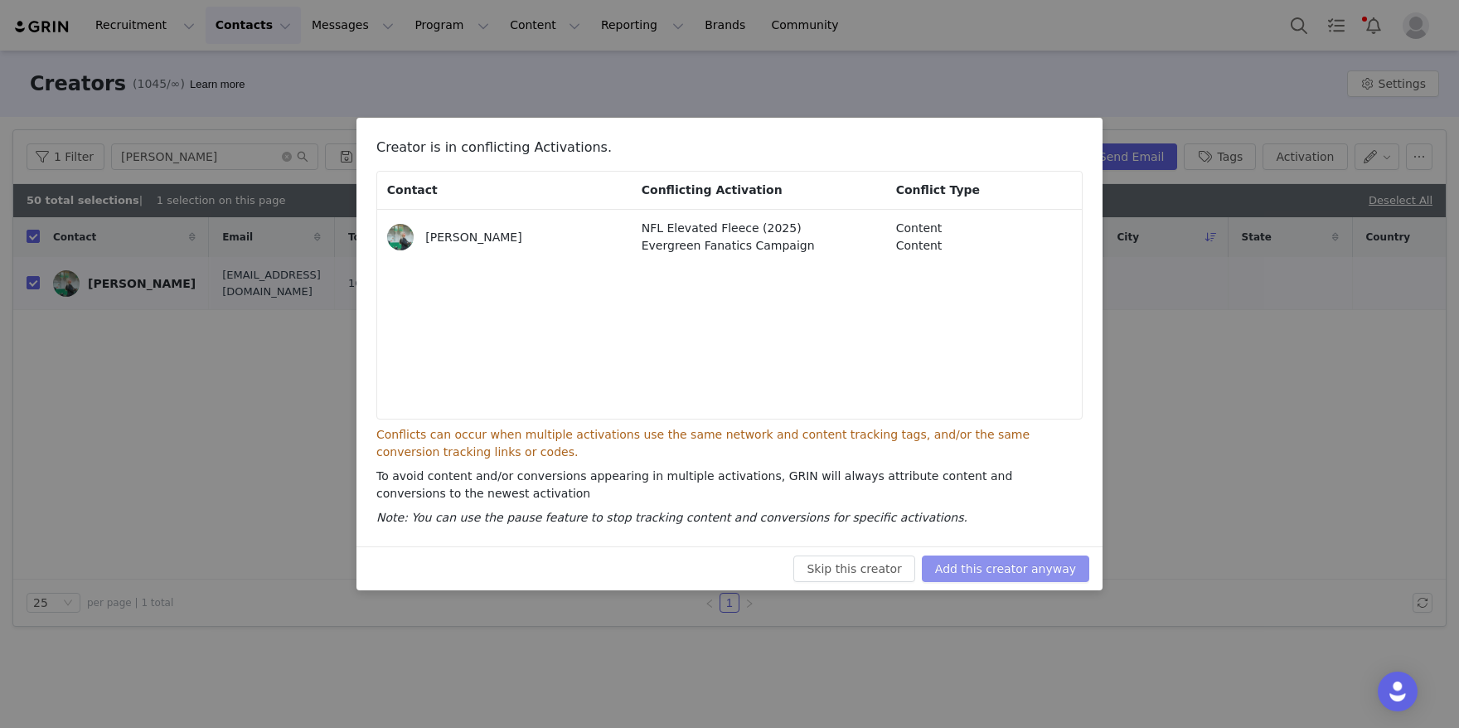
click at [969, 561] on button "Add this creator anyway" at bounding box center [1005, 568] width 167 height 27
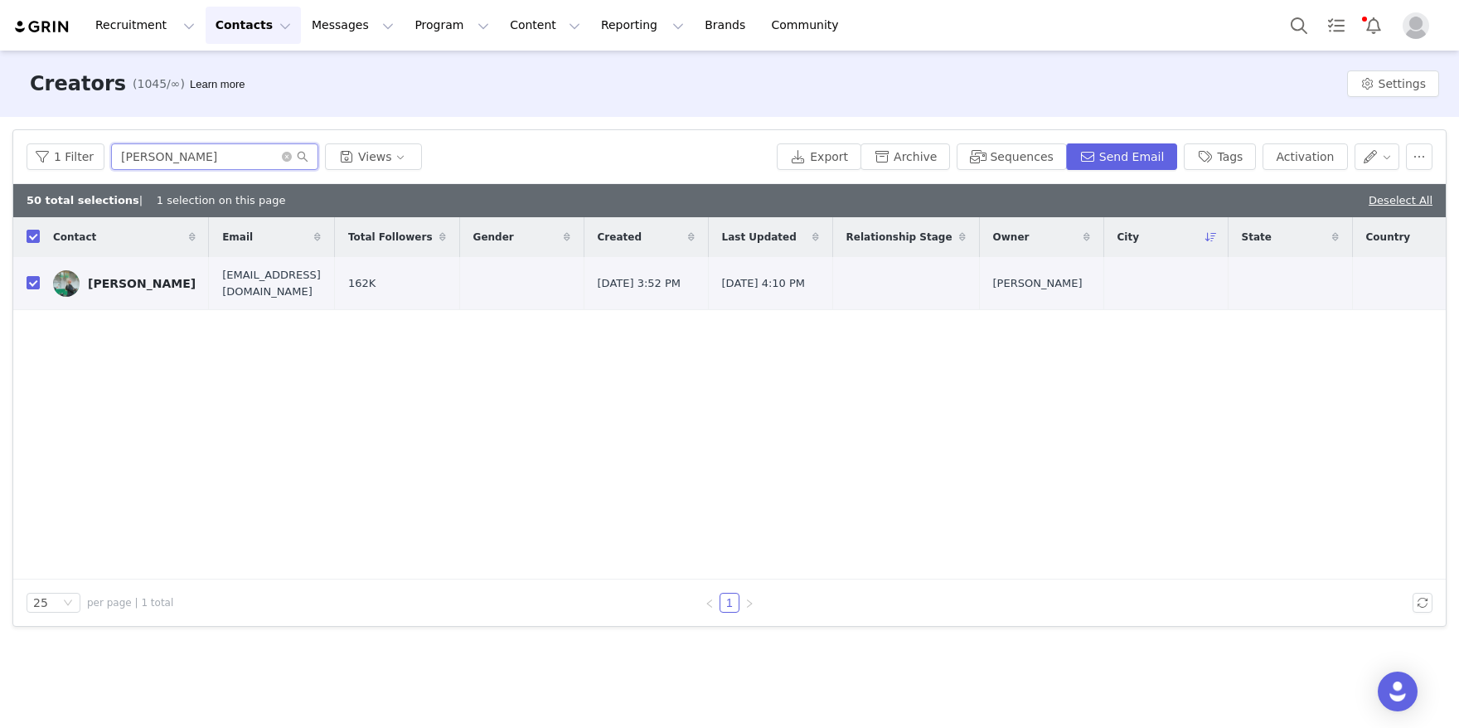
drag, startPoint x: 264, startPoint y: 162, endPoint x: 82, endPoint y: 133, distance: 183.8
click at [82, 133] on div "1 Filter [PERSON_NAME] Views Export Archive Sequences Send Email Tags Activation" at bounding box center [729, 157] width 1432 height 54
paste input "[PERSON_NAME]"
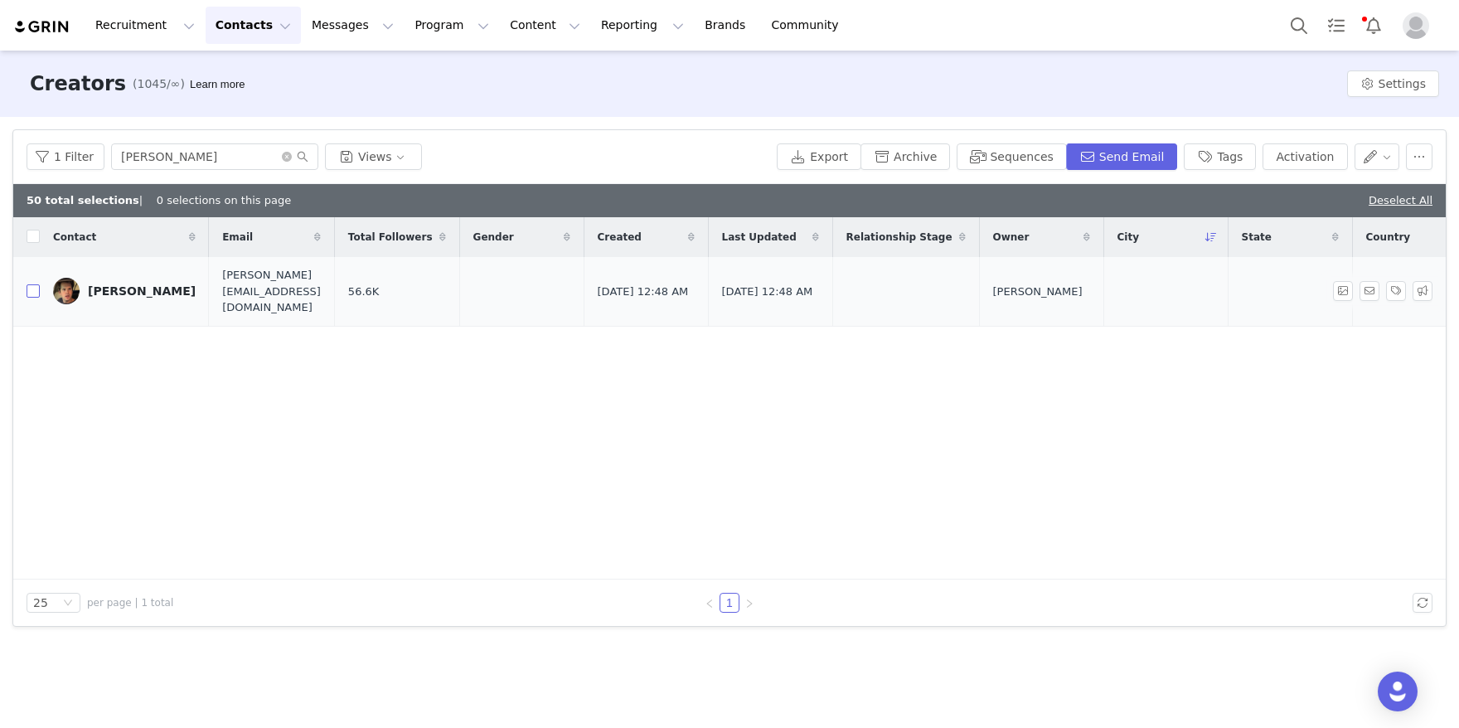
click at [32, 284] on input "checkbox" at bounding box center [33, 290] width 13 height 13
click at [1322, 148] on button "Activation" at bounding box center [1304, 156] width 85 height 27
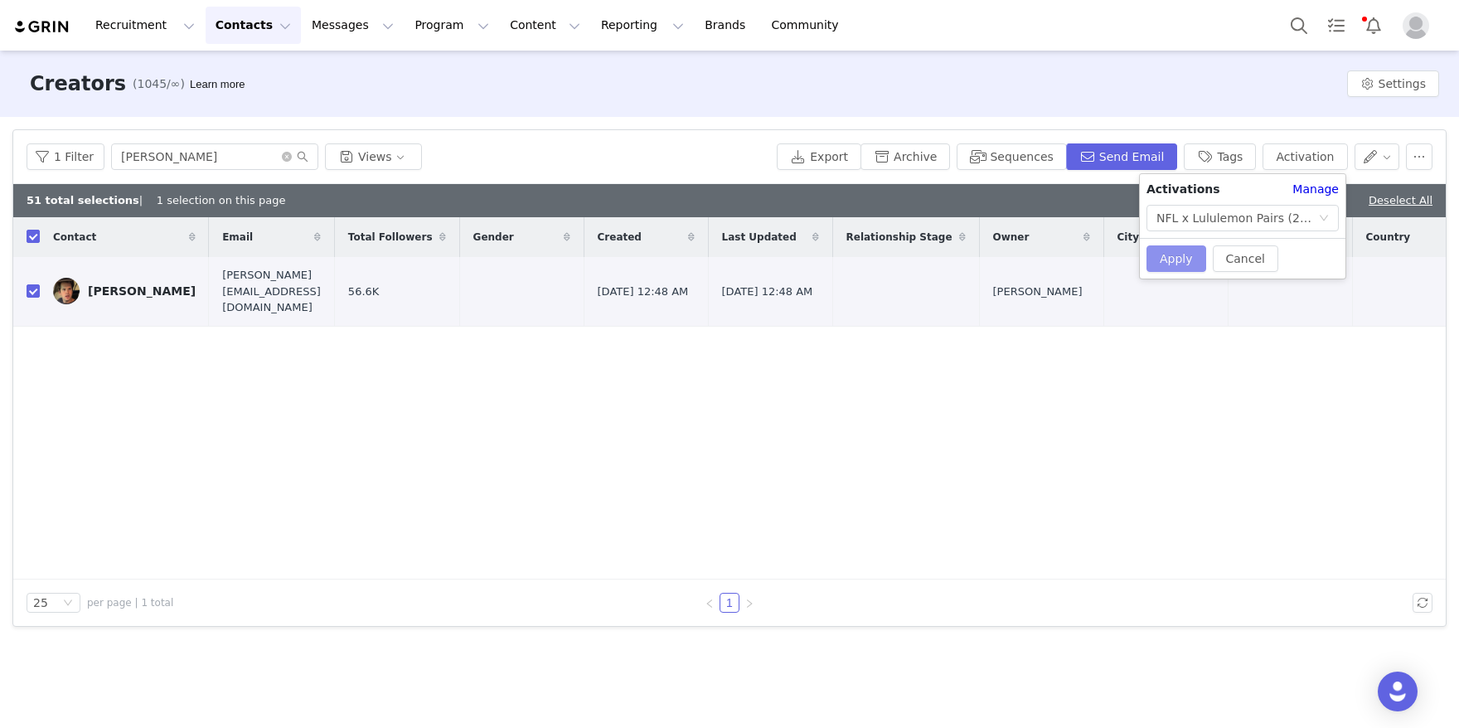
click at [1176, 251] on button "Apply" at bounding box center [1176, 258] width 60 height 27
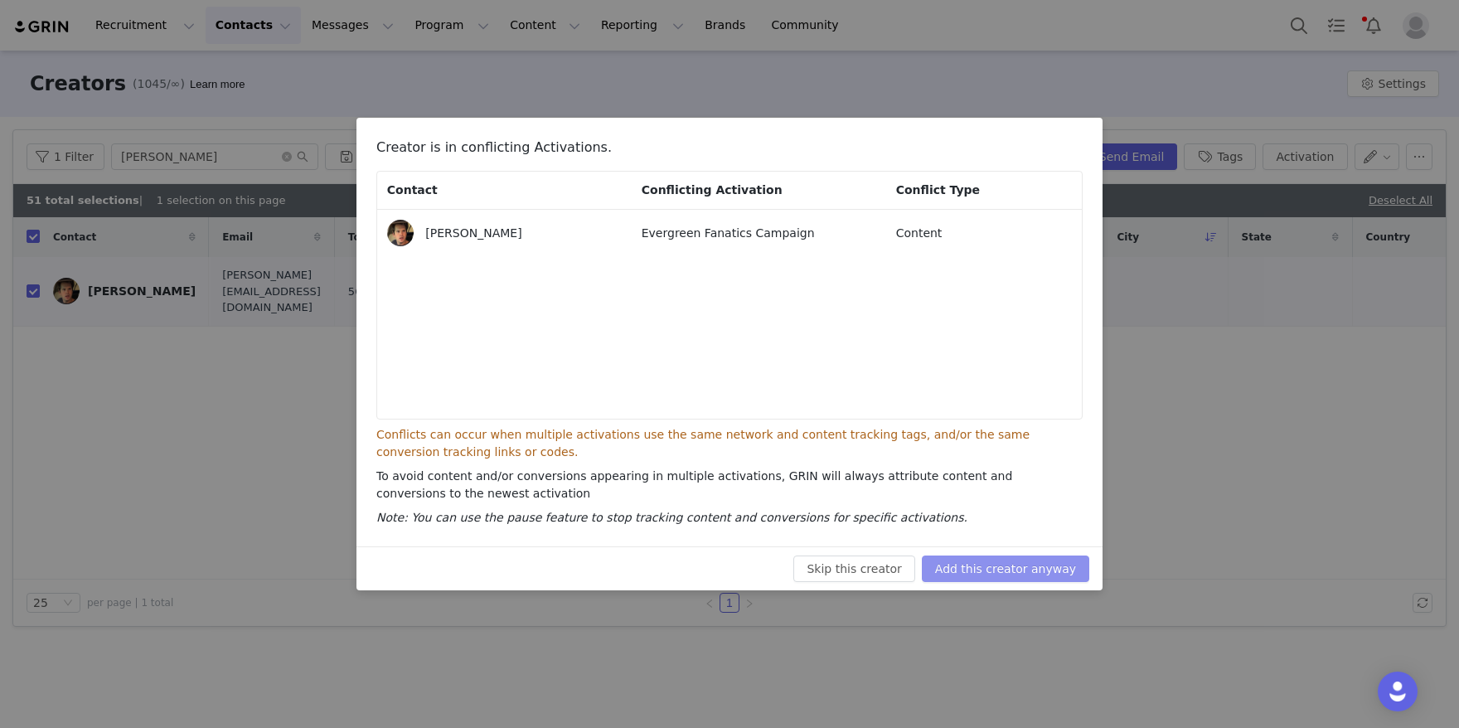
click at [1027, 560] on button "Add this creator anyway" at bounding box center [1005, 568] width 167 height 27
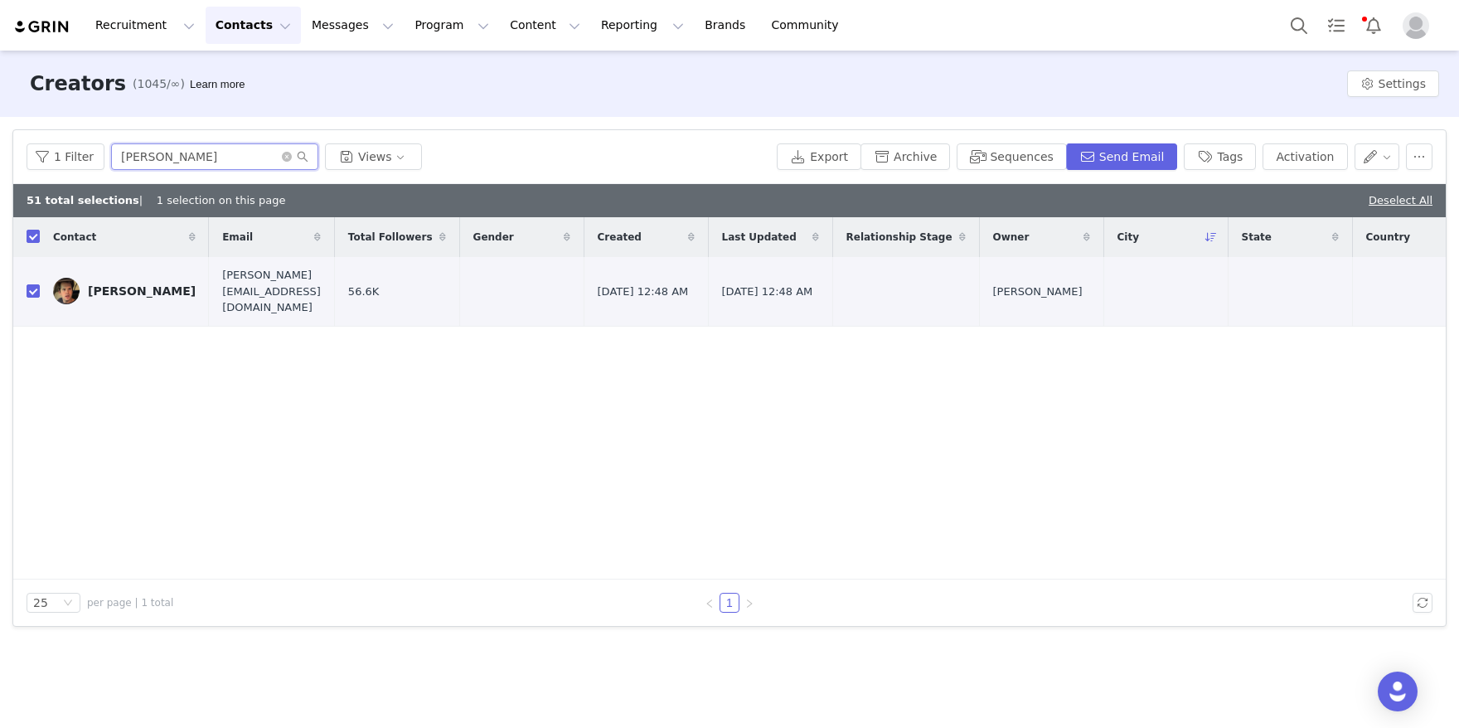
drag, startPoint x: 205, startPoint y: 157, endPoint x: 0, endPoint y: 70, distance: 222.4
click at [0, 70] on div "Creators (1045/∞) Learn more Settings Filters Filter Logic And Or Archived Sele…" at bounding box center [729, 388] width 1459 height 675
paste input "[PERSON_NAME]"
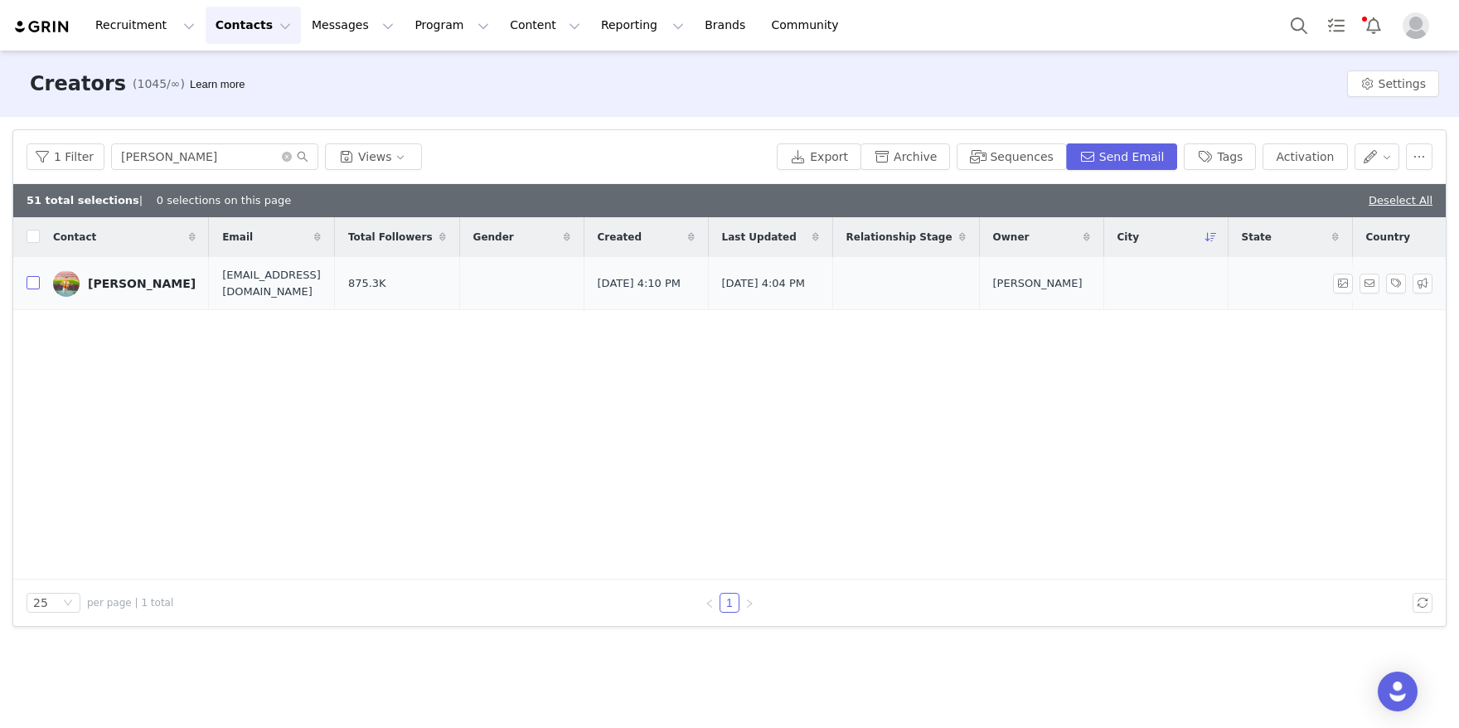
click at [34, 281] on input "checkbox" at bounding box center [33, 282] width 13 height 13
click at [1304, 152] on button "Activation" at bounding box center [1304, 156] width 85 height 27
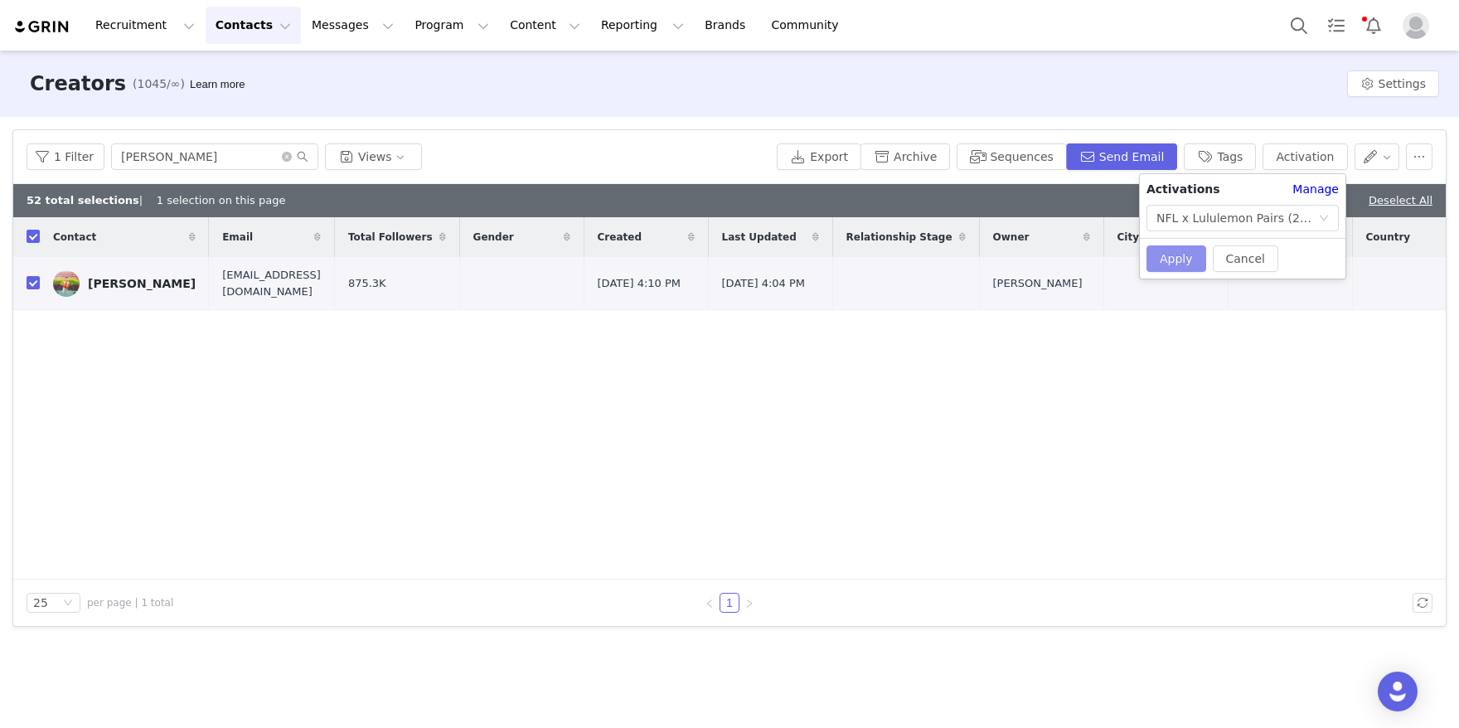
click at [1176, 262] on button "Apply" at bounding box center [1176, 258] width 60 height 27
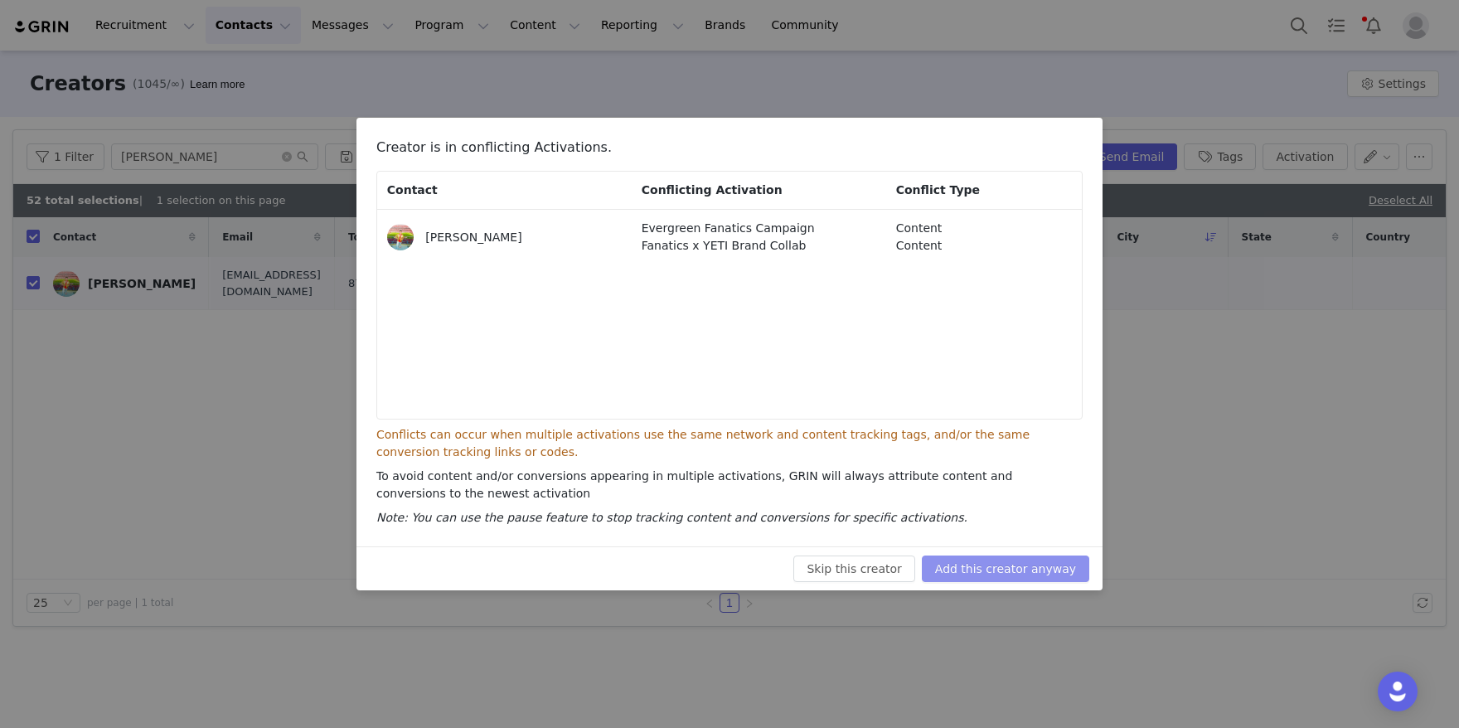
click at [1009, 567] on button "Add this creator anyway" at bounding box center [1005, 568] width 167 height 27
